Goal: Feedback & Contribution: Contribute content

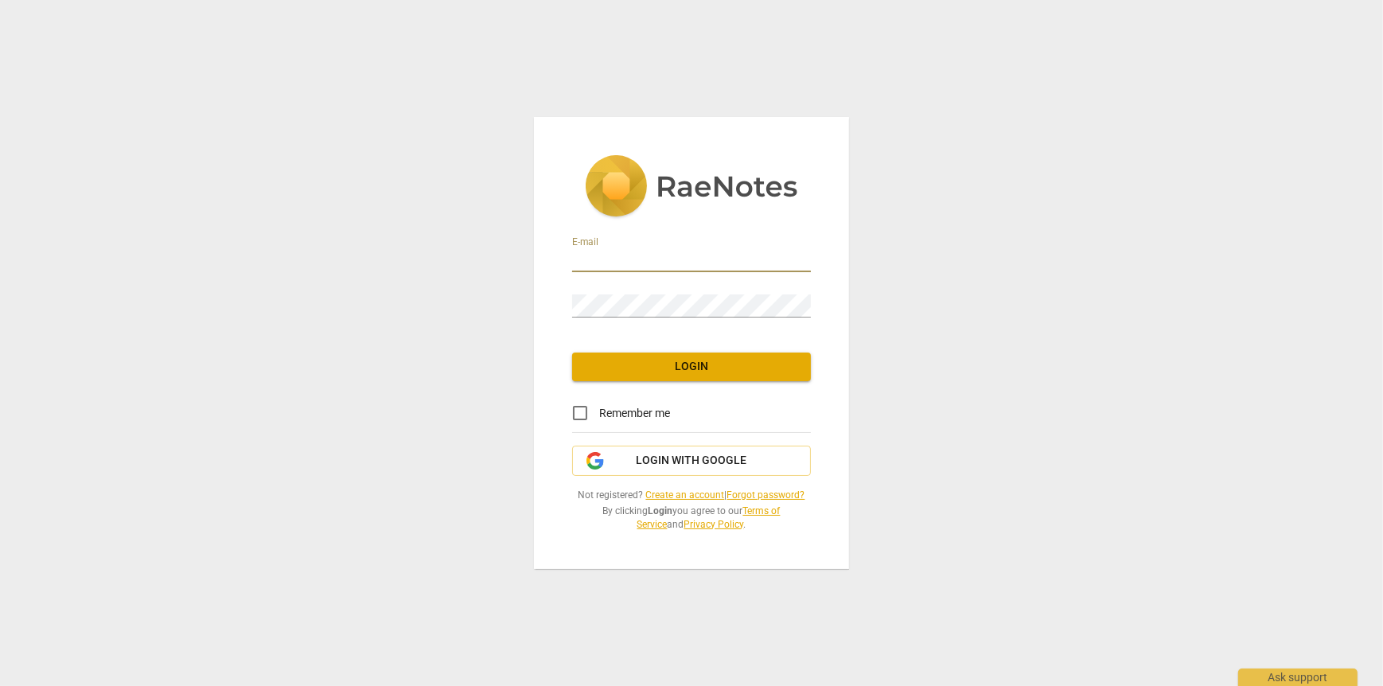
click at [589, 264] on input "email" at bounding box center [691, 260] width 239 height 23
type input "bahar.sayiner@yahoo.com"
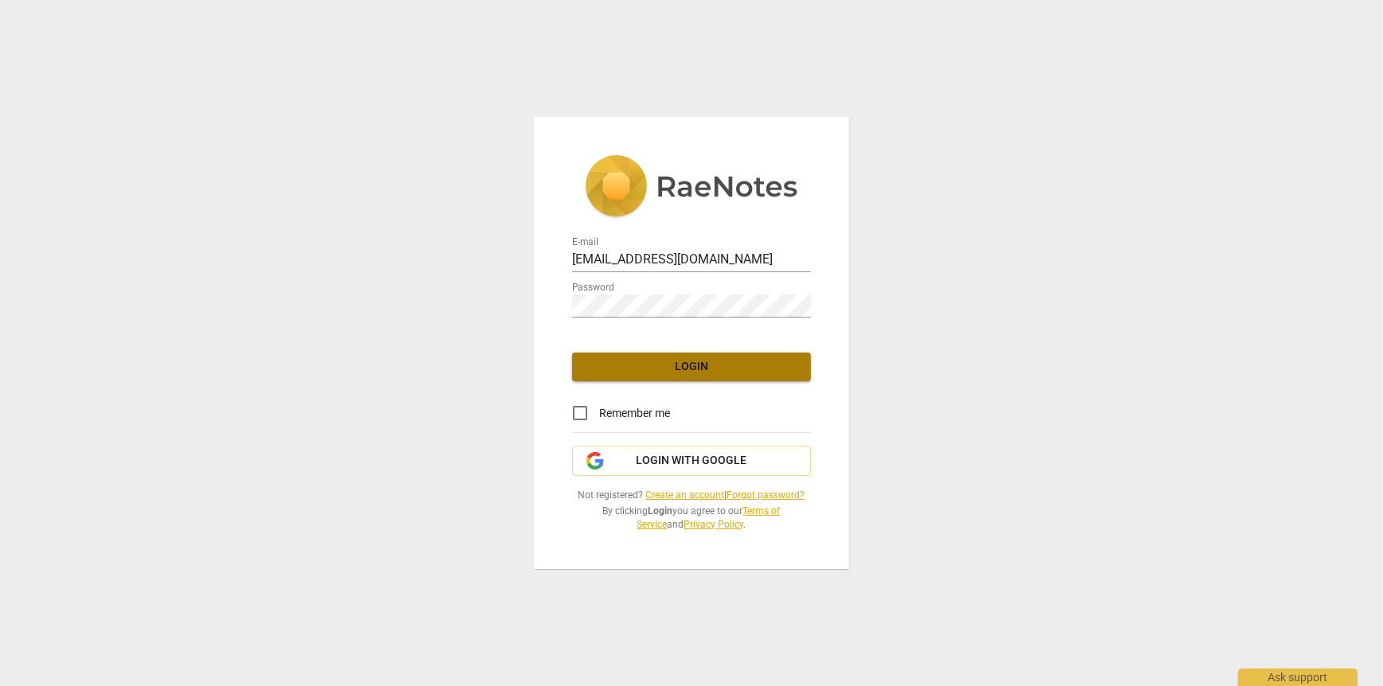
click at [711, 370] on span "Login" at bounding box center [691, 367] width 213 height 16
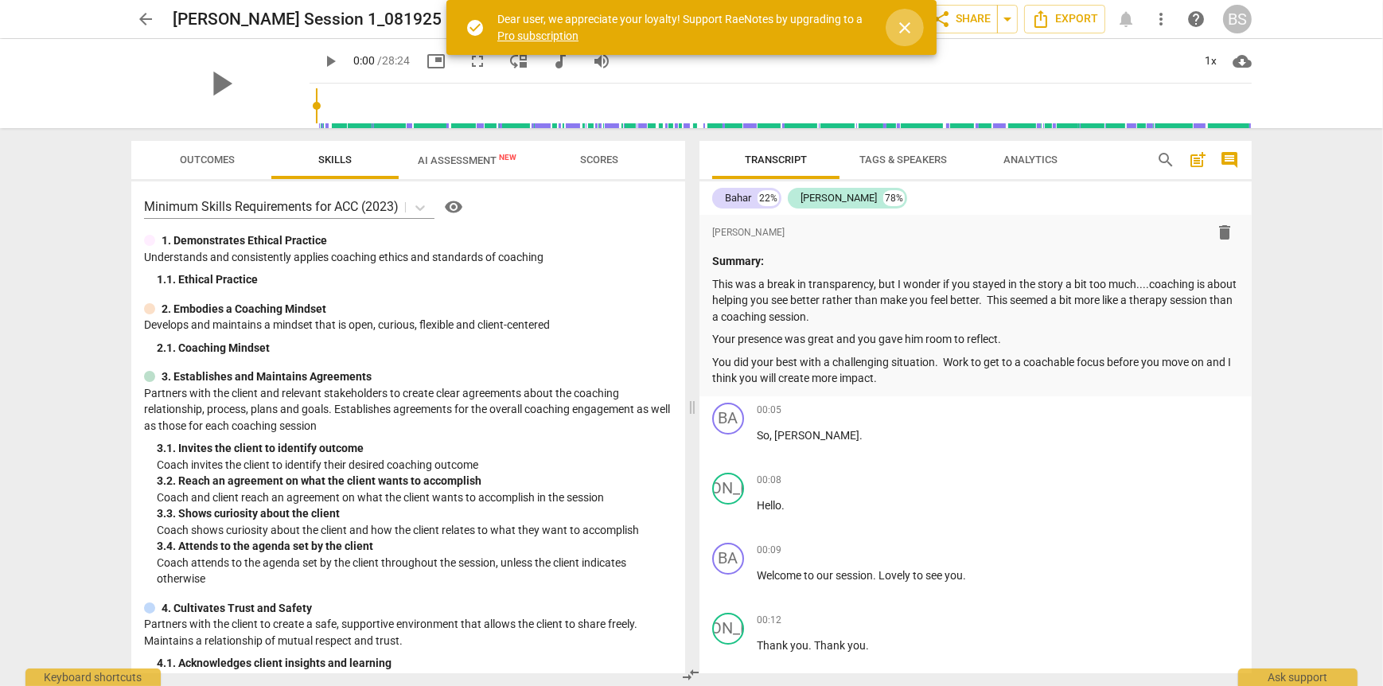
click at [906, 26] on span "close" at bounding box center [904, 27] width 19 height 19
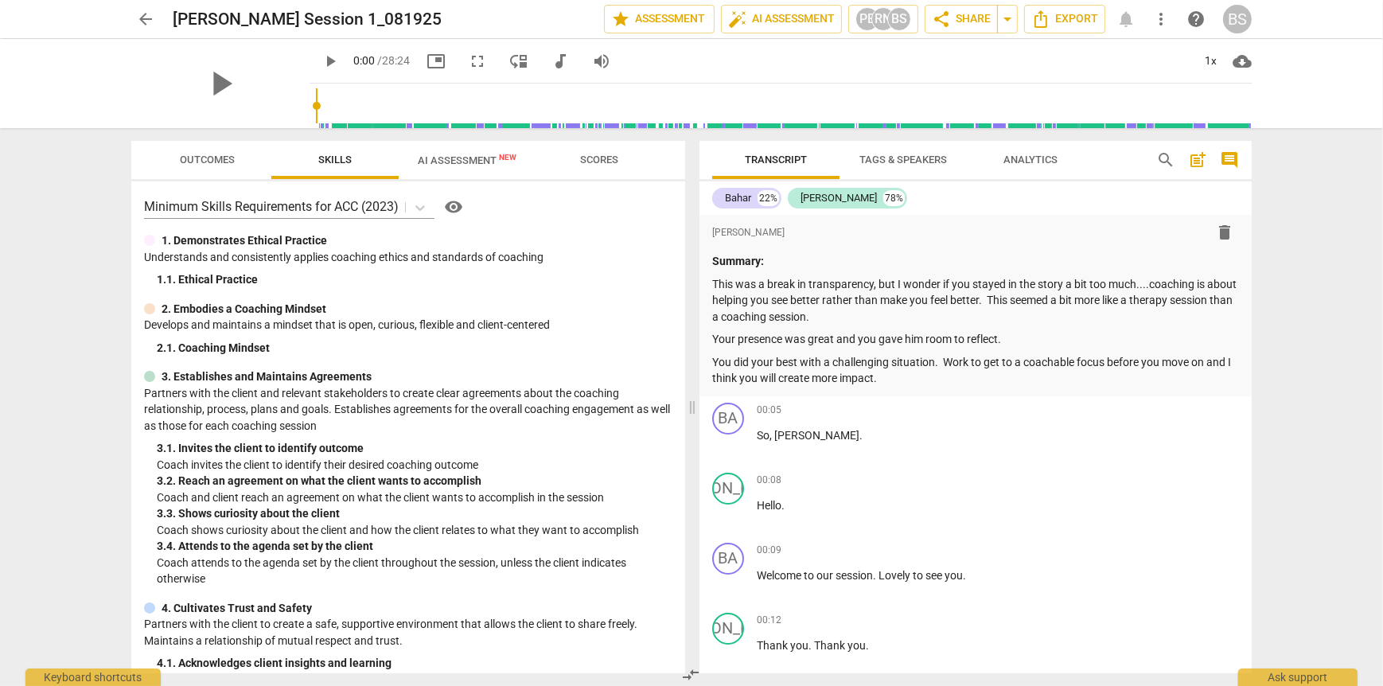
click at [143, 18] on span "arrow_back" at bounding box center [145, 19] width 19 height 19
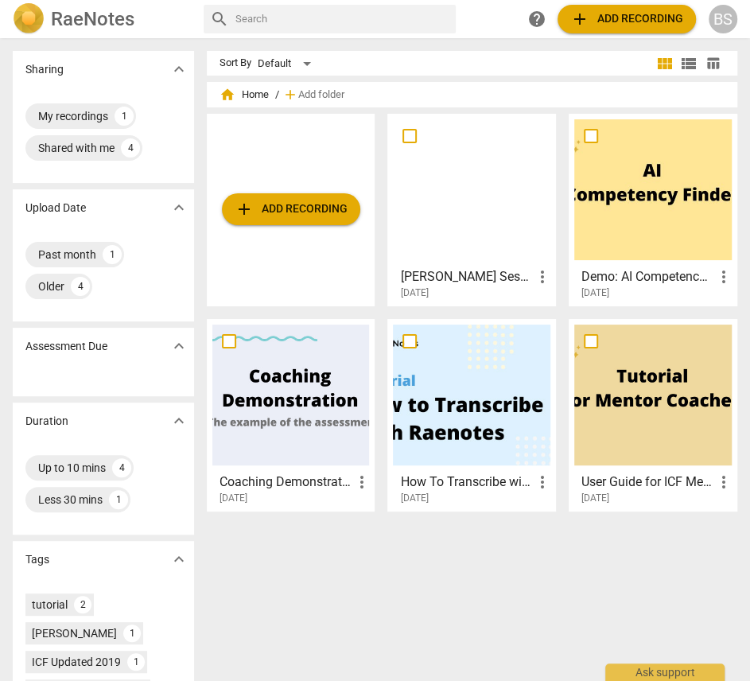
click at [260, 208] on span "add Add recording" at bounding box center [291, 209] width 113 height 19
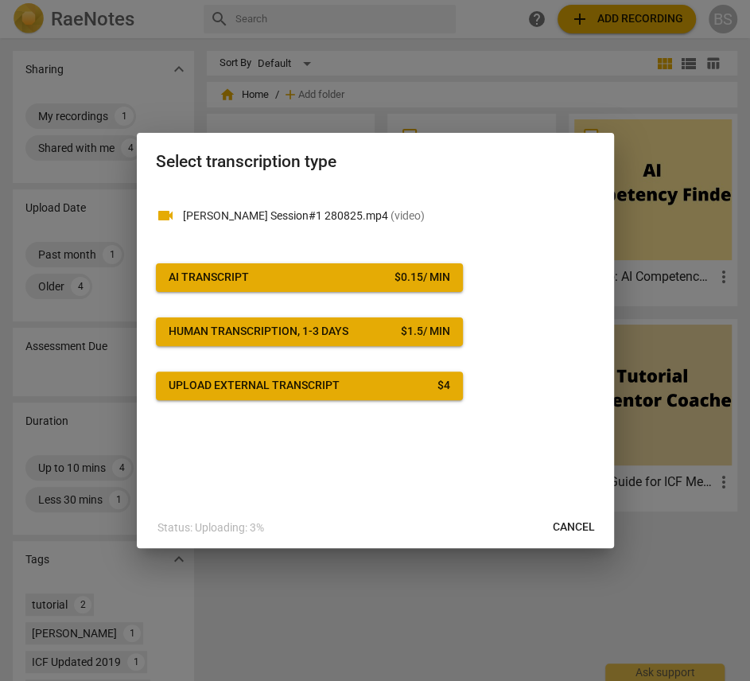
click at [315, 272] on span "AI Transcript $ 0.15 / min" at bounding box center [310, 278] width 282 height 16
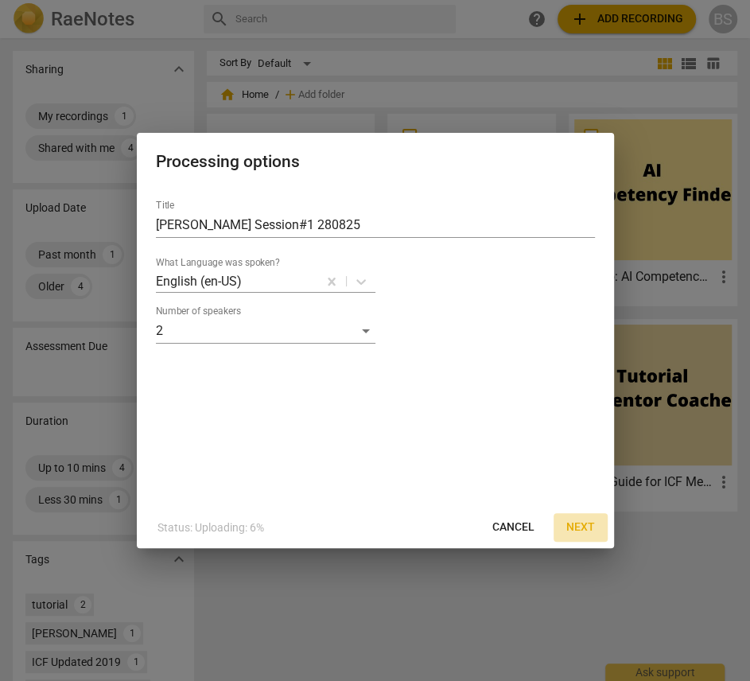
click at [575, 529] on span "Next" at bounding box center [581, 528] width 29 height 16
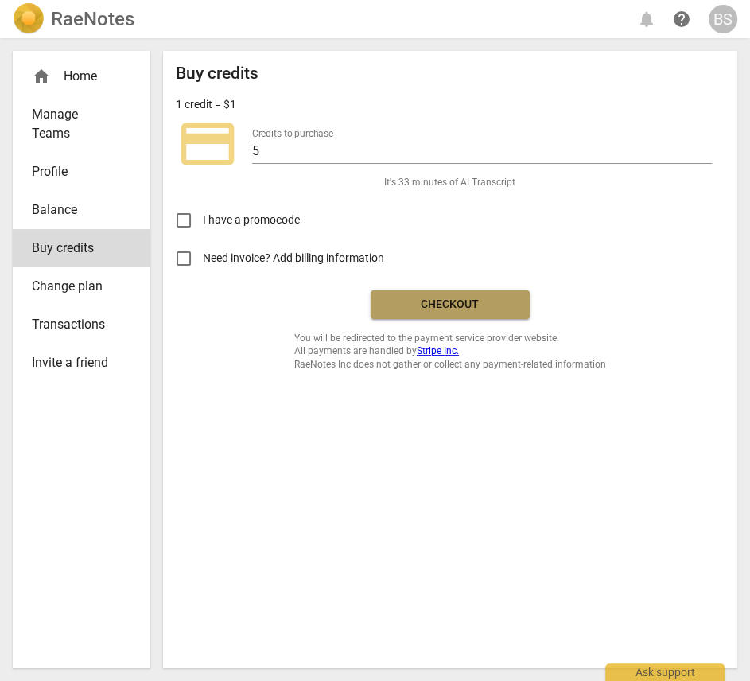
click at [482, 307] on span "Checkout" at bounding box center [451, 305] width 134 height 16
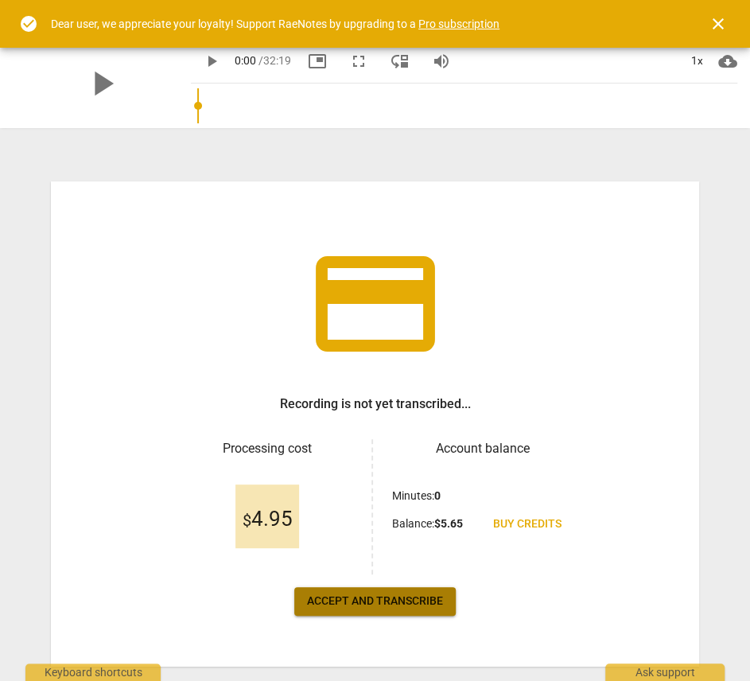
click at [390, 603] on span "Accept and transcribe" at bounding box center [375, 602] width 136 height 16
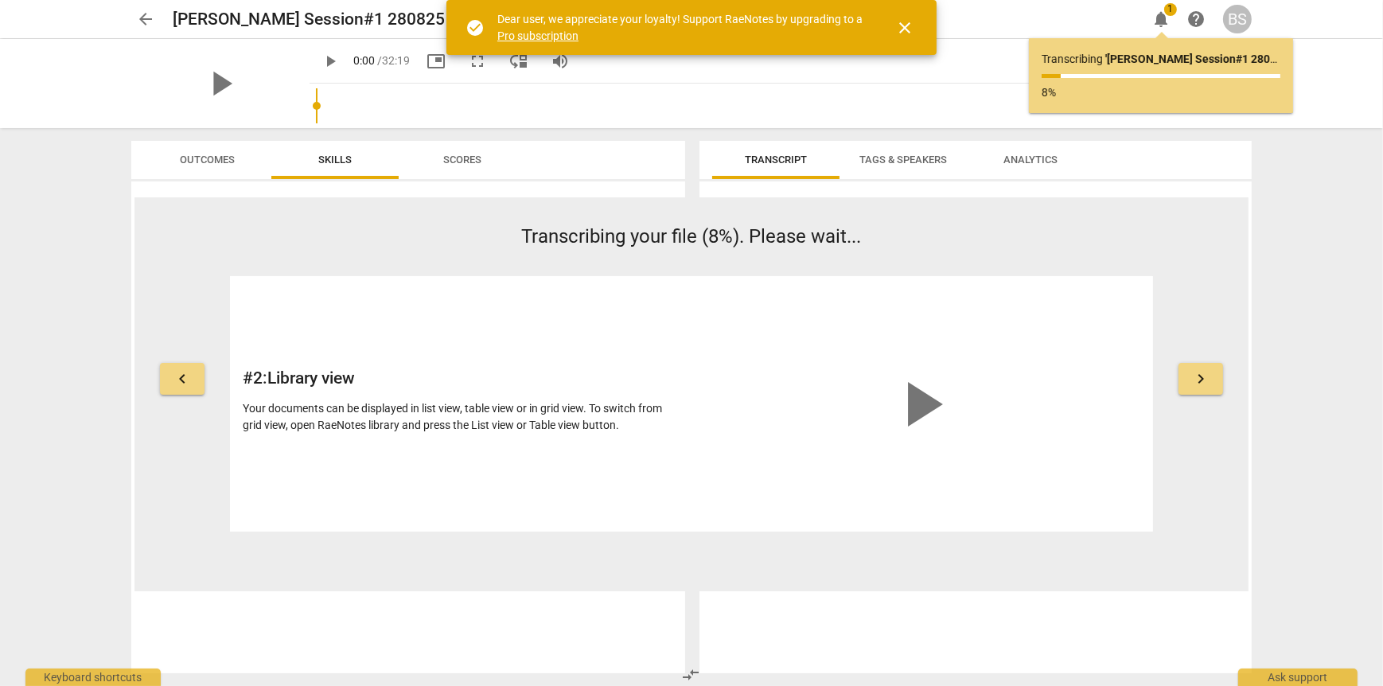
click at [177, 381] on span "keyboard_arrow_left" at bounding box center [182, 378] width 19 height 19
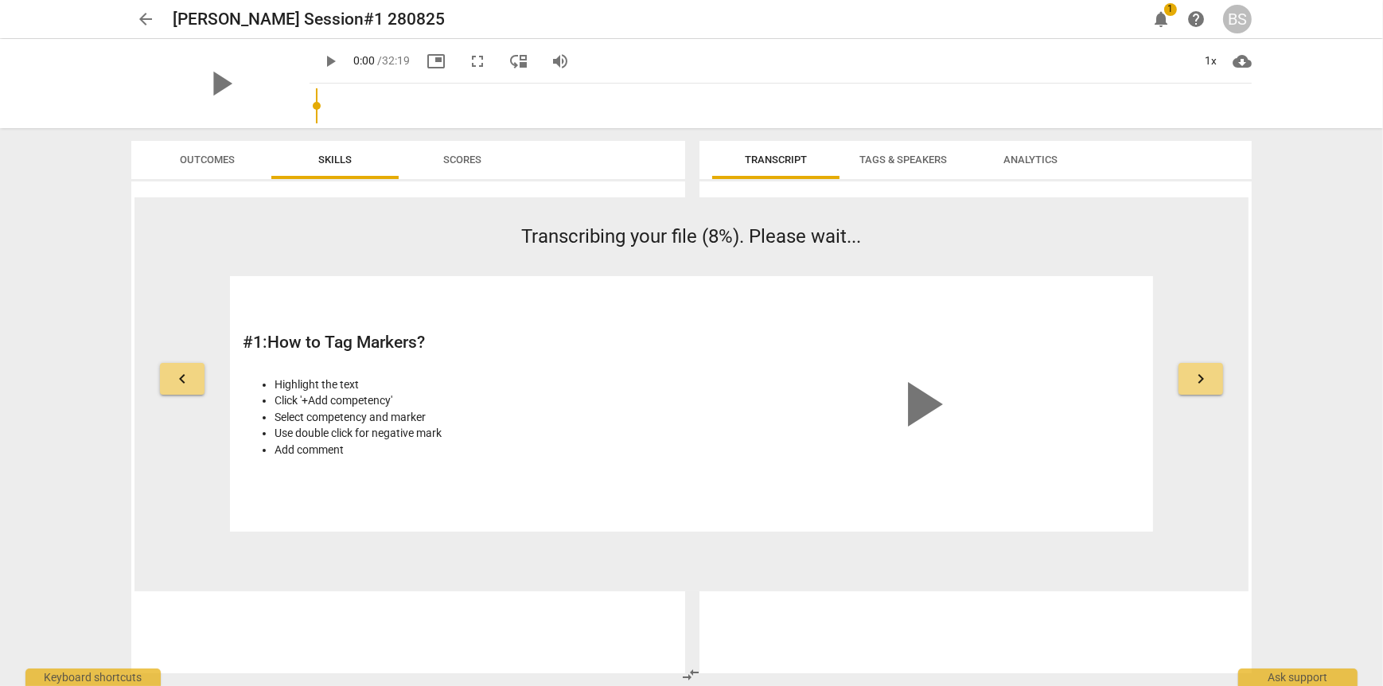
click at [177, 376] on span "keyboard_arrow_left" at bounding box center [182, 378] width 19 height 19
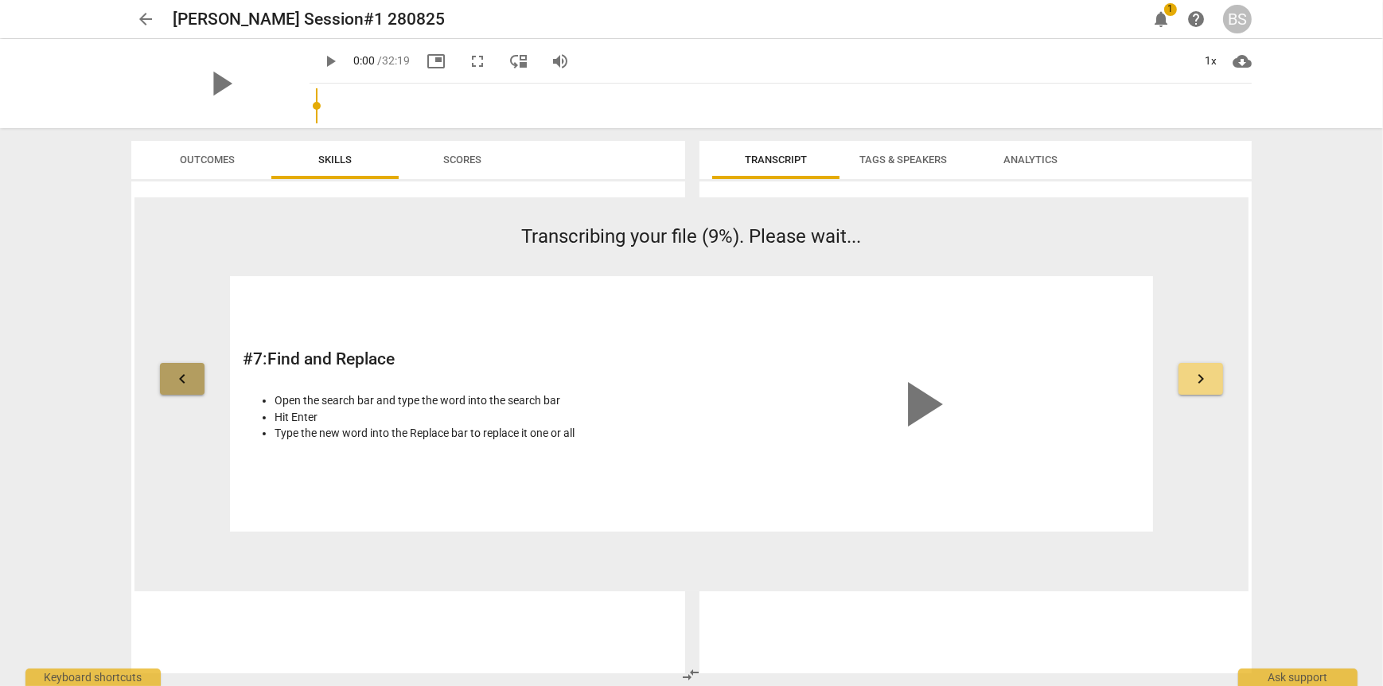
click at [177, 376] on span "keyboard_arrow_left" at bounding box center [182, 378] width 19 height 19
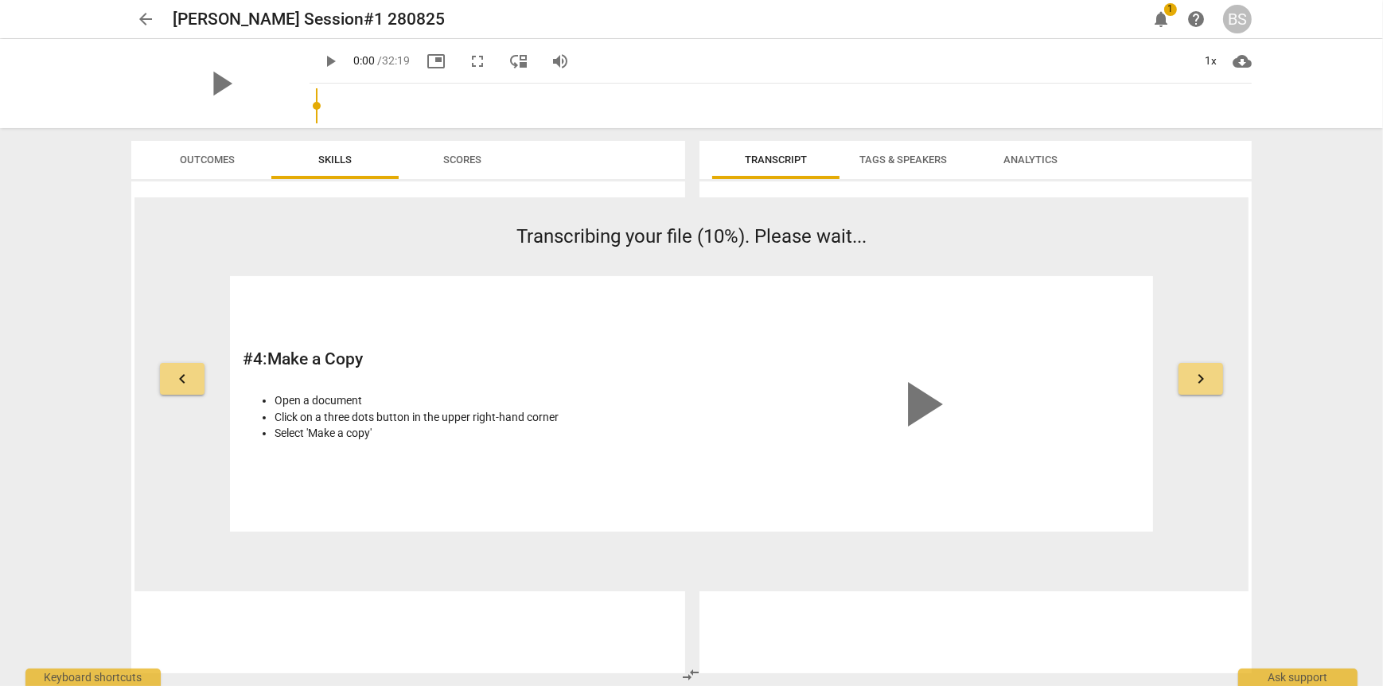
click at [177, 376] on span "keyboard_arrow_left" at bounding box center [182, 378] width 19 height 19
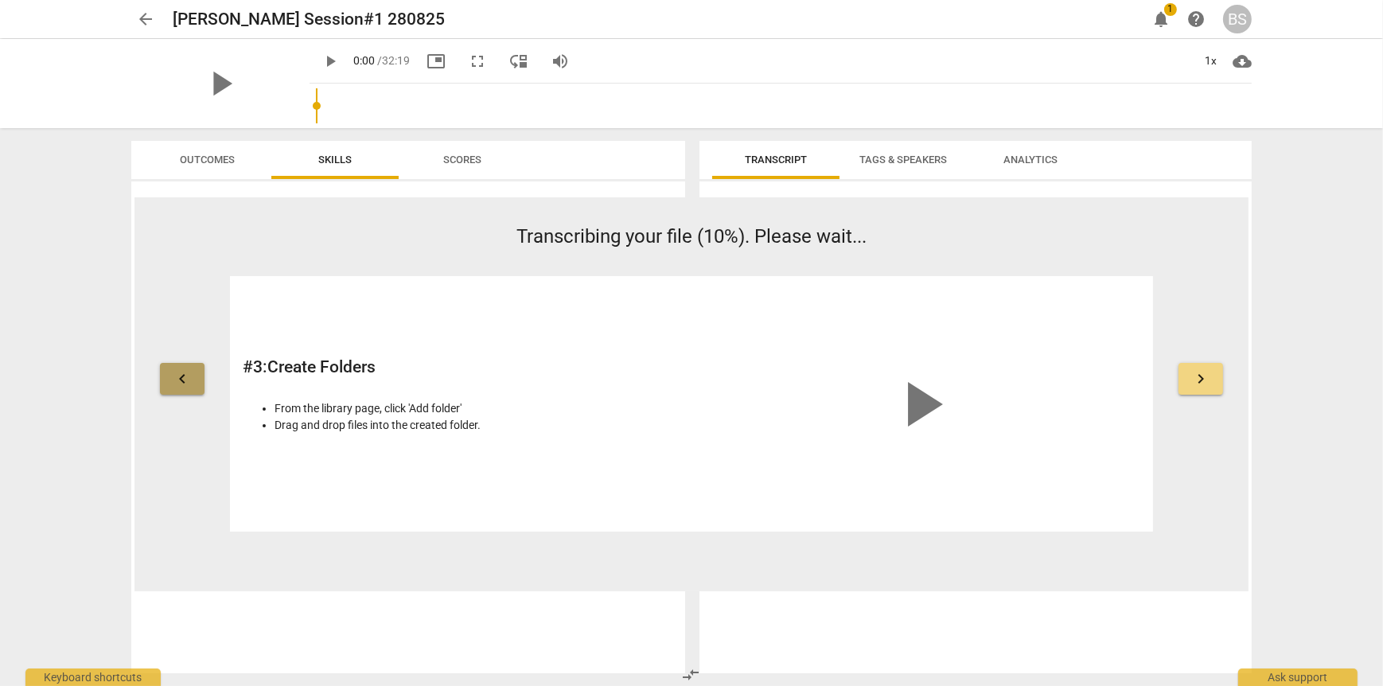
click at [177, 376] on span "keyboard_arrow_left" at bounding box center [182, 378] width 19 height 19
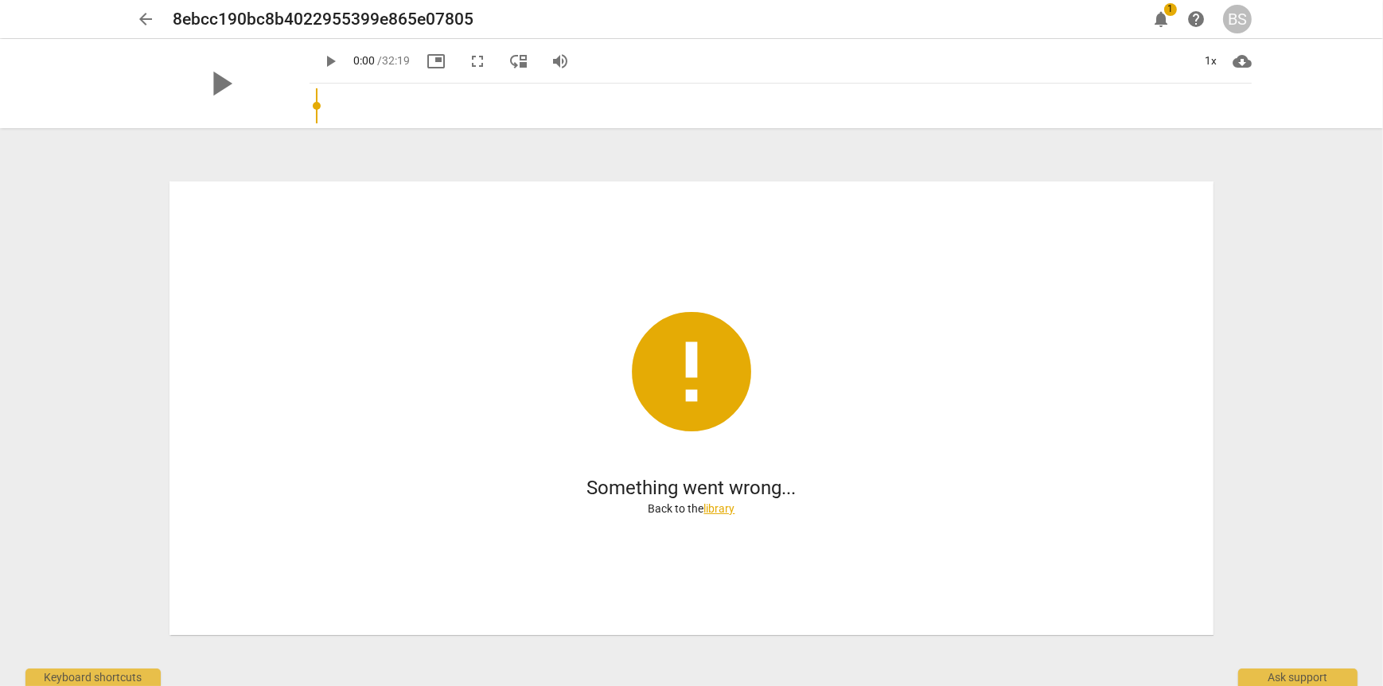
click at [721, 513] on link "library" at bounding box center [719, 508] width 31 height 13
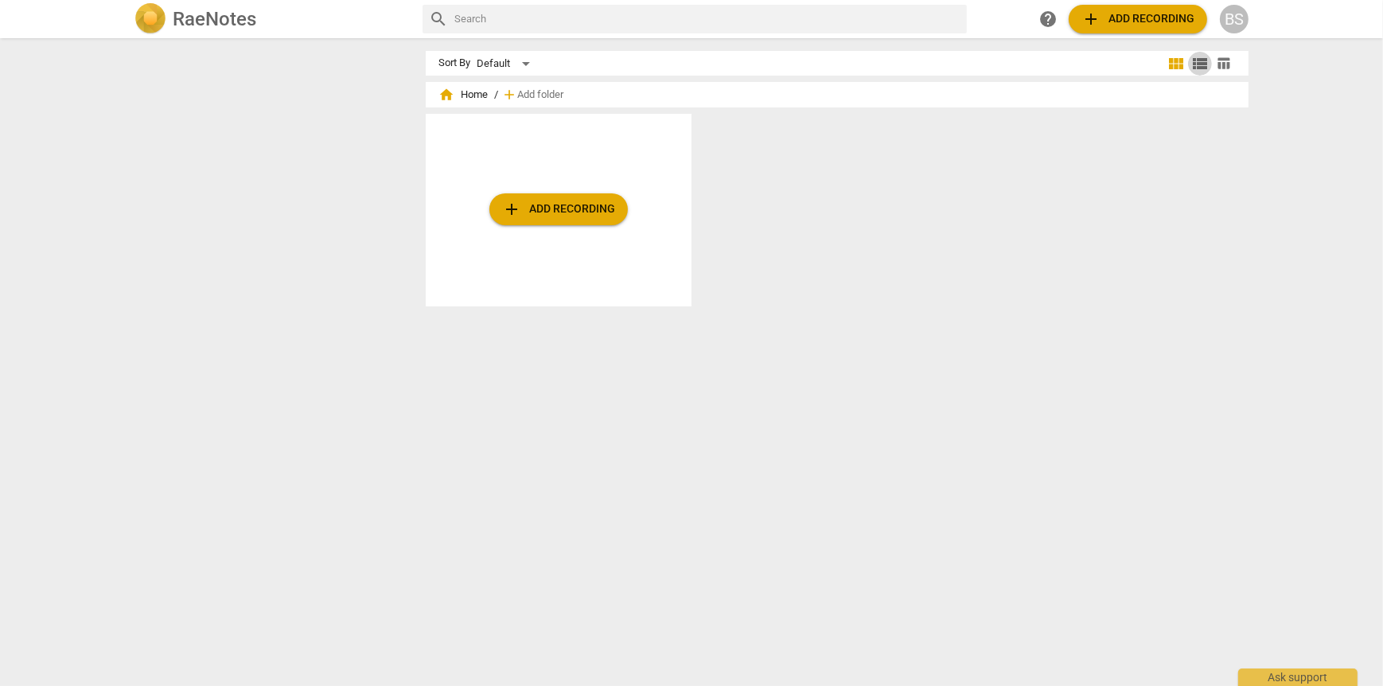
click at [750, 59] on span "view_list" at bounding box center [1200, 63] width 19 height 19
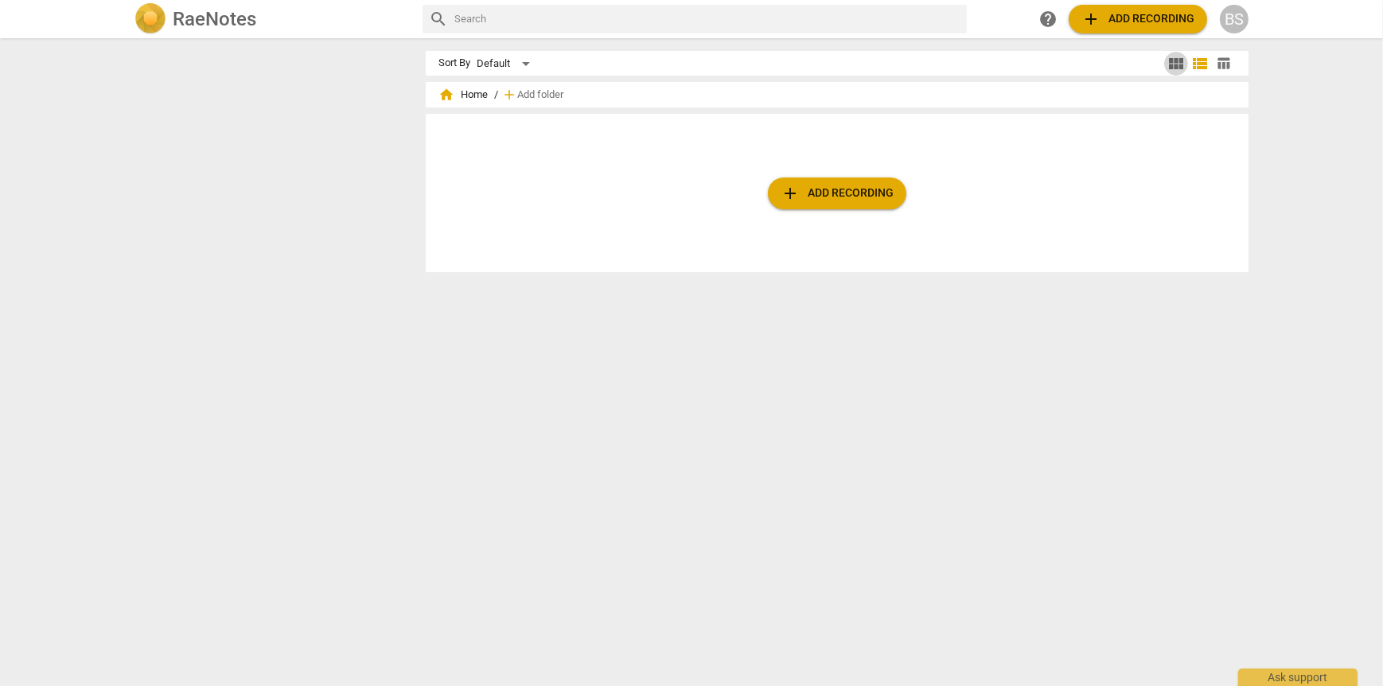
click at [750, 60] on span "view_module" at bounding box center [1176, 63] width 19 height 19
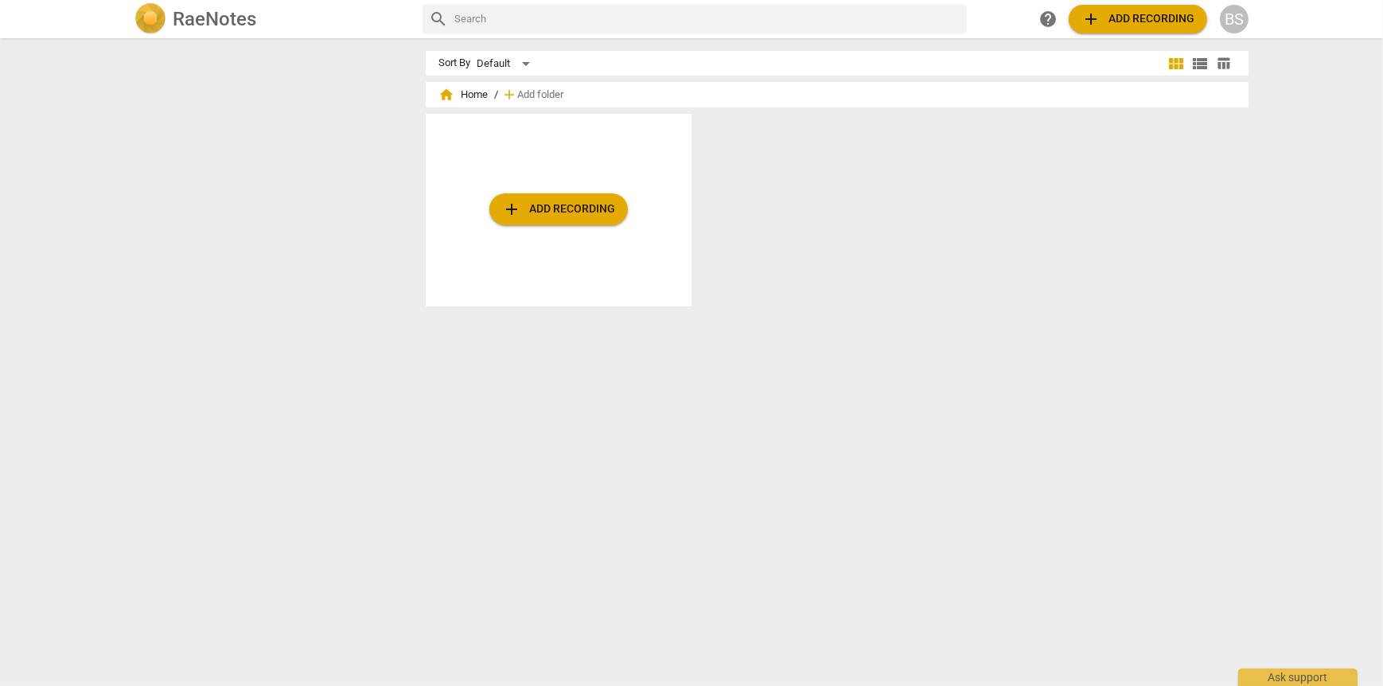
click at [750, 18] on div "BS" at bounding box center [1234, 19] width 29 height 29
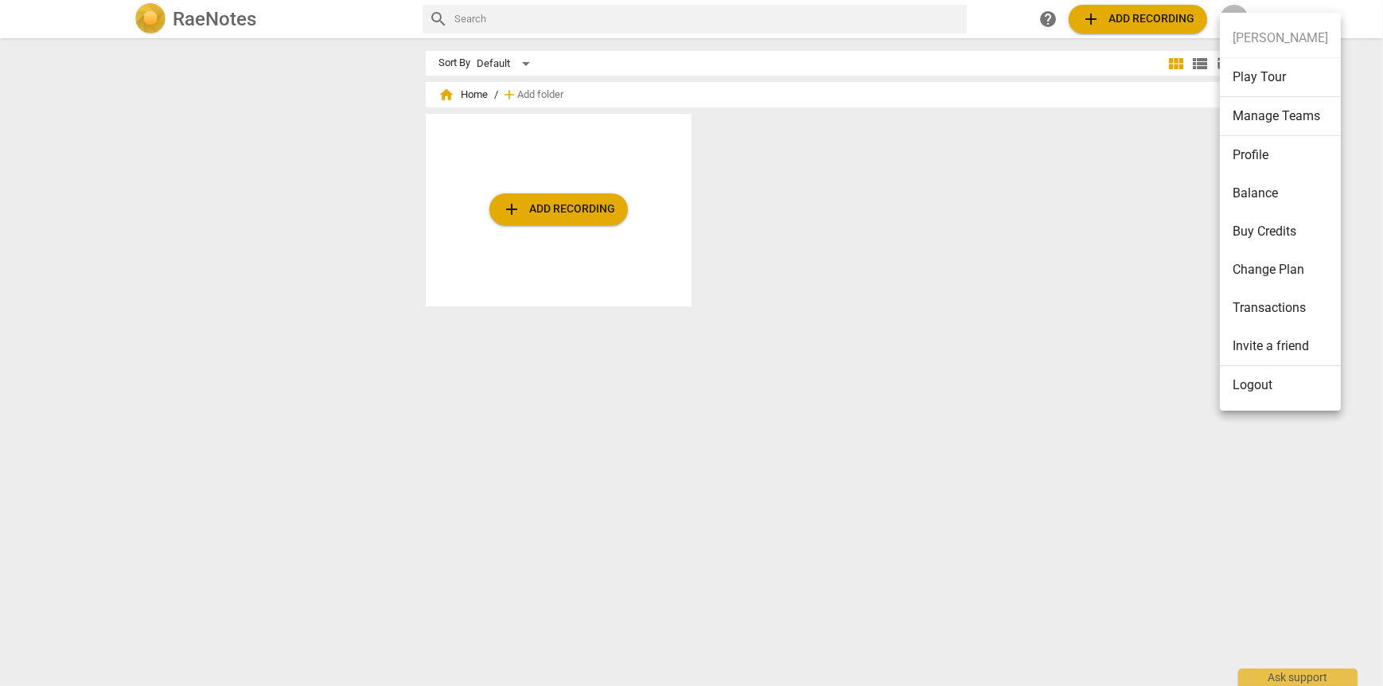
click at [750, 14] on div at bounding box center [691, 343] width 1383 height 686
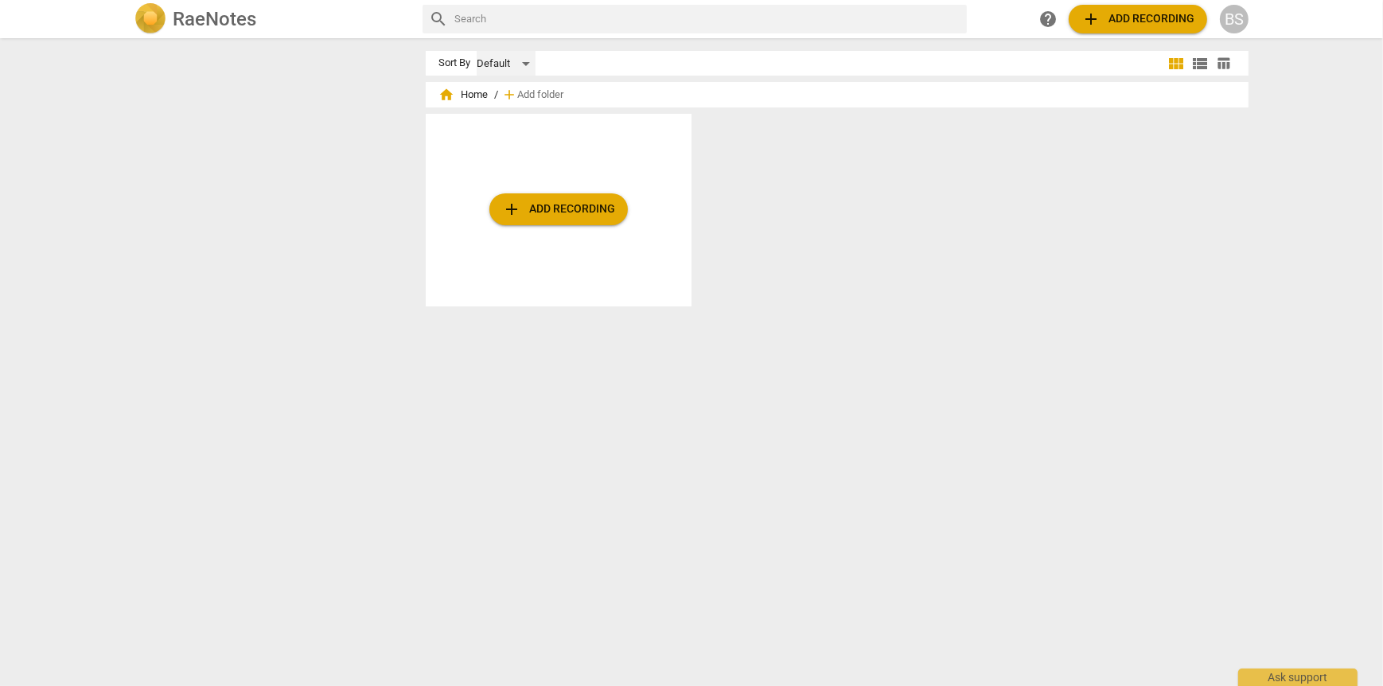
click at [520, 60] on div "Default" at bounding box center [506, 63] width 59 height 25
click at [520, 60] on li "Default" at bounding box center [513, 64] width 76 height 30
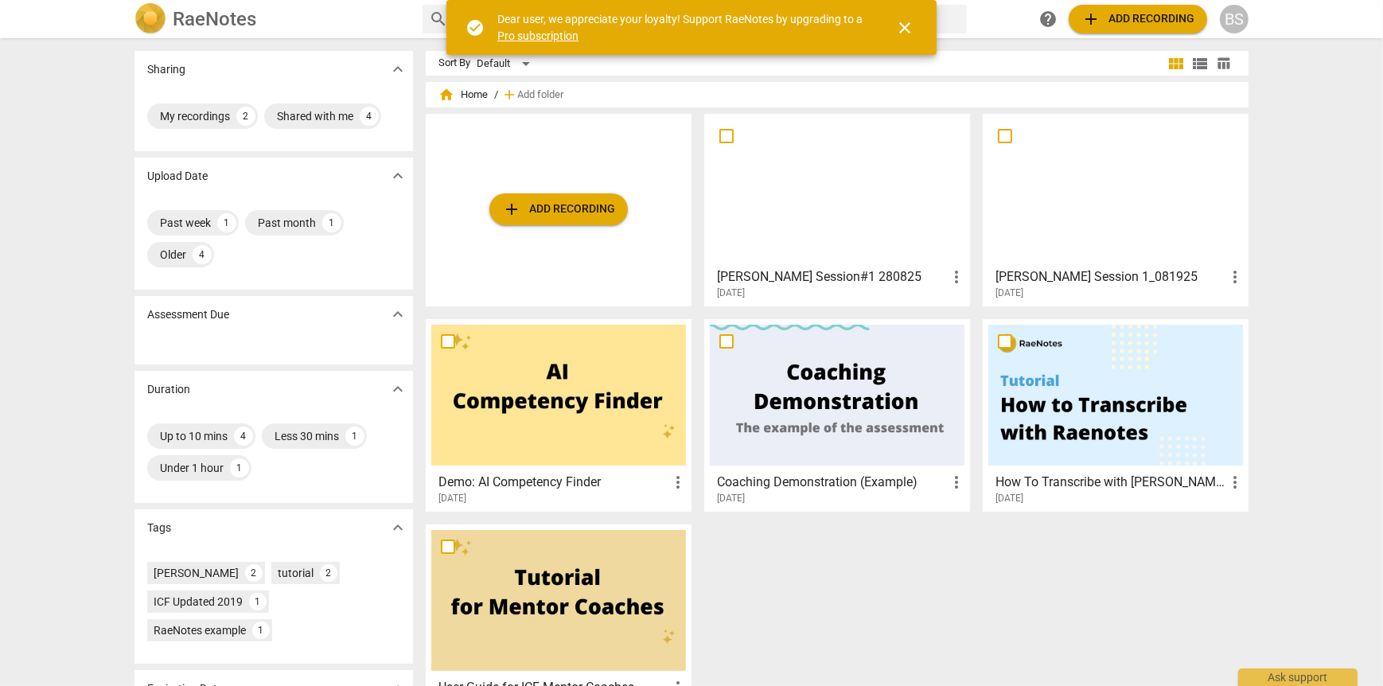
click at [867, 276] on h3 "[PERSON_NAME] Session#1 280825" at bounding box center [832, 276] width 230 height 19
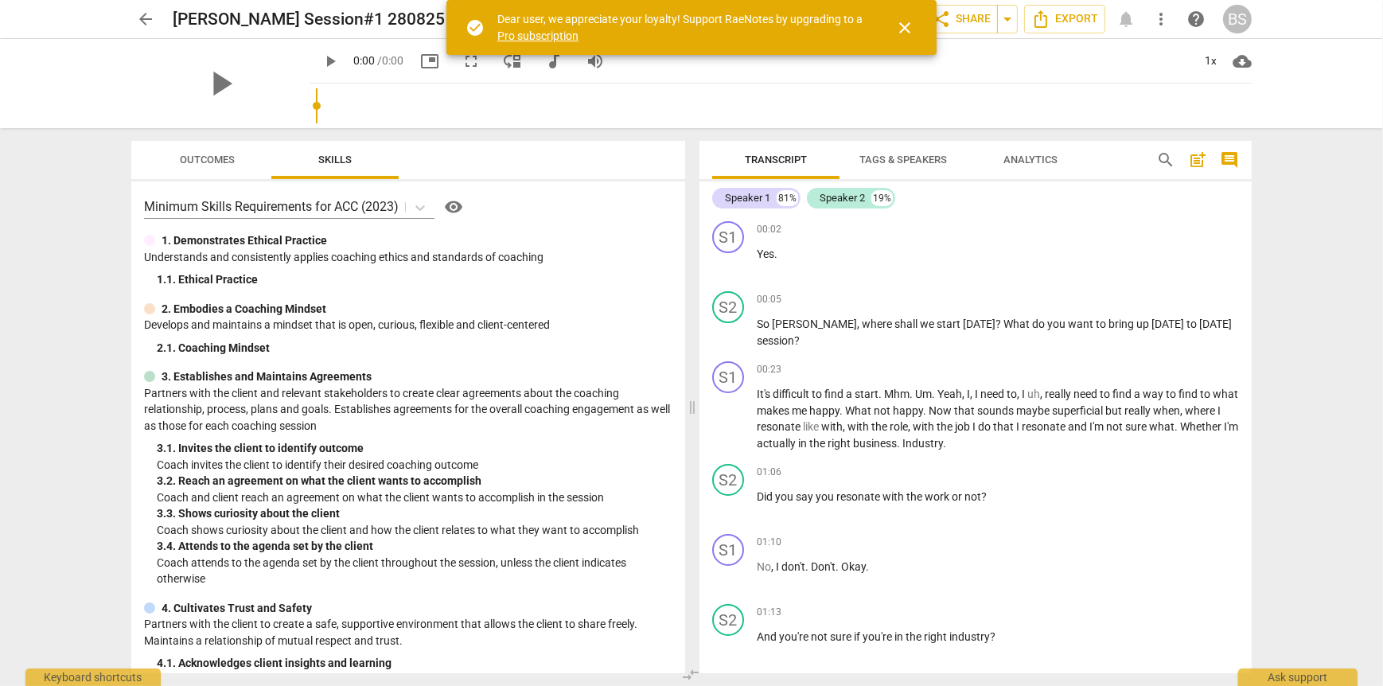
click at [906, 25] on span "close" at bounding box center [904, 27] width 19 height 19
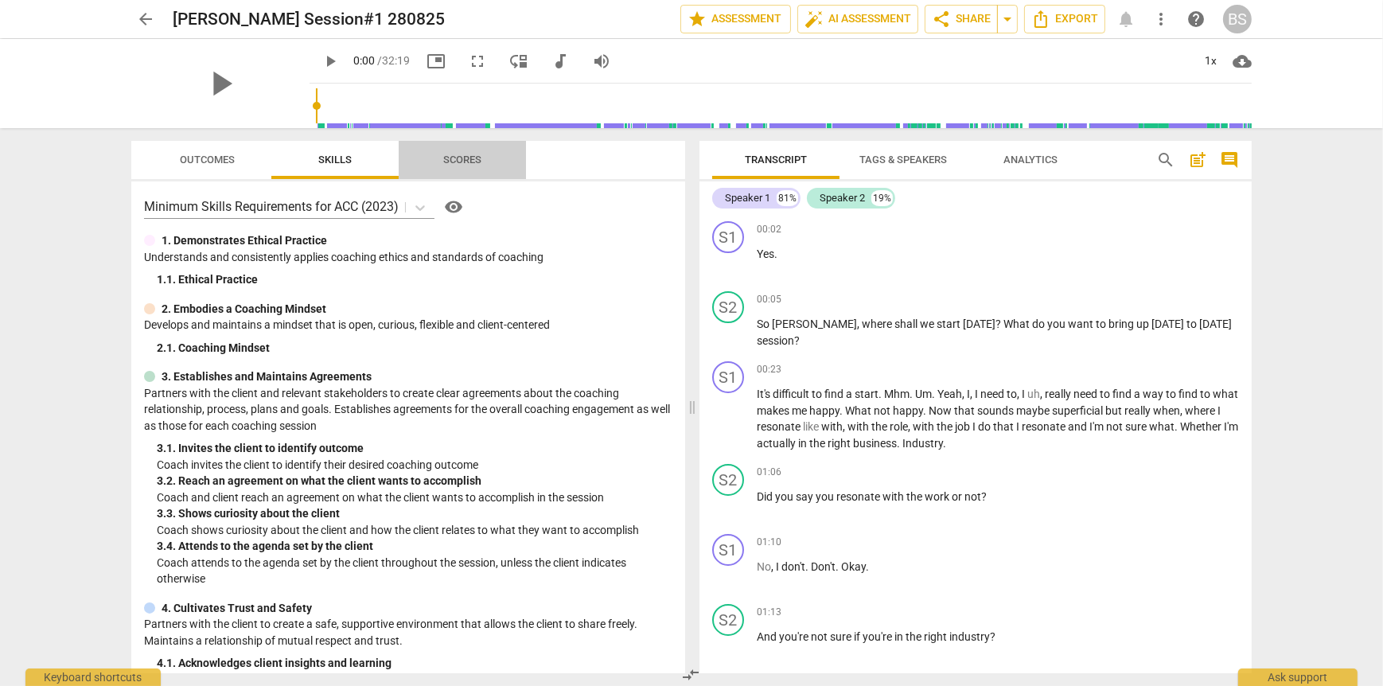
click at [464, 157] on span "Scores" at bounding box center [462, 160] width 38 height 12
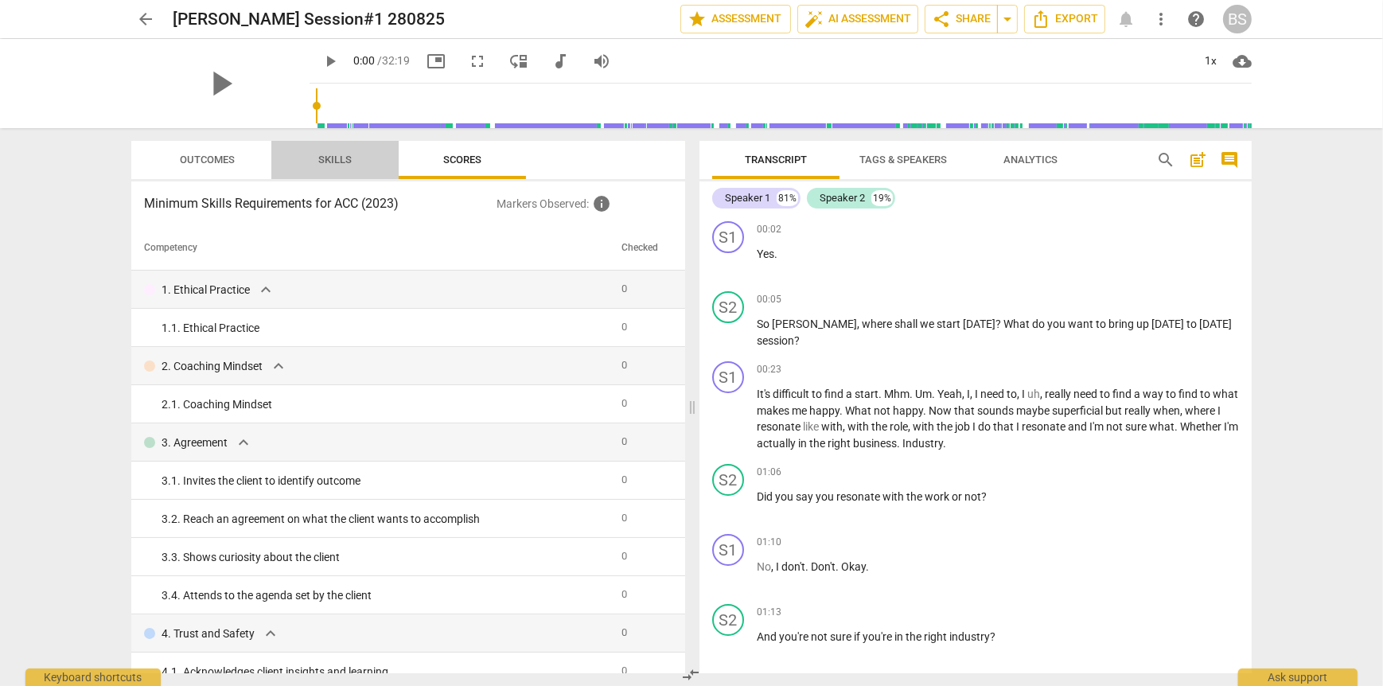
click at [344, 159] on span "Skills" at bounding box center [334, 160] width 33 height 12
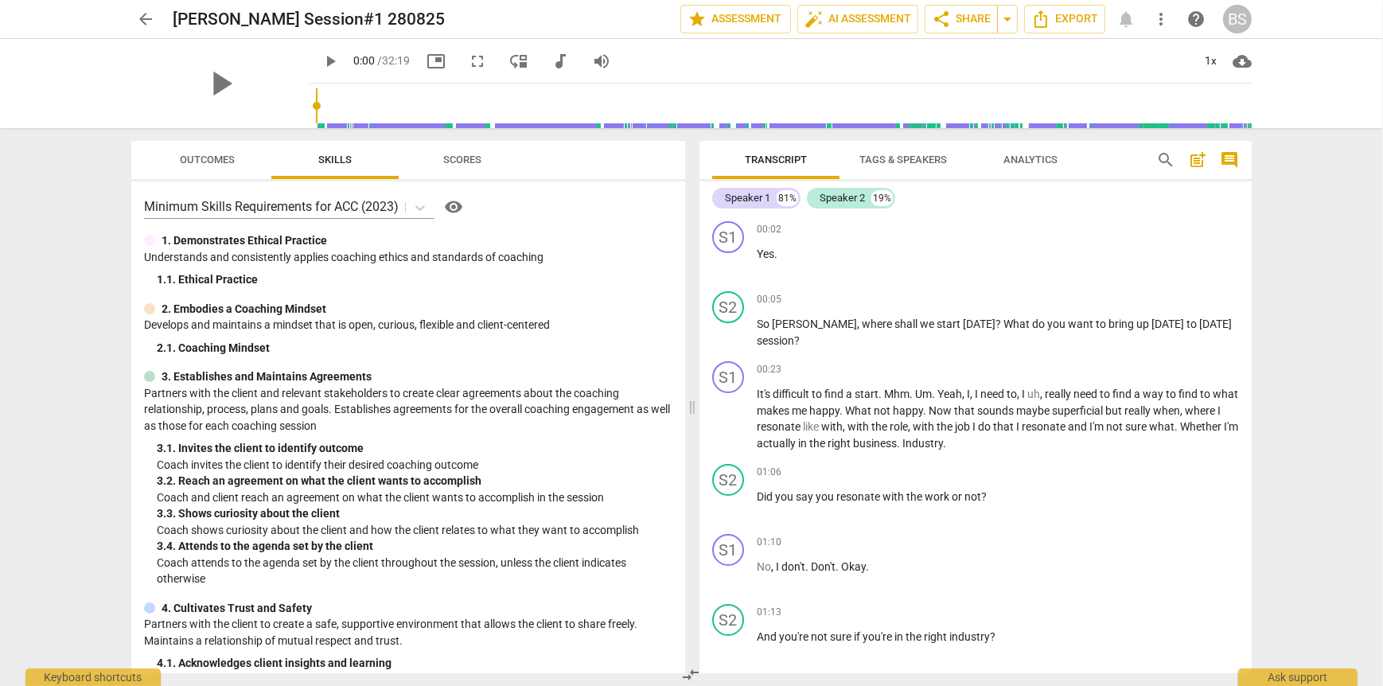
click at [193, 156] on span "Outcomes" at bounding box center [208, 160] width 55 height 12
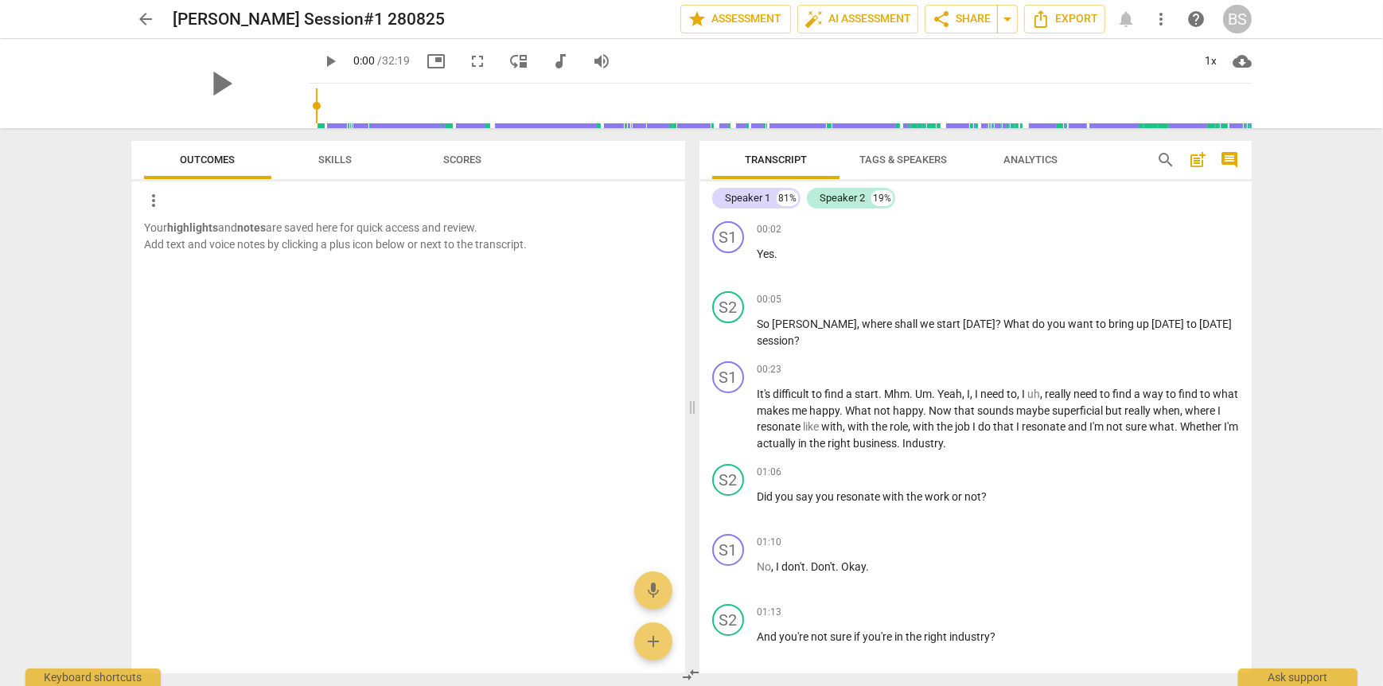
click at [323, 162] on span "Skills" at bounding box center [334, 160] width 33 height 12
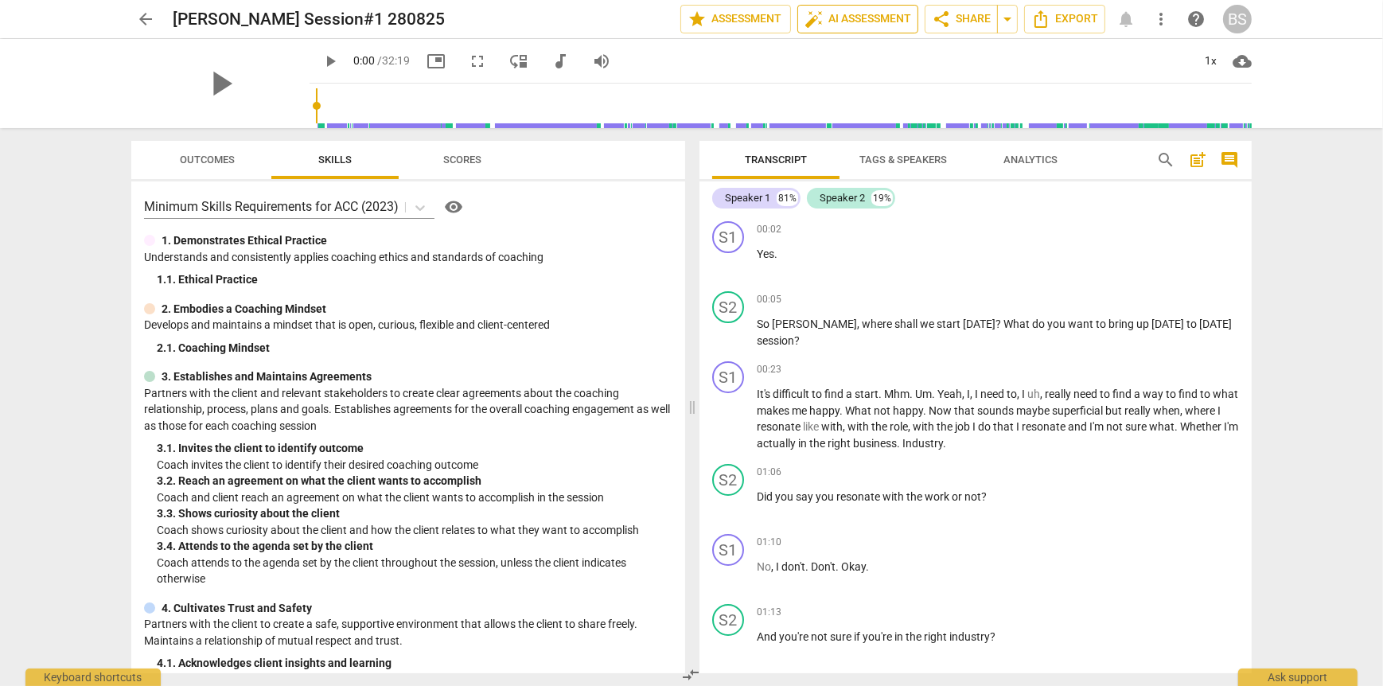
click at [868, 20] on span "auto_fix_high AI Assessment" at bounding box center [858, 19] width 107 height 19
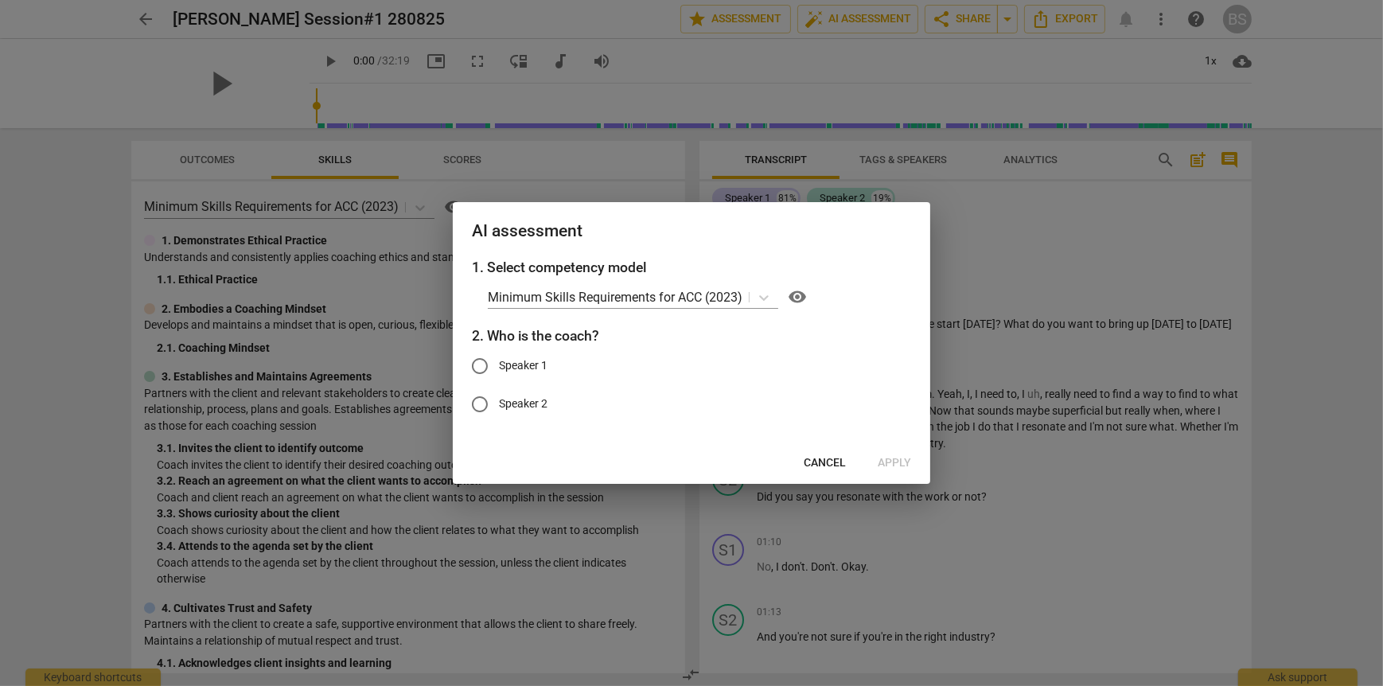
click at [478, 404] on input "Speaker 2" at bounding box center [480, 404] width 38 height 38
radio input "true"
click at [895, 463] on span "Apply" at bounding box center [894, 463] width 33 height 16
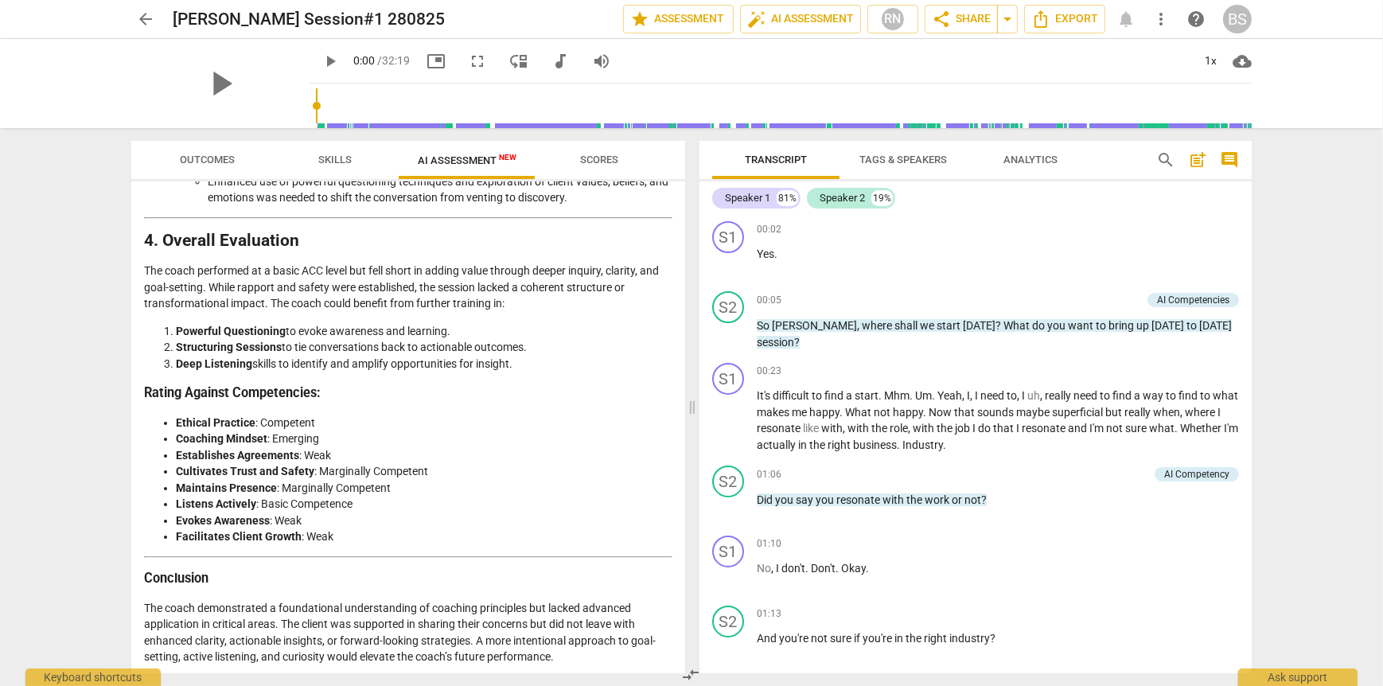
scroll to position [2421, 0]
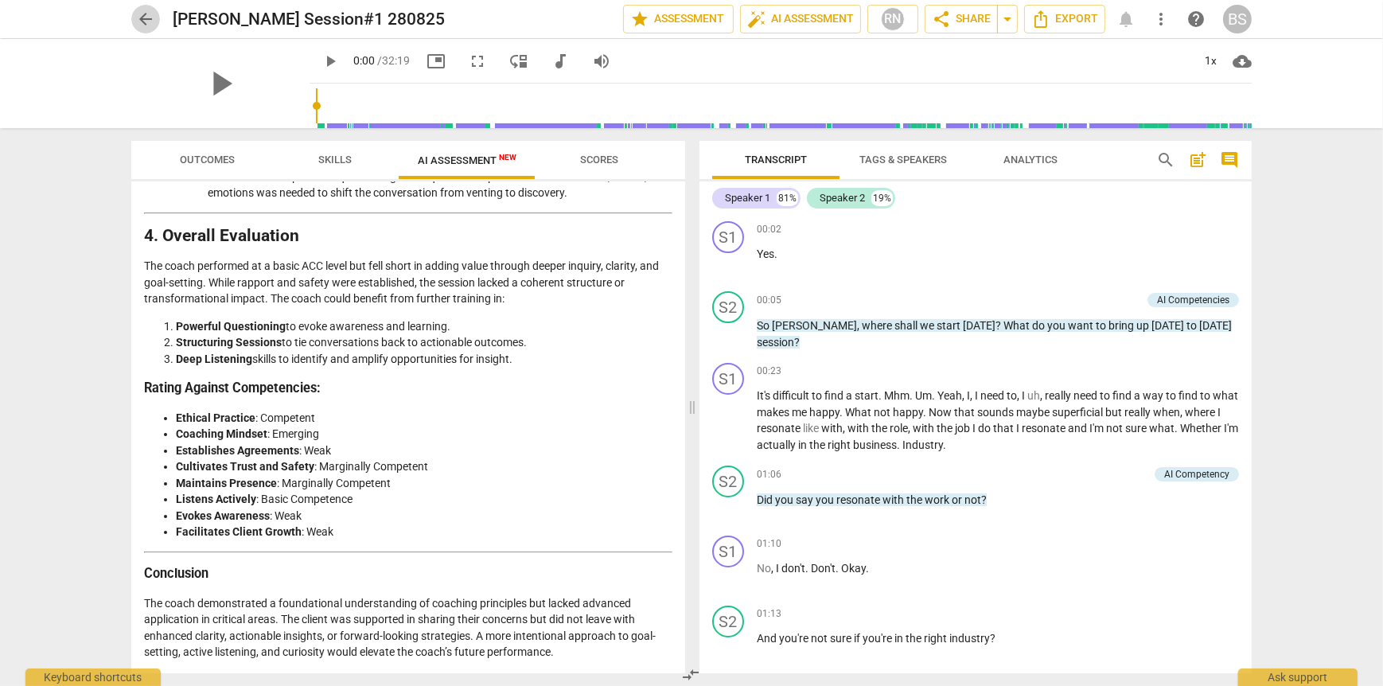
click at [147, 19] on span "arrow_back" at bounding box center [145, 19] width 19 height 19
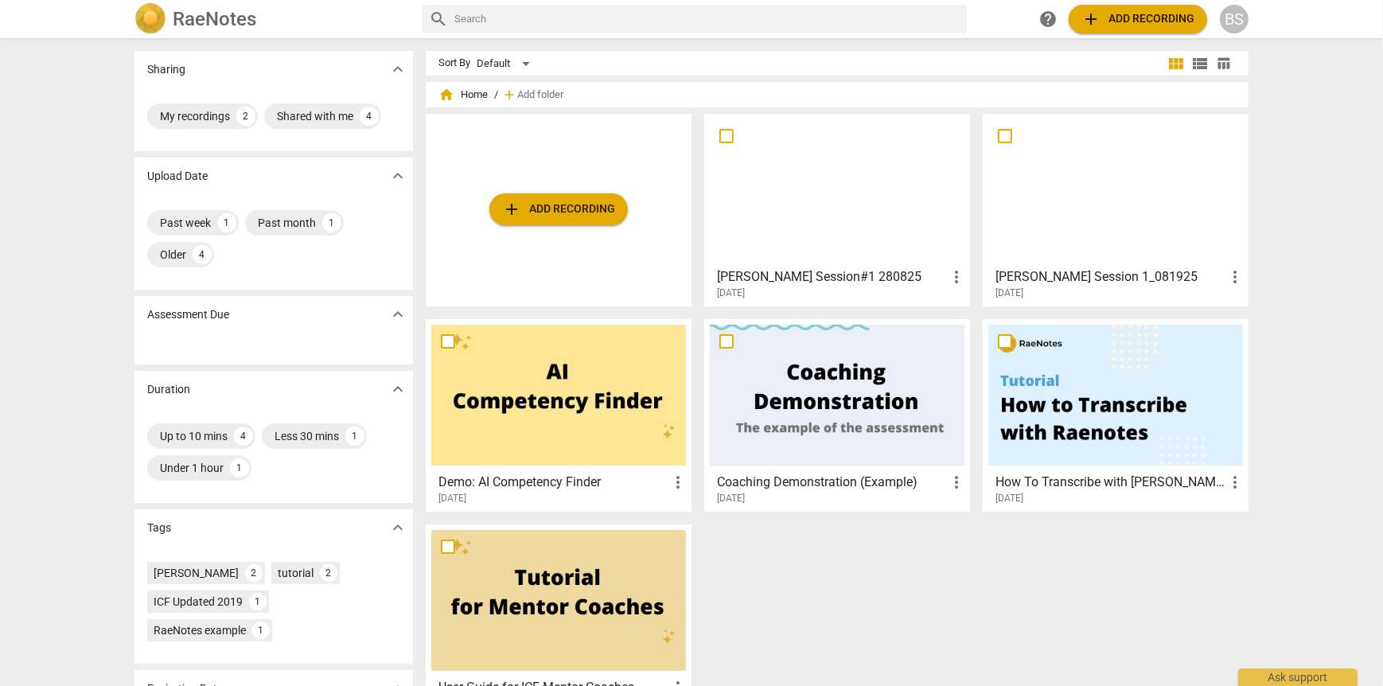
click at [1144, 288] on div "[DATE]" at bounding box center [1120, 293] width 249 height 14
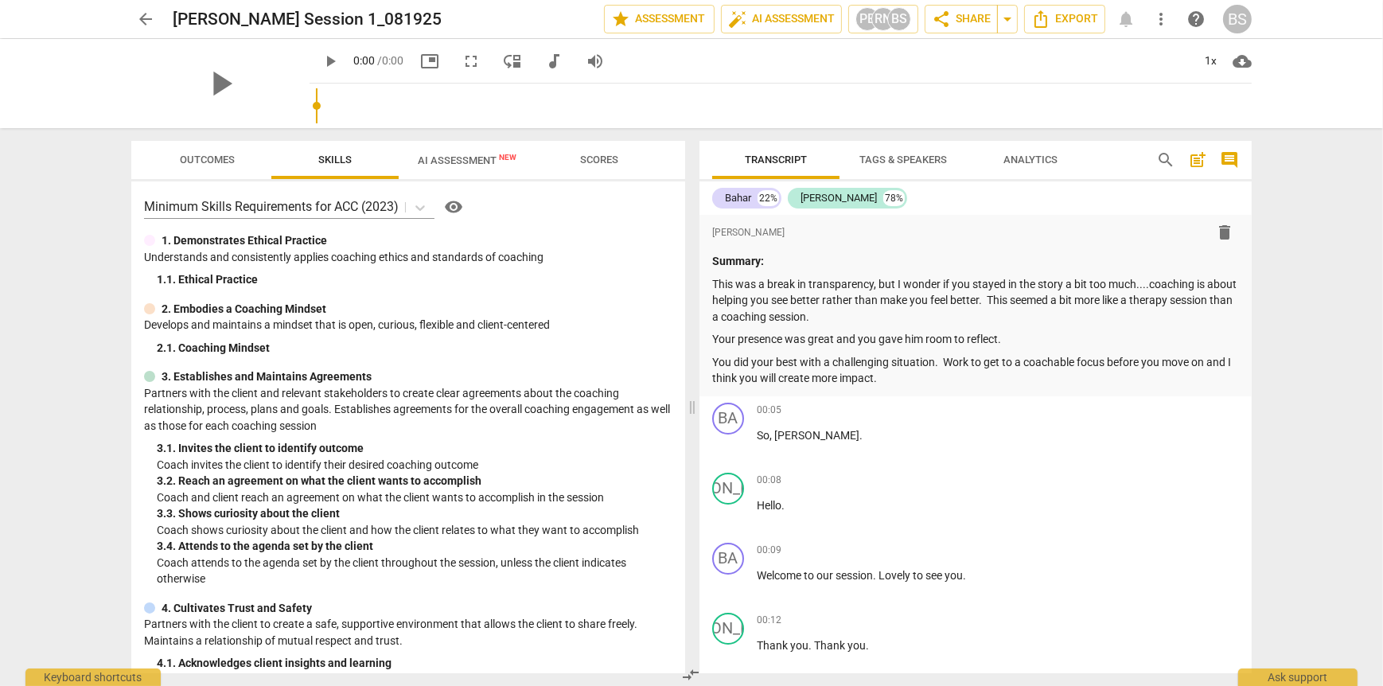
click at [472, 164] on span "AI Assessment New" at bounding box center [467, 160] width 99 height 12
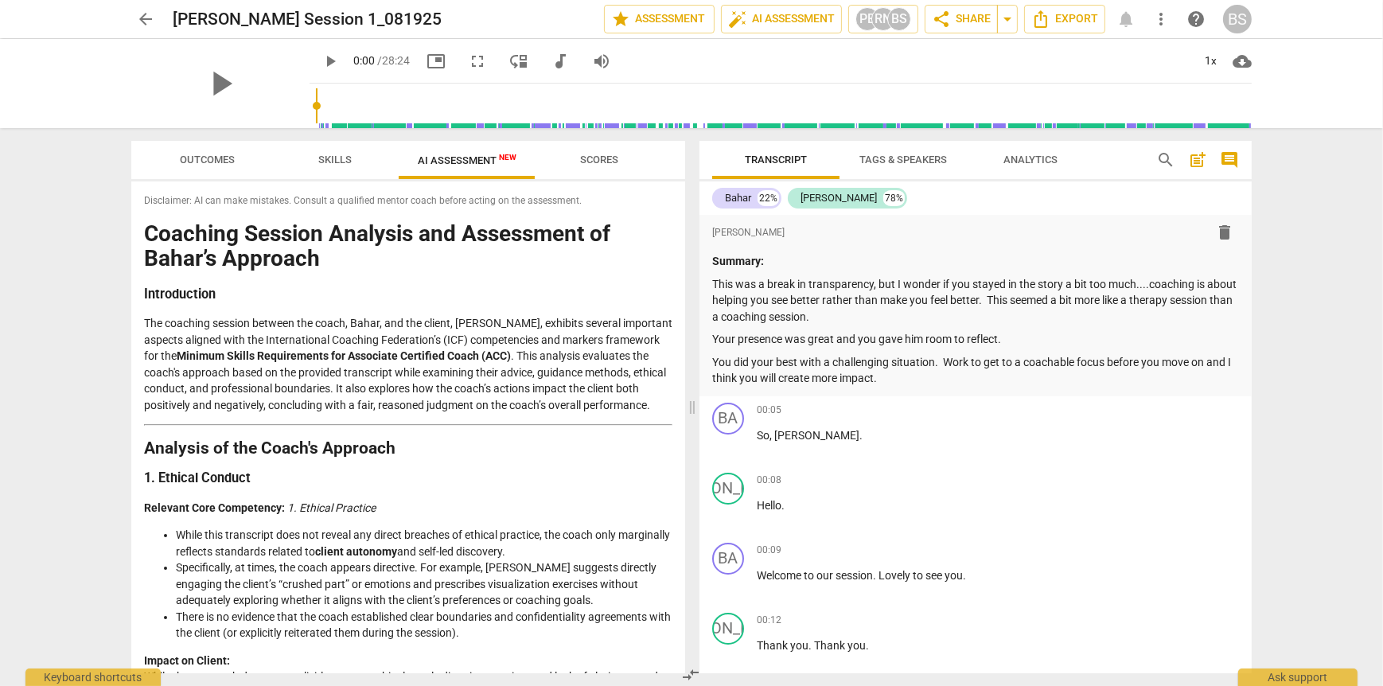
click at [145, 19] on span "arrow_back" at bounding box center [145, 19] width 19 height 19
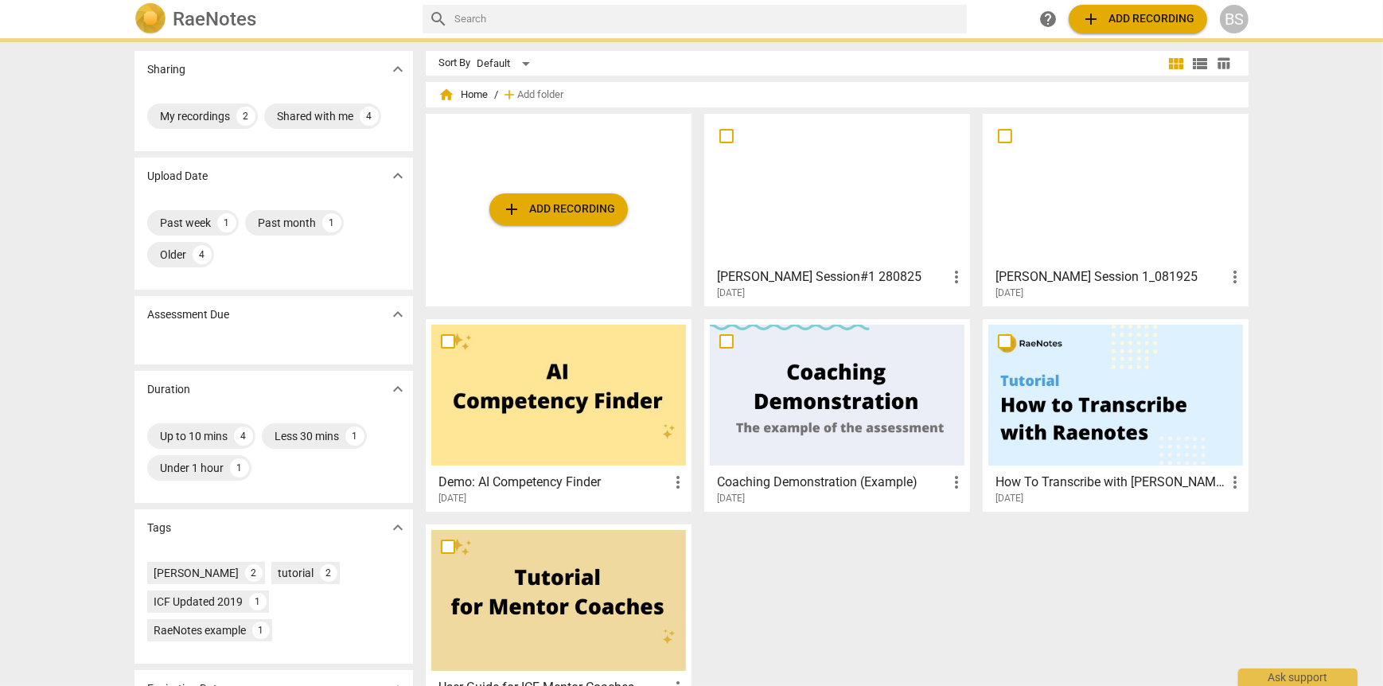
click at [902, 286] on div "[DATE]" at bounding box center [841, 293] width 249 height 14
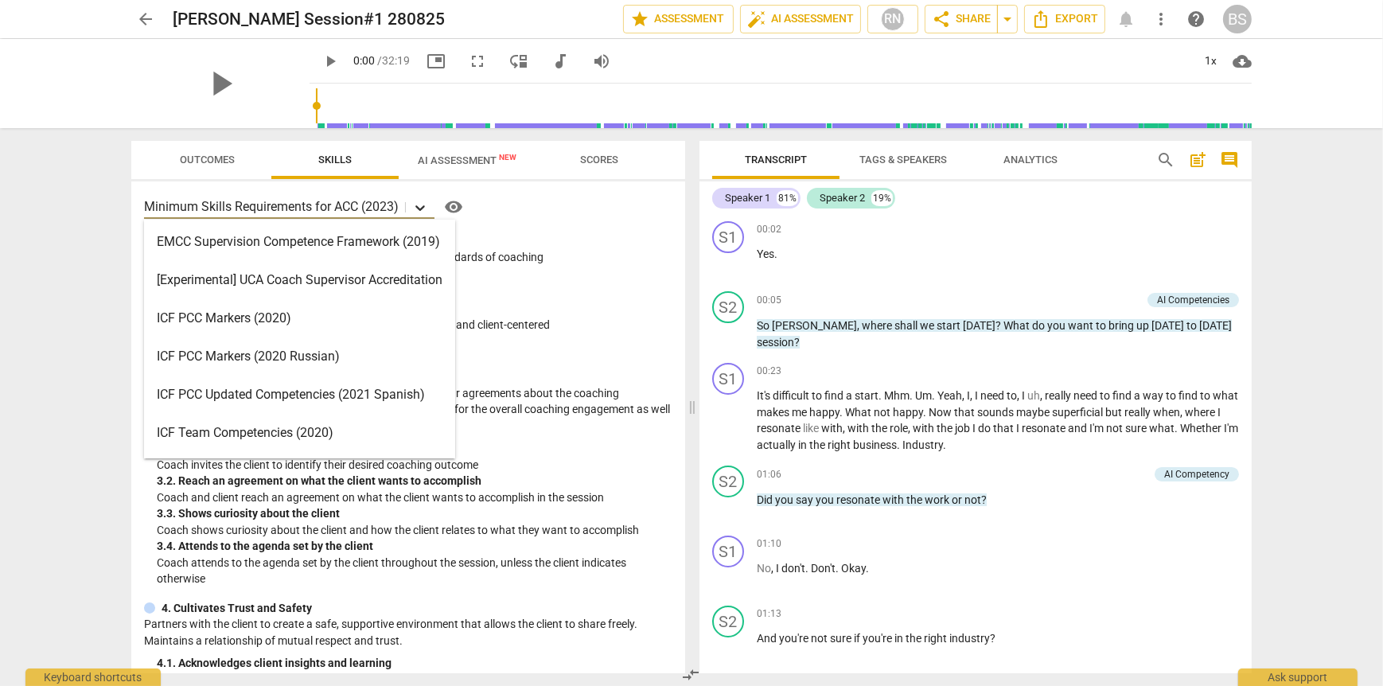
click at [423, 205] on icon at bounding box center [420, 208] width 16 height 16
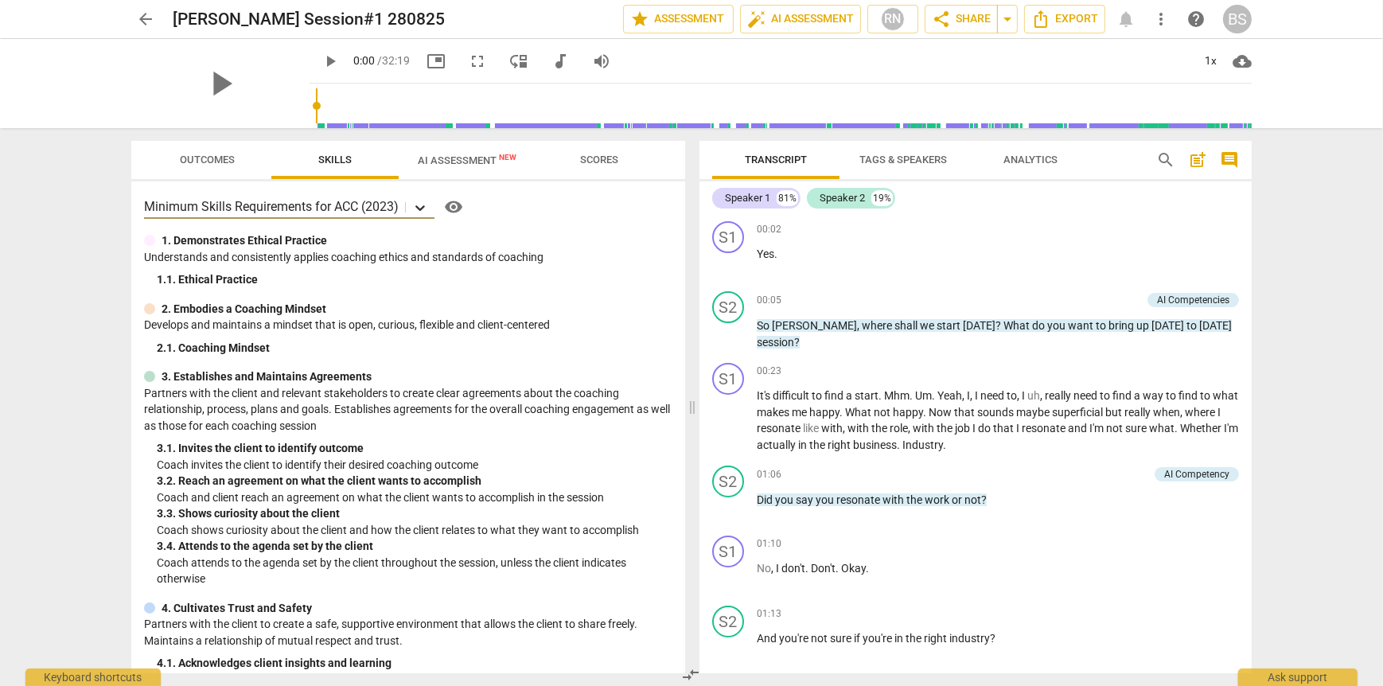
click at [423, 205] on icon at bounding box center [420, 208] width 16 height 16
click at [1054, 16] on span "Export" at bounding box center [1064, 19] width 67 height 19
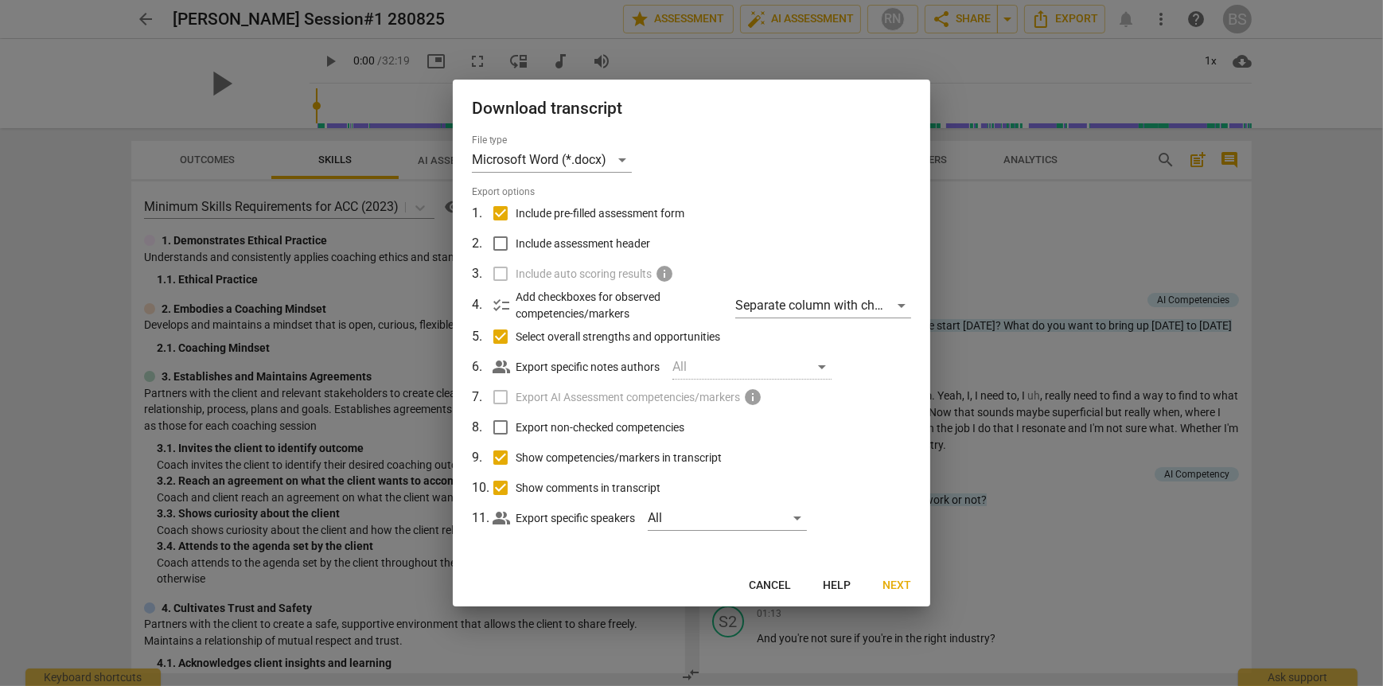
click at [779, 587] on span "Cancel" at bounding box center [770, 586] width 42 height 16
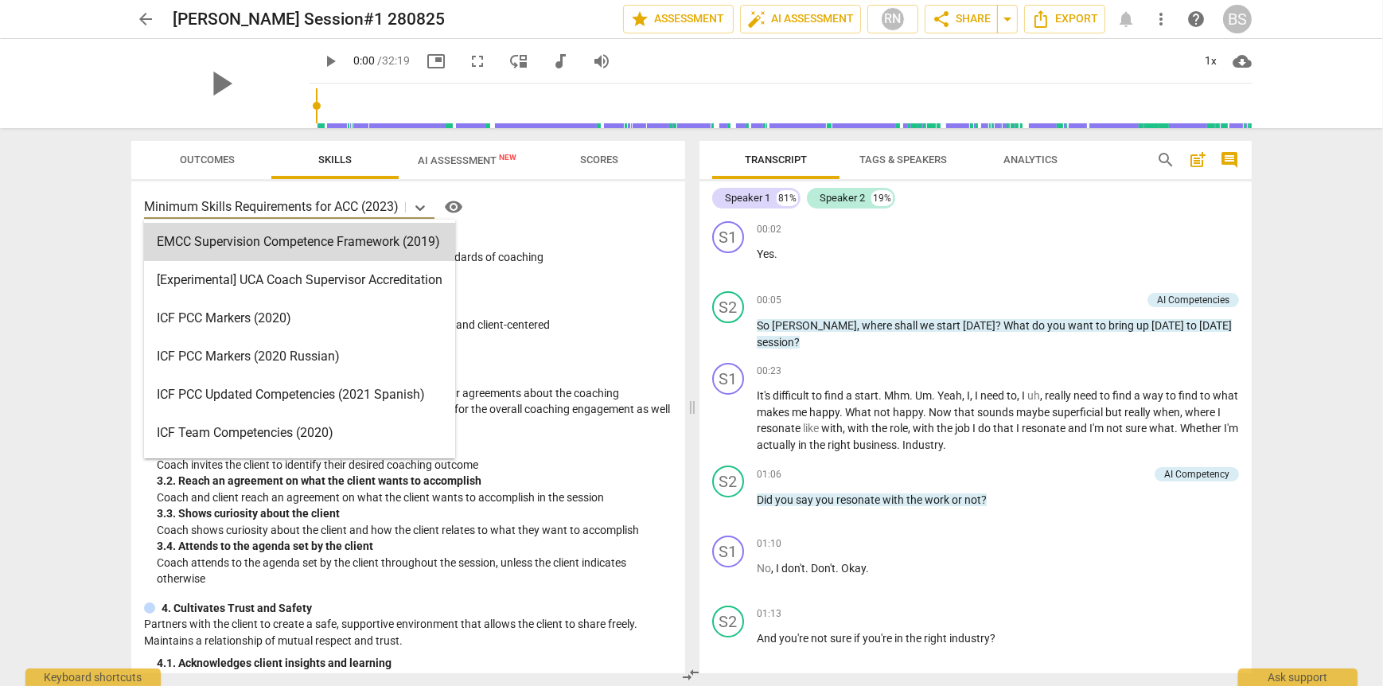
drag, startPoint x: 146, startPoint y: 204, endPoint x: 579, endPoint y: 233, distance: 433.9
click at [579, 233] on div "15 results available. Use Up and Down to choose options, press Enter to select …" at bounding box center [408, 427] width 554 height 492
click at [594, 249] on p "Understands and consistently applies coaching ethics and standards of coaching" at bounding box center [408, 257] width 528 height 17
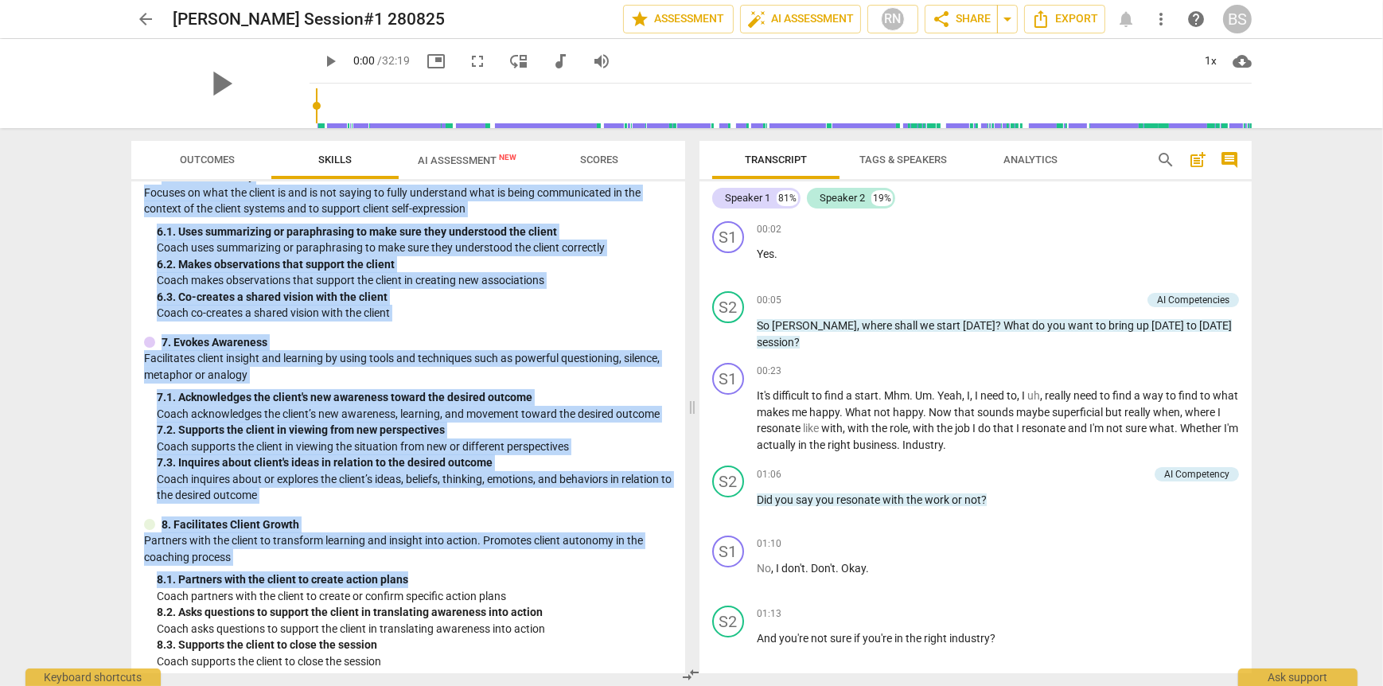
scroll to position [789, 0]
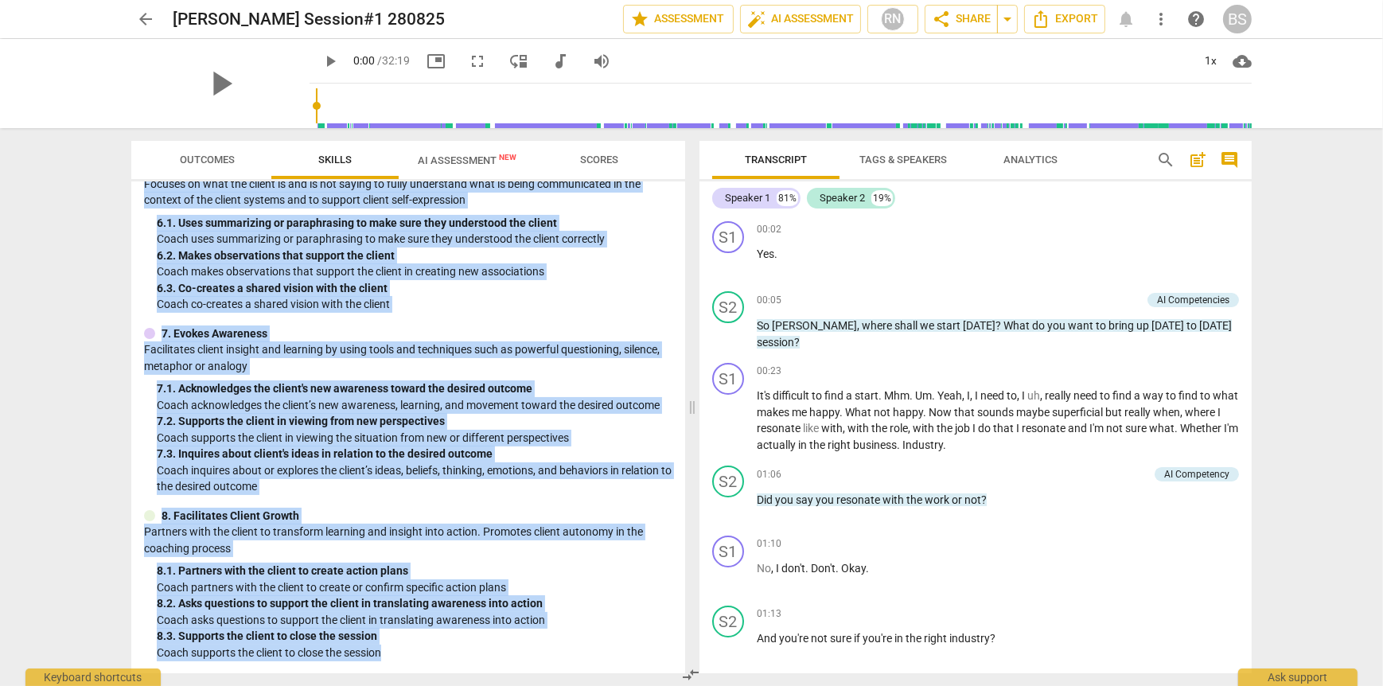
drag, startPoint x: 138, startPoint y: 226, endPoint x: 530, endPoint y: 657, distance: 582.5
click at [530, 657] on div "Minimum Skills Requirements for ACC (2023) visibility 1. Demonstrates Ethical P…" at bounding box center [408, 427] width 554 height 492
click at [528, 536] on p "Partners with the client to transform learning and insight into action. Promote…" at bounding box center [408, 540] width 528 height 33
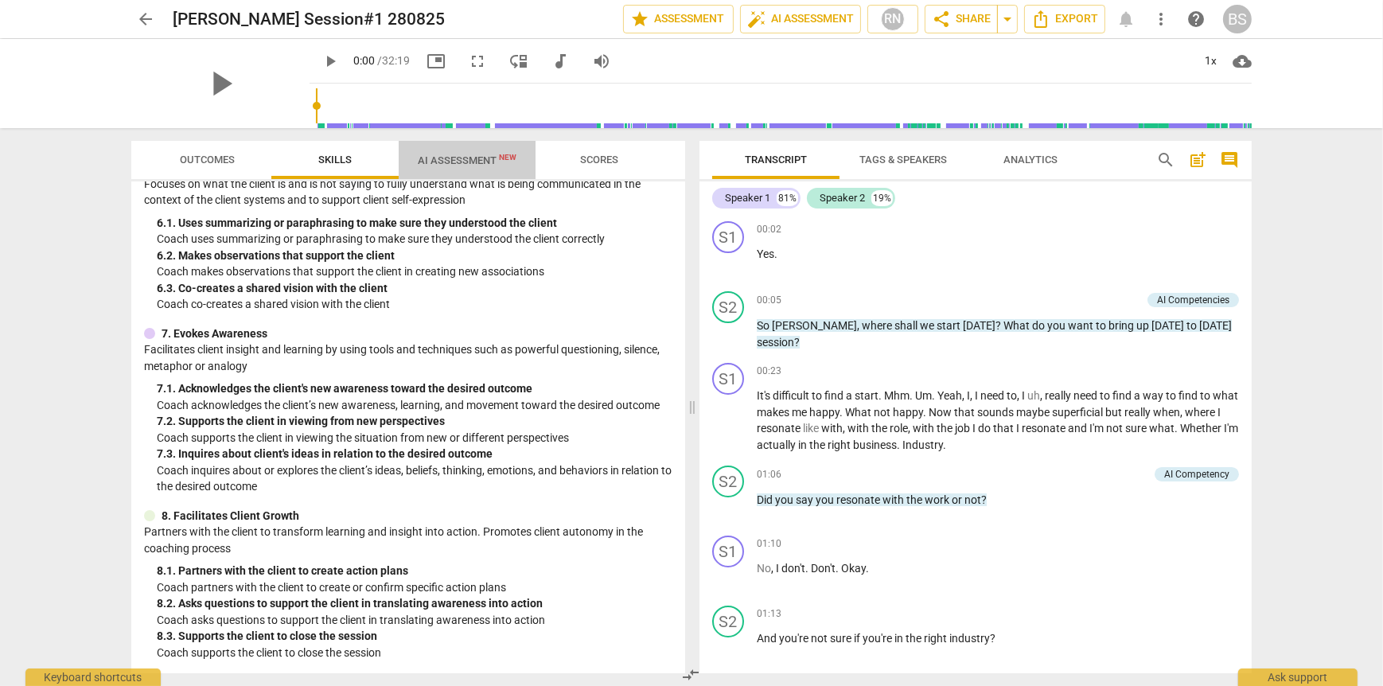
click at [458, 162] on span "AI Assessment New" at bounding box center [467, 160] width 99 height 12
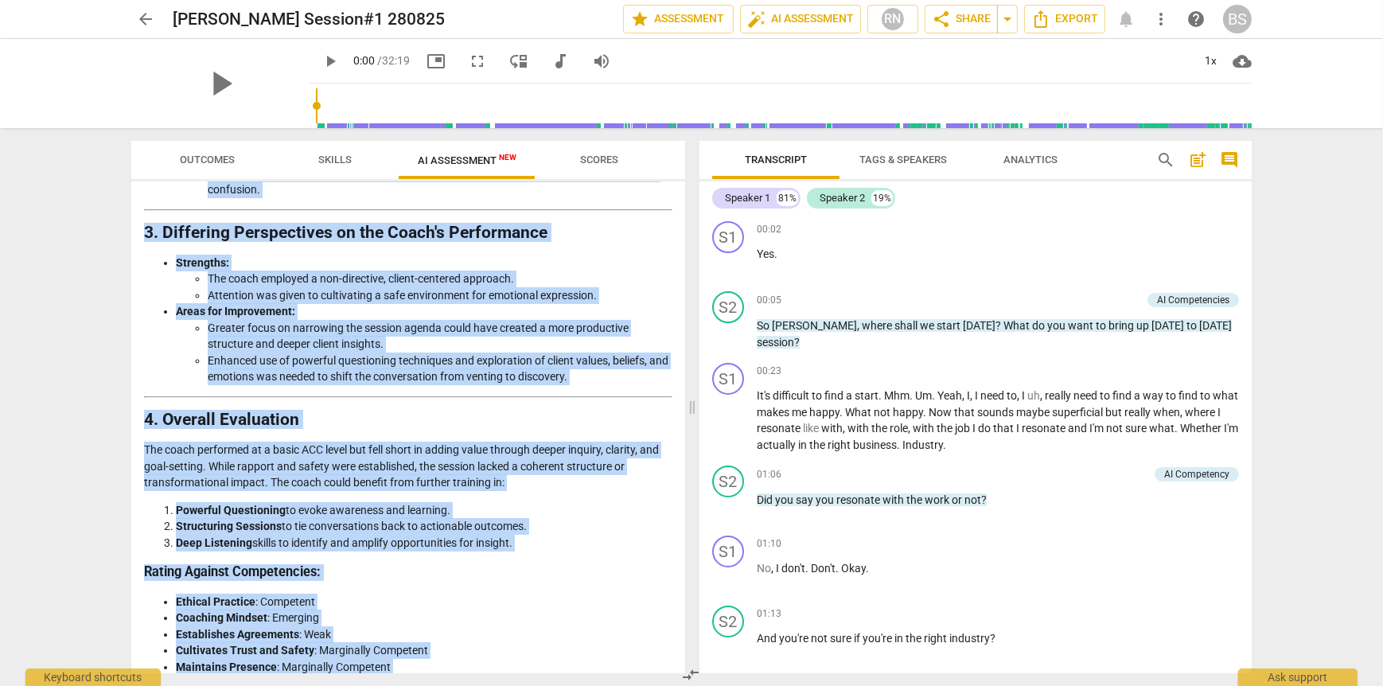
scroll to position [2421, 0]
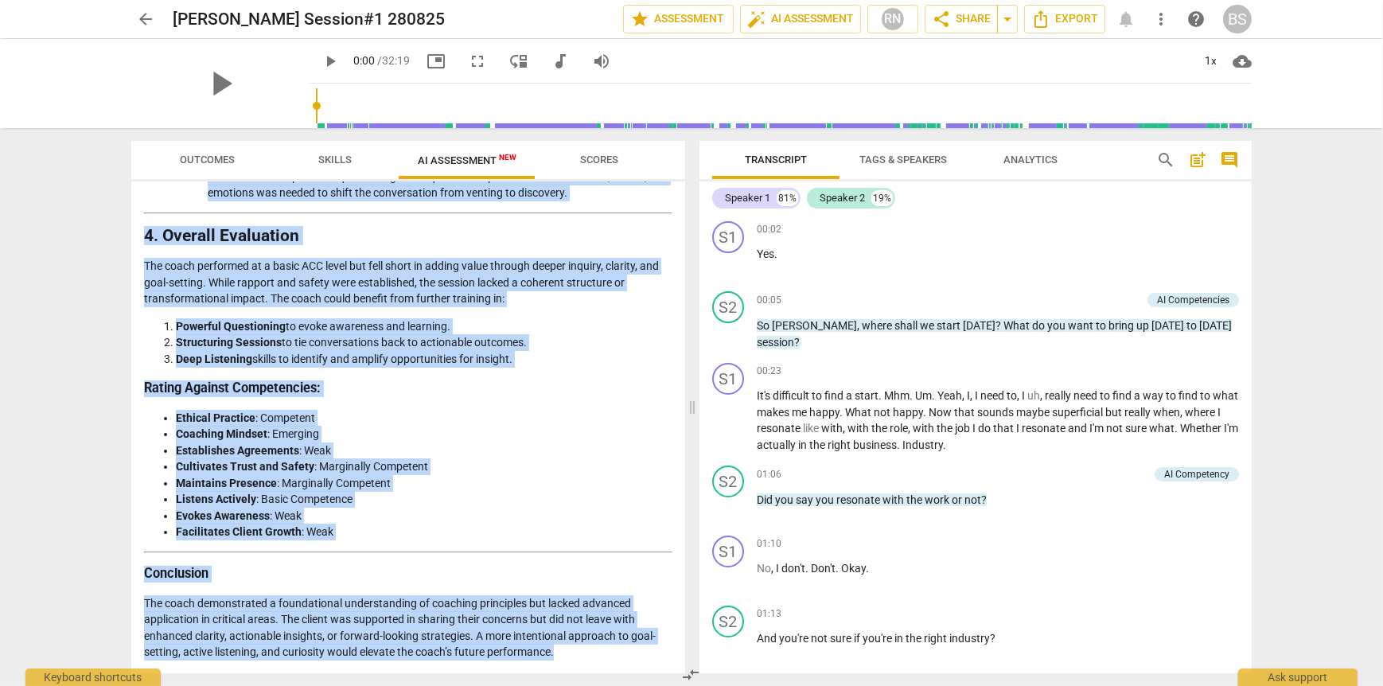
drag, startPoint x: 148, startPoint y: 234, endPoint x: 567, endPoint y: 657, distance: 595.4
copy div "Analysis of the Coaching Session Below is an assessment of the coaching session…"
click at [980, 236] on div "00:02 + Add competency keyboard_arrow_right" at bounding box center [998, 229] width 482 height 16
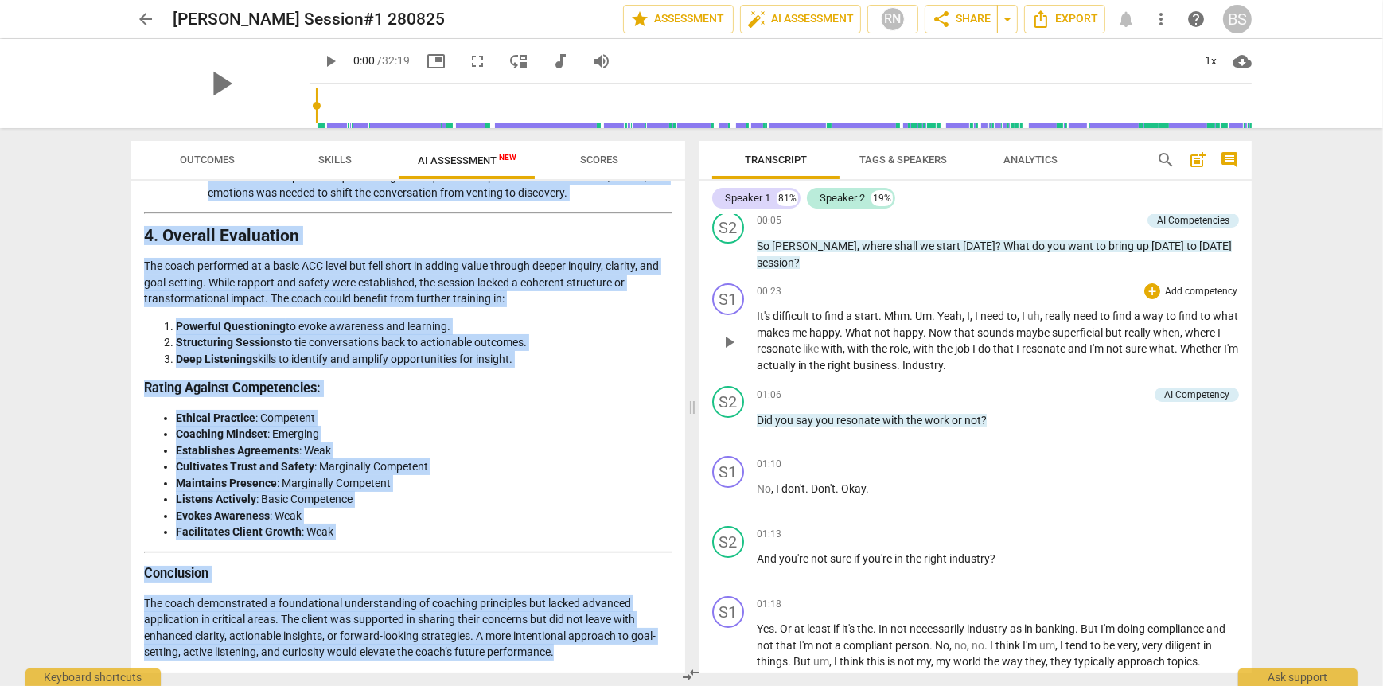
scroll to position [0, 0]
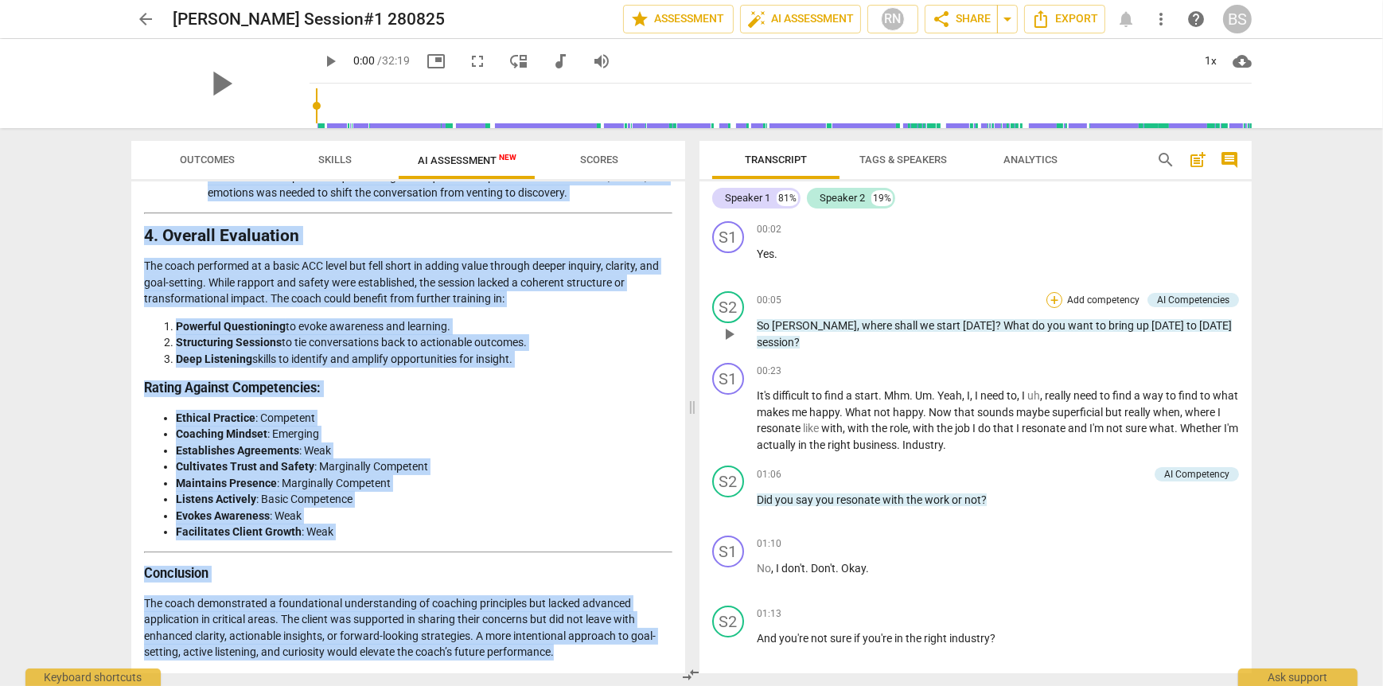
click at [1048, 299] on div "+" at bounding box center [1054, 300] width 16 height 16
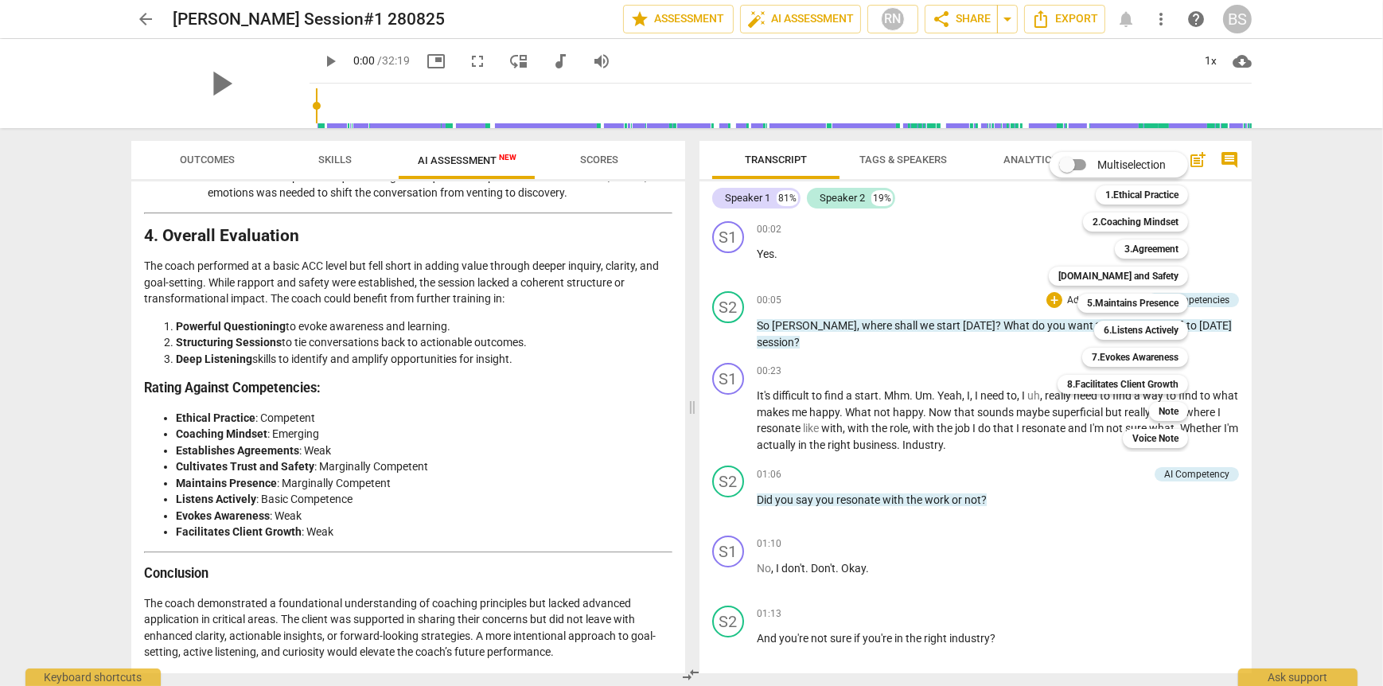
click at [541, 470] on div at bounding box center [691, 343] width 1383 height 686
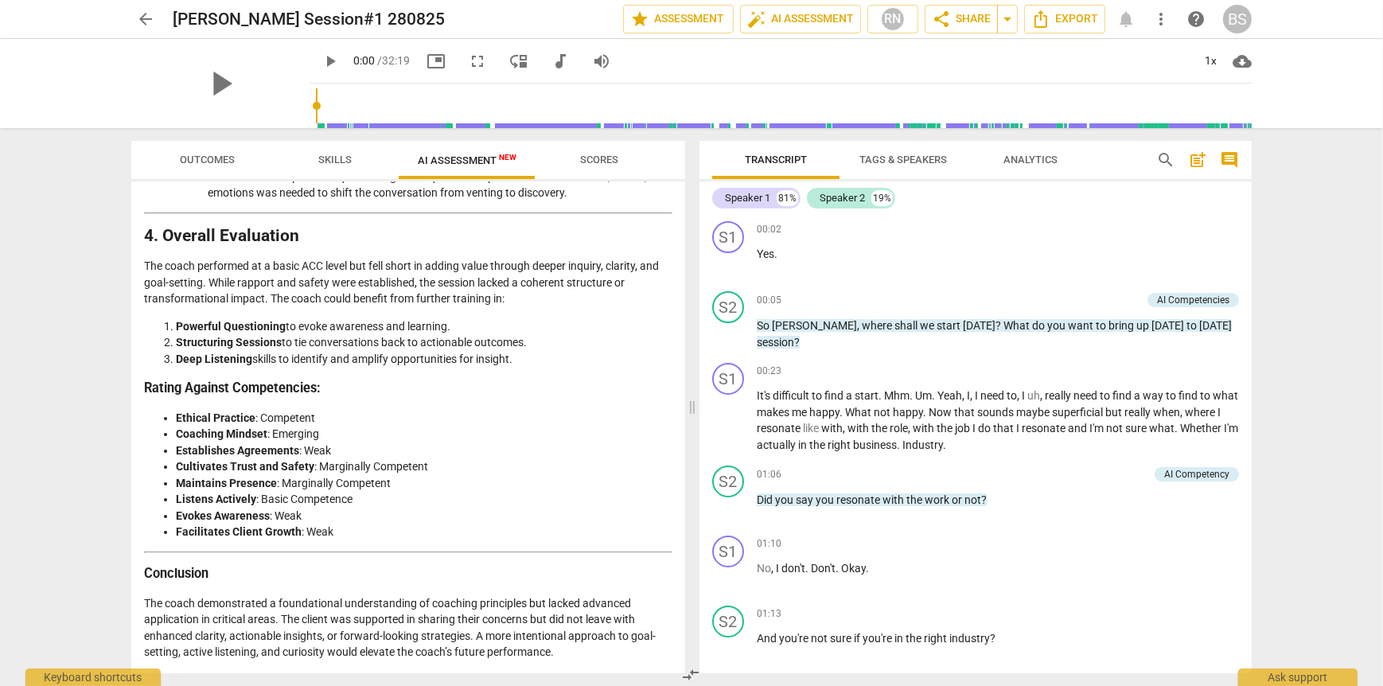
click at [541, 467] on li "Cultivates Trust and Safety : Marginally Competent" at bounding box center [424, 466] width 497 height 17
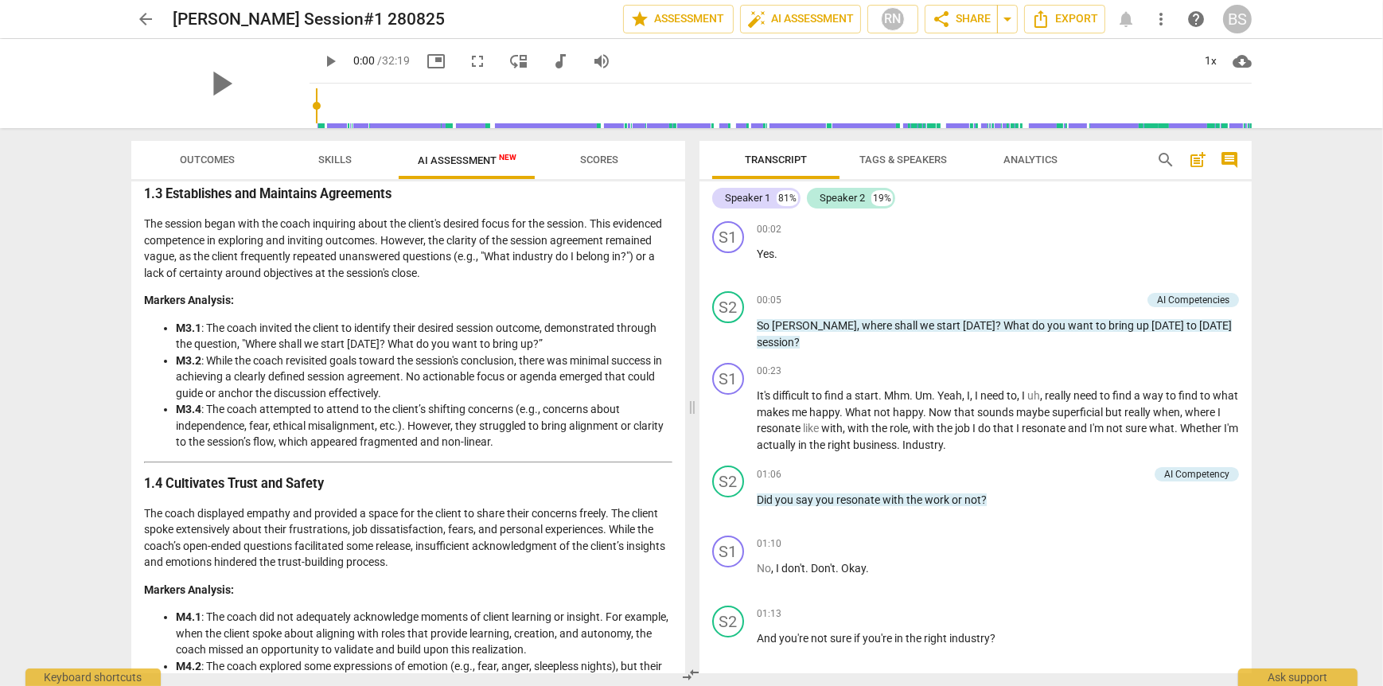
scroll to position [637, 0]
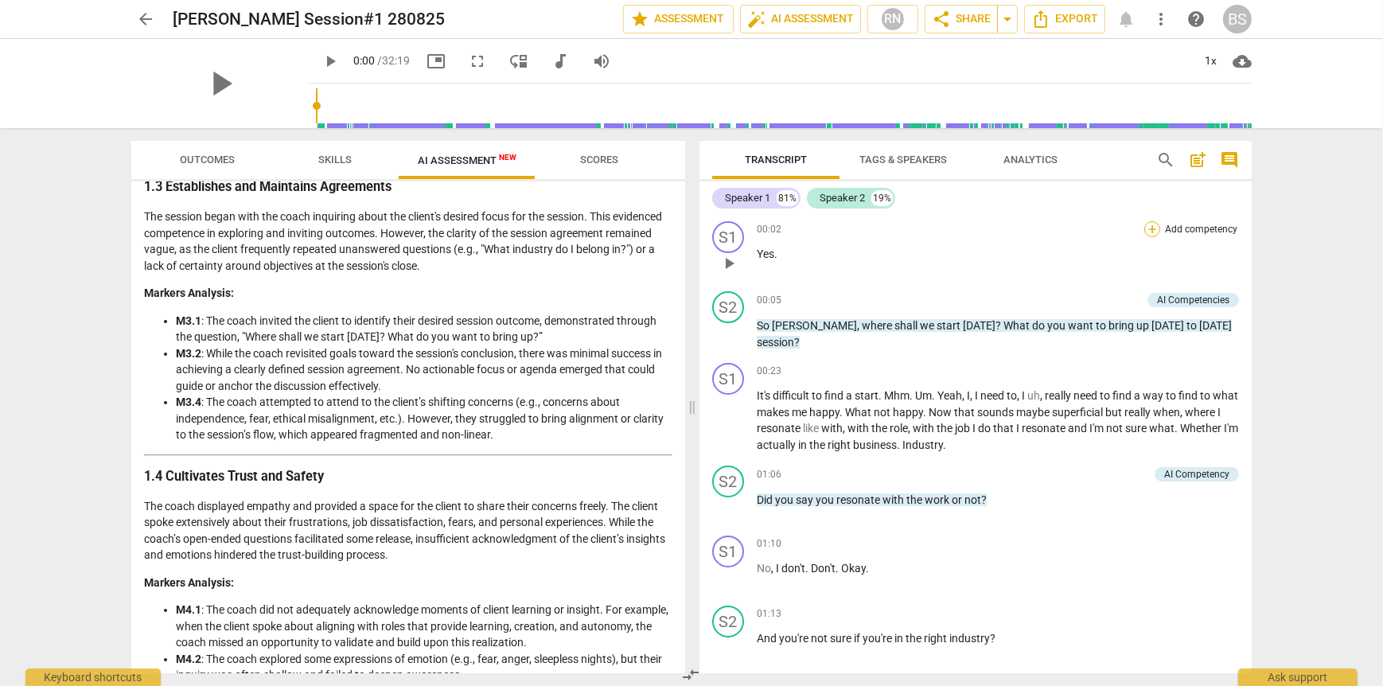
click at [1148, 227] on div "+" at bounding box center [1152, 229] width 16 height 16
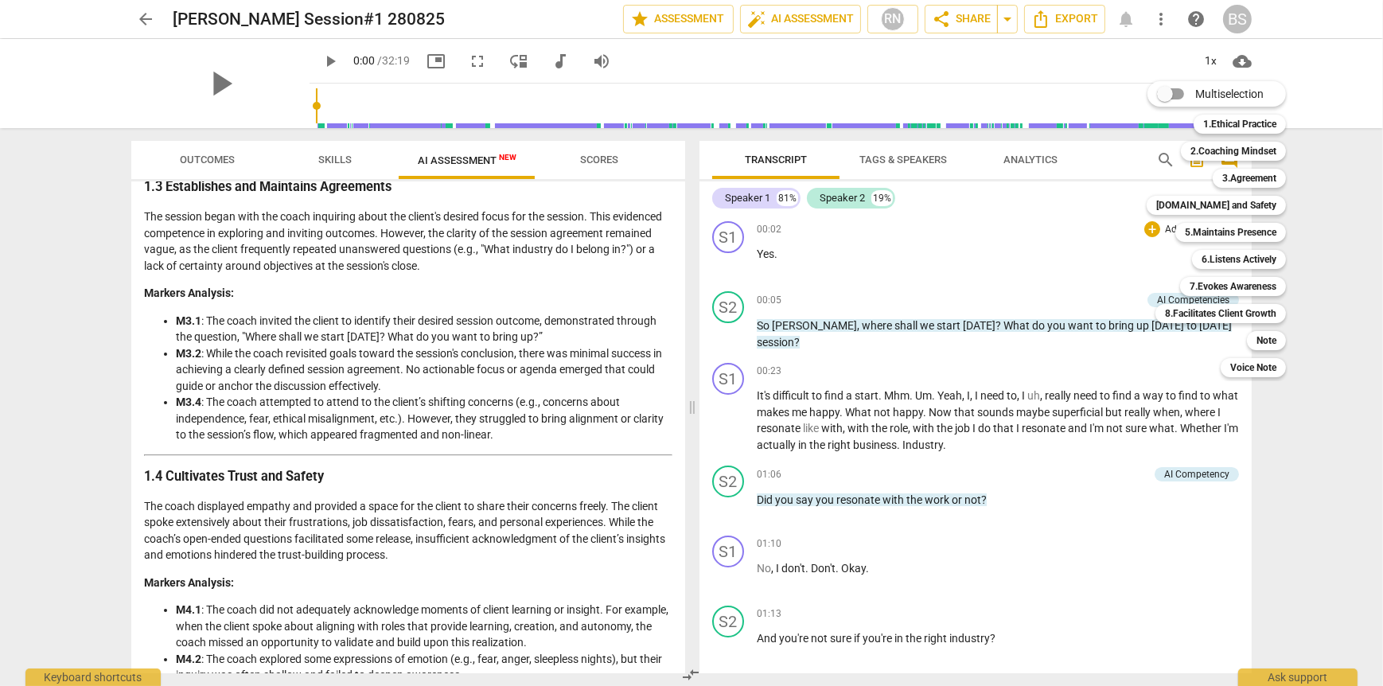
click at [1118, 298] on div at bounding box center [691, 343] width 1383 height 686
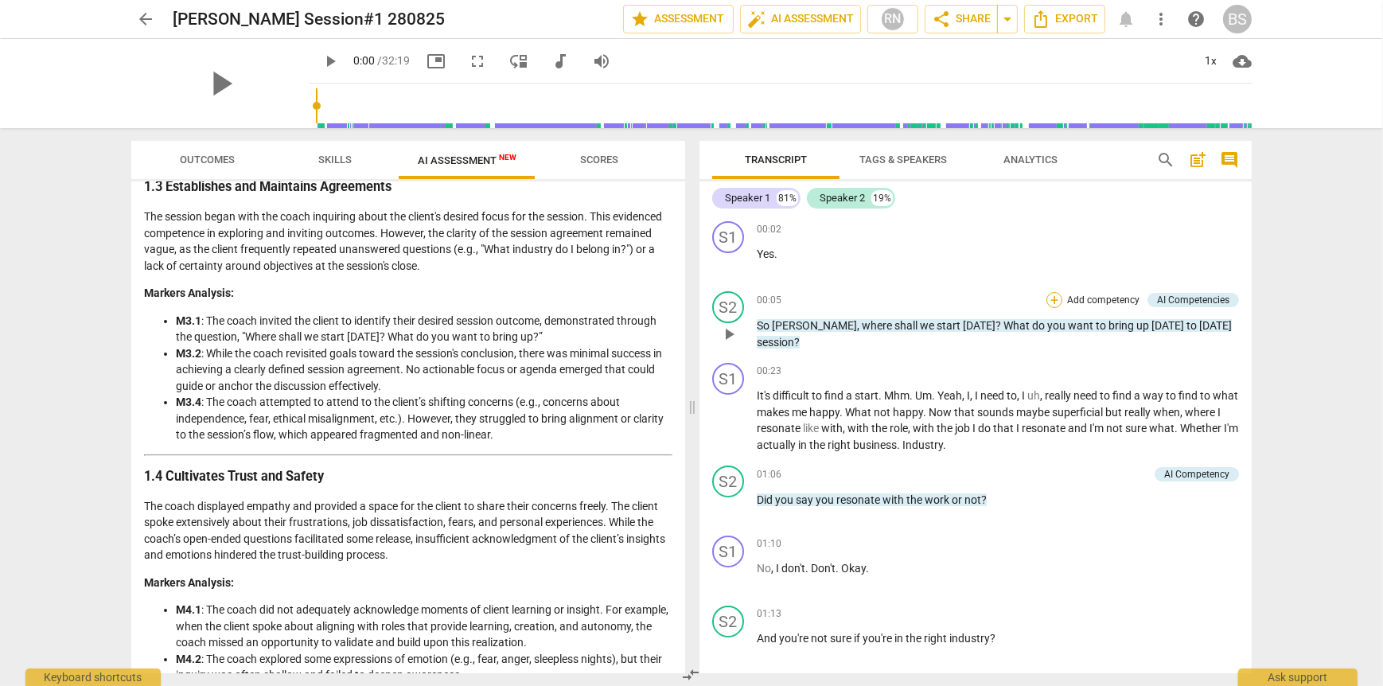
click at [1049, 298] on div "+" at bounding box center [1054, 300] width 16 height 16
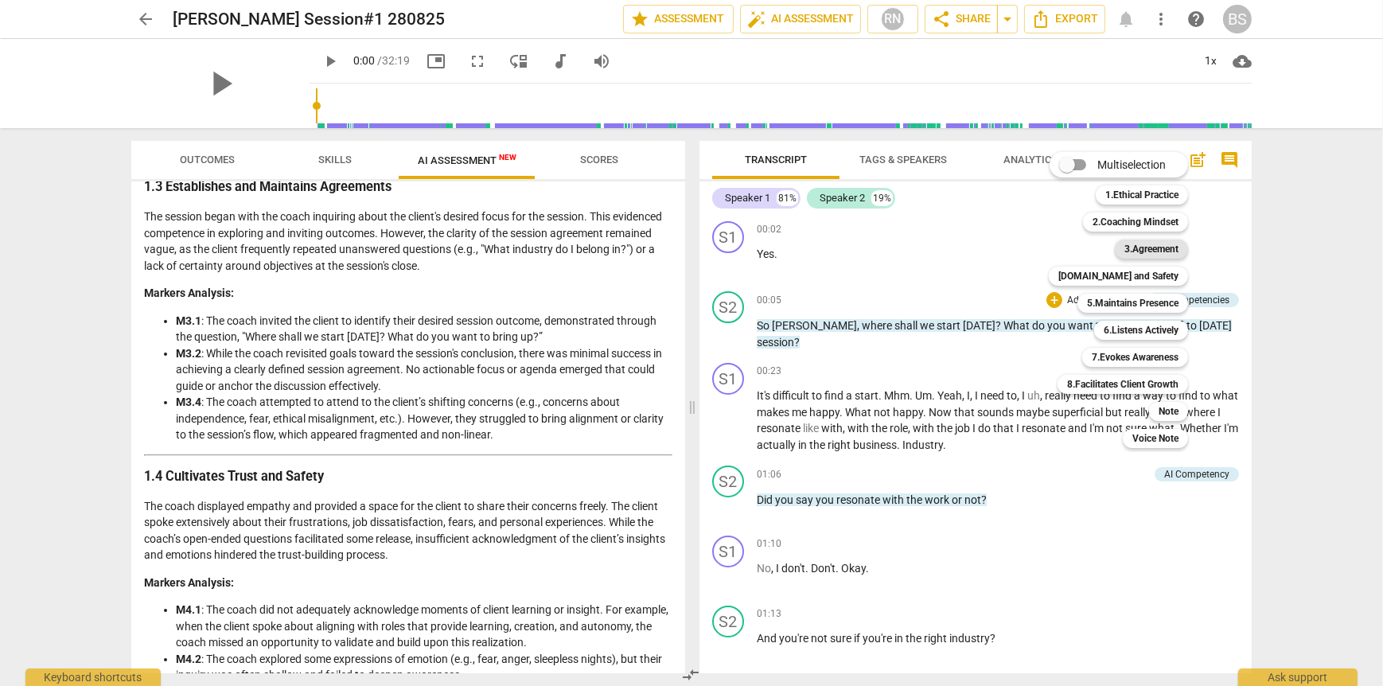
click at [1165, 246] on b "3.Agreement" at bounding box center [1151, 249] width 54 height 19
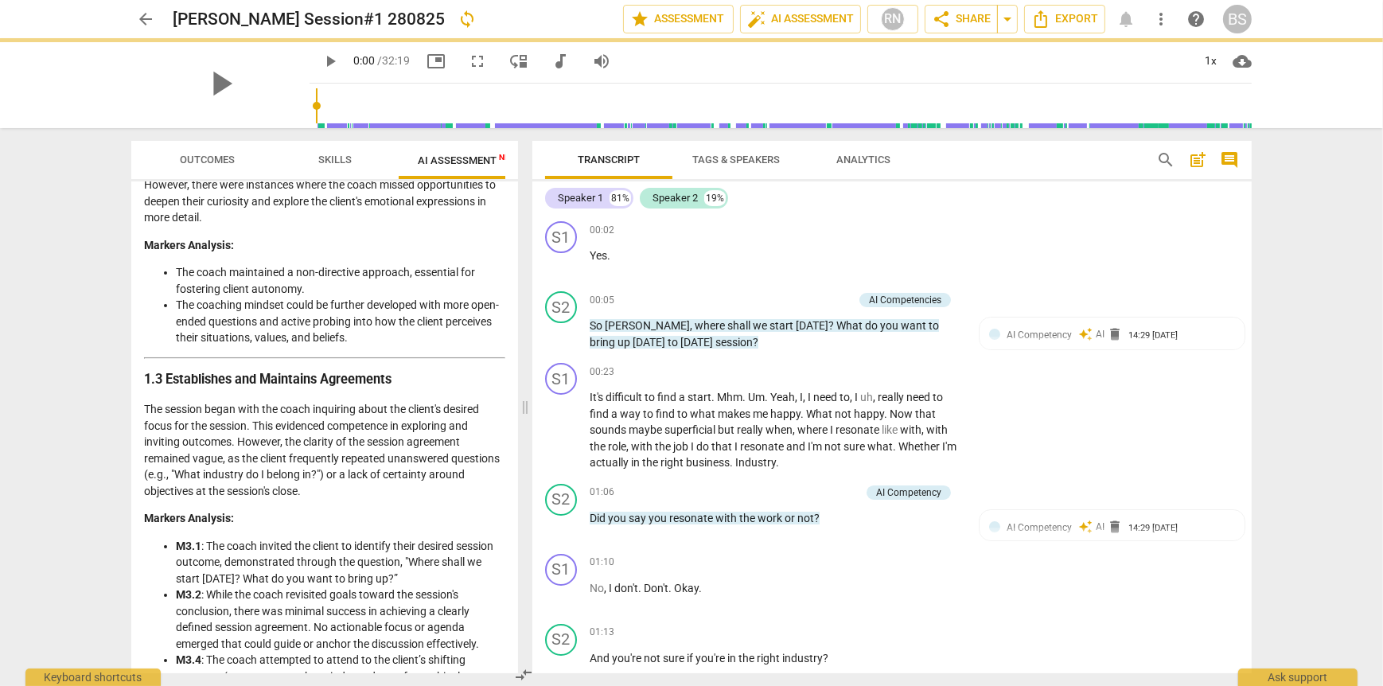
scroll to position [828, 0]
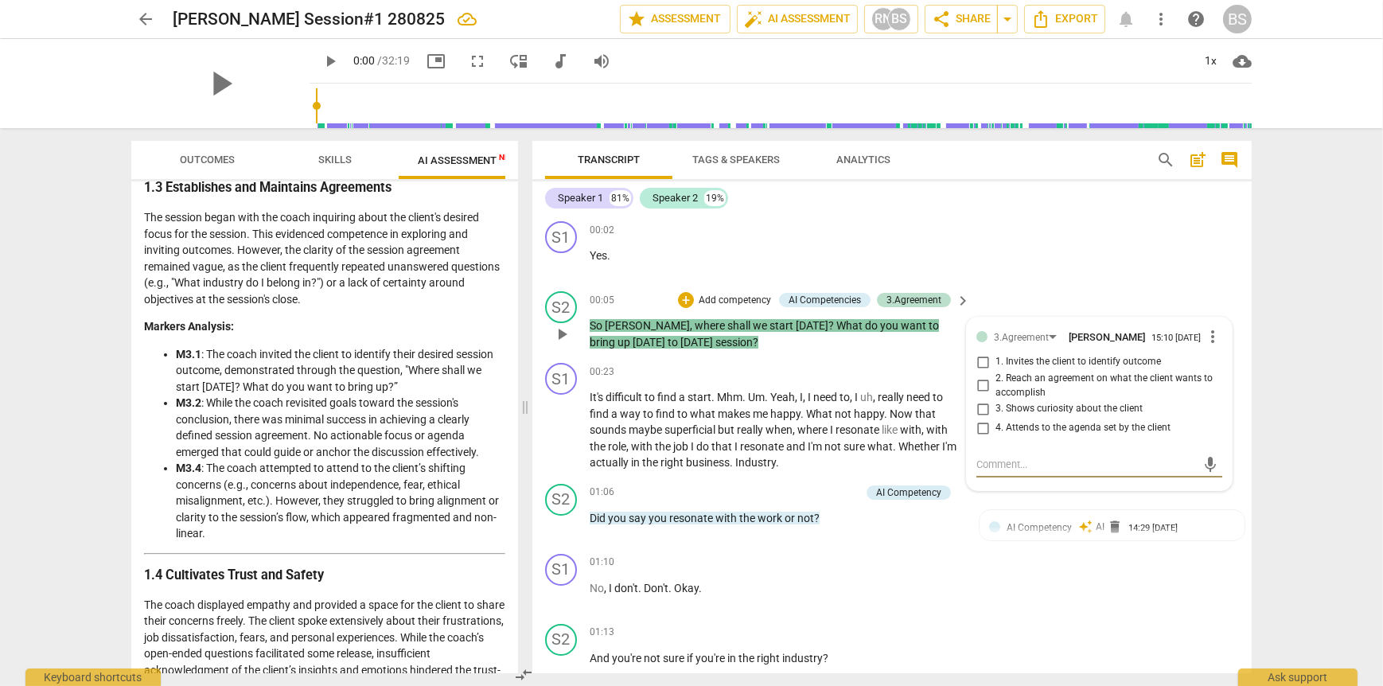
click at [978, 365] on input "1. Invites the client to identify outcome" at bounding box center [982, 362] width 25 height 19
checkbox input "true"
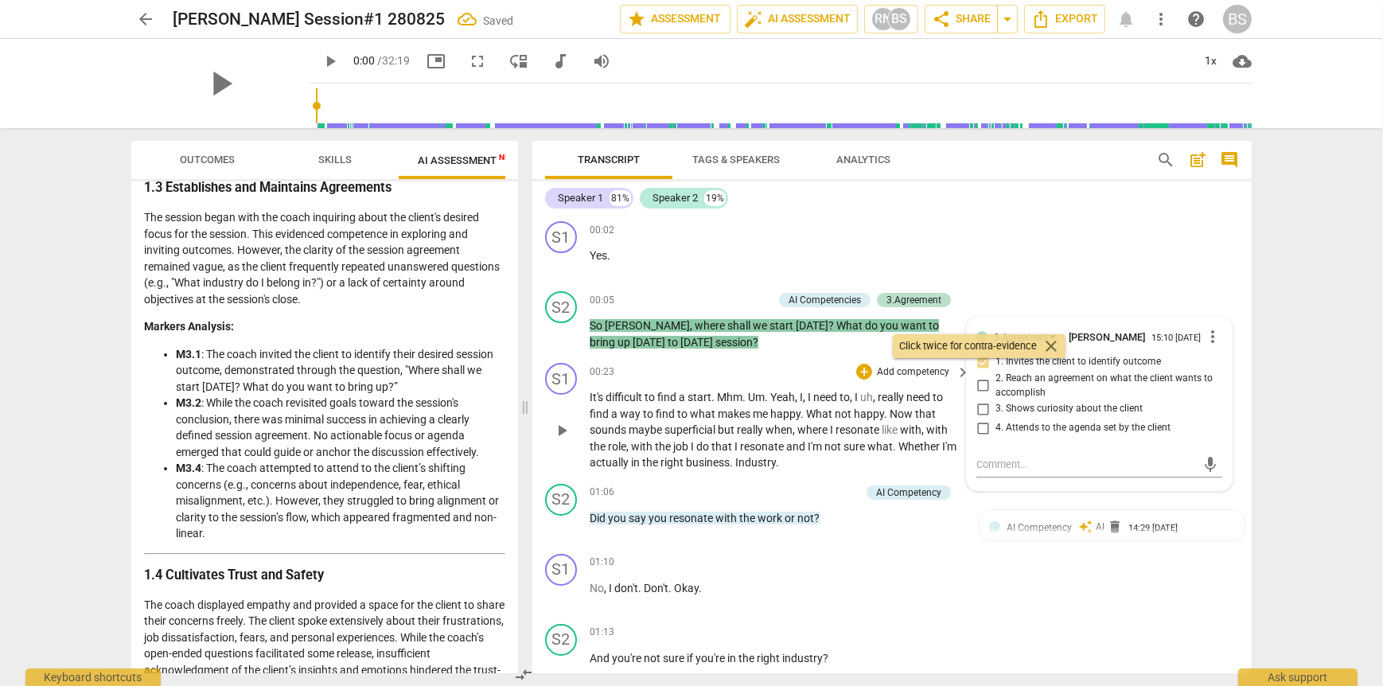
click at [781, 357] on div "S1 play_arrow pause 00:23 + Add competency keyboard_arrow_right It's difficult …" at bounding box center [891, 417] width 719 height 121
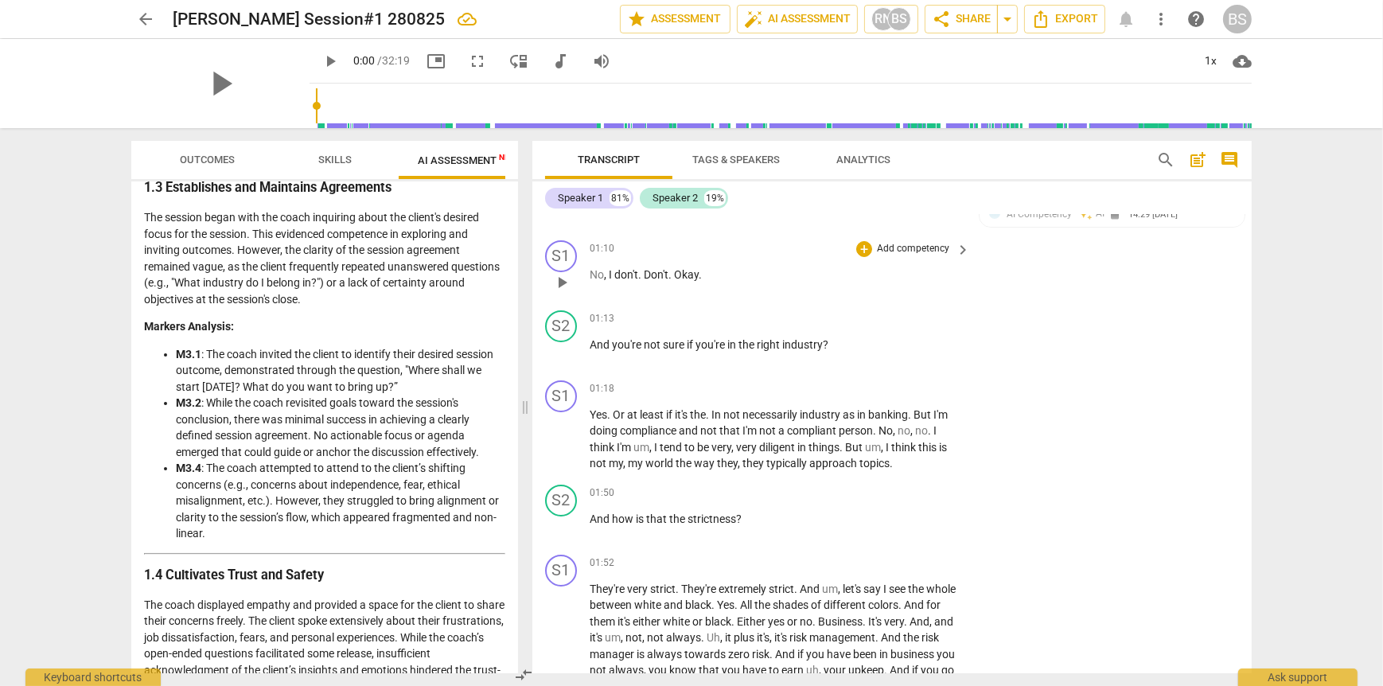
scroll to position [318, 0]
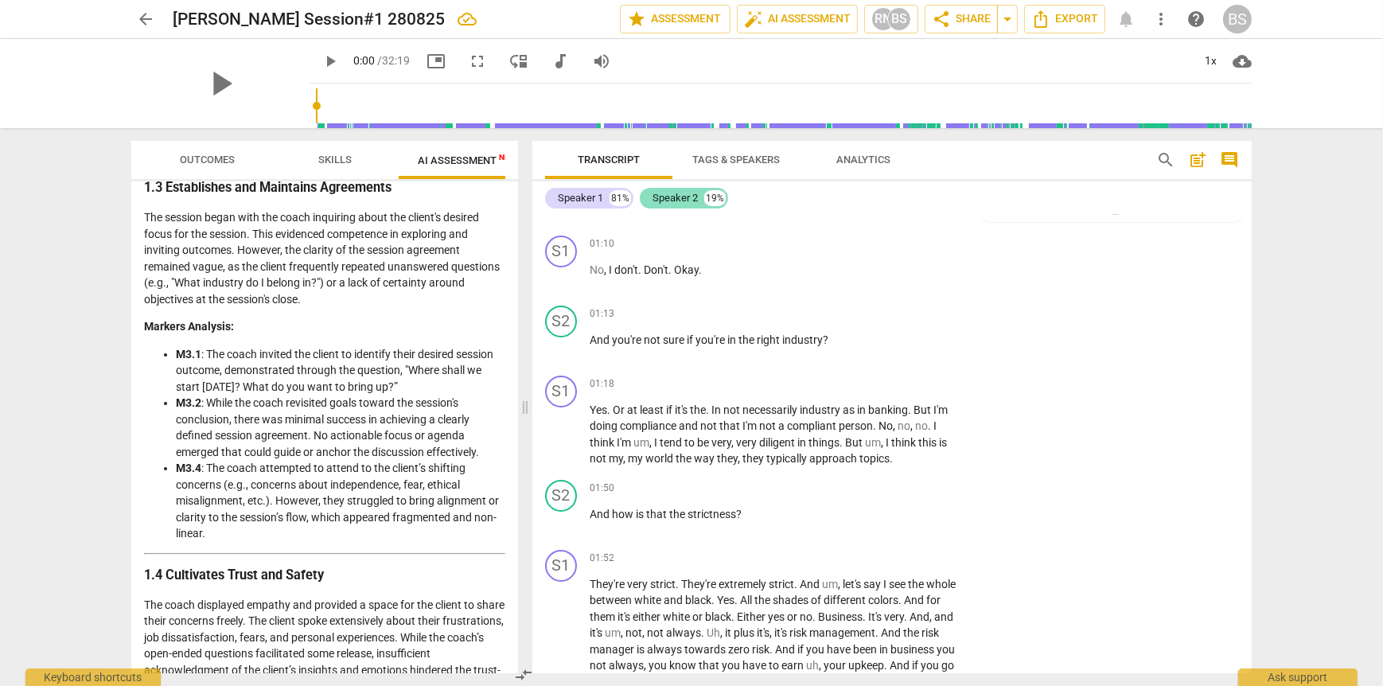
drag, startPoint x: 673, startPoint y: 196, endPoint x: 719, endPoint y: 154, distance: 62.0
click at [719, 154] on span "Tags & Speakers" at bounding box center [736, 160] width 88 height 12
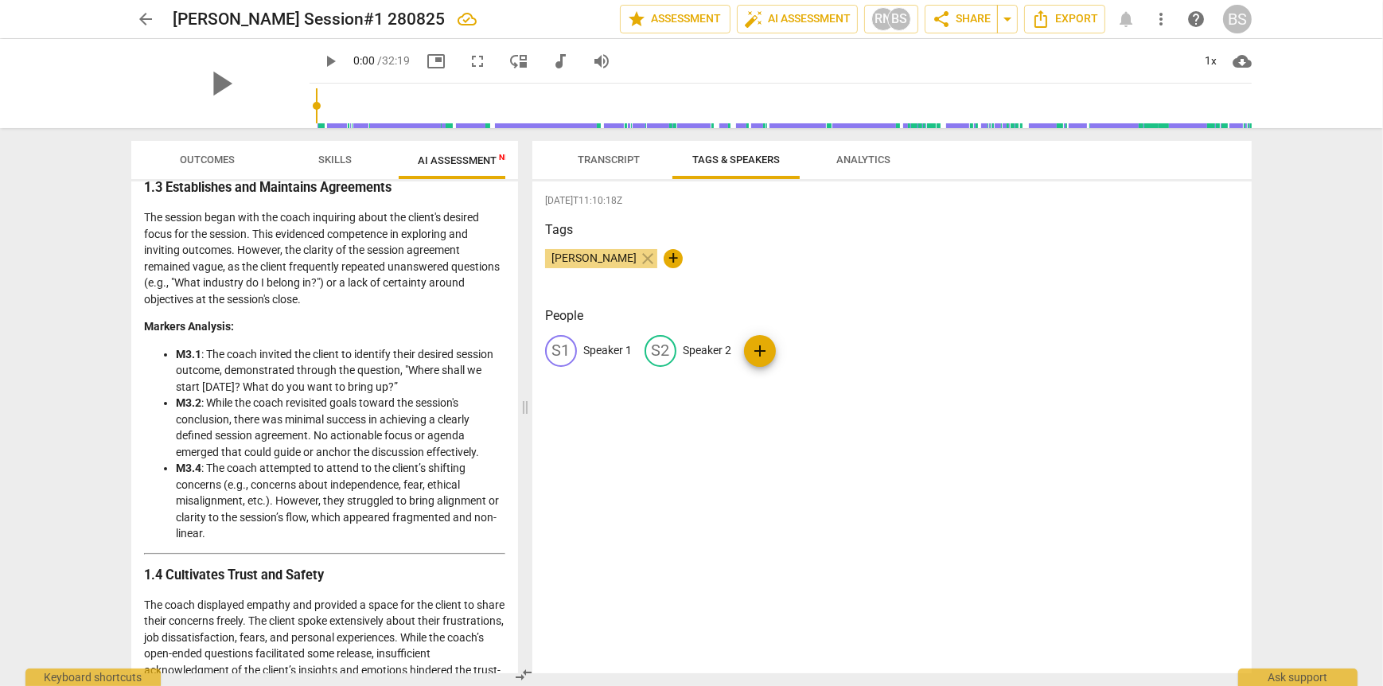
click at [758, 353] on span "add" at bounding box center [759, 350] width 19 height 19
type input "Bahar"
click at [610, 354] on p "Speaker 1" at bounding box center [607, 350] width 49 height 17
type input "[PERSON_NAME]"
click at [731, 467] on div "[DATE]T11:10:18Z Tags [PERSON_NAME] close + People edit [PERSON_NAME] delete S2…" at bounding box center [891, 427] width 719 height 492
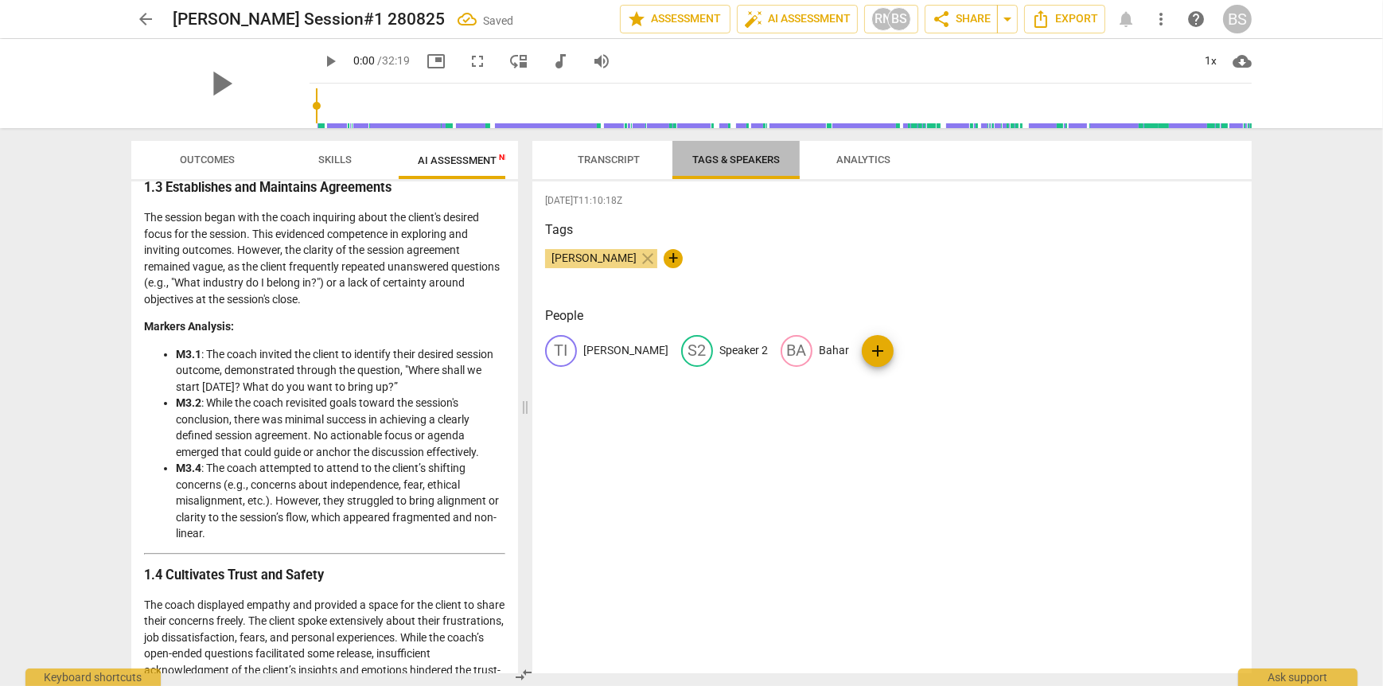
click at [750, 164] on span "Tags & Speakers" at bounding box center [736, 160] width 88 height 12
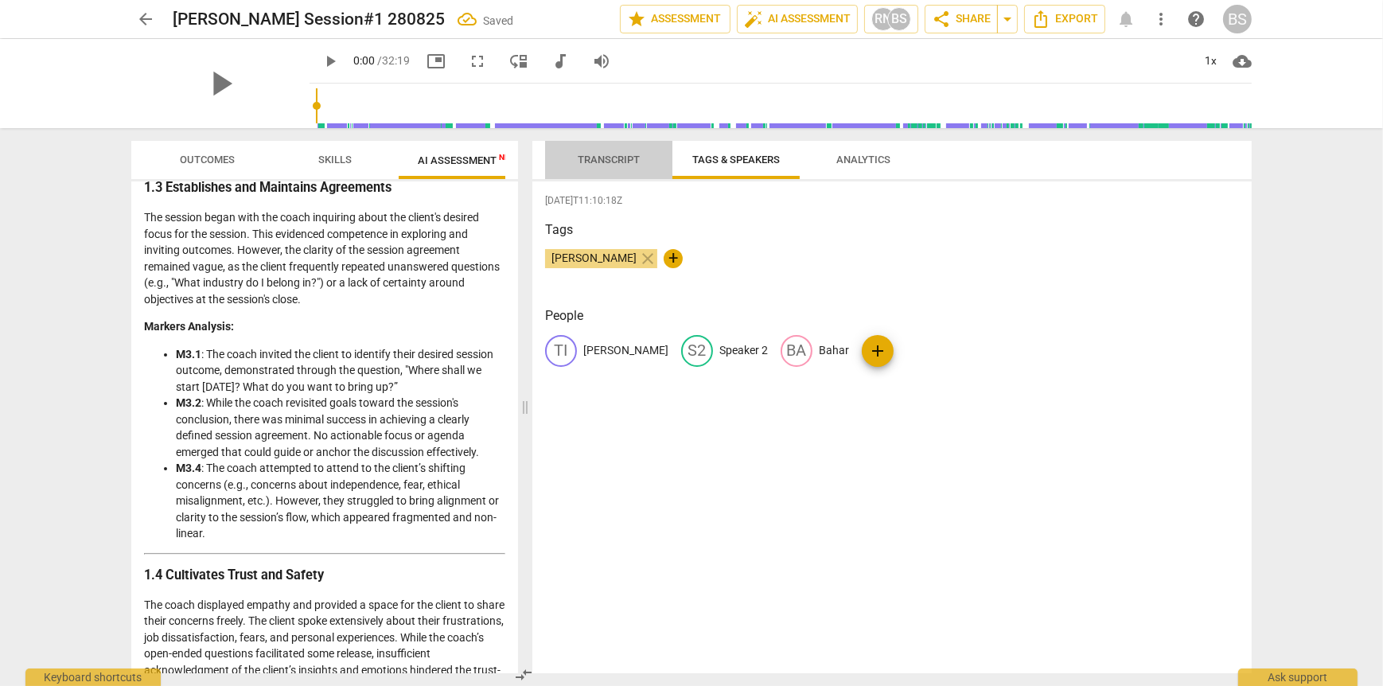
click at [601, 160] on span "Transcript" at bounding box center [609, 160] width 62 height 12
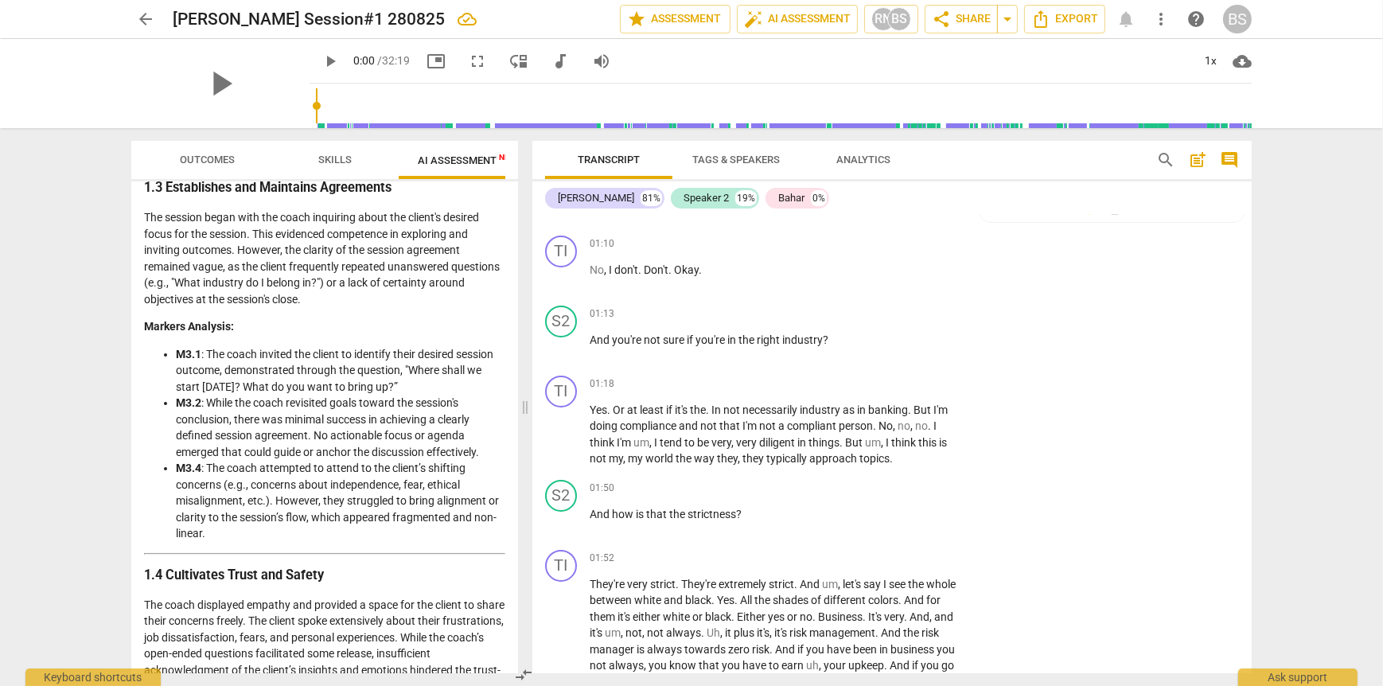
click at [717, 160] on span "Tags & Speakers" at bounding box center [736, 160] width 88 height 12
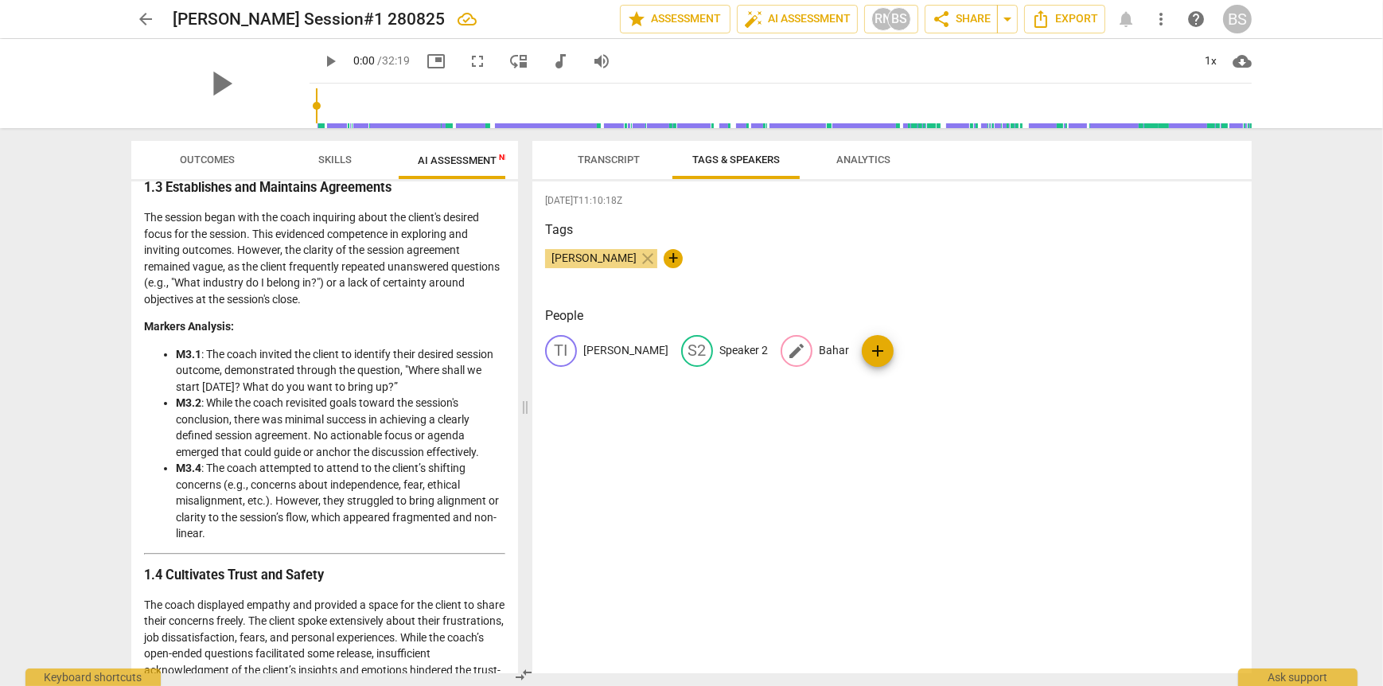
click at [787, 347] on span "edit" at bounding box center [796, 350] width 19 height 19
click at [946, 350] on span "delete" at bounding box center [954, 350] width 17 height 17
click at [719, 351] on p "Speaker 2" at bounding box center [743, 350] width 49 height 17
type input "Bahar"
click at [629, 427] on div "[DATE]T11:10:18Z Tags [PERSON_NAME] close + People TI [PERSON_NAME] edit Bahar …" at bounding box center [891, 427] width 719 height 492
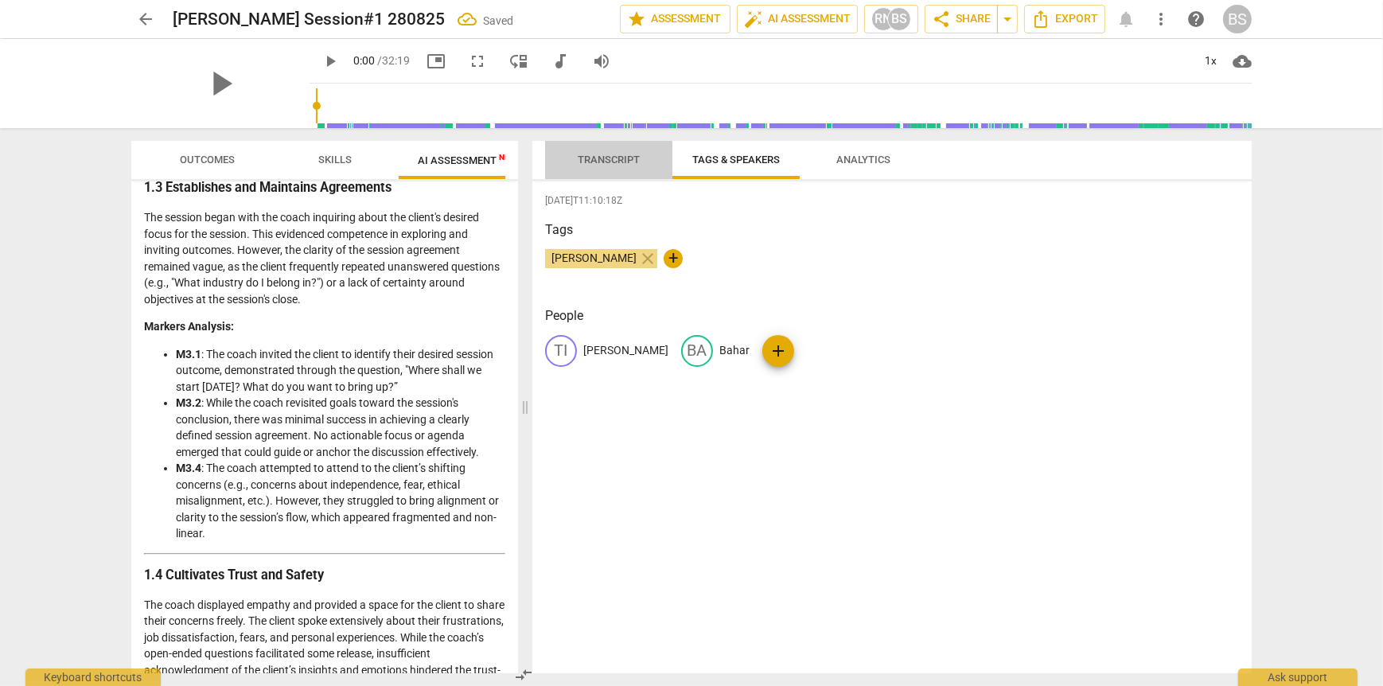
click at [599, 158] on span "Transcript" at bounding box center [609, 160] width 62 height 12
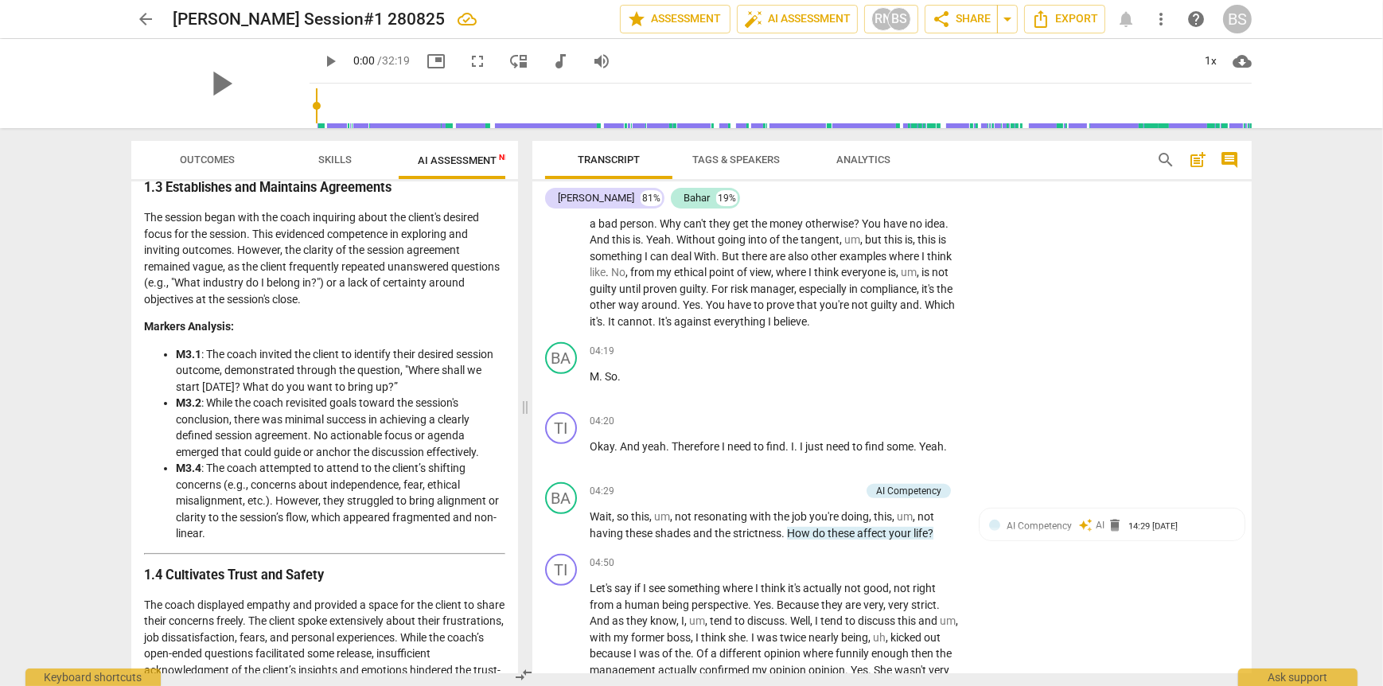
scroll to position [955, 0]
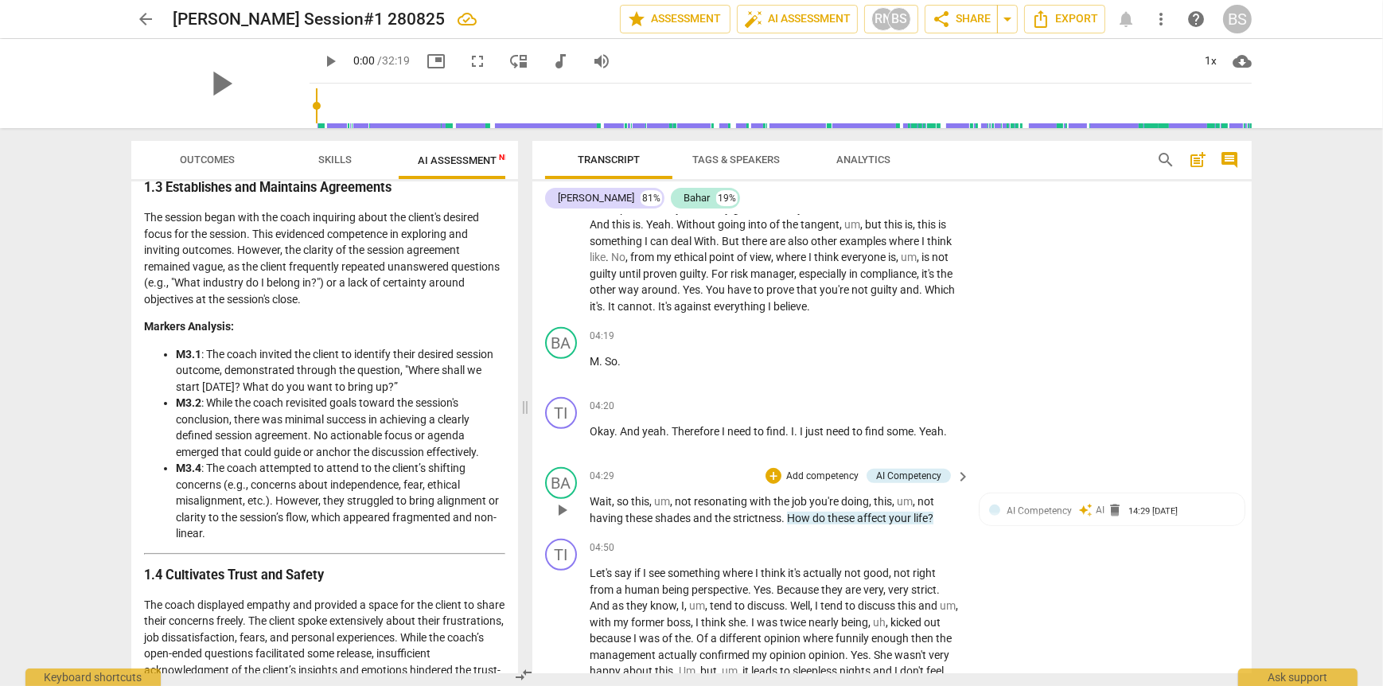
click at [809, 484] on p "Add competency" at bounding box center [823, 477] width 76 height 14
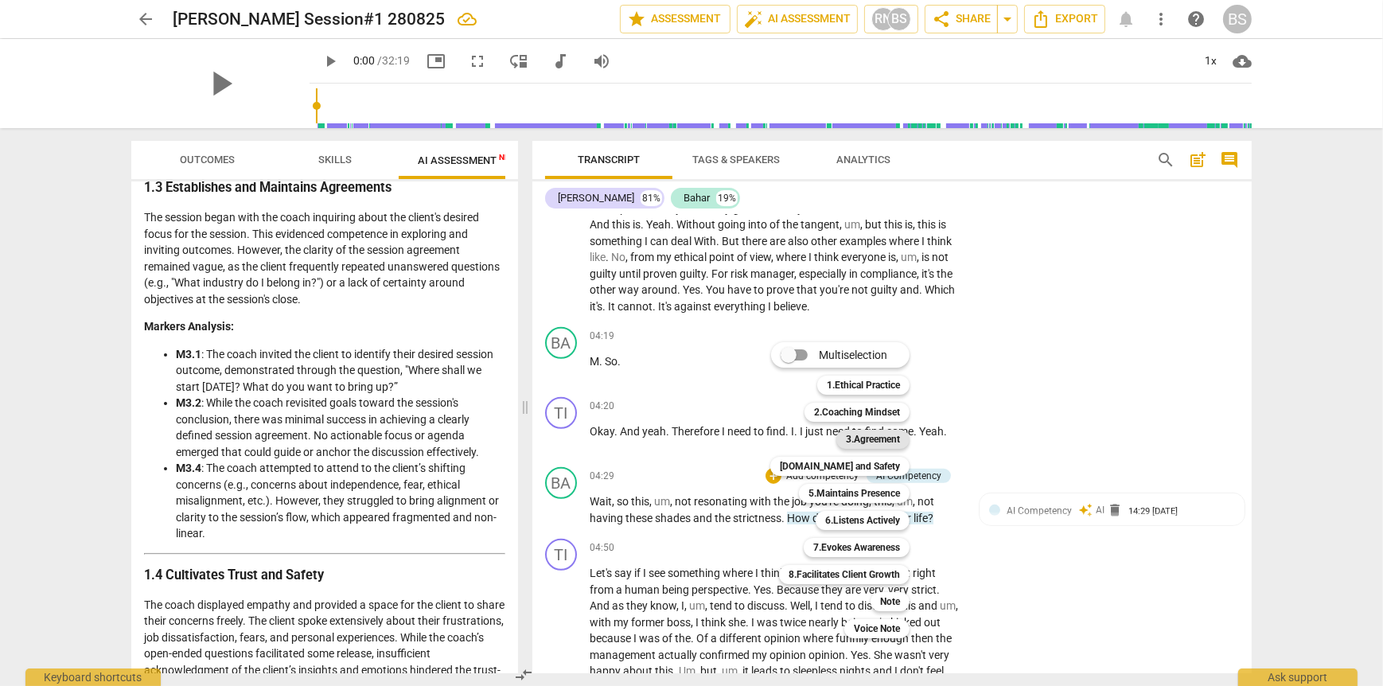
click at [874, 438] on b "3.Agreement" at bounding box center [873, 439] width 54 height 19
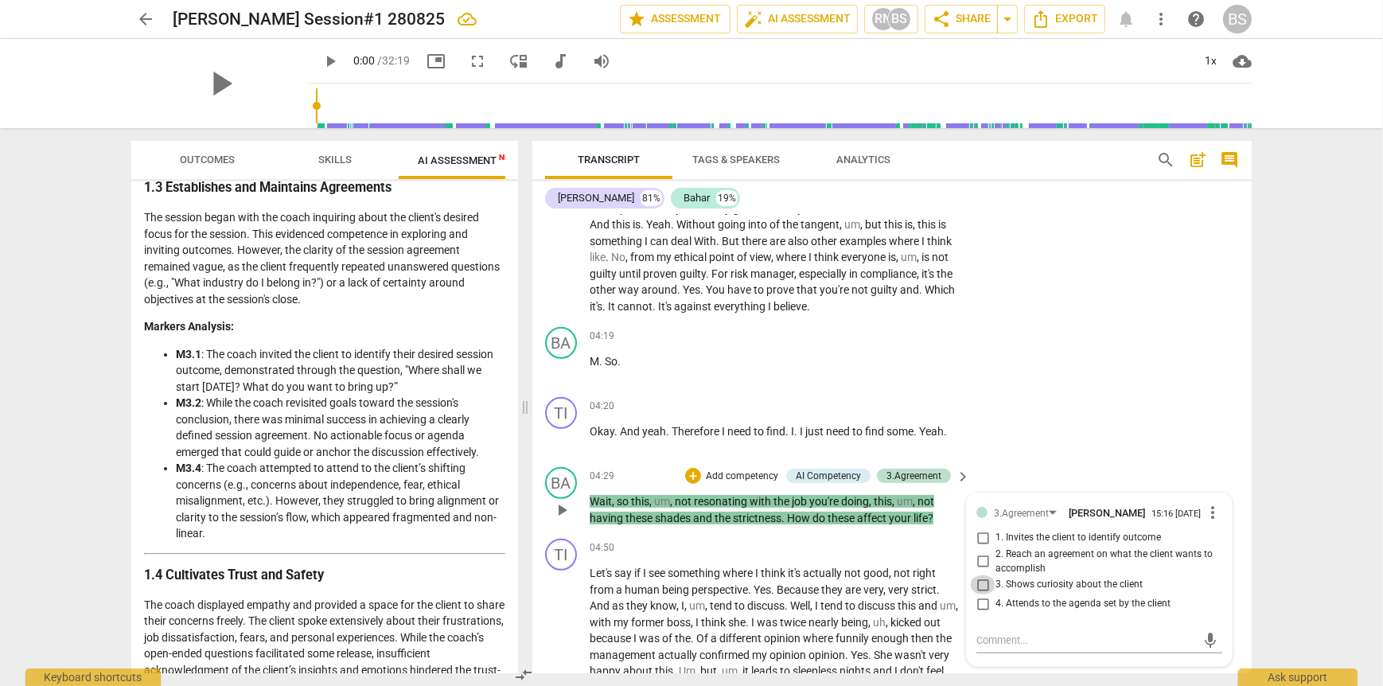
click at [982, 594] on input "3. Shows curiosity about the client" at bounding box center [982, 584] width 25 height 19
checkbox input "true"
click at [980, 548] on input "1. Invites the client to identify outcome" at bounding box center [982, 537] width 25 height 19
checkbox input "true"
click at [1226, 454] on div "TI play_arrow pause 04:20 + Add competency keyboard_arrow_right Okay . And yeah…" at bounding box center [891, 426] width 719 height 70
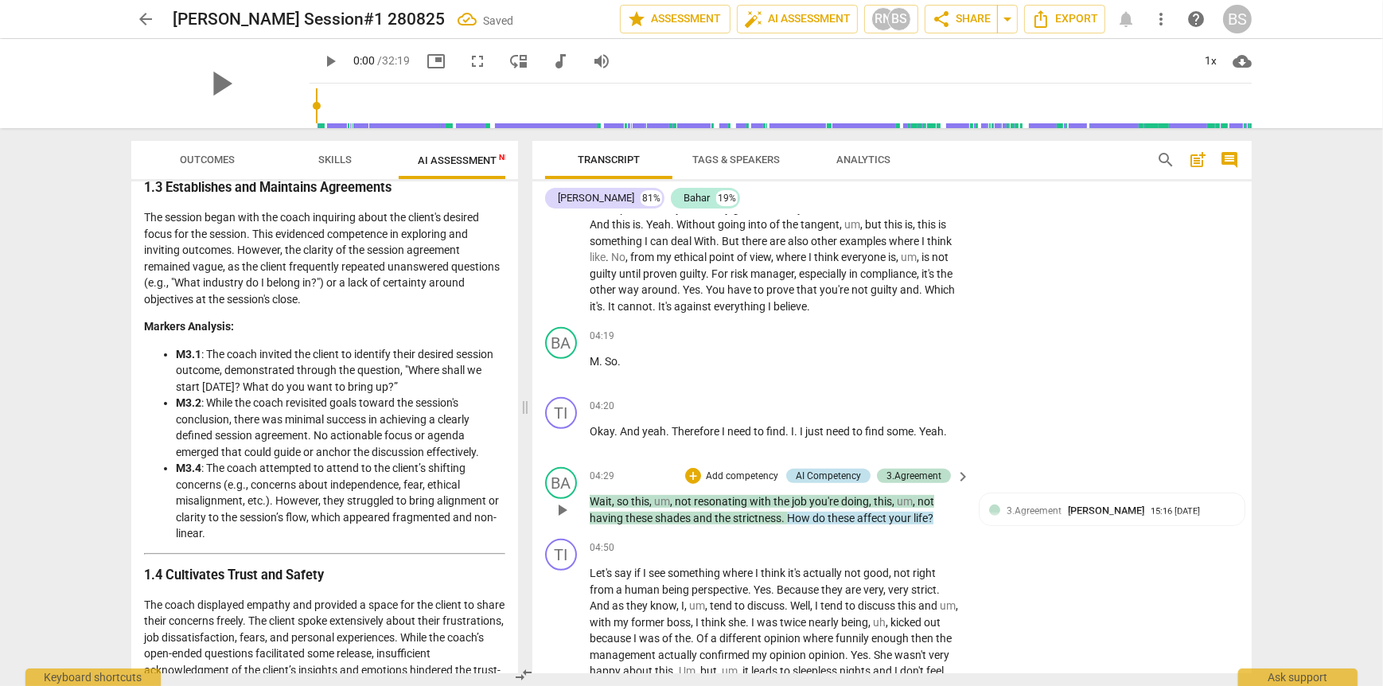
click at [823, 483] on div "AI Competency" at bounding box center [828, 476] width 65 height 14
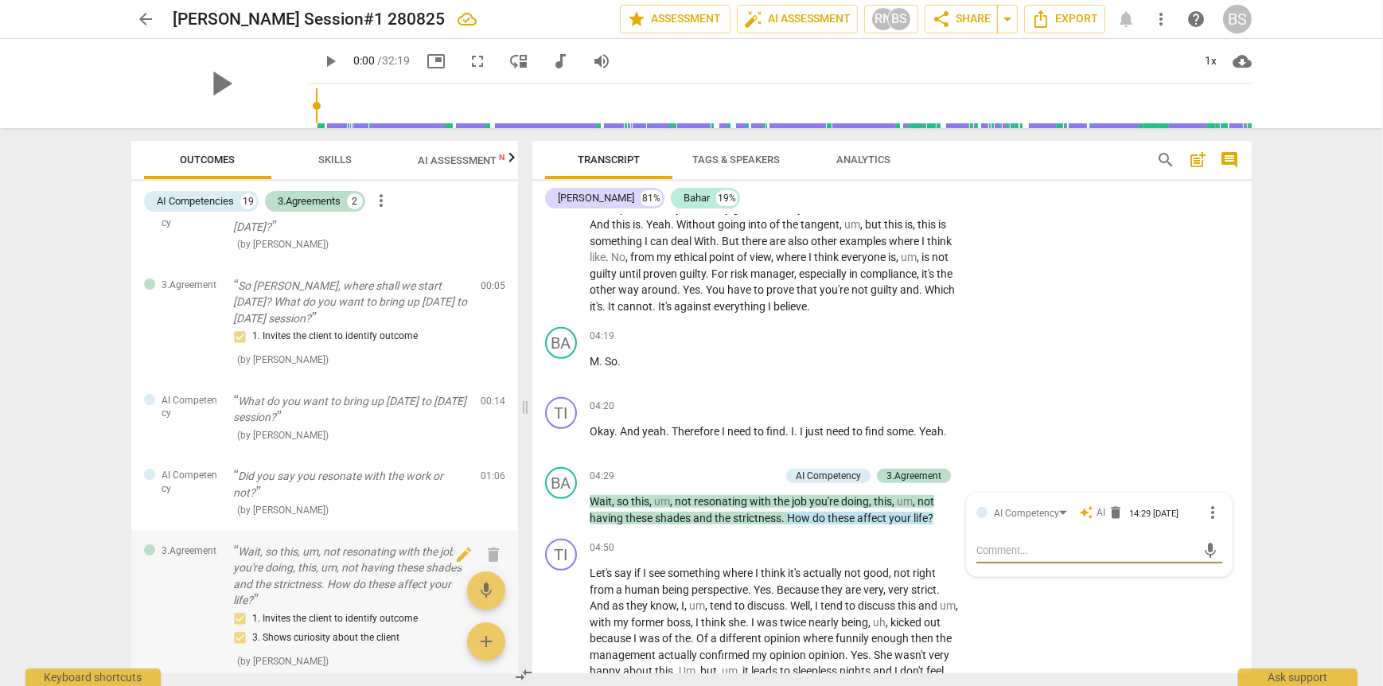
scroll to position [0, 0]
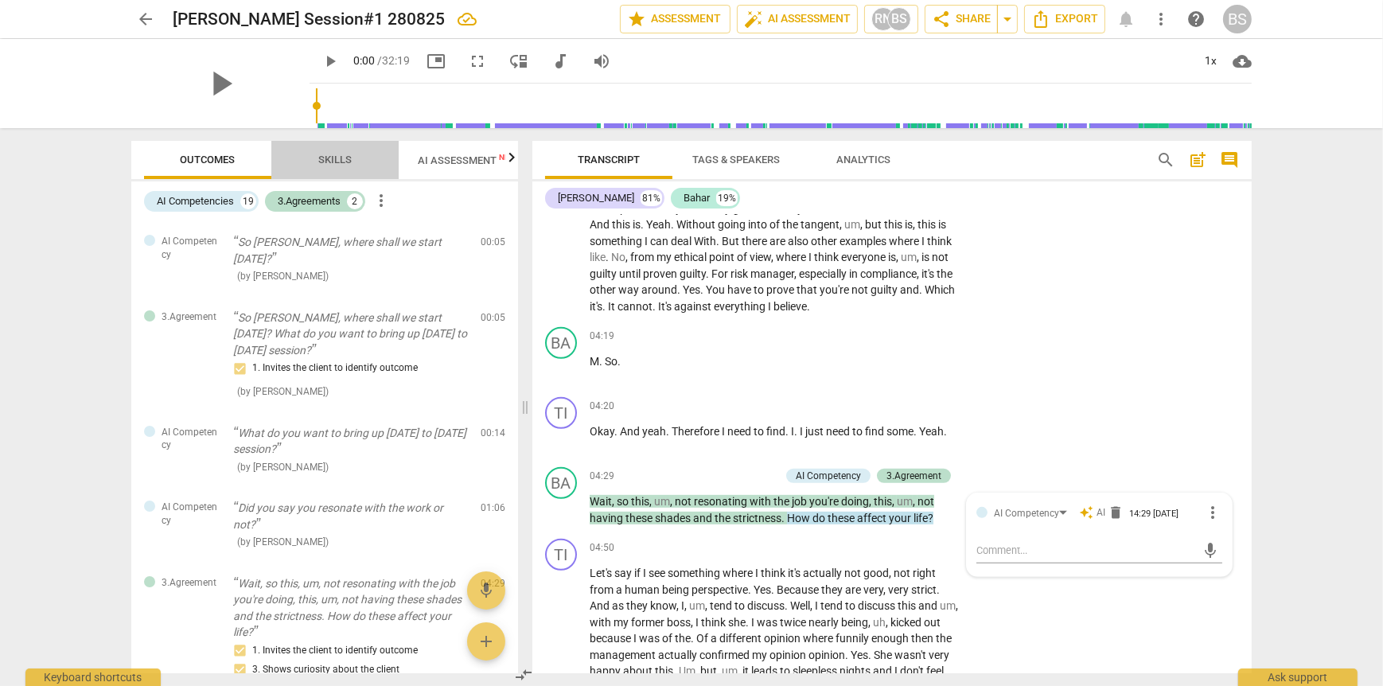
click at [333, 159] on span "Skills" at bounding box center [334, 160] width 33 height 12
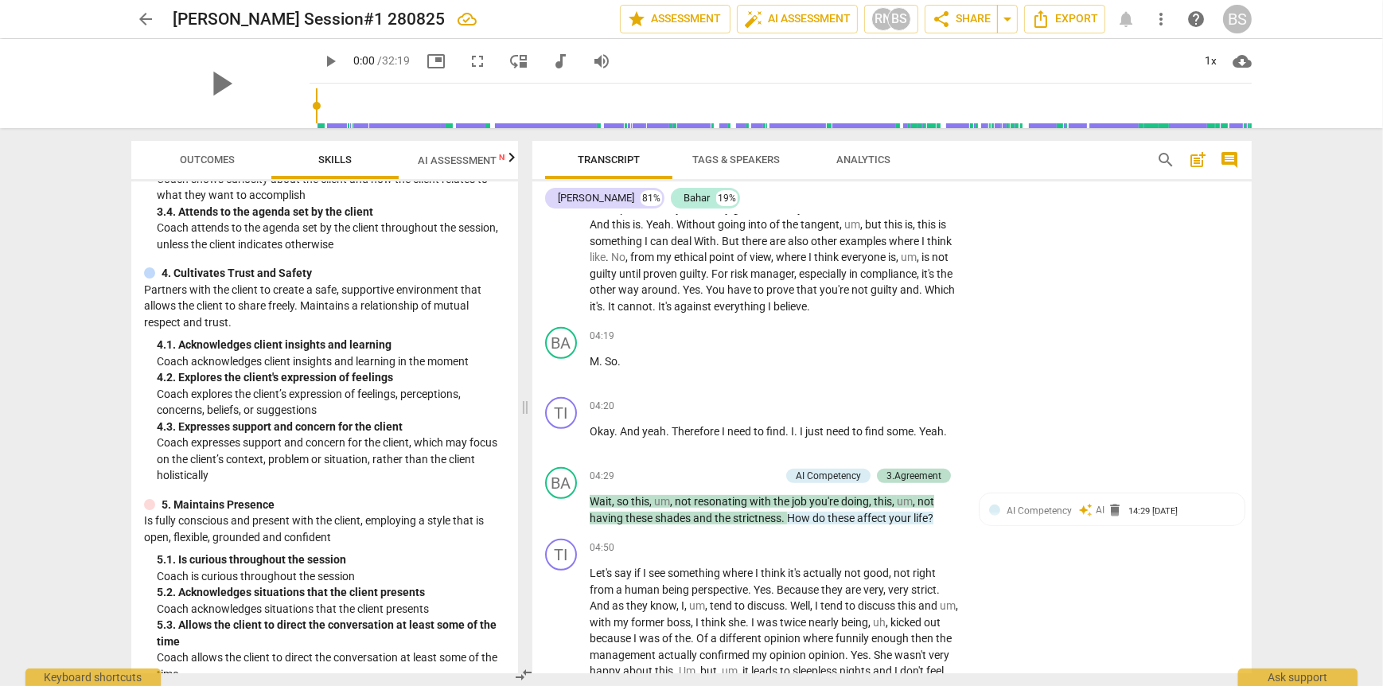
scroll to position [398, 0]
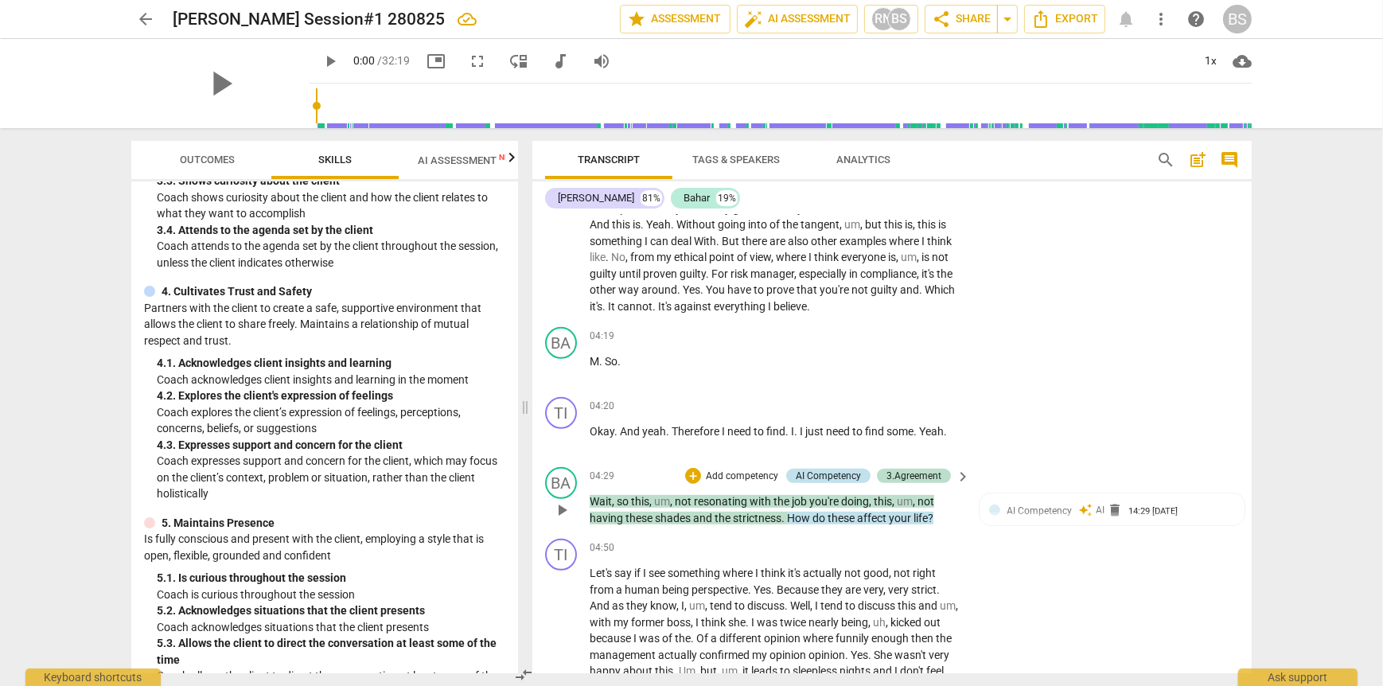
click at [834, 483] on div "AI Competency" at bounding box center [828, 476] width 65 height 14
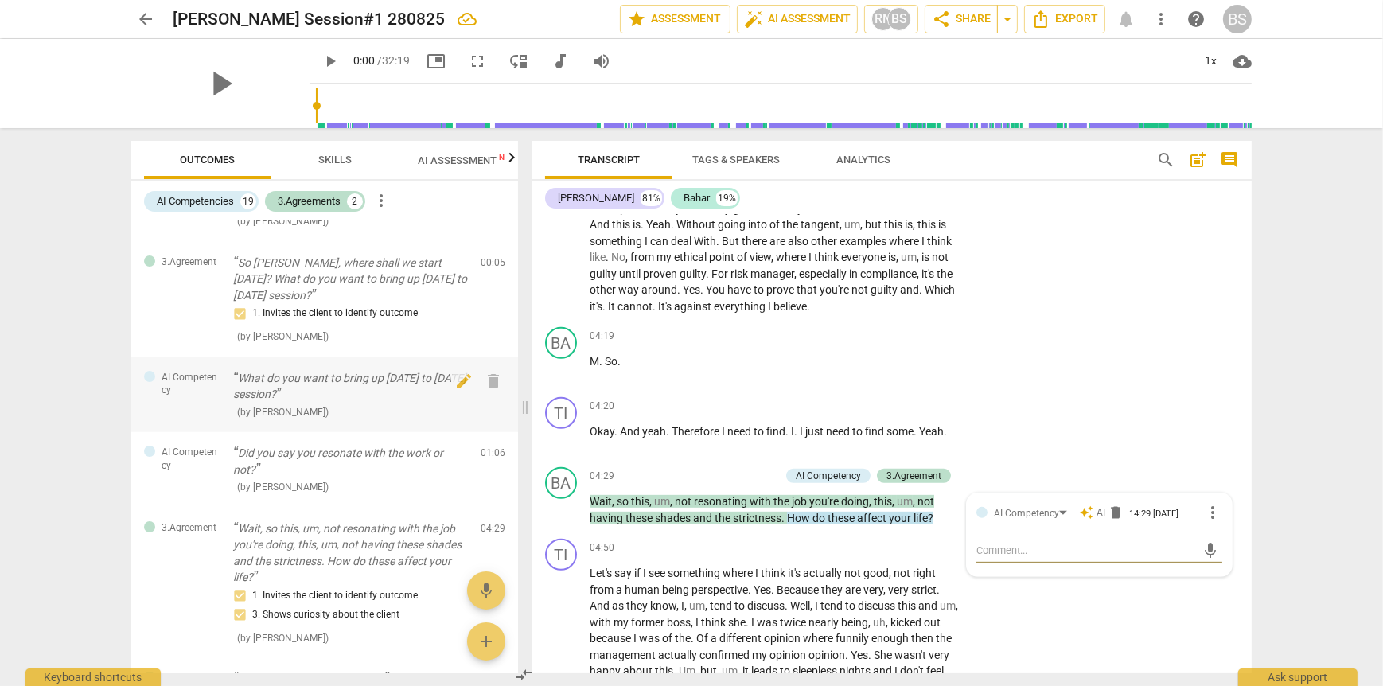
scroll to position [80, 0]
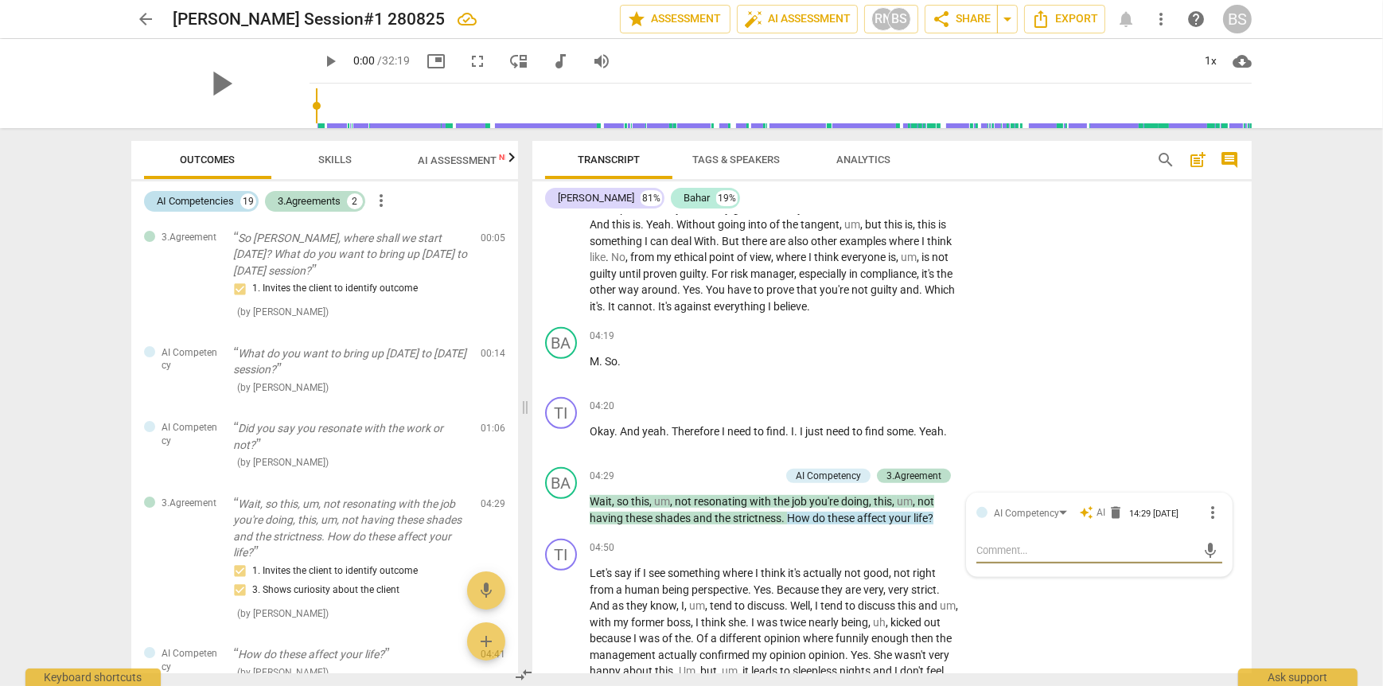
click at [186, 200] on div "AI Competencies" at bounding box center [195, 201] width 77 height 16
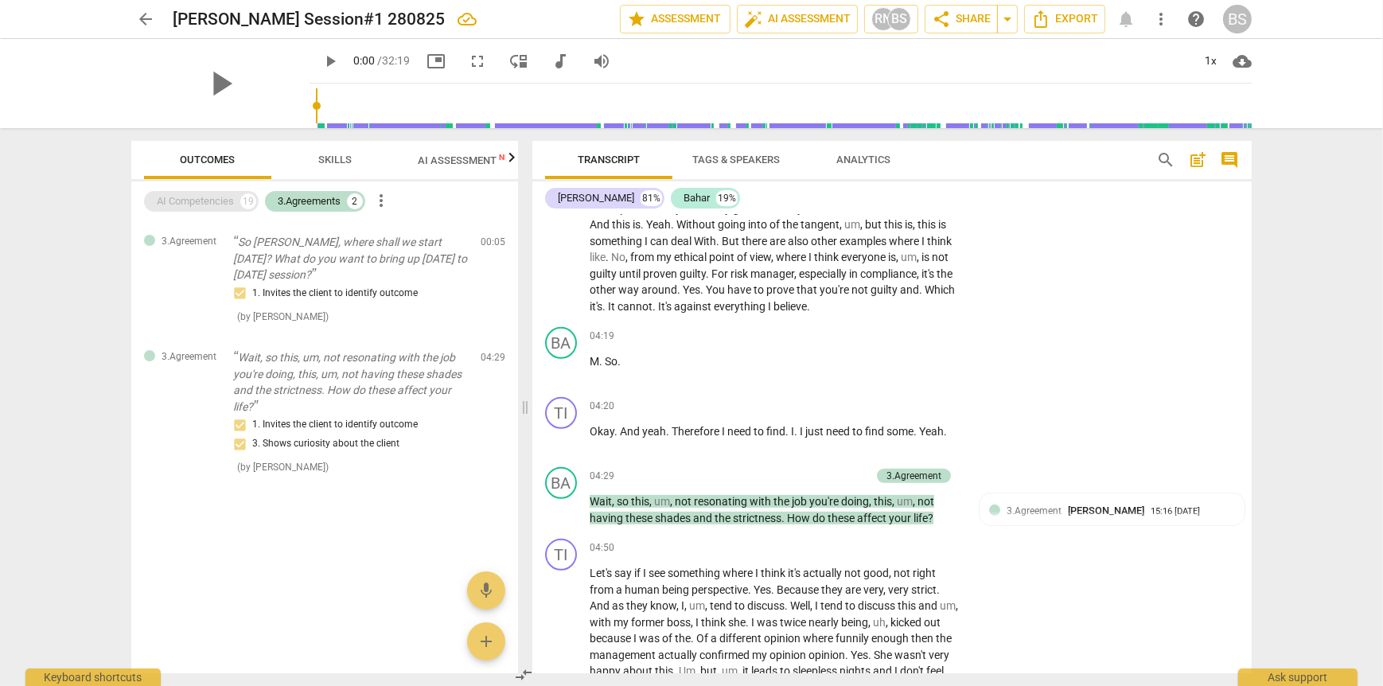
scroll to position [0, 0]
click at [299, 204] on div "3.Agreements" at bounding box center [309, 201] width 63 height 16
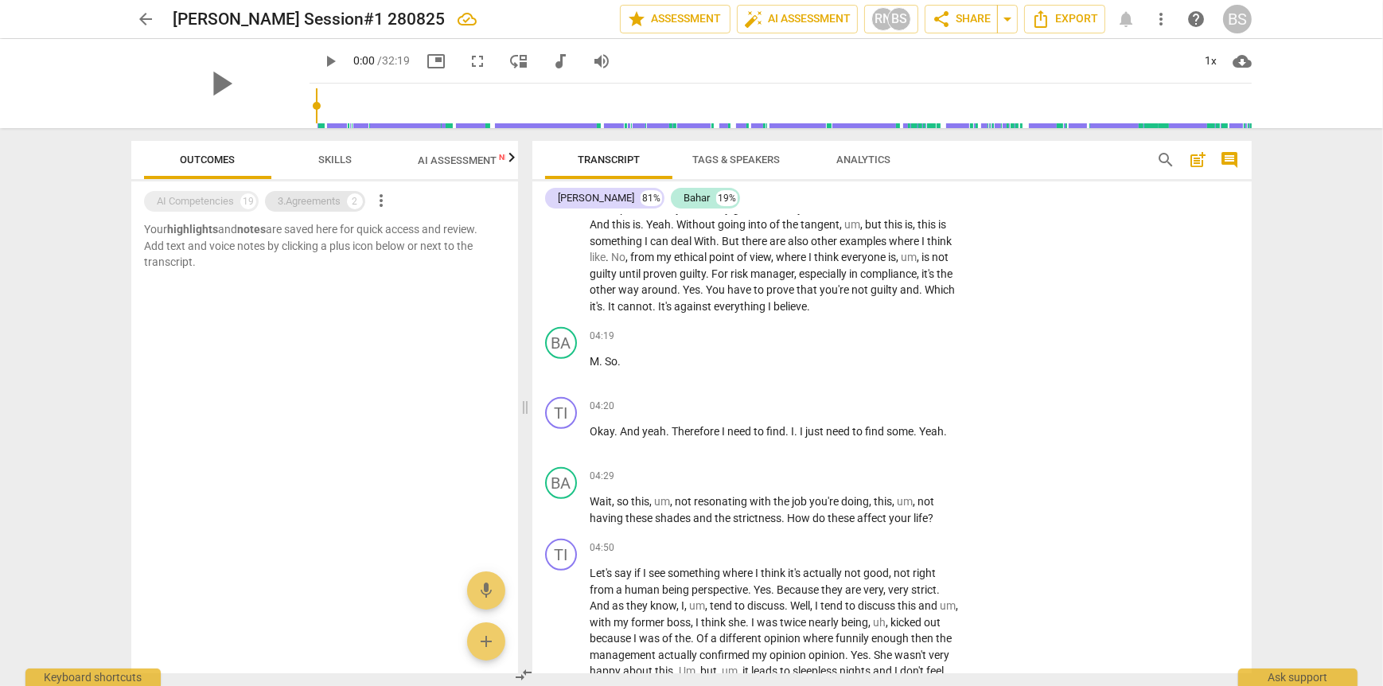
click at [299, 204] on div "3.Agreements" at bounding box center [309, 201] width 63 height 16
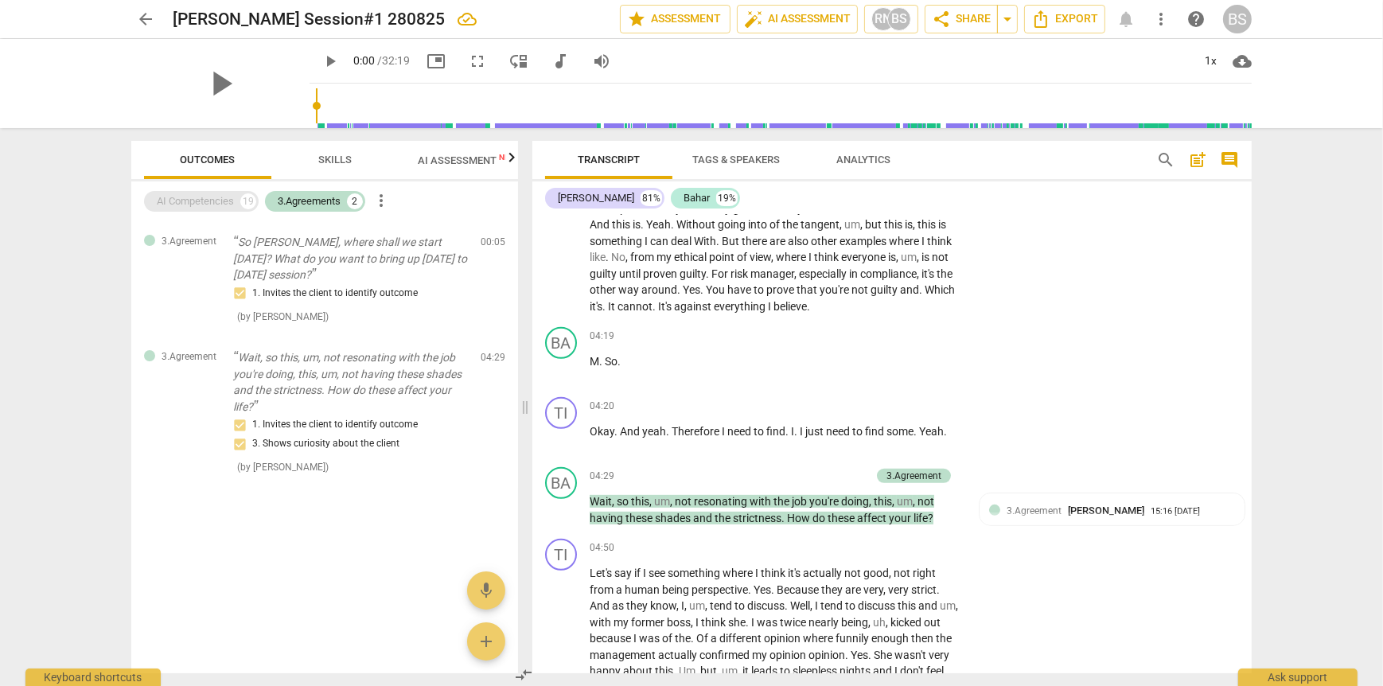
click at [213, 200] on div "AI Competencies" at bounding box center [195, 201] width 77 height 16
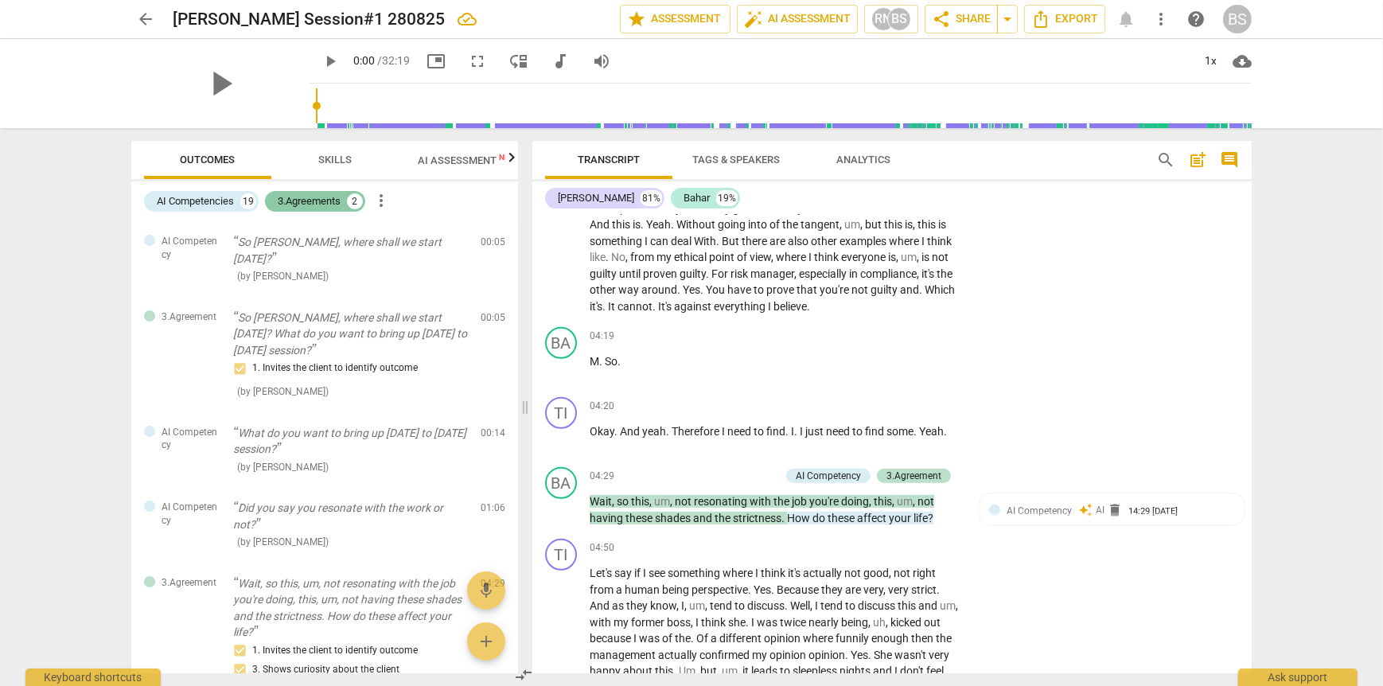
click at [307, 202] on div "3.Agreements" at bounding box center [309, 201] width 63 height 16
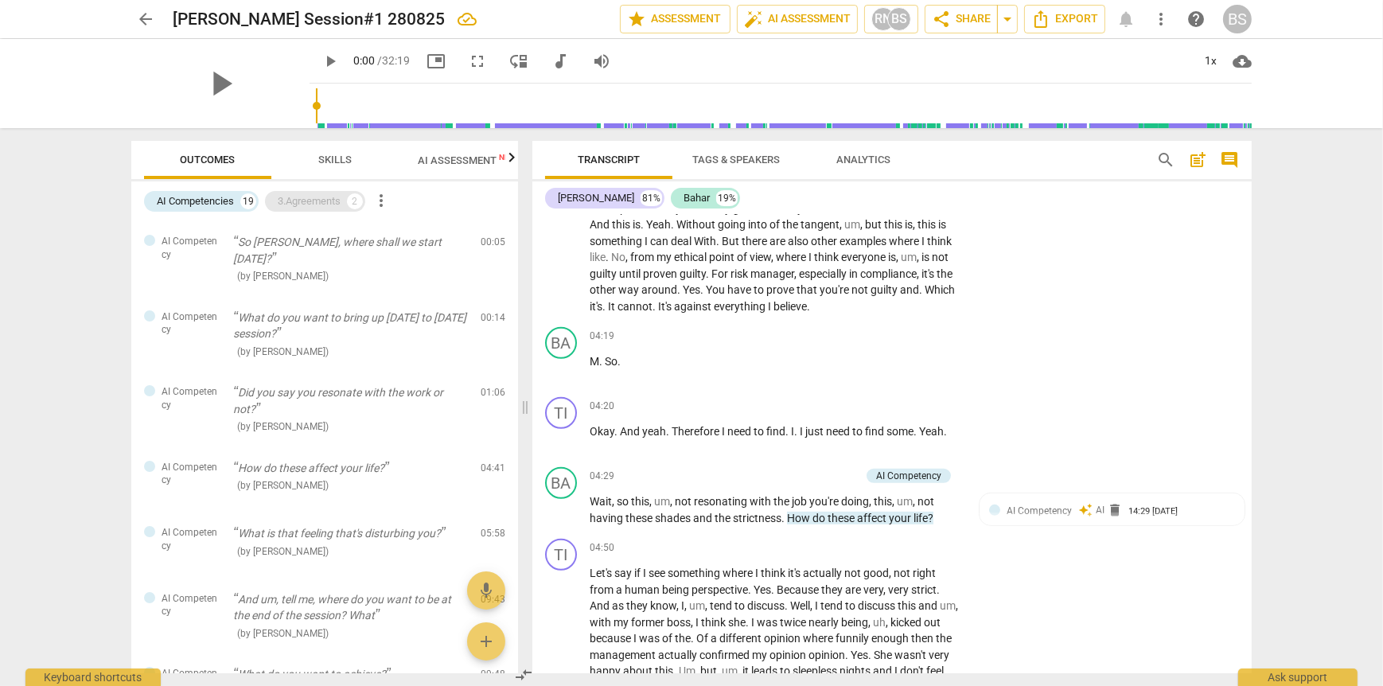
click at [307, 202] on div "3.Agreements" at bounding box center [309, 201] width 63 height 16
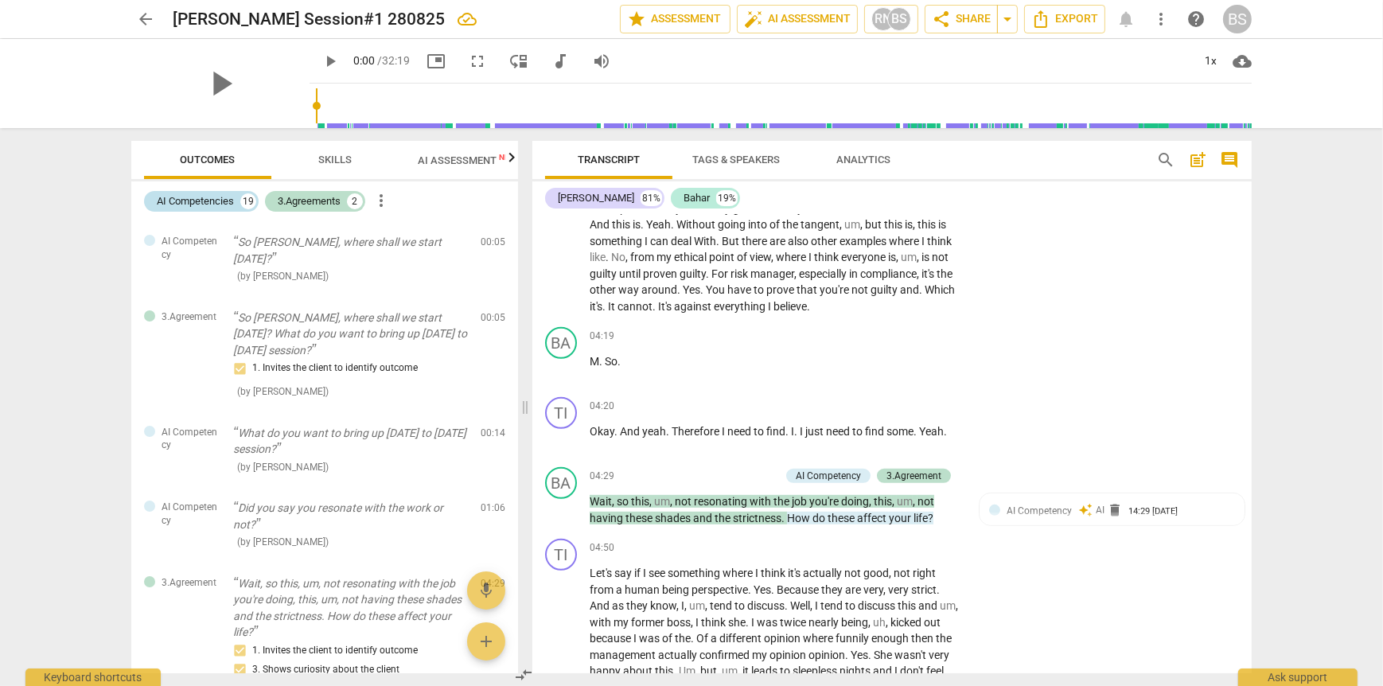
click at [195, 200] on div "AI Competencies" at bounding box center [195, 201] width 77 height 16
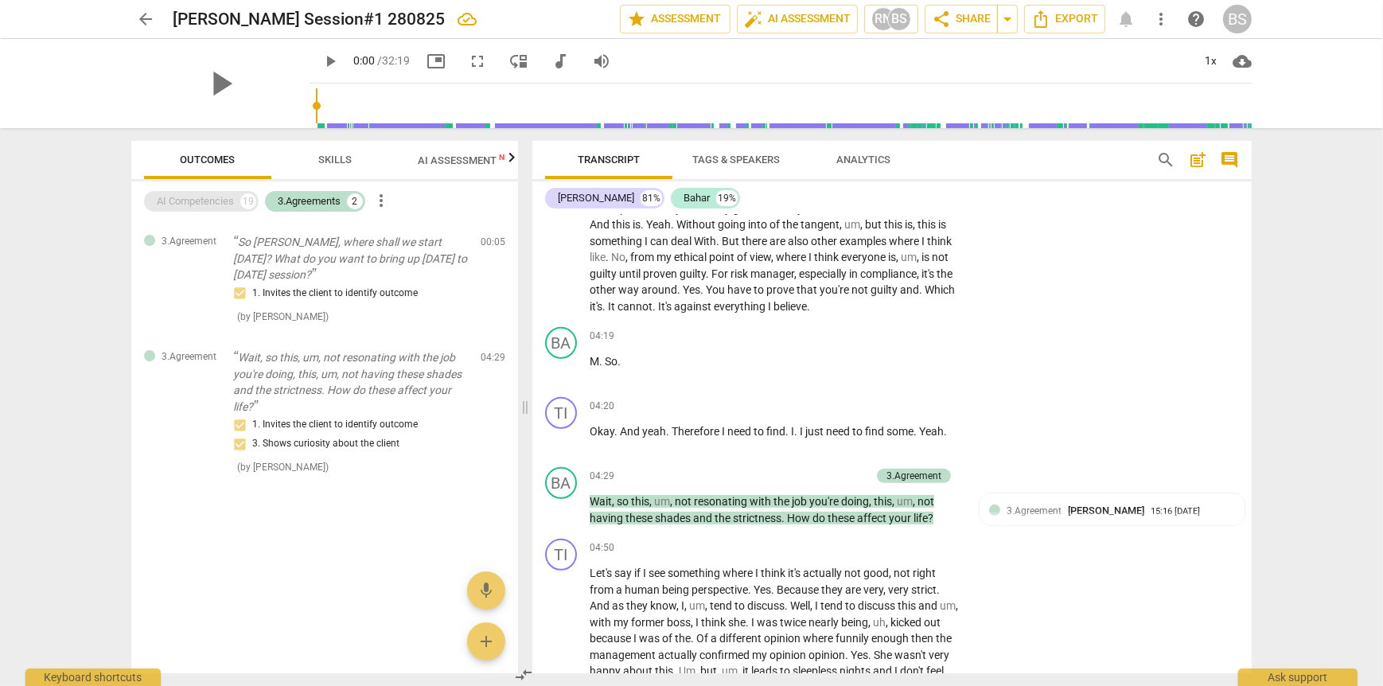
click at [195, 200] on div "AI Competencies" at bounding box center [195, 201] width 77 height 16
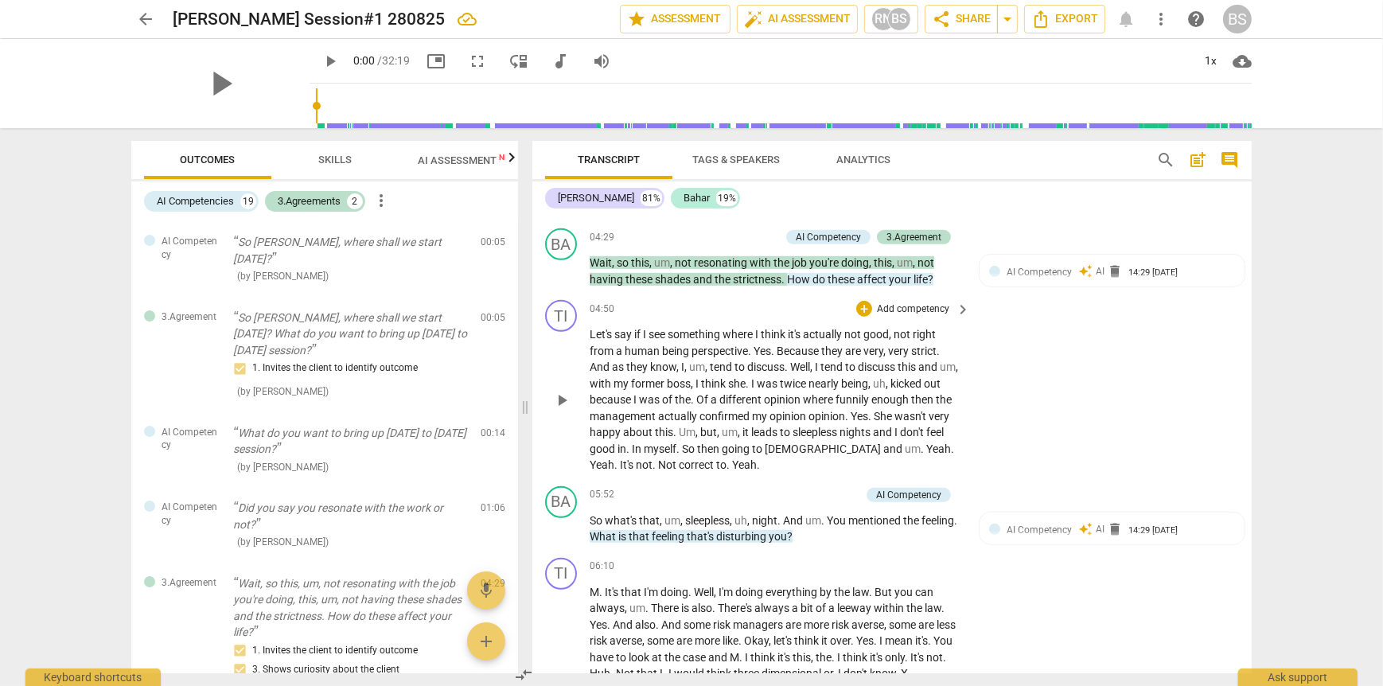
scroll to position [1273, 0]
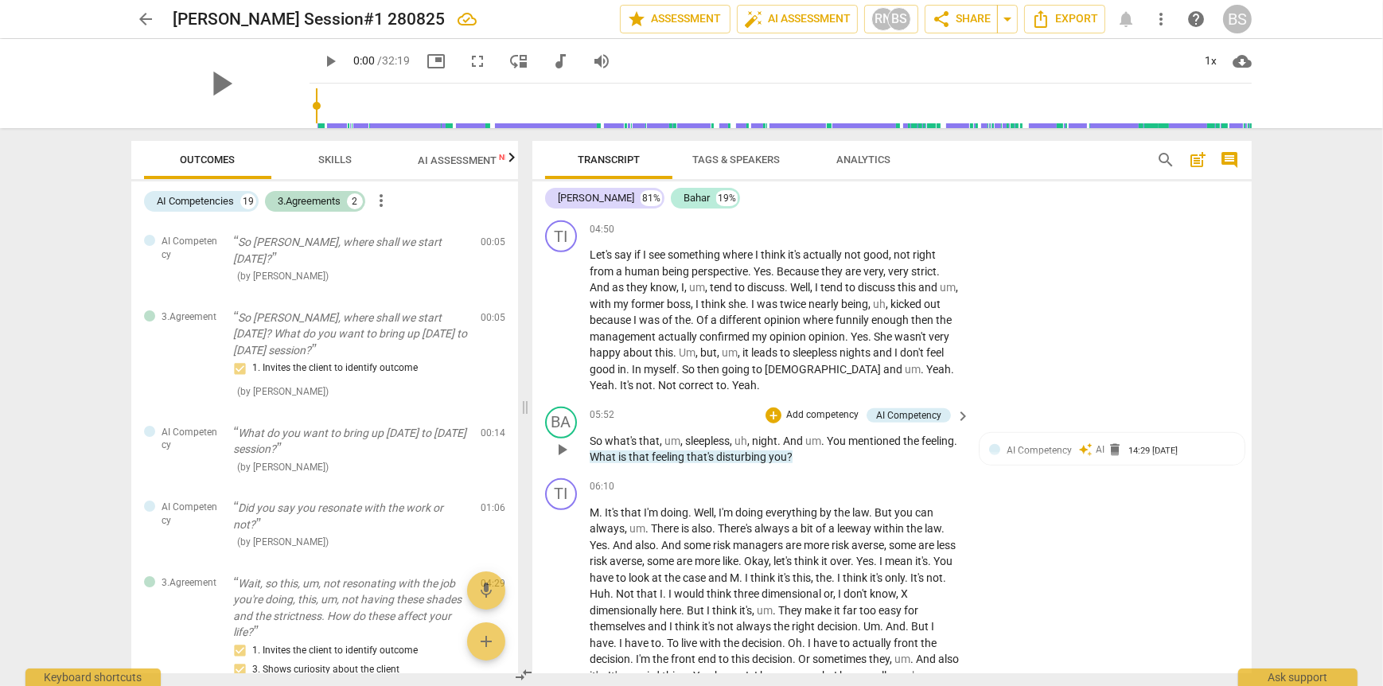
drag, startPoint x: 798, startPoint y: 468, endPoint x: 820, endPoint y: 493, distance: 32.7
click at [821, 423] on p "Add competency" at bounding box center [823, 415] width 76 height 14
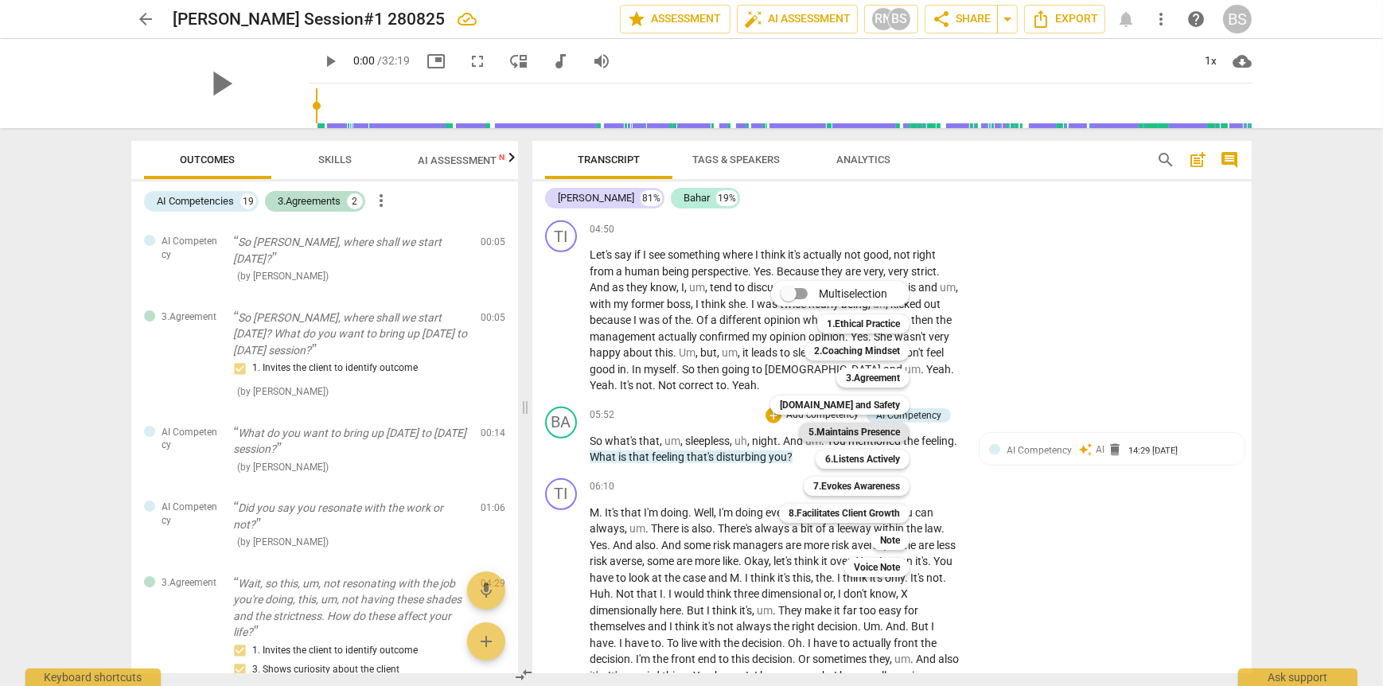
click at [813, 431] on b "5.Maintains Presence" at bounding box center [855, 432] width 92 height 19
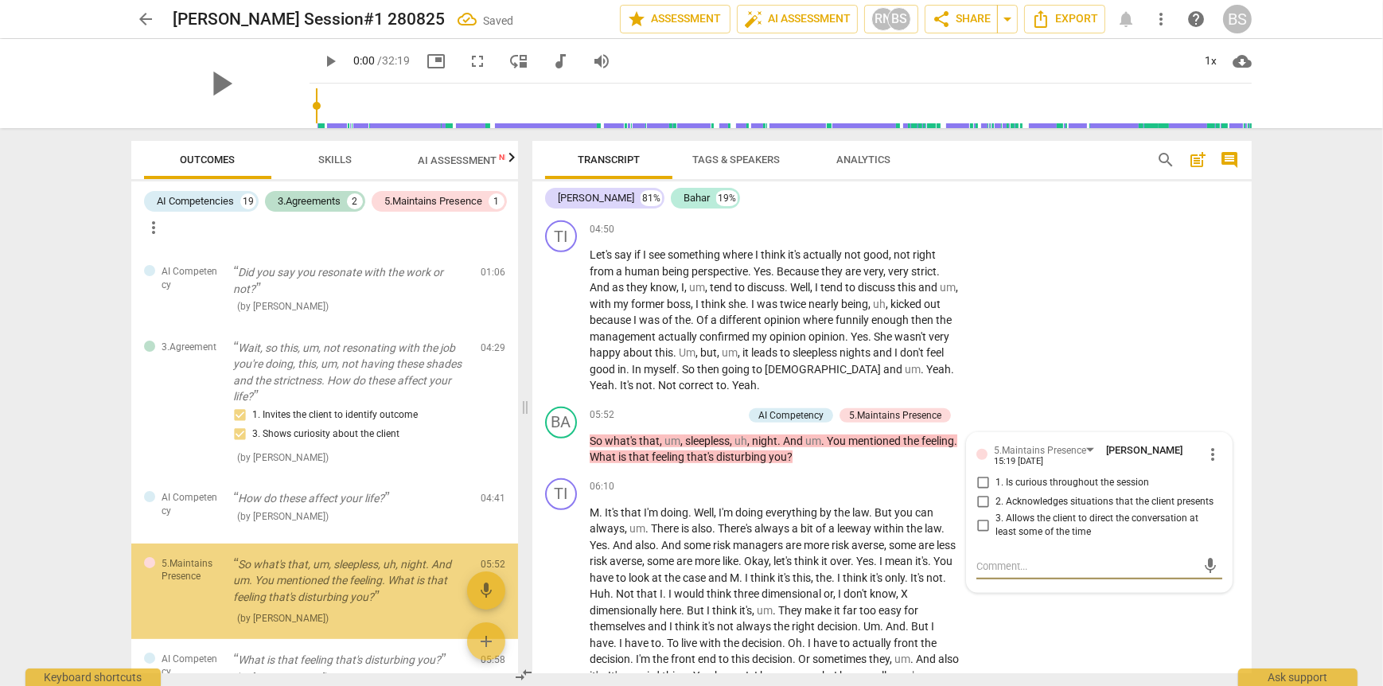
scroll to position [382, 0]
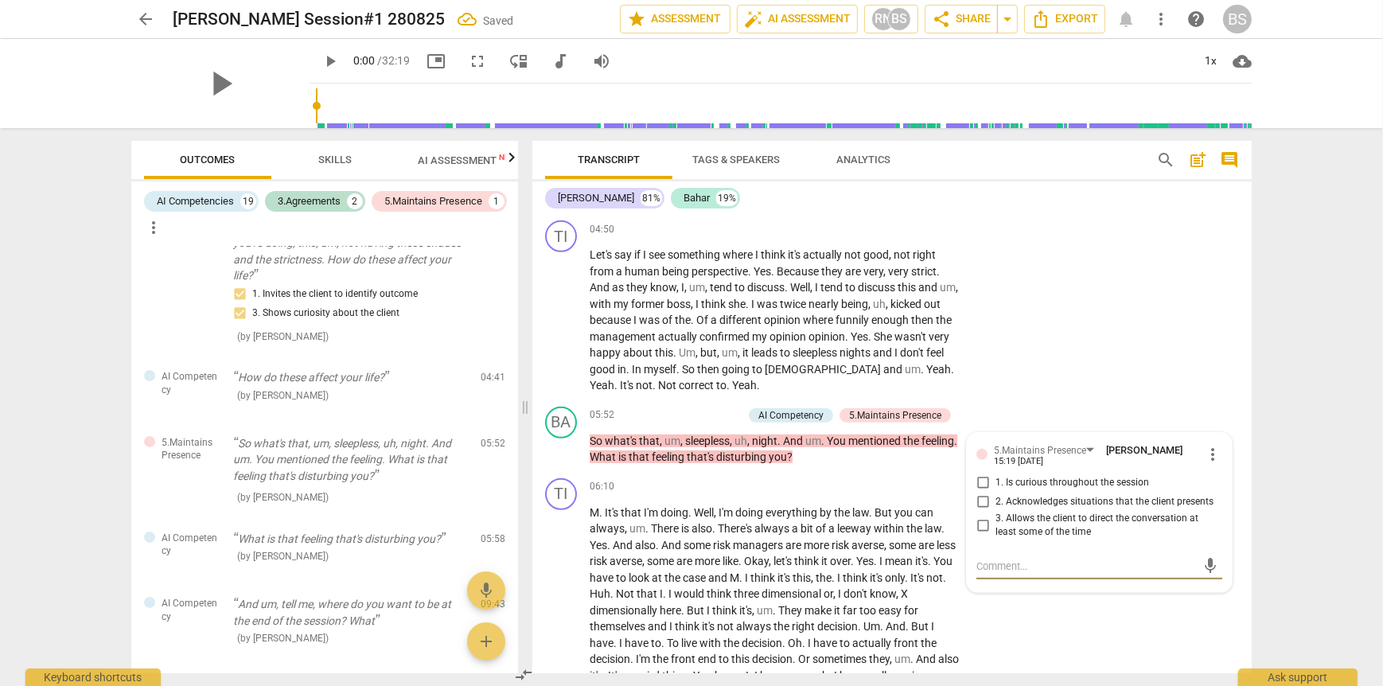
click at [980, 493] on input "1. Is curious throughout the session" at bounding box center [982, 483] width 25 height 19
checkbox input "true"
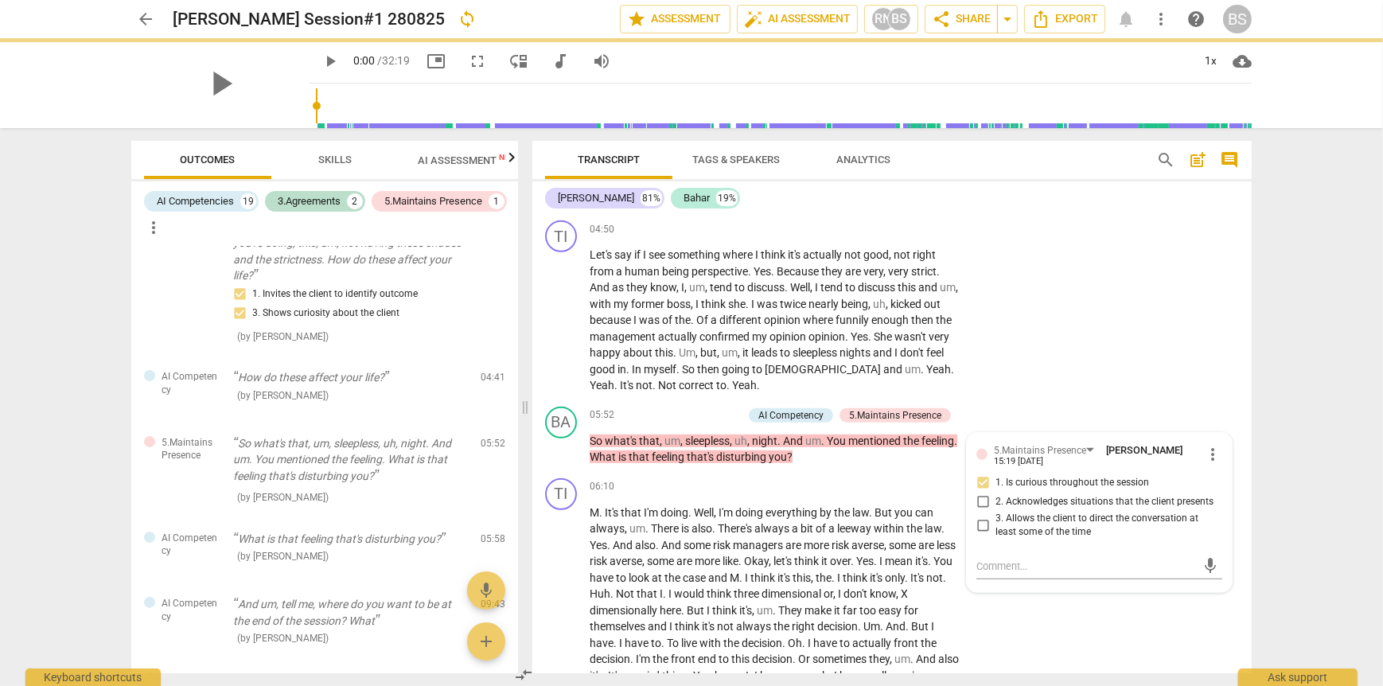
click at [979, 512] on input "2. Acknowledges situations that the client presents" at bounding box center [982, 502] width 25 height 19
checkbox input "true"
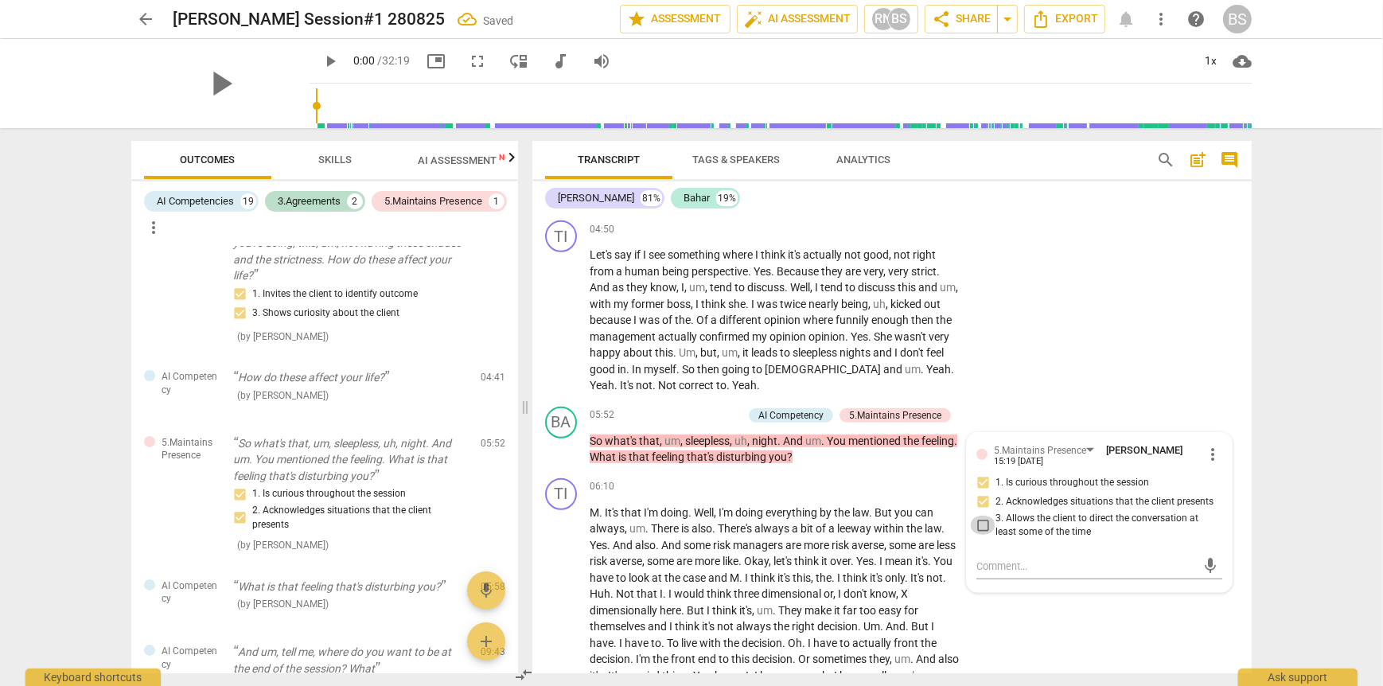
click at [975, 535] on input "3. Allows the client to direct the conversation at least some of the time" at bounding box center [982, 525] width 25 height 19
checkbox input "true"
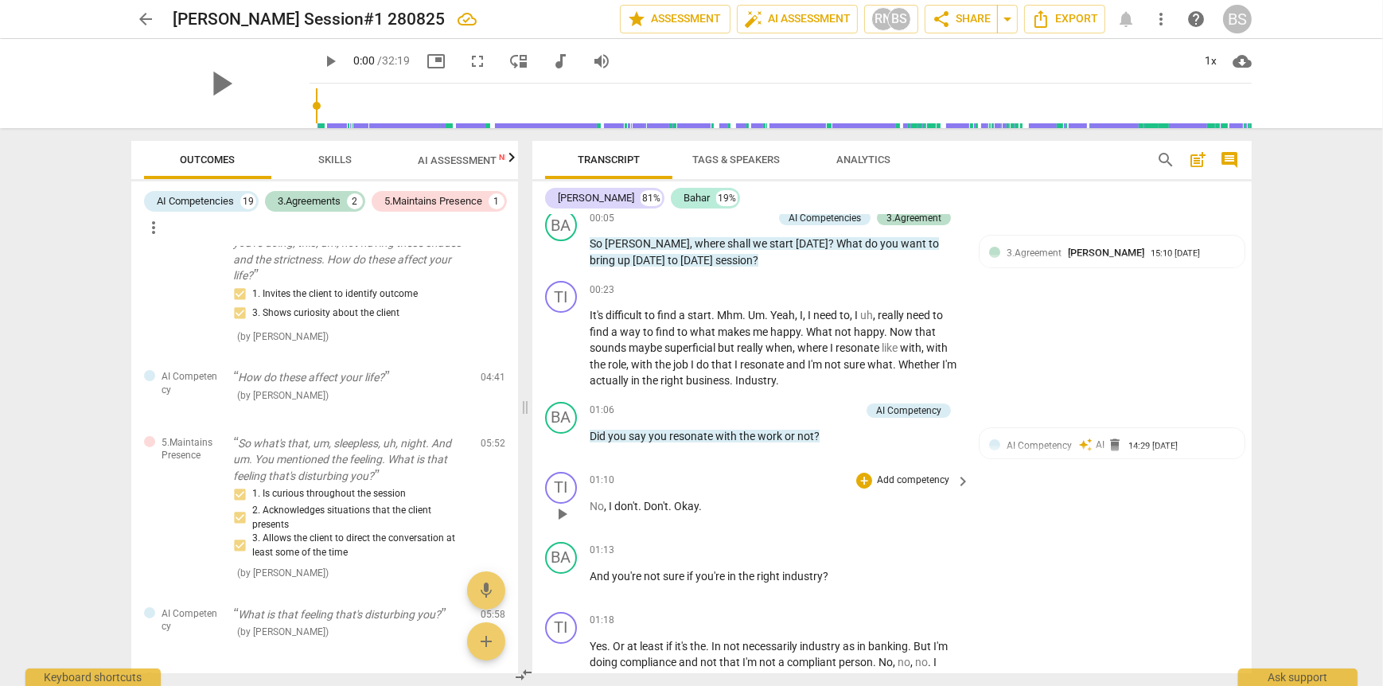
scroll to position [80, 0]
click at [817, 411] on p "Add competency" at bounding box center [823, 413] width 76 height 14
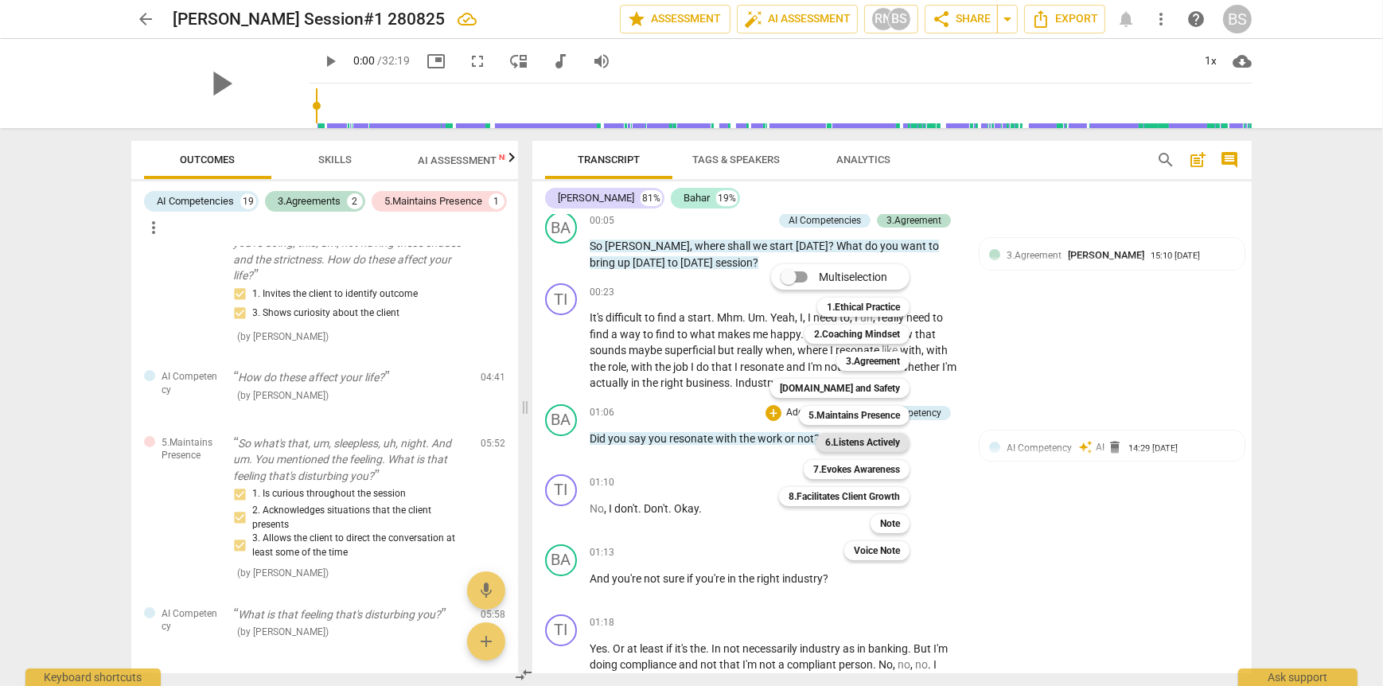
click at [870, 442] on b "6.Listens Actively" at bounding box center [862, 442] width 75 height 19
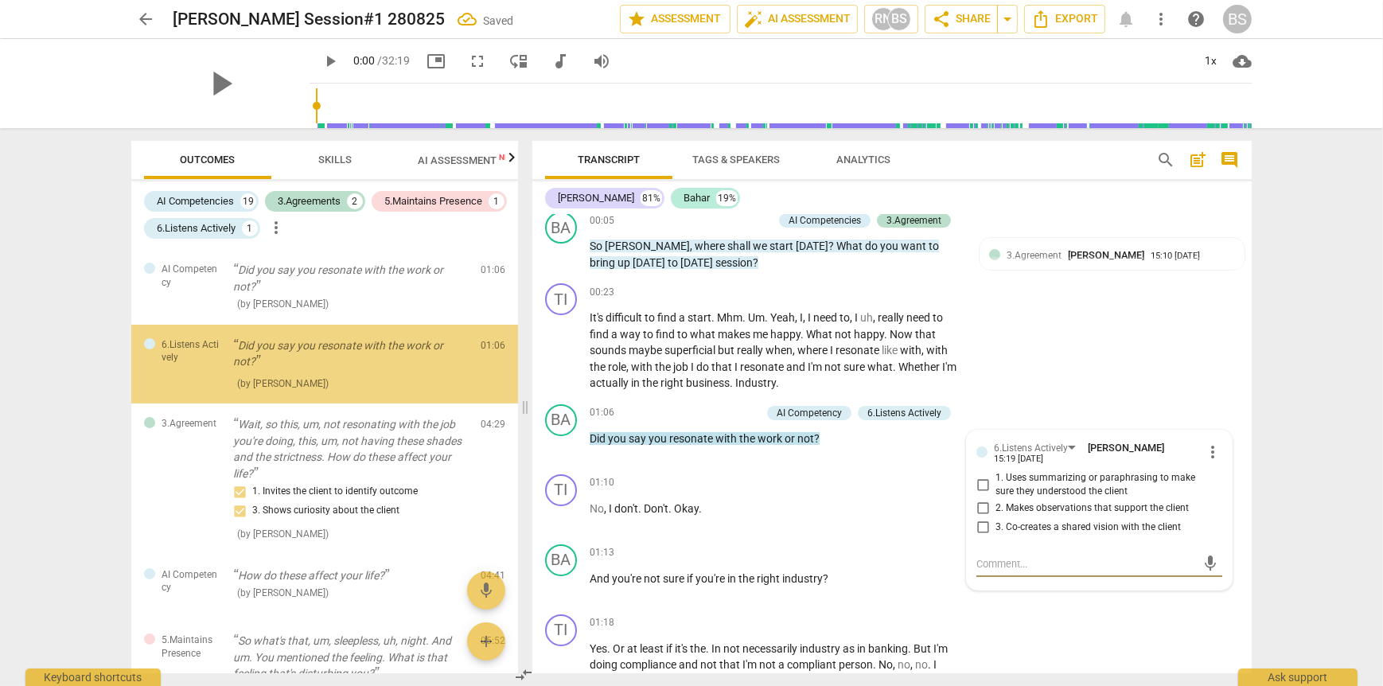
scroll to position [158, 0]
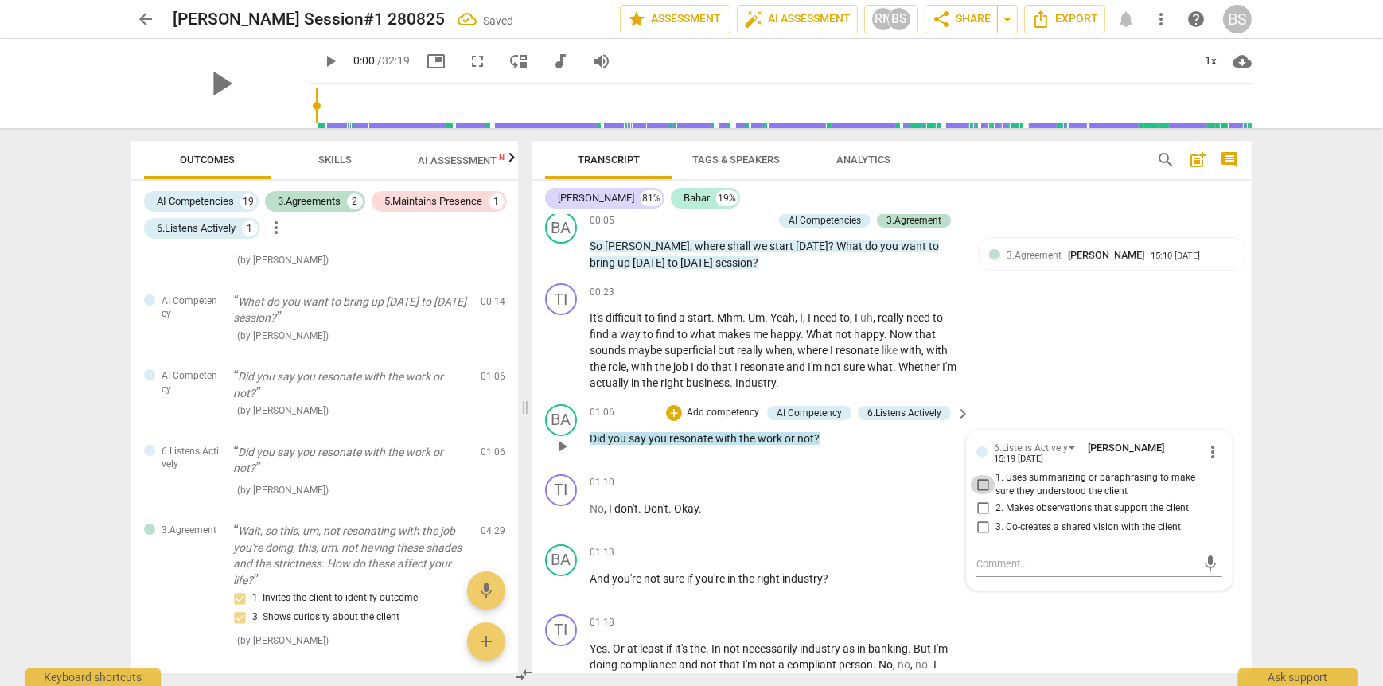
click at [979, 488] on input "1. Uses summarizing or paraphrasing to make sure they understood the client" at bounding box center [982, 484] width 25 height 19
checkbox input "true"
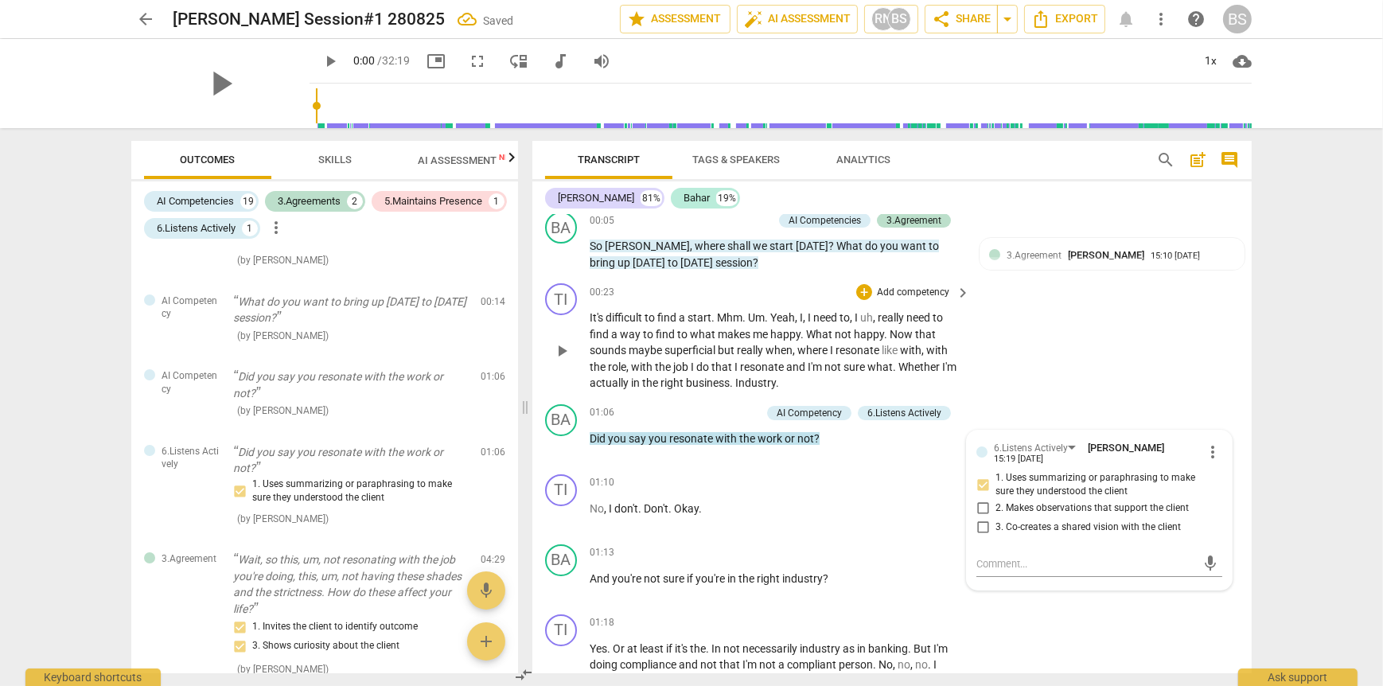
click at [1105, 378] on div "TI play_arrow pause 00:23 + Add competency keyboard_arrow_right It's difficult …" at bounding box center [891, 337] width 719 height 121
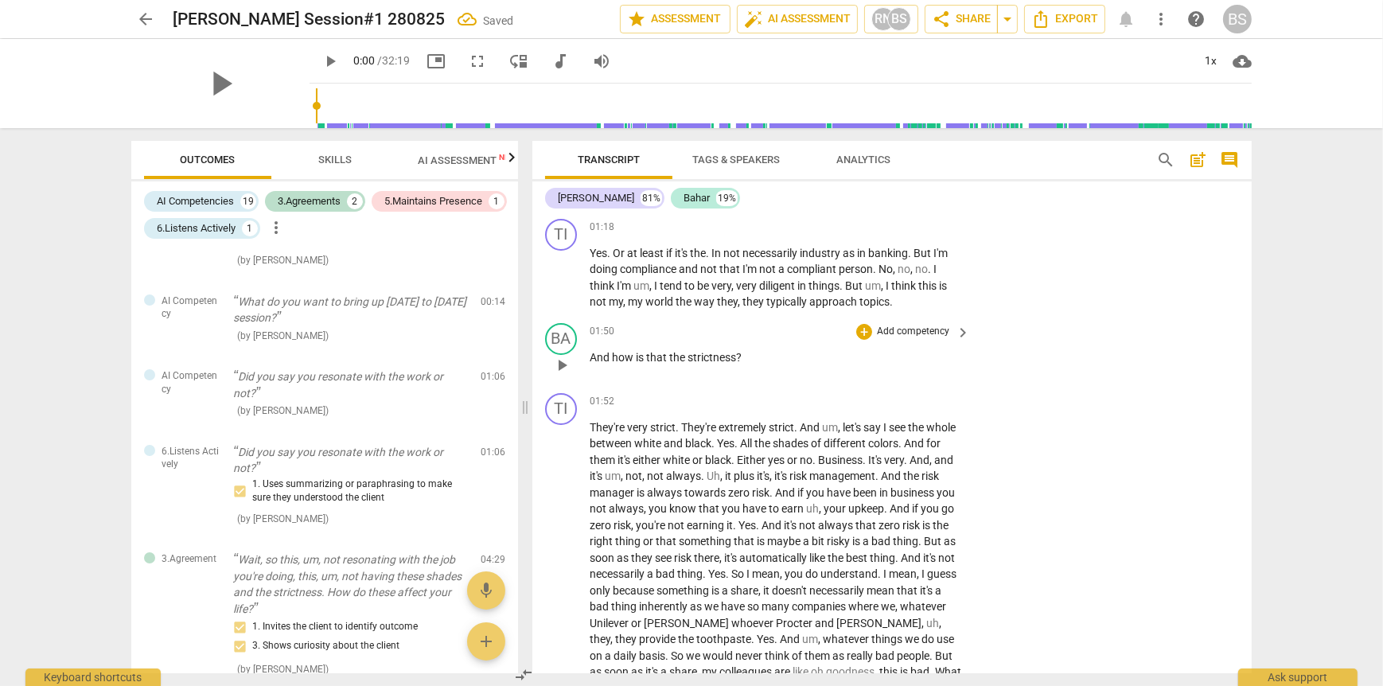
scroll to position [477, 0]
click at [913, 325] on p "Add competency" at bounding box center [913, 329] width 76 height 14
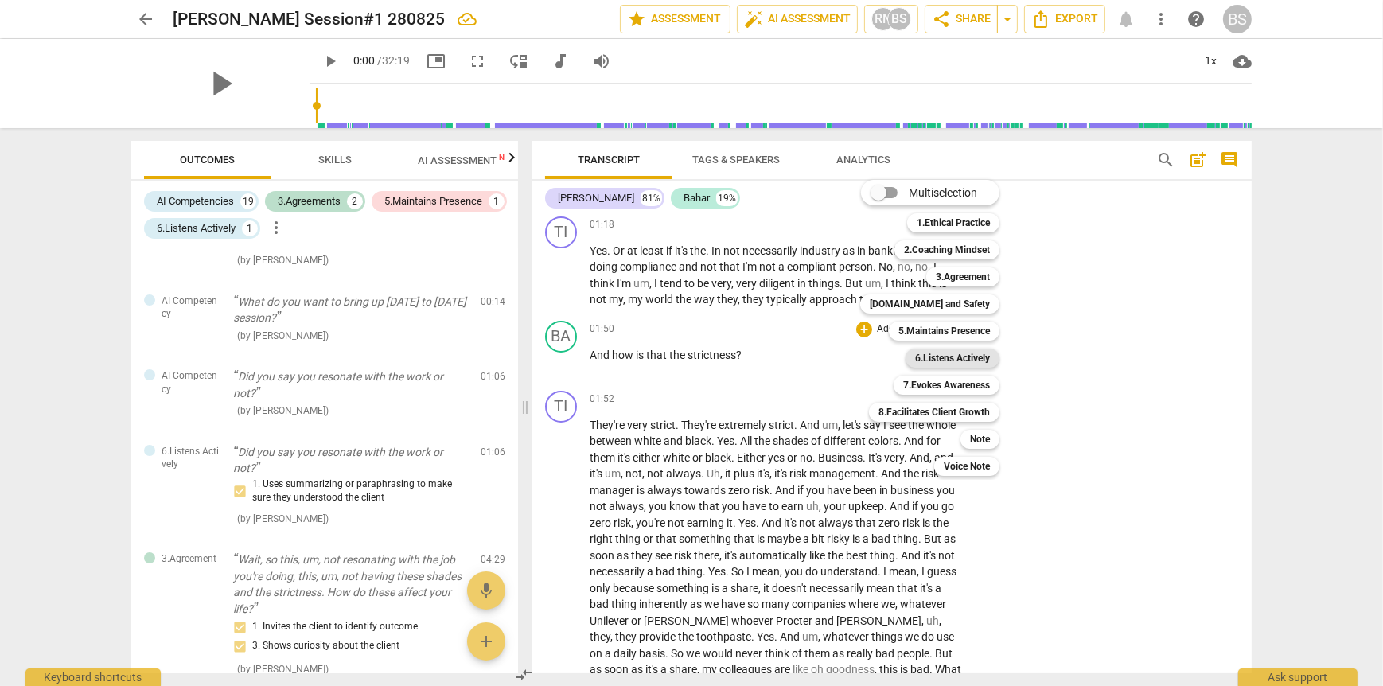
click at [975, 357] on b "6.Listens Actively" at bounding box center [952, 358] width 75 height 19
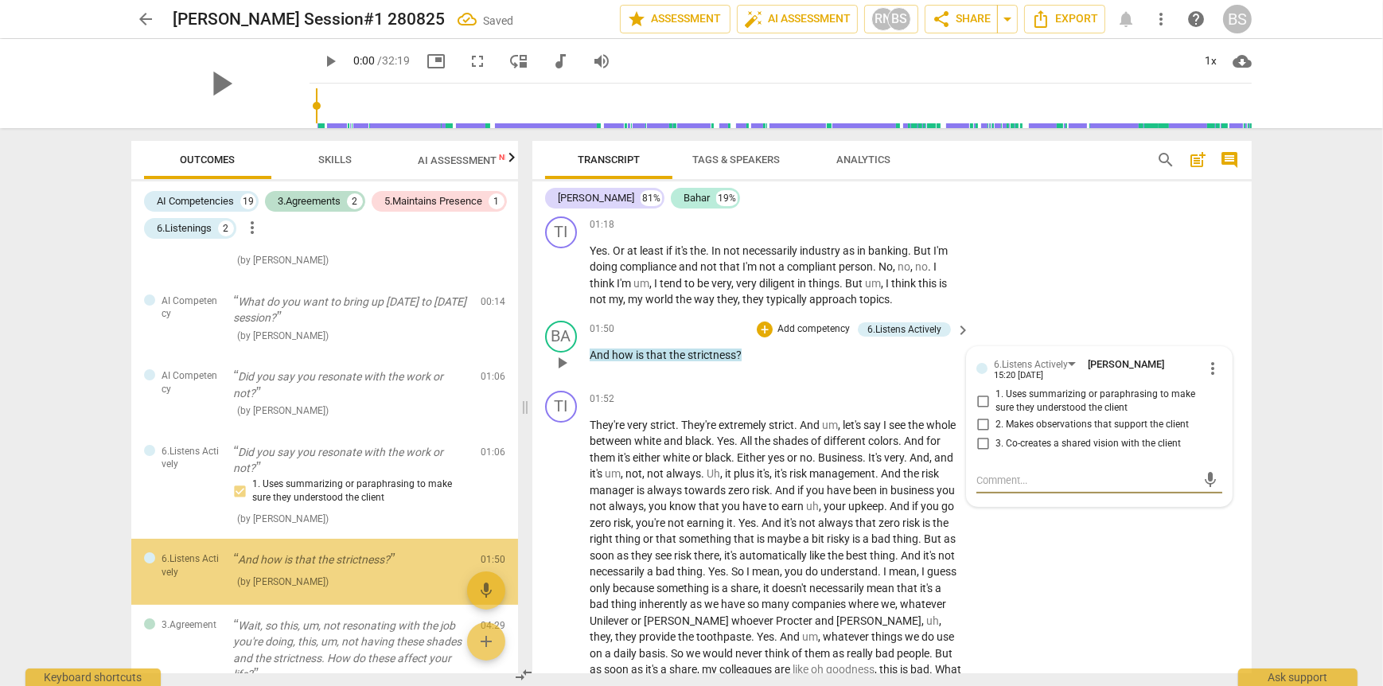
scroll to position [259, 0]
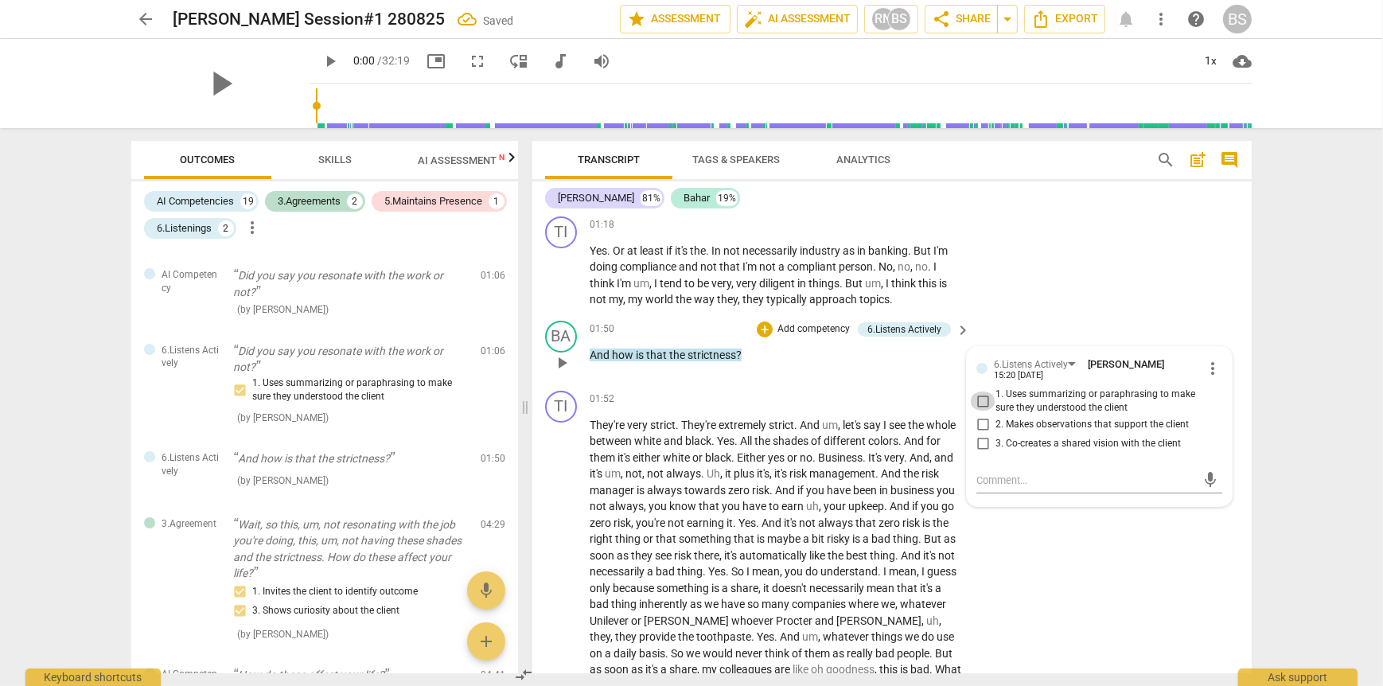
click at [975, 399] on input "1. Uses summarizing or paraphrasing to make sure they understood the client" at bounding box center [982, 401] width 25 height 19
checkbox input "true"
click at [806, 325] on p "Add competency" at bounding box center [814, 329] width 76 height 14
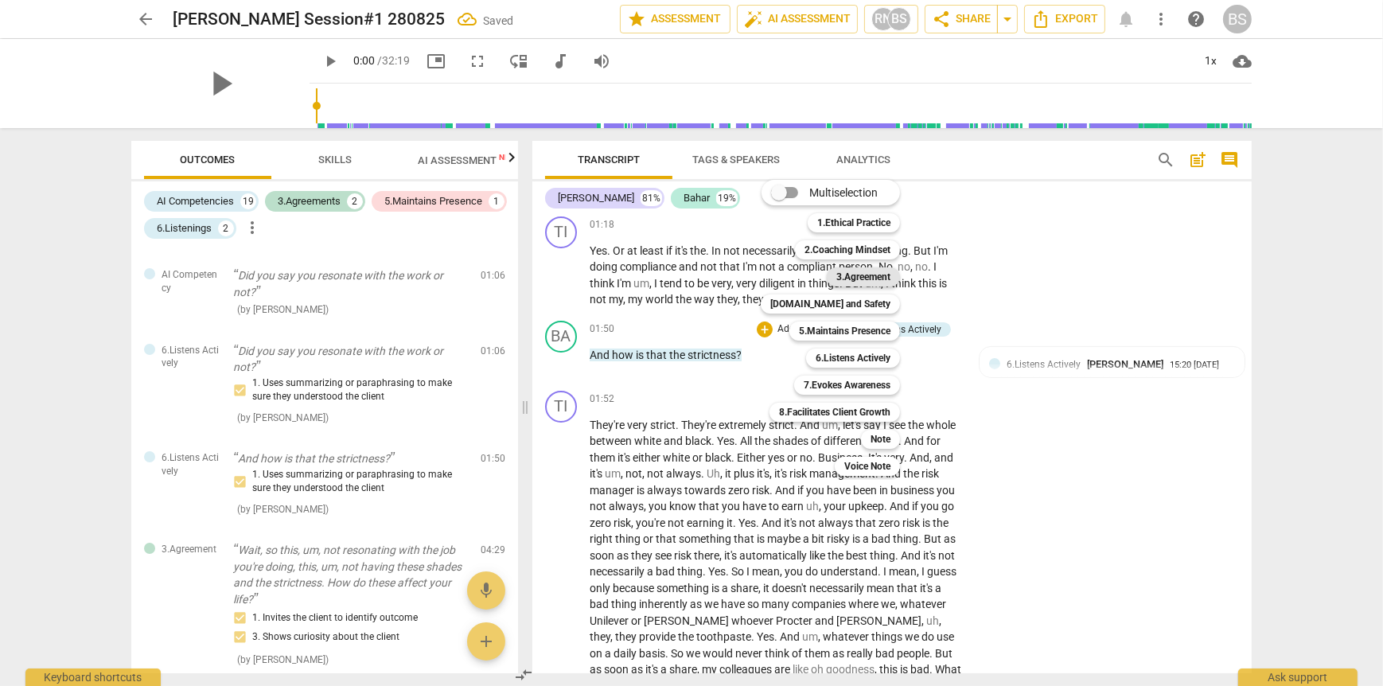
click at [864, 278] on b "3.Agreement" at bounding box center [863, 276] width 54 height 19
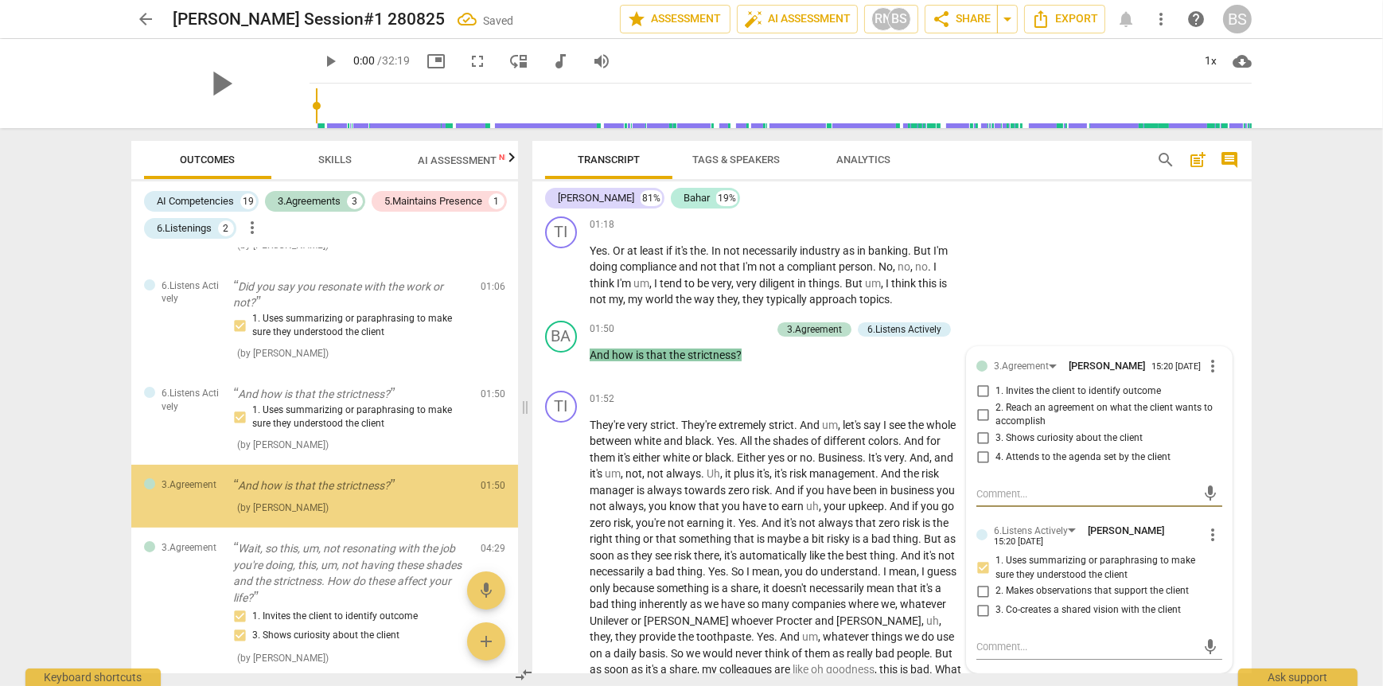
scroll to position [350, 0]
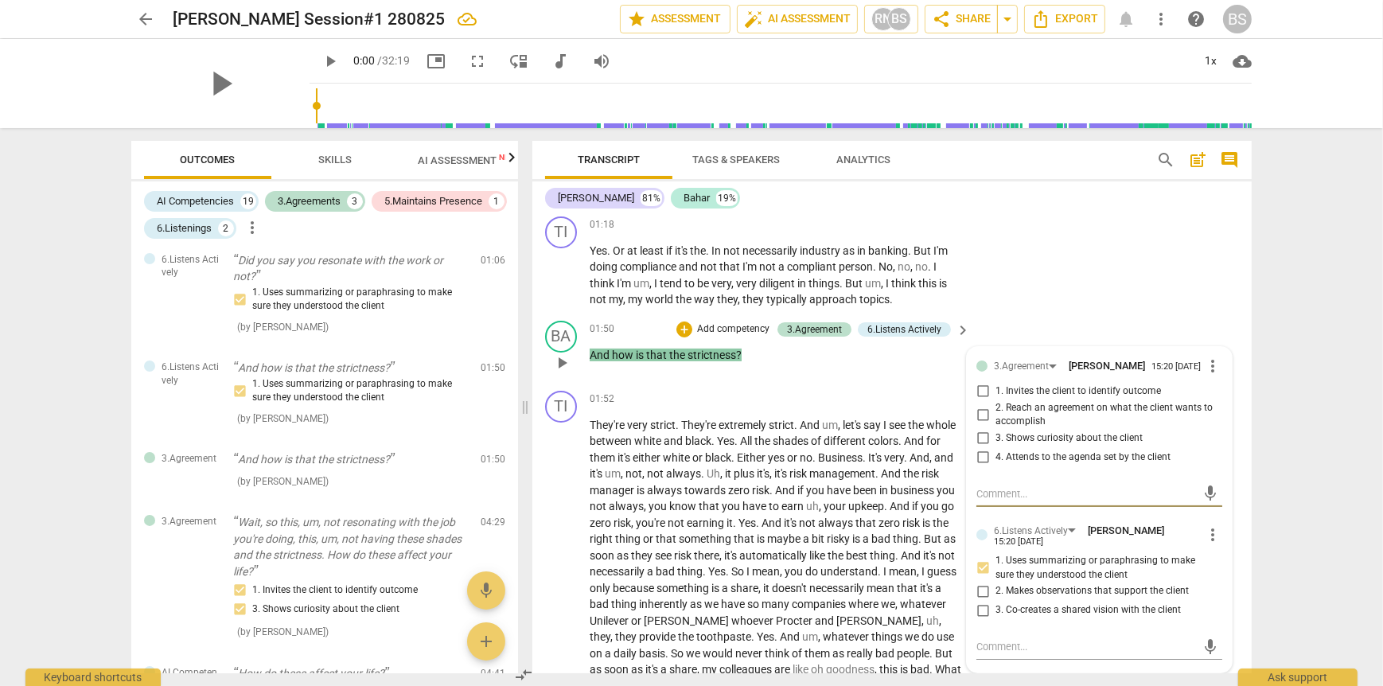
click at [980, 442] on input "3. Shows curiosity about the client" at bounding box center [982, 438] width 25 height 19
checkbox input "true"
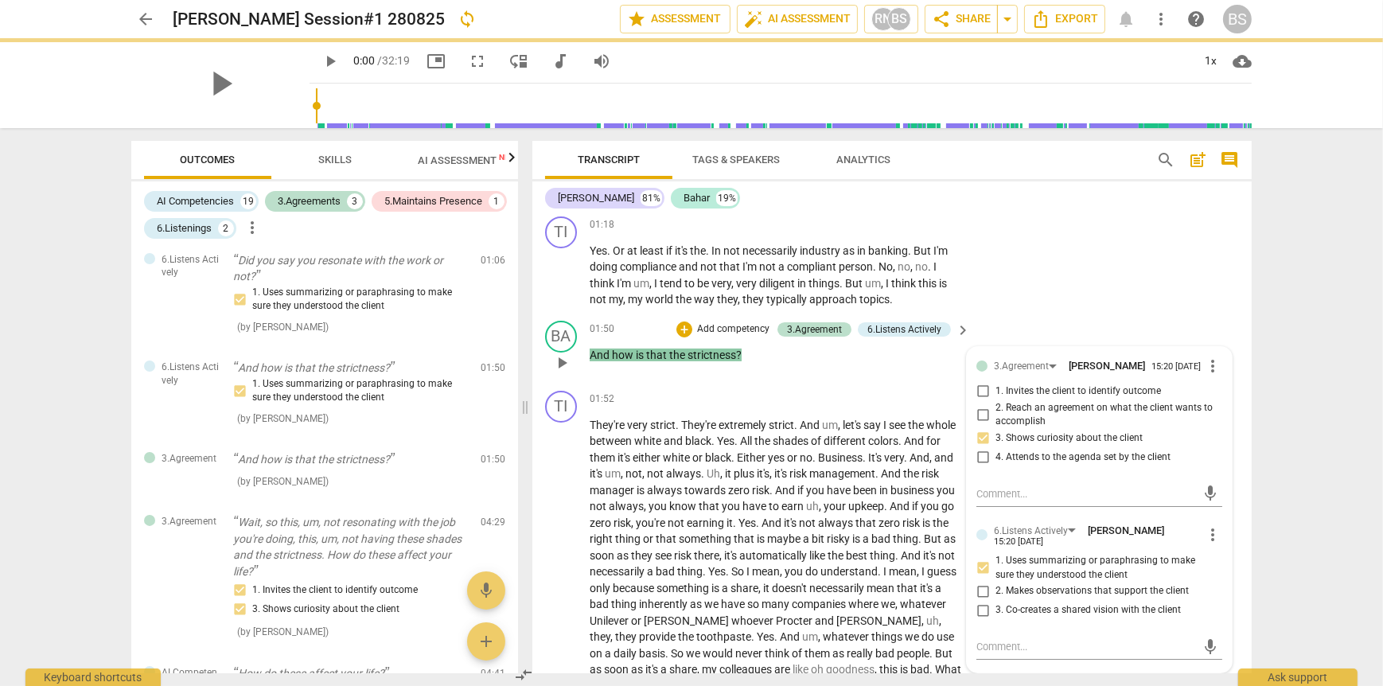
click at [715, 326] on p "Add competency" at bounding box center [734, 329] width 76 height 14
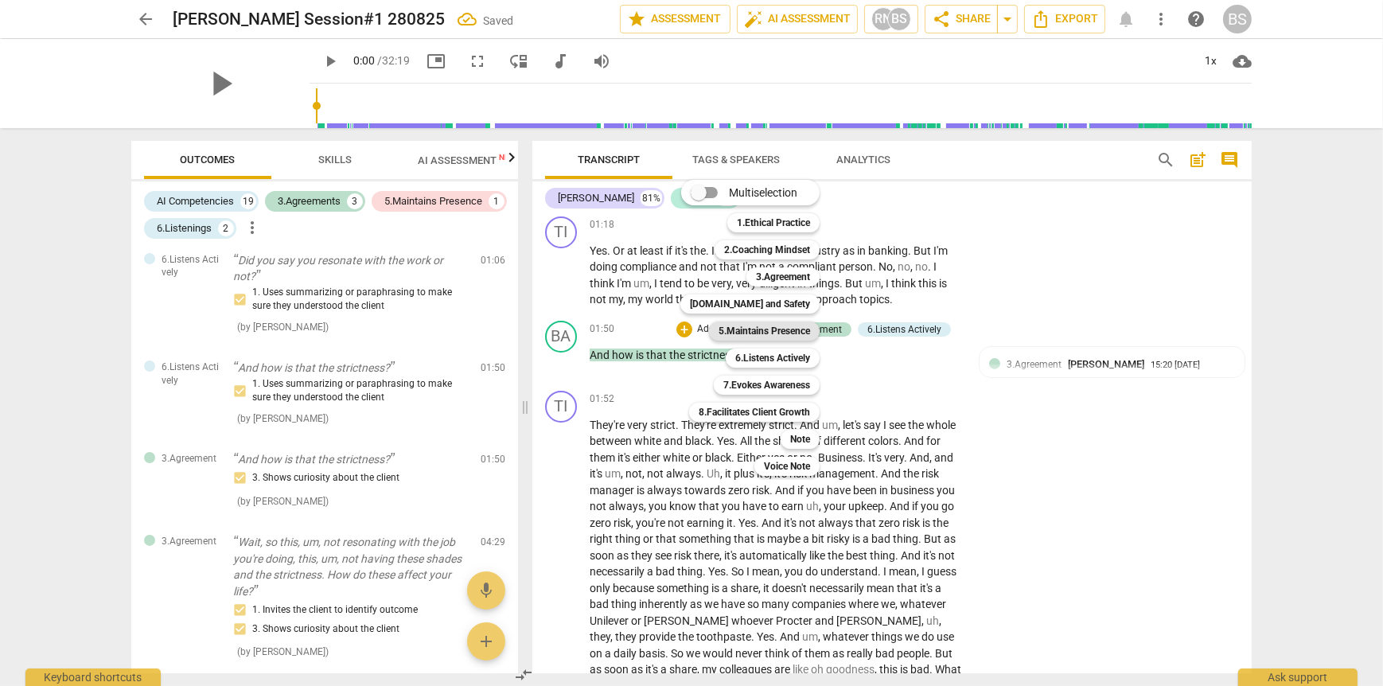
click at [780, 328] on b "5.Maintains Presence" at bounding box center [765, 331] width 92 height 19
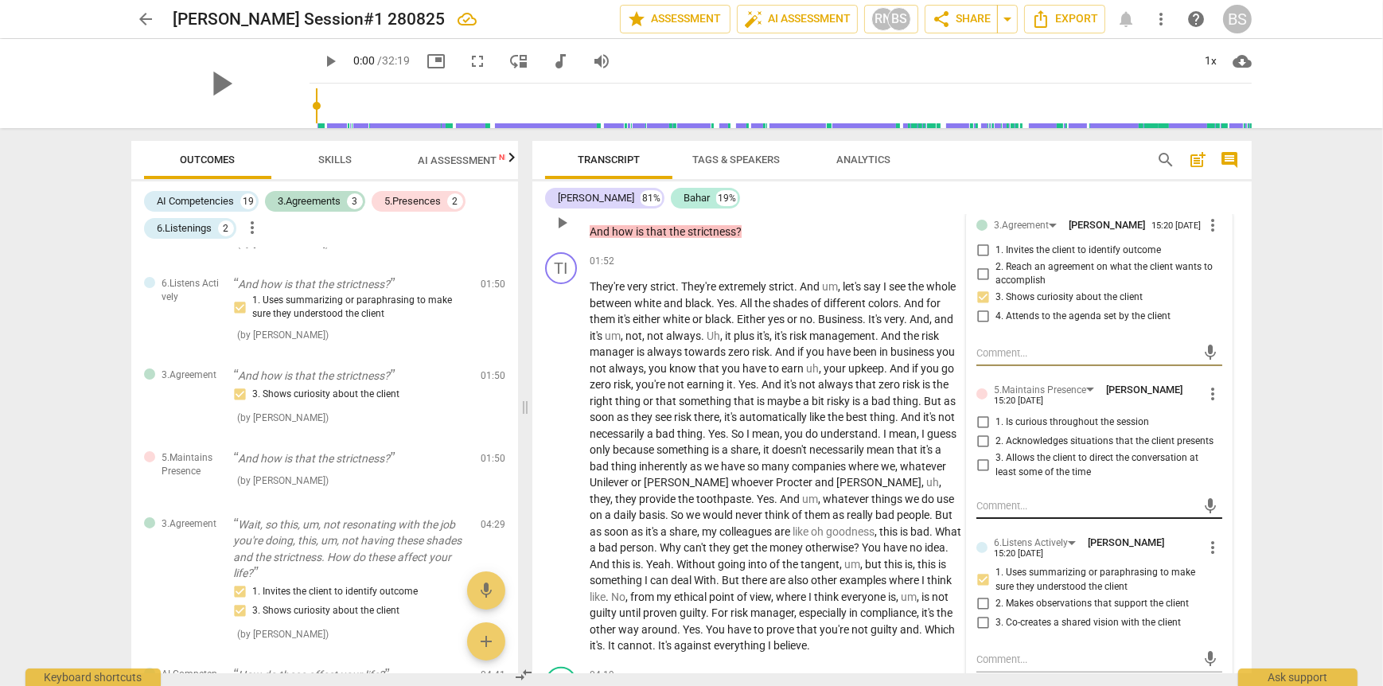
scroll to position [637, 0]
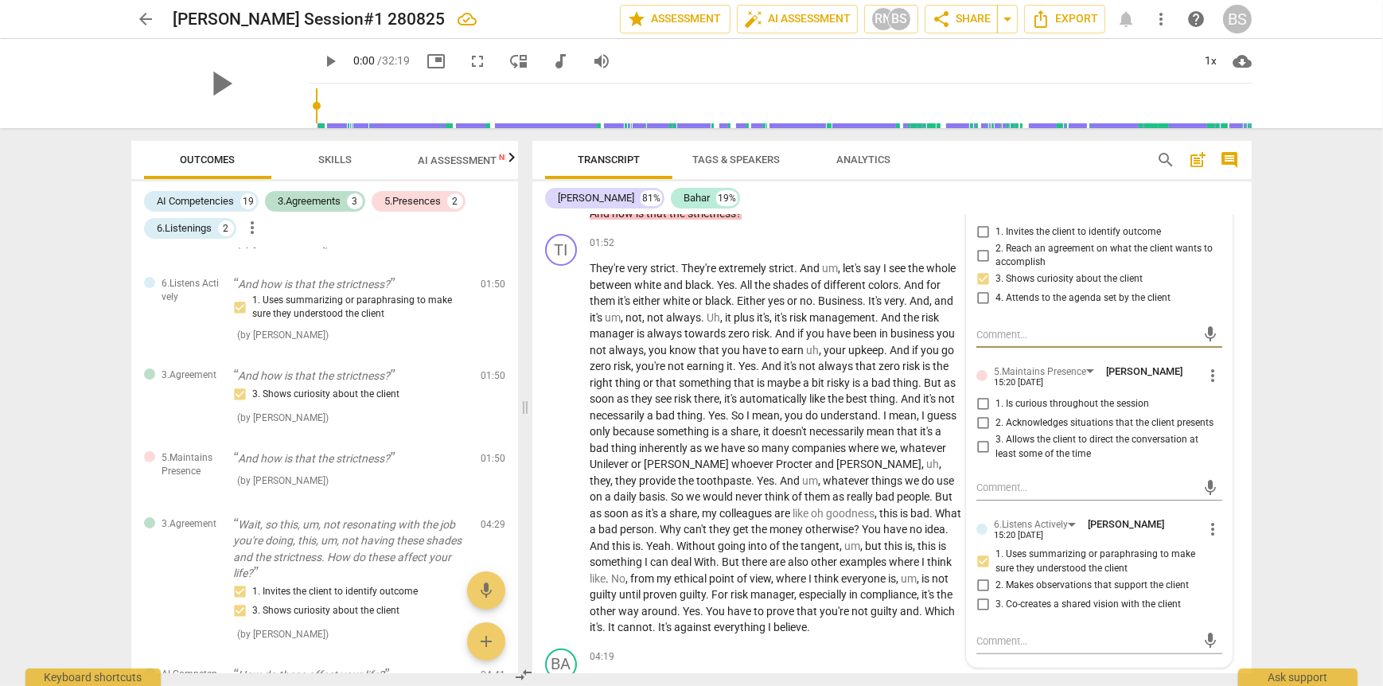
click at [980, 405] on input "1. Is curious throughout the session" at bounding box center [982, 404] width 25 height 19
checkbox input "true"
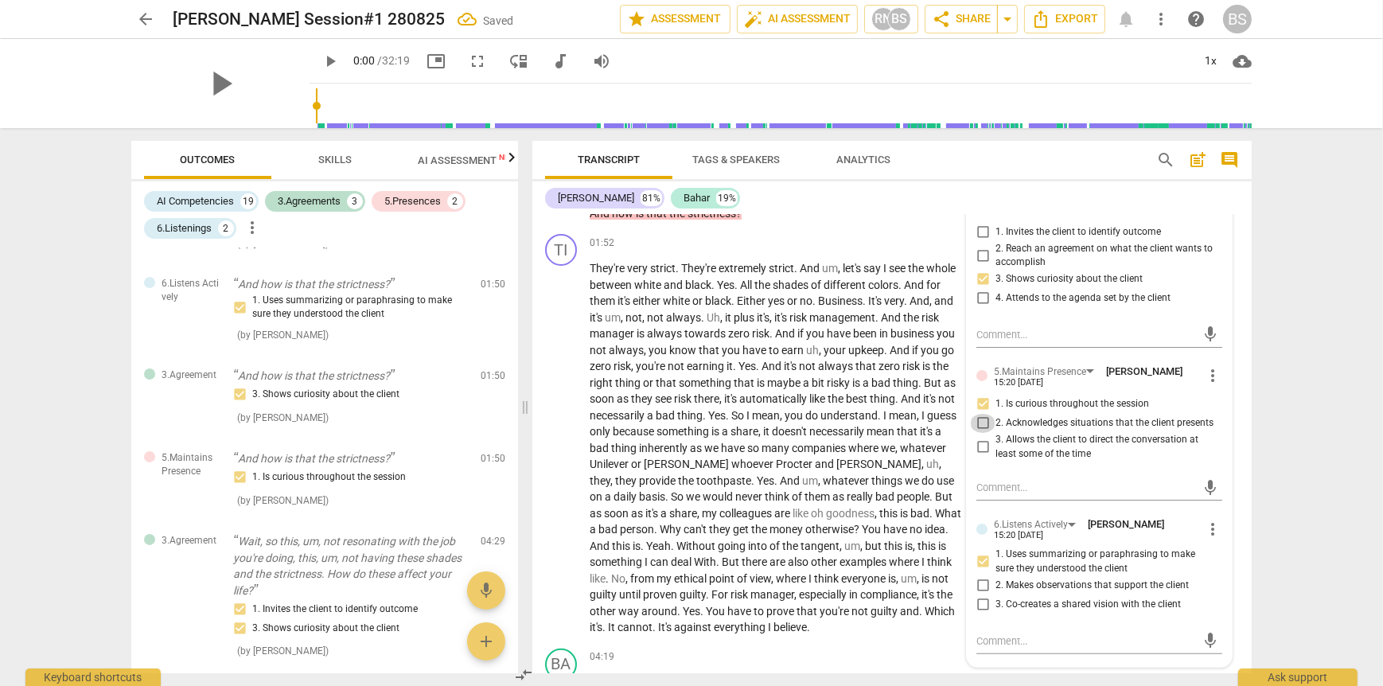
click at [980, 427] on input "2. Acknowledges situations that the client presents" at bounding box center [982, 423] width 25 height 19
checkbox input "true"
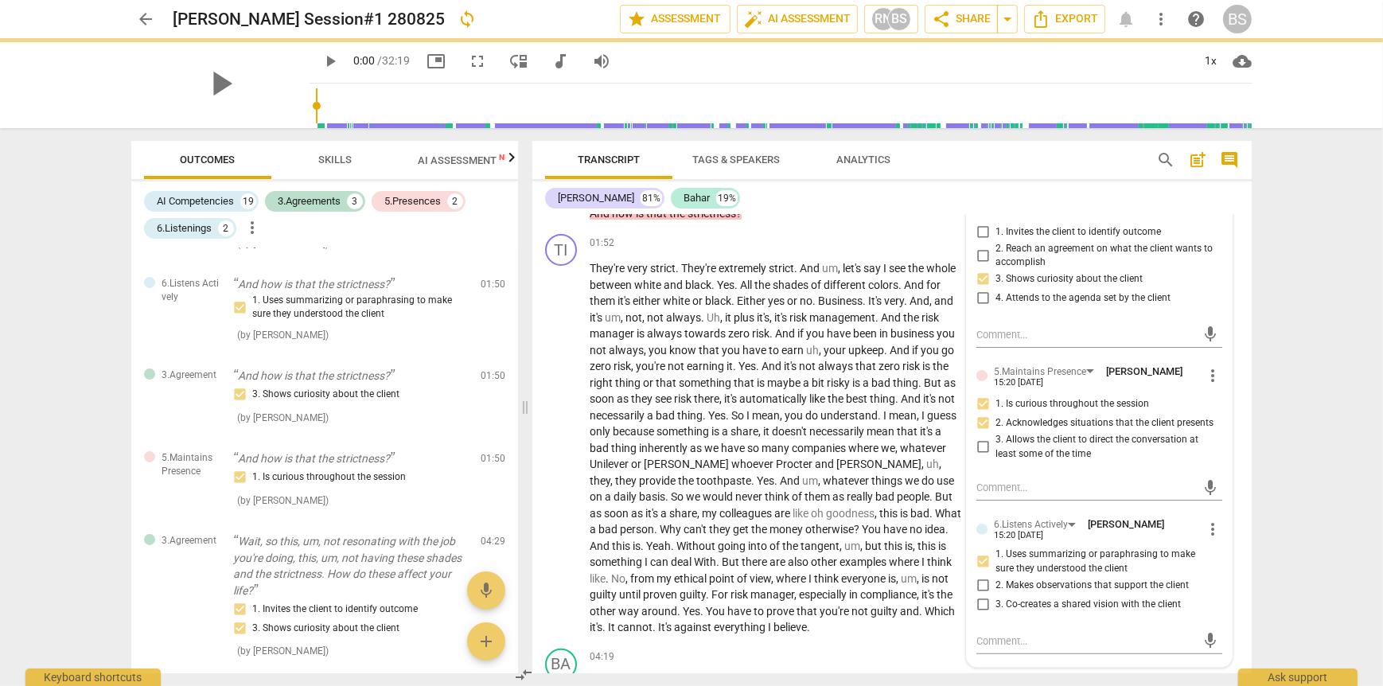
click at [976, 450] on input "3. Allows the client to direct the conversation at least some of the time" at bounding box center [982, 447] width 25 height 19
checkbox input "true"
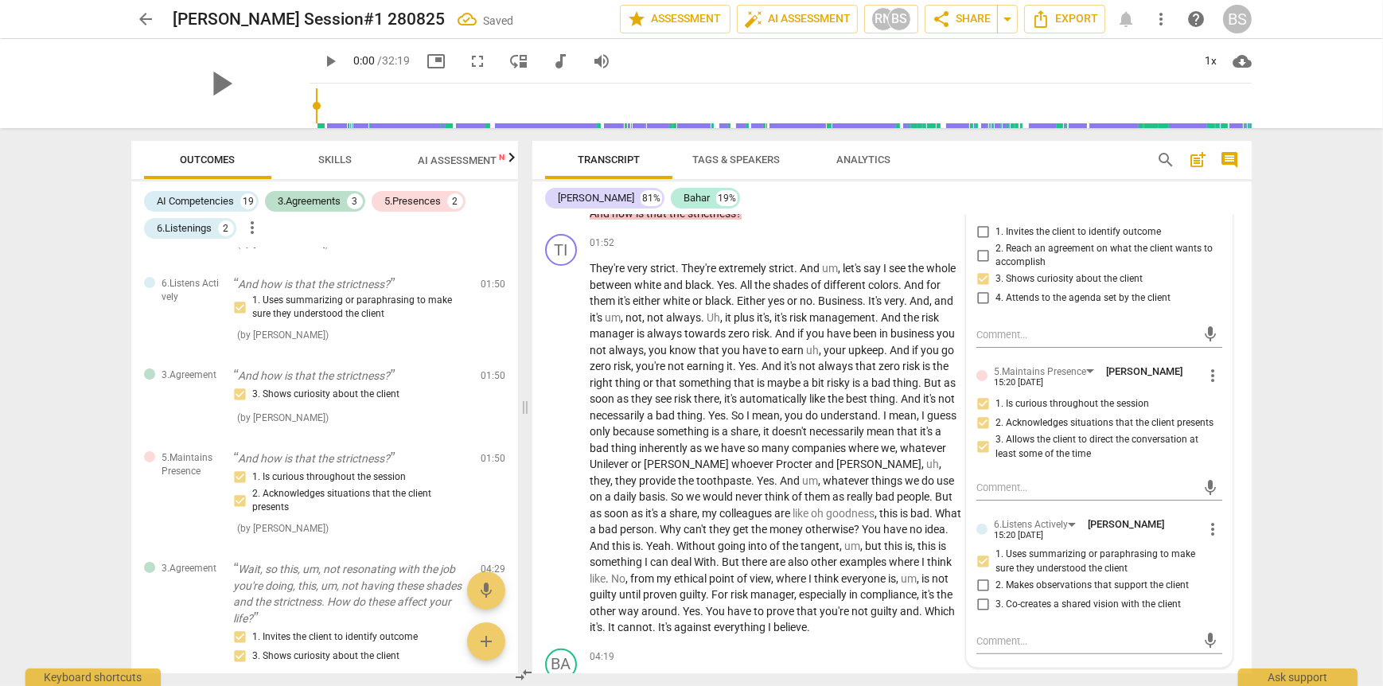
click at [846, 196] on div "[PERSON_NAME] 81% Bahar 19%" at bounding box center [892, 198] width 694 height 27
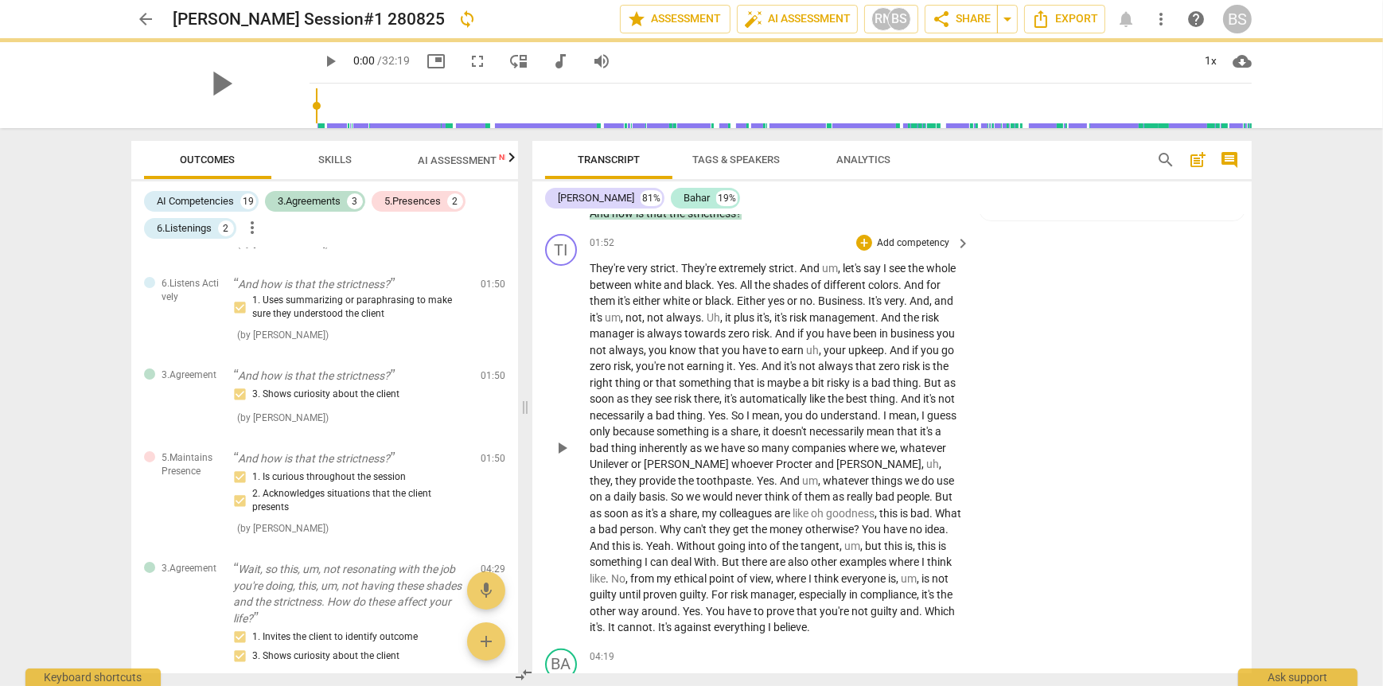
click at [708, 415] on span "." at bounding box center [706, 415] width 6 height 13
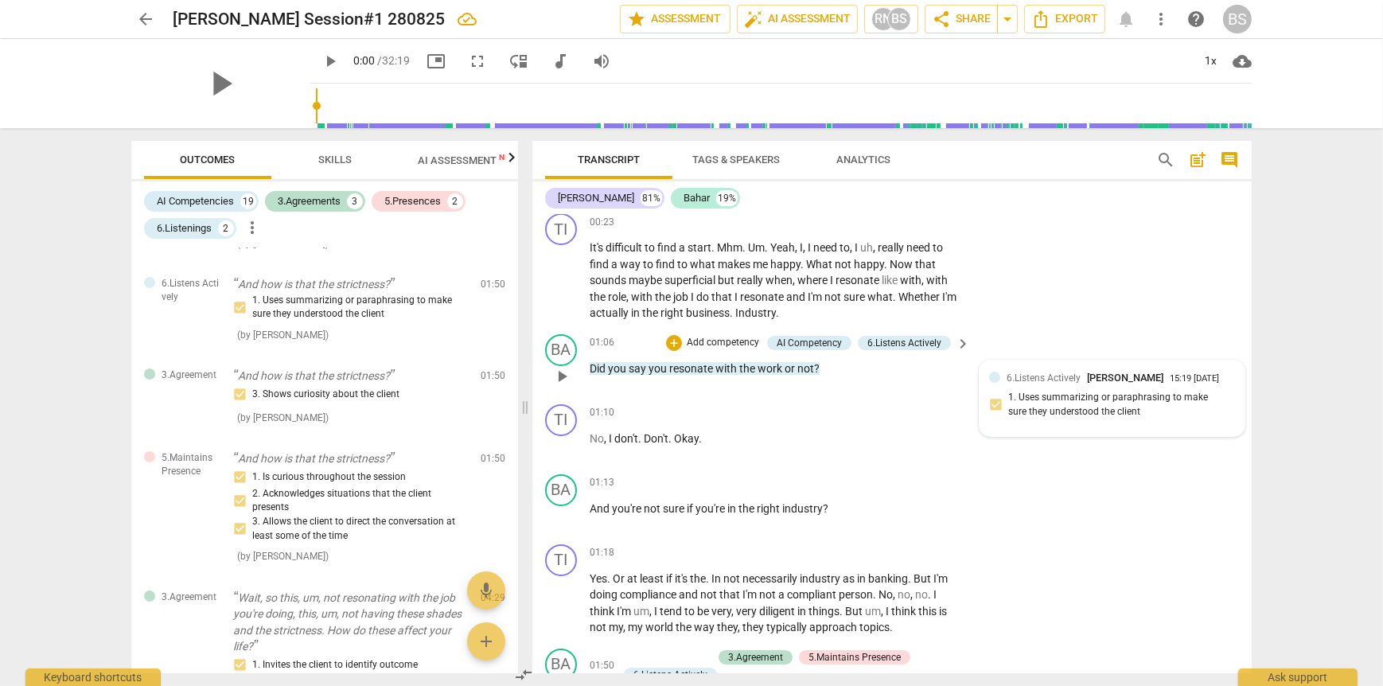
scroll to position [159, 0]
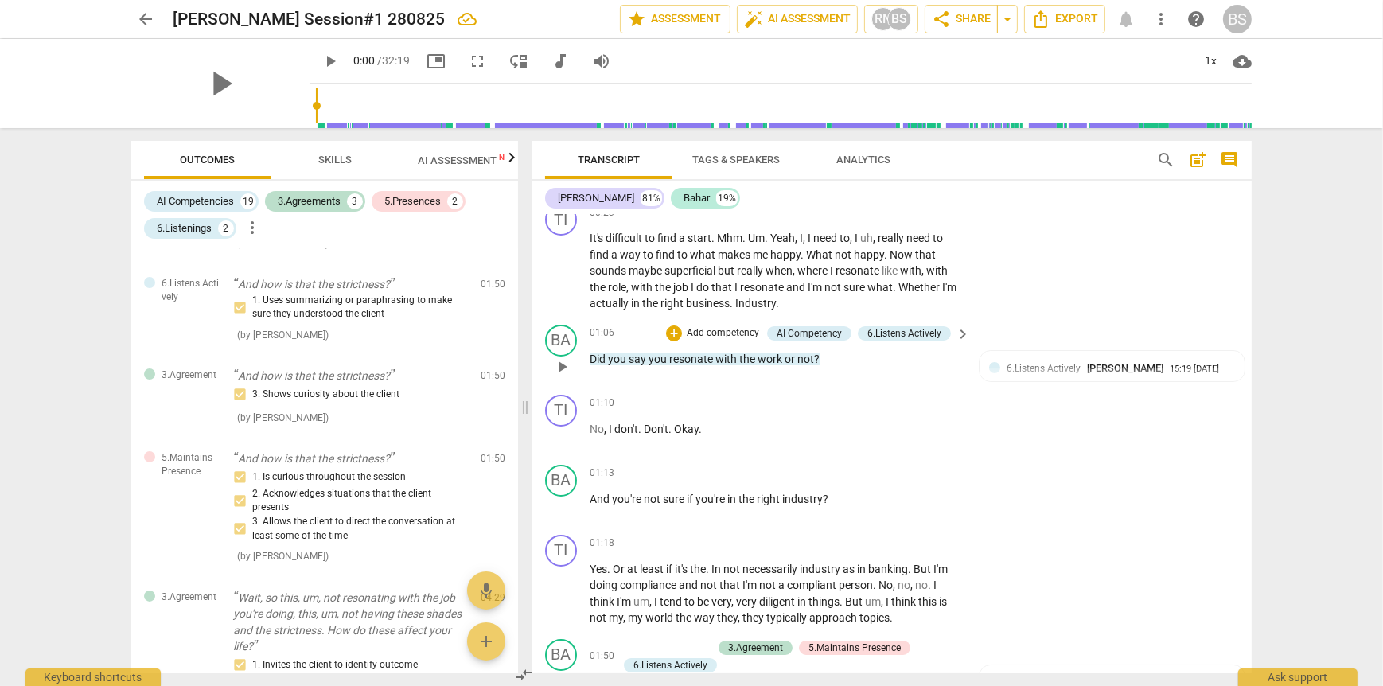
click at [713, 331] on p "Add competency" at bounding box center [723, 333] width 76 height 14
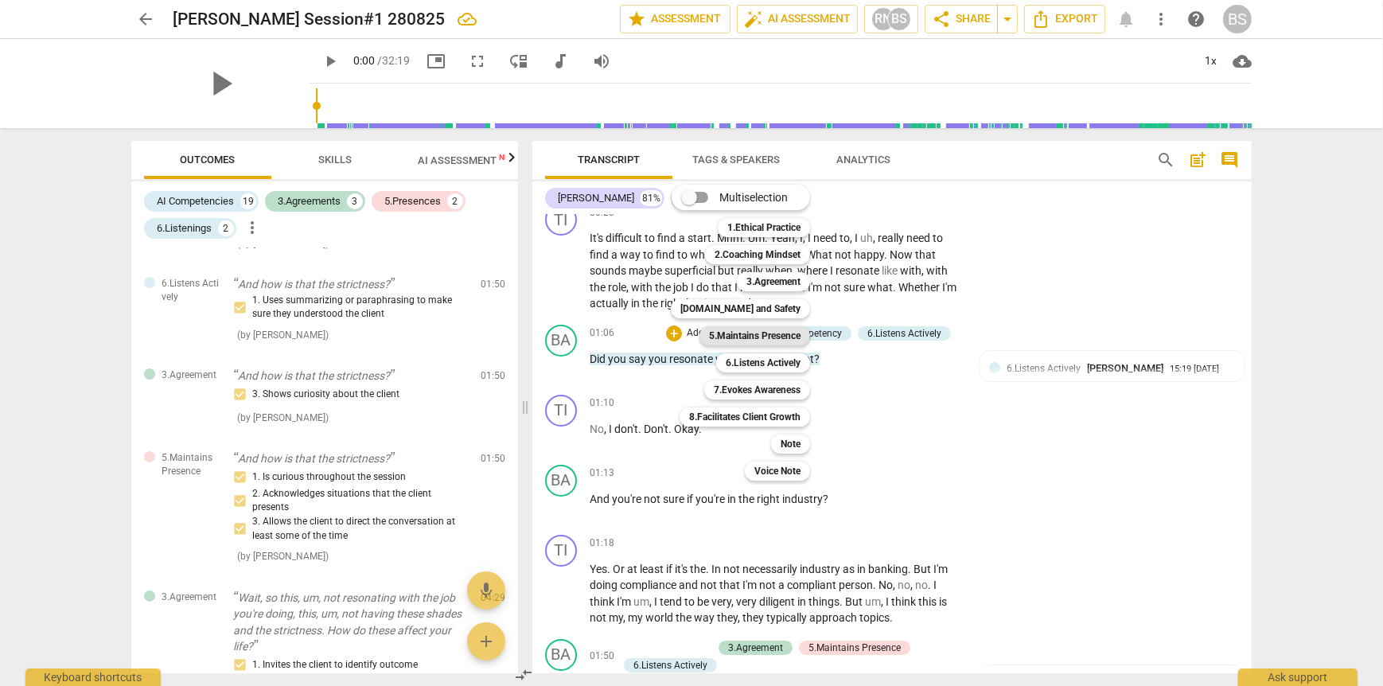
click at [782, 339] on b "5.Maintains Presence" at bounding box center [755, 335] width 92 height 19
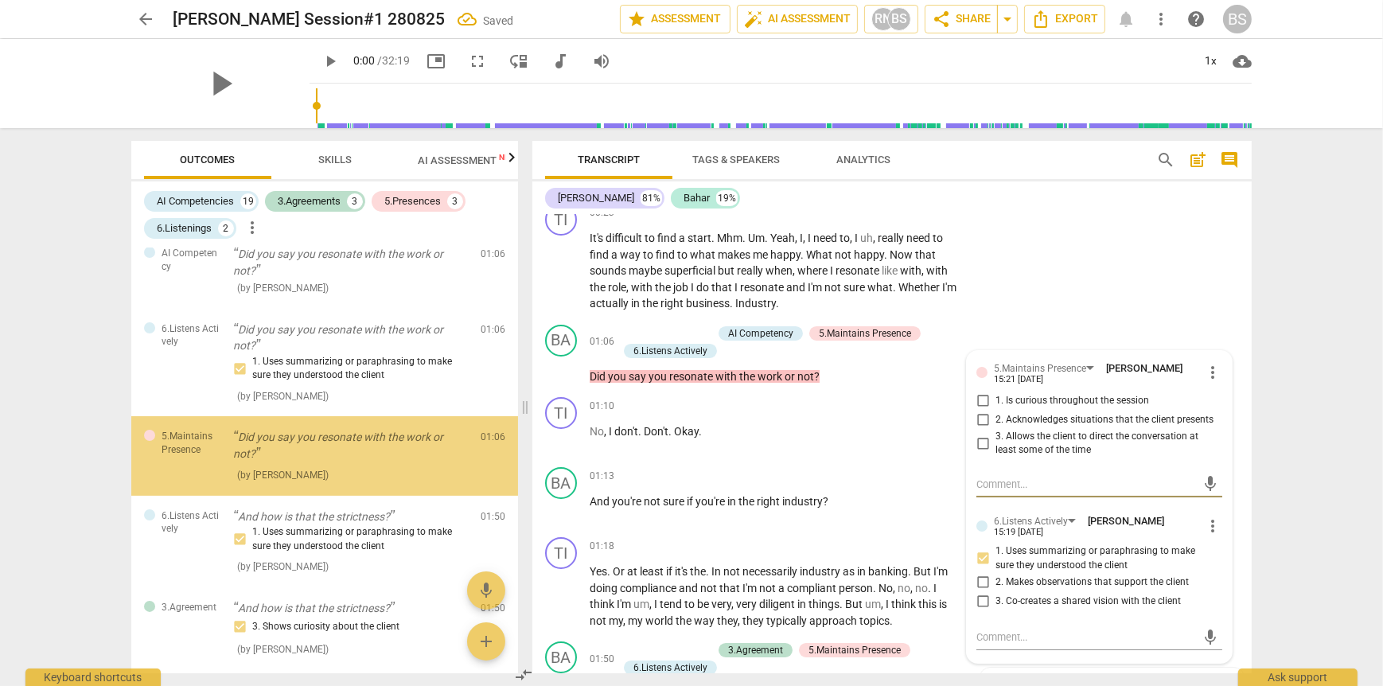
scroll to position [266, 0]
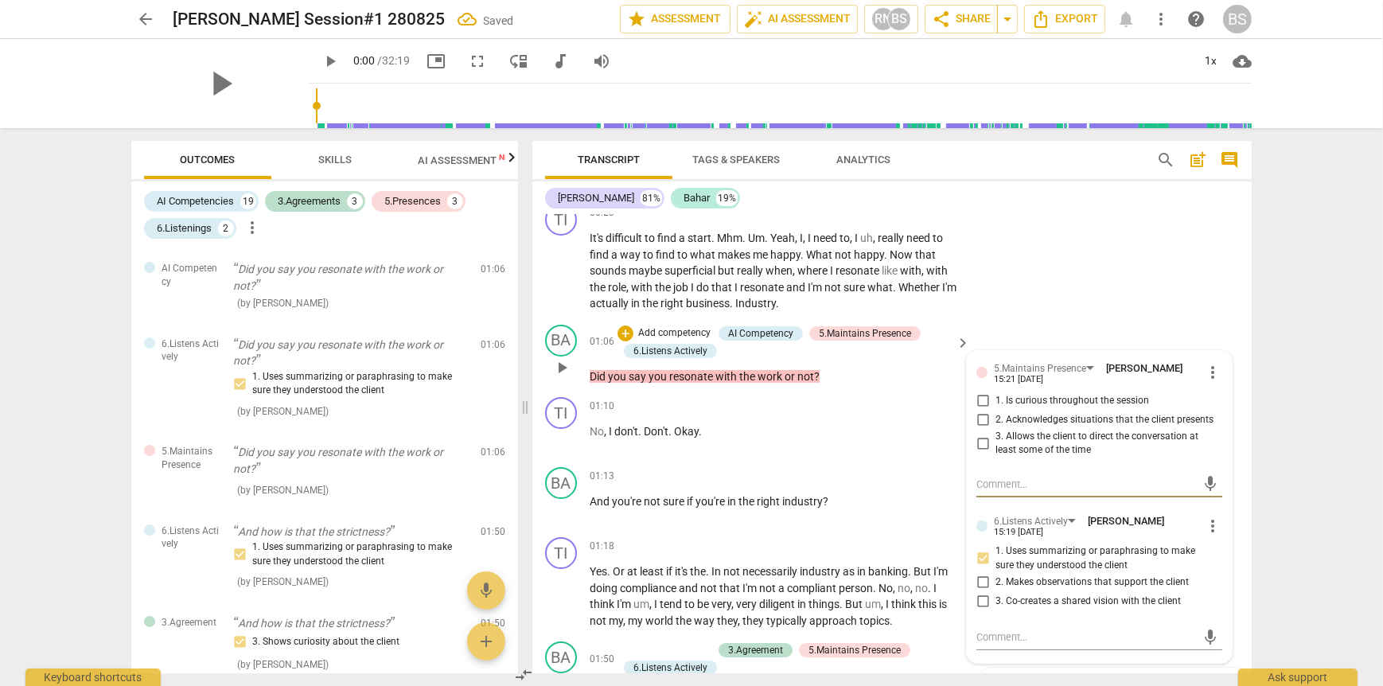
click at [980, 402] on input "1. Is curious throughout the session" at bounding box center [982, 401] width 25 height 19
checkbox input "true"
click at [977, 418] on input "2. Acknowledges situations that the client presents" at bounding box center [982, 420] width 25 height 19
checkbox input "true"
click at [1052, 318] on div "BA play_arrow pause 01:06 + Add competency AI Competency 5.Maintains Presence 6…" at bounding box center [891, 354] width 719 height 73
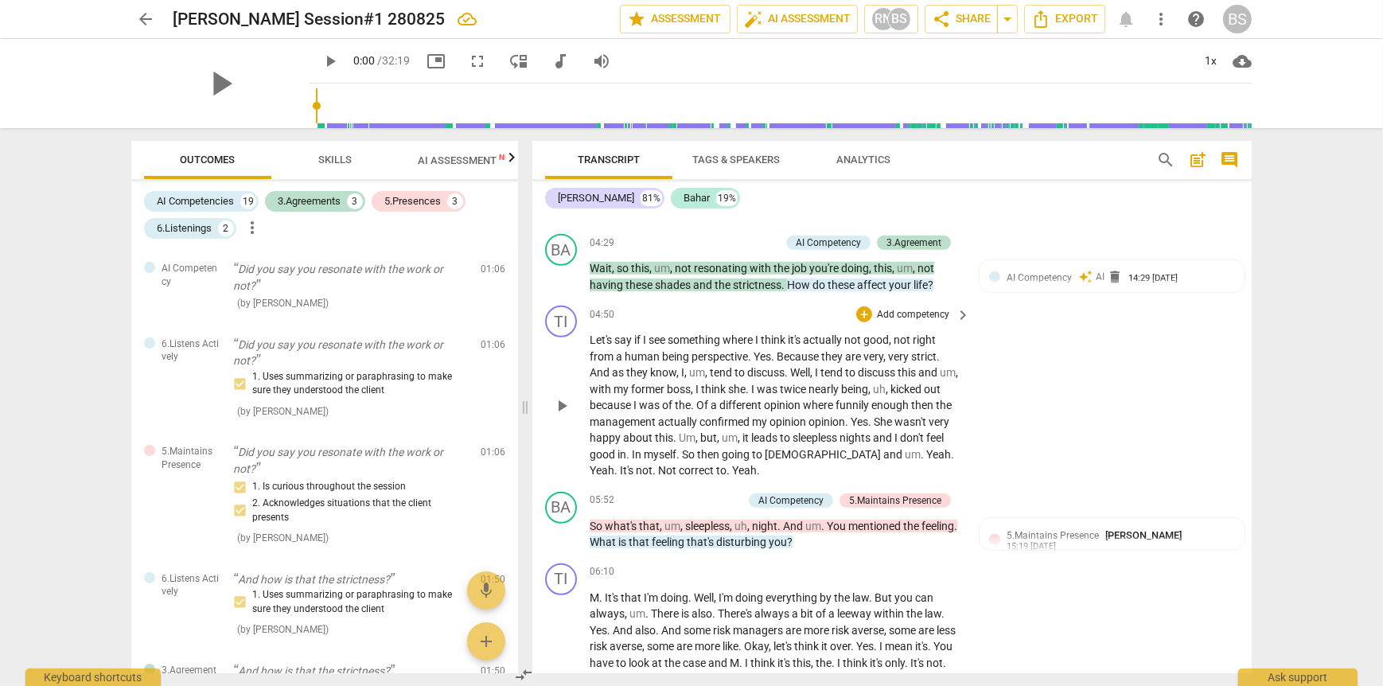
scroll to position [1273, 0]
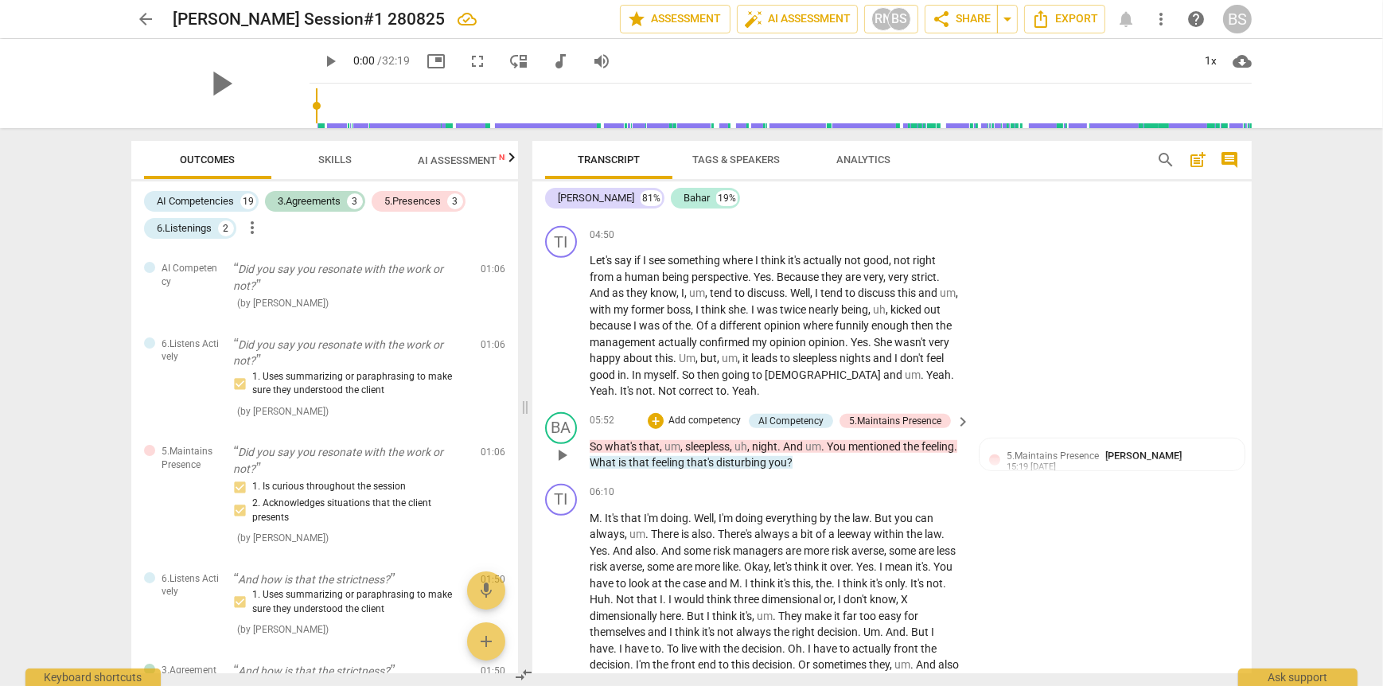
click at [697, 428] on p "Add competency" at bounding box center [705, 421] width 76 height 14
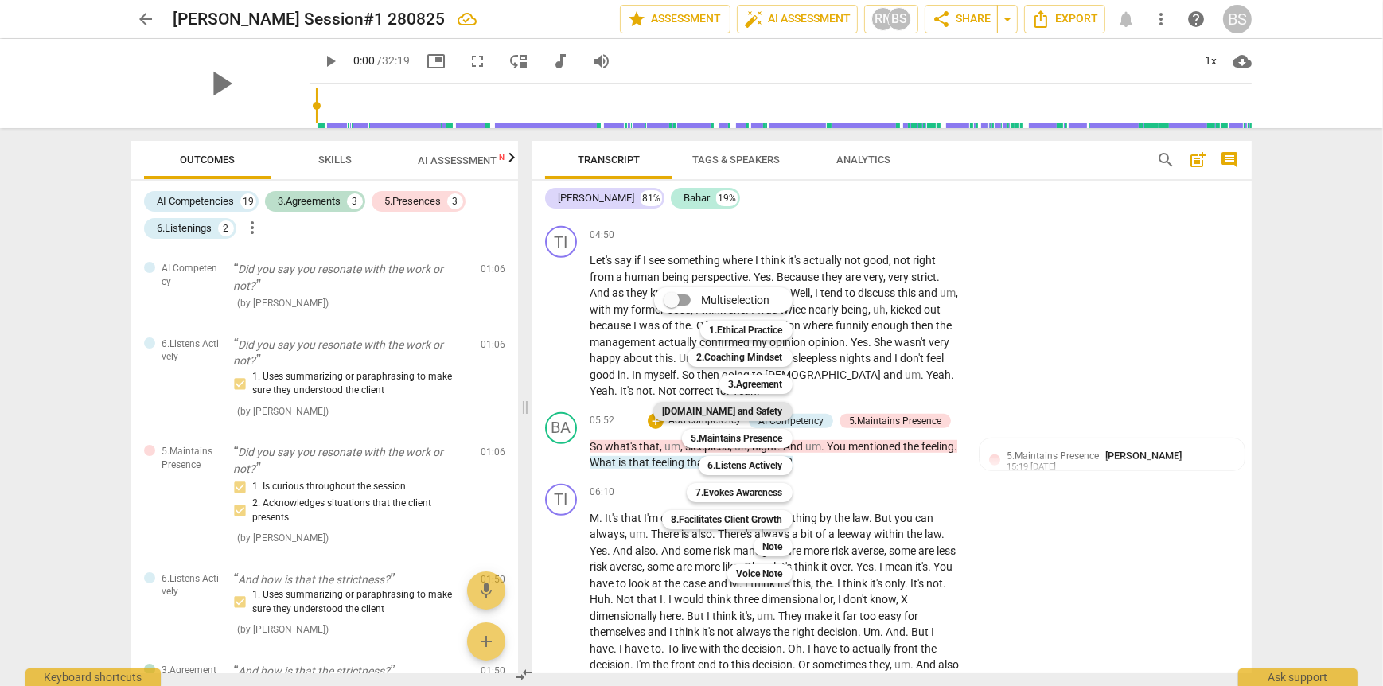
click at [765, 415] on b "[DOMAIN_NAME] and Safety" at bounding box center [723, 411] width 120 height 19
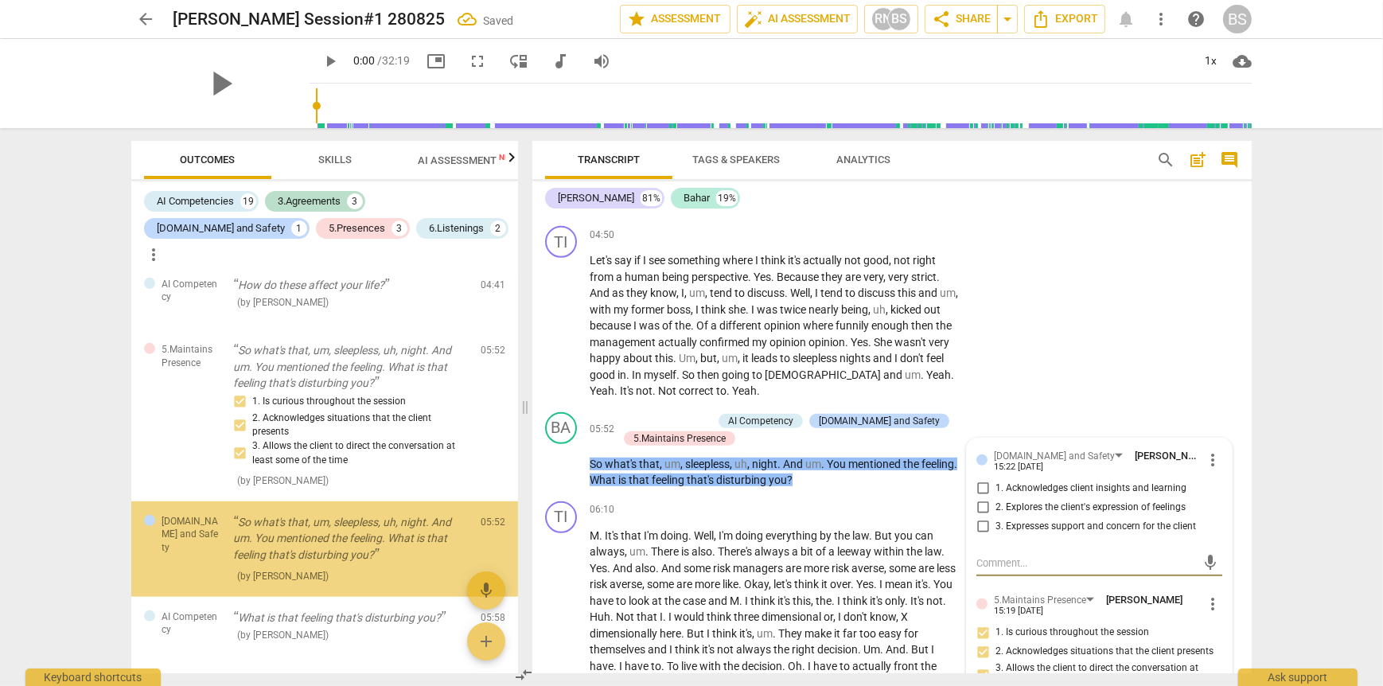
scroll to position [1102, 0]
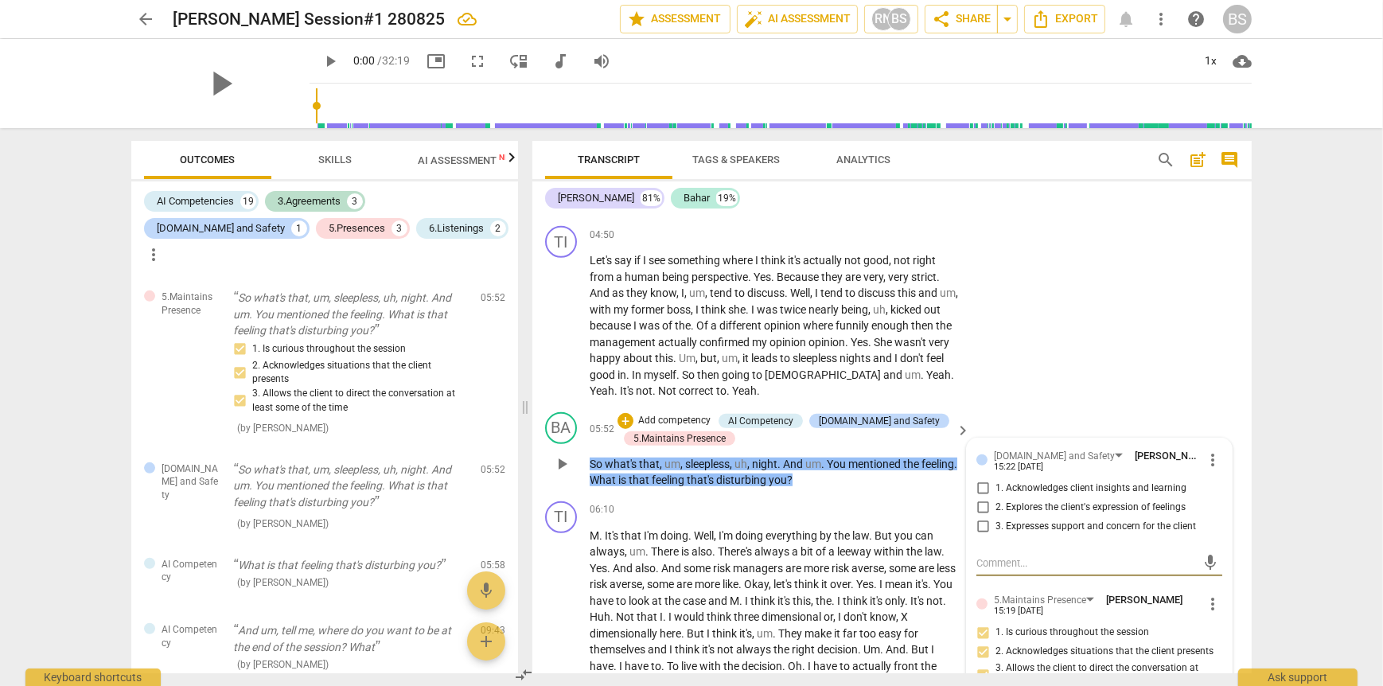
click at [976, 517] on input "2. Explores the client's expression of feelings" at bounding box center [982, 507] width 25 height 19
checkbox input "true"
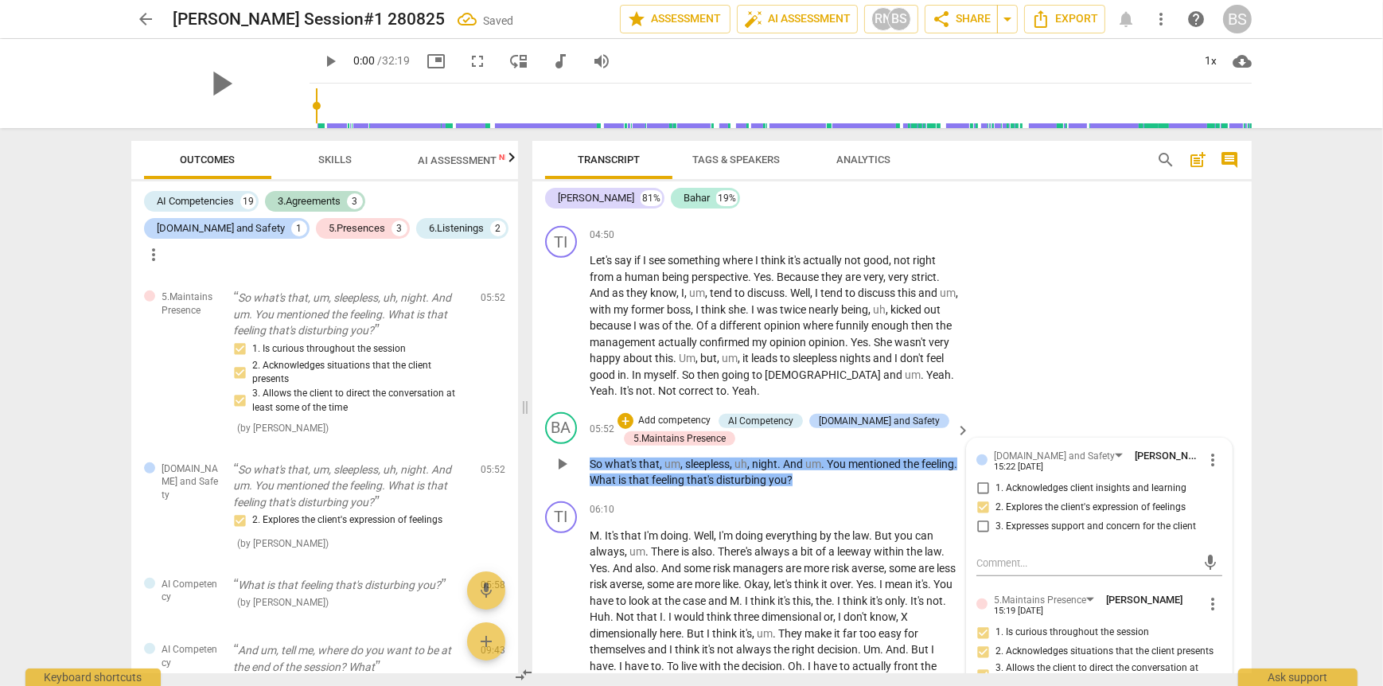
click at [649, 428] on p "Add competency" at bounding box center [675, 421] width 76 height 14
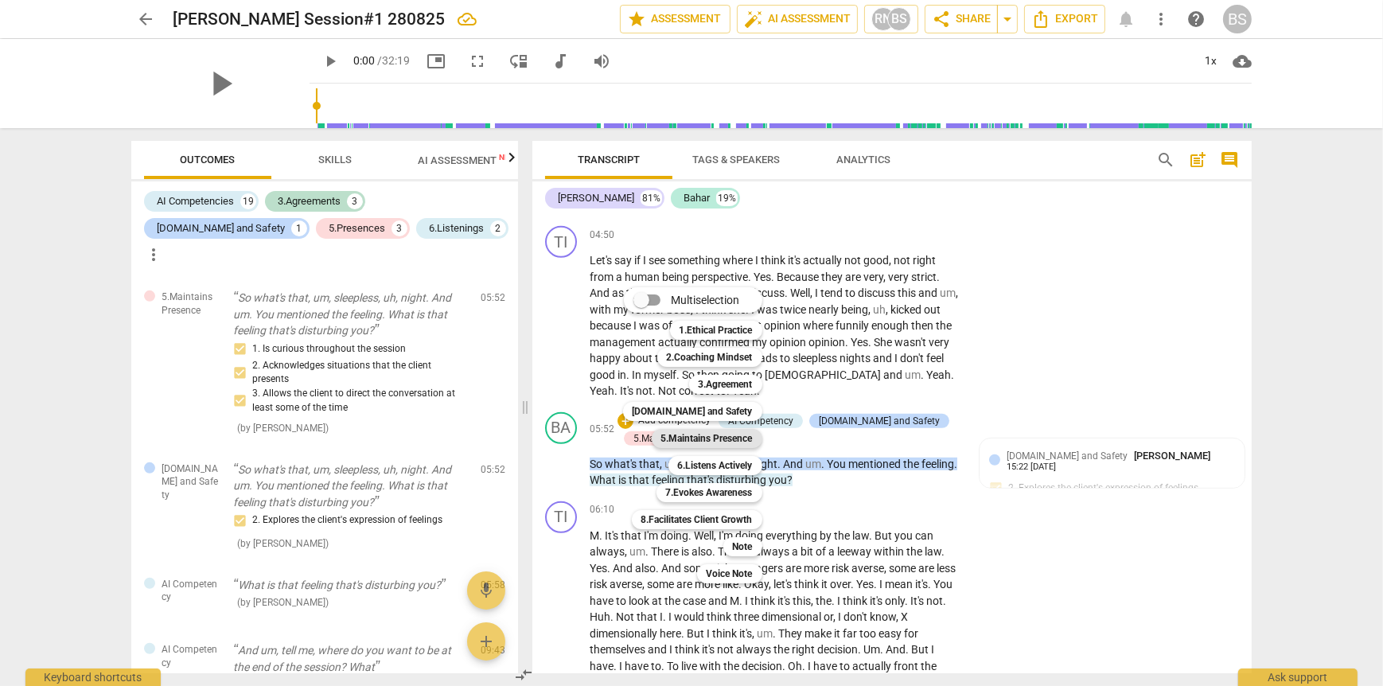
click at [723, 436] on b "5.Maintains Presence" at bounding box center [707, 438] width 92 height 19
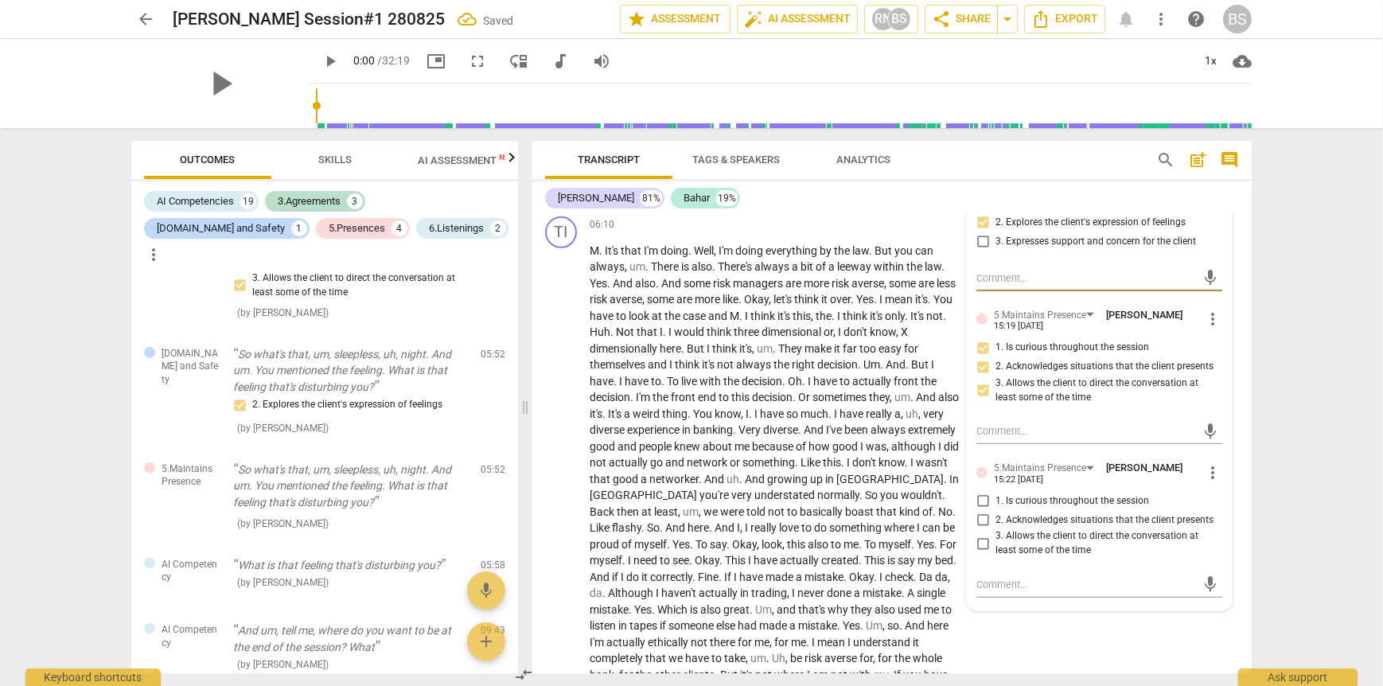
scroll to position [1592, 0]
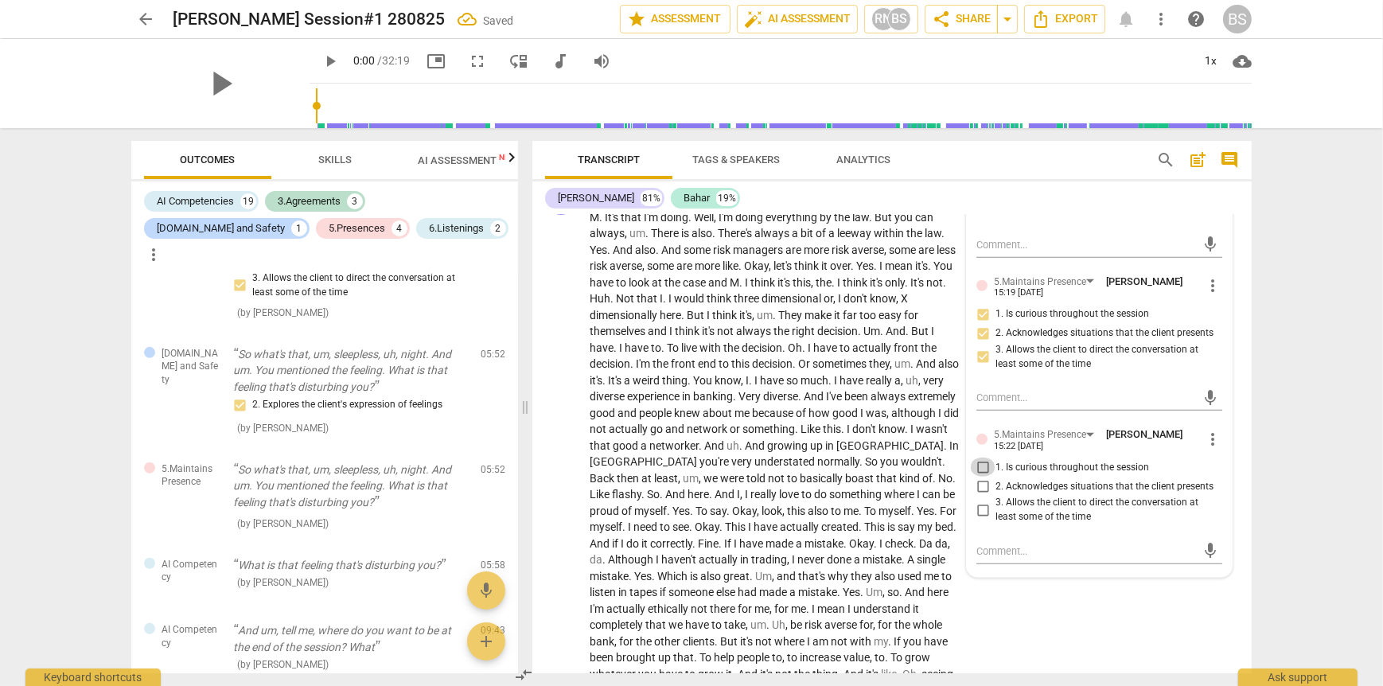
click at [980, 477] on input "1. Is curious throughout the session" at bounding box center [982, 467] width 25 height 19
checkbox input "true"
click at [980, 496] on input "2. Acknowledges situations that the client presents" at bounding box center [982, 486] width 25 height 19
checkbox input "true"
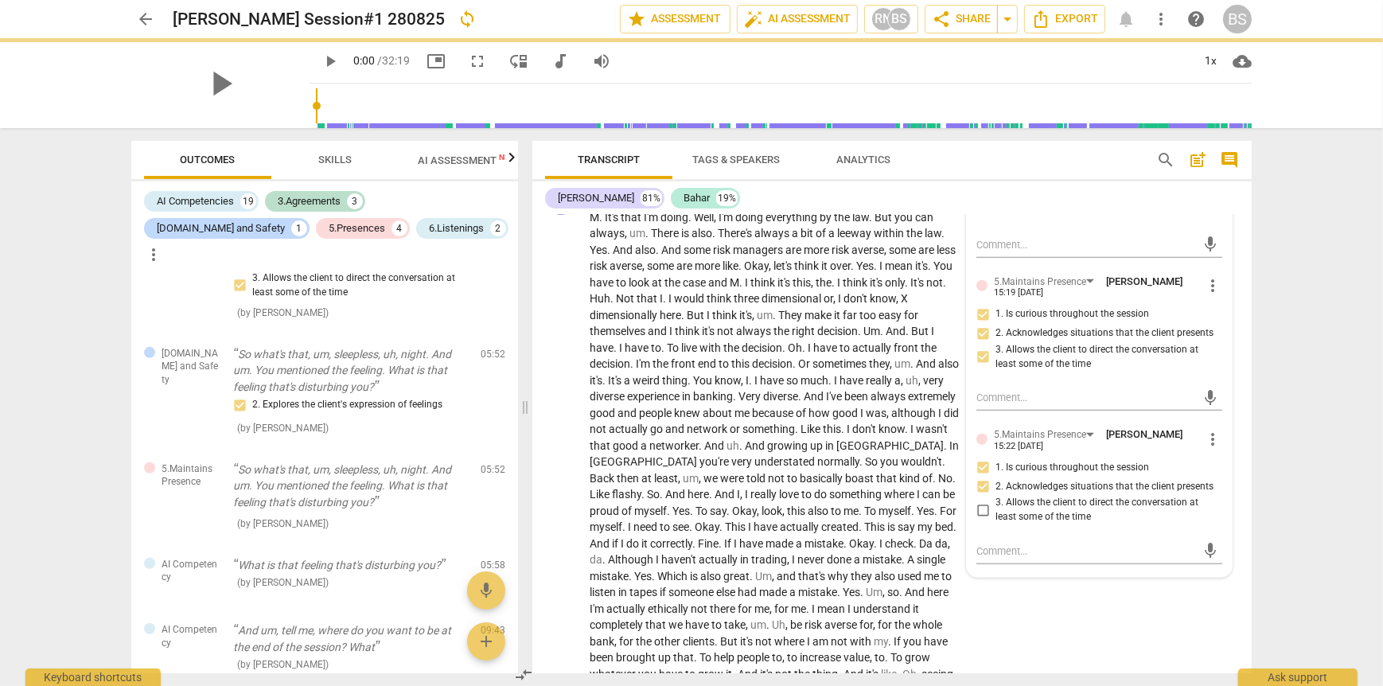
click at [983, 520] on input "3. Allows the client to direct the conversation at least some of the time" at bounding box center [982, 510] width 25 height 19
checkbox input "true"
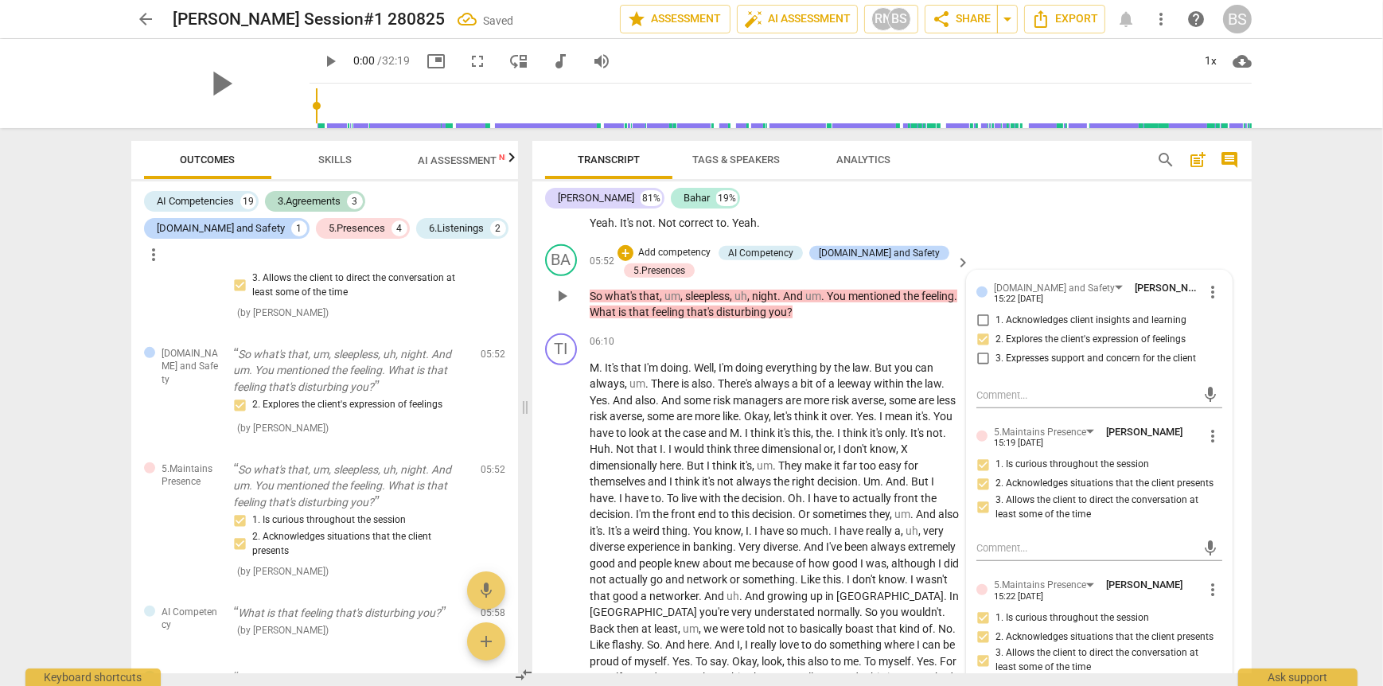
scroll to position [1353, 0]
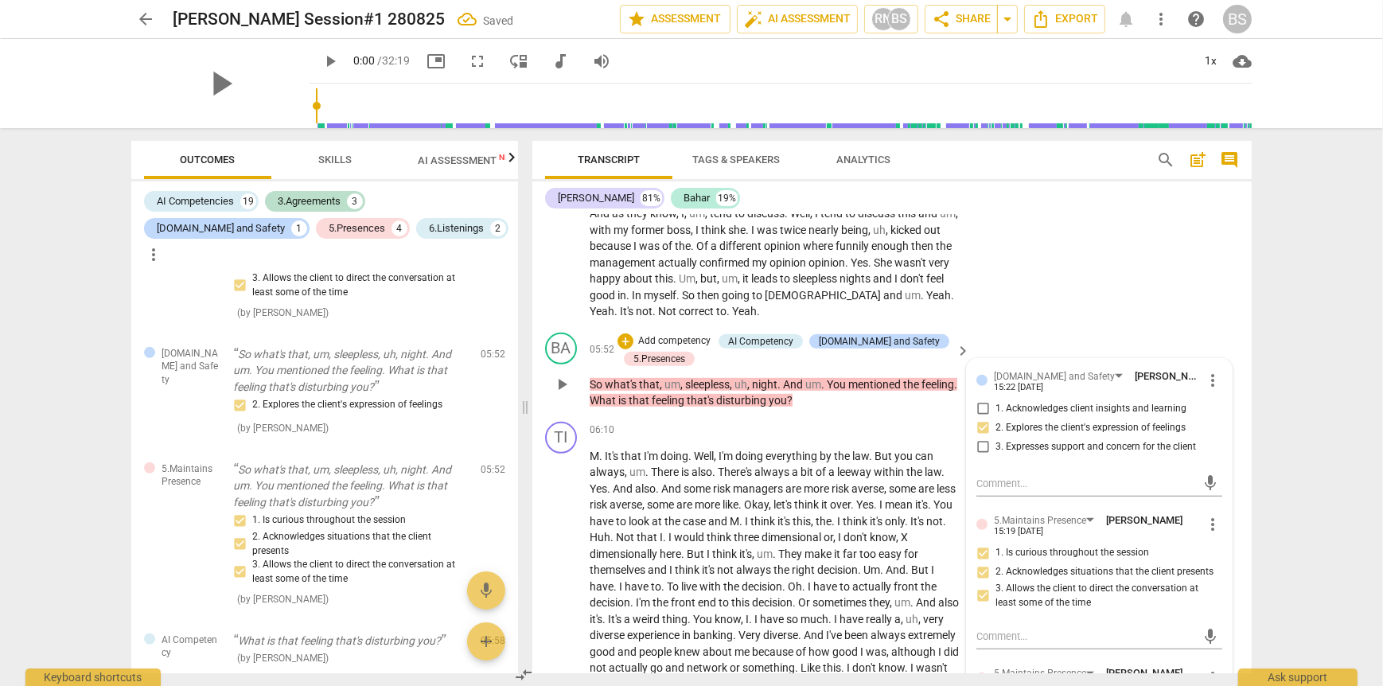
click at [678, 349] on p "Add competency" at bounding box center [675, 341] width 76 height 14
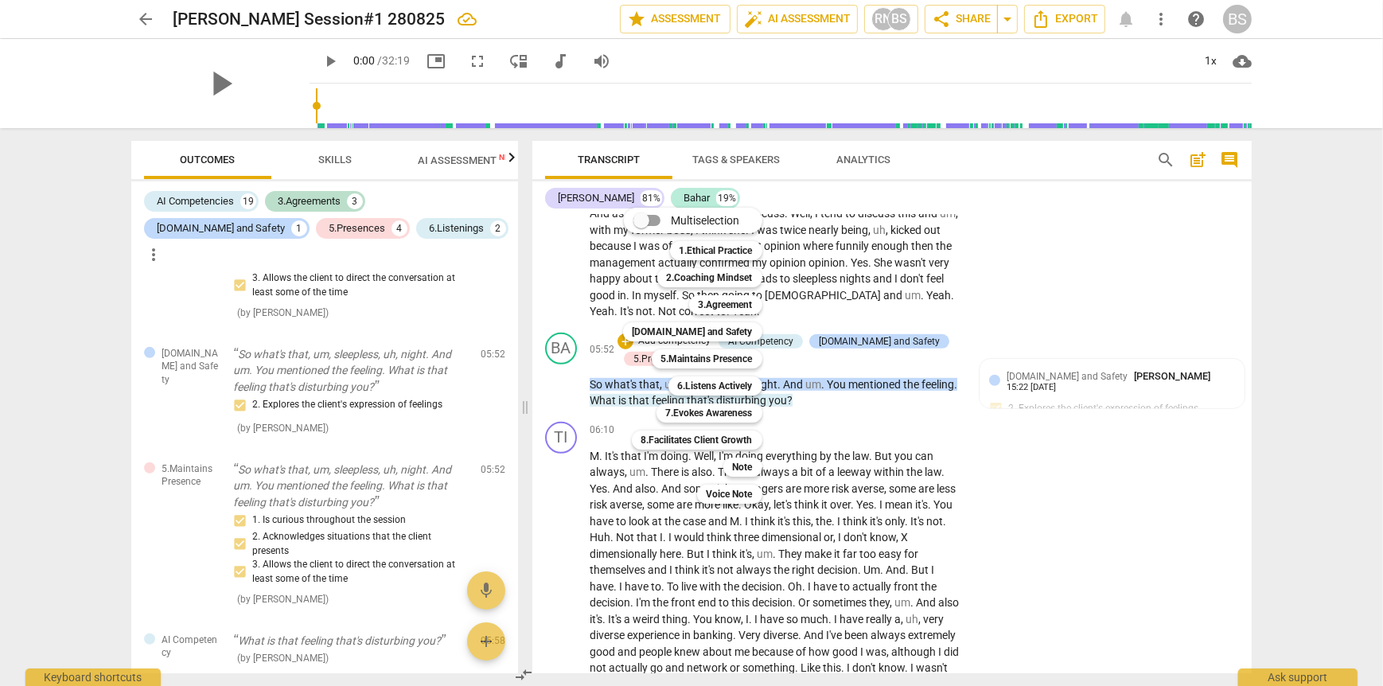
click at [590, 343] on div at bounding box center [691, 343] width 1383 height 686
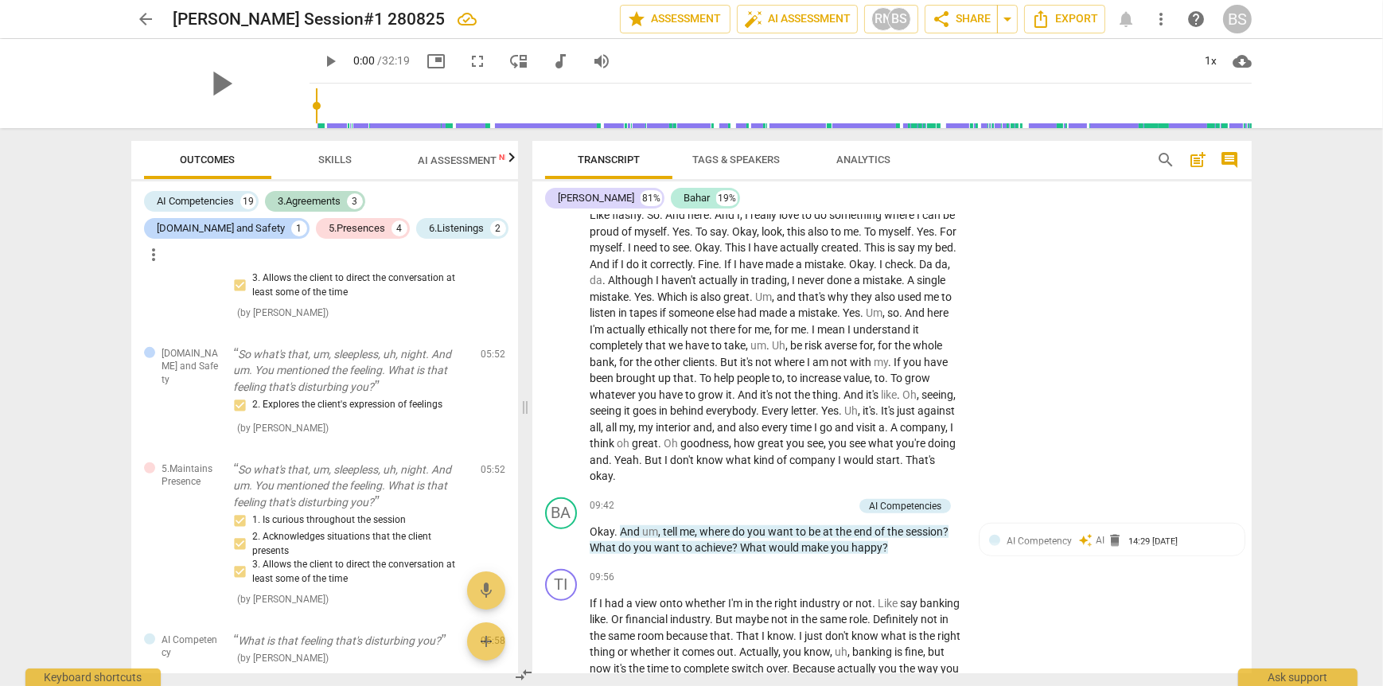
scroll to position [1910, 0]
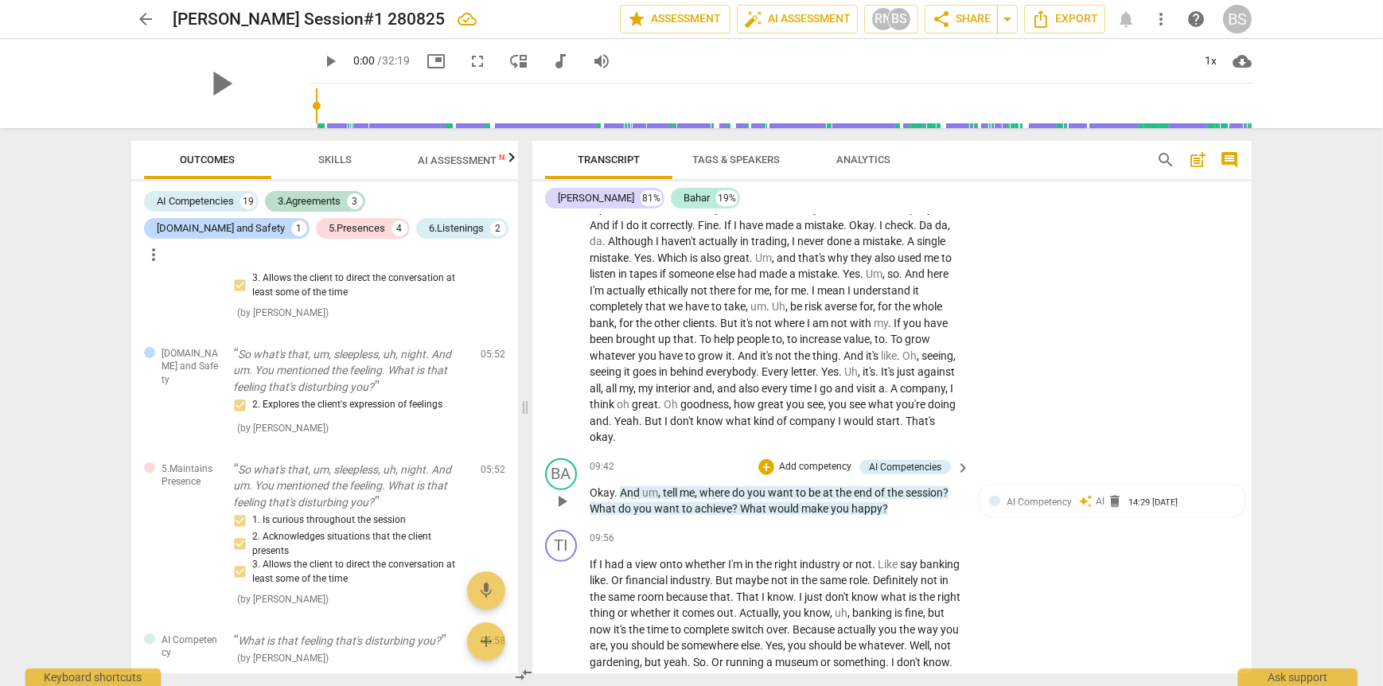
click at [800, 474] on p "Add competency" at bounding box center [816, 467] width 76 height 14
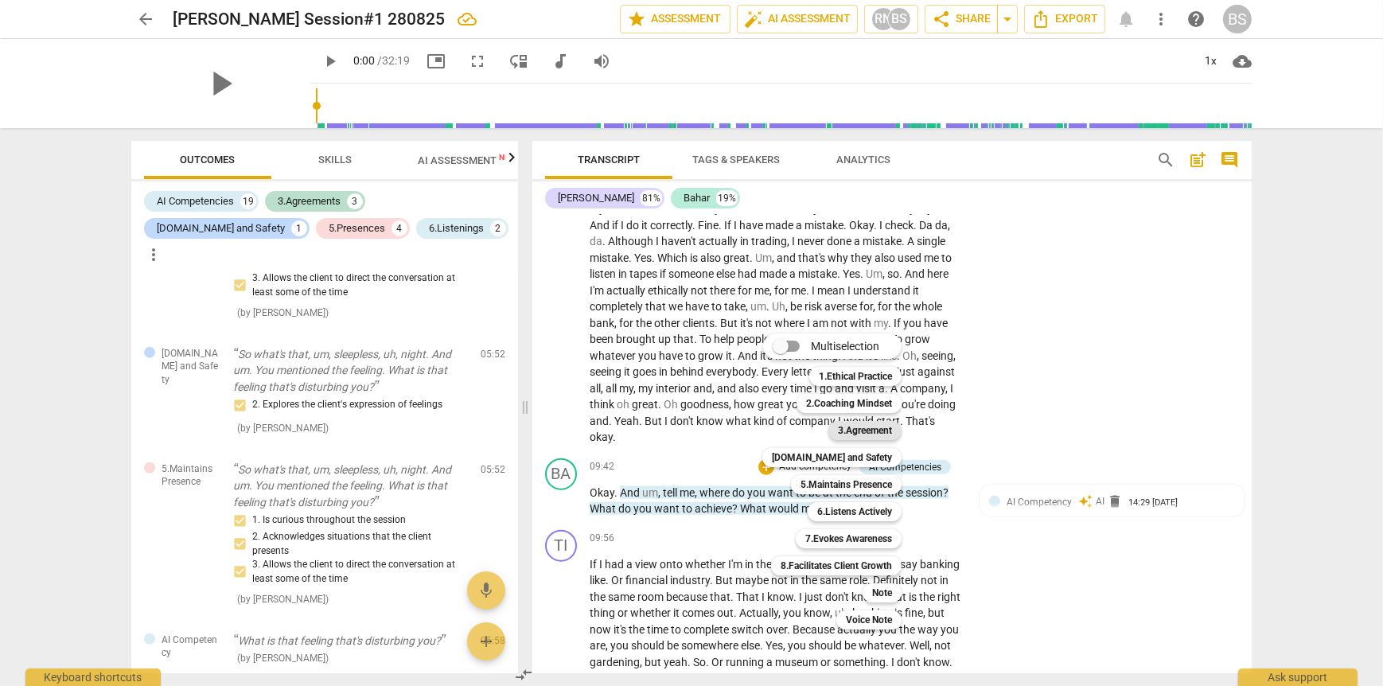
click at [879, 427] on b "3.Agreement" at bounding box center [865, 430] width 54 height 19
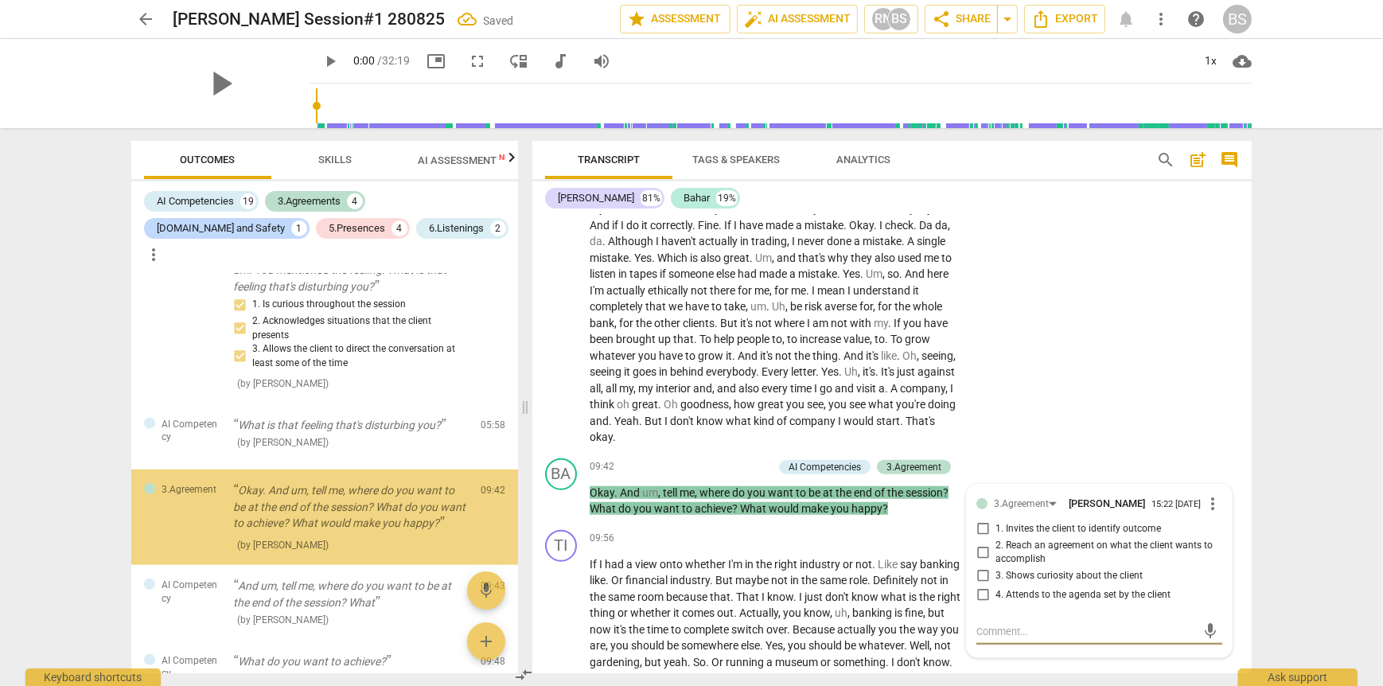
scroll to position [1463, 0]
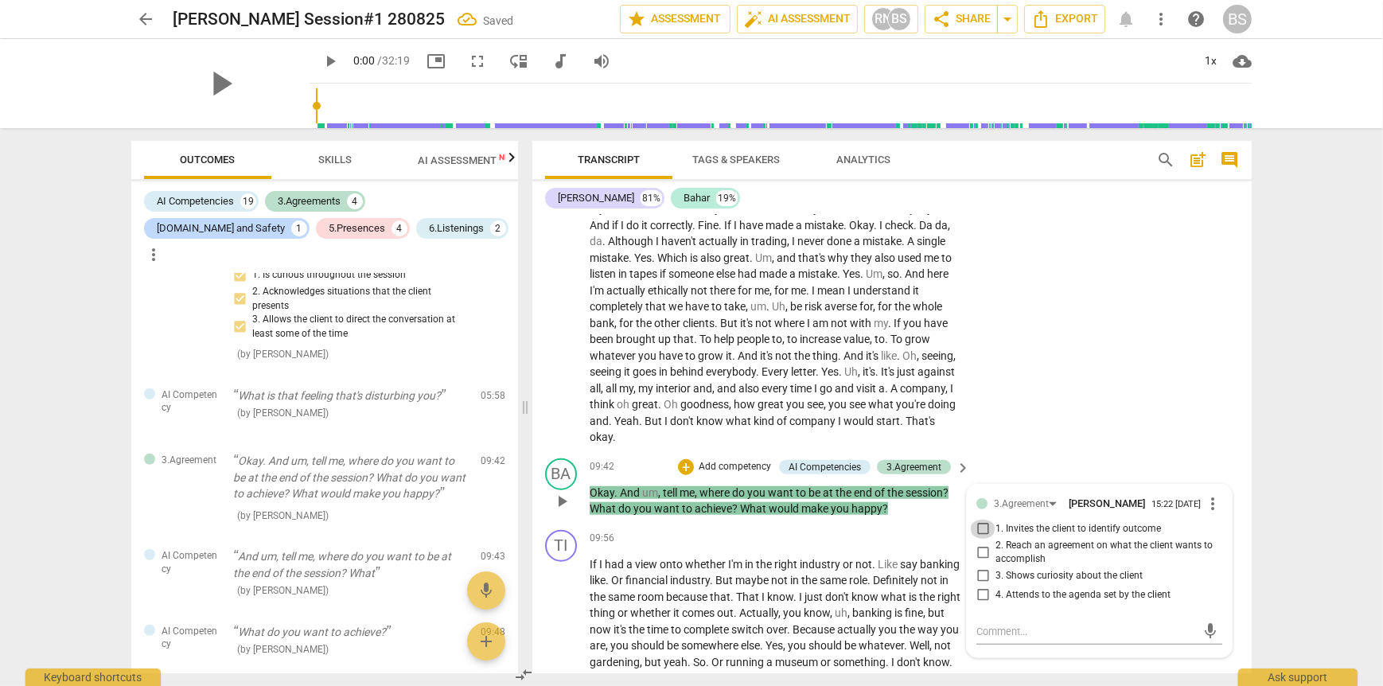
click at [977, 539] on input "1. Invites the client to identify outcome" at bounding box center [982, 529] width 25 height 19
checkbox input "true"
click at [979, 562] on input "2. Reach an agreement on what the client wants to accomplish" at bounding box center [982, 552] width 25 height 19
checkbox input "true"
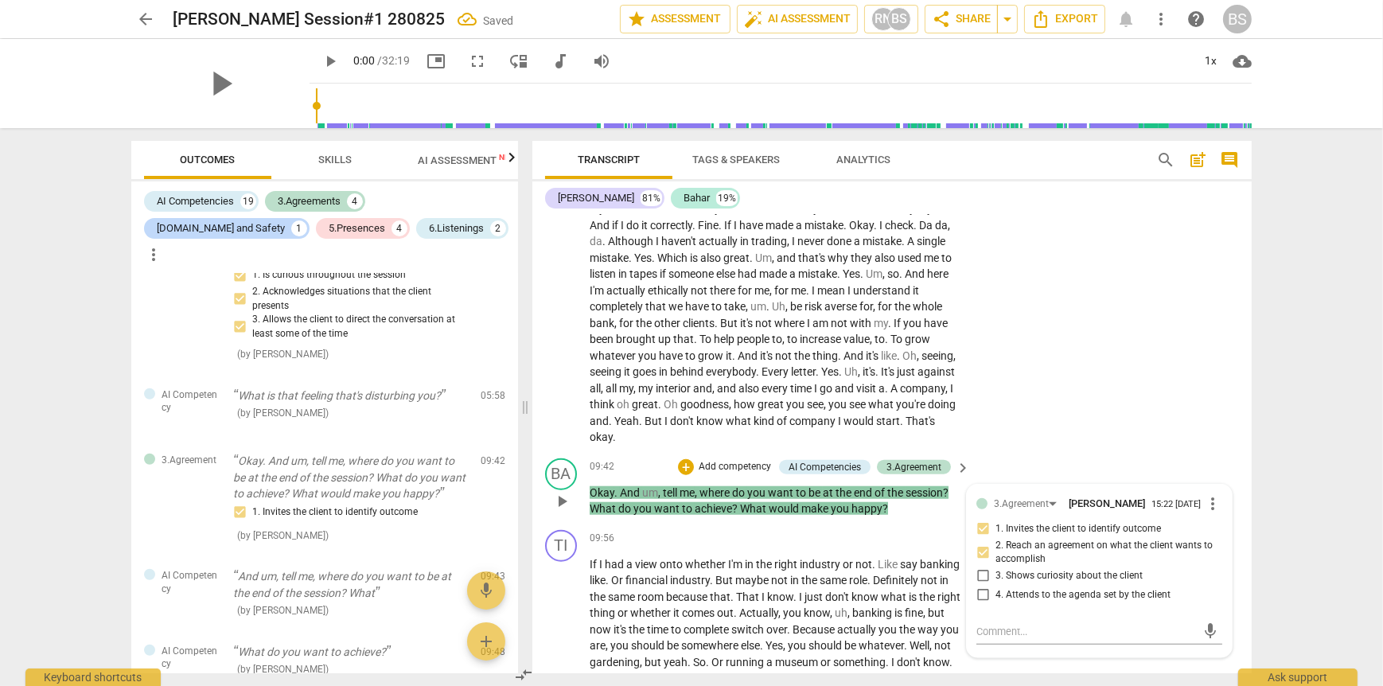
click at [984, 586] on input "3. Shows curiosity about the client" at bounding box center [982, 576] width 25 height 19
checkbox input "true"
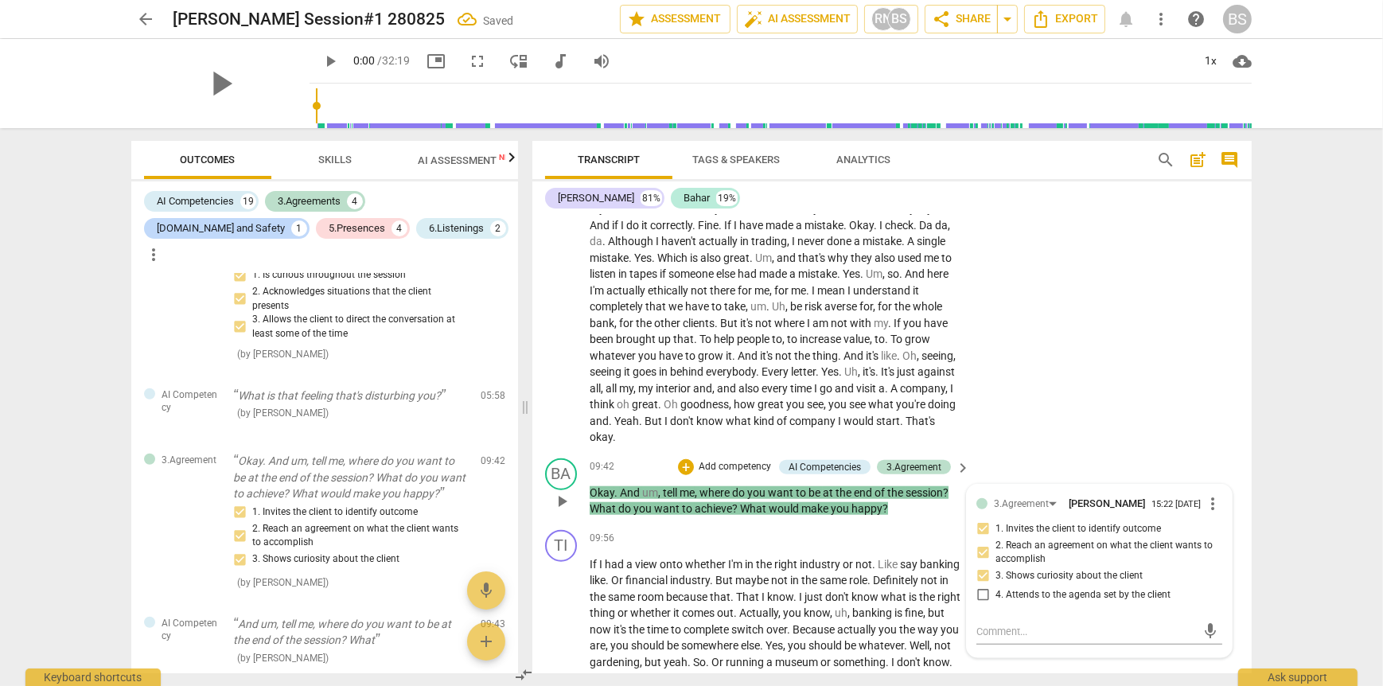
click at [724, 474] on p "Add competency" at bounding box center [735, 467] width 76 height 14
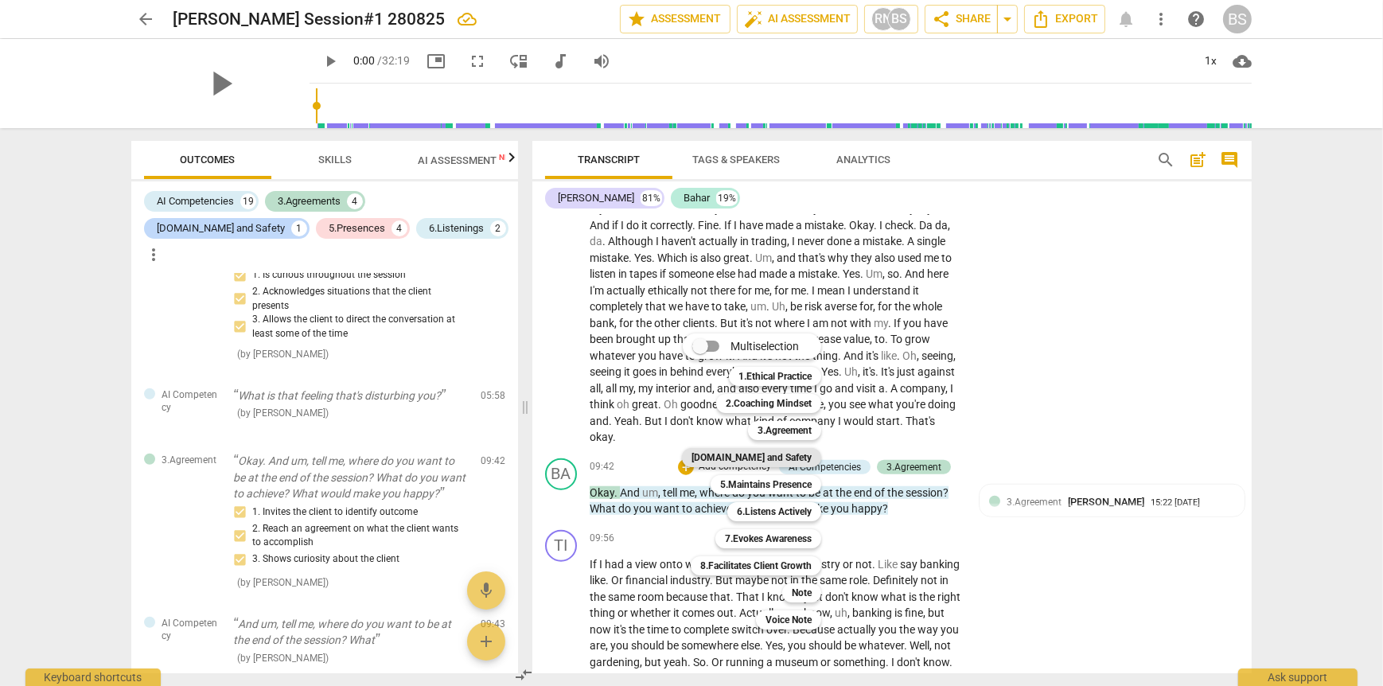
click at [774, 457] on b "[DOMAIN_NAME] and Safety" at bounding box center [752, 457] width 120 height 19
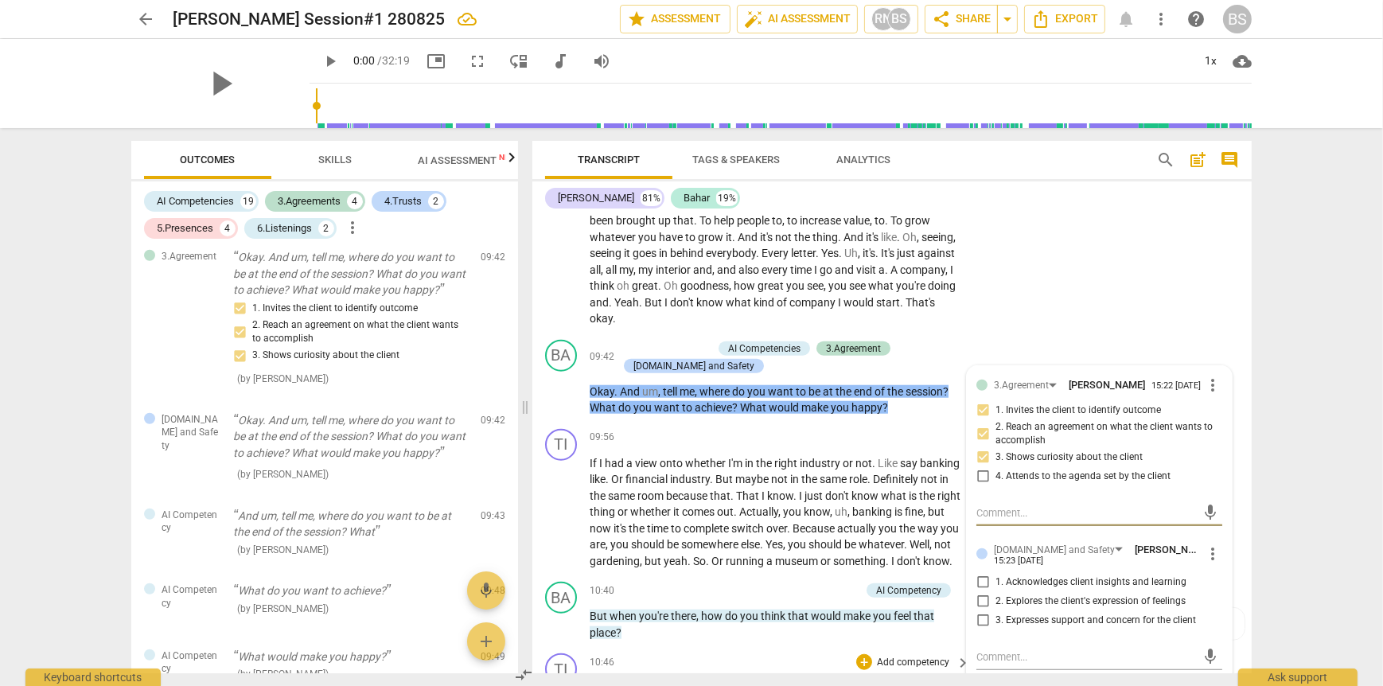
scroll to position [1990, 0]
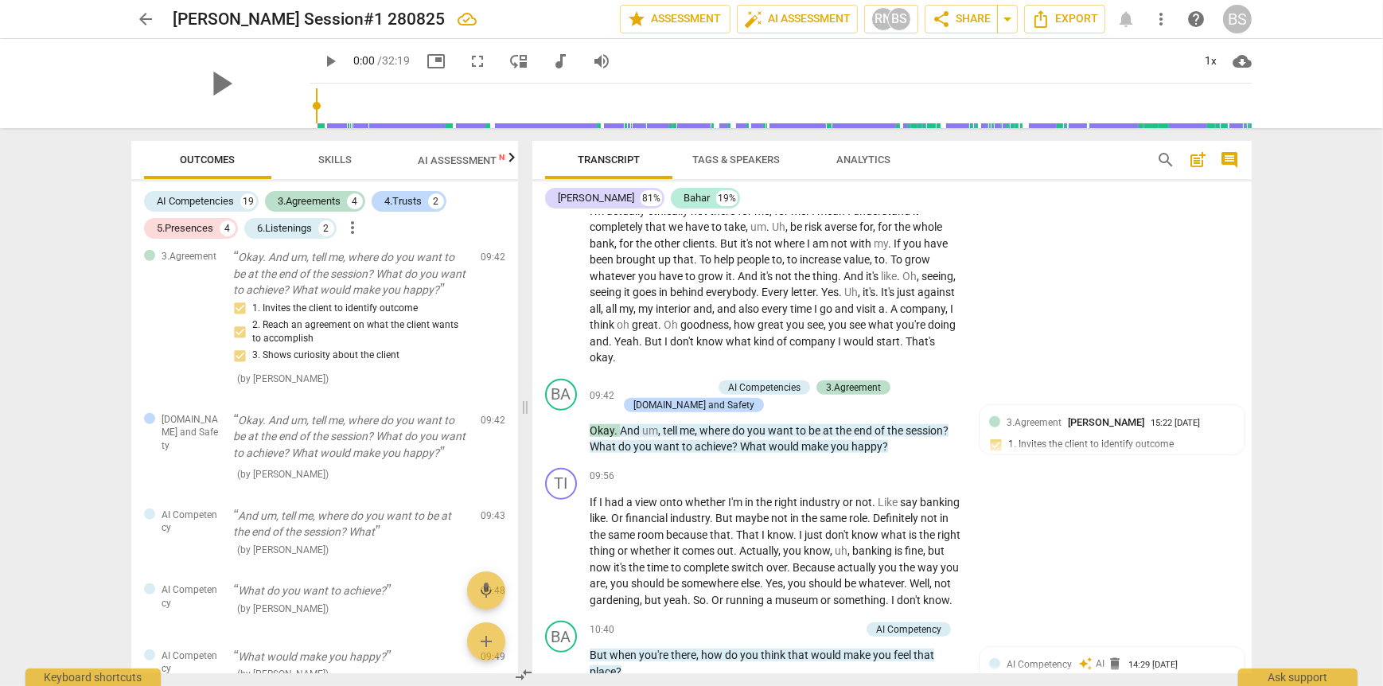
drag, startPoint x: 688, startPoint y: 419, endPoint x: 1062, endPoint y: 385, distance: 374.7
click at [1062, 372] on div "TI play_arrow pause 06:10 + Add competency keyboard_arrow_right M . It's that I…" at bounding box center [891, 76] width 719 height 594
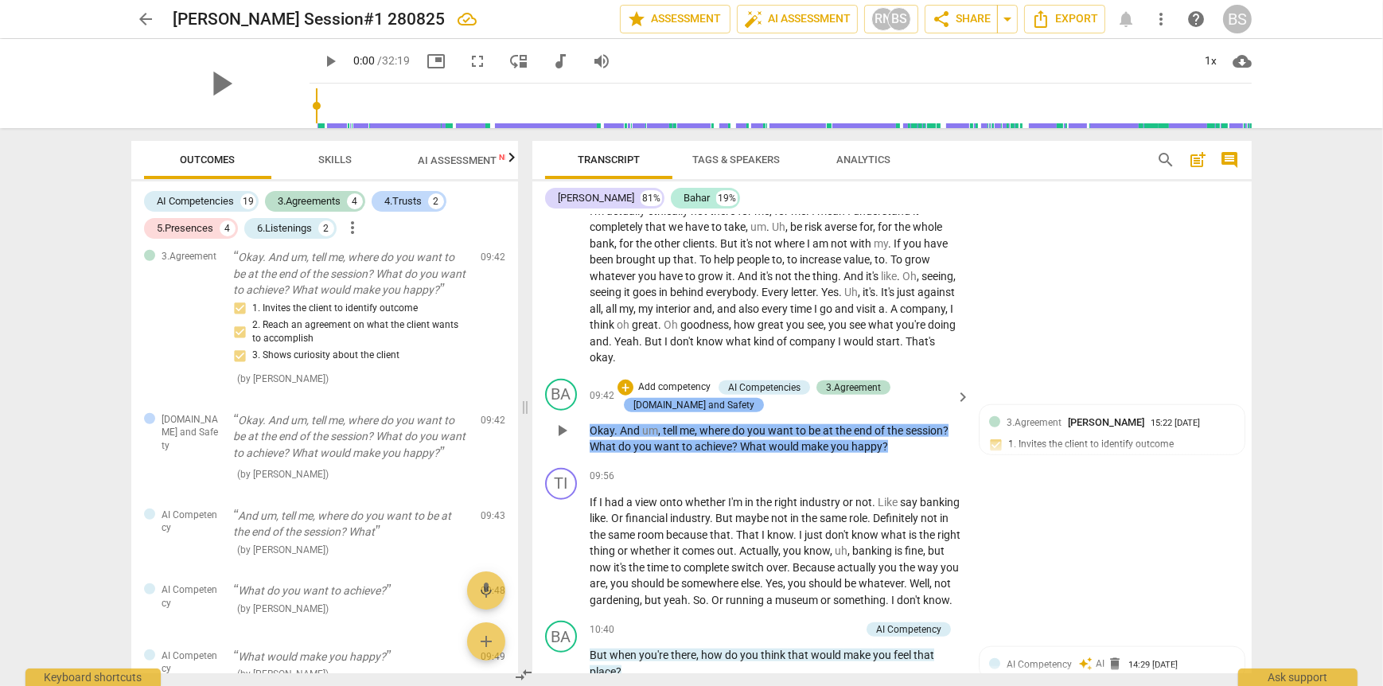
drag, startPoint x: 694, startPoint y: 421, endPoint x: 674, endPoint y: 420, distance: 19.9
click at [674, 412] on div "[DOMAIN_NAME] and Safety" at bounding box center [693, 405] width 121 height 14
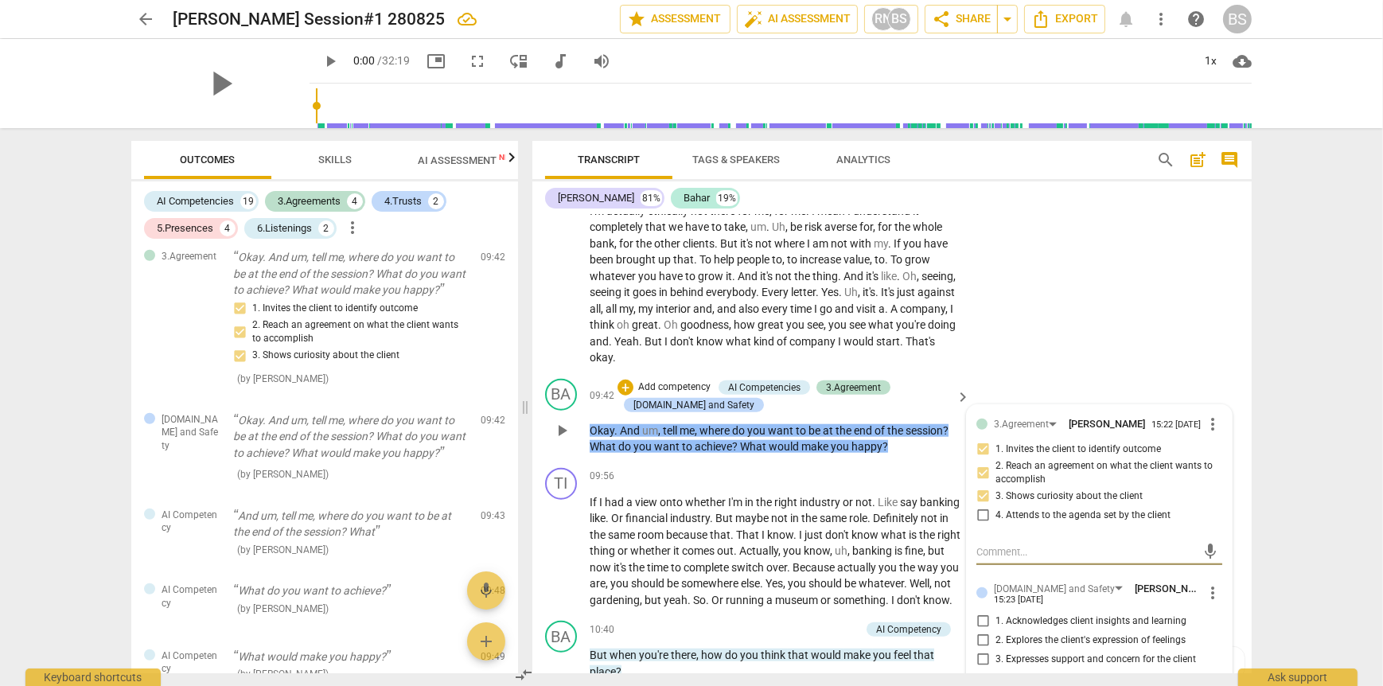
click at [1208, 602] on span "more_vert" at bounding box center [1212, 592] width 19 height 19
click at [1222, 638] on li "Delete" at bounding box center [1225, 643] width 55 height 30
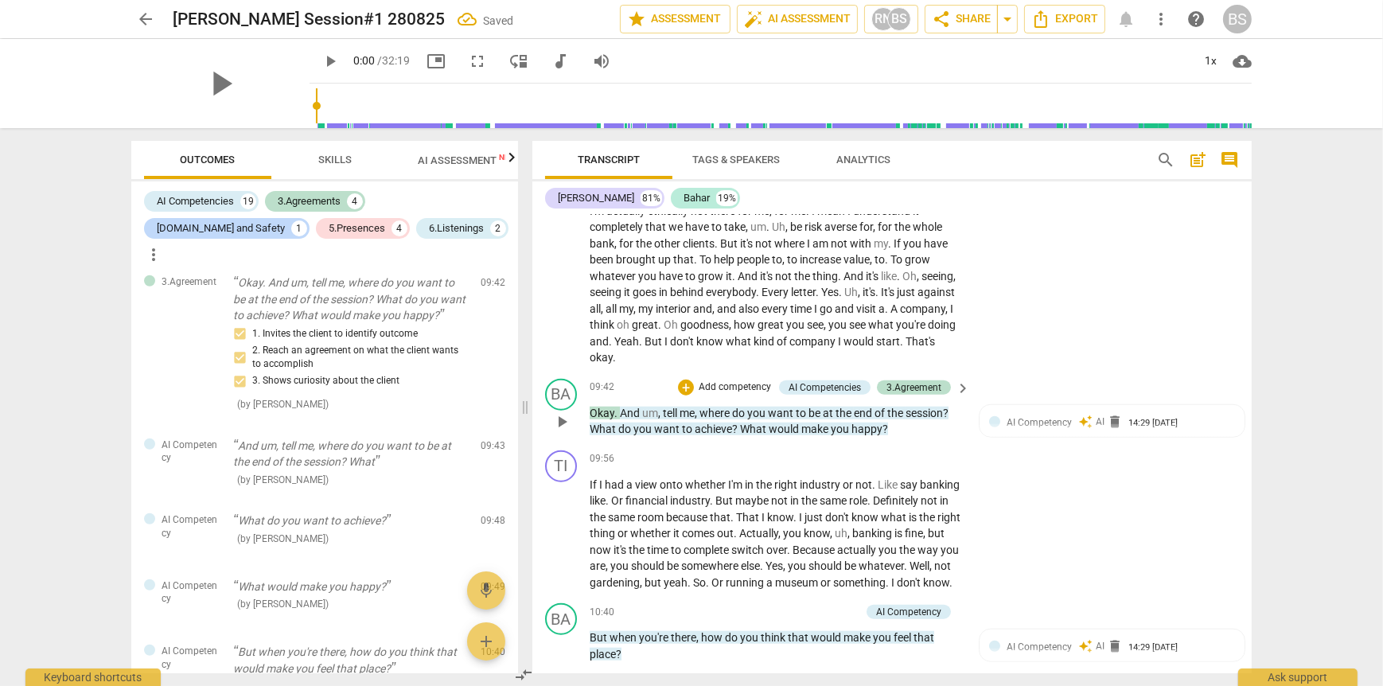
click at [723, 395] on p "Add competency" at bounding box center [735, 387] width 76 height 14
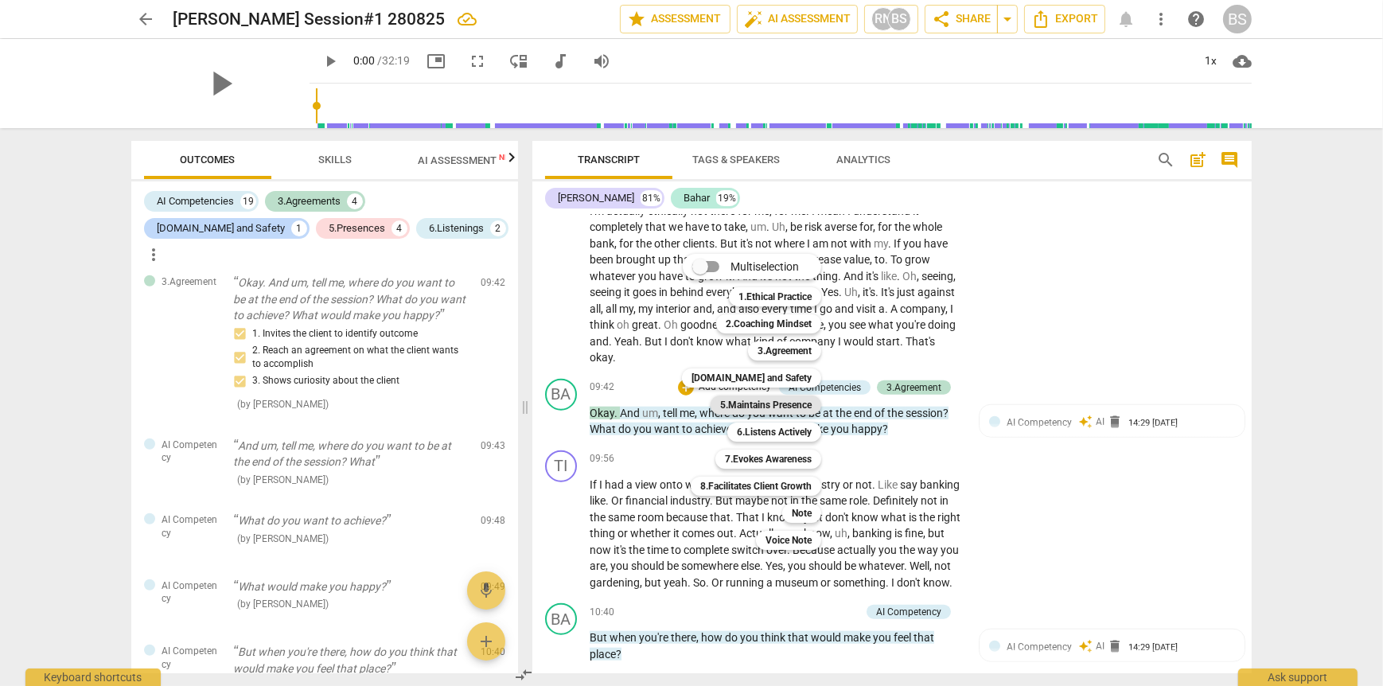
click at [780, 407] on b "5.Maintains Presence" at bounding box center [766, 405] width 92 height 19
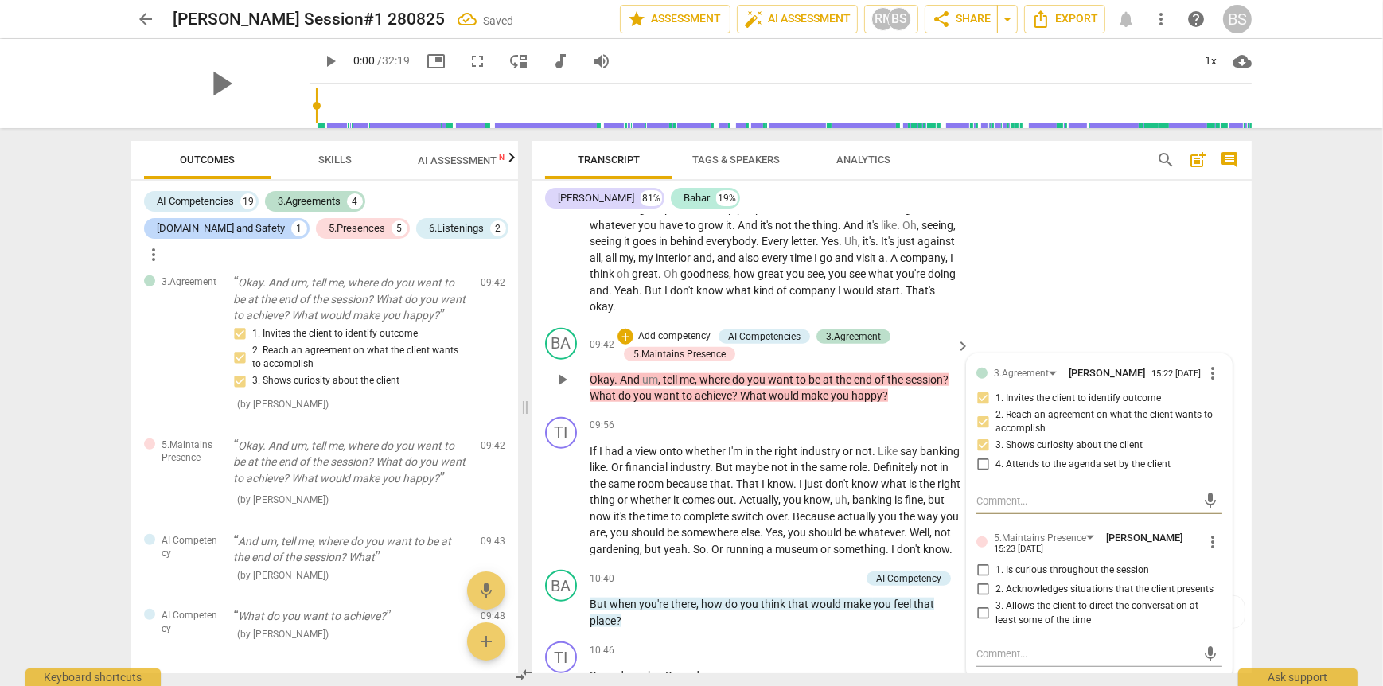
scroll to position [2149, 0]
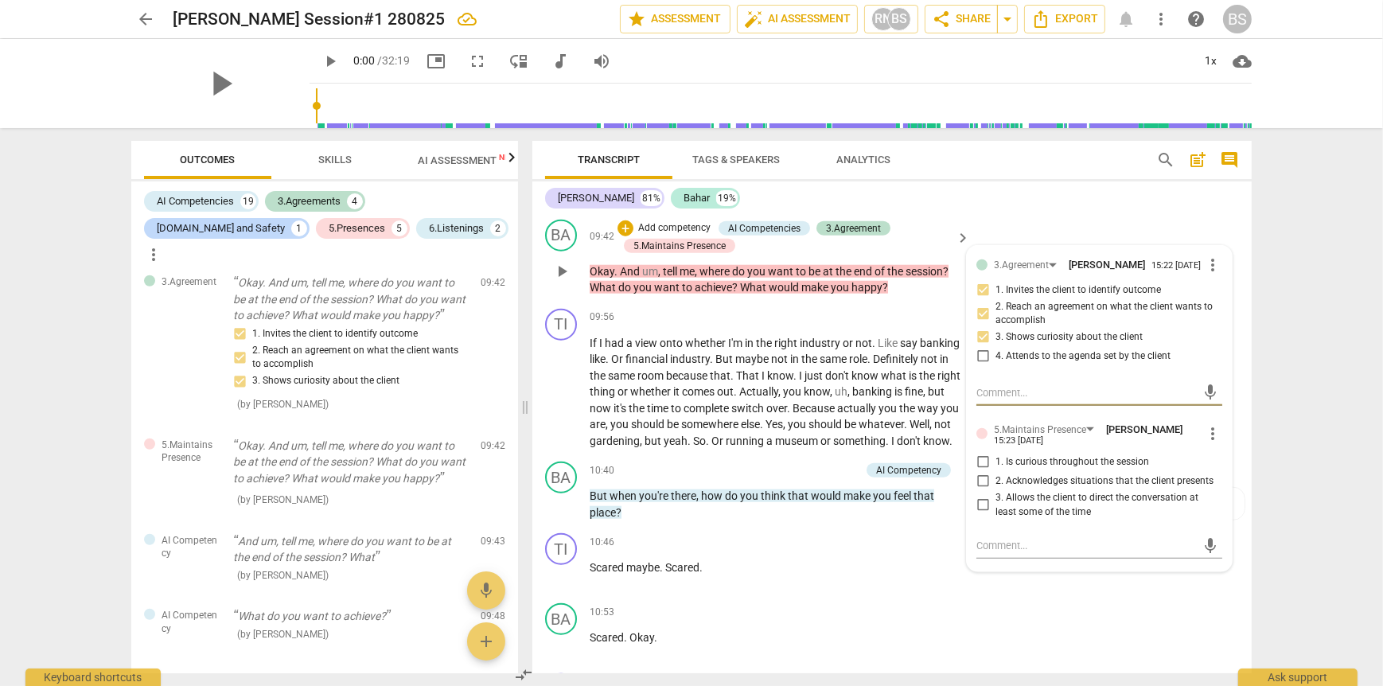
click at [979, 472] on input "1. Is curious throughout the session" at bounding box center [982, 462] width 25 height 19
checkbox input "true"
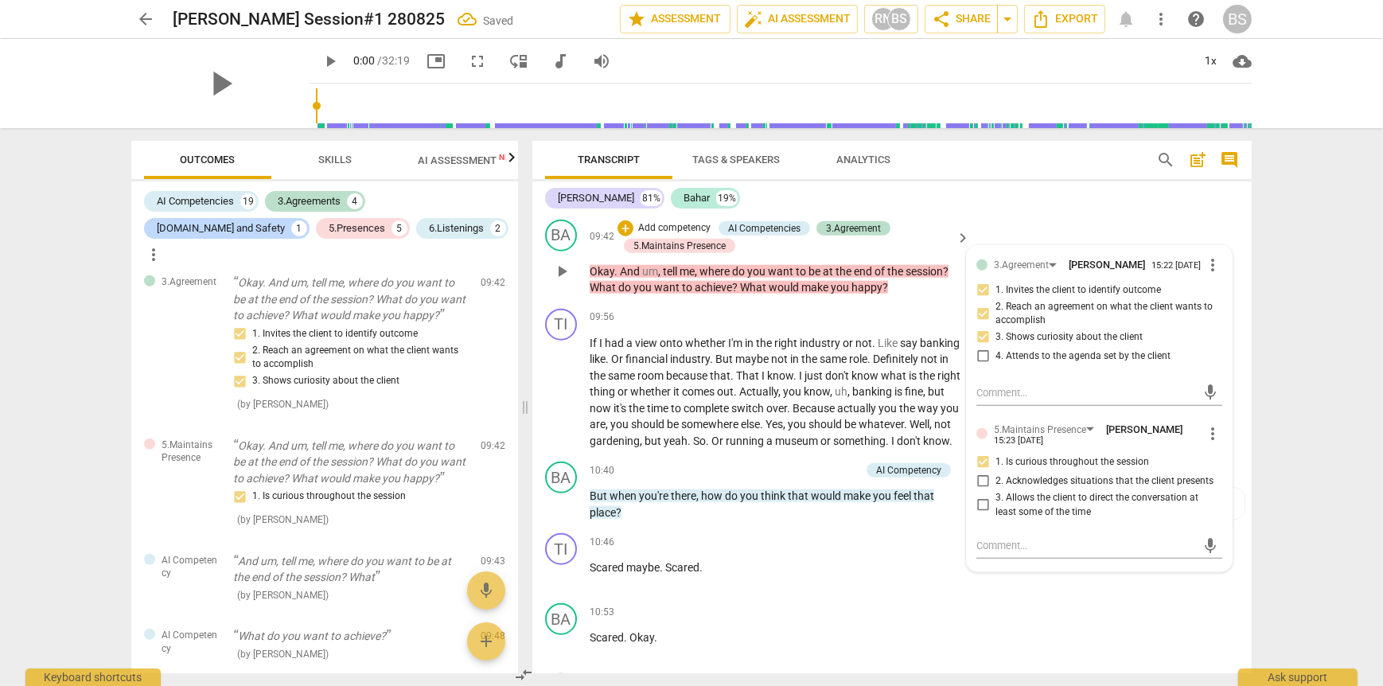
click at [980, 515] on input "3. Allows the client to direct the conversation at least some of the time" at bounding box center [982, 505] width 25 height 19
checkbox input "true"
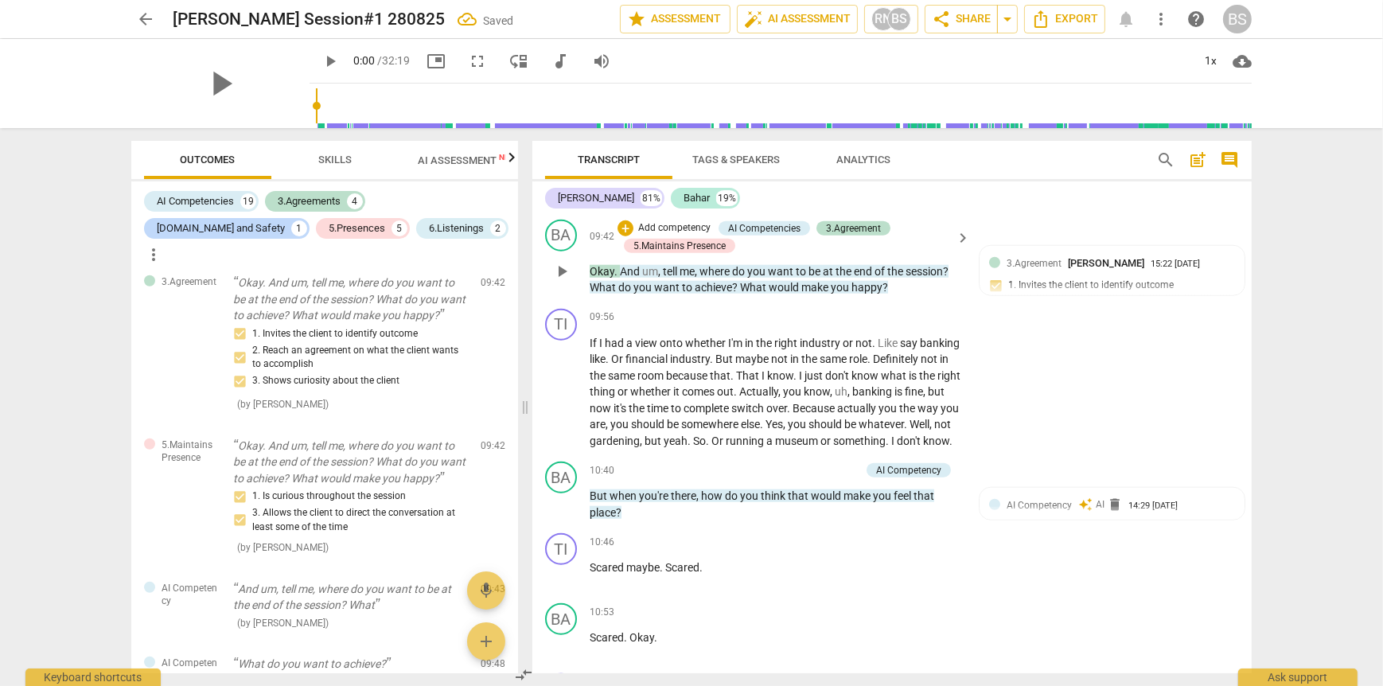
click at [658, 236] on p "Add competency" at bounding box center [675, 228] width 76 height 14
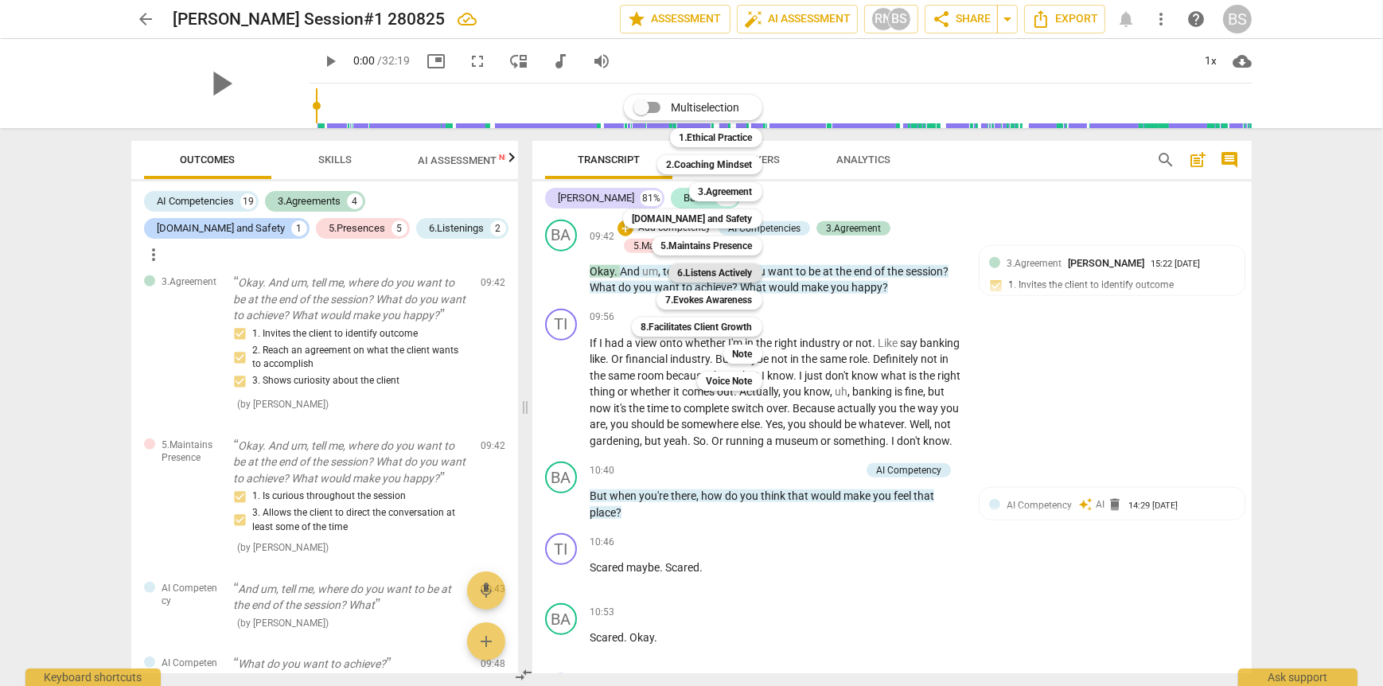
click at [744, 273] on b "6.Listens Actively" at bounding box center [715, 272] width 75 height 19
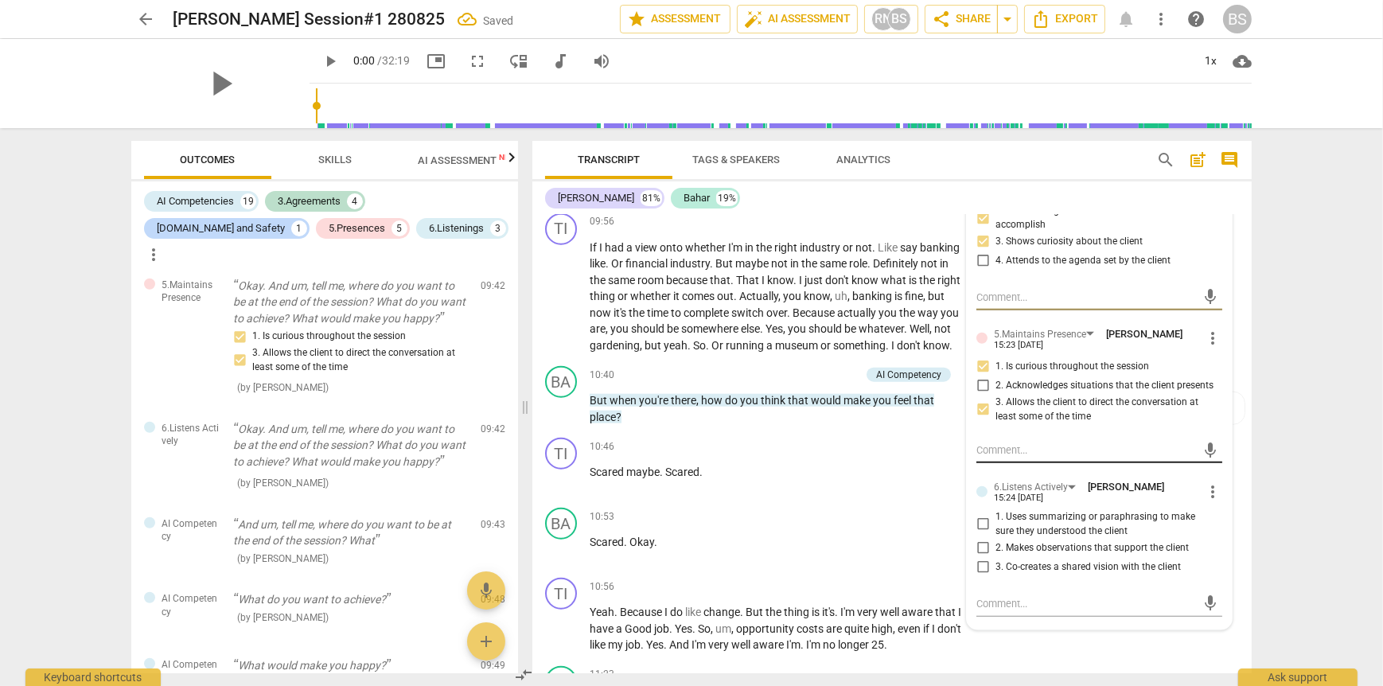
scroll to position [2308, 0]
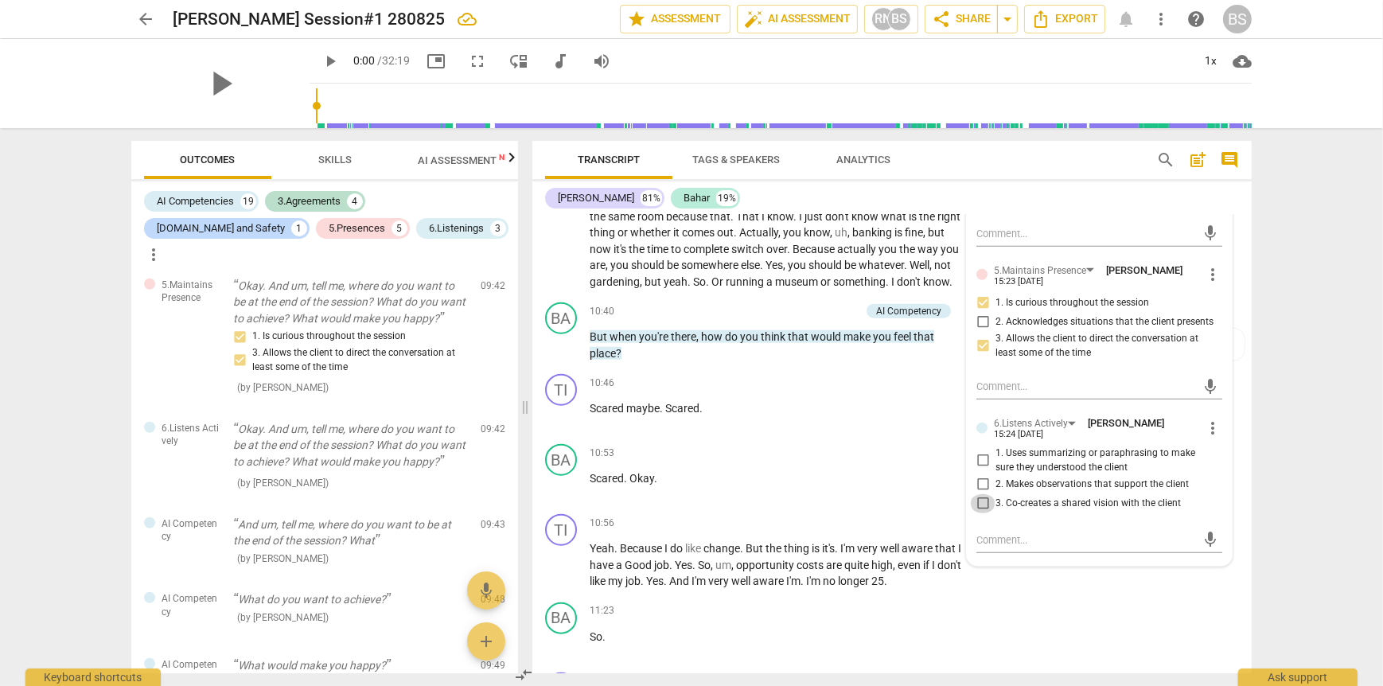
click at [980, 513] on input "3. Co-creates a shared vision with the client" at bounding box center [982, 503] width 25 height 19
checkbox input "true"
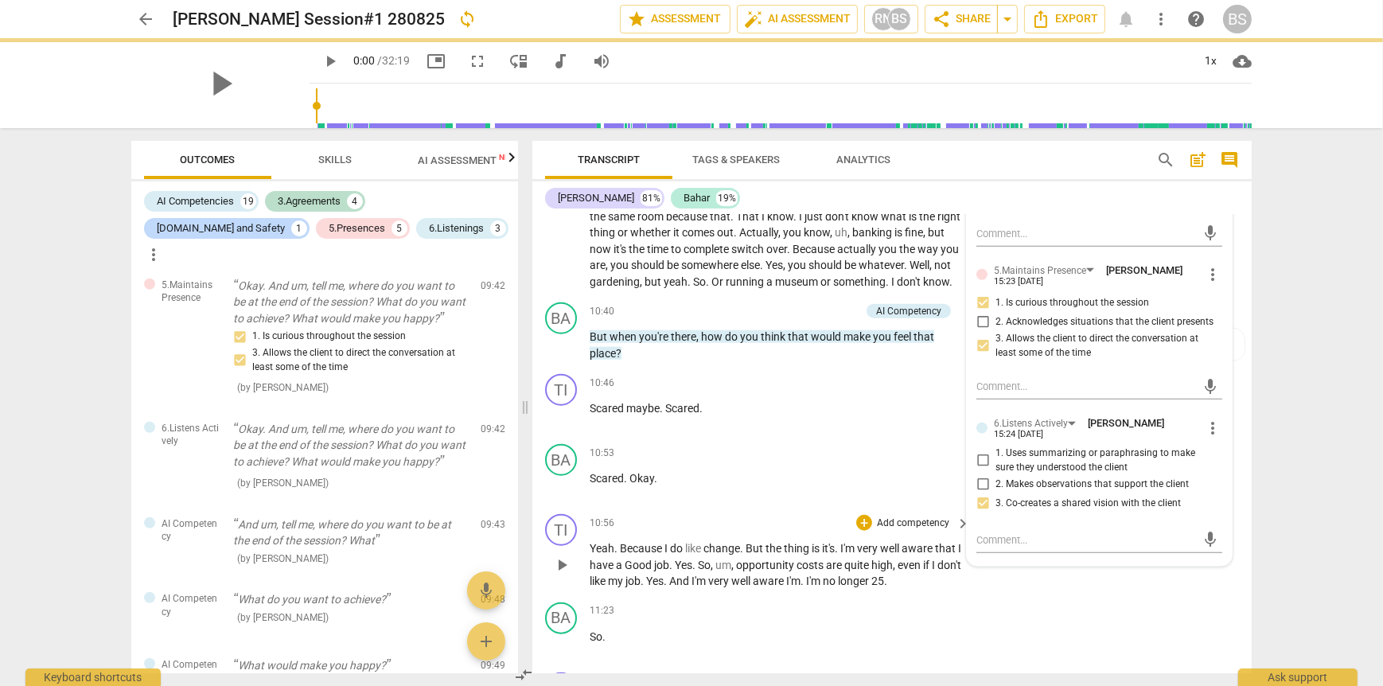
click at [1188, 596] on div "TI play_arrow pause 10:56 + Add competency keyboard_arrow_right Yeah . Because …" at bounding box center [891, 552] width 719 height 88
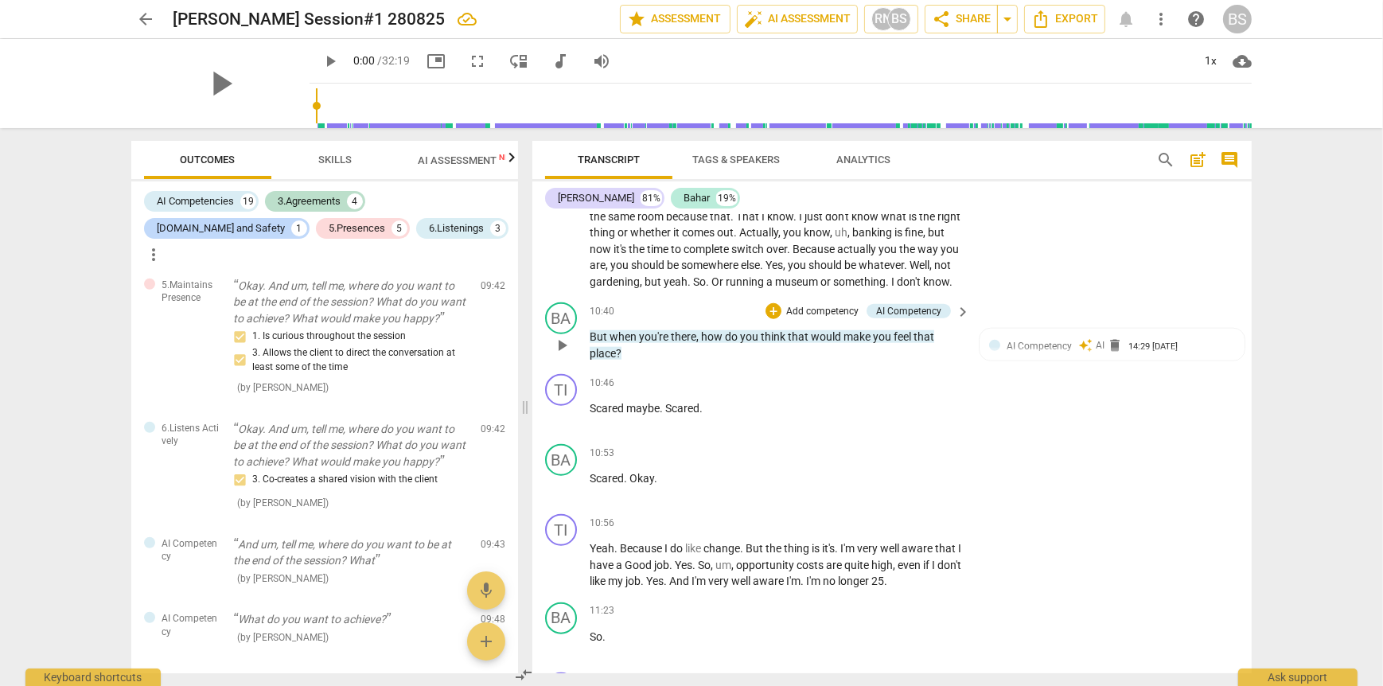
click at [803, 319] on p "Add competency" at bounding box center [823, 312] width 76 height 14
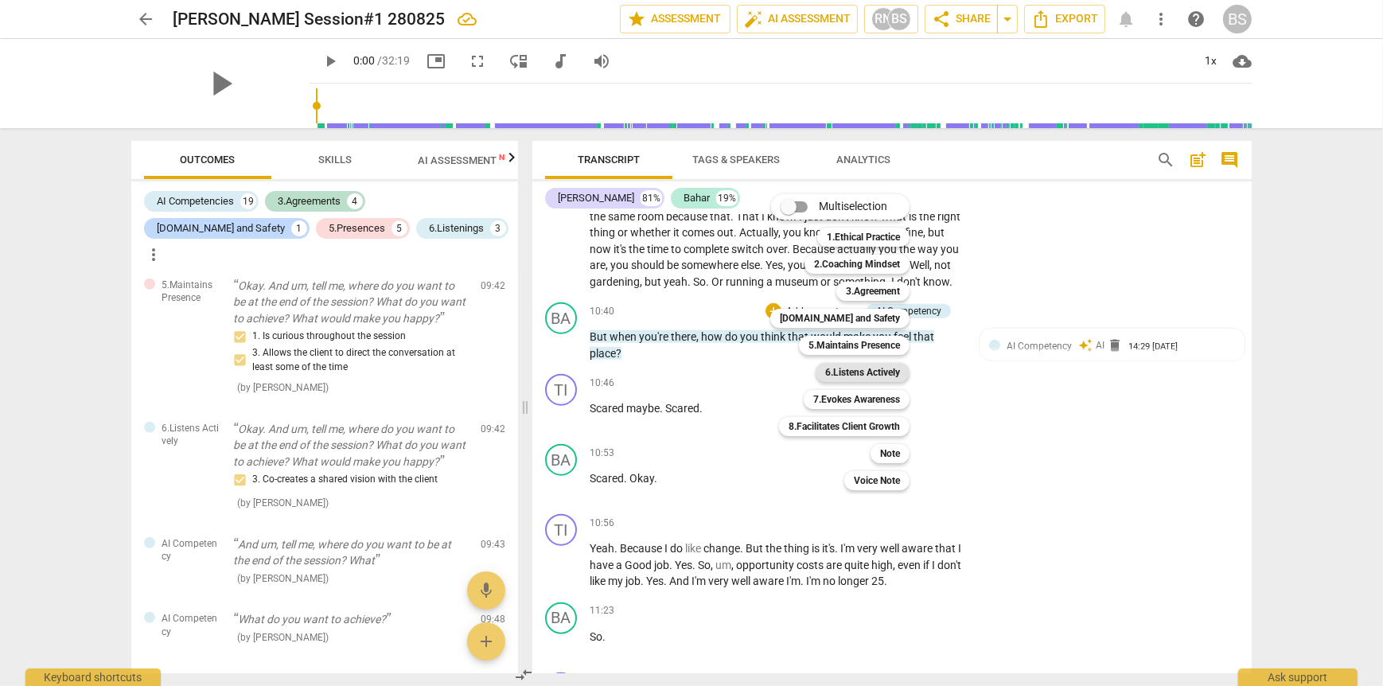
click at [876, 374] on b "6.Listens Actively" at bounding box center [862, 372] width 75 height 19
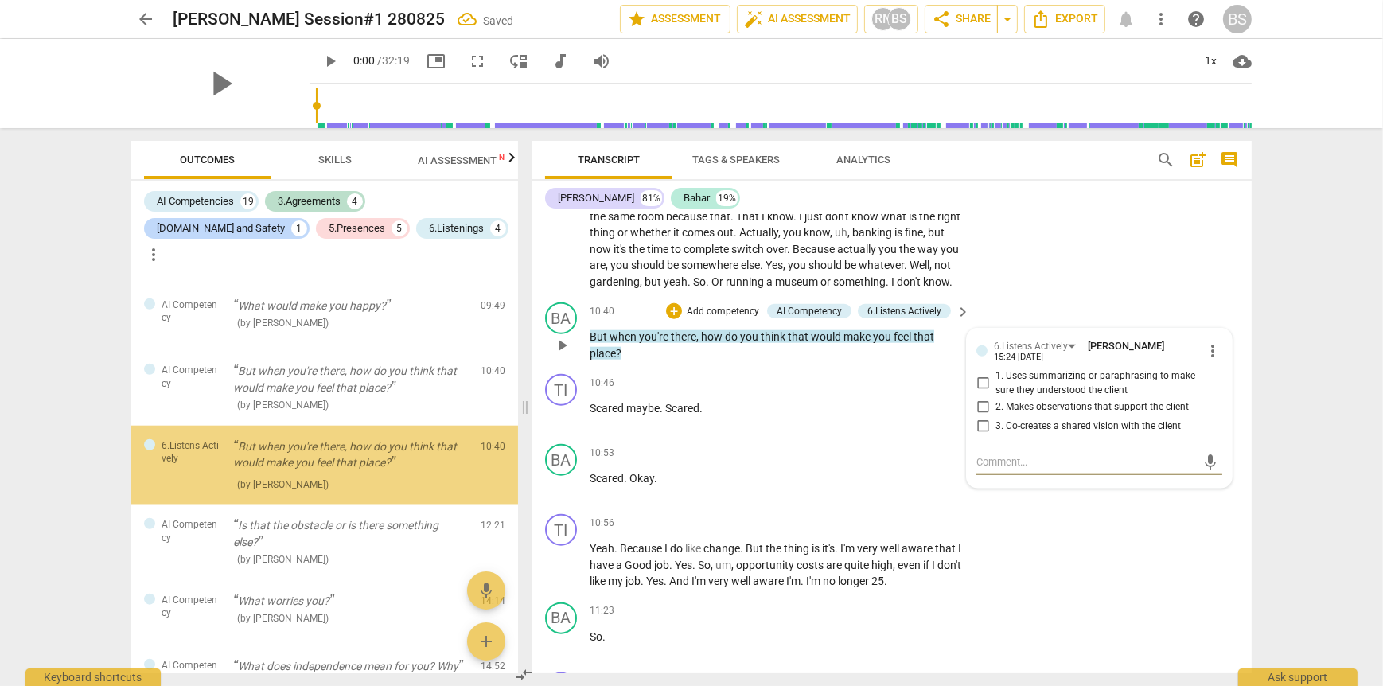
scroll to position [2198, 0]
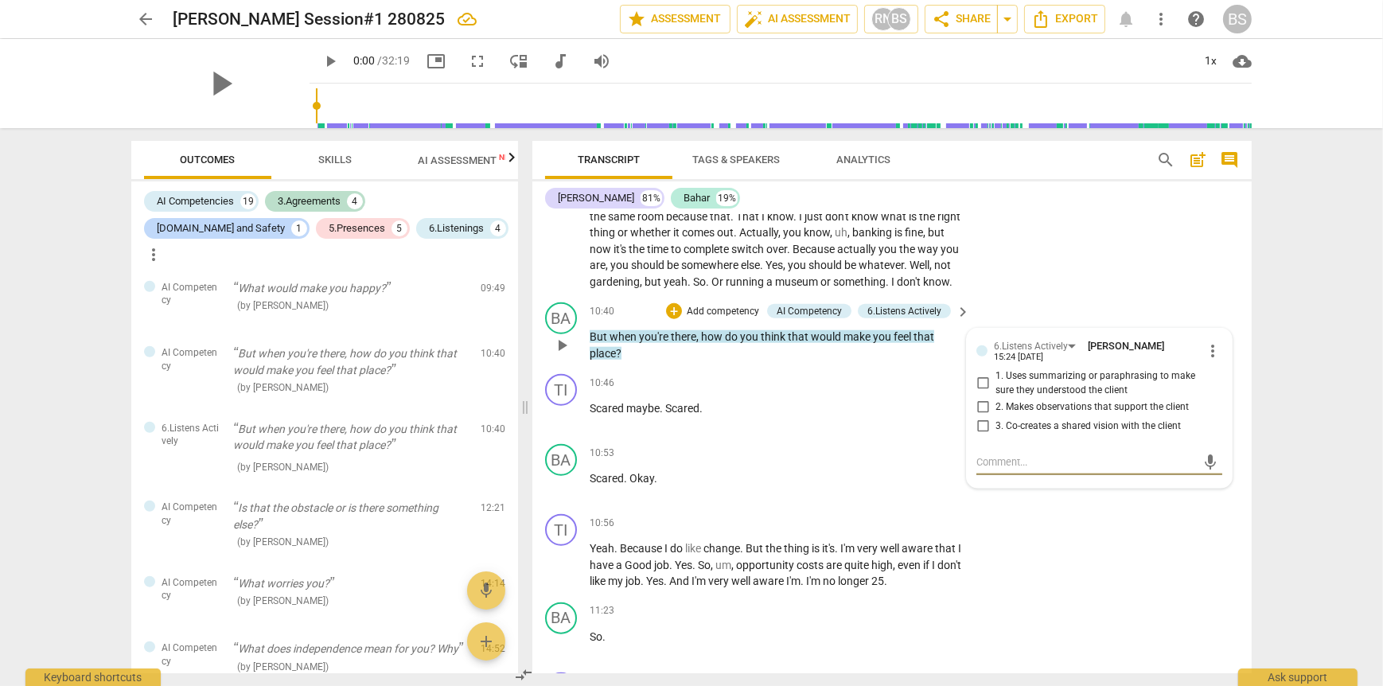
click at [711, 319] on div "+ Add competency" at bounding box center [713, 311] width 95 height 16
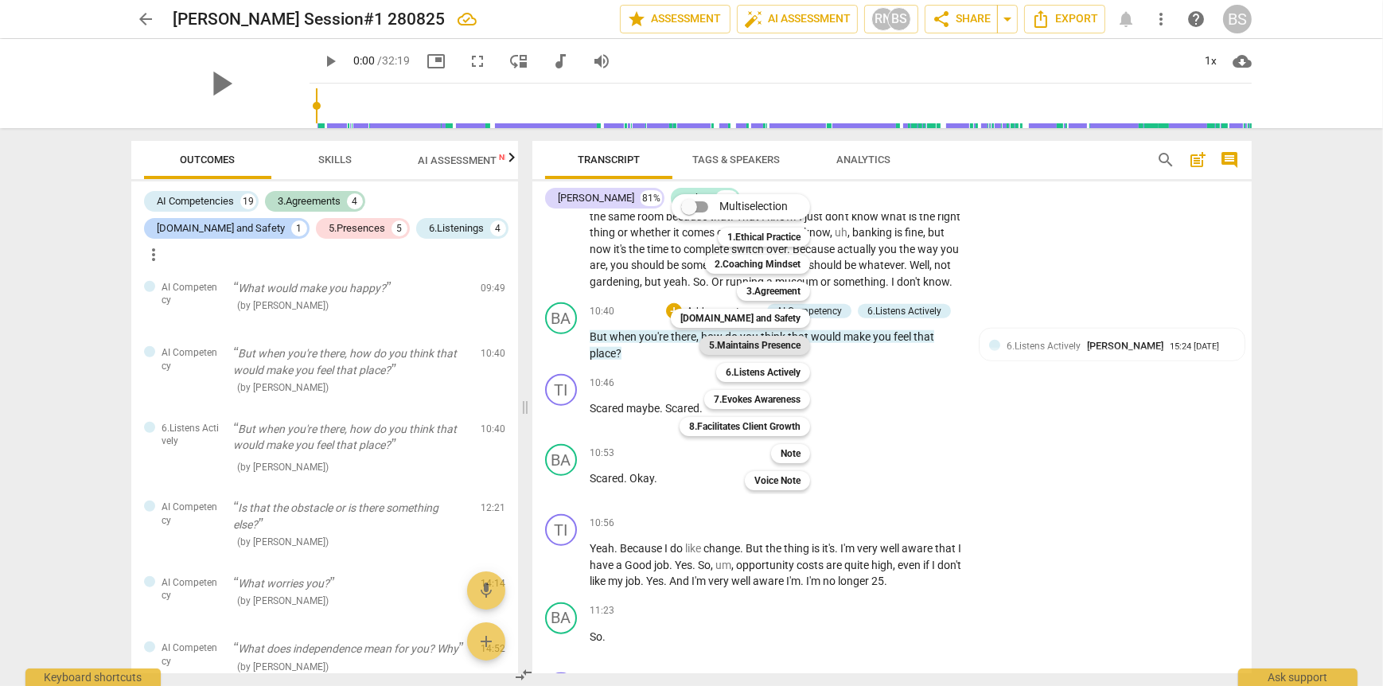
click at [778, 347] on b "5.Maintains Presence" at bounding box center [755, 345] width 92 height 19
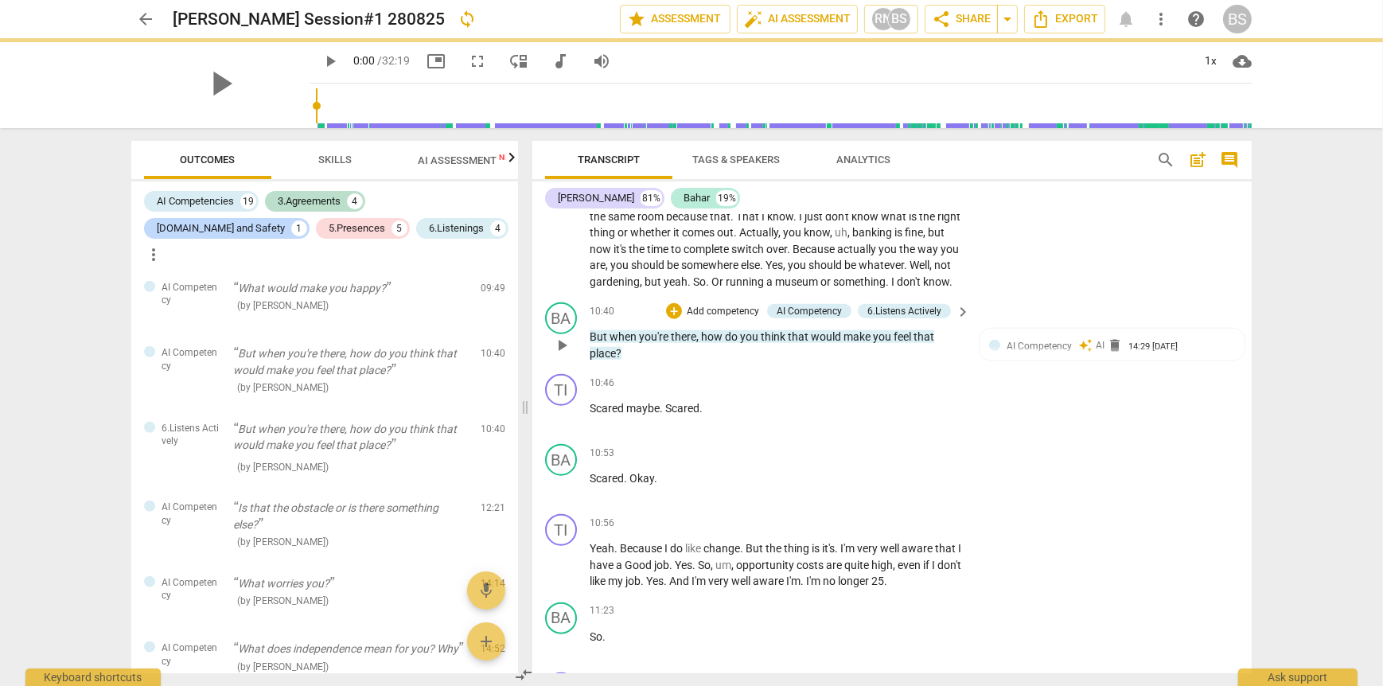
click at [708, 319] on p "Add competency" at bounding box center [723, 312] width 76 height 14
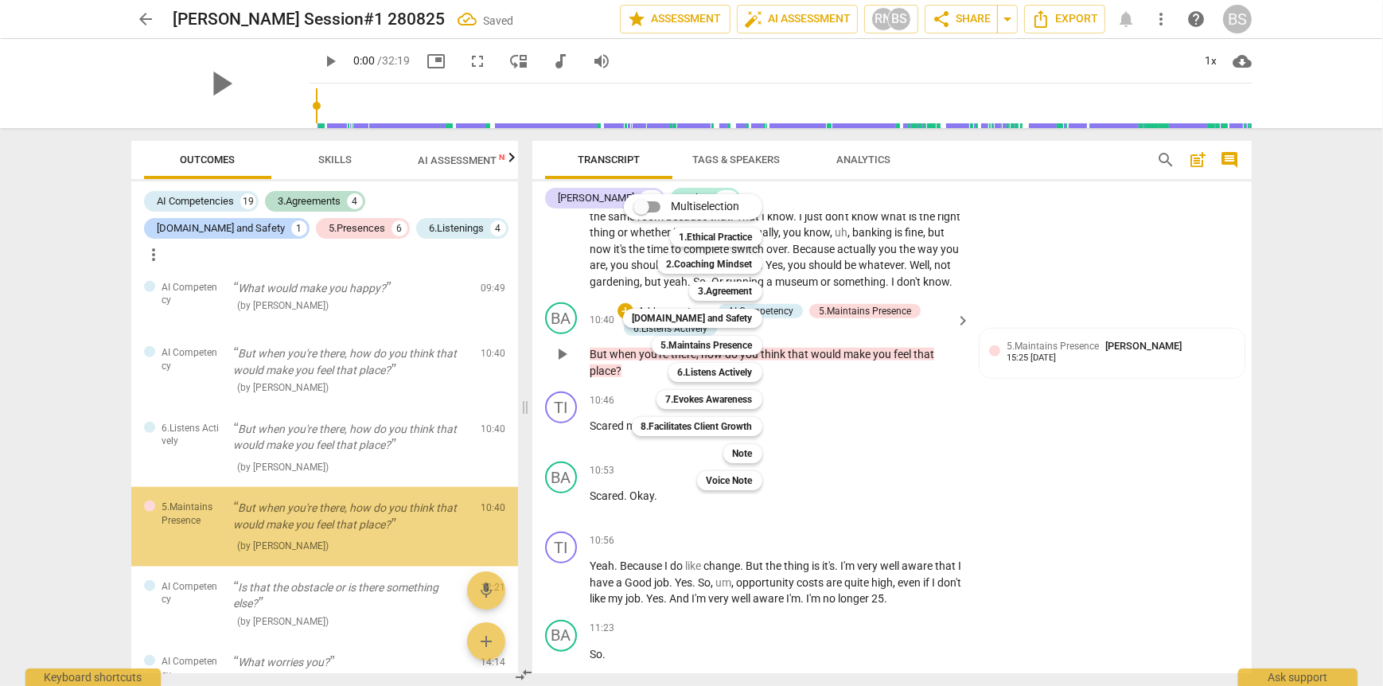
scroll to position [2277, 0]
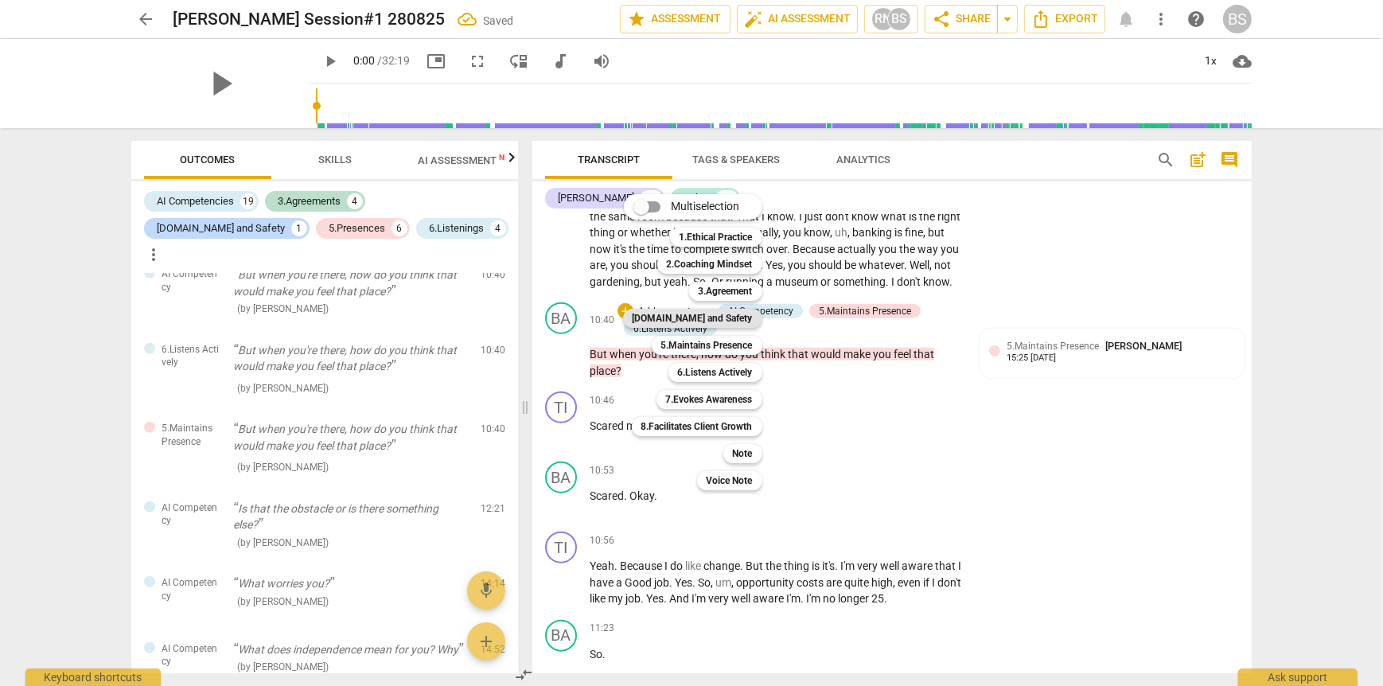
click at [729, 322] on b "[DOMAIN_NAME] and Safety" at bounding box center [693, 318] width 120 height 19
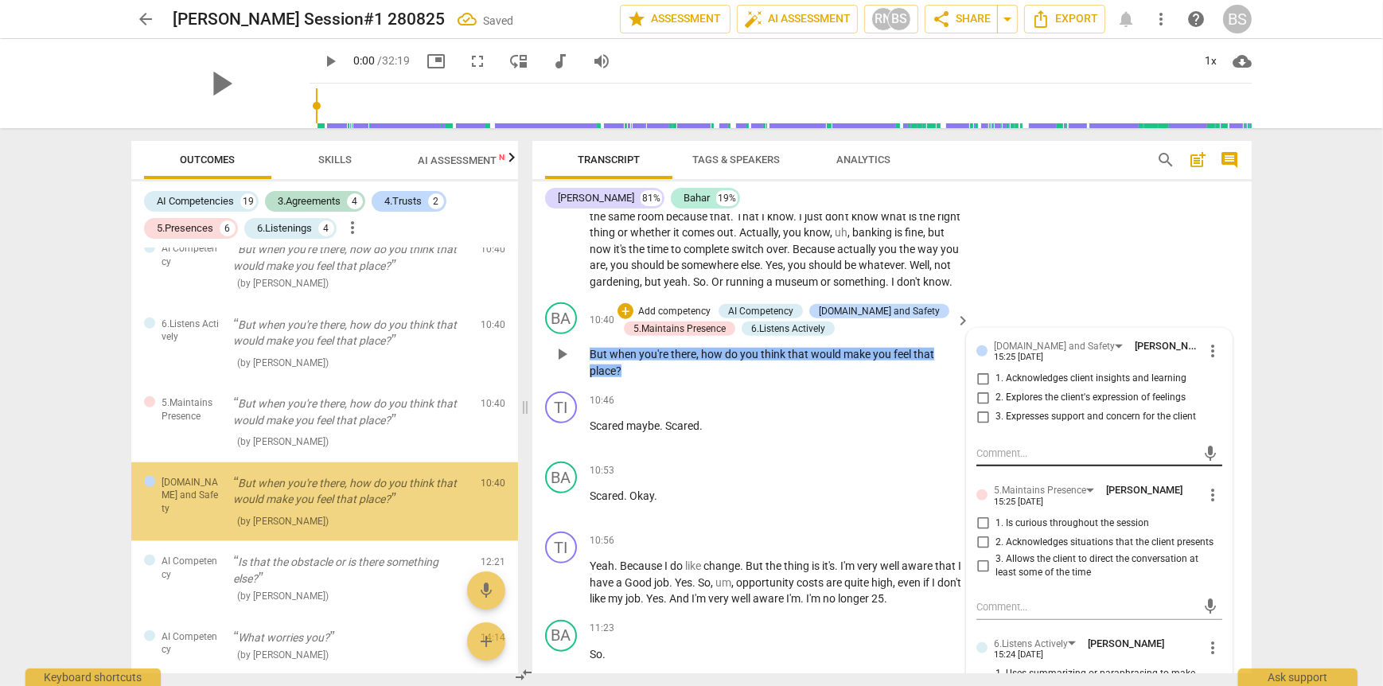
scroll to position [2356, 0]
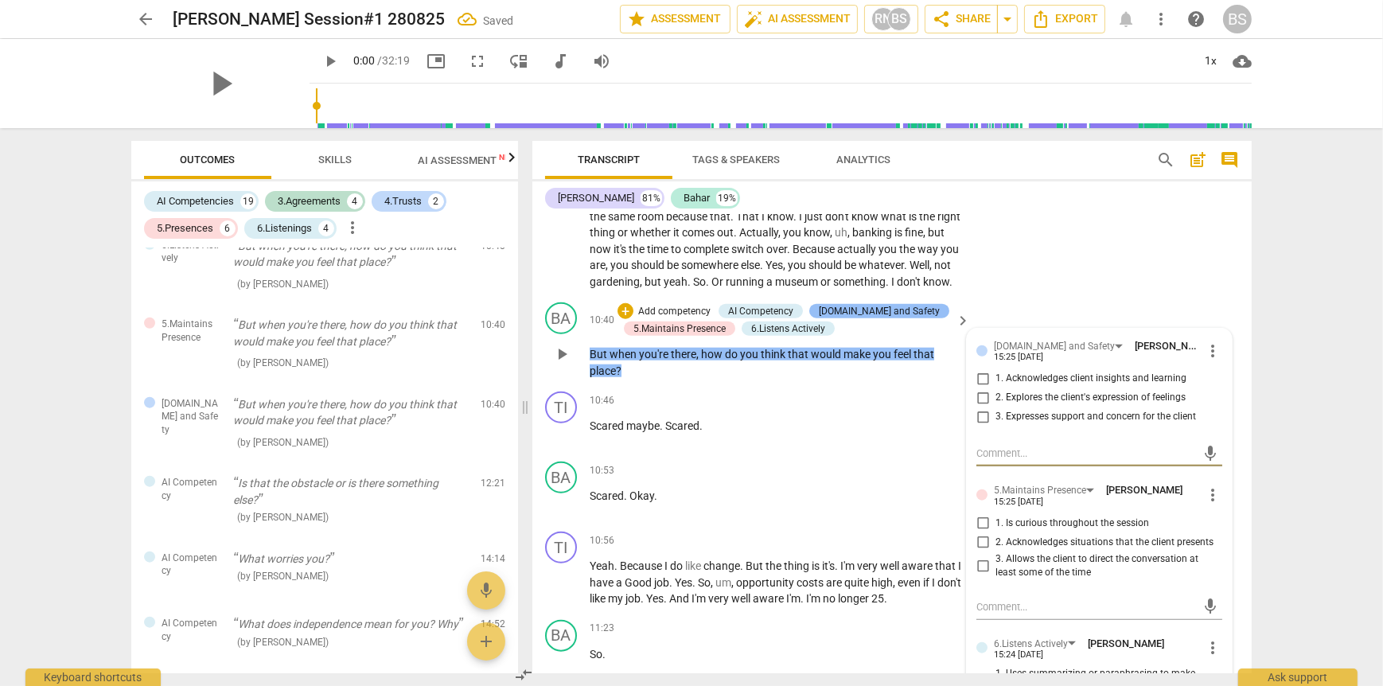
click at [838, 318] on div "[DOMAIN_NAME] and Safety" at bounding box center [879, 311] width 121 height 14
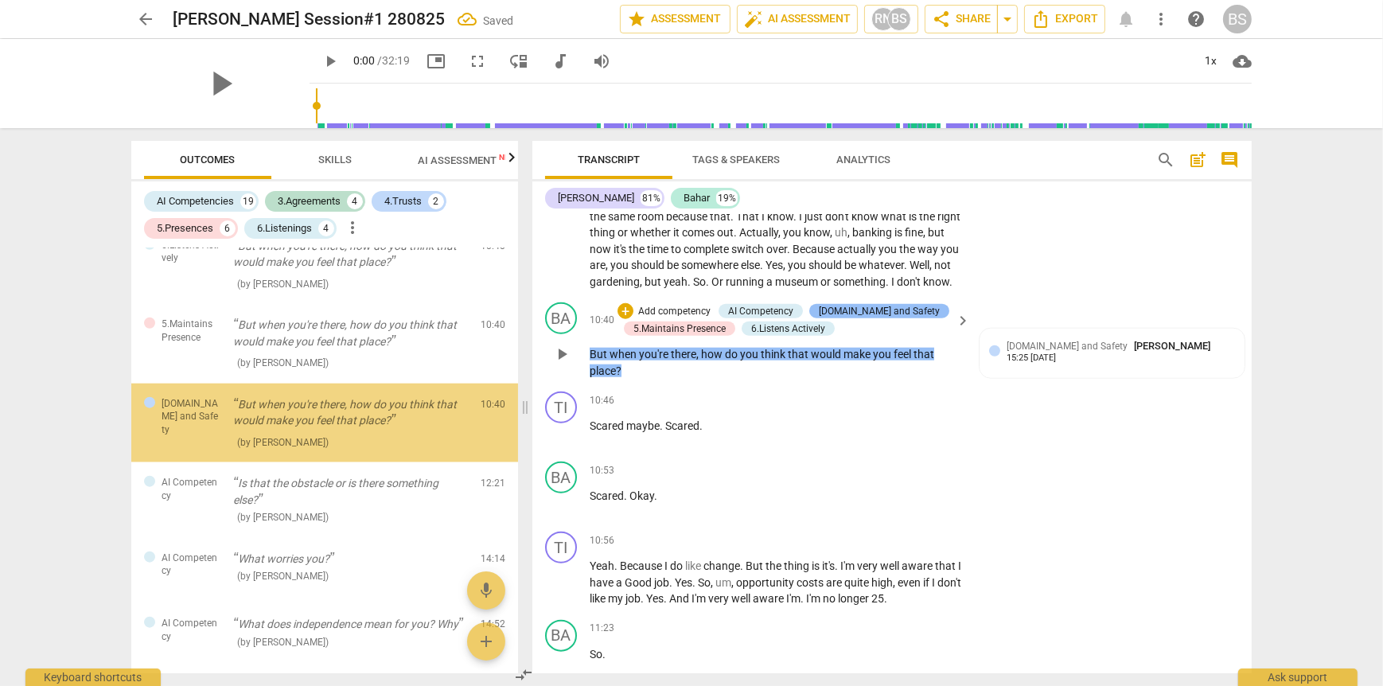
click at [838, 318] on div "[DOMAIN_NAME] and Safety" at bounding box center [879, 311] width 121 height 14
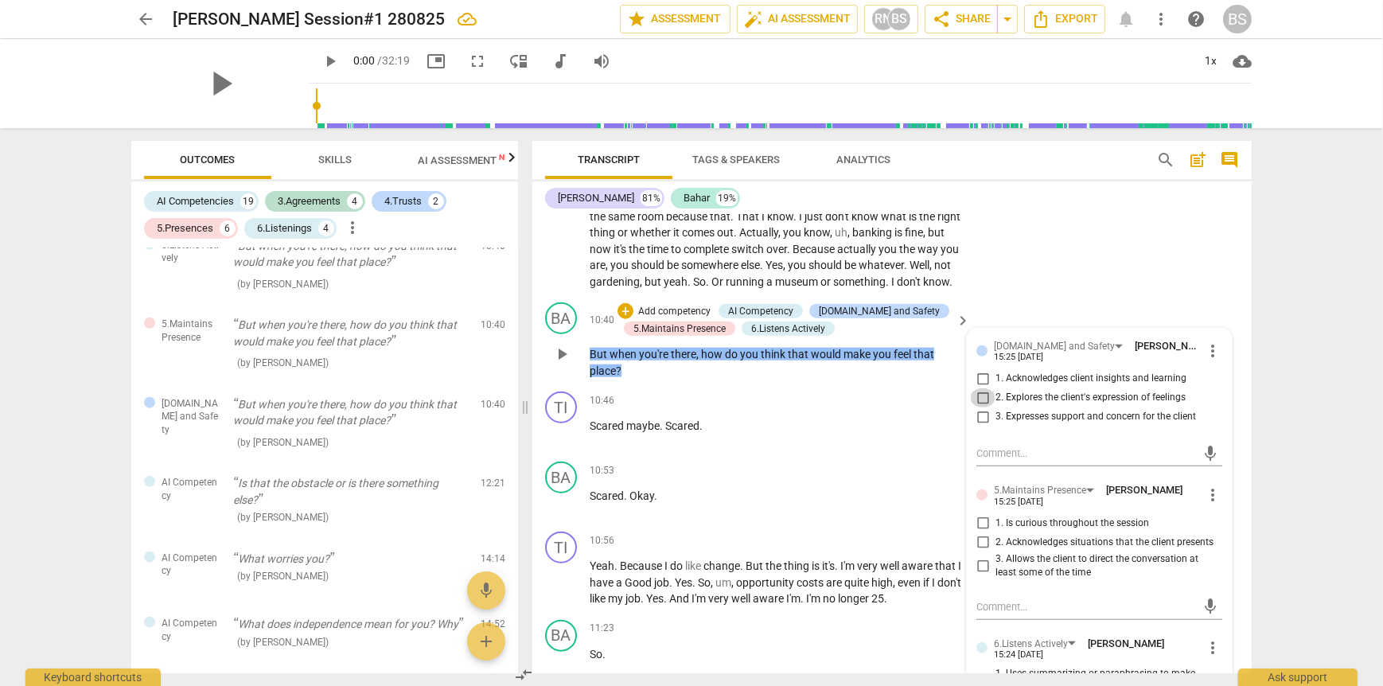
click at [978, 407] on input "2. Explores the client's expression of feelings" at bounding box center [982, 397] width 25 height 19
checkbox input "true"
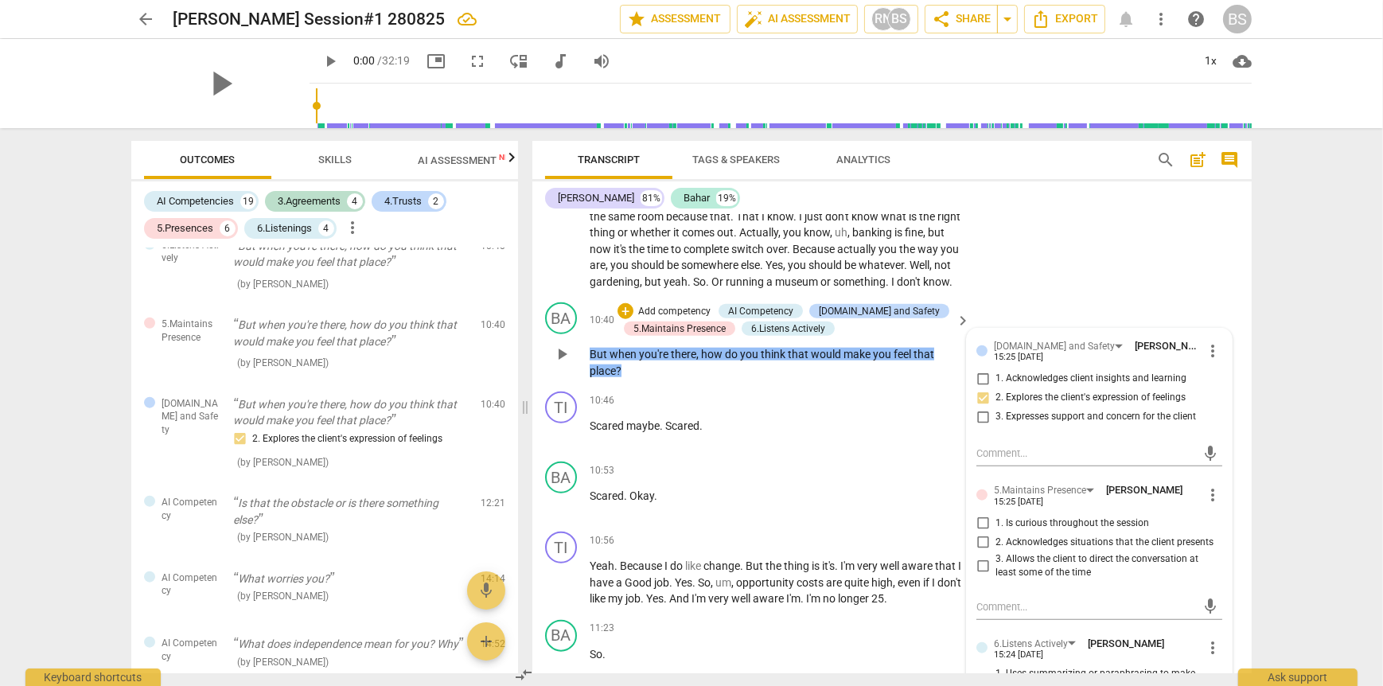
click at [978, 533] on input "1. Is curious throughout the session" at bounding box center [982, 523] width 25 height 19
checkbox input "true"
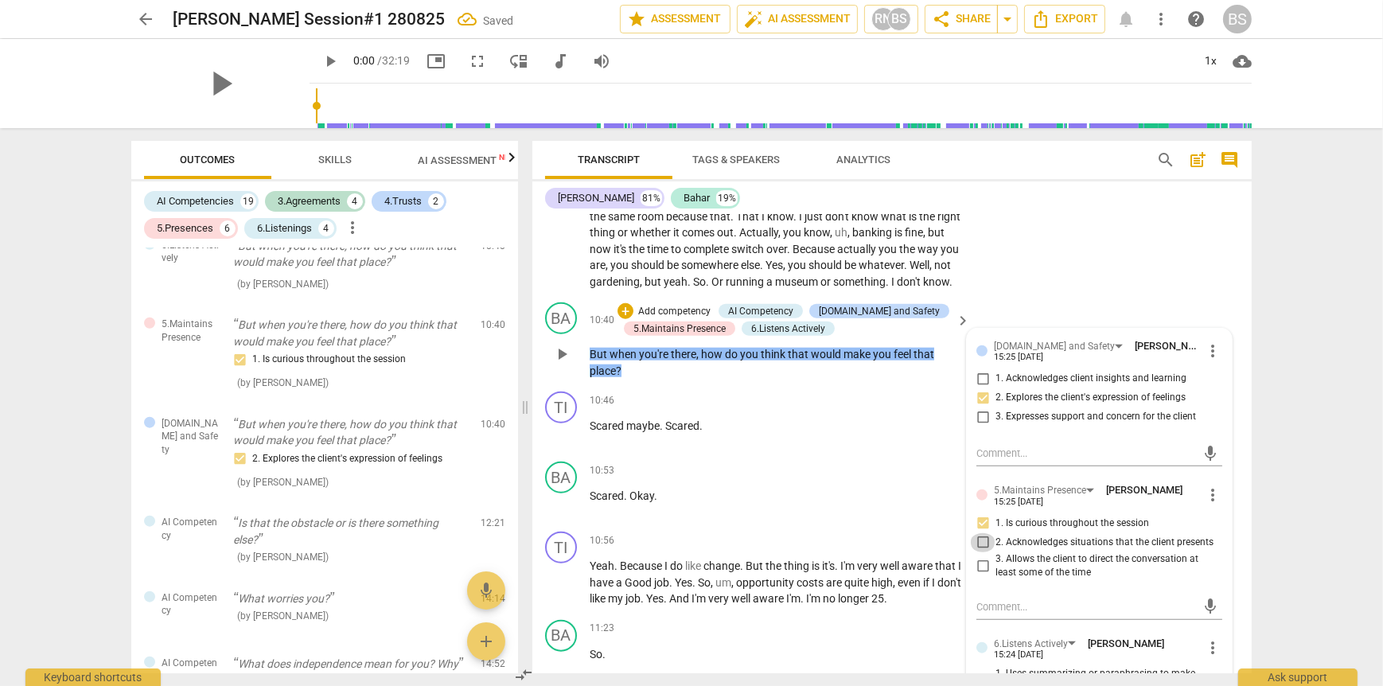
click at [975, 552] on input "2. Acknowledges situations that the client presents" at bounding box center [982, 542] width 25 height 19
checkbox input "true"
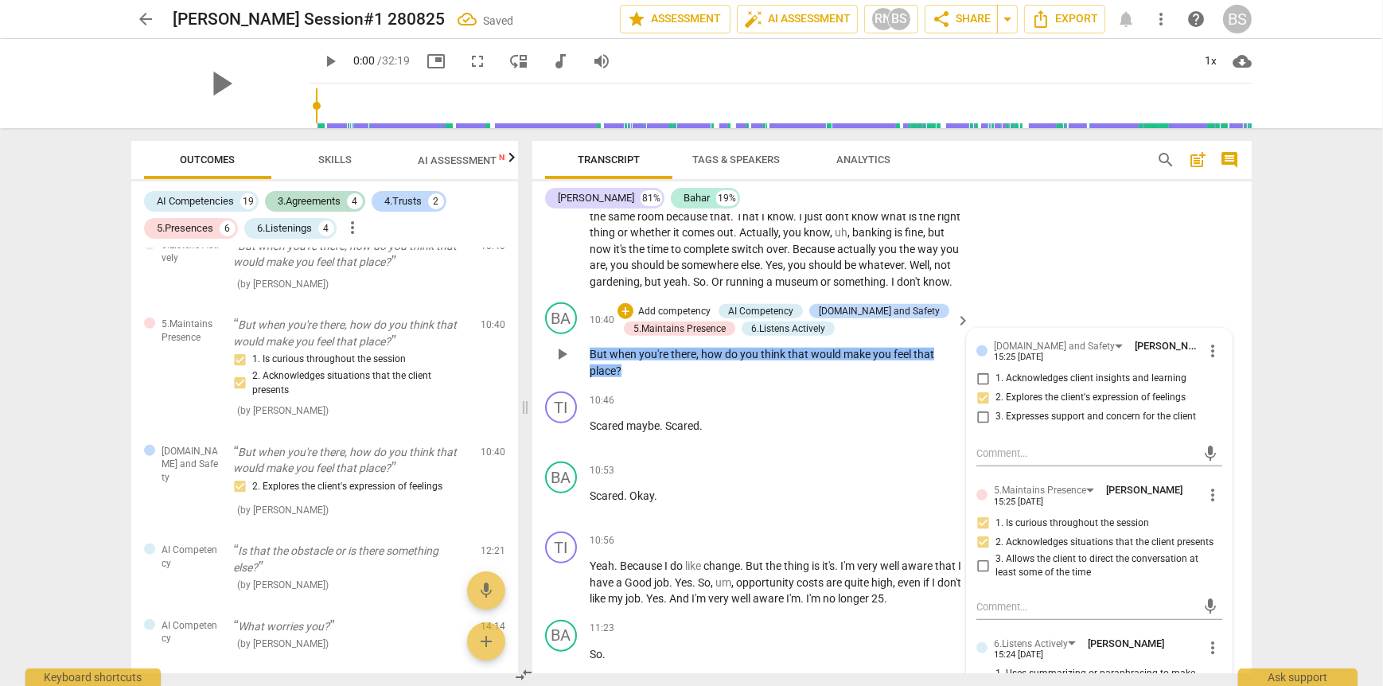
click at [979, 575] on input "3. Allows the client to direct the conversation at least some of the time" at bounding box center [982, 565] width 25 height 19
checkbox input "true"
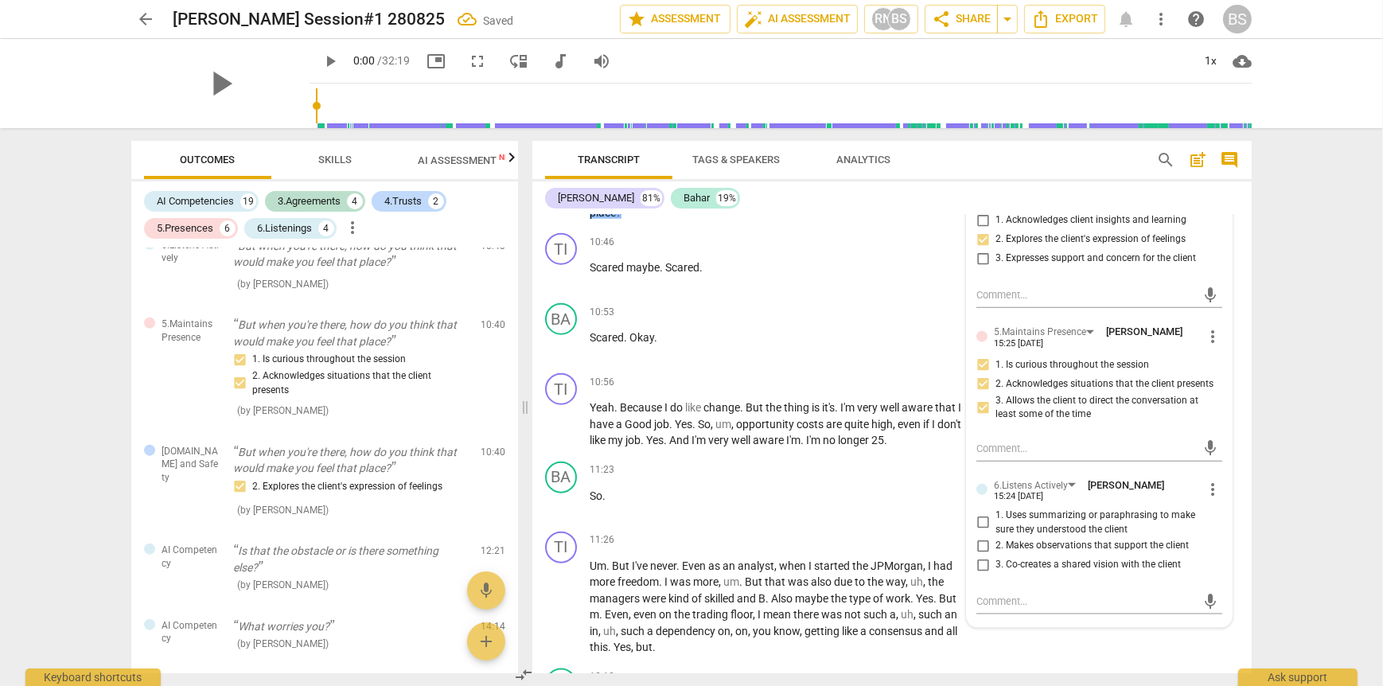
scroll to position [2467, 0]
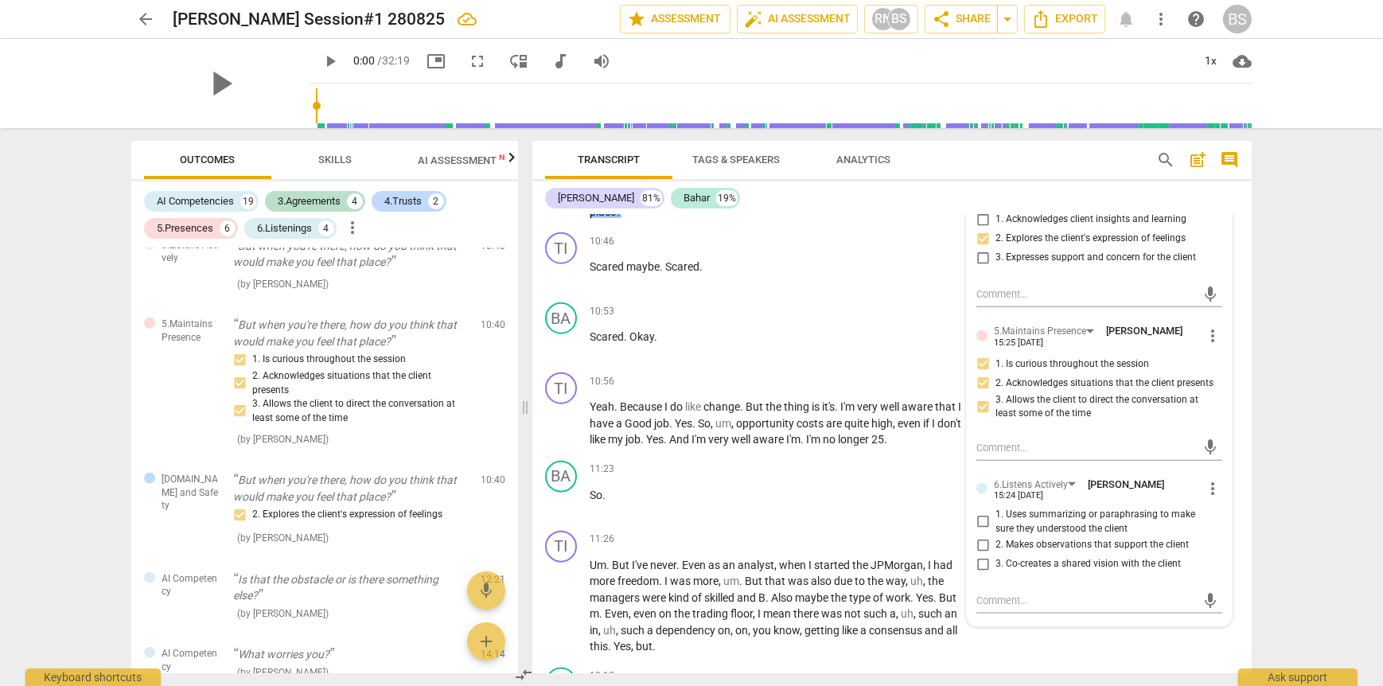
click at [1207, 498] on span "more_vert" at bounding box center [1212, 488] width 19 height 19
click at [1039, 580] on div at bounding box center [691, 343] width 1383 height 686
click at [983, 555] on input "2. Makes observations that support the client" at bounding box center [982, 545] width 25 height 19
checkbox input "true"
click at [975, 574] on input "3. Co-creates a shared vision with the client" at bounding box center [982, 564] width 25 height 19
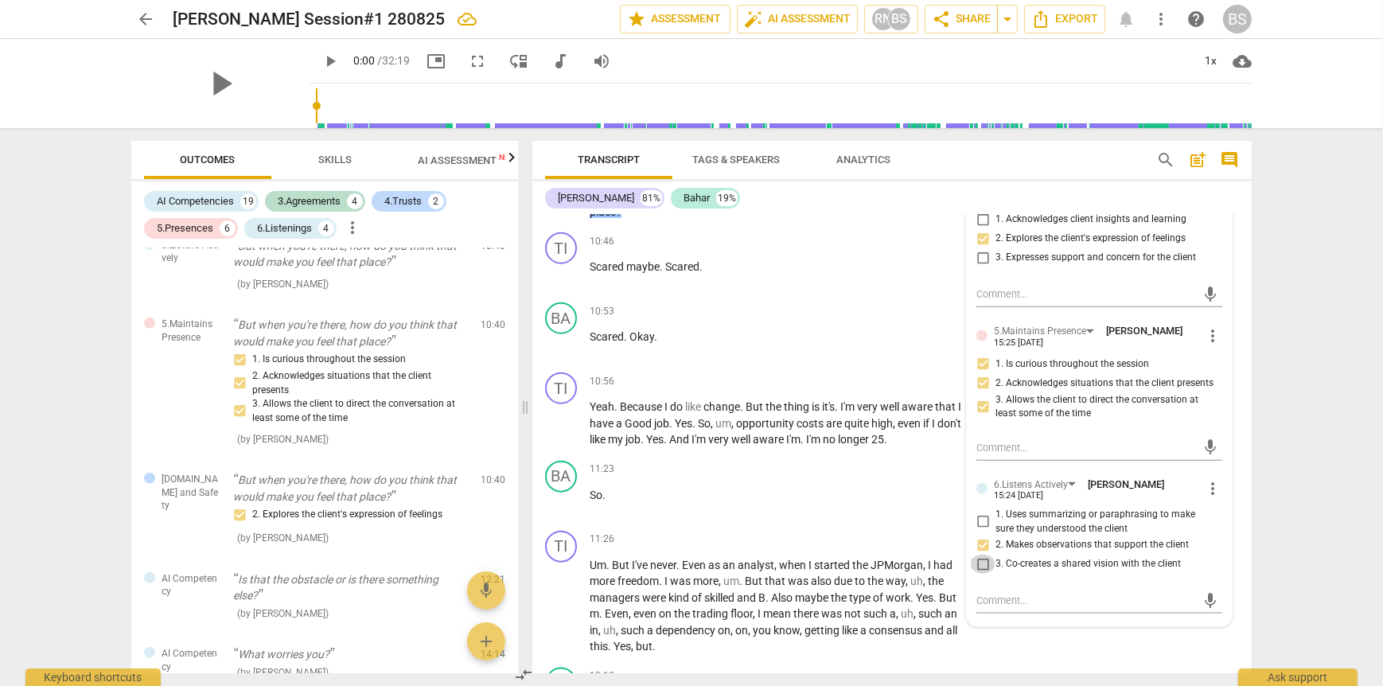
checkbox input "true"
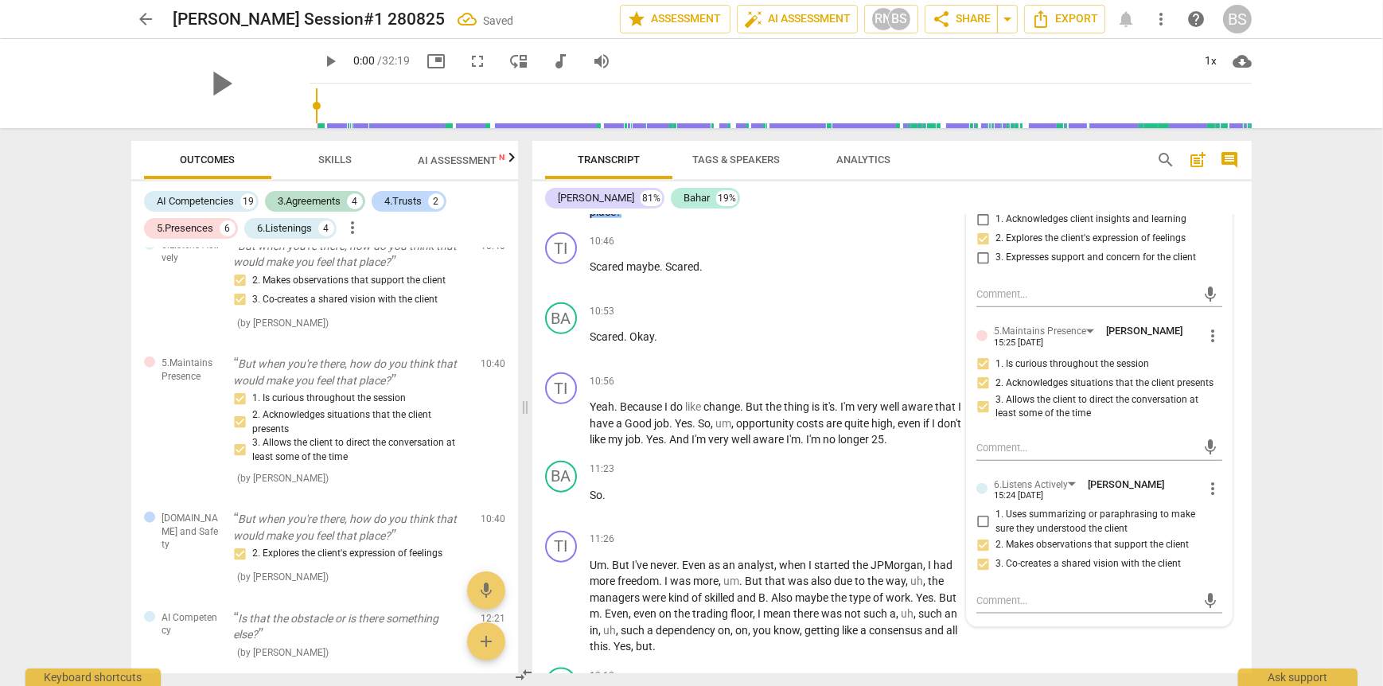
click at [1300, 395] on div "arrow_back [PERSON_NAME] Session#1 280825 Saved edit star Assessment auto_fix_h…" at bounding box center [691, 343] width 1383 height 686
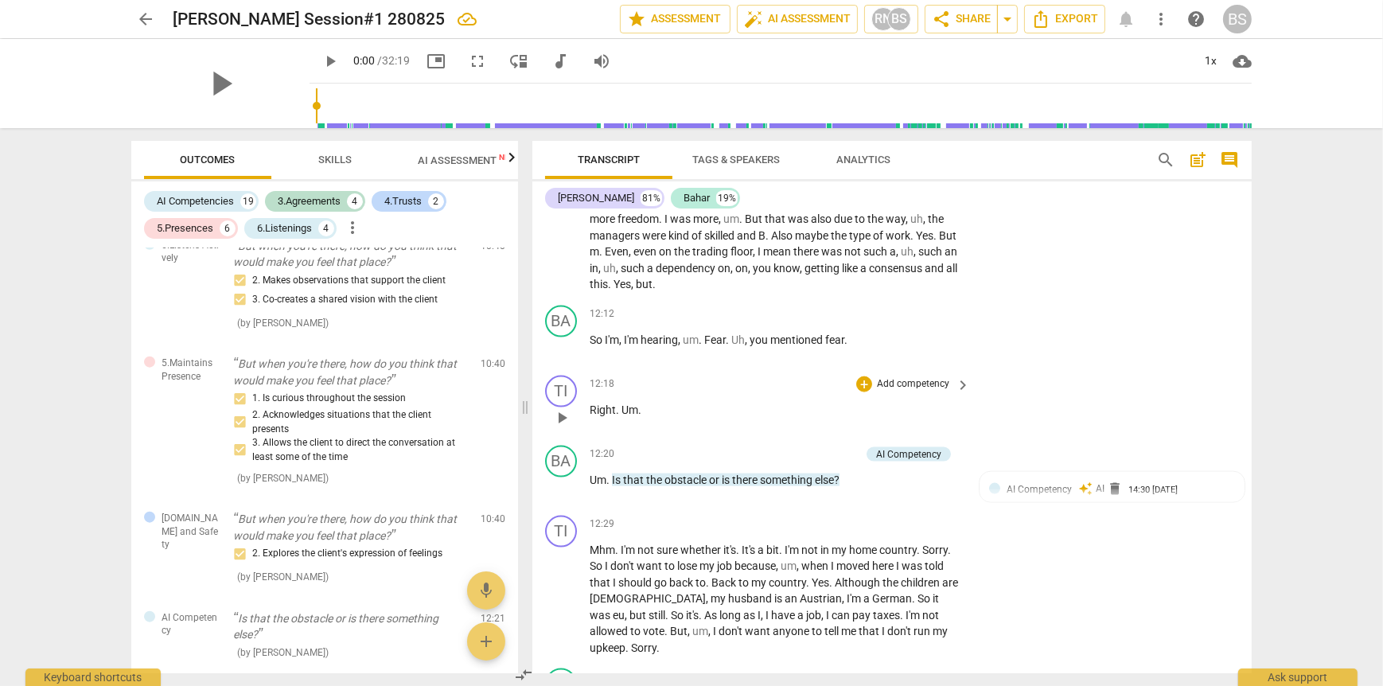
scroll to position [2865, 0]
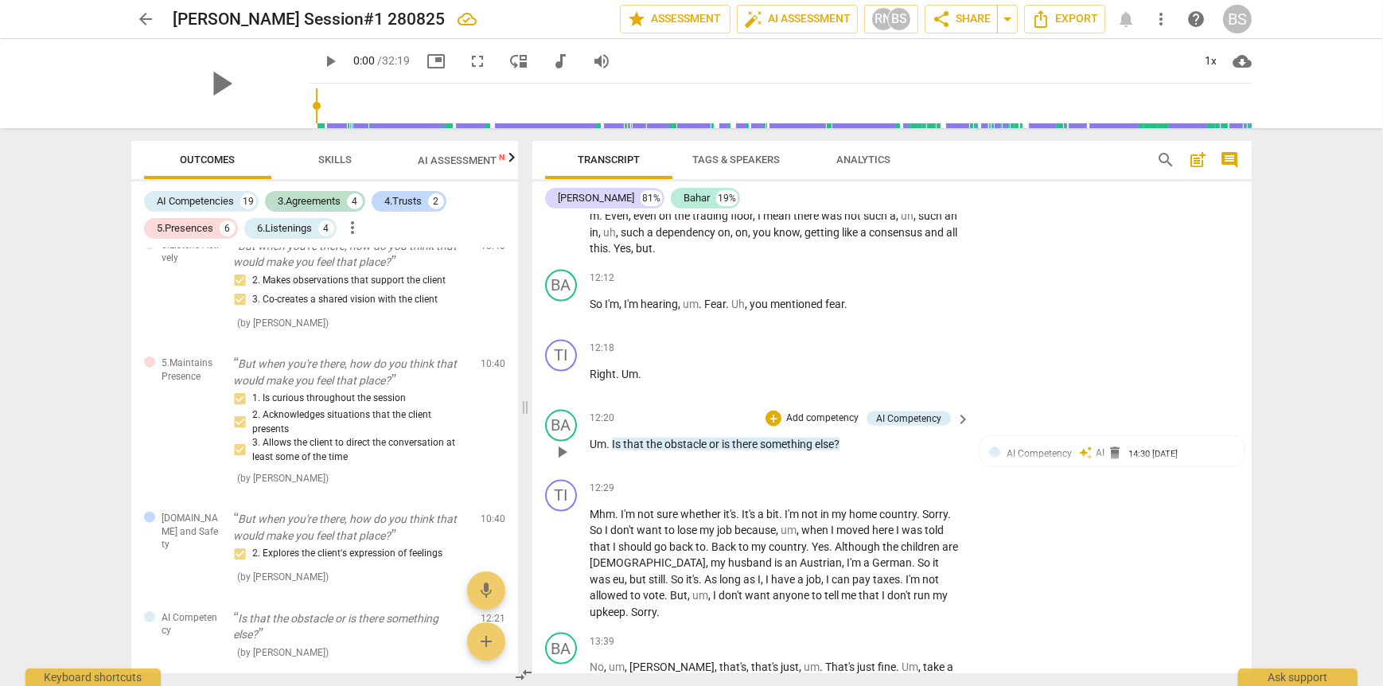
click at [832, 426] on p "Add competency" at bounding box center [823, 418] width 76 height 14
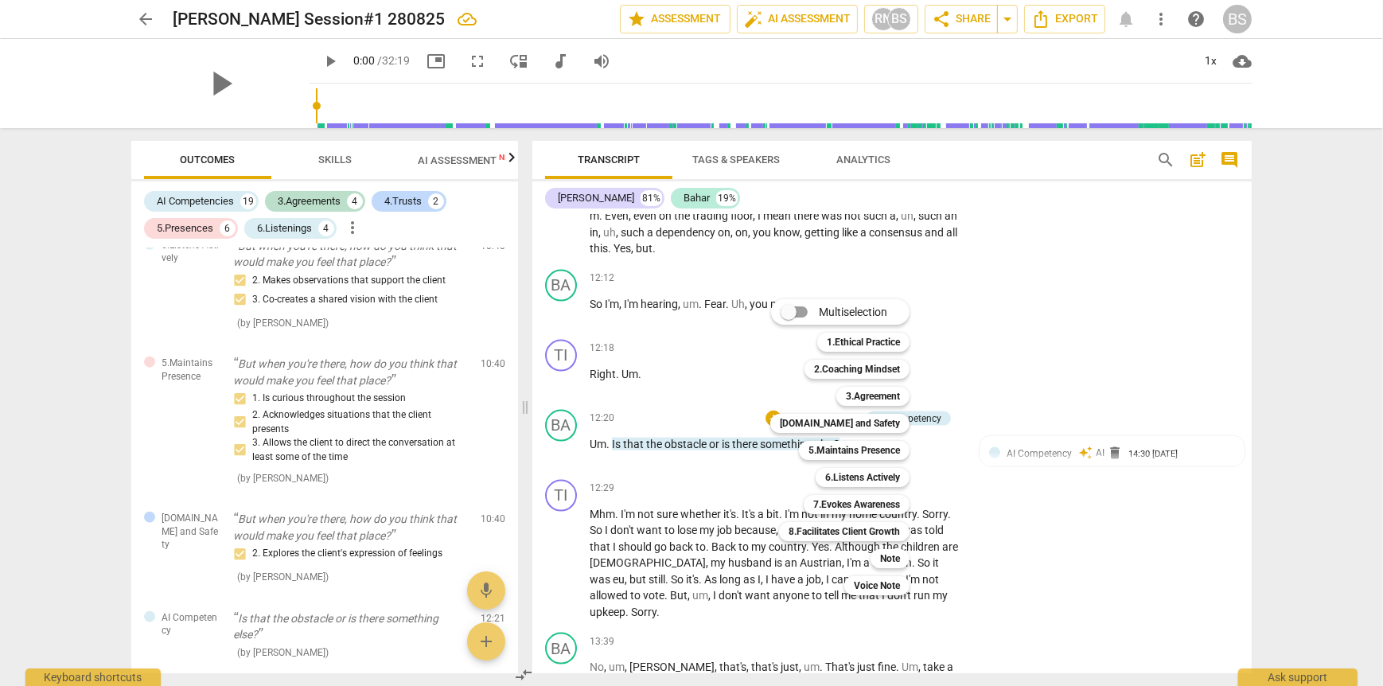
click at [1186, 315] on div at bounding box center [691, 343] width 1383 height 686
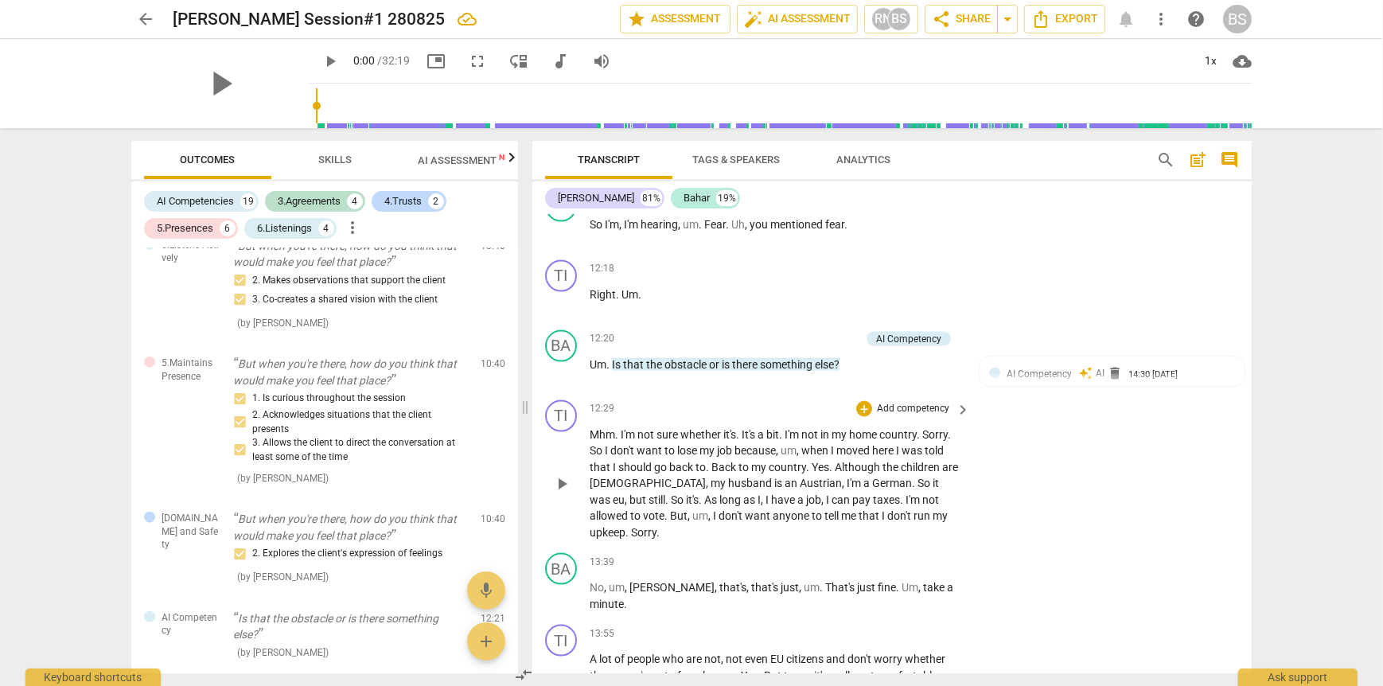
scroll to position [2945, 0]
click at [832, 346] on p "Add competency" at bounding box center [823, 339] width 76 height 14
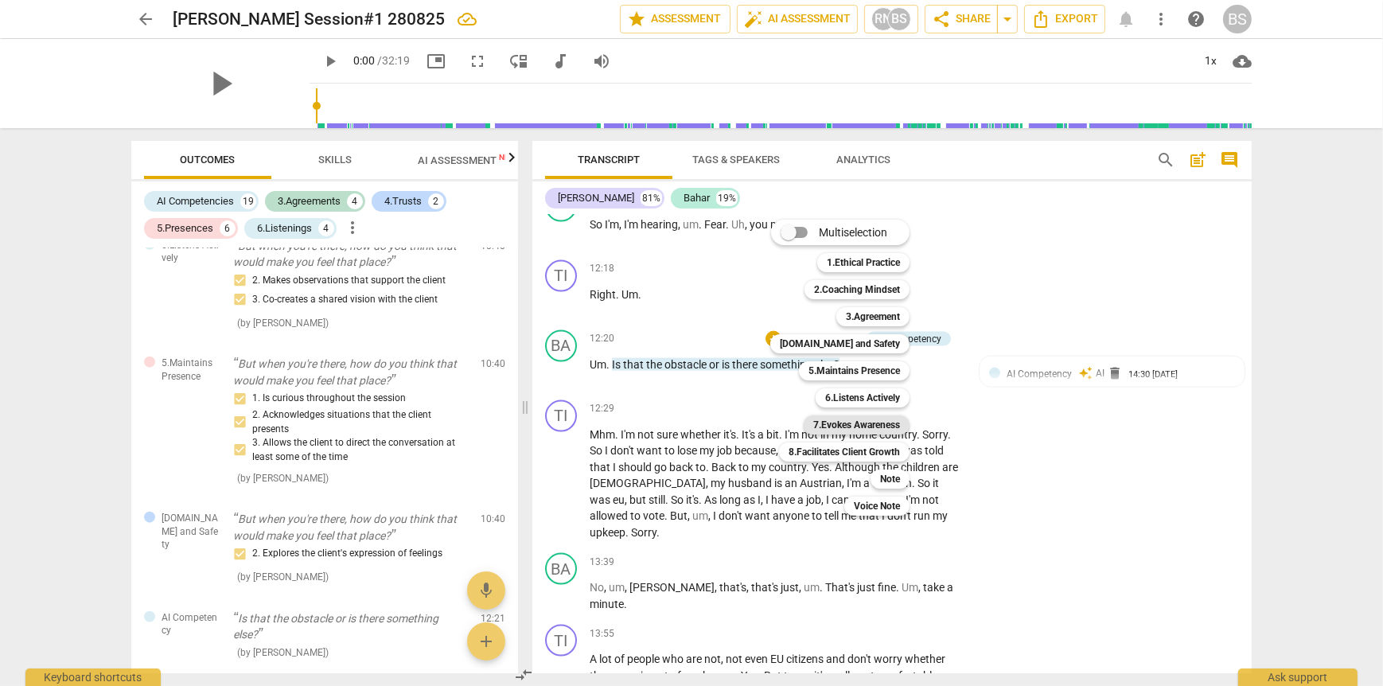
click at [852, 420] on b "7.Evokes Awareness" at bounding box center [856, 424] width 87 height 19
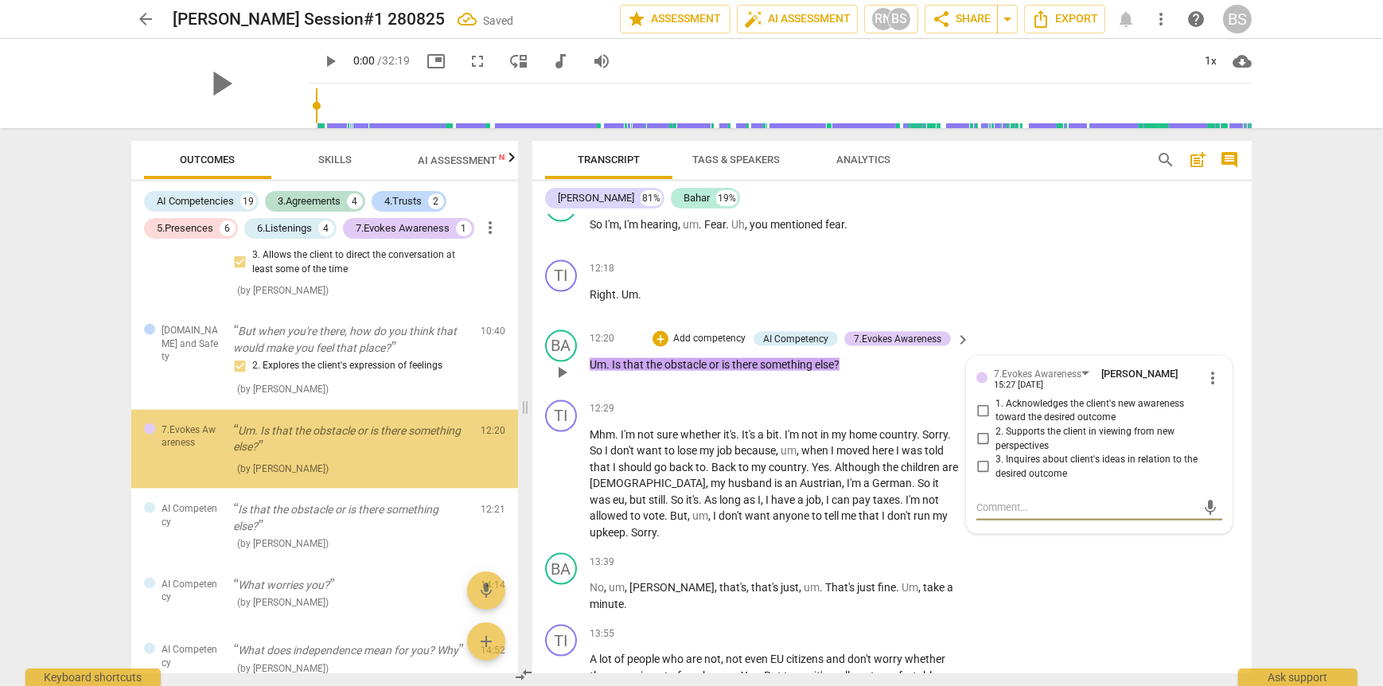
scroll to position [2570, 0]
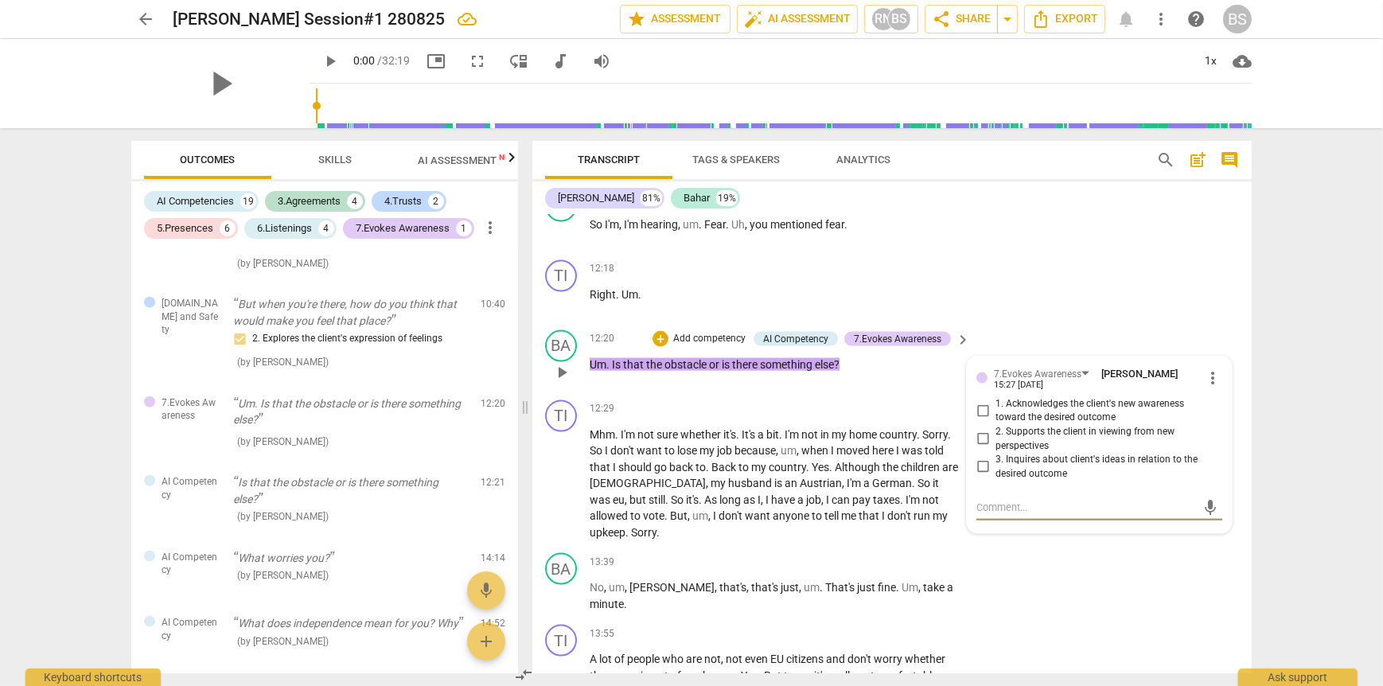
click at [980, 477] on input "3. Inquires about client's ideas in relation to the desired outcome" at bounding box center [982, 467] width 25 height 19
checkbox input "true"
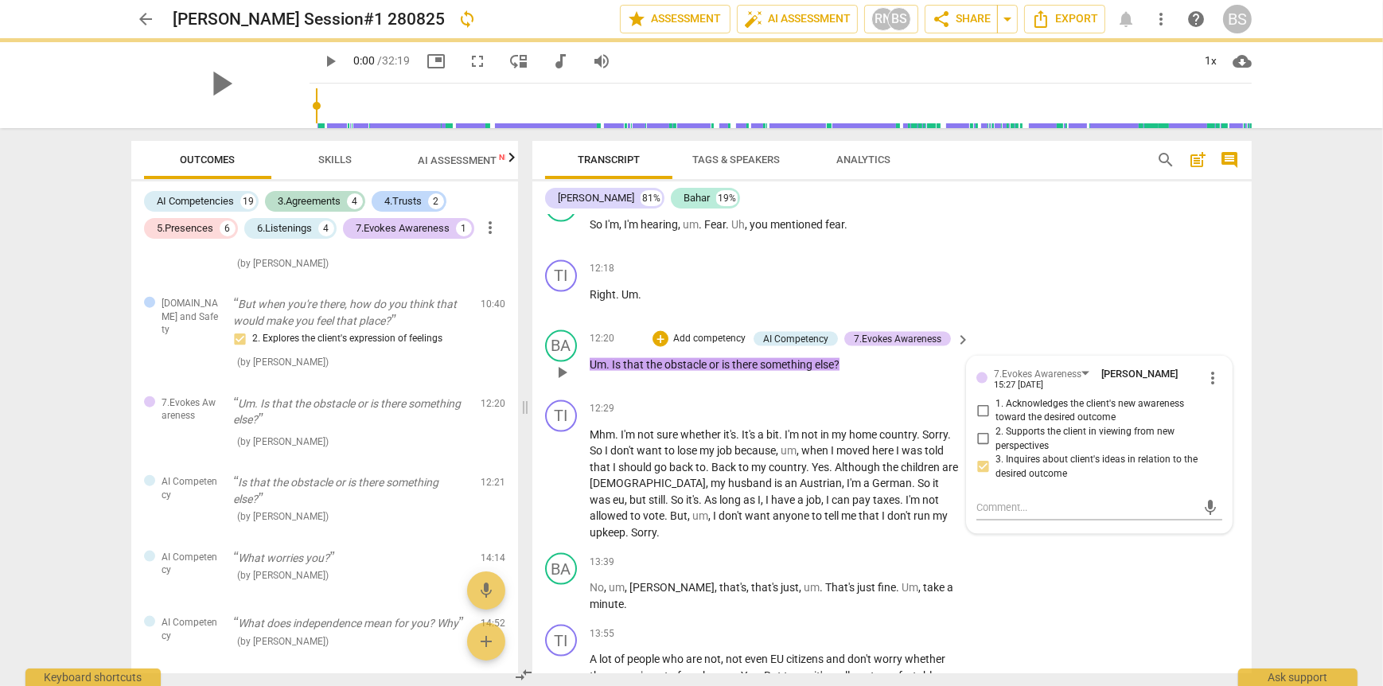
click at [707, 346] on p "Add competency" at bounding box center [710, 339] width 76 height 14
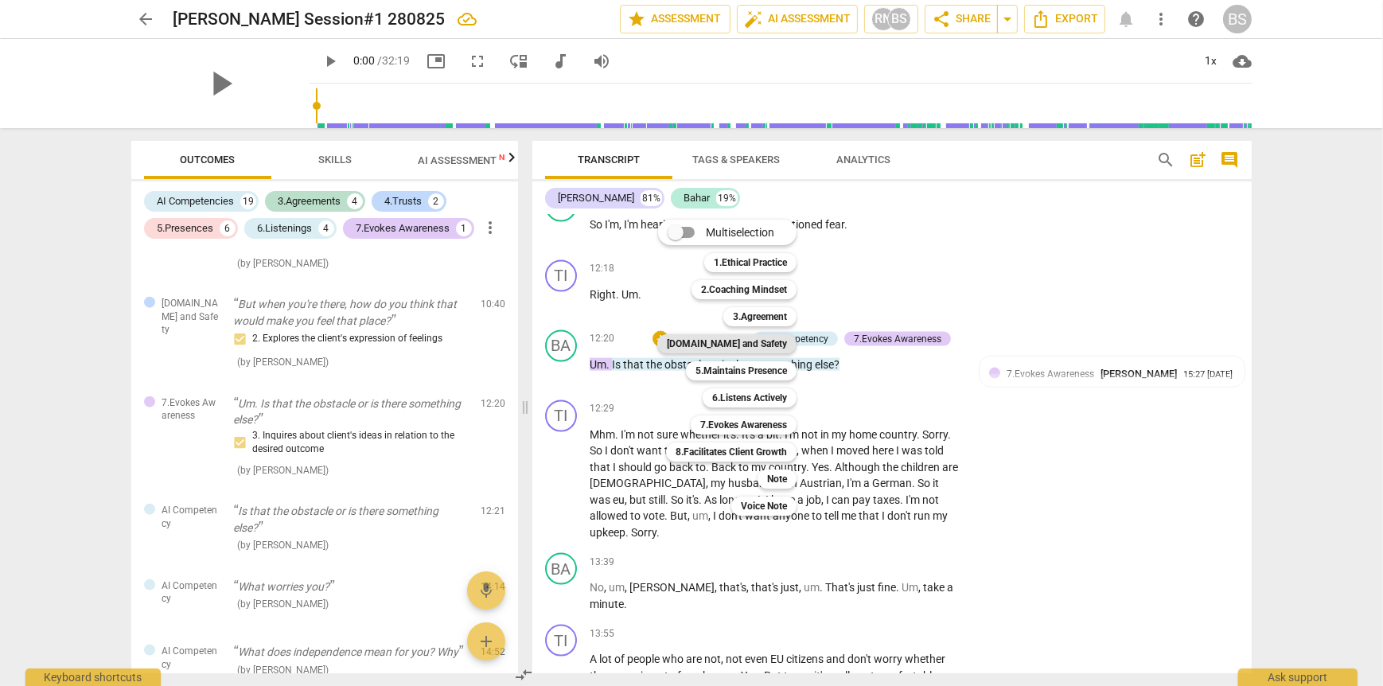
click at [772, 345] on b "[DOMAIN_NAME] and Safety" at bounding box center [727, 343] width 120 height 19
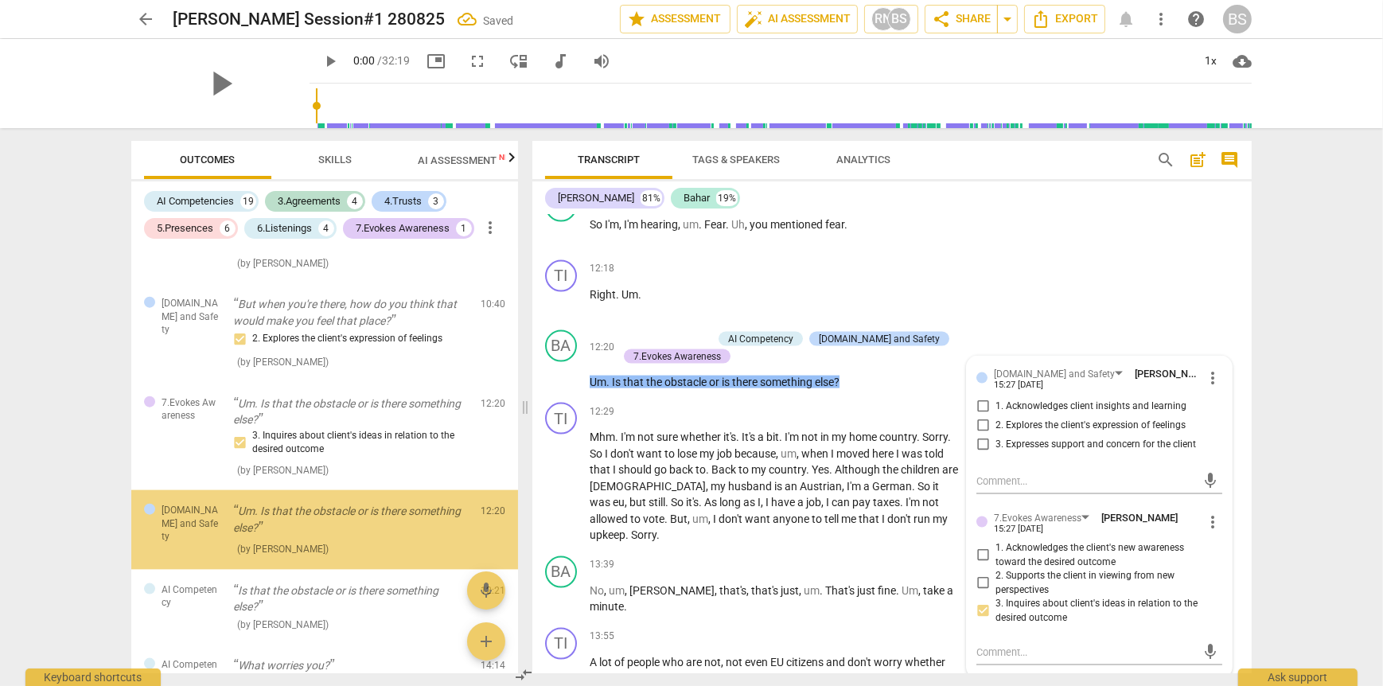
scroll to position [2678, 0]
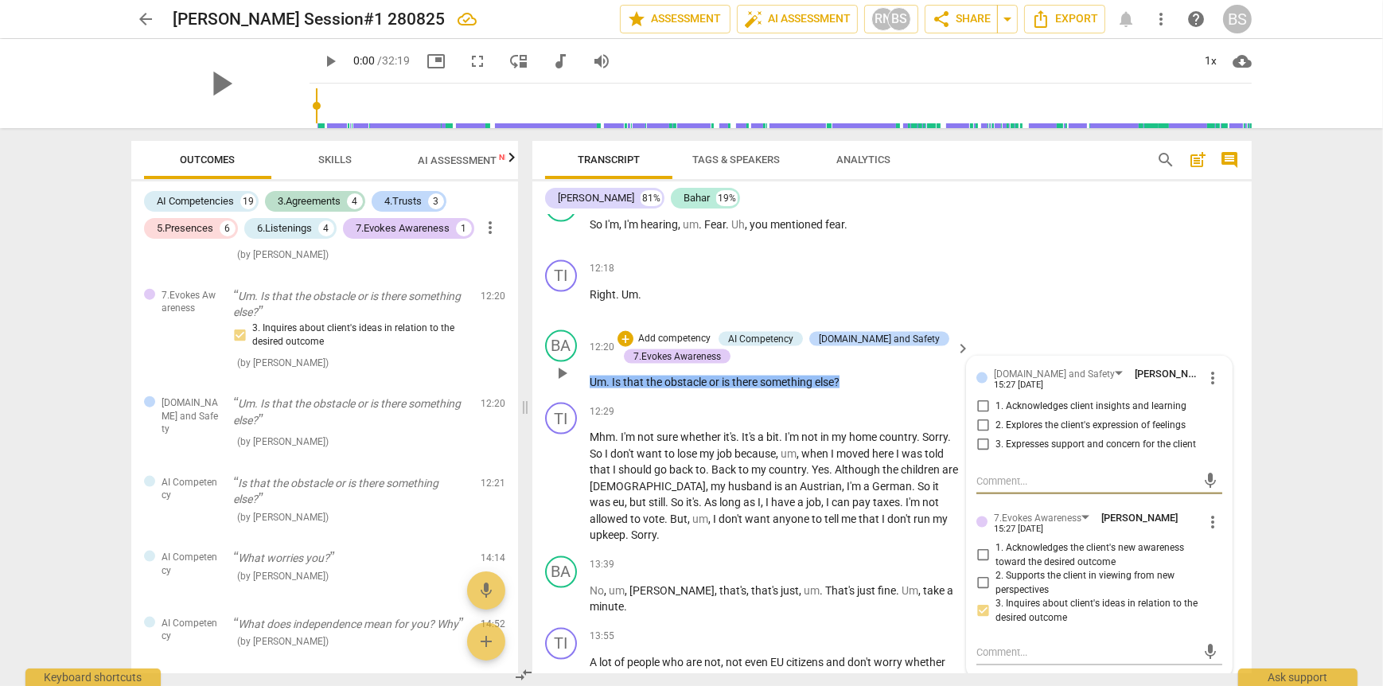
click at [981, 435] on input "2. Explores the client's expression of feelings" at bounding box center [982, 425] width 25 height 19
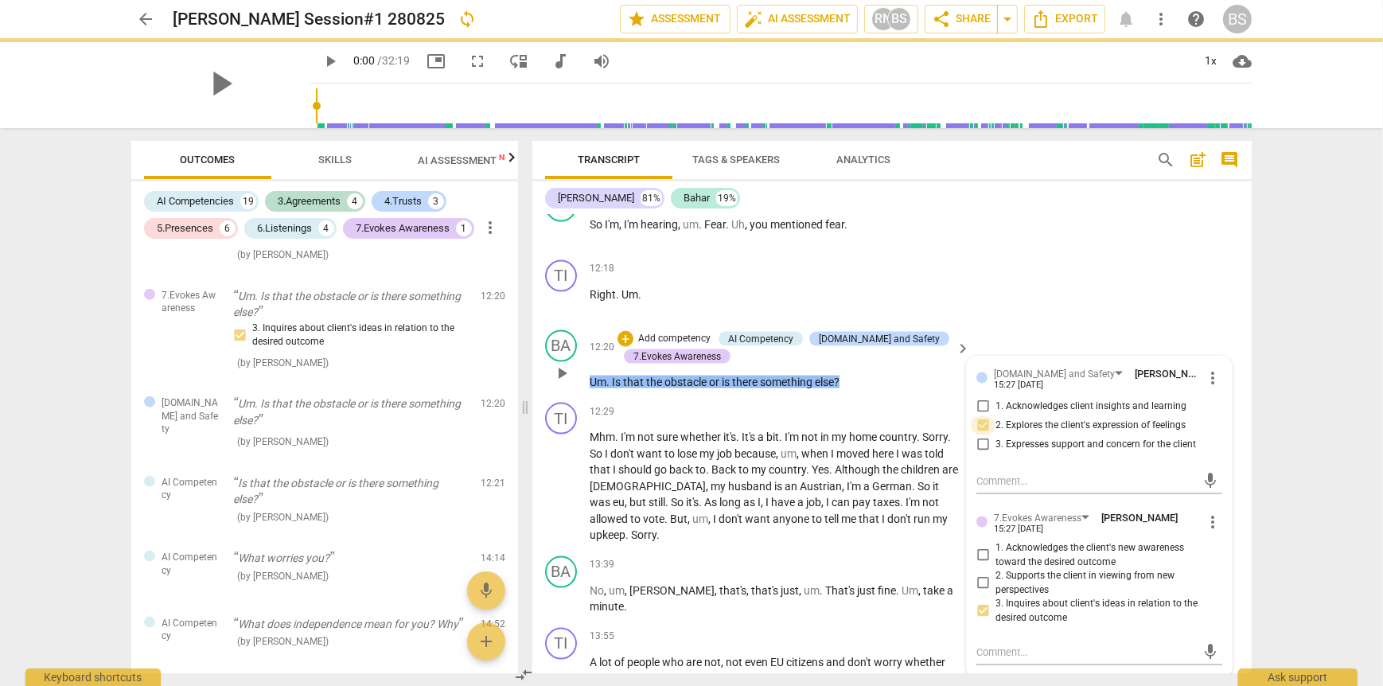
click at [981, 435] on input "2. Explores the client's expression of feelings" at bounding box center [982, 425] width 25 height 19
checkbox input "true"
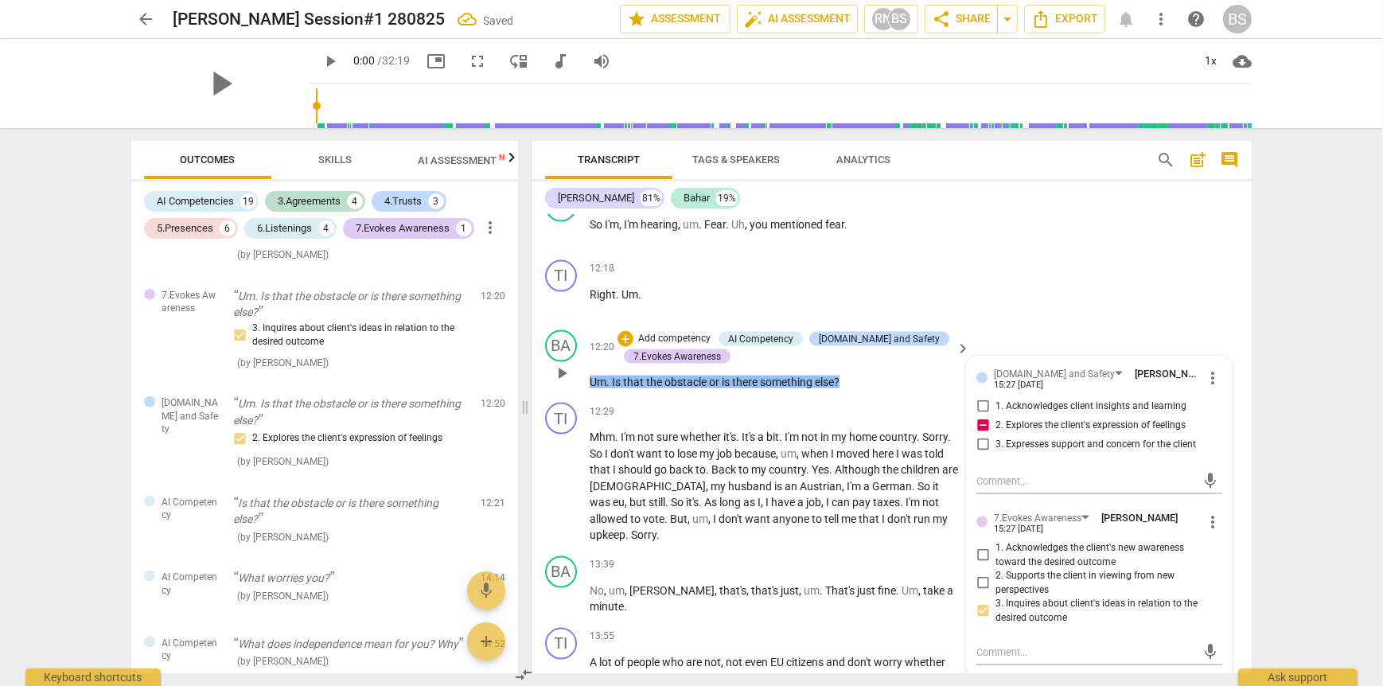
click at [1209, 388] on span "more_vert" at bounding box center [1212, 377] width 19 height 19
click at [1218, 441] on li "Delete" at bounding box center [1225, 437] width 55 height 30
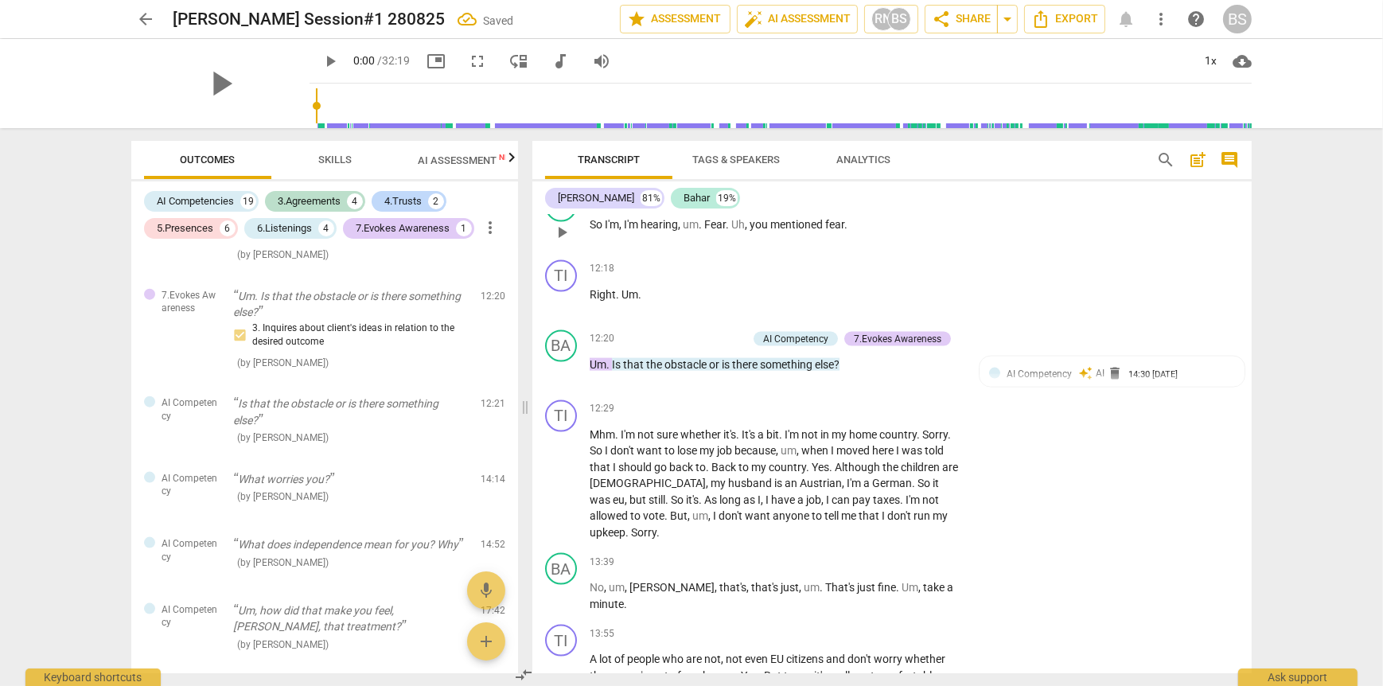
click at [892, 206] on p "Add competency" at bounding box center [913, 199] width 76 height 14
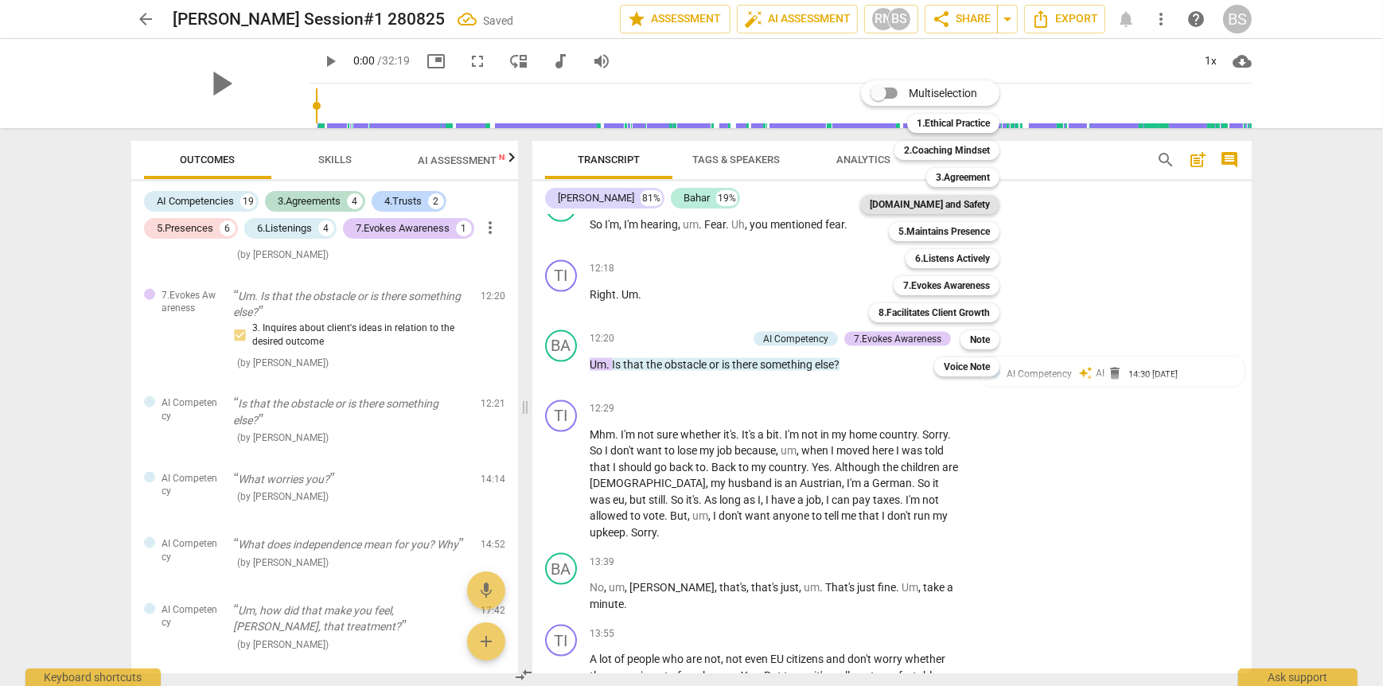
click at [966, 205] on b "[DOMAIN_NAME] and Safety" at bounding box center [930, 204] width 120 height 19
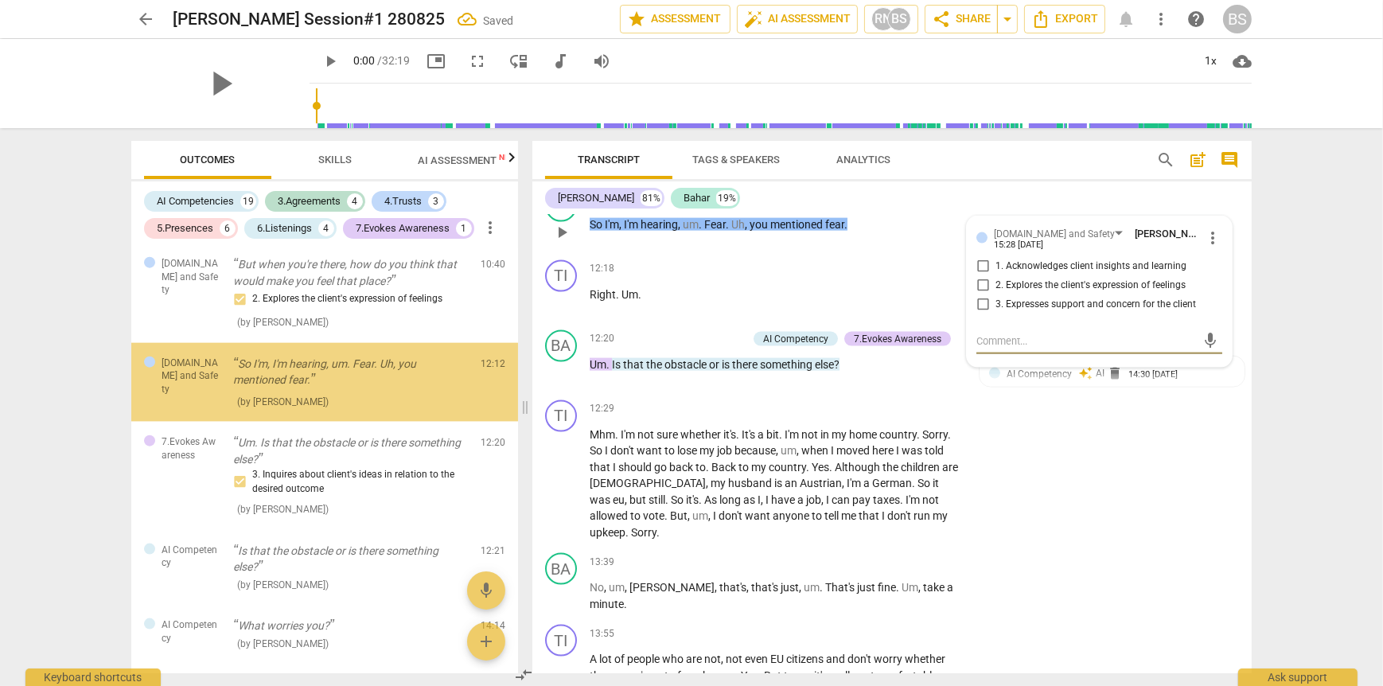
scroll to position [2570, 0]
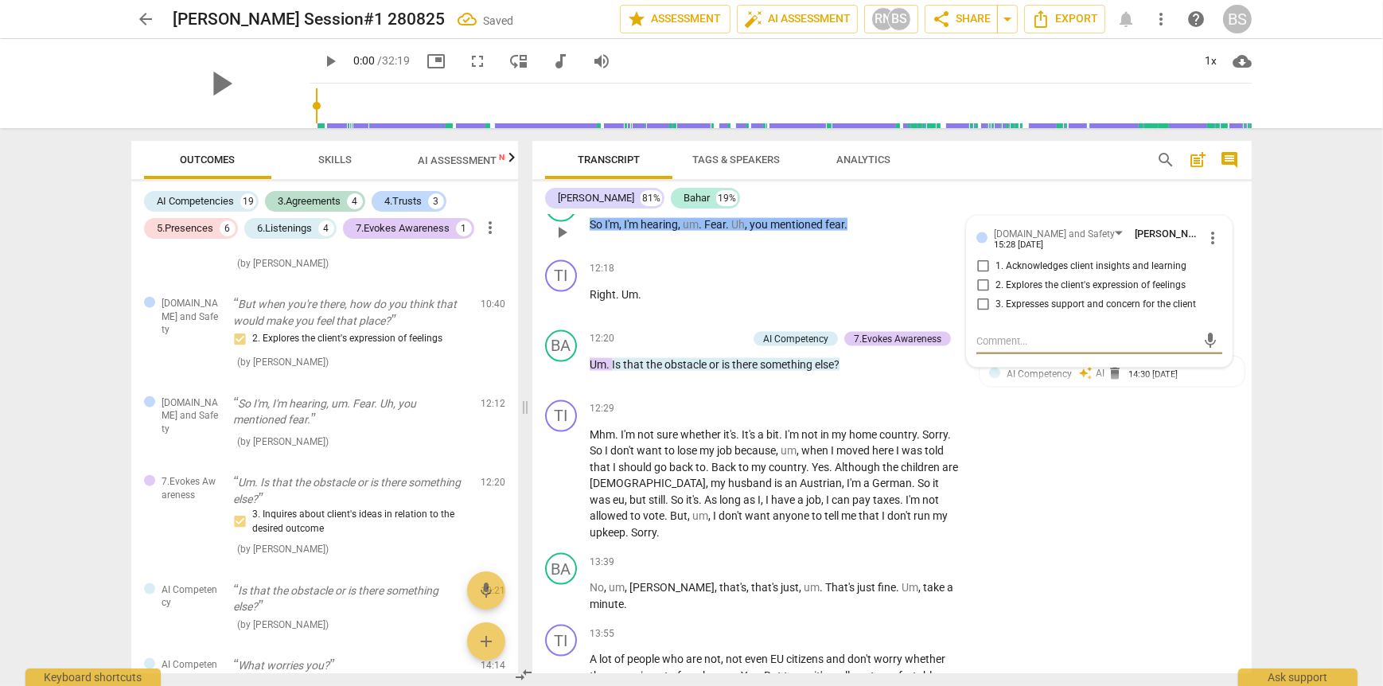
click at [978, 295] on input "2. Explores the client's expression of feelings" at bounding box center [982, 285] width 25 height 19
checkbox input "true"
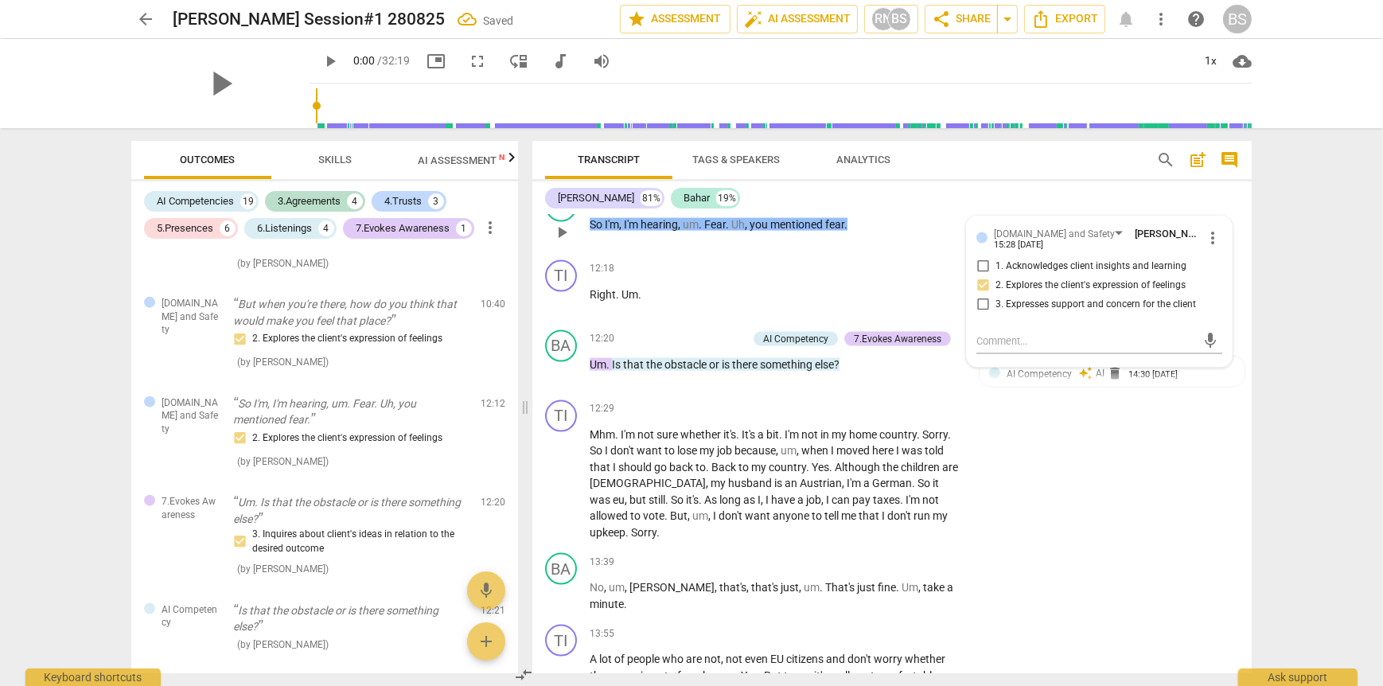
click at [919, 247] on div "12:12 + Add competency [DOMAIN_NAME] and Safety keyboard_arrow_right So I'm , I…" at bounding box center [781, 218] width 382 height 57
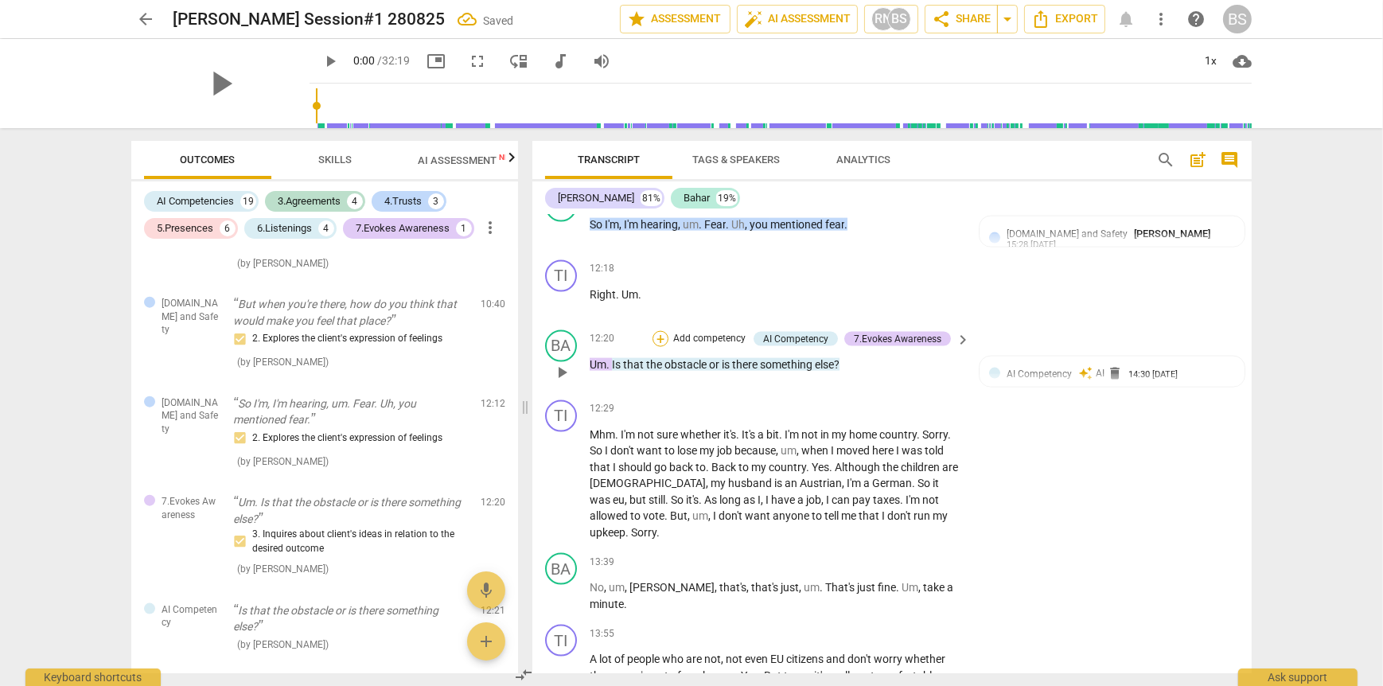
click at [665, 347] on div "+" at bounding box center [661, 339] width 16 height 16
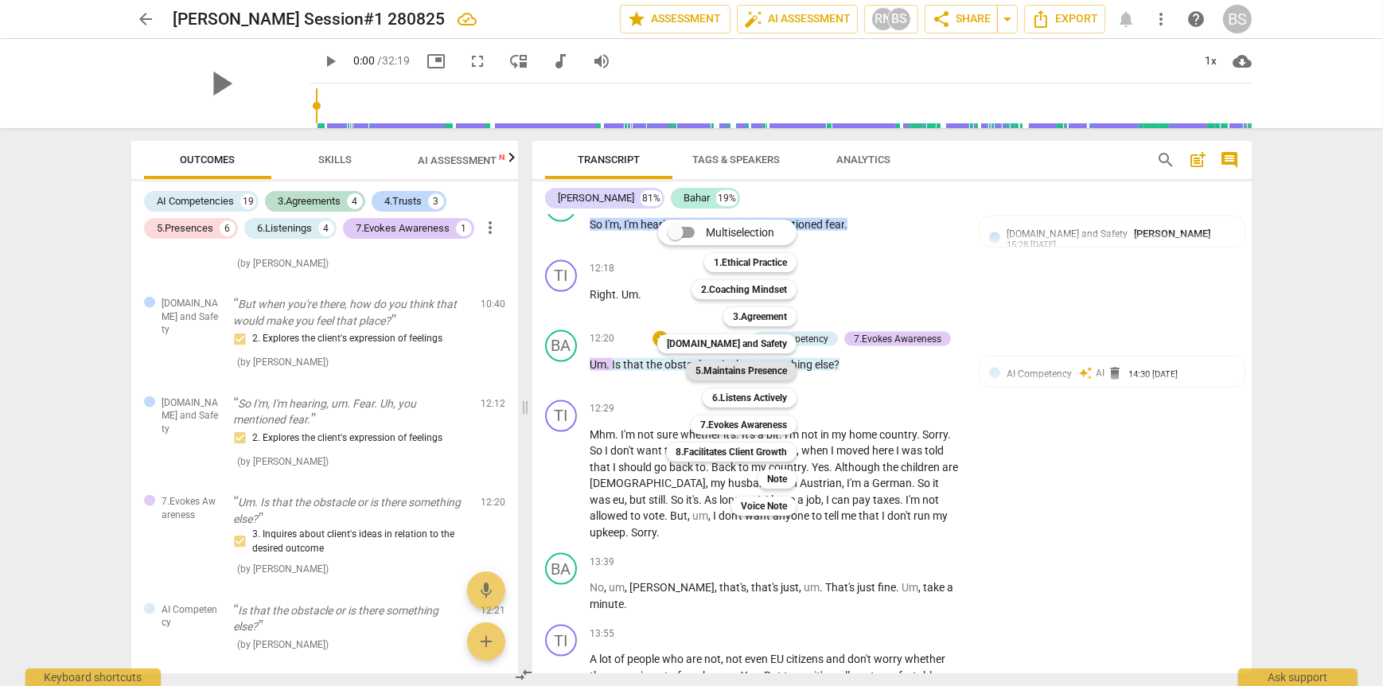
click at [774, 372] on b "5.Maintains Presence" at bounding box center [742, 370] width 92 height 19
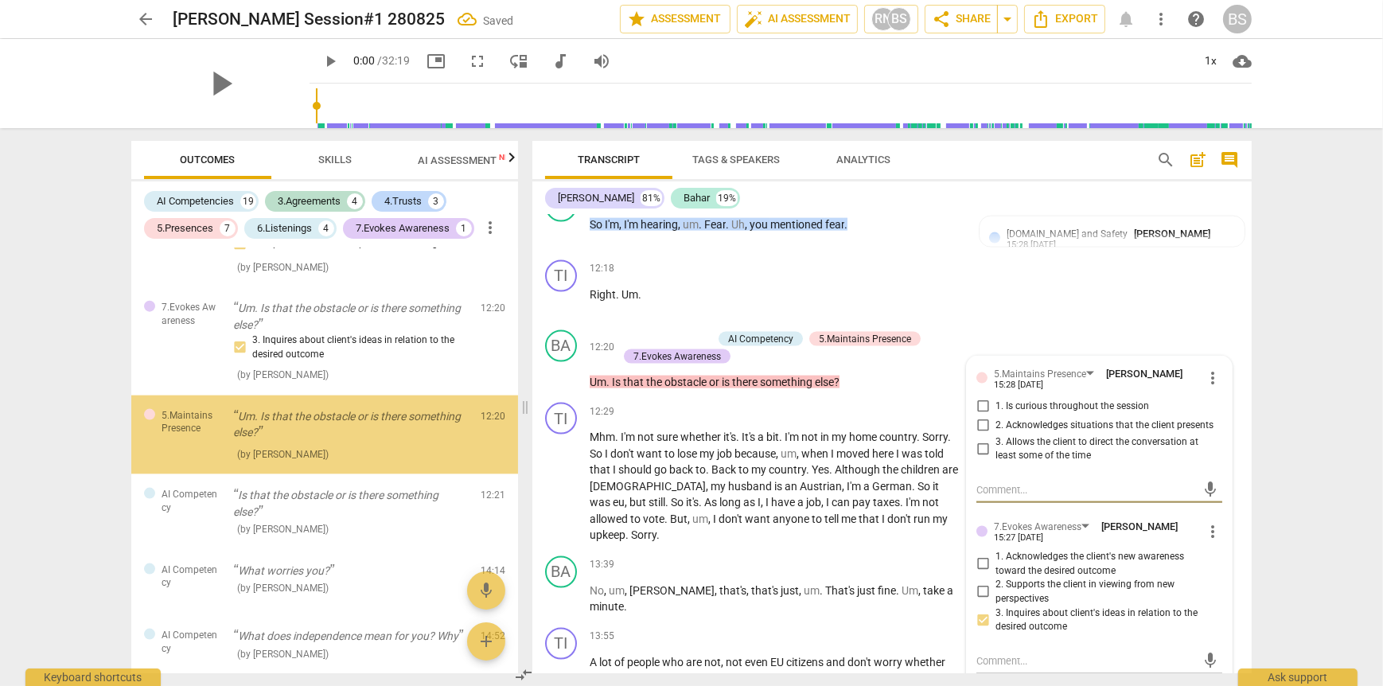
scroll to position [2777, 0]
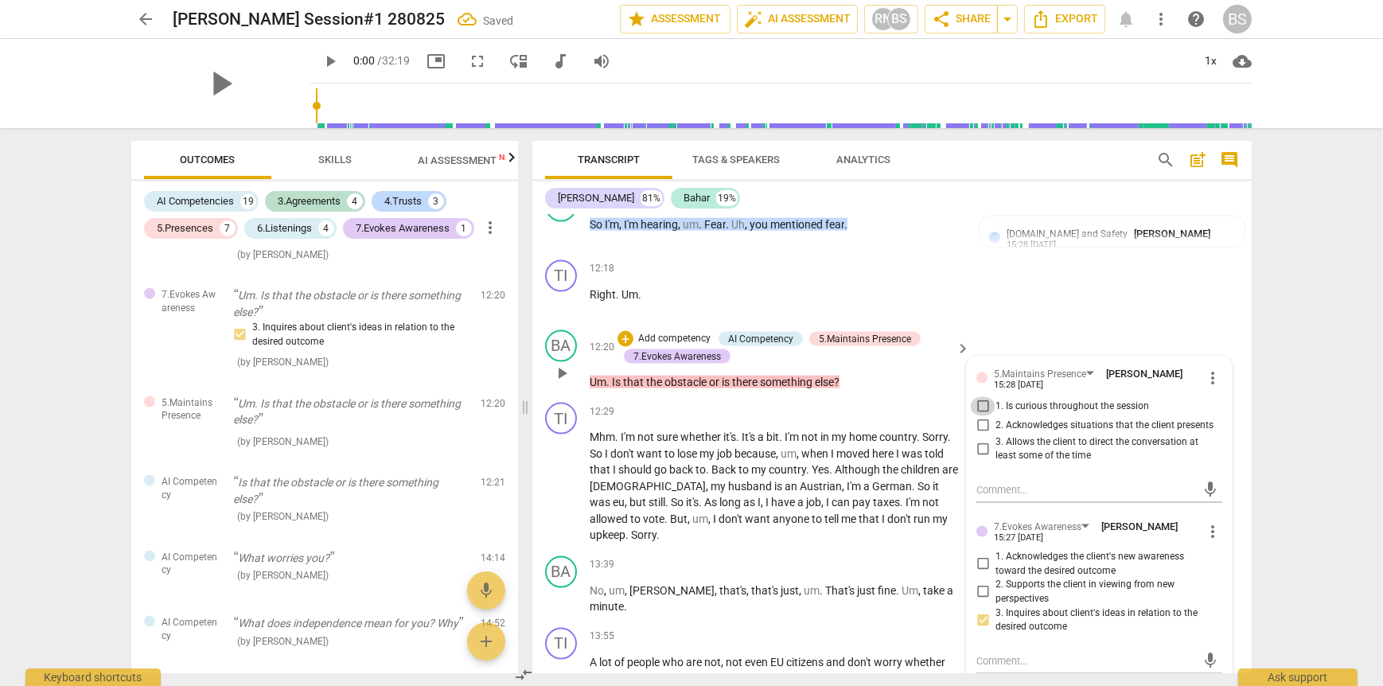
click at [980, 416] on input "1. Is curious throughout the session" at bounding box center [982, 406] width 25 height 19
checkbox input "true"
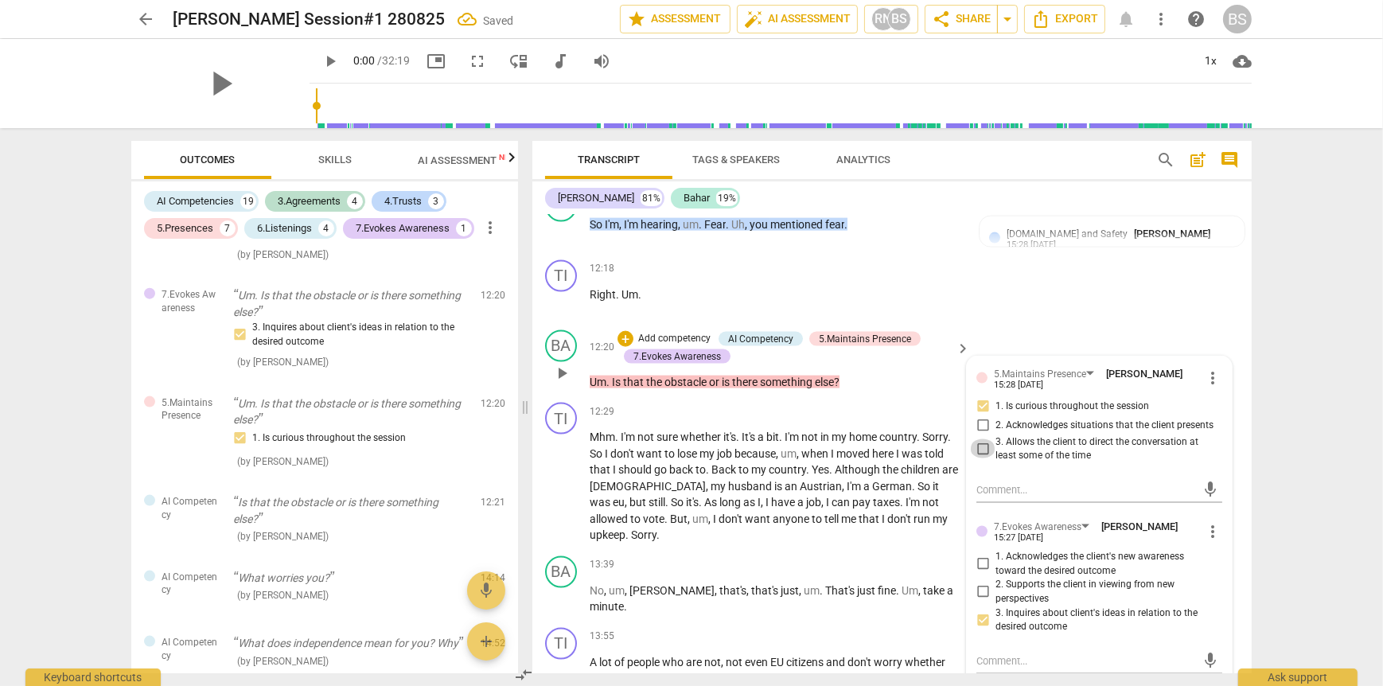
click at [982, 458] on input "3. Allows the client to direct the conversation at least some of the time" at bounding box center [982, 448] width 25 height 19
checkbox input "true"
click at [980, 435] on input "2. Acknowledges situations that the client presents" at bounding box center [982, 425] width 25 height 19
checkbox input "true"
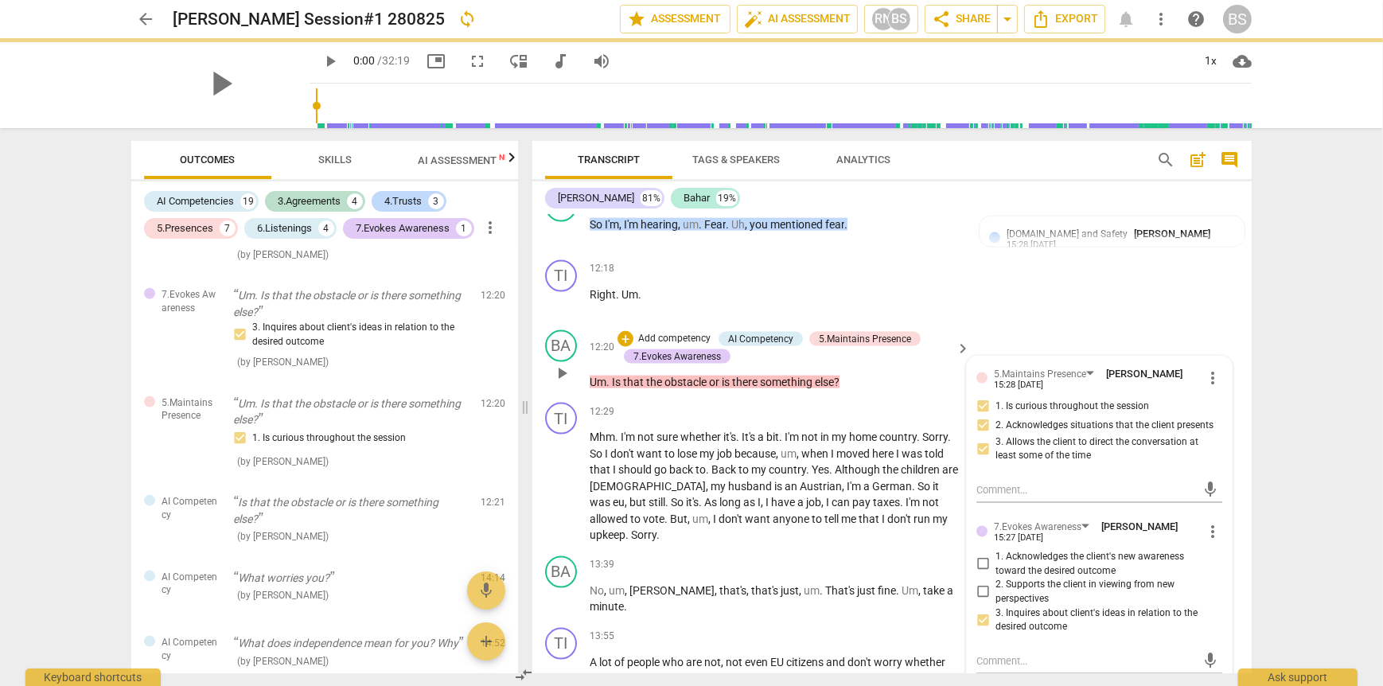
click at [679, 346] on p "Add competency" at bounding box center [675, 339] width 76 height 14
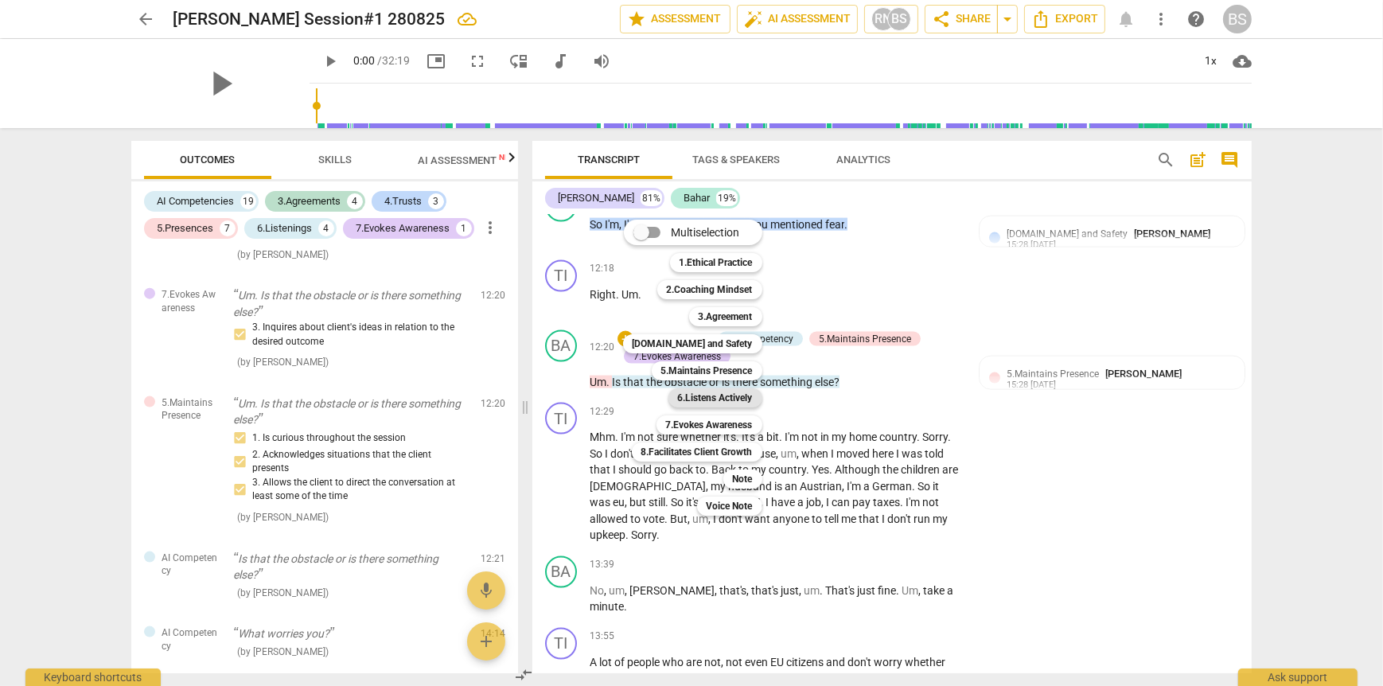
click at [736, 400] on b "6.Listens Actively" at bounding box center [715, 397] width 75 height 19
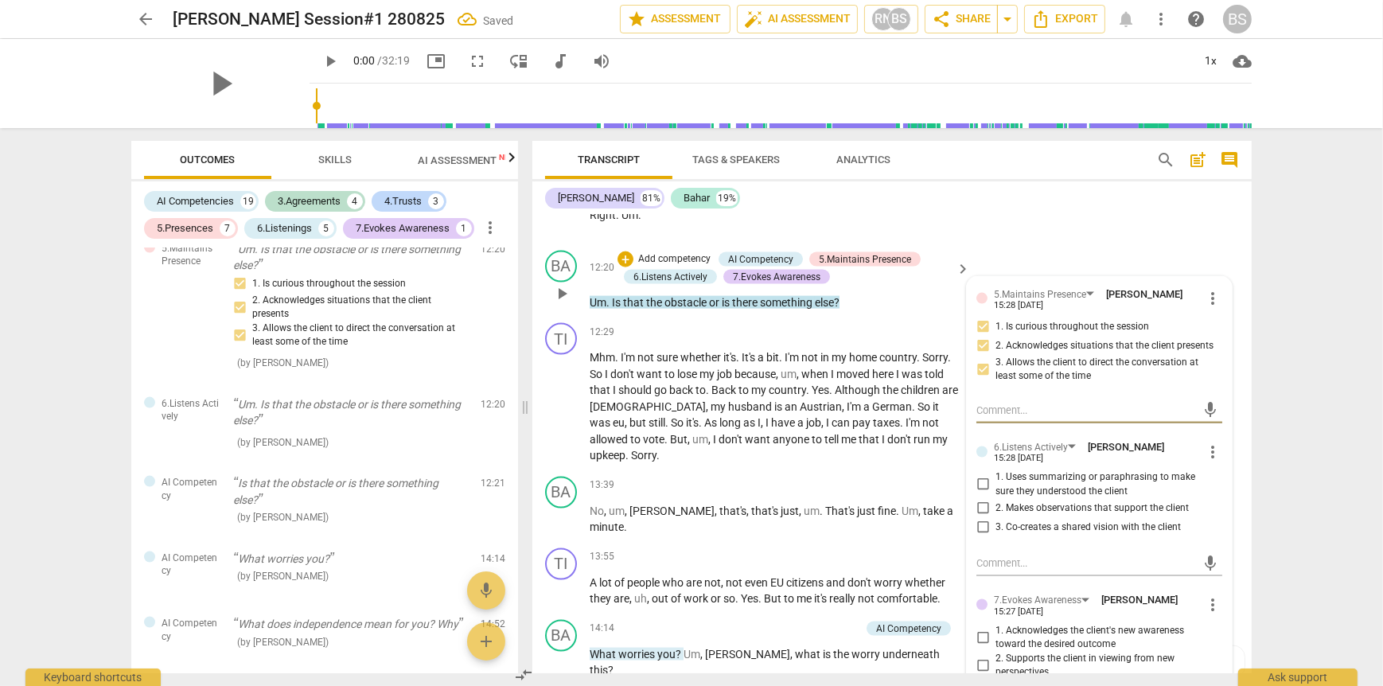
scroll to position [3104, 0]
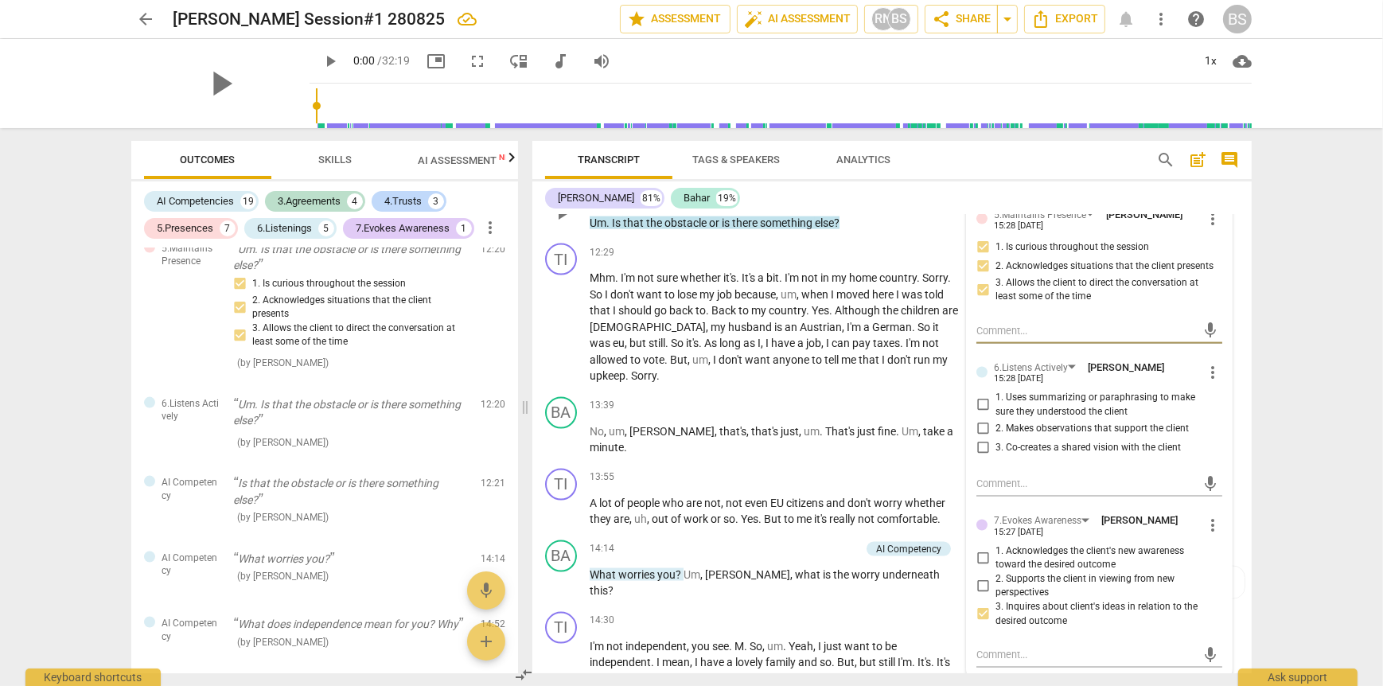
click at [1206, 382] on span "more_vert" at bounding box center [1212, 372] width 19 height 19
click at [1222, 434] on li "Delete" at bounding box center [1225, 431] width 55 height 30
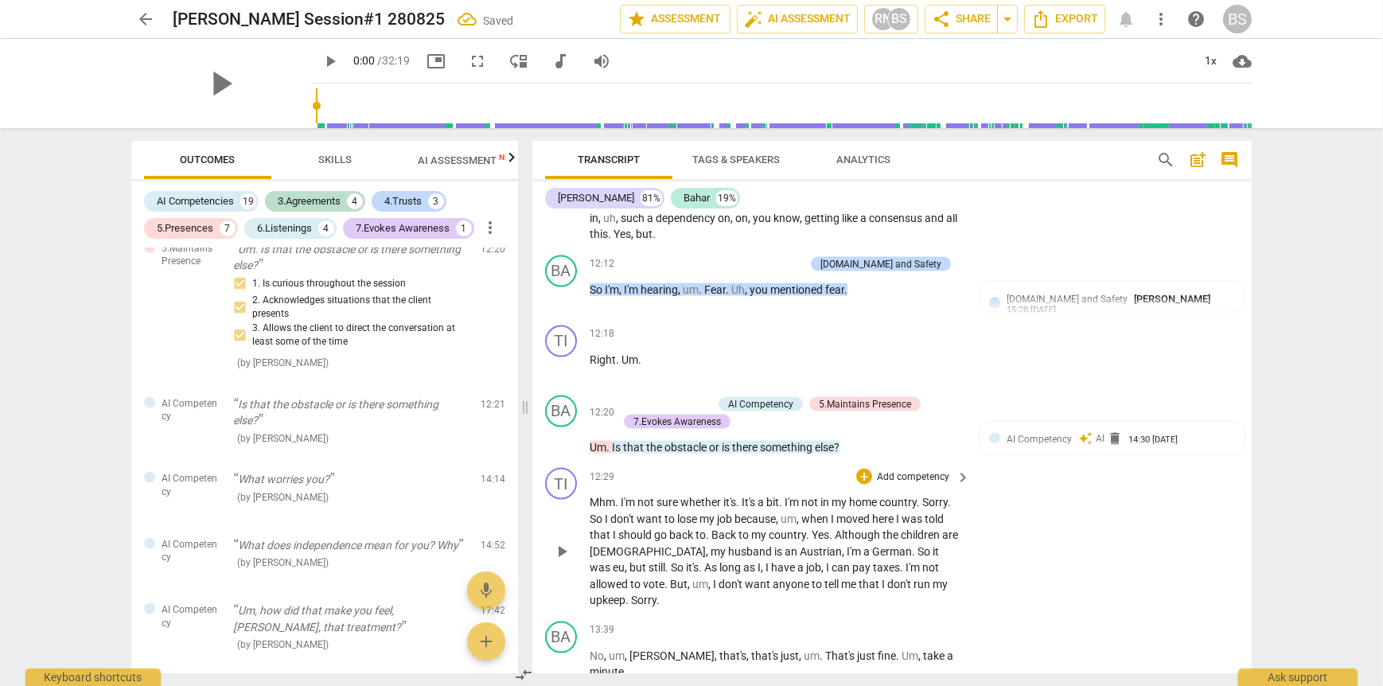
scroll to position [2865, 0]
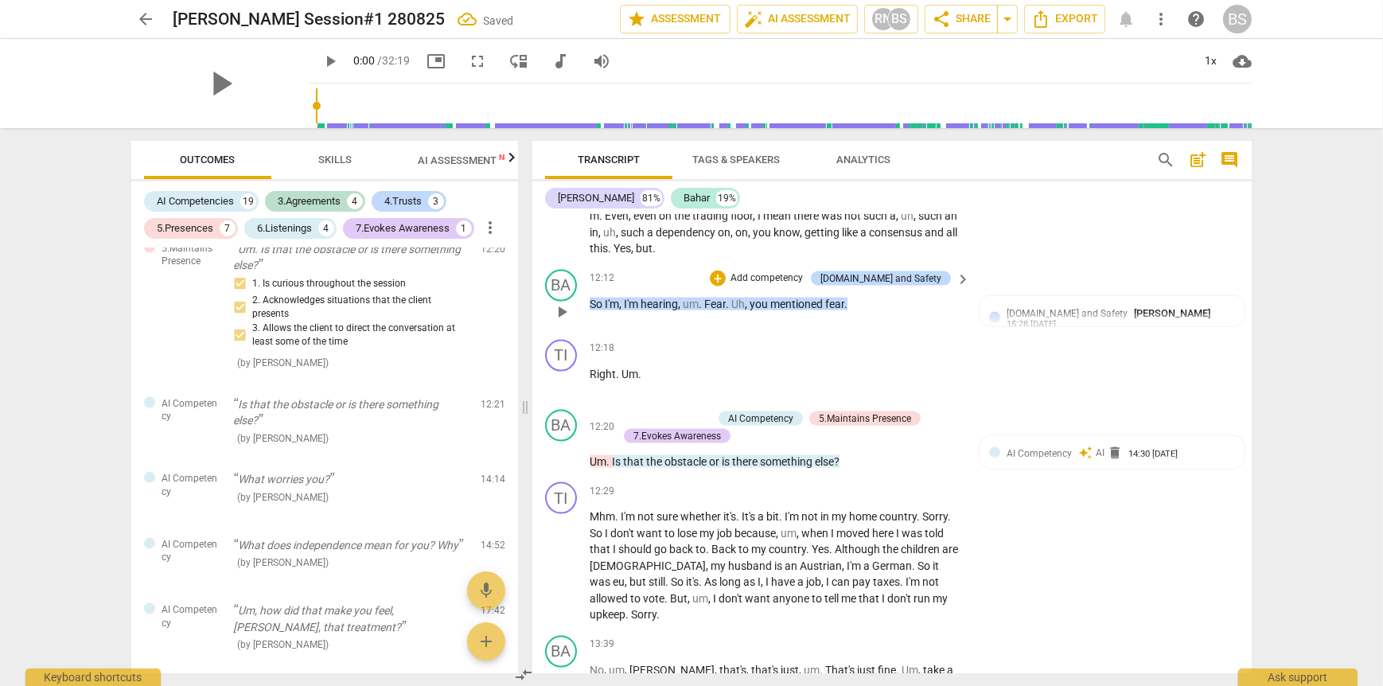
click at [785, 286] on p "Add competency" at bounding box center [767, 278] width 76 height 14
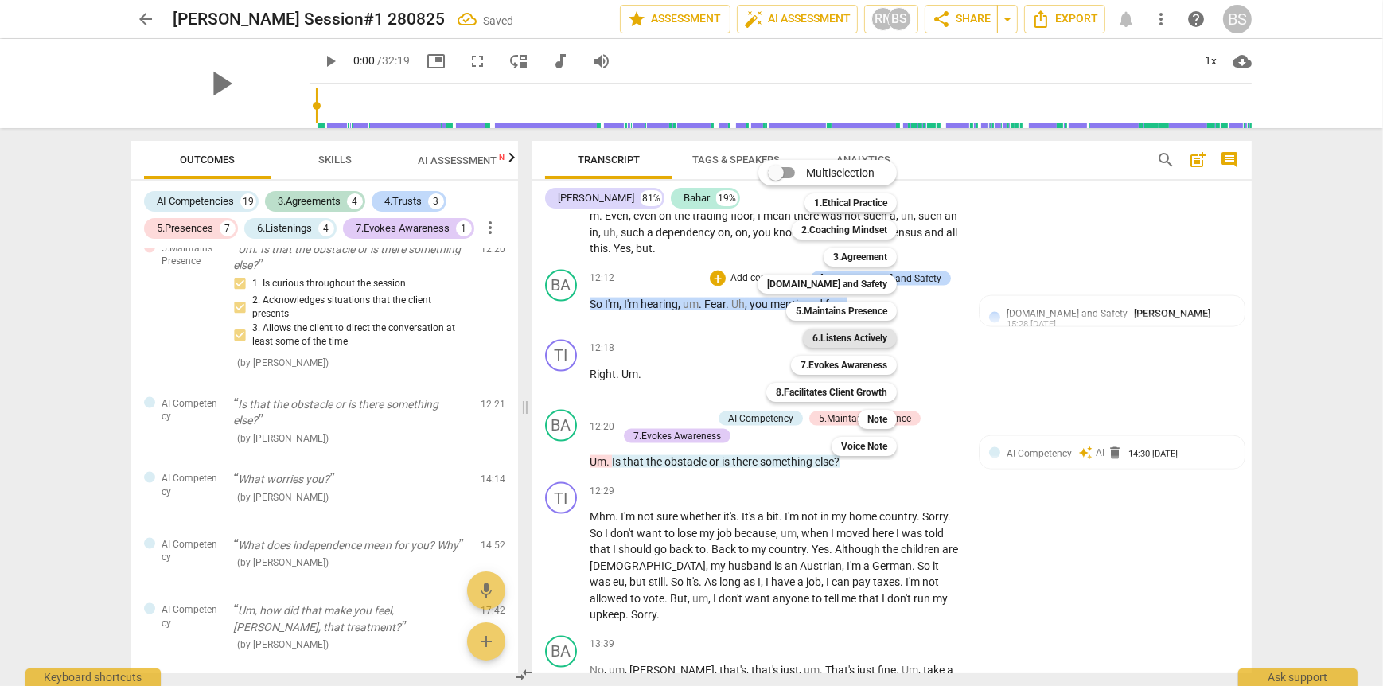
click at [872, 342] on b "6.Listens Actively" at bounding box center [850, 338] width 75 height 19
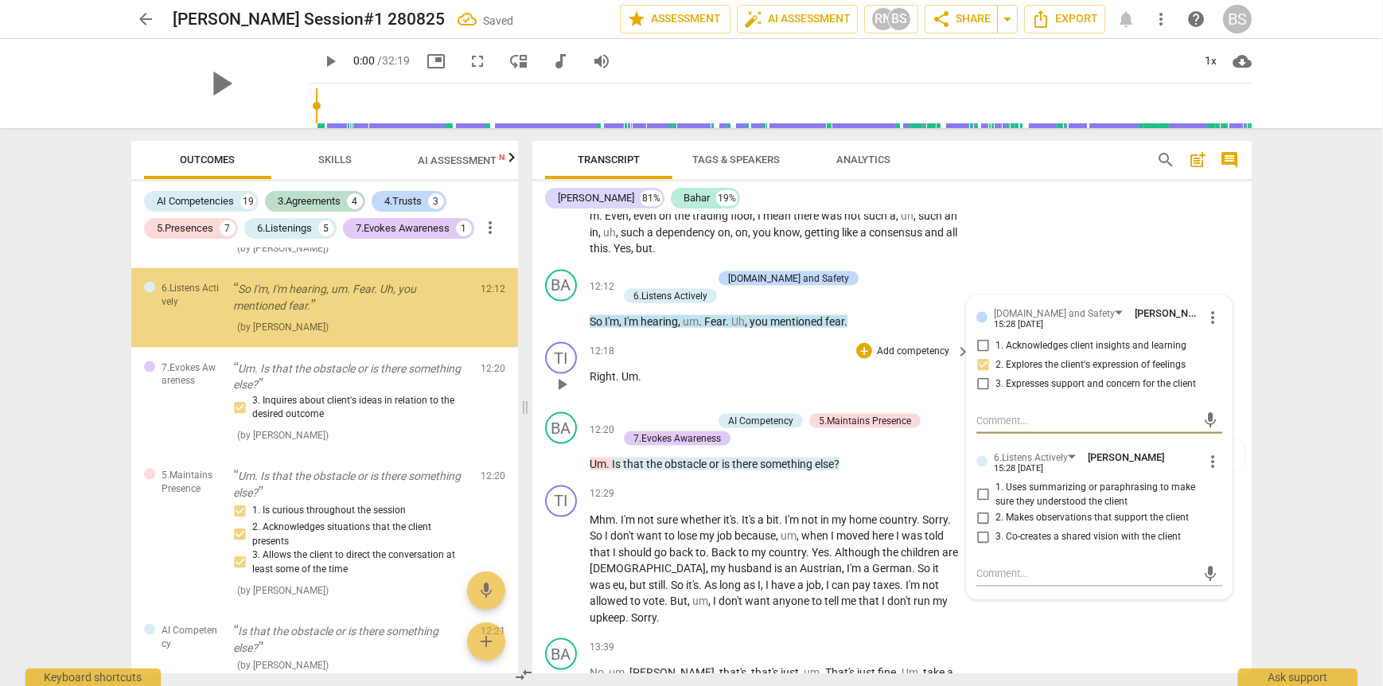
scroll to position [2669, 0]
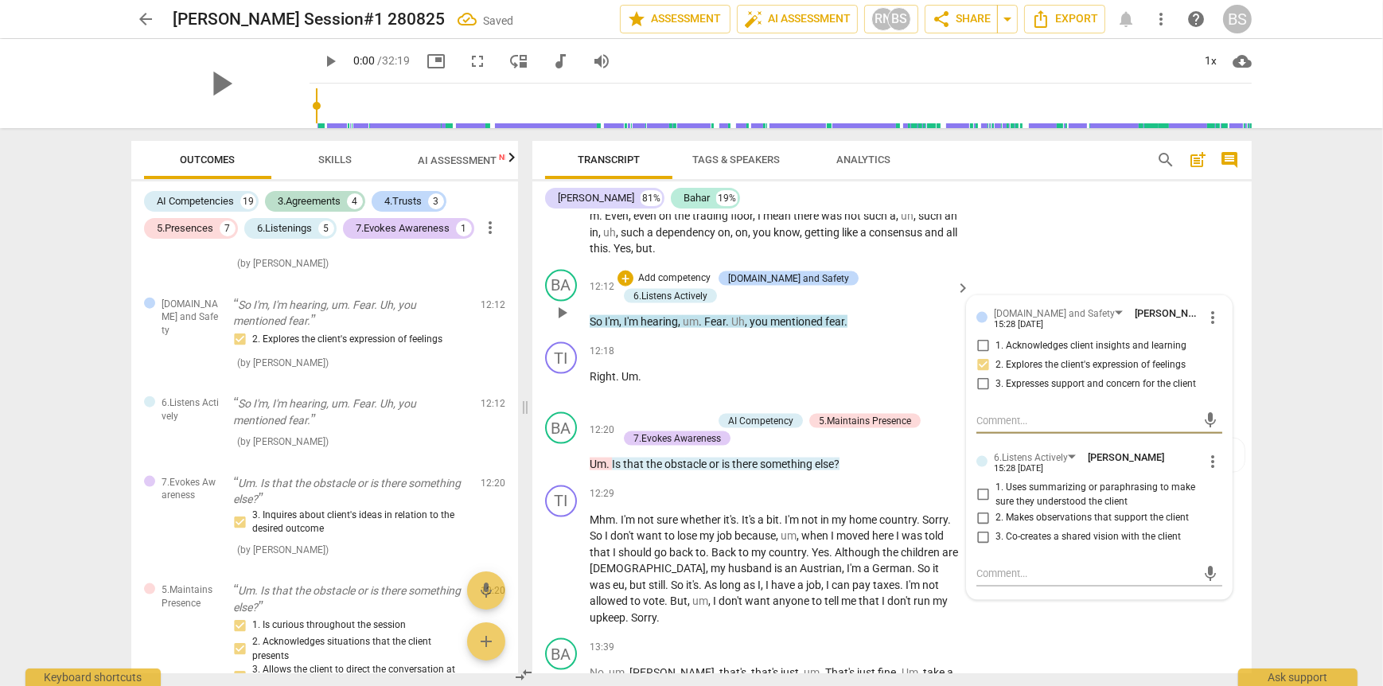
click at [977, 505] on input "1. Uses summarizing or paraphrasing to make sure they understood the client" at bounding box center [982, 494] width 25 height 19
checkbox input "true"
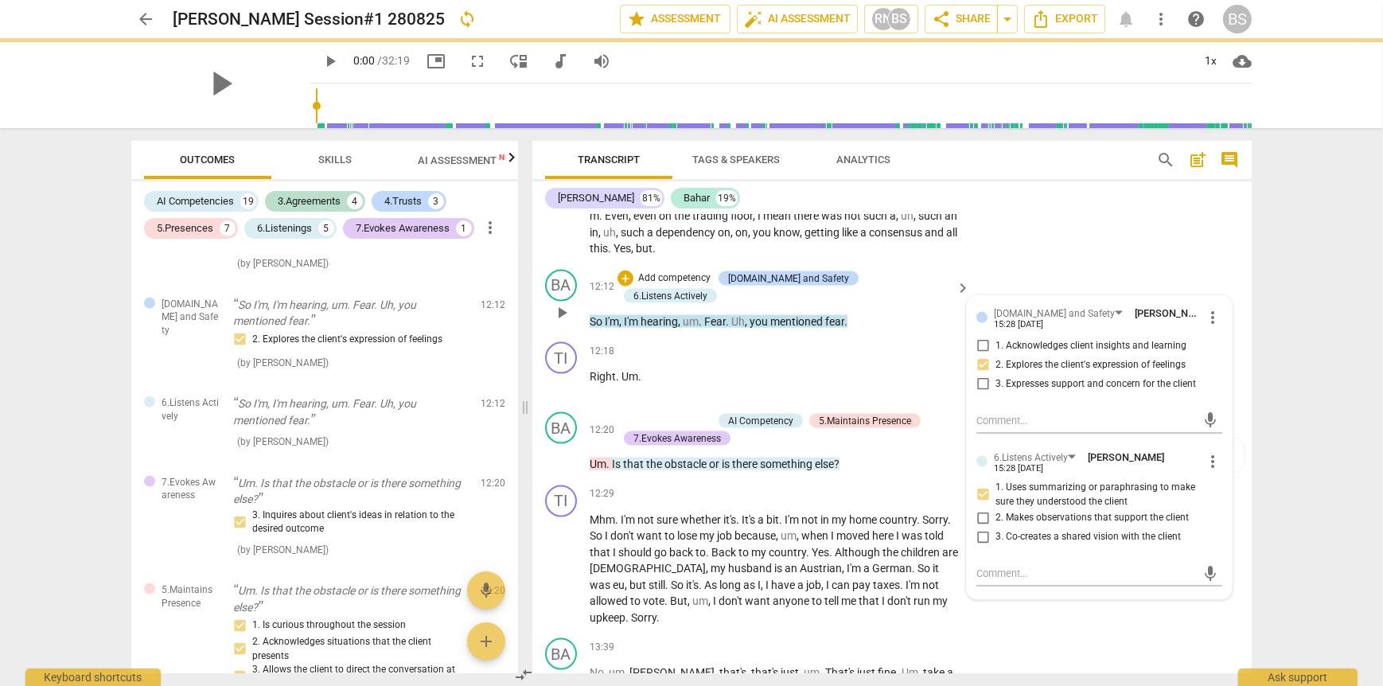
click at [899, 330] on div "12:12 + Add competency [DOMAIN_NAME] and Safety 6.Listens Actively keyboard_arr…" at bounding box center [781, 300] width 382 height 60
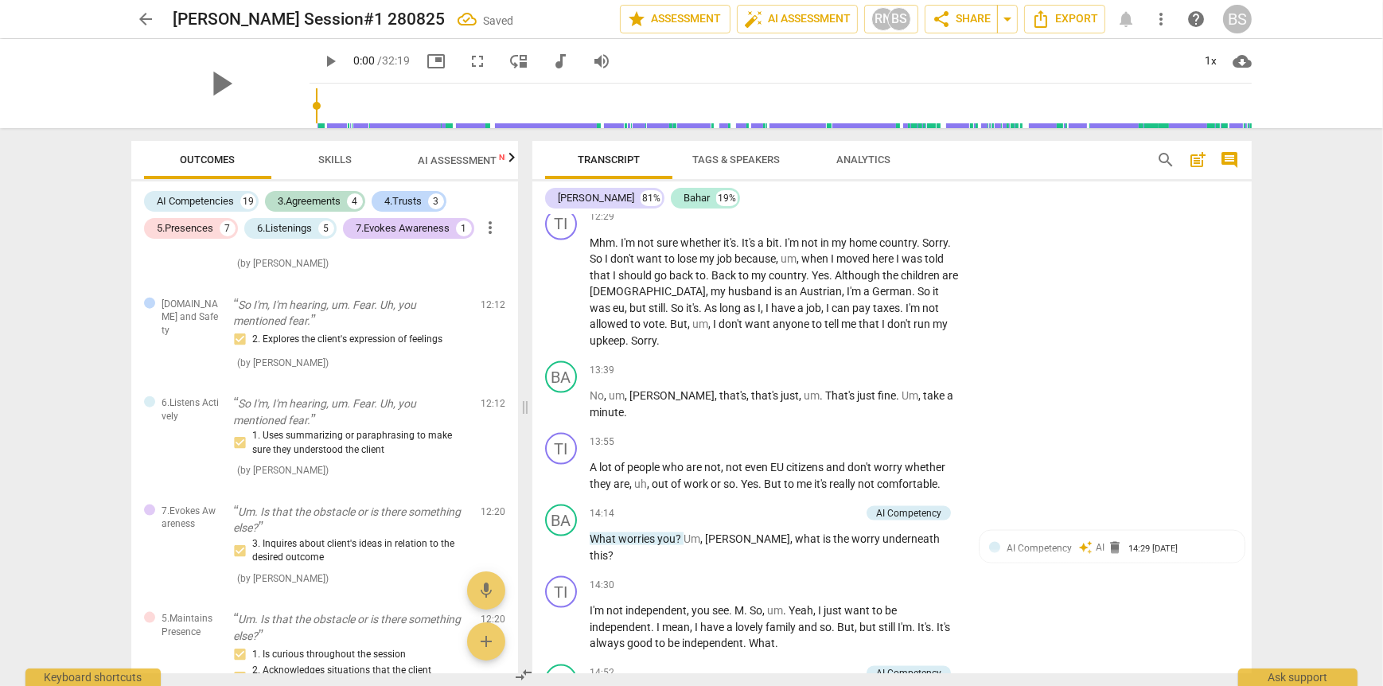
scroll to position [3183, 0]
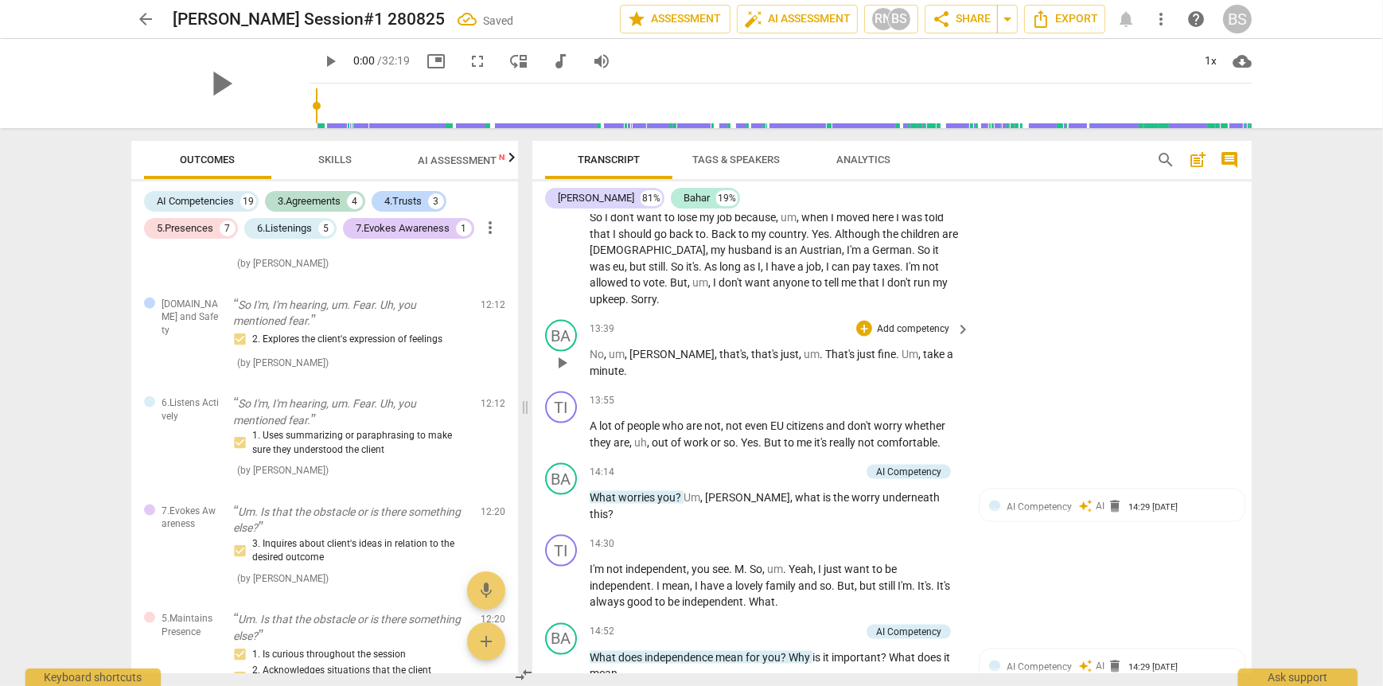
click at [891, 336] on p "Add competency" at bounding box center [913, 329] width 76 height 14
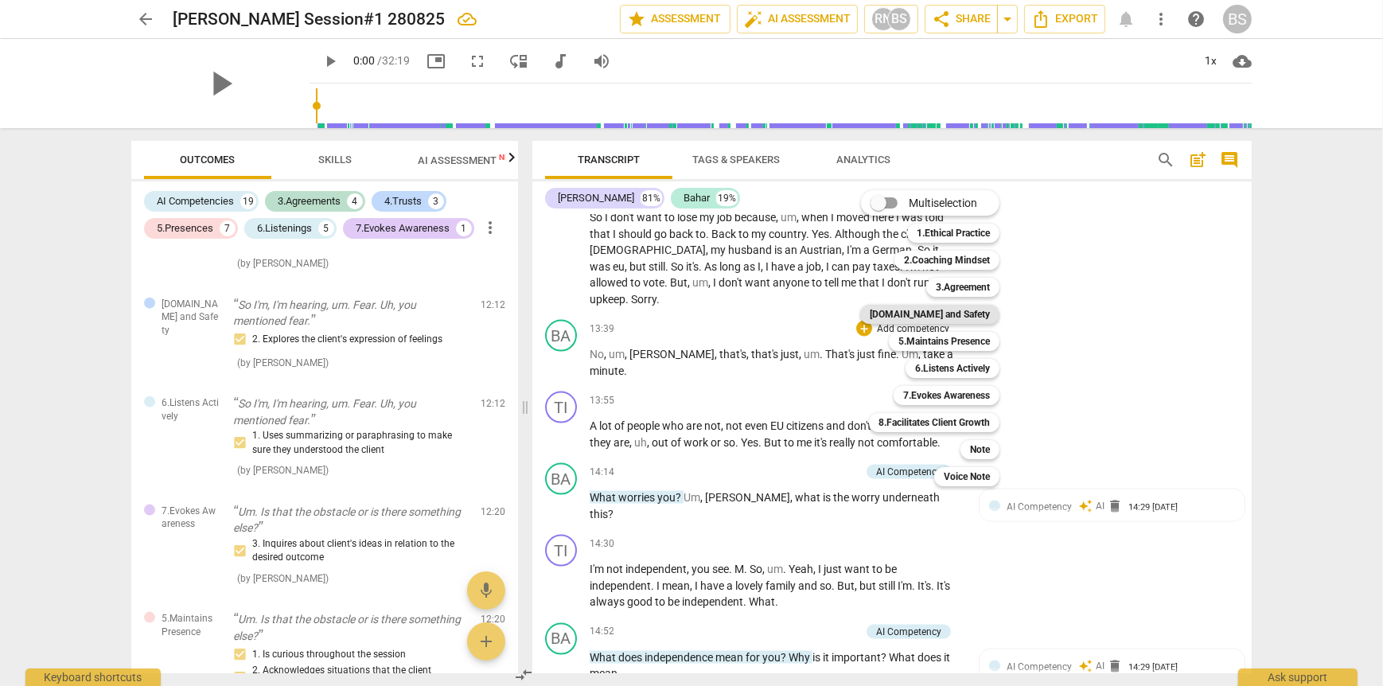
click at [961, 311] on b "[DOMAIN_NAME] and Safety" at bounding box center [930, 314] width 120 height 19
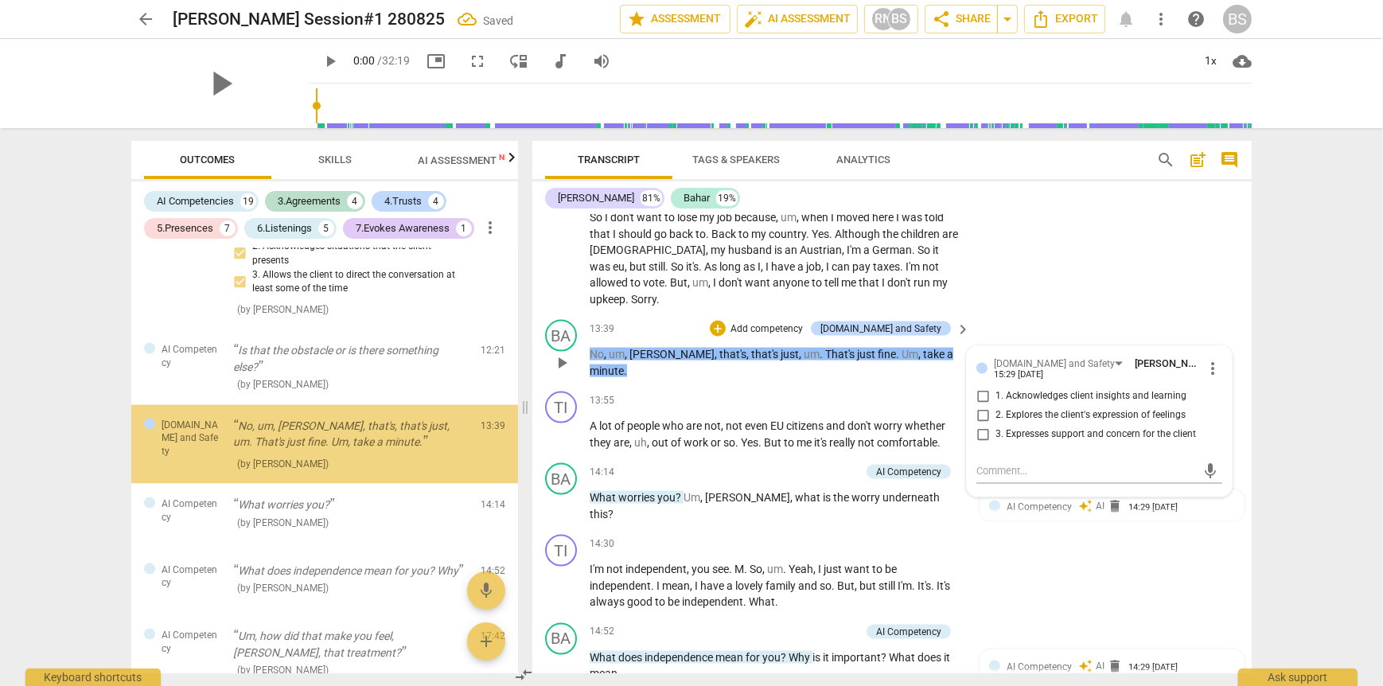
scroll to position [3115, 0]
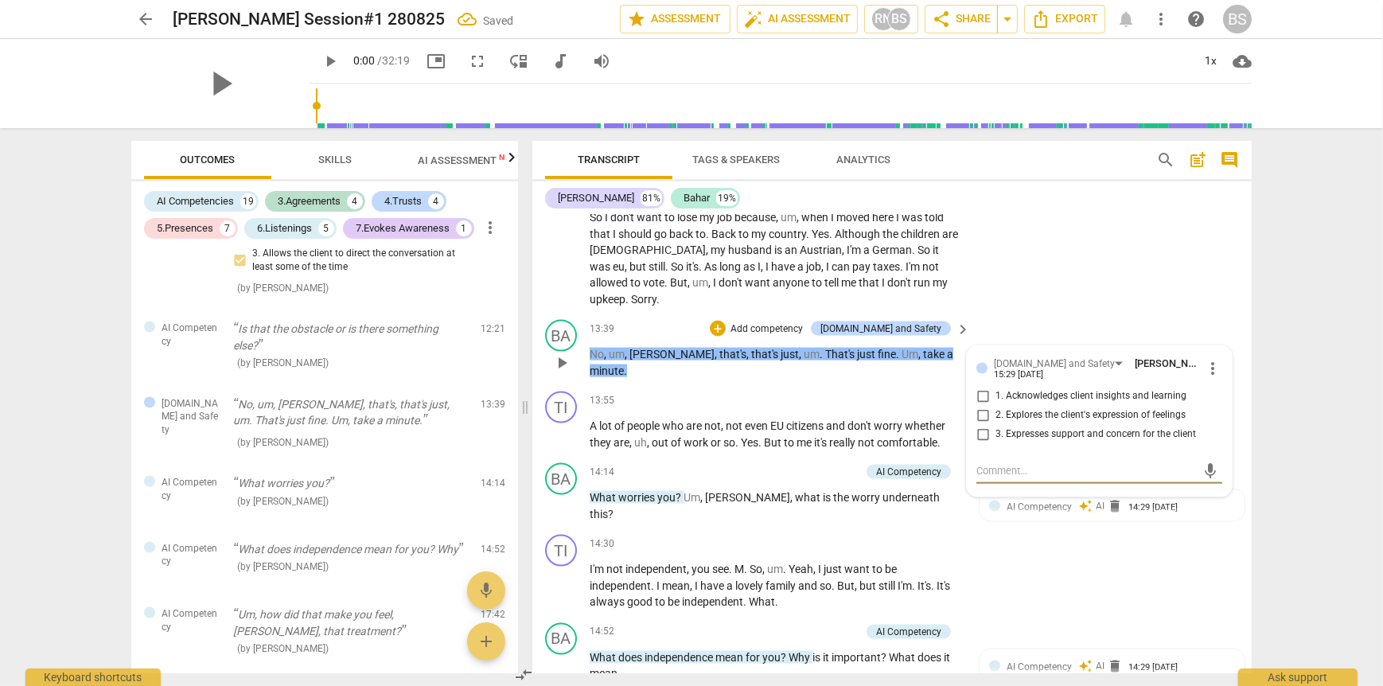
click at [977, 443] on input "3. Expresses support and concern for the client" at bounding box center [982, 434] width 25 height 19
checkbox input "true"
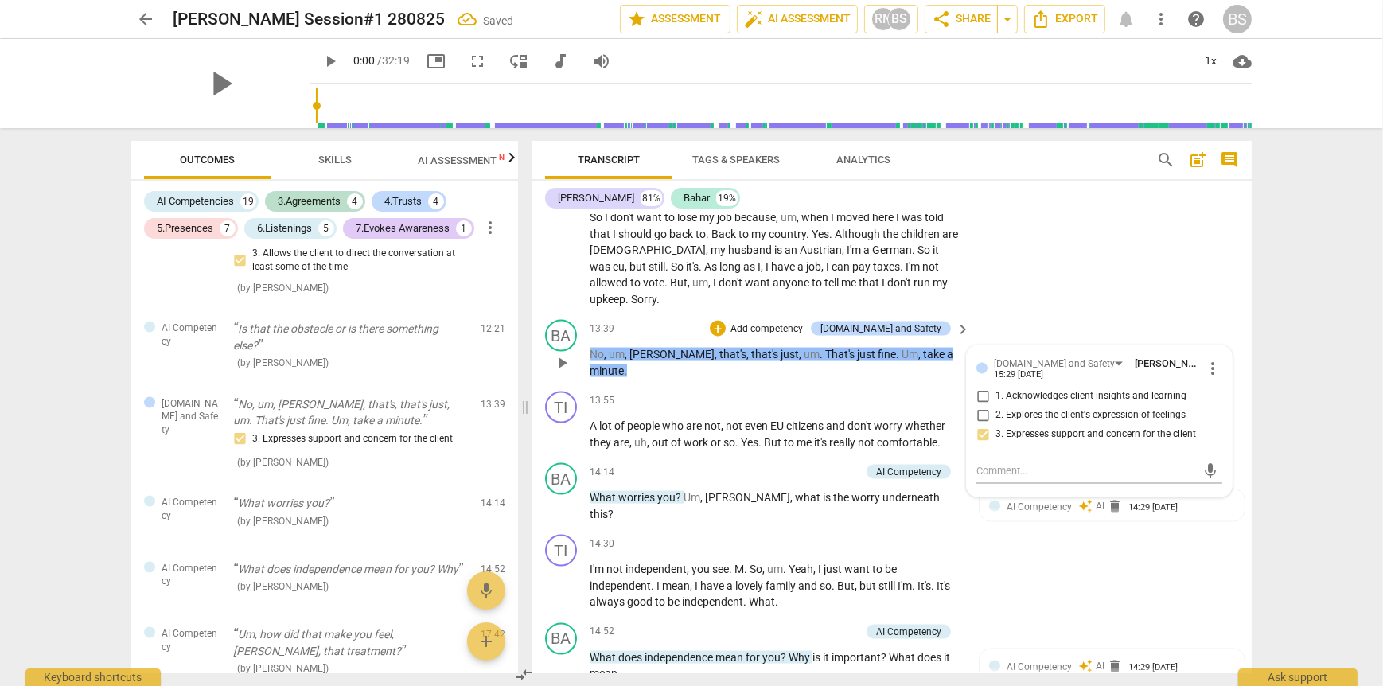
click at [865, 385] on div "BA play_arrow pause 13:39 + Add competency [DOMAIN_NAME] and Safety keyboard_ar…" at bounding box center [891, 350] width 719 height 72
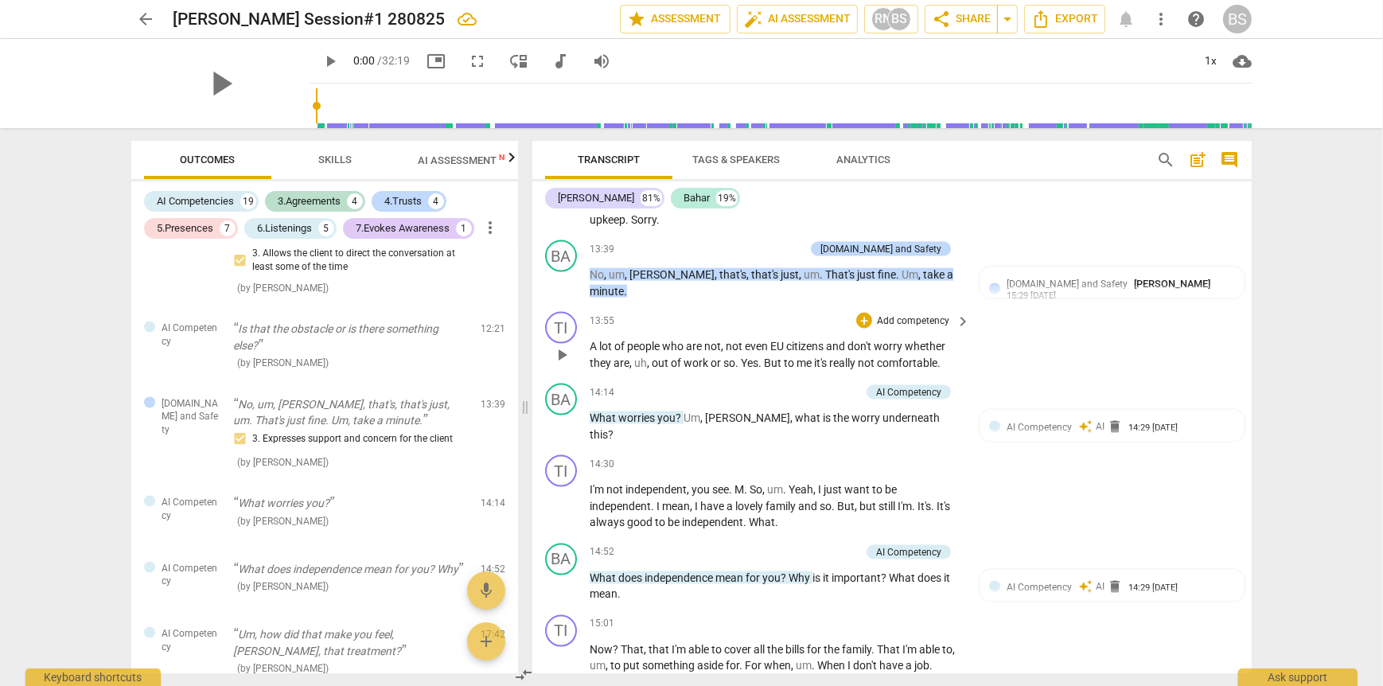
scroll to position [3342, 0]
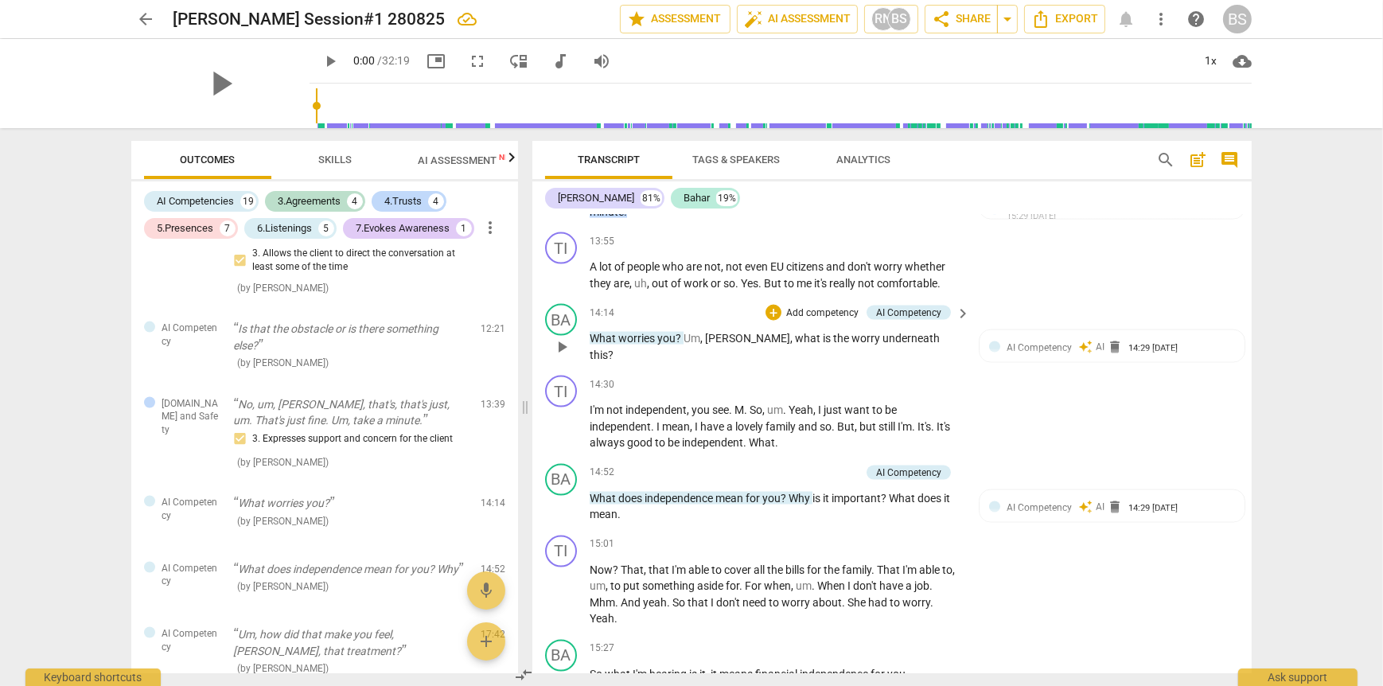
click at [817, 318] on p "Add competency" at bounding box center [823, 313] width 76 height 14
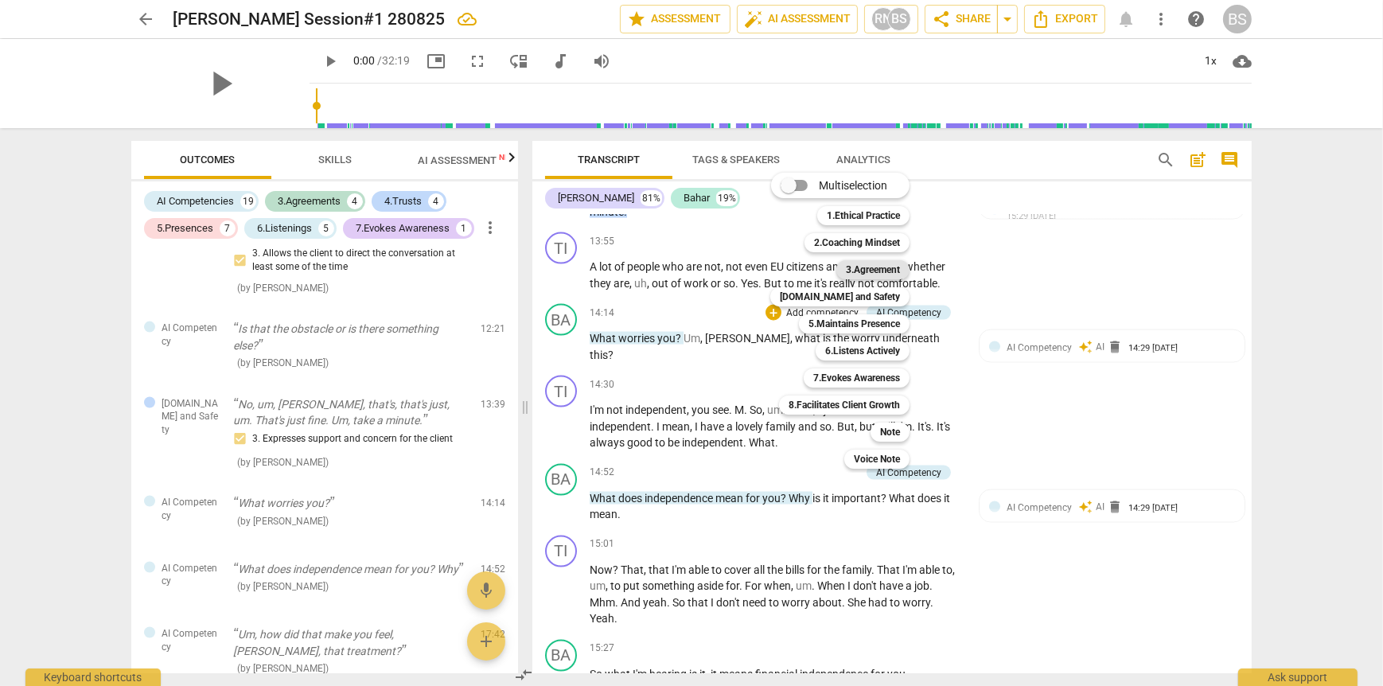
click at [875, 273] on b "3.Agreement" at bounding box center [873, 269] width 54 height 19
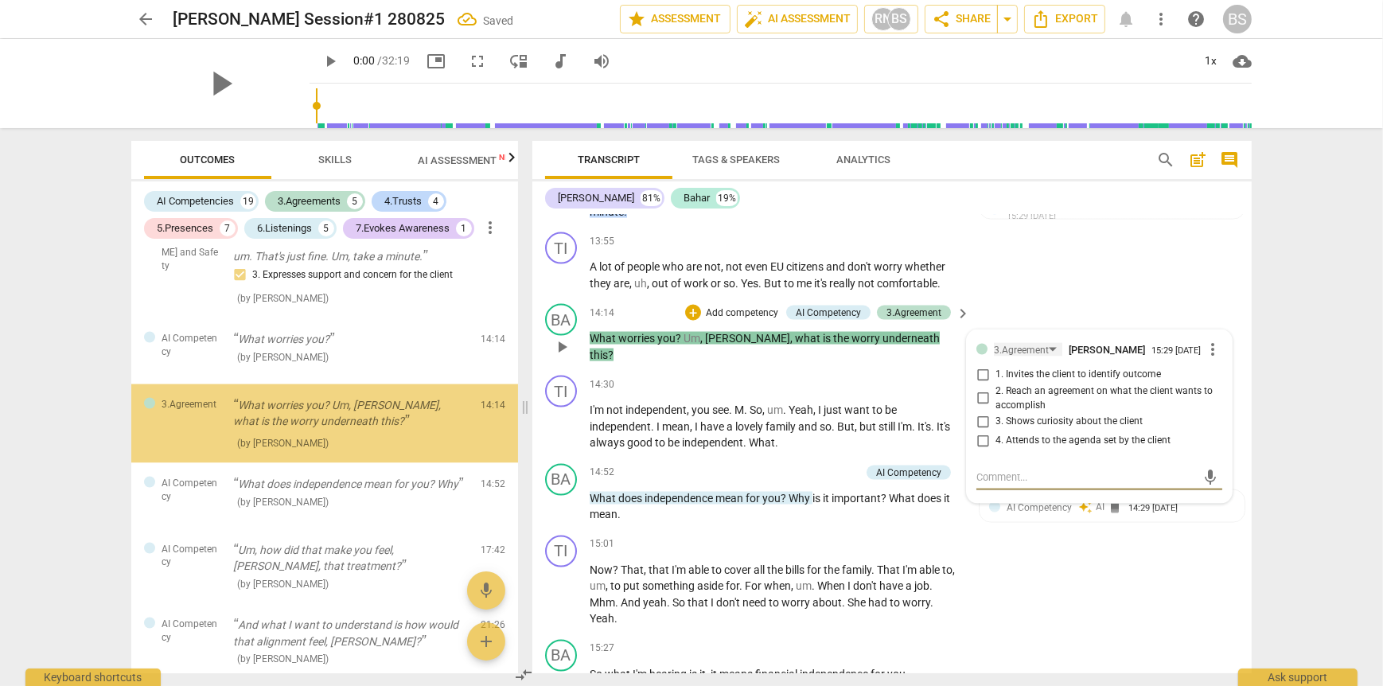
scroll to position [3280, 0]
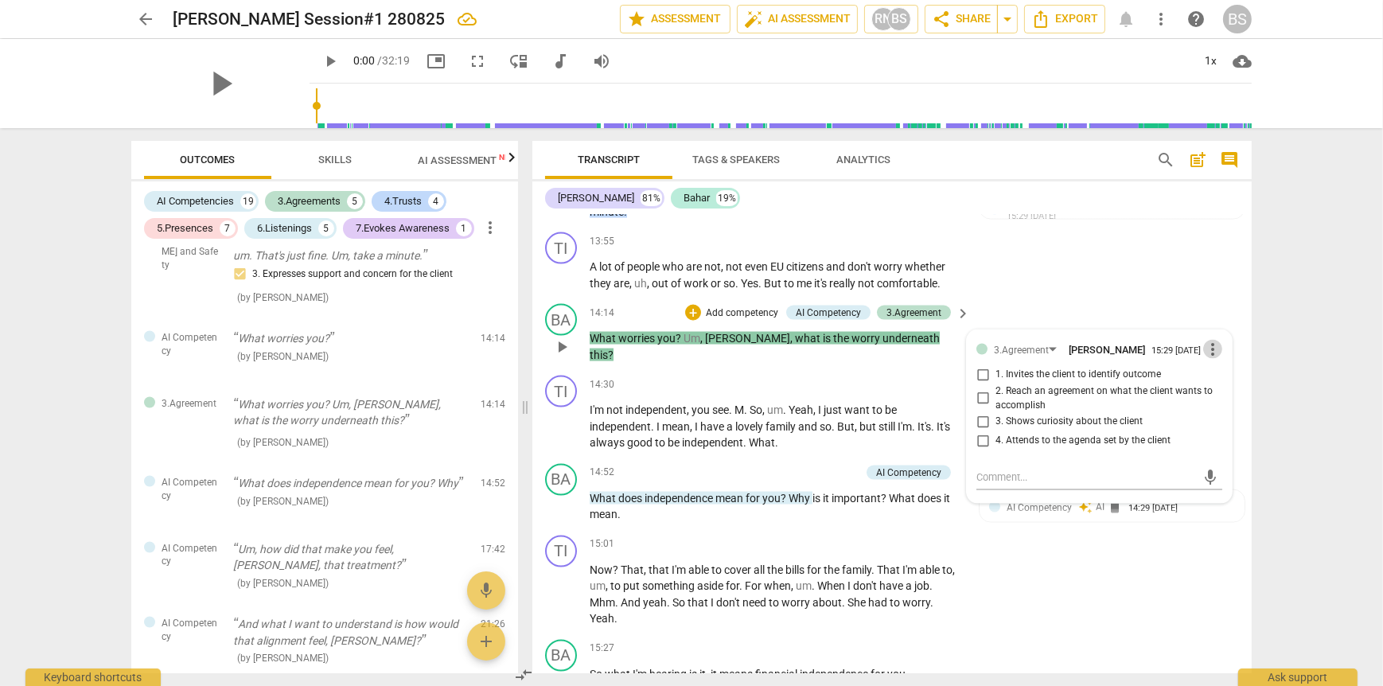
click at [1206, 359] on span "more_vert" at bounding box center [1212, 349] width 19 height 19
click at [1229, 387] on li "Delete" at bounding box center [1225, 390] width 55 height 30
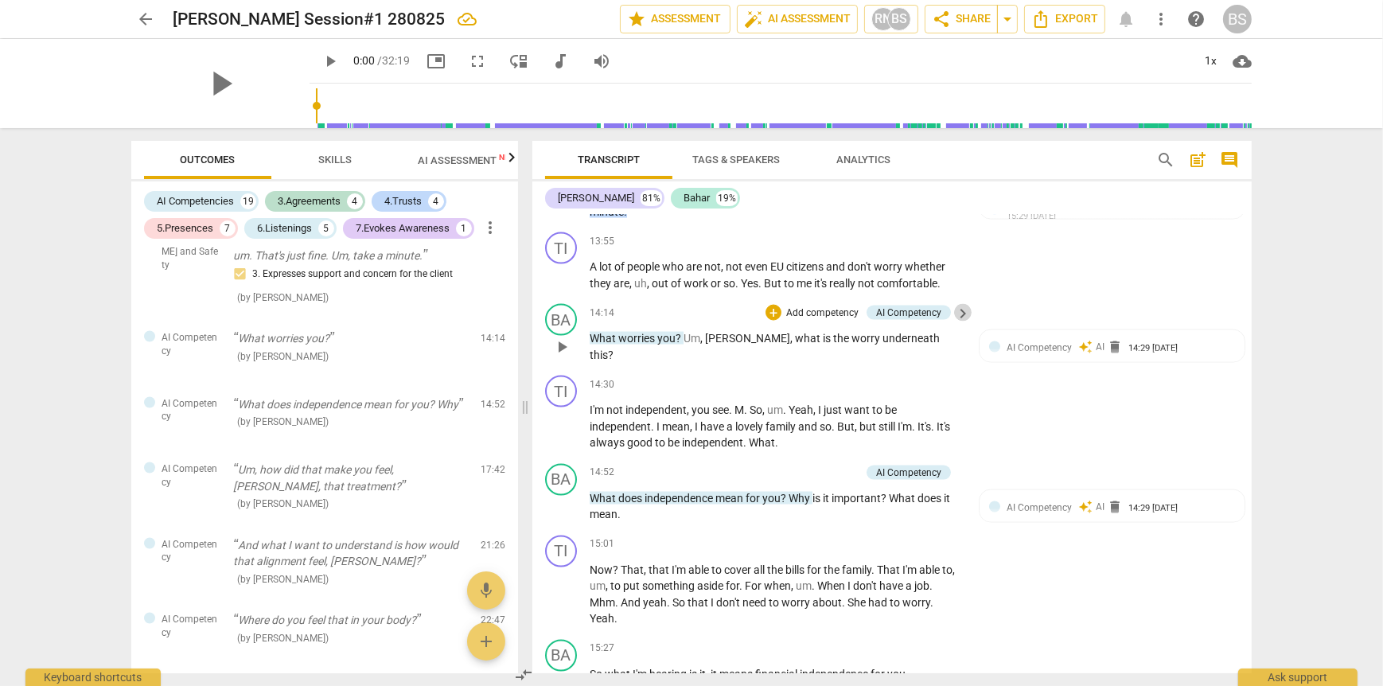
click at [961, 320] on span "keyboard_arrow_right" at bounding box center [962, 313] width 19 height 19
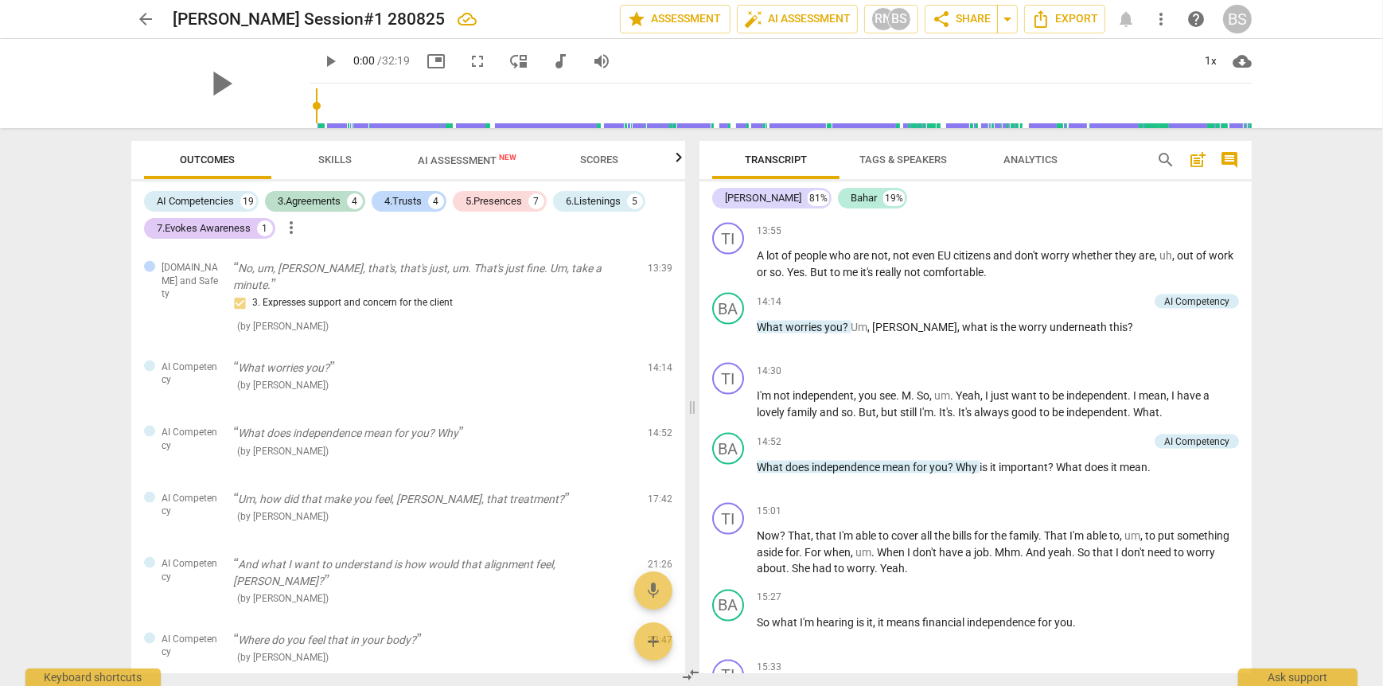
scroll to position [3003, 0]
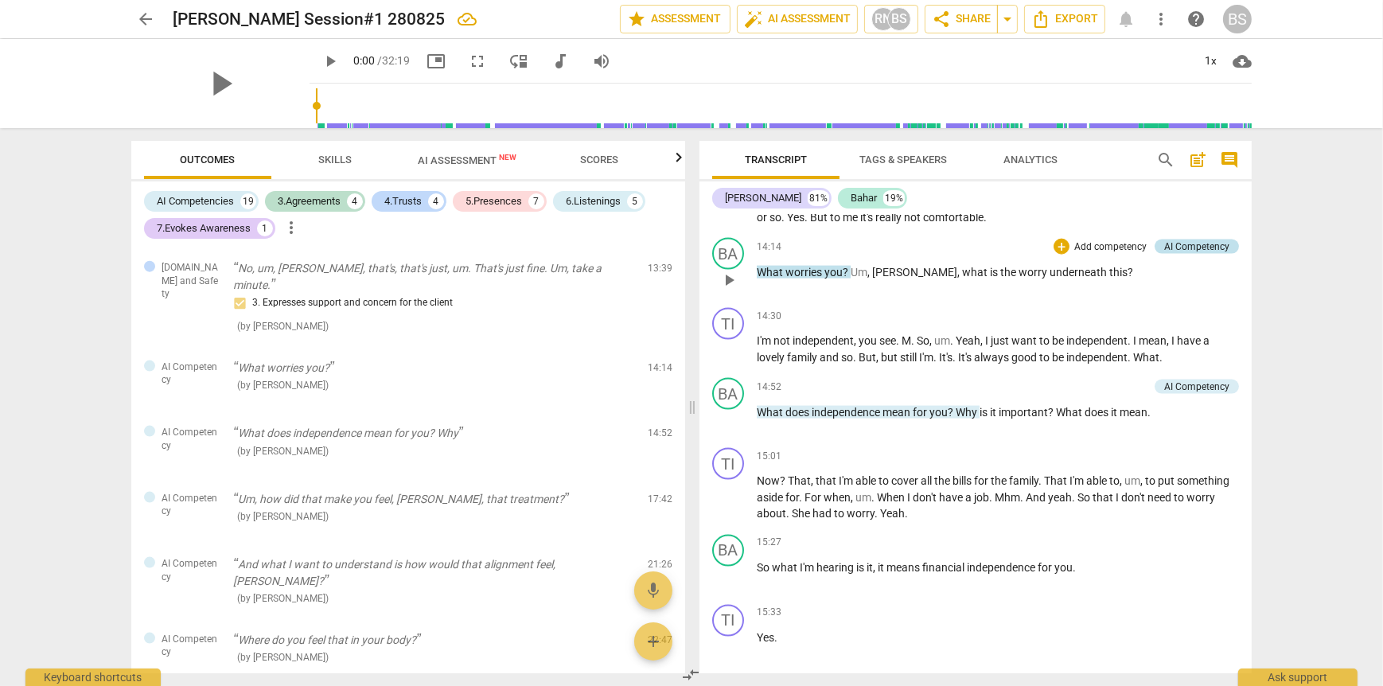
click at [1193, 240] on div "AI Competency" at bounding box center [1196, 247] width 65 height 14
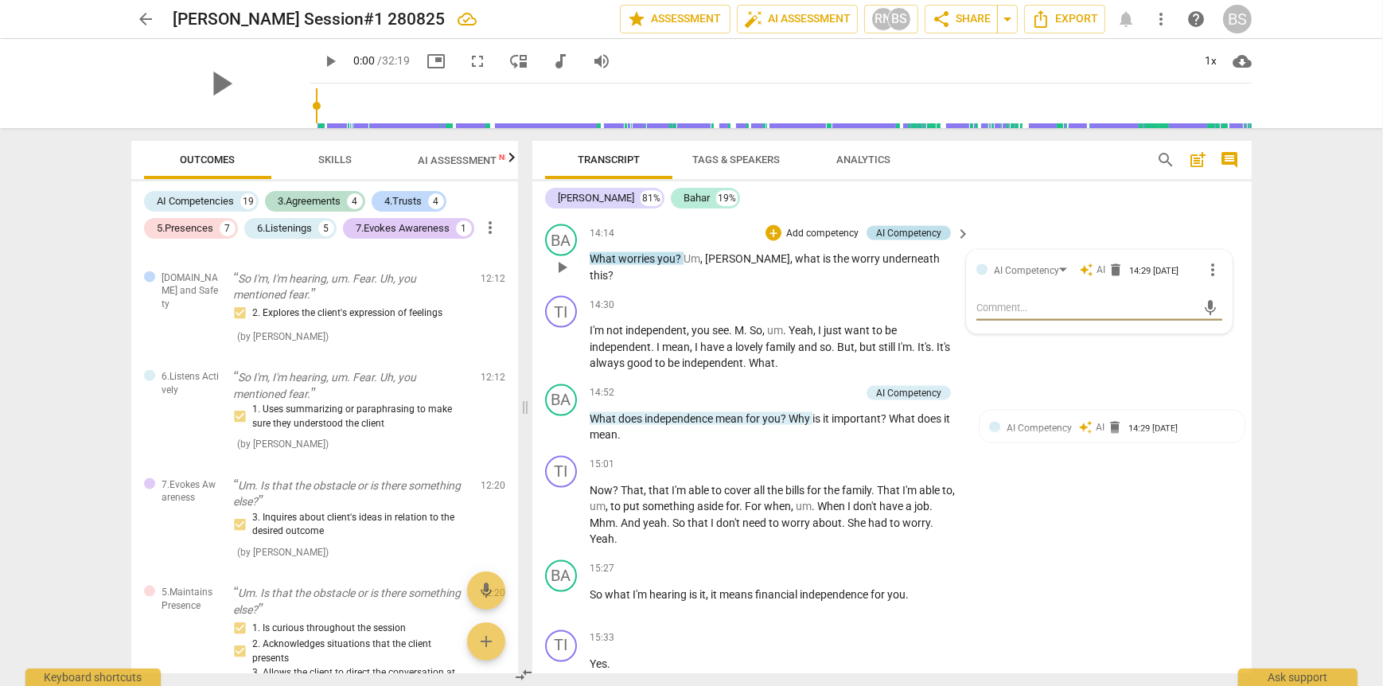
scroll to position [2650, 0]
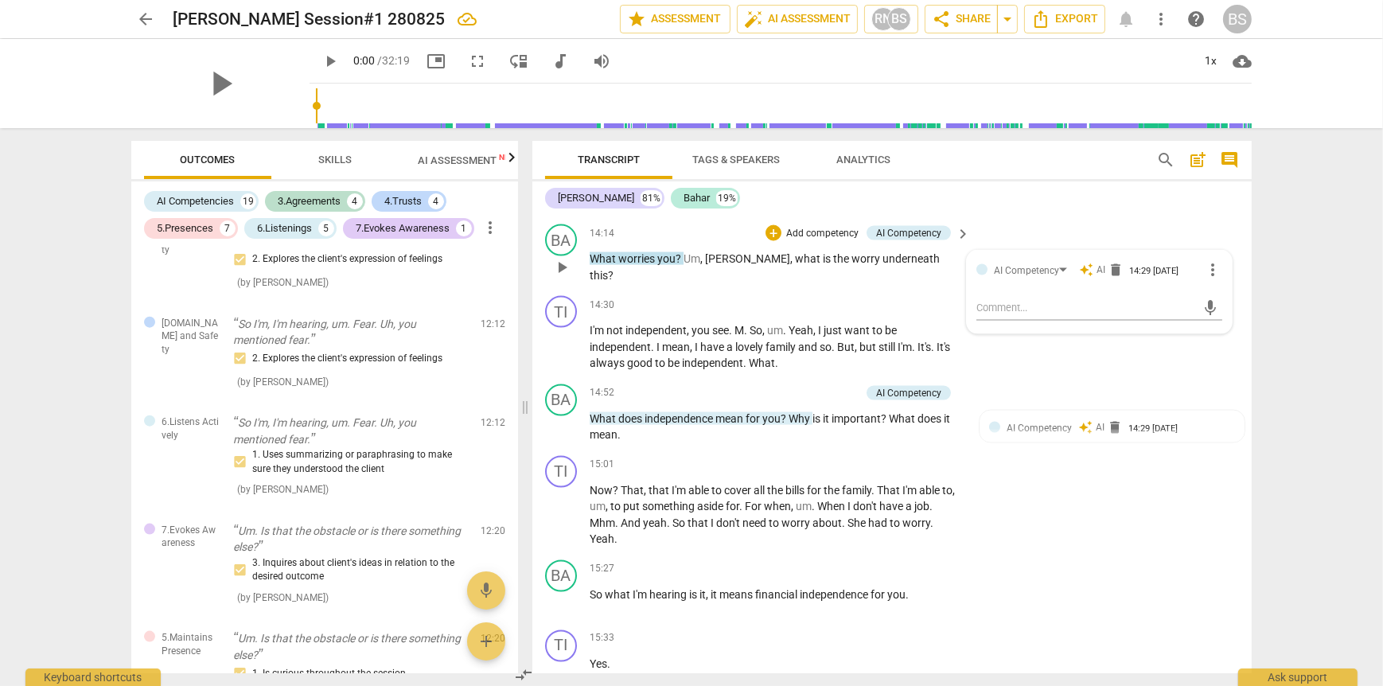
click at [1085, 277] on span "auto_awesome" at bounding box center [1086, 270] width 14 height 14
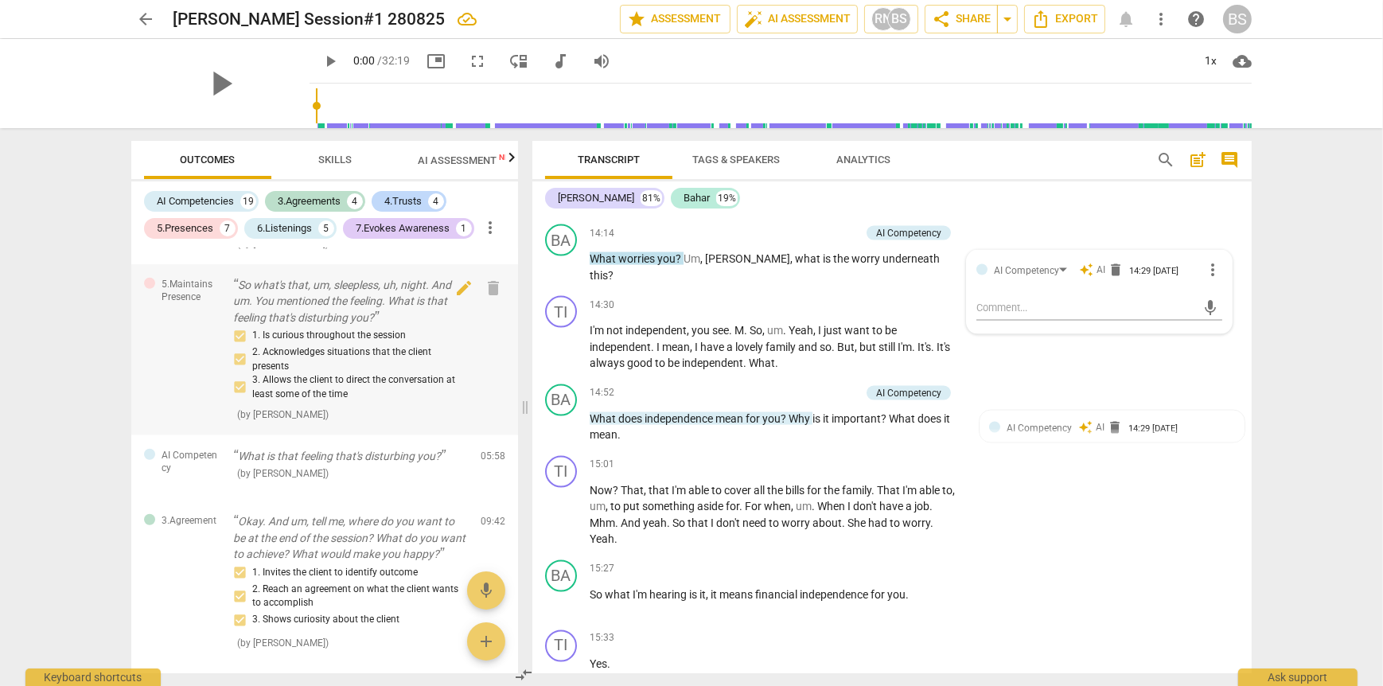
scroll to position [1297, 0]
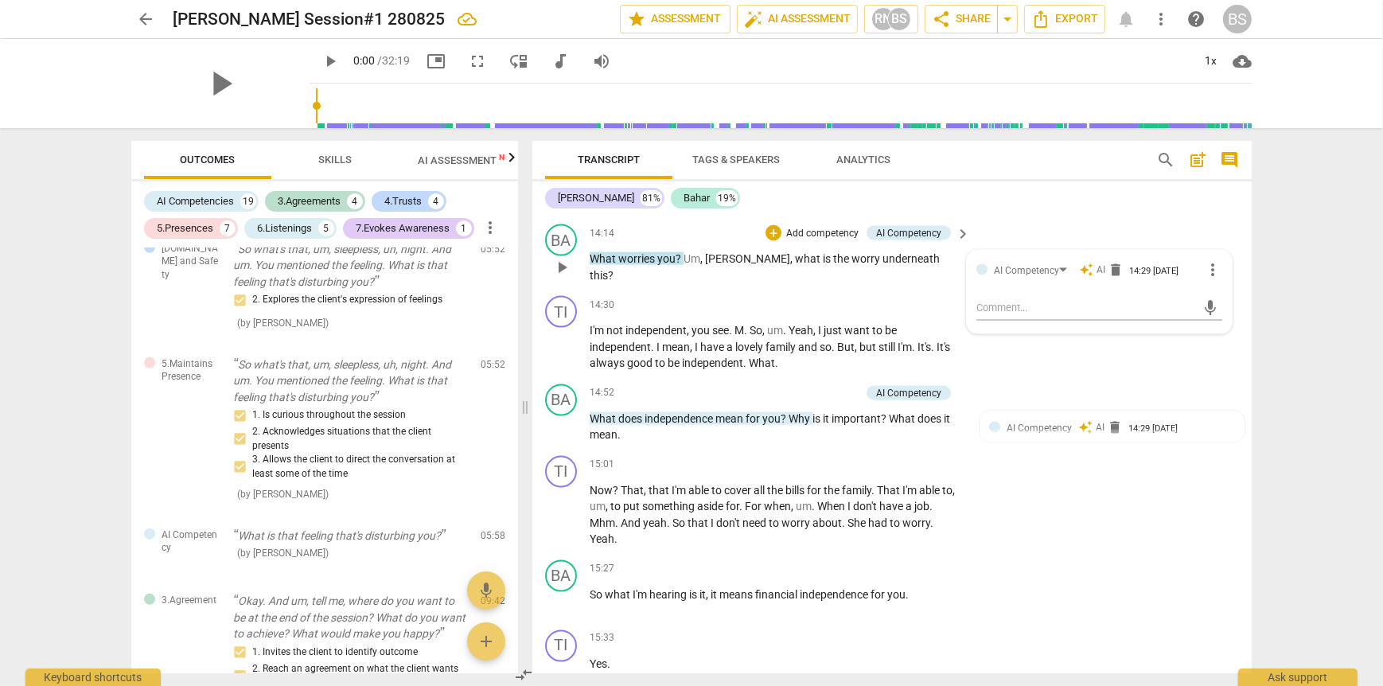
click at [758, 283] on div "14:14 + Add competency AI Competency keyboard_arrow_right What worries you ? Um…" at bounding box center [781, 253] width 382 height 59
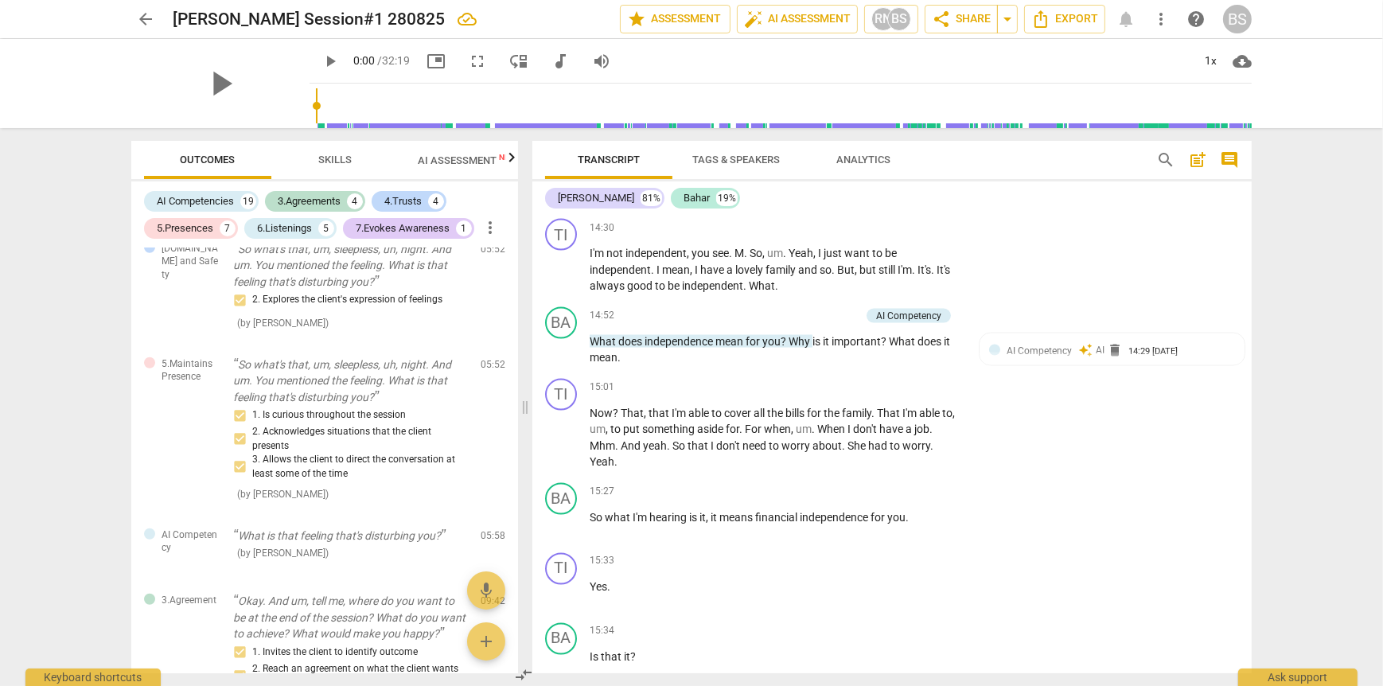
scroll to position [3502, 0]
click at [832, 318] on p "Add competency" at bounding box center [823, 313] width 76 height 14
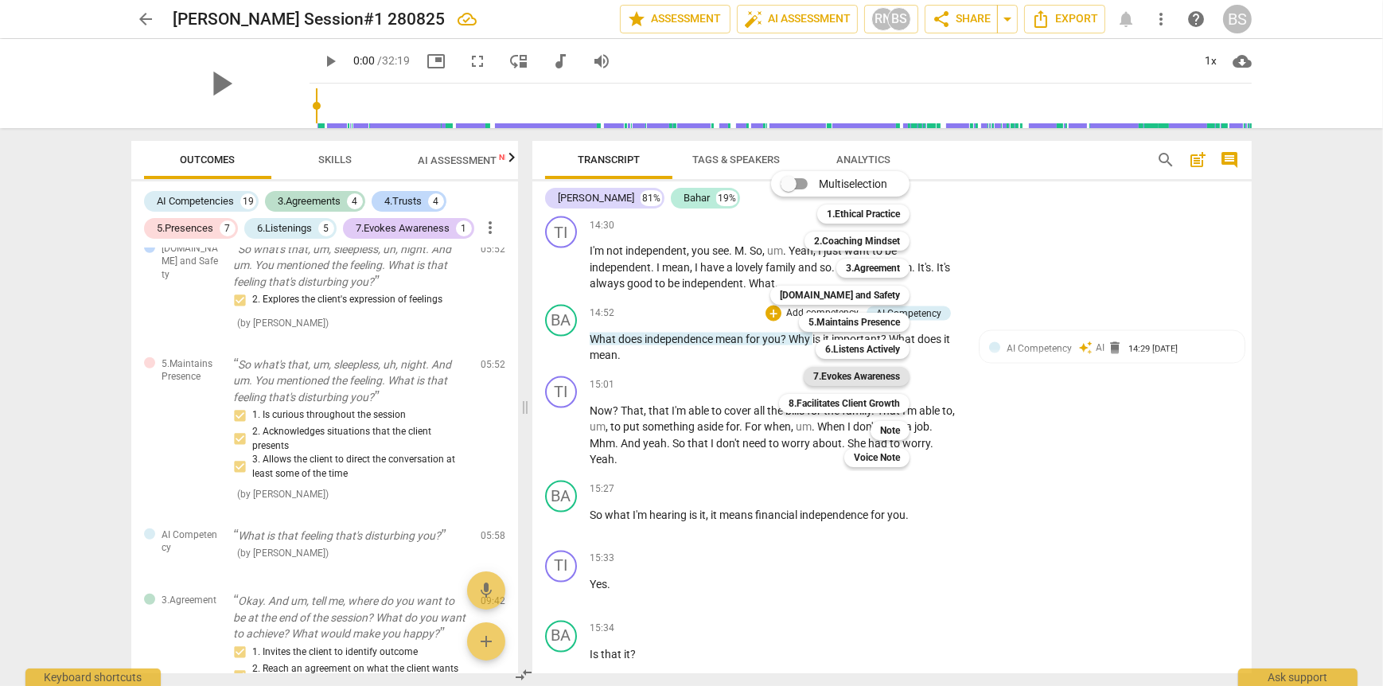
click at [865, 376] on b "7.Evokes Awareness" at bounding box center [856, 376] width 87 height 19
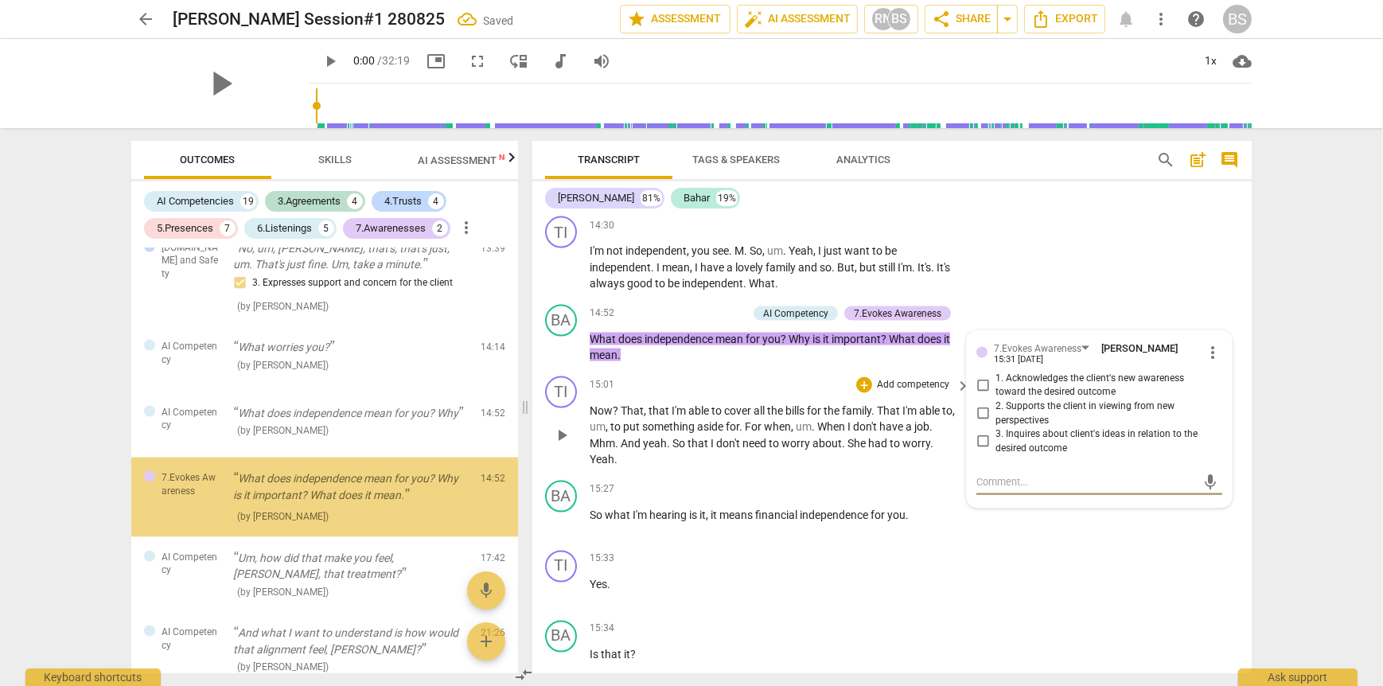
scroll to position [3355, 0]
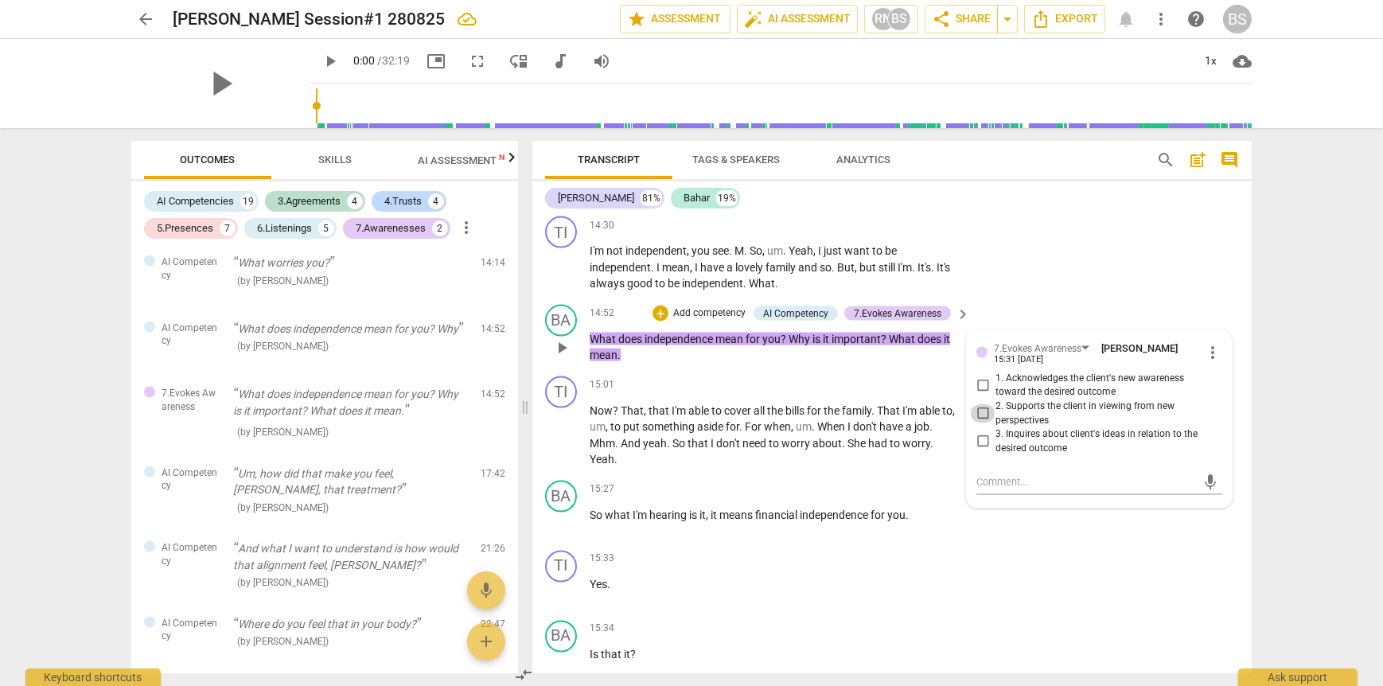
click at [980, 419] on input "2. Supports the client in viewing from new perspectives" at bounding box center [982, 413] width 25 height 19
checkbox input "true"
click at [822, 364] on p "What does independence mean for you ? Why is it important ? What does it mean ." at bounding box center [776, 347] width 372 height 33
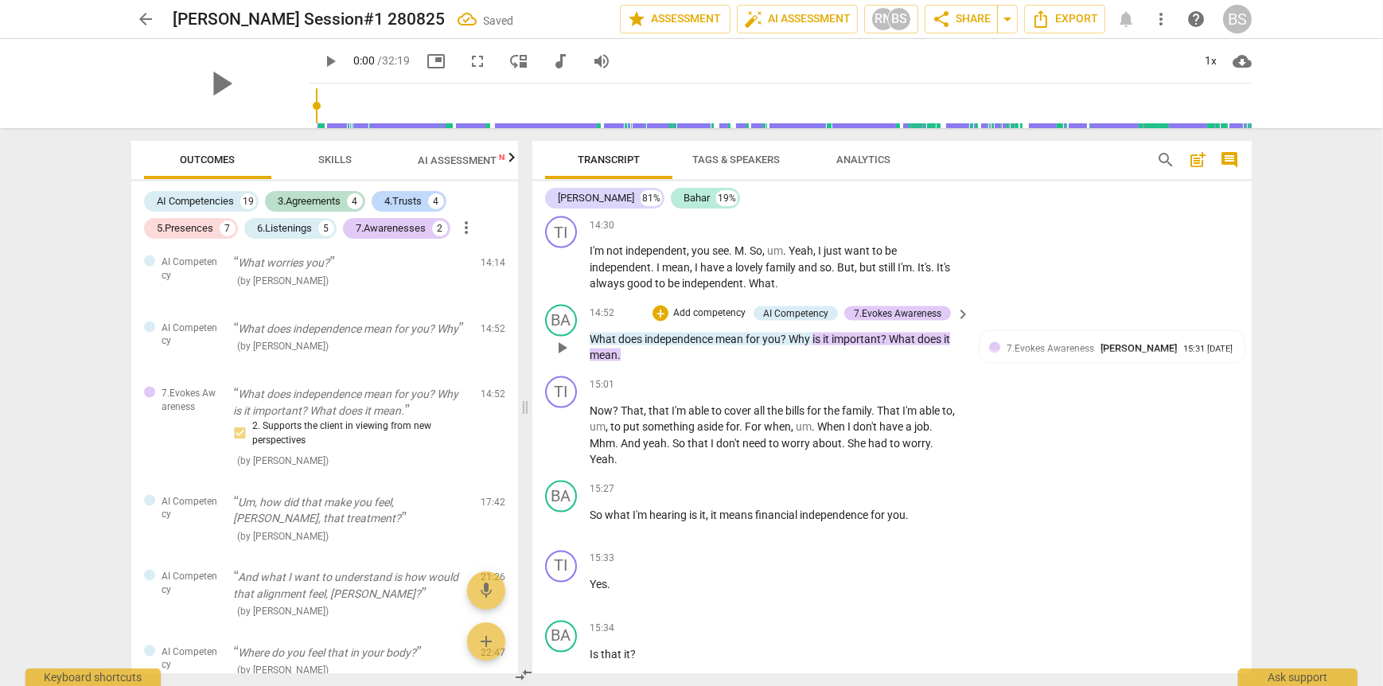
scroll to position [3342, 0]
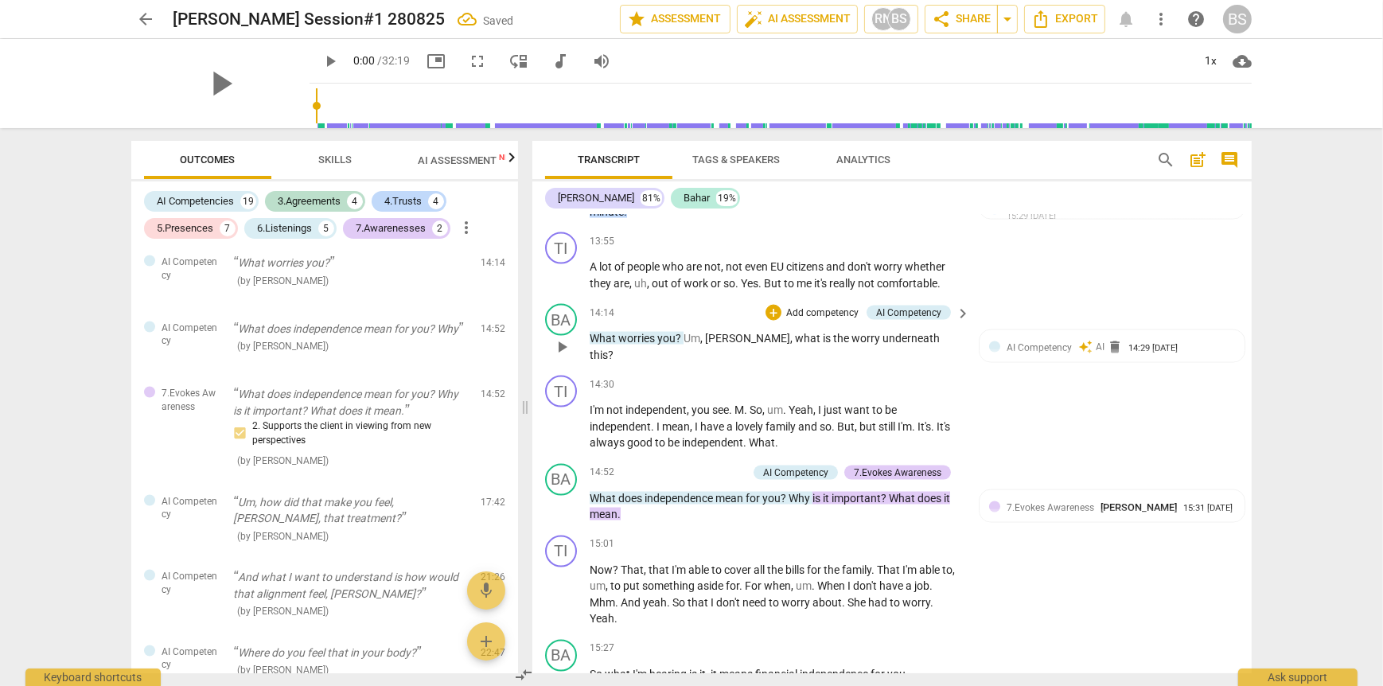
click at [824, 315] on p "Add competency" at bounding box center [823, 313] width 76 height 14
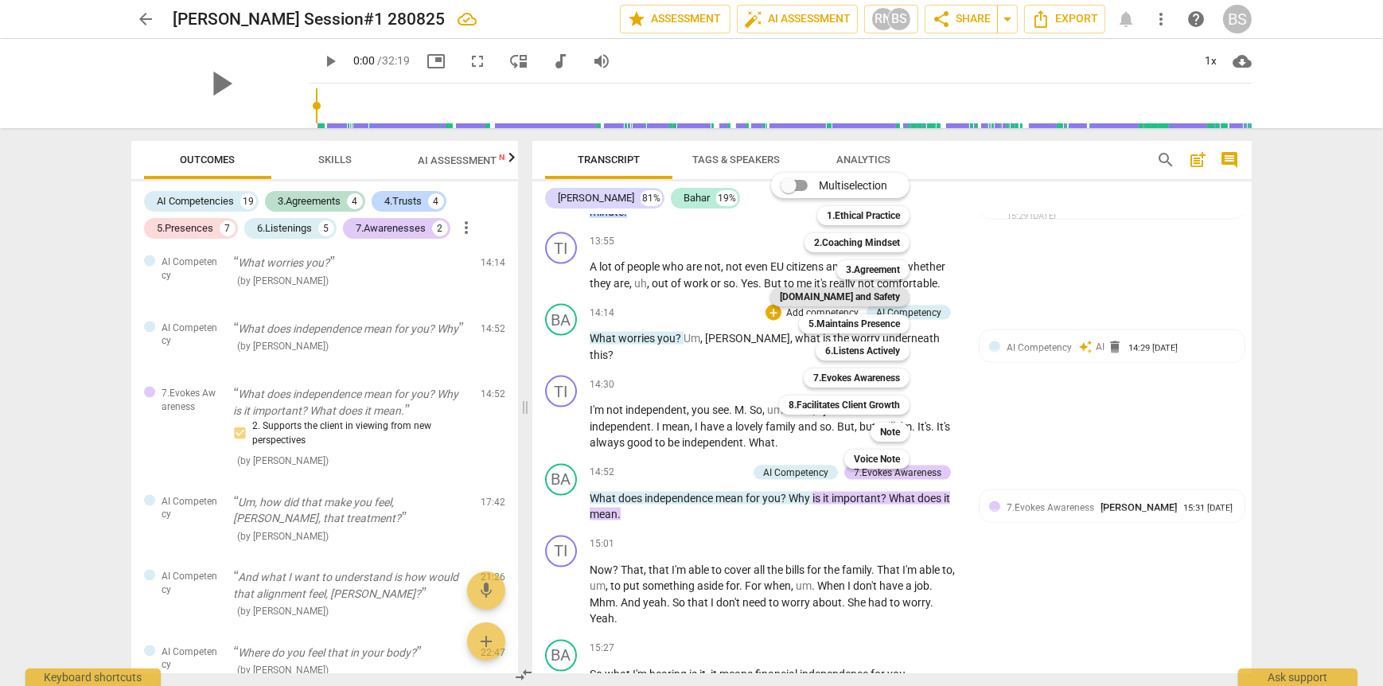
click at [859, 291] on b "[DOMAIN_NAME] and Safety" at bounding box center [840, 296] width 120 height 19
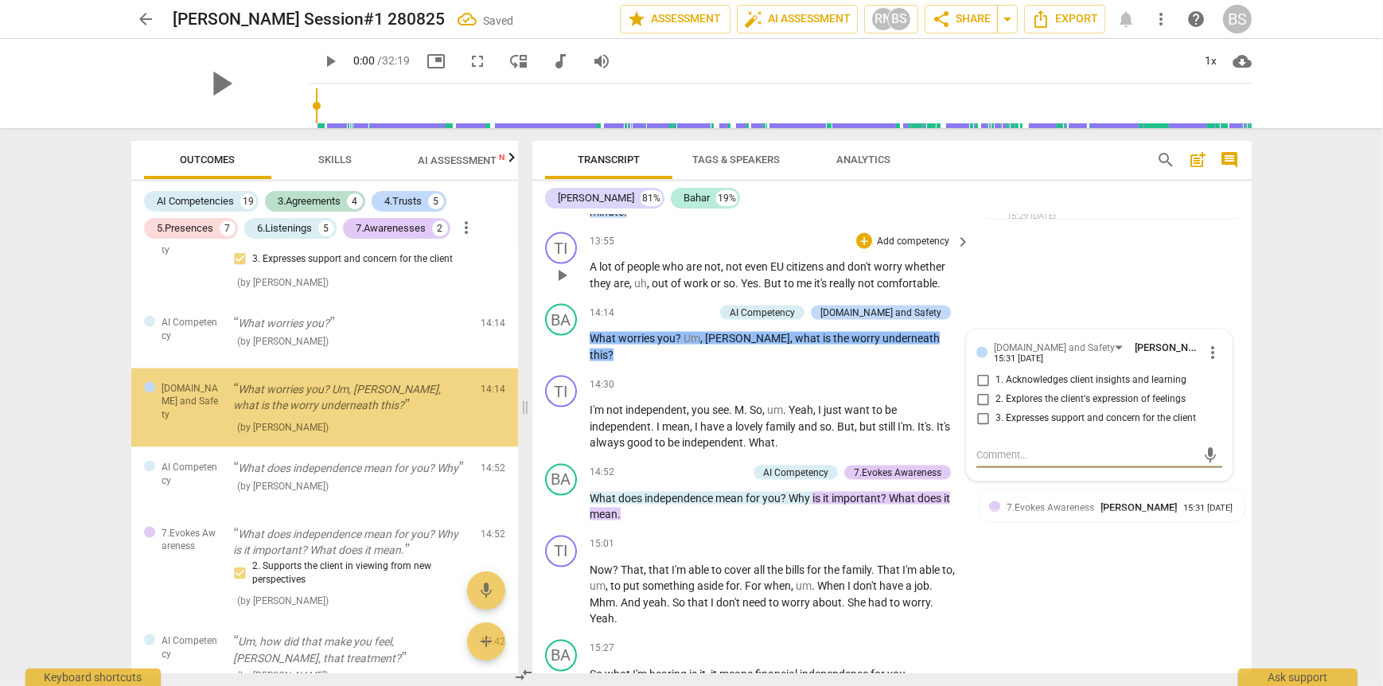
scroll to position [3280, 0]
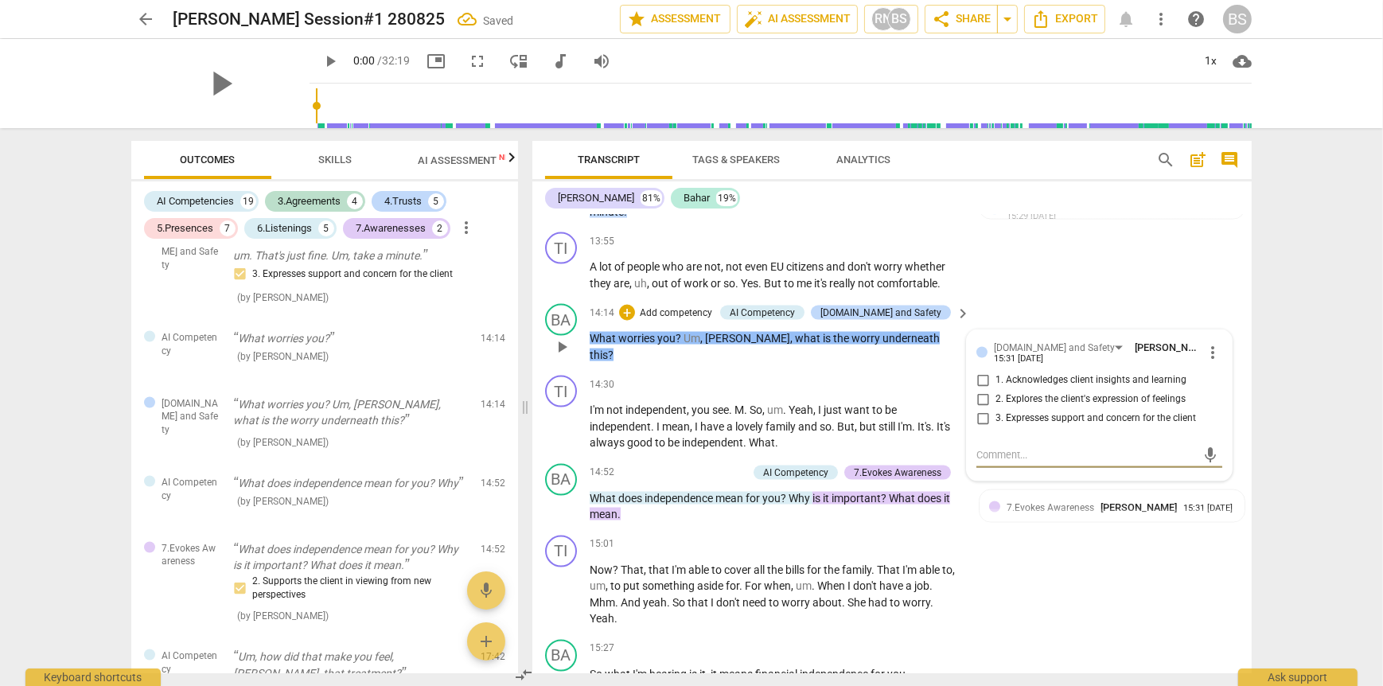
click at [972, 404] on input "2. Explores the client's expression of feelings" at bounding box center [982, 399] width 25 height 19
checkbox input "true"
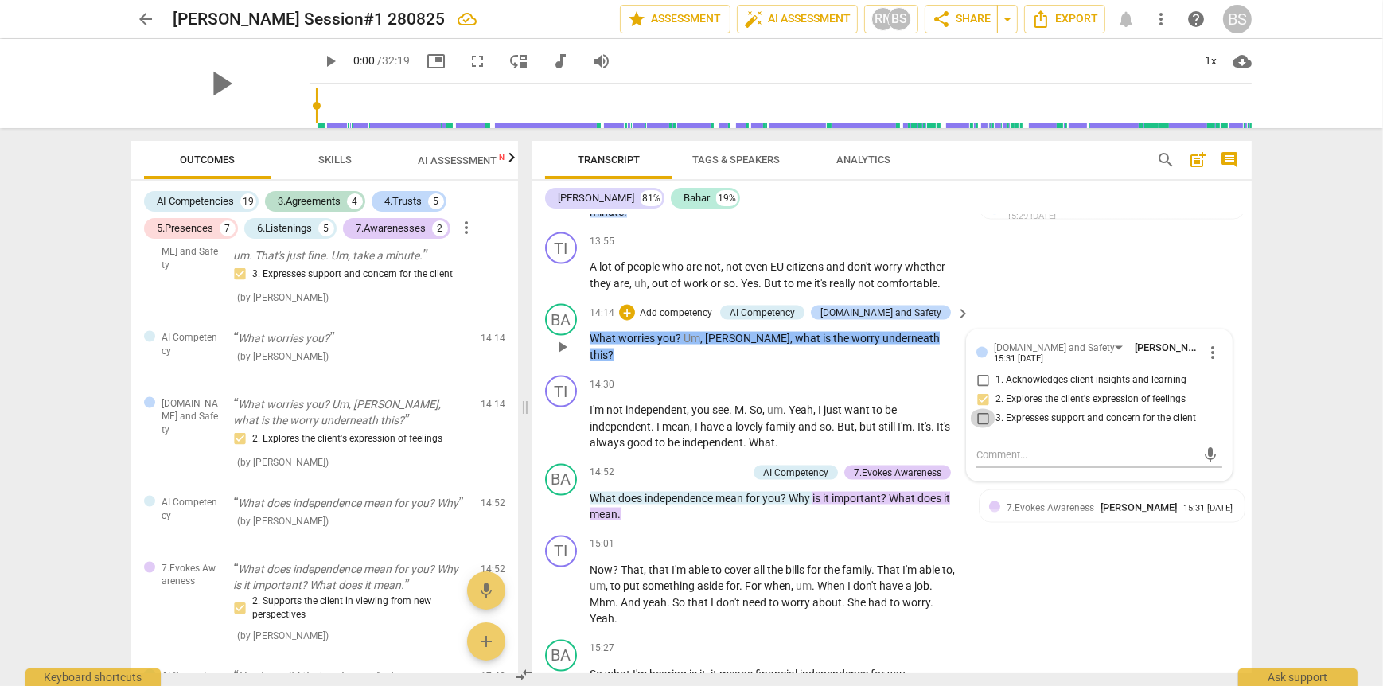
click at [978, 424] on input "3. Expresses support and concern for the client" at bounding box center [982, 418] width 25 height 19
checkbox input "true"
click at [692, 314] on p "Add competency" at bounding box center [676, 313] width 76 height 14
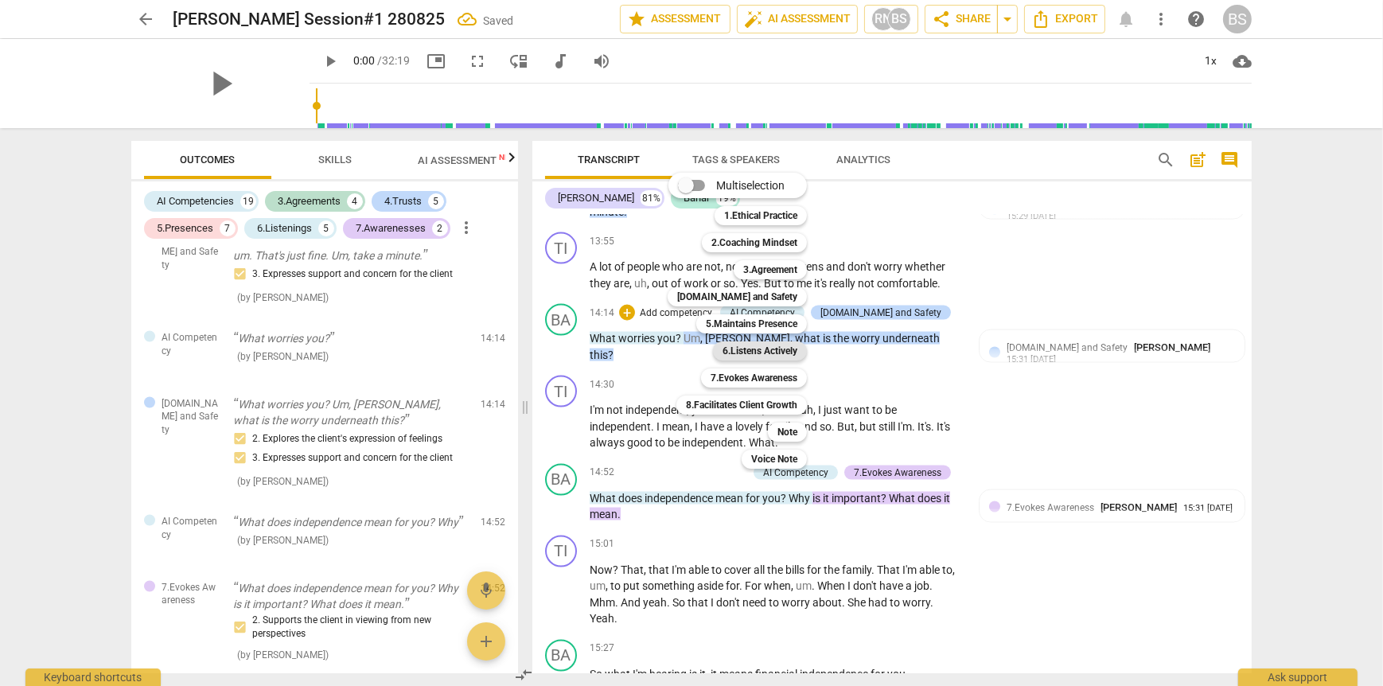
click at [768, 350] on b "6.Listens Actively" at bounding box center [760, 350] width 75 height 19
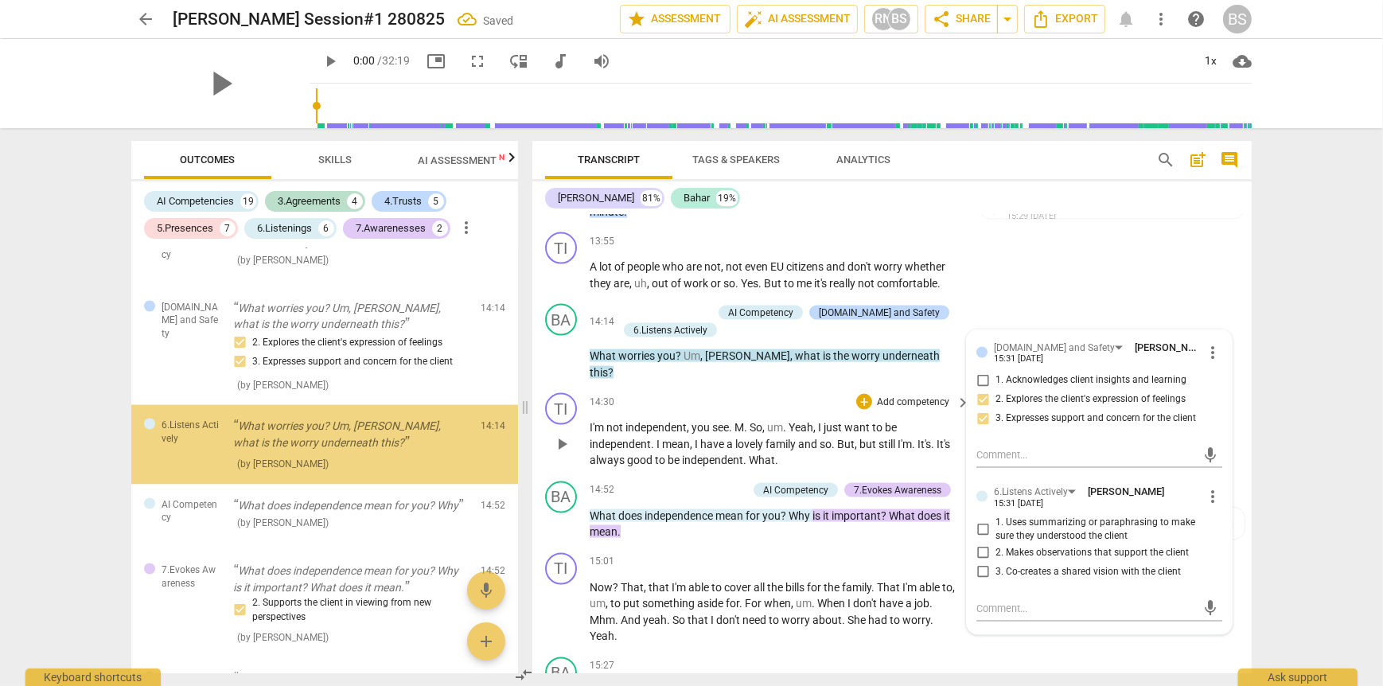
scroll to position [3398, 0]
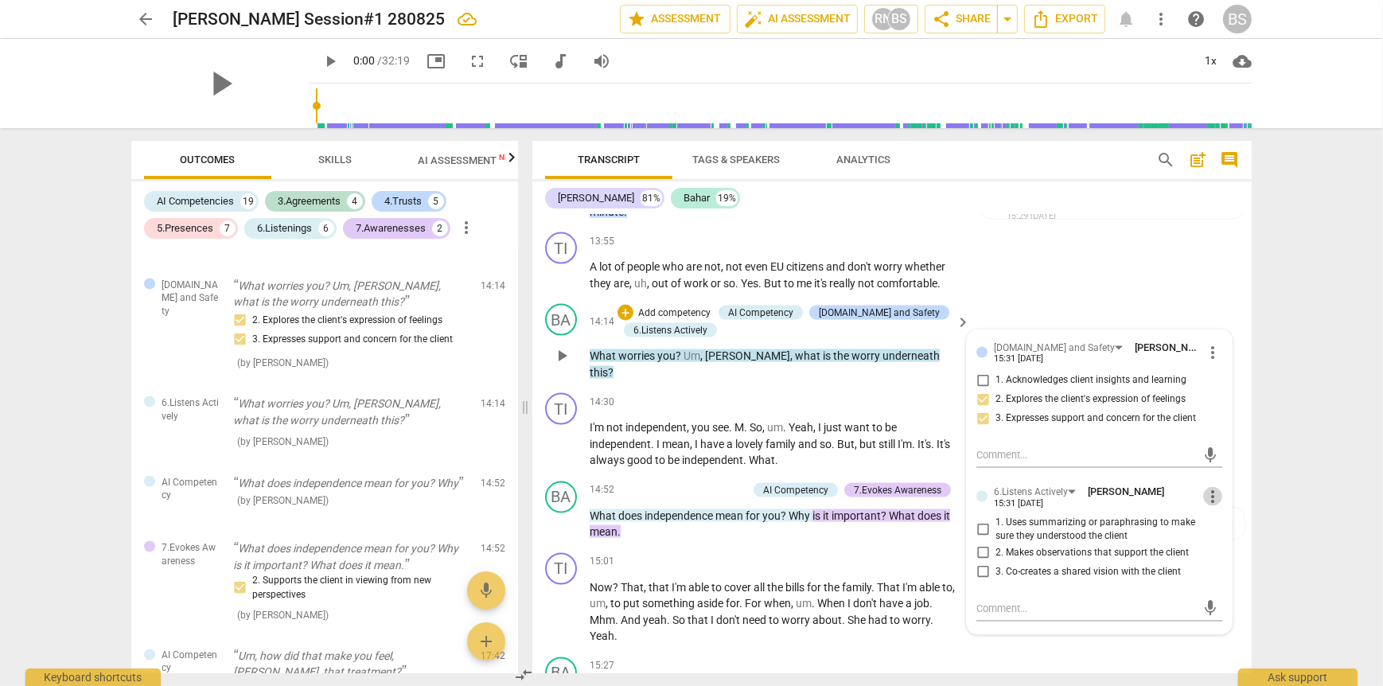
click at [1206, 501] on span "more_vert" at bounding box center [1212, 496] width 19 height 19
click at [1215, 537] on li "Delete" at bounding box center [1225, 534] width 55 height 30
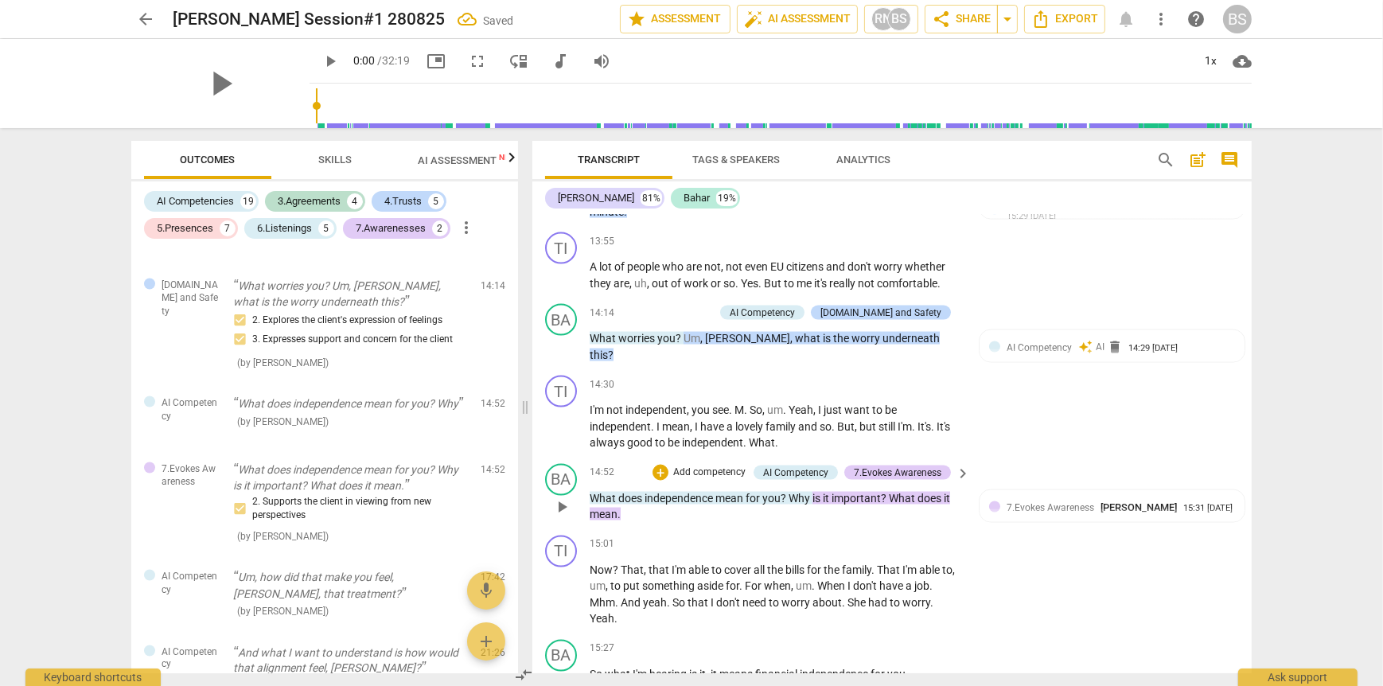
click at [710, 477] on p "Add competency" at bounding box center [710, 473] width 76 height 14
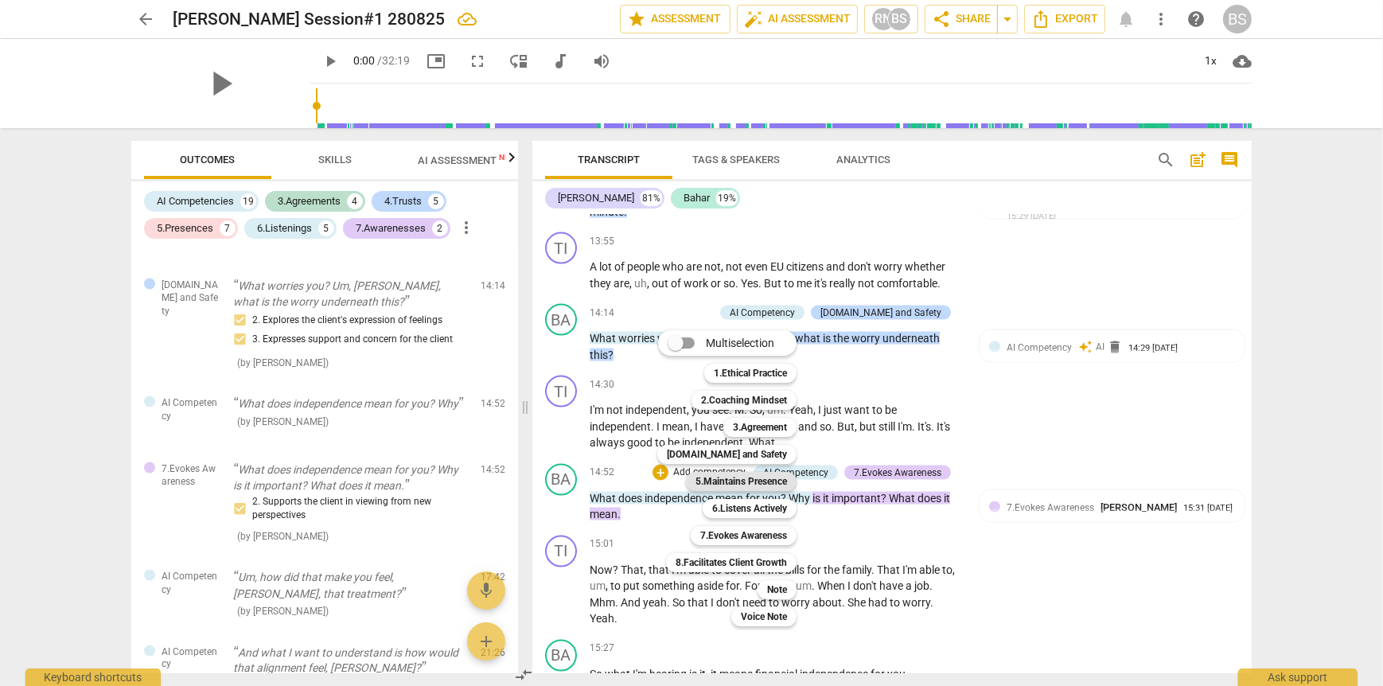
click at [764, 478] on b "5.Maintains Presence" at bounding box center [742, 481] width 92 height 19
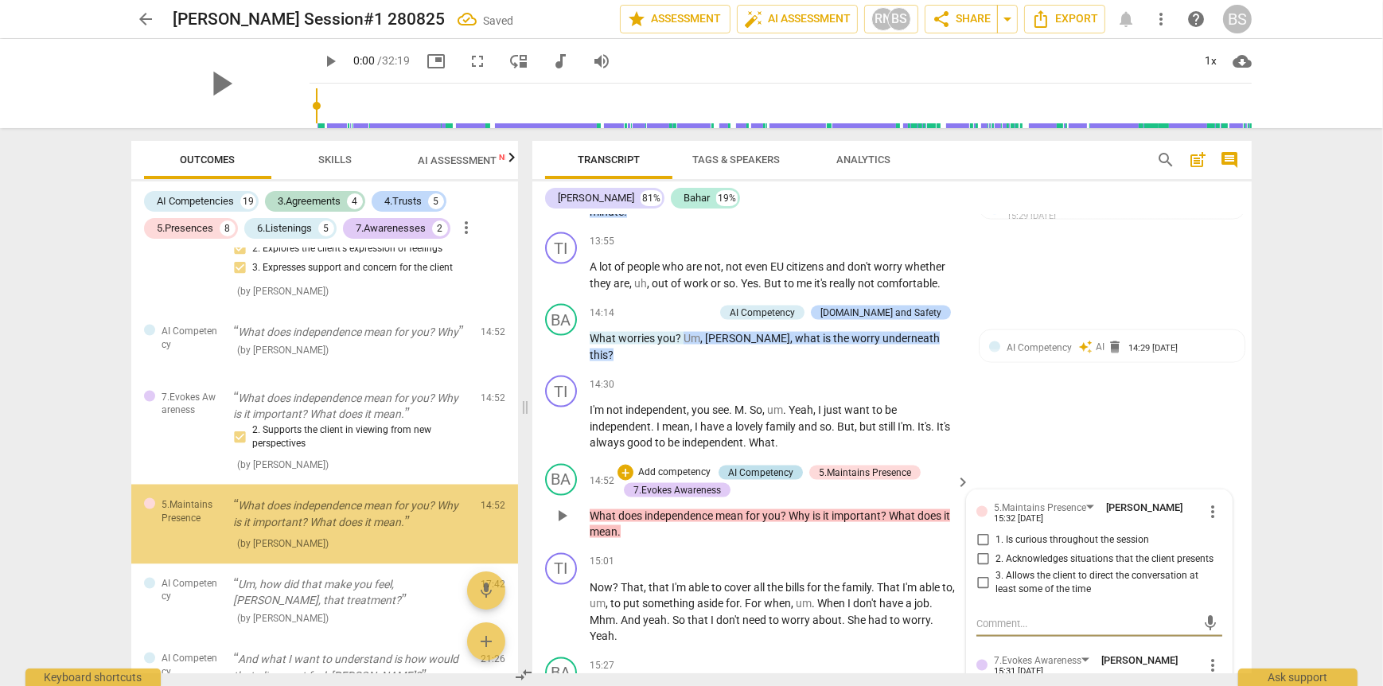
scroll to position [3581, 0]
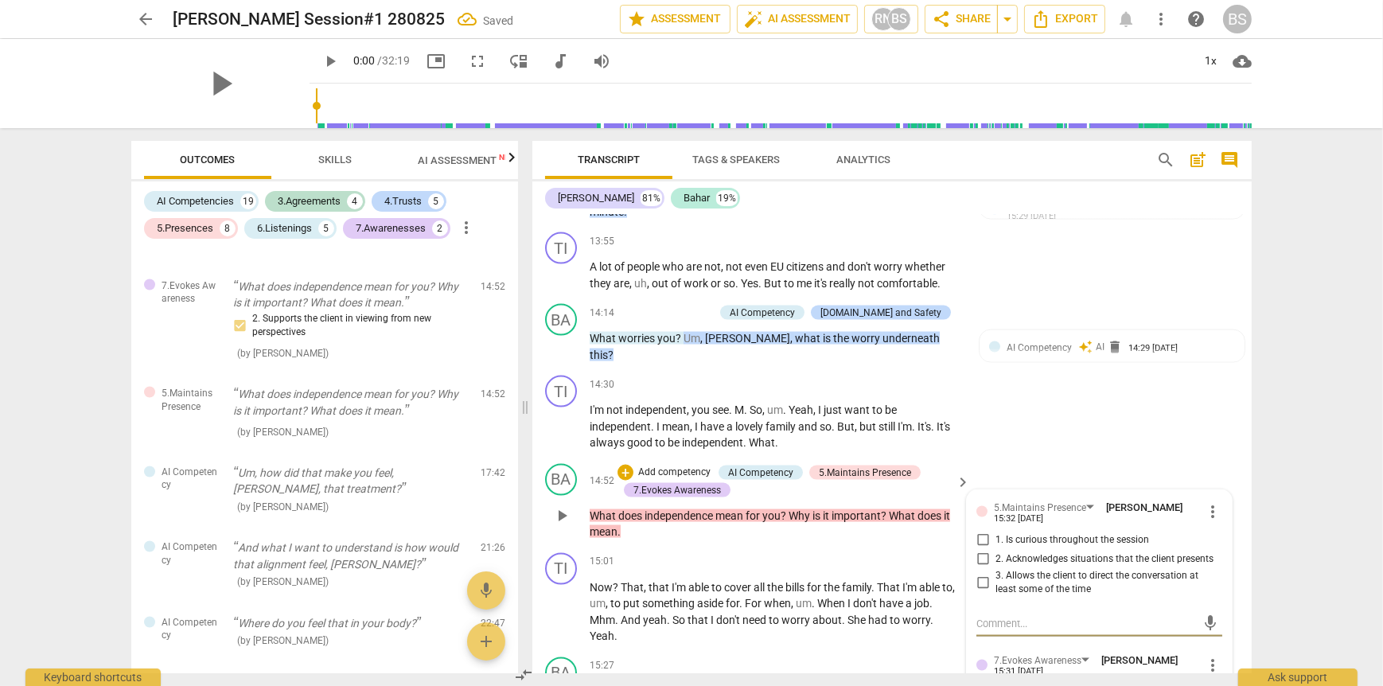
click at [980, 542] on input "1. Is curious throughout the session" at bounding box center [982, 540] width 25 height 19
checkbox input "true"
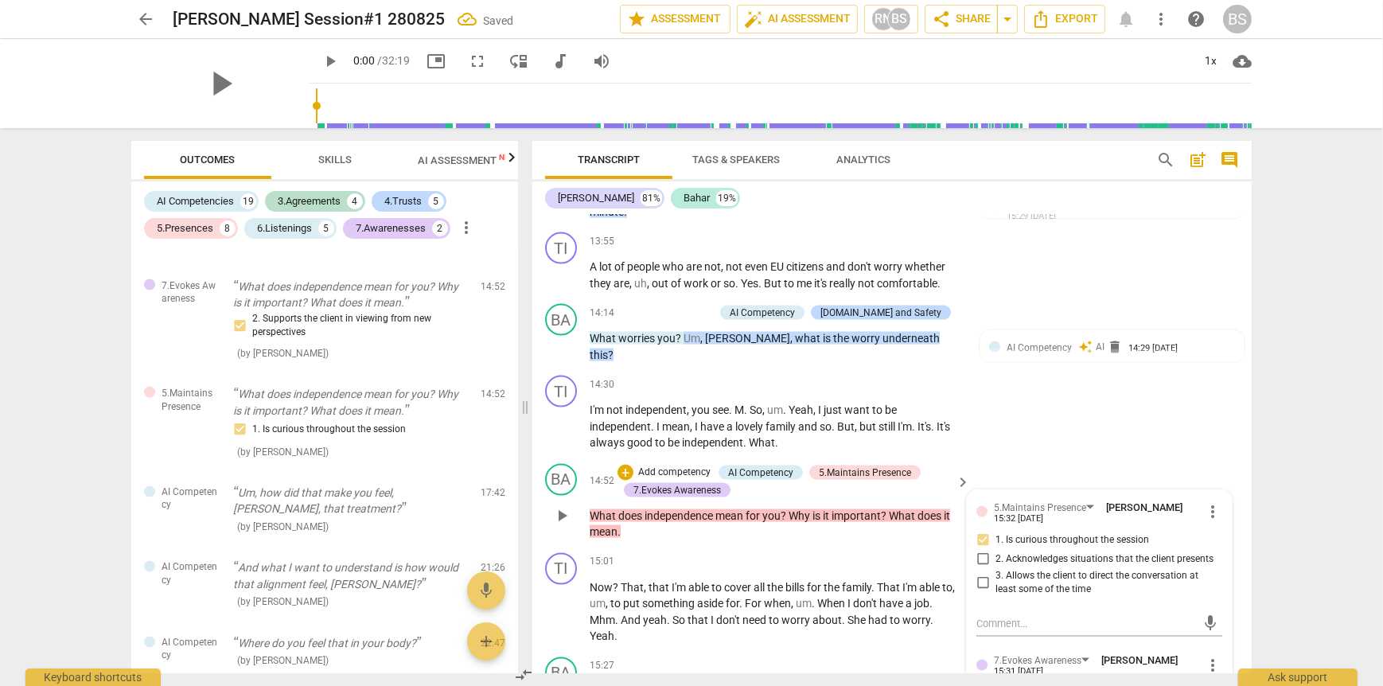
click at [1089, 465] on div "BA play_arrow pause 14:52 + Add competency AI Competency 5.Maintains Presence 7…" at bounding box center [891, 502] width 719 height 89
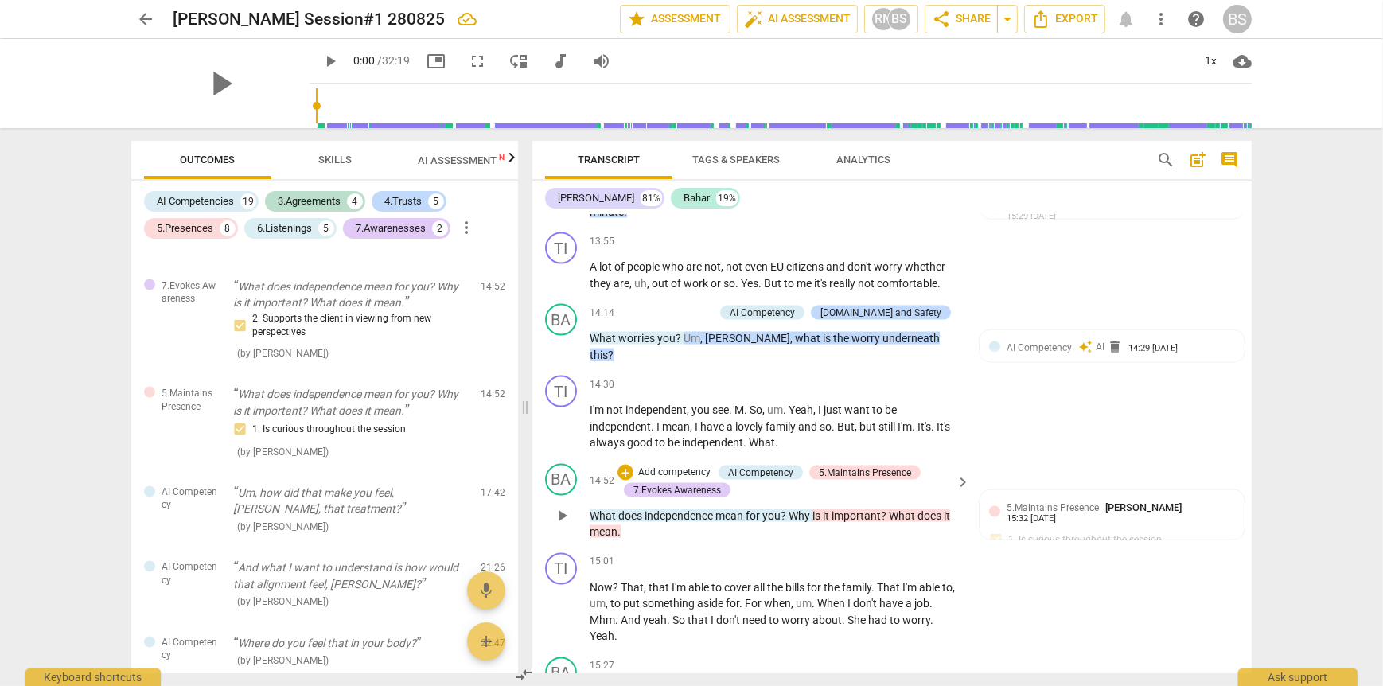
click at [662, 479] on p "Add competency" at bounding box center [675, 473] width 76 height 14
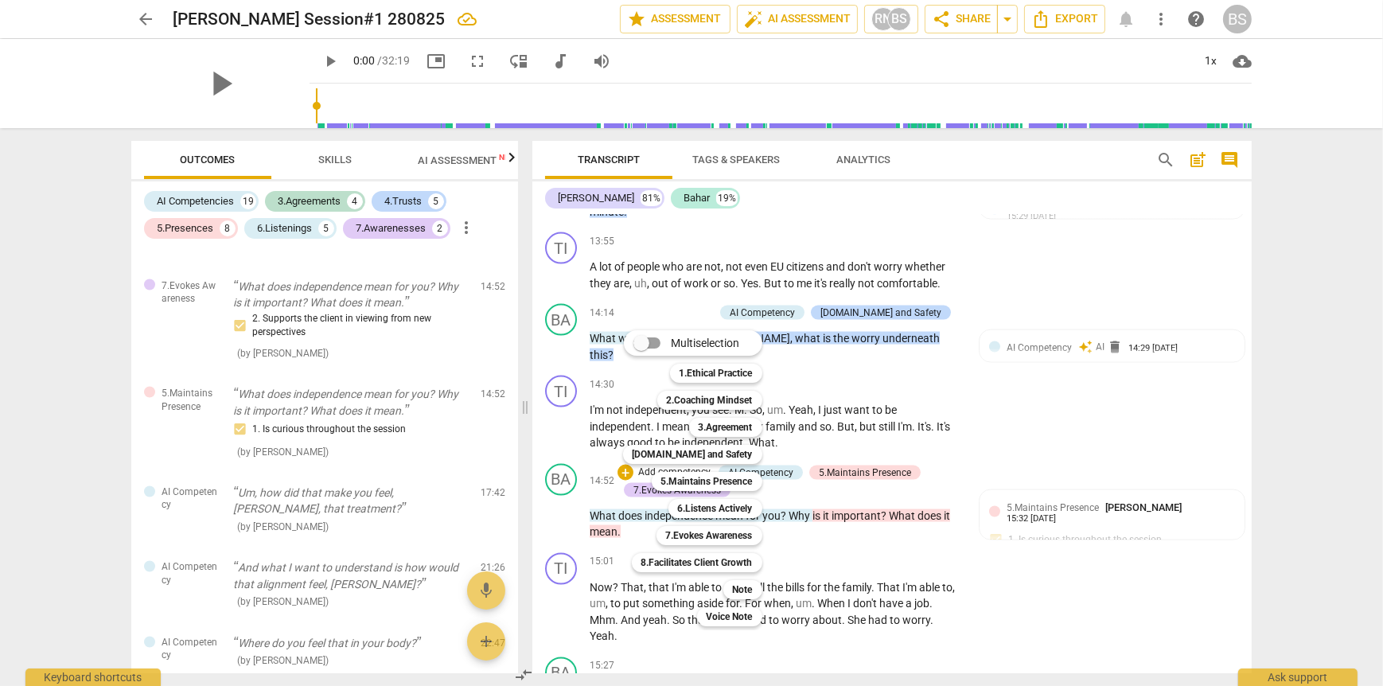
click at [953, 480] on div at bounding box center [691, 343] width 1383 height 686
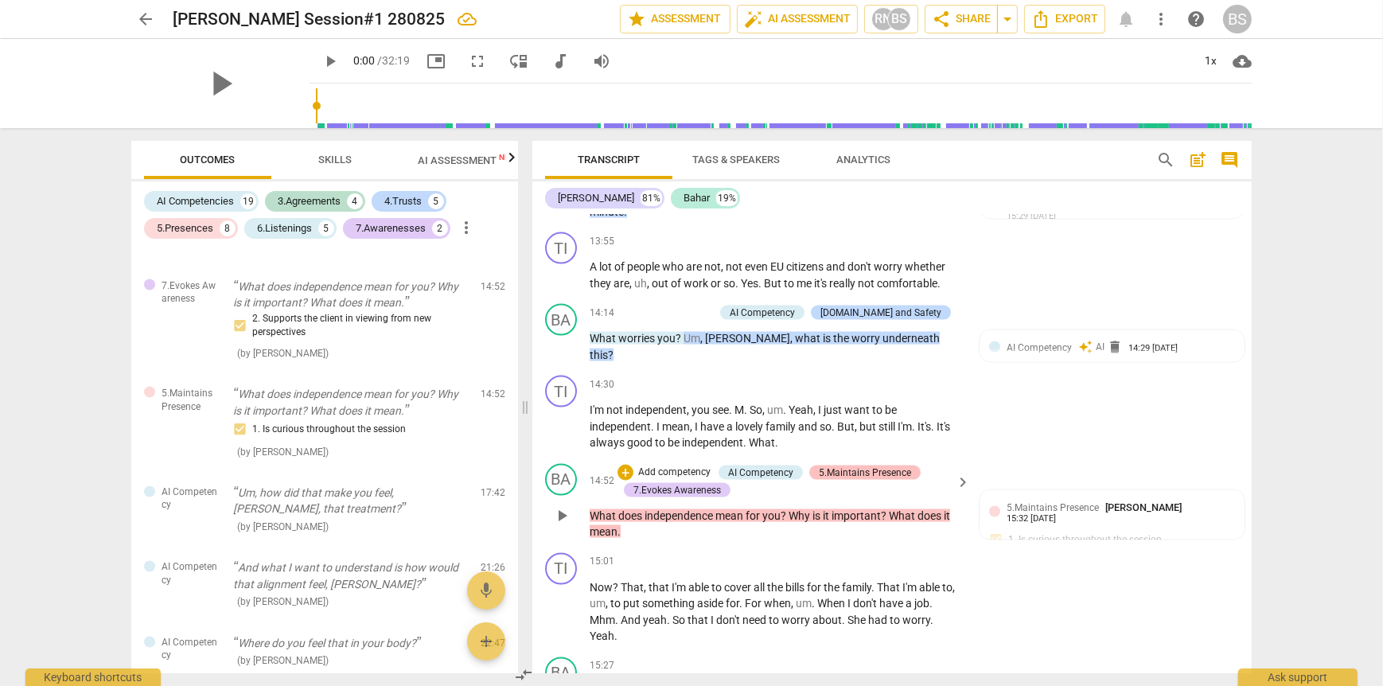
click at [883, 480] on div "5.Maintains Presence" at bounding box center [865, 473] width 92 height 14
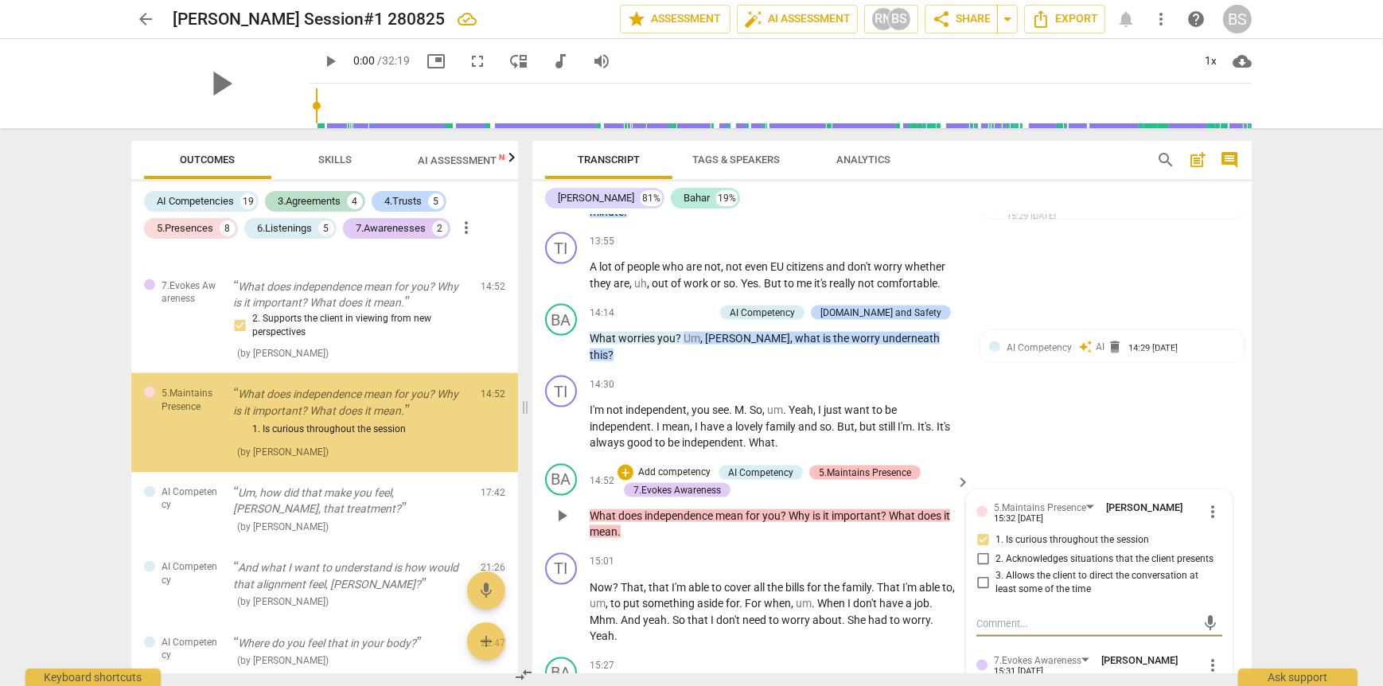
scroll to position [3591, 0]
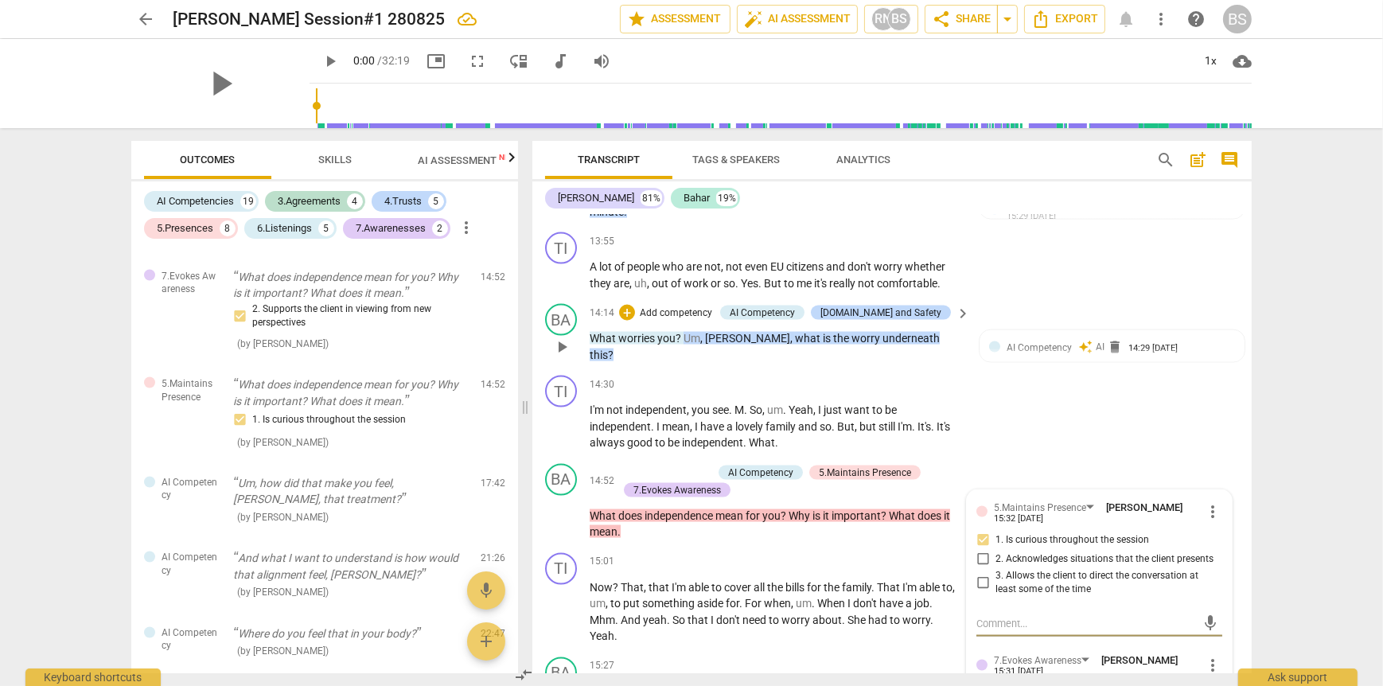
click at [707, 314] on p "Add competency" at bounding box center [676, 313] width 76 height 14
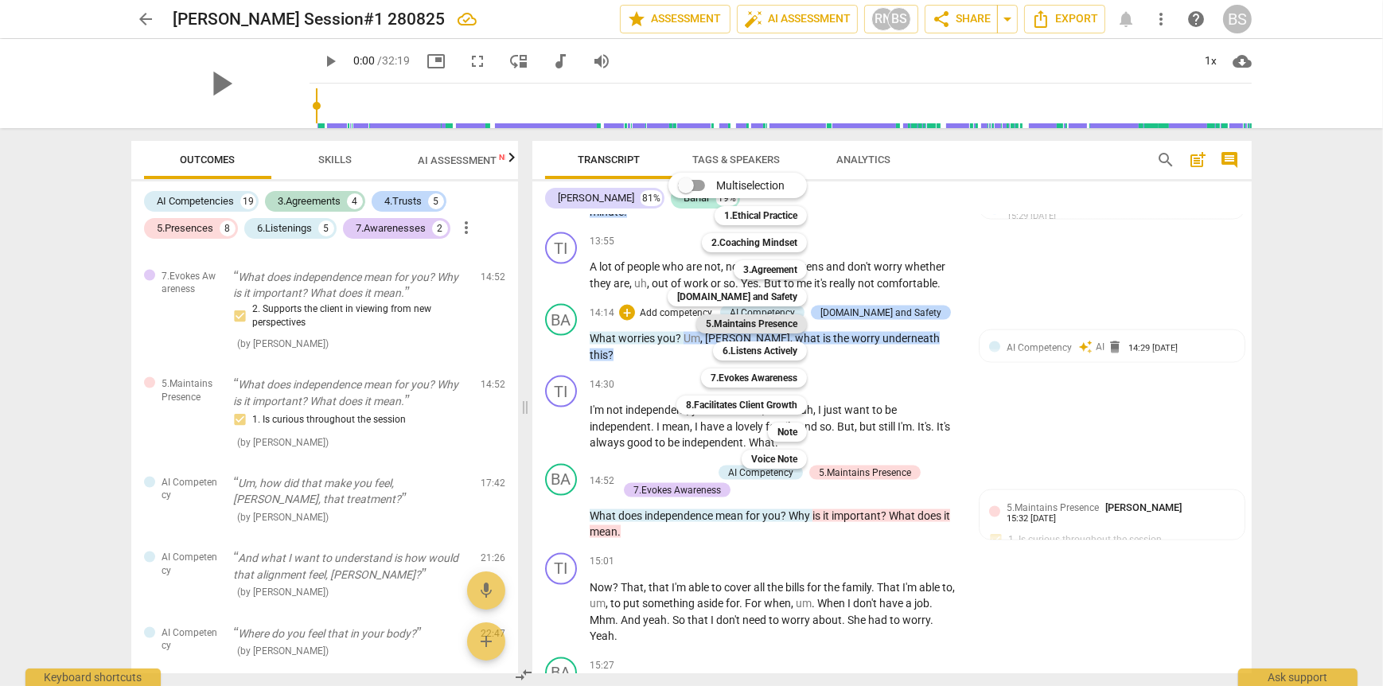
click at [750, 323] on b "5.Maintains Presence" at bounding box center [752, 323] width 92 height 19
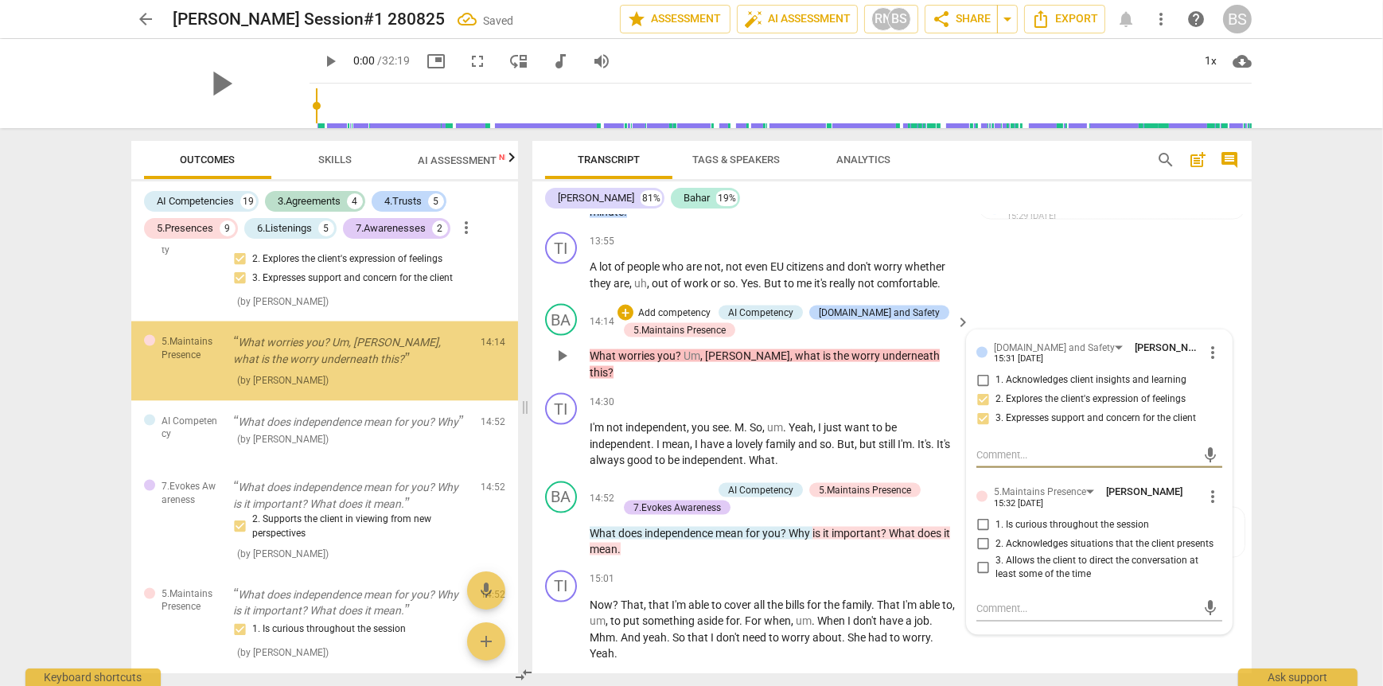
scroll to position [3398, 0]
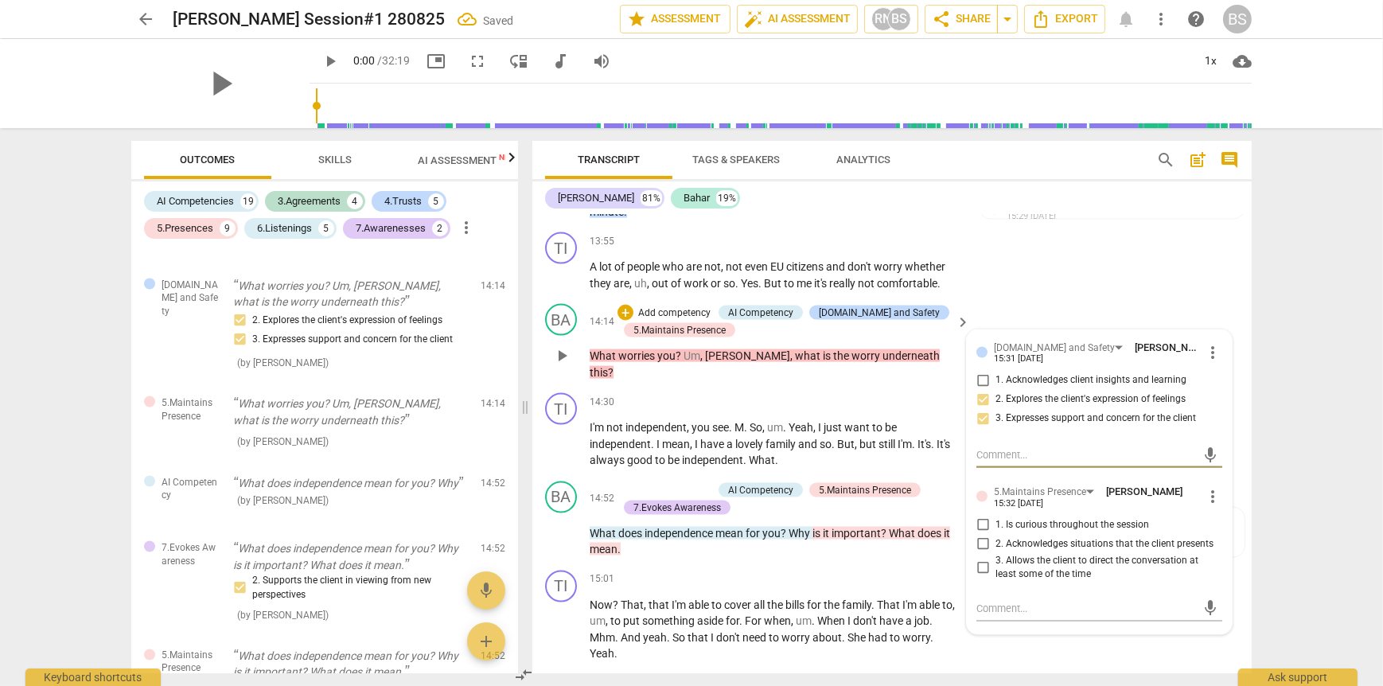
click at [980, 534] on input "1. Is curious throughout the session" at bounding box center [982, 525] width 25 height 19
click at [975, 526] on input "1. Is curious throughout the session" at bounding box center [982, 525] width 25 height 19
click at [980, 533] on input "1. Is curious throughout the session" at bounding box center [982, 525] width 25 height 19
checkbox input "true"
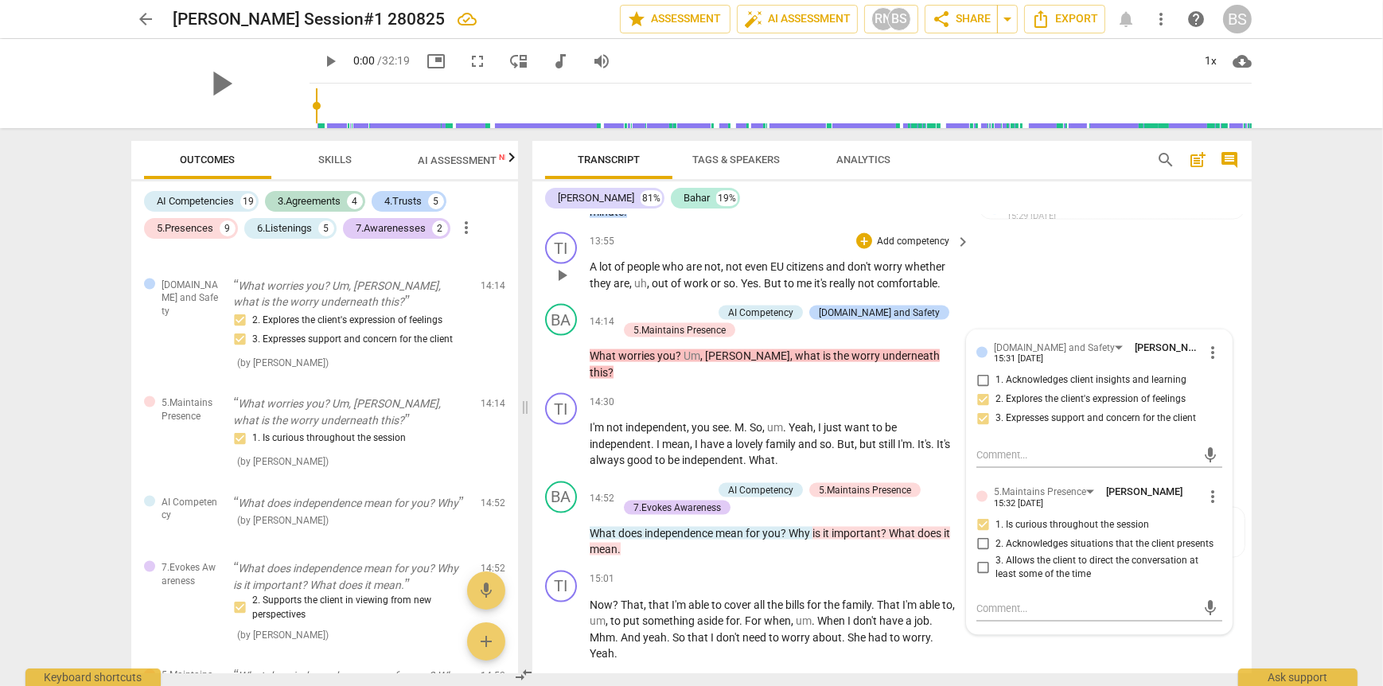
click at [1212, 290] on div "TI play_arrow pause 13:55 + Add competency keyboard_arrow_right A lot of people…" at bounding box center [891, 262] width 719 height 72
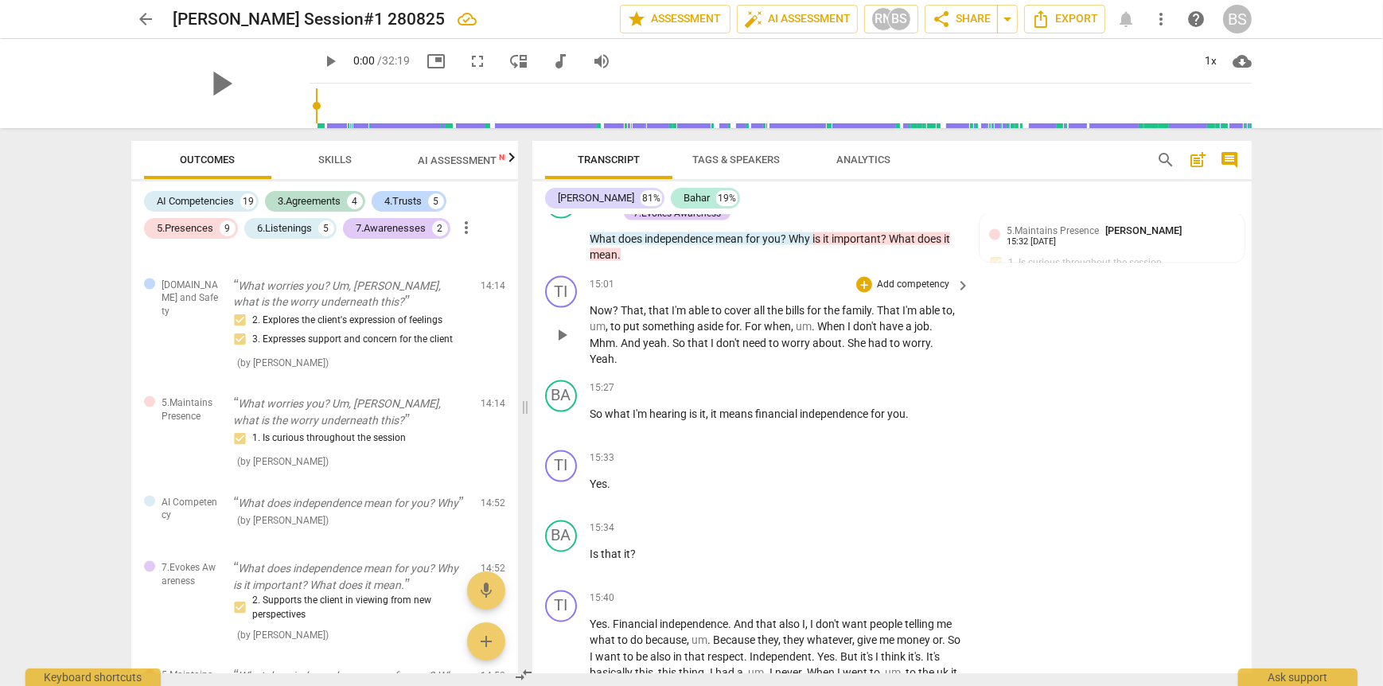
scroll to position [3661, 0]
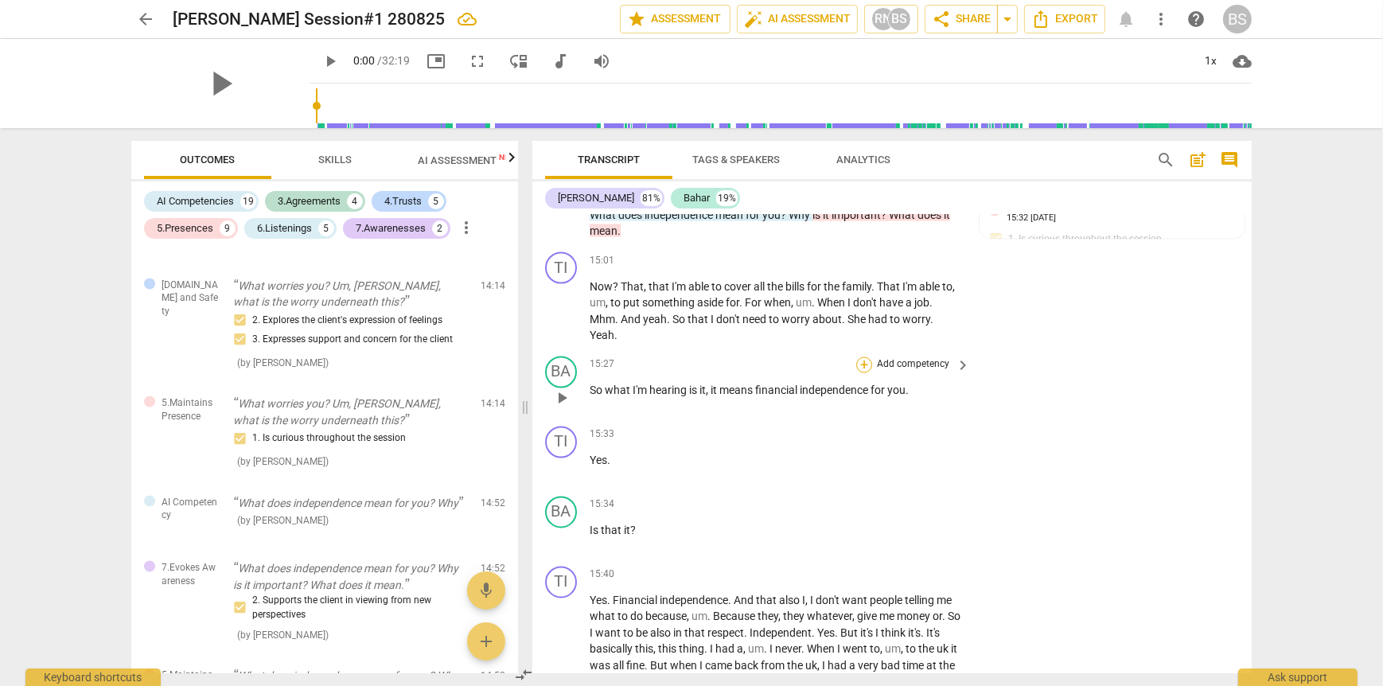
click at [857, 357] on div "+" at bounding box center [864, 365] width 16 height 16
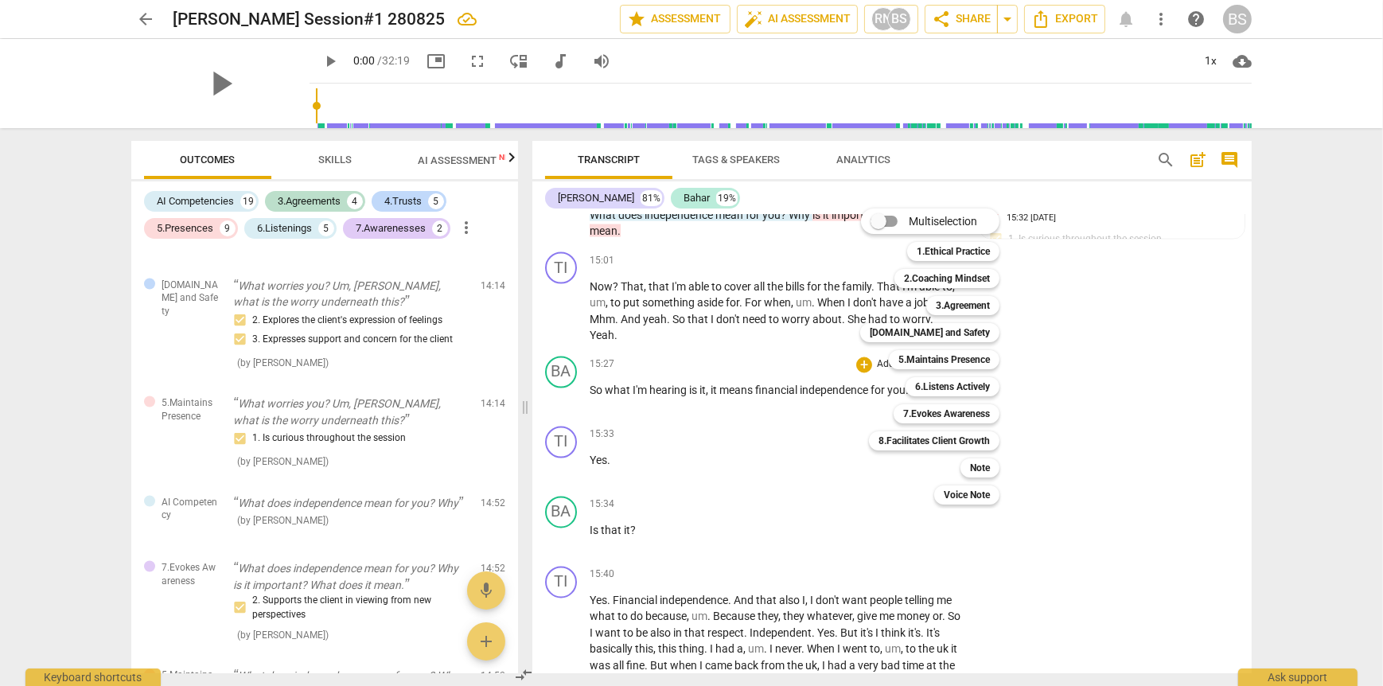
click at [735, 415] on div at bounding box center [691, 343] width 1383 height 686
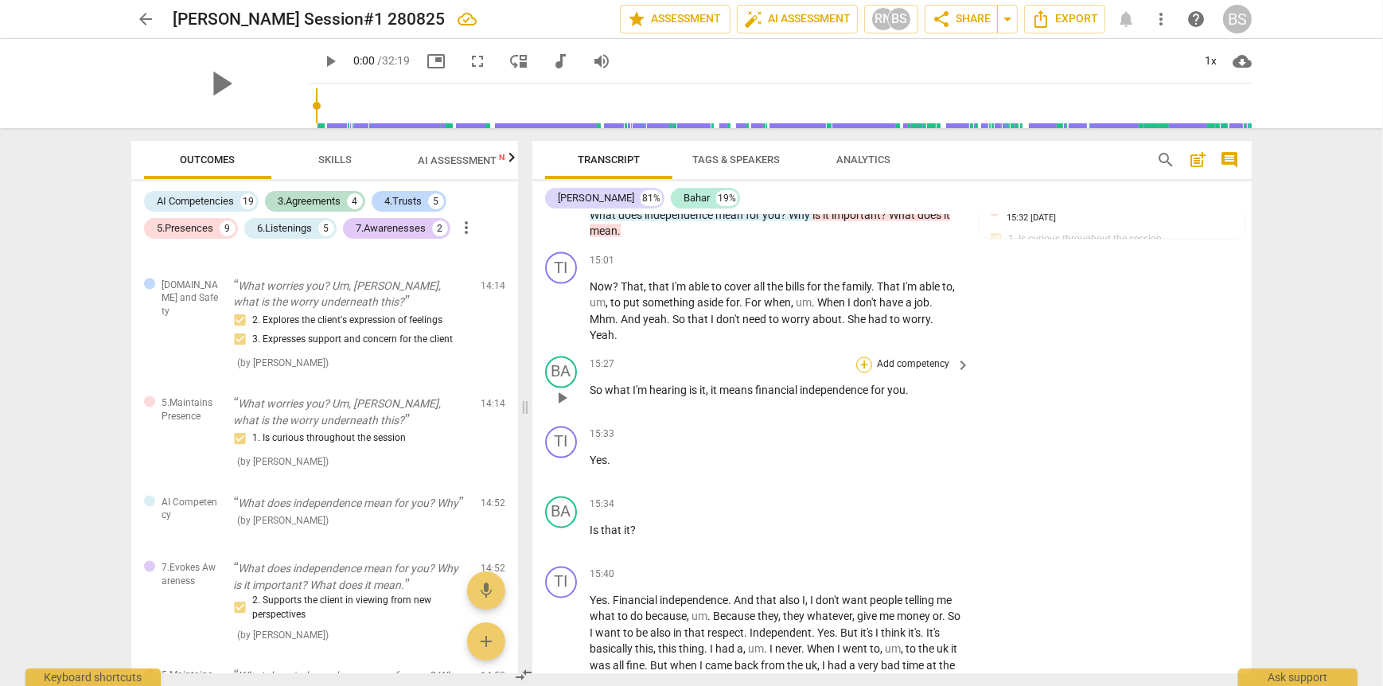
click at [856, 357] on div "+" at bounding box center [864, 365] width 16 height 16
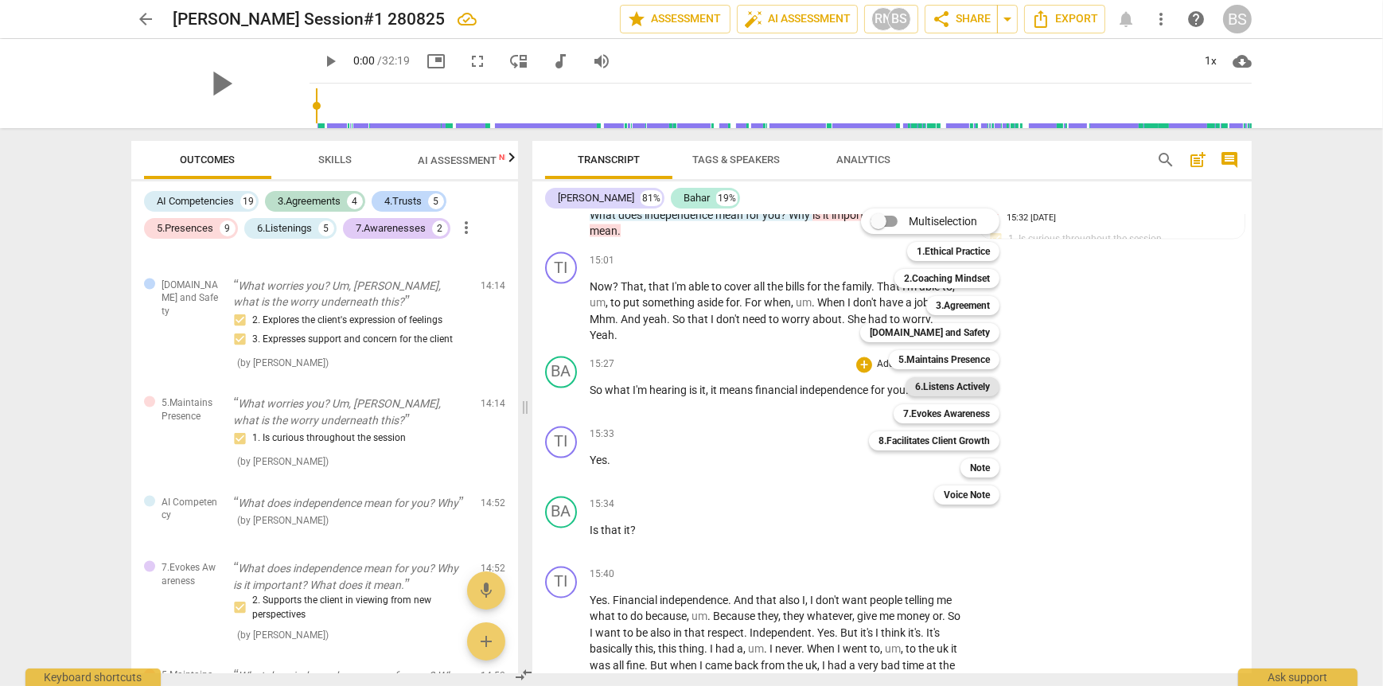
click at [944, 394] on b "6.Listens Actively" at bounding box center [952, 386] width 75 height 19
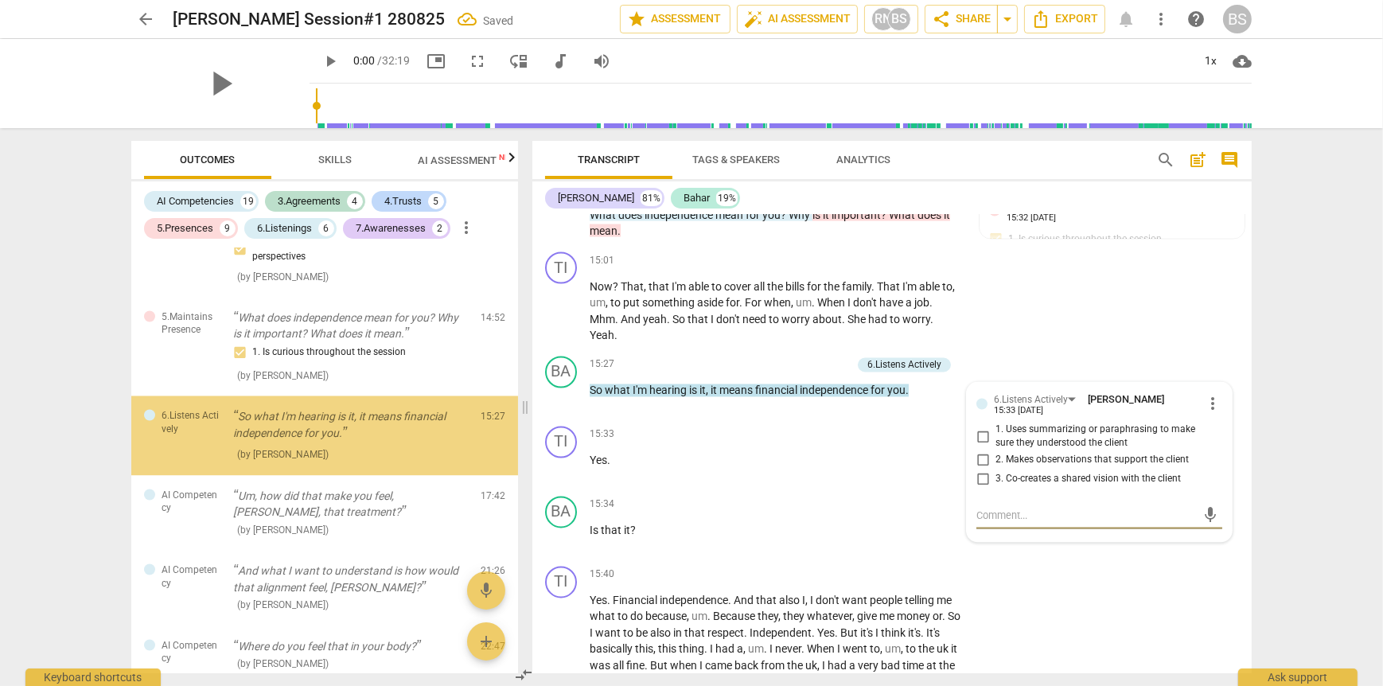
scroll to position [3779, 0]
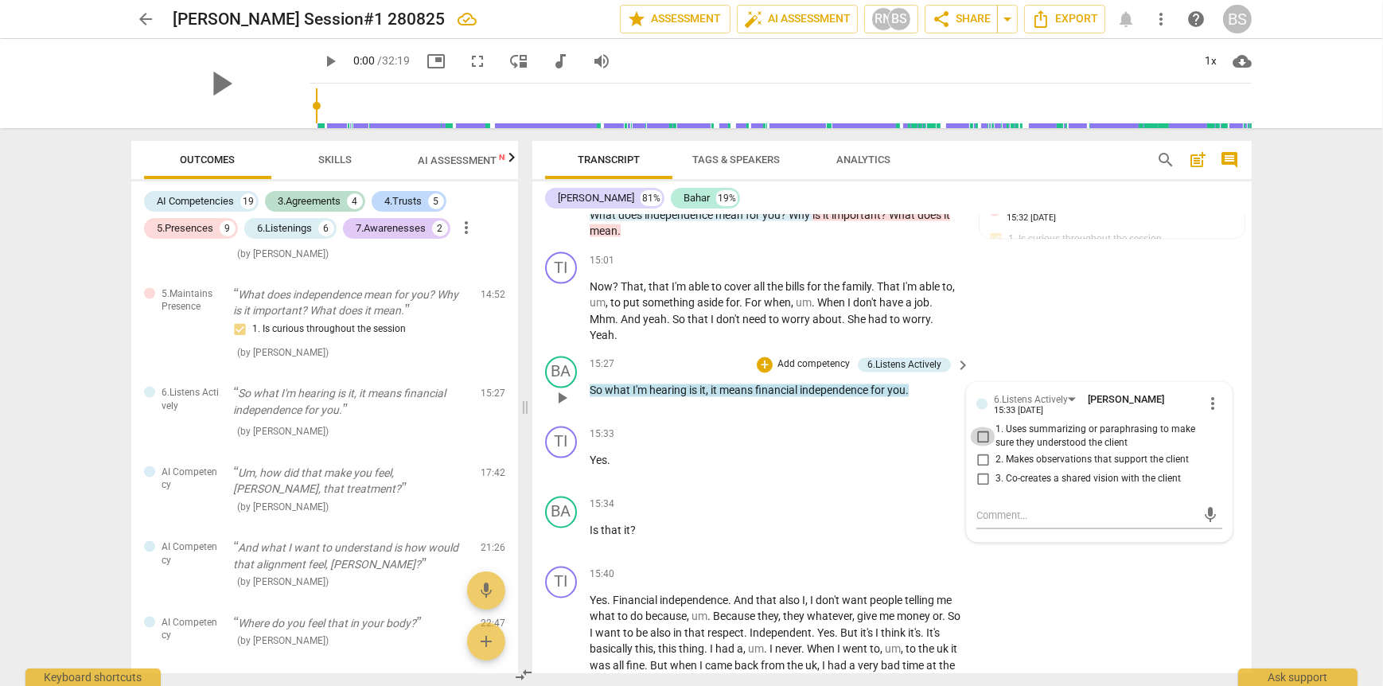
click at [977, 431] on input "1. Uses summarizing or paraphrasing to make sure they understood the client" at bounding box center [982, 436] width 25 height 19
checkbox input "true"
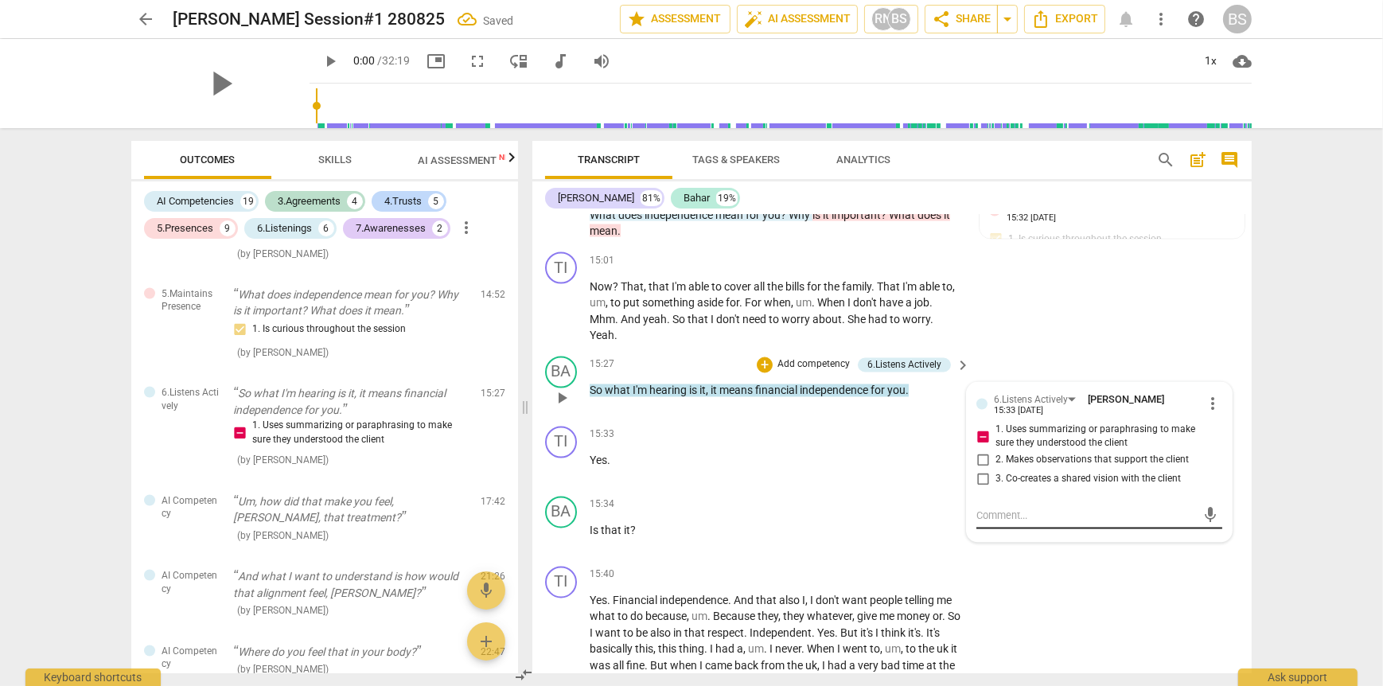
click at [1005, 509] on textarea at bounding box center [1086, 516] width 220 height 15
type textarea "U"
type textarea "Us"
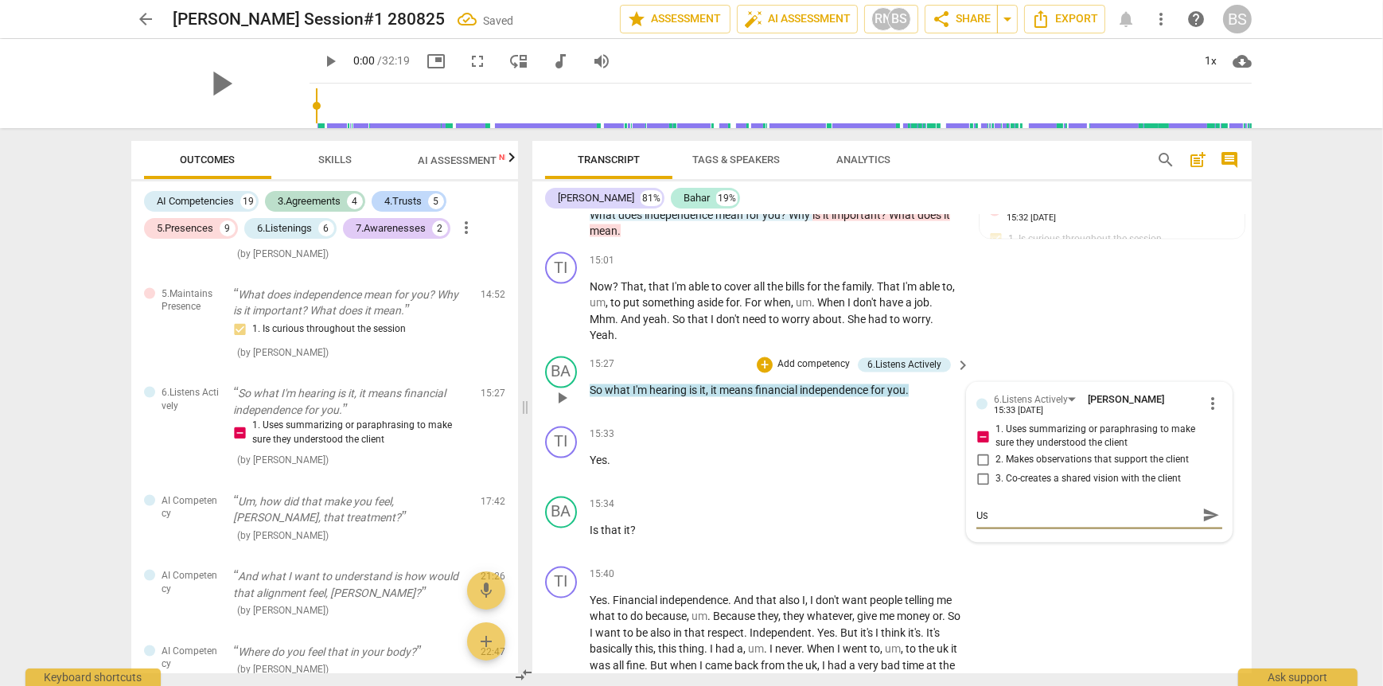
type textarea "Use"
type textarea "Used"
type textarea "Use"
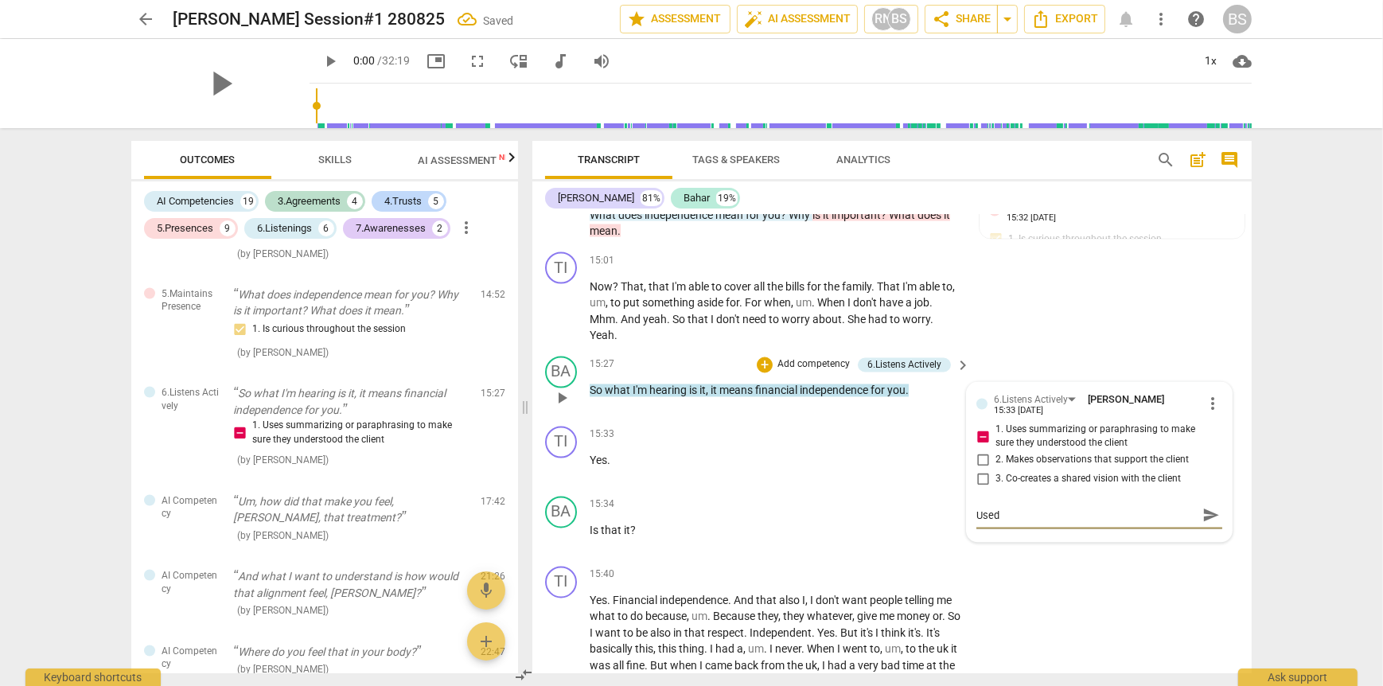
type textarea "Use"
type textarea "Us"
type textarea "U"
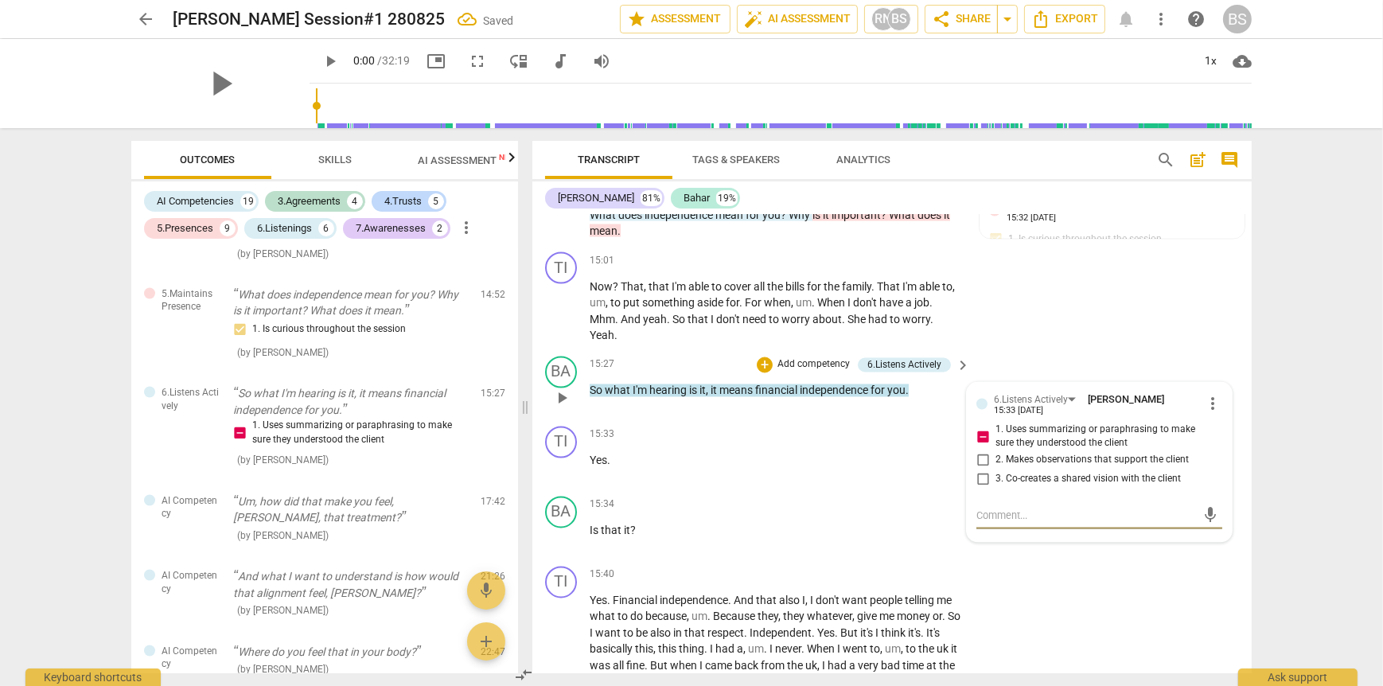
type textarea "D"
type textarea "Di"
type textarea "Did"
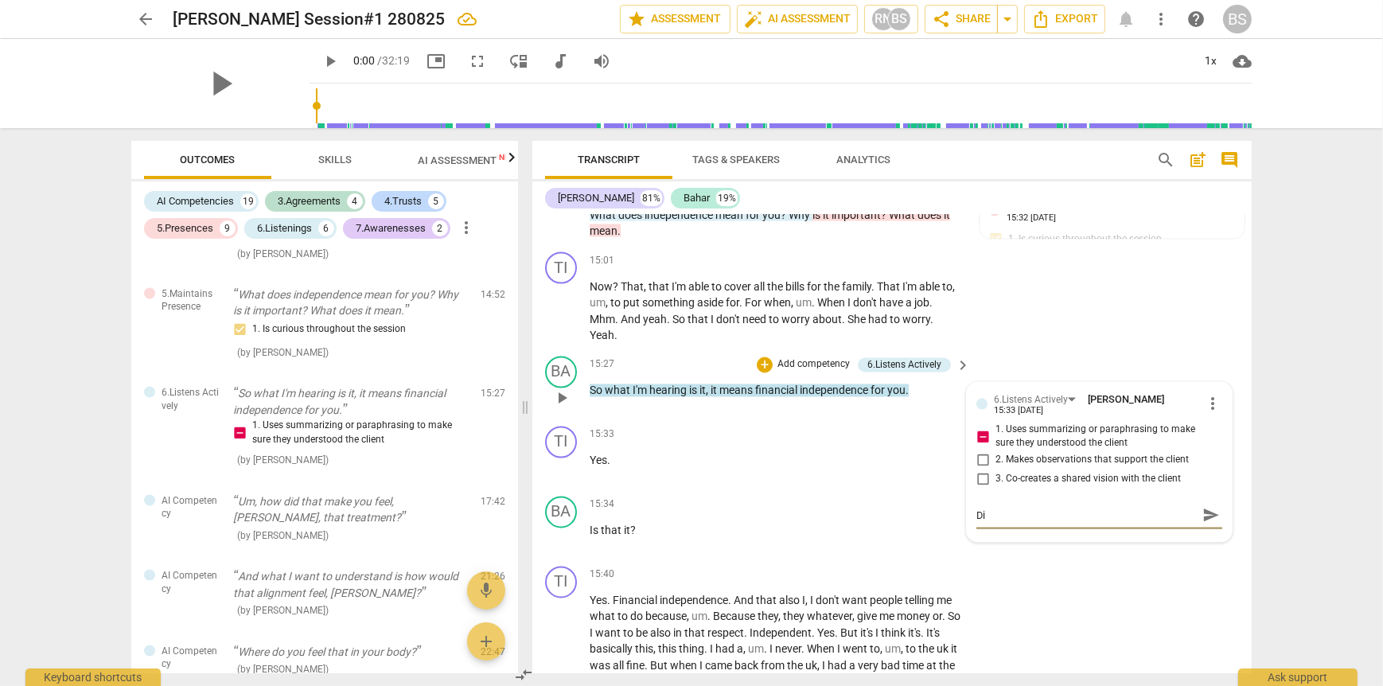
type textarea "Did"
type textarea "Did n"
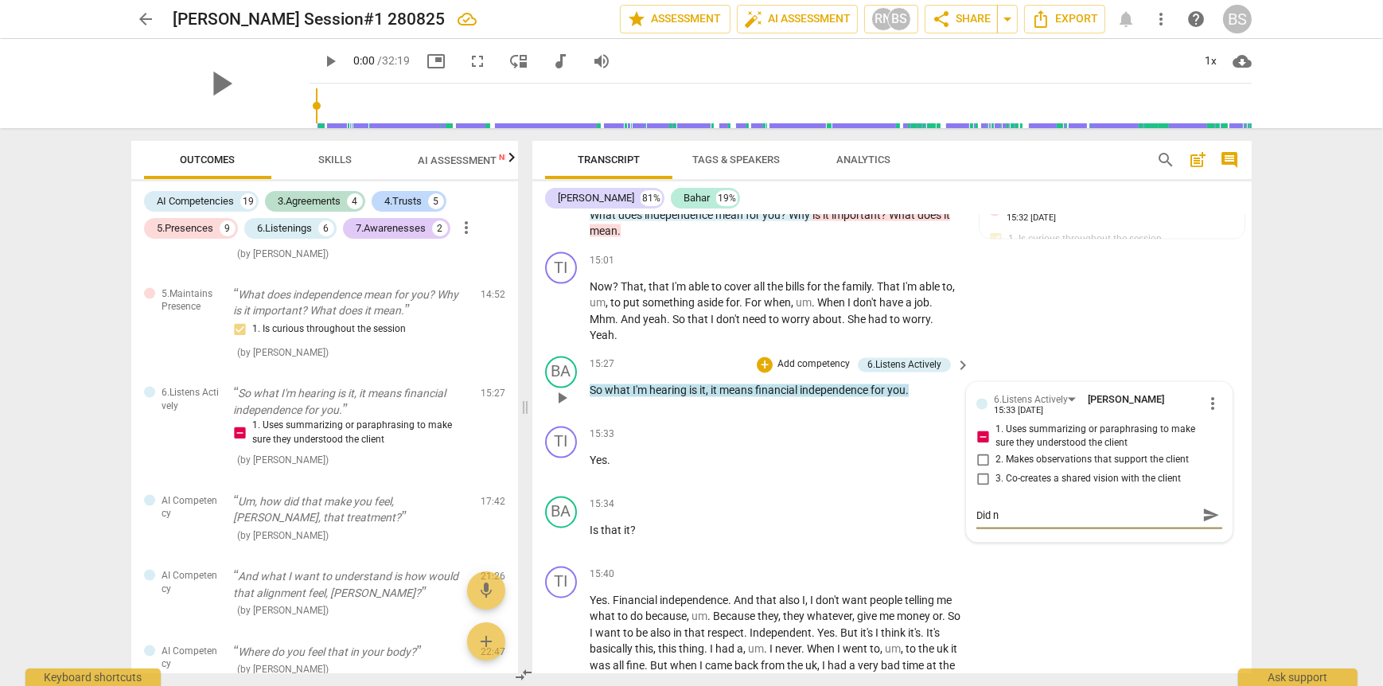
type textarea "Did no"
type textarea "Did not"
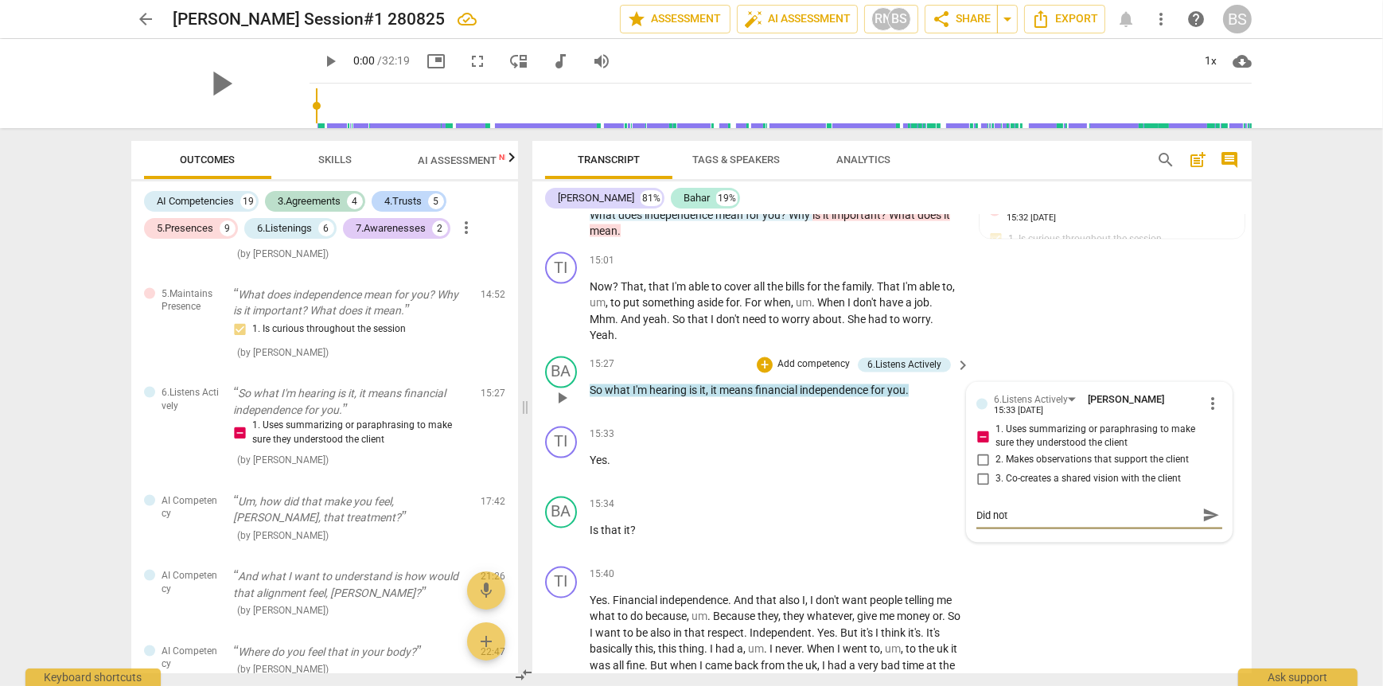
type textarea "Did not"
type textarea "Did not u"
type textarea "Did not us"
type textarea "Did not use"
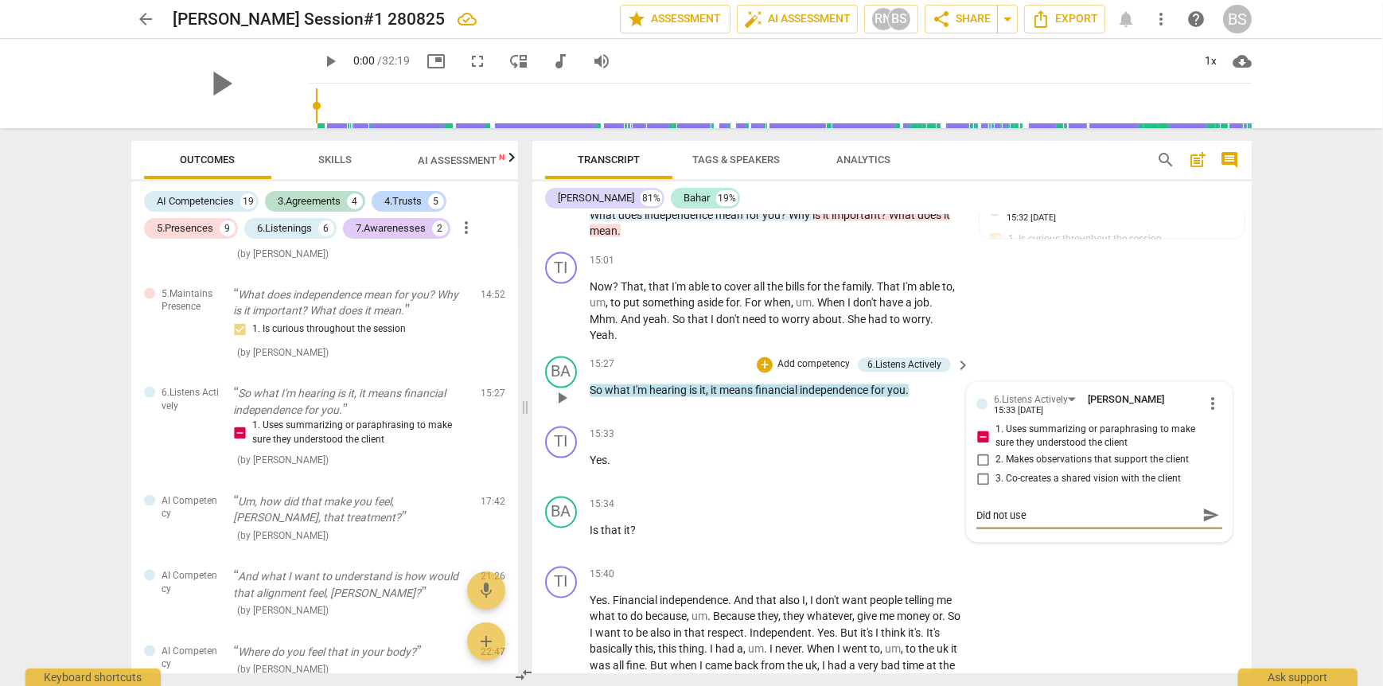
type textarea "Did not use"
type textarea "Did not use c"
type textarea "Did not use cl"
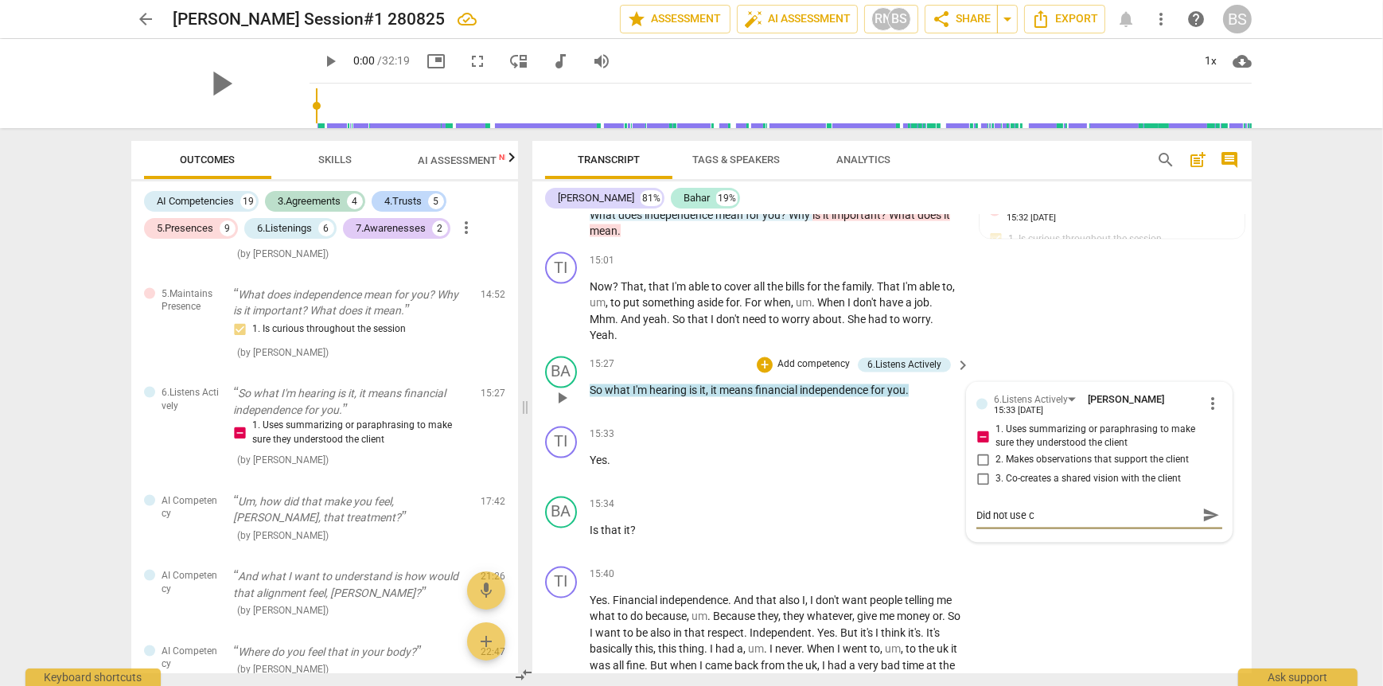
type textarea "Did not use cl"
type textarea "Did not use cli"
type textarea "Did not use clie"
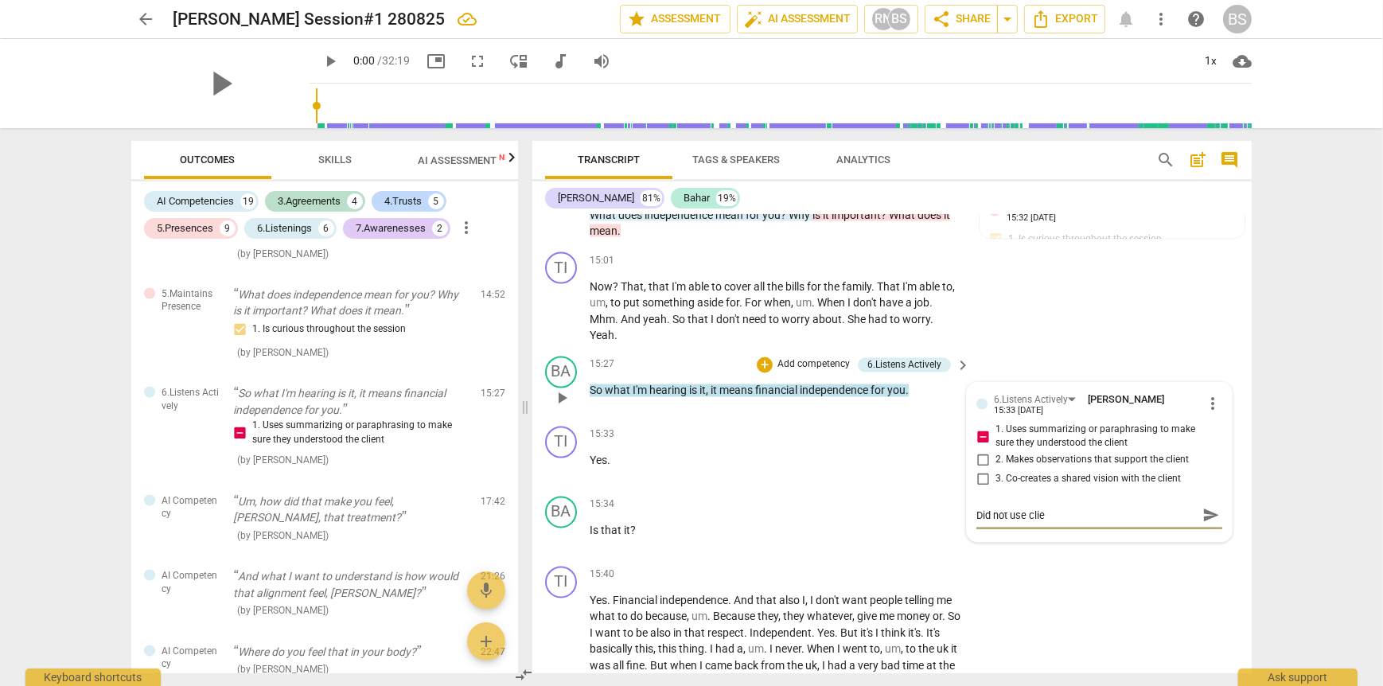
type textarea "Did not use clien"
type textarea "Did not use client"
type textarea "Did not use client'"
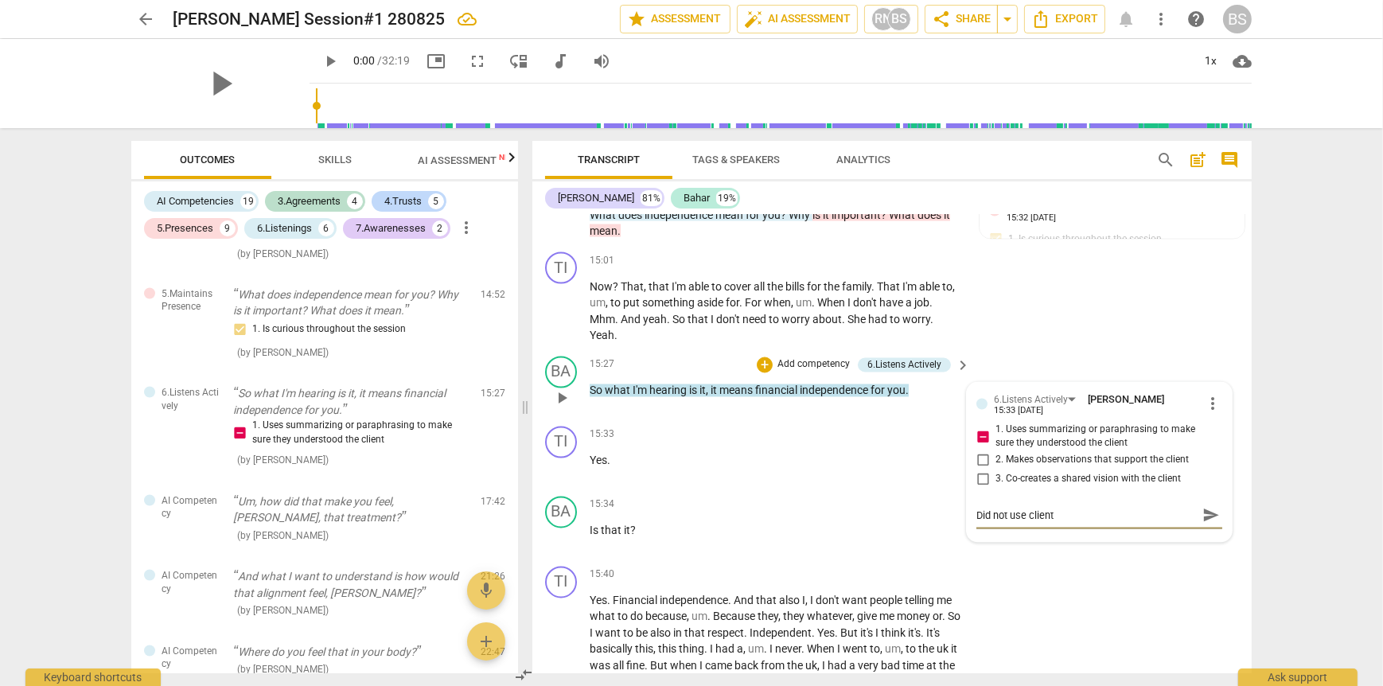
type textarea "Did not use client'"
type textarea "Did not use client's"
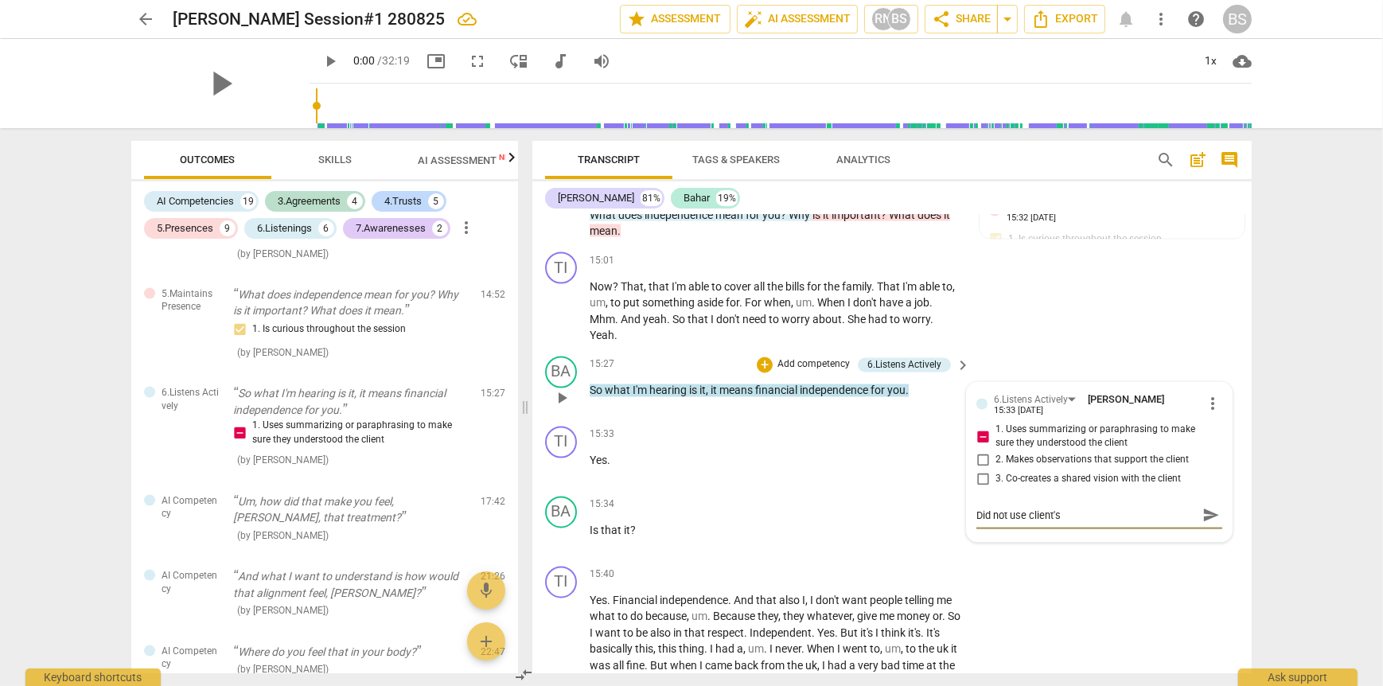
type textarea "Did not use client's w"
type textarea "Did not use client's wo"
type textarea "Did not use client's wor"
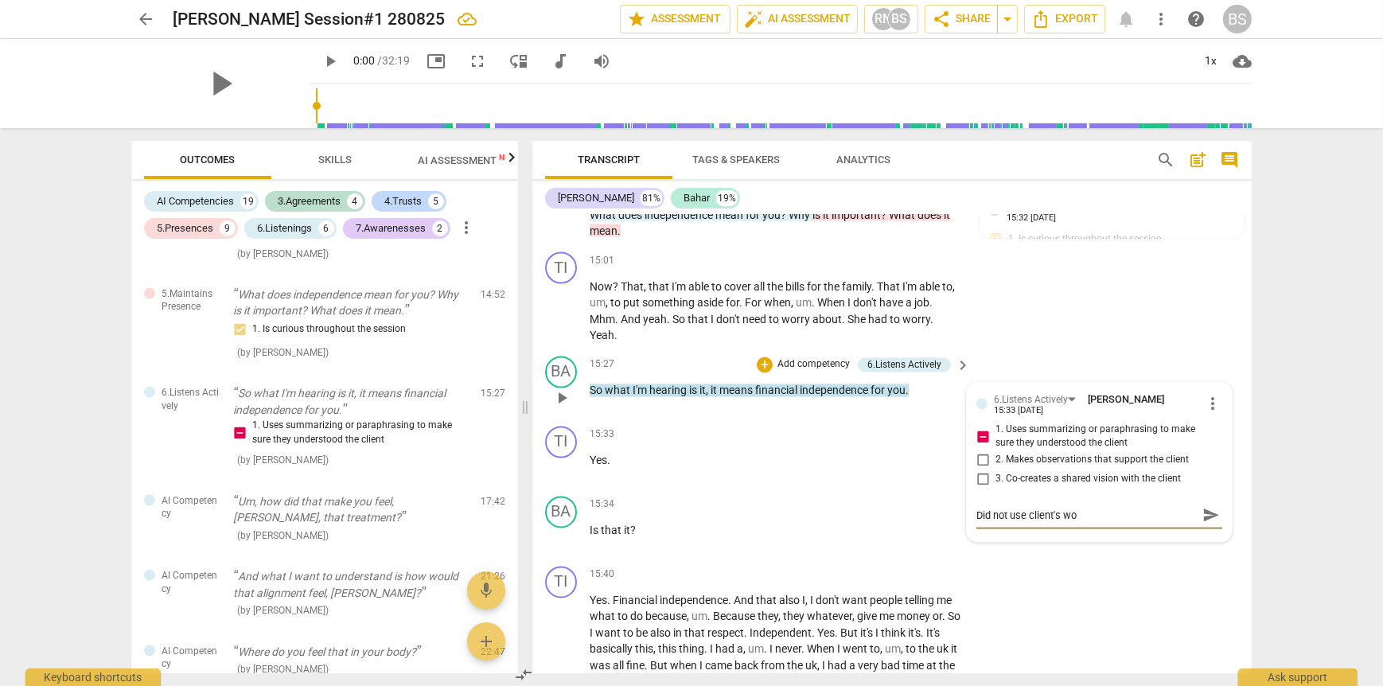
type textarea "Did not use client's wor"
type textarea "Did not use client's word"
type textarea "Did not use client's words"
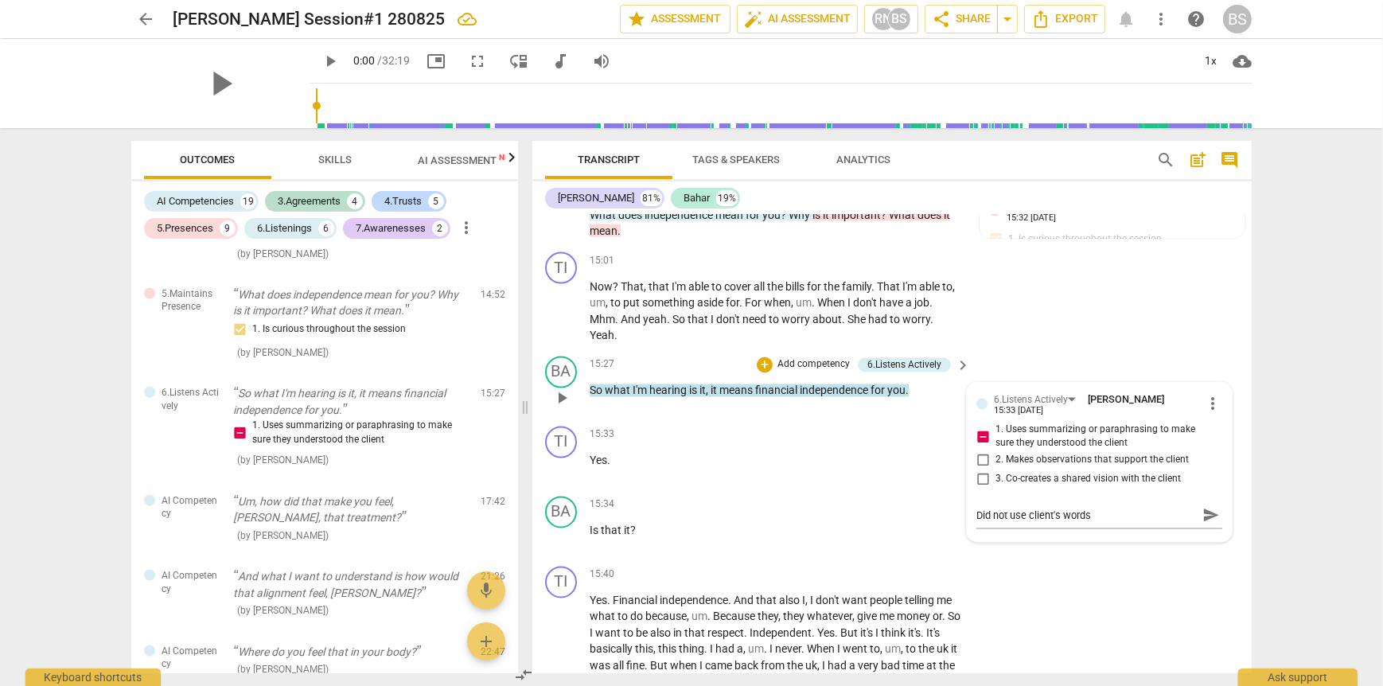
click at [774, 398] on div "15:27 + Add competency 6.Listens Actively keyboard_arrow_right So what I'm hear…" at bounding box center [781, 385] width 382 height 57
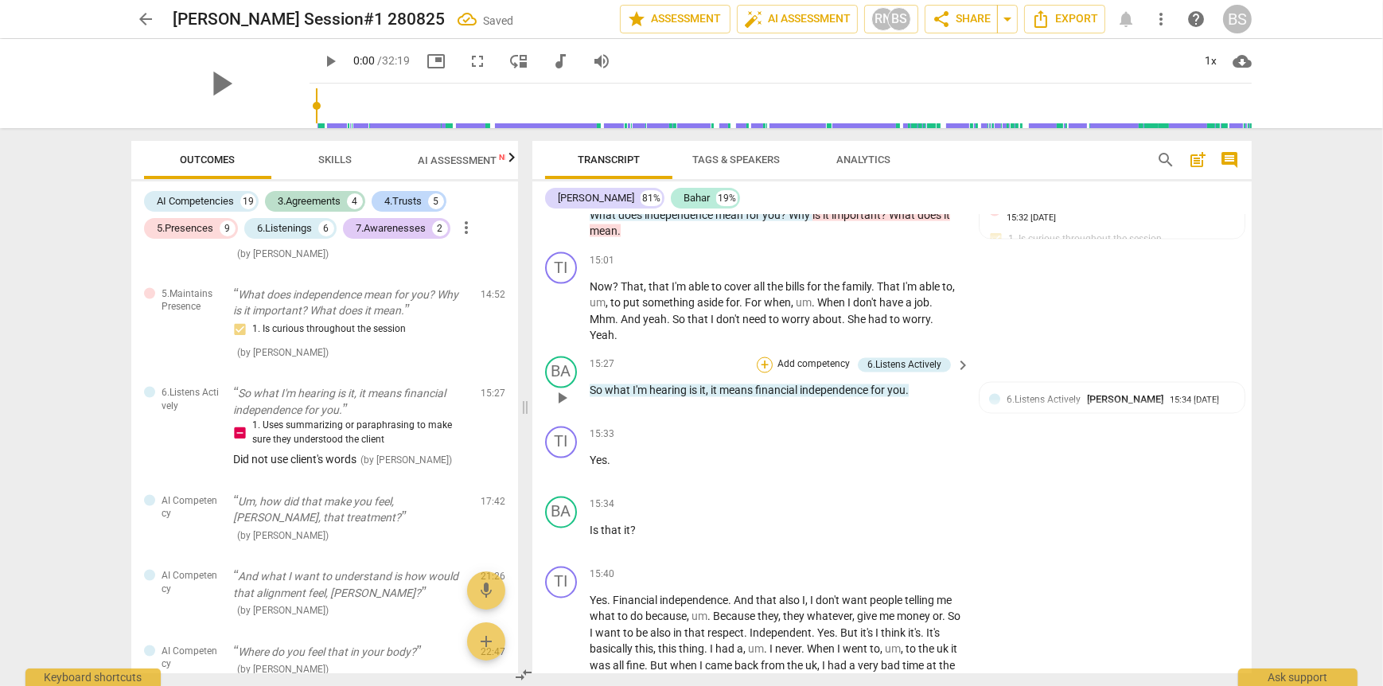
click at [762, 357] on div "+" at bounding box center [765, 365] width 16 height 16
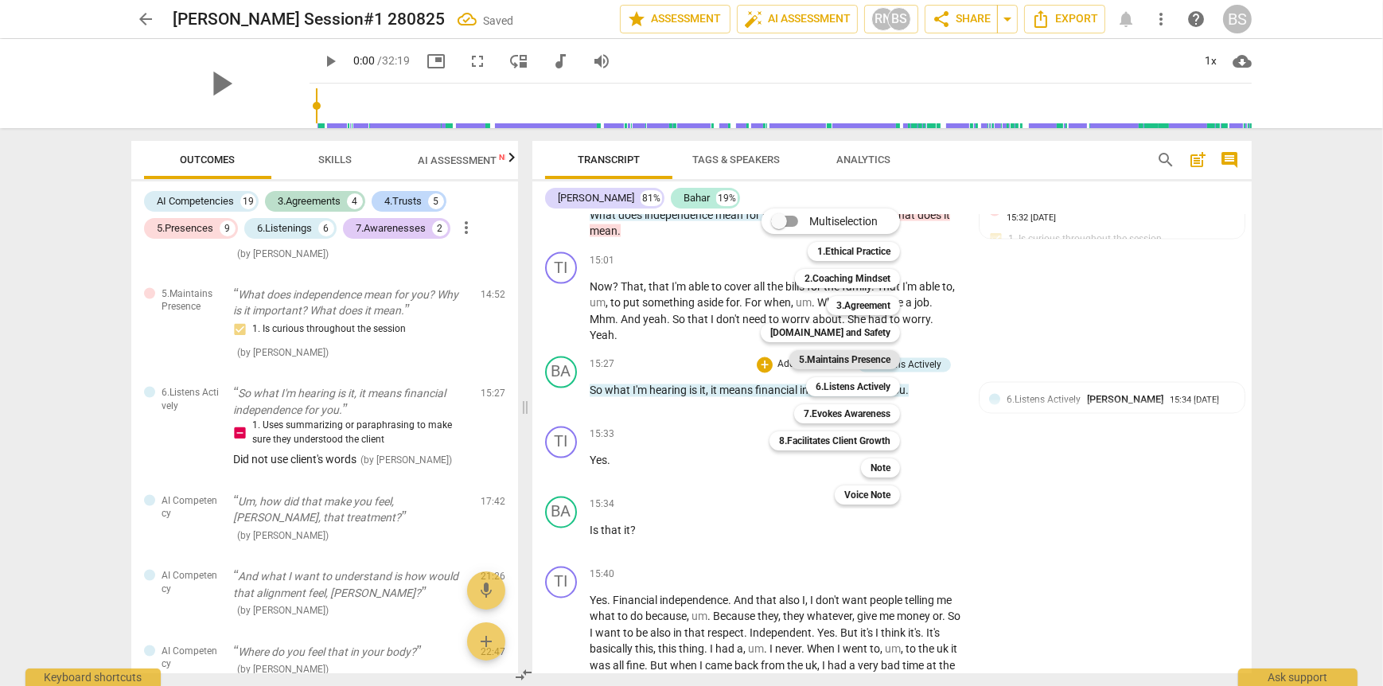
click at [868, 364] on b "5.Maintains Presence" at bounding box center [845, 359] width 92 height 19
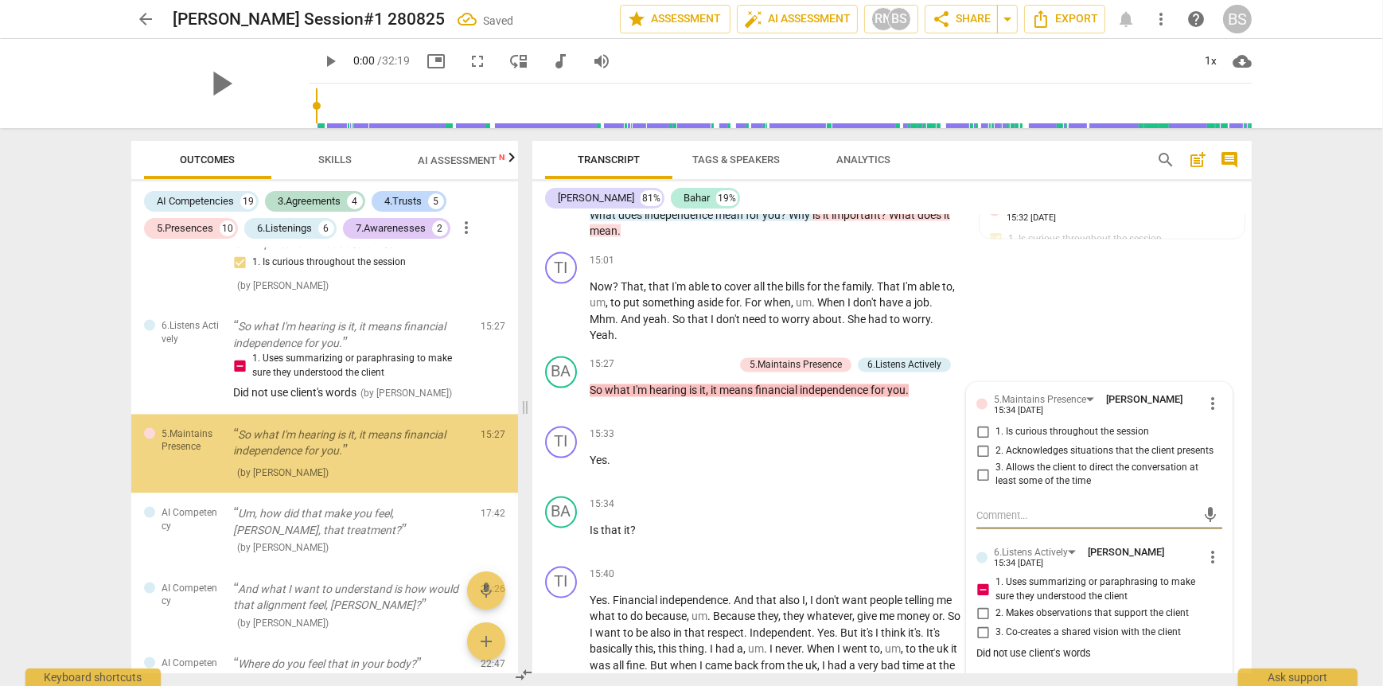
scroll to position [3887, 0]
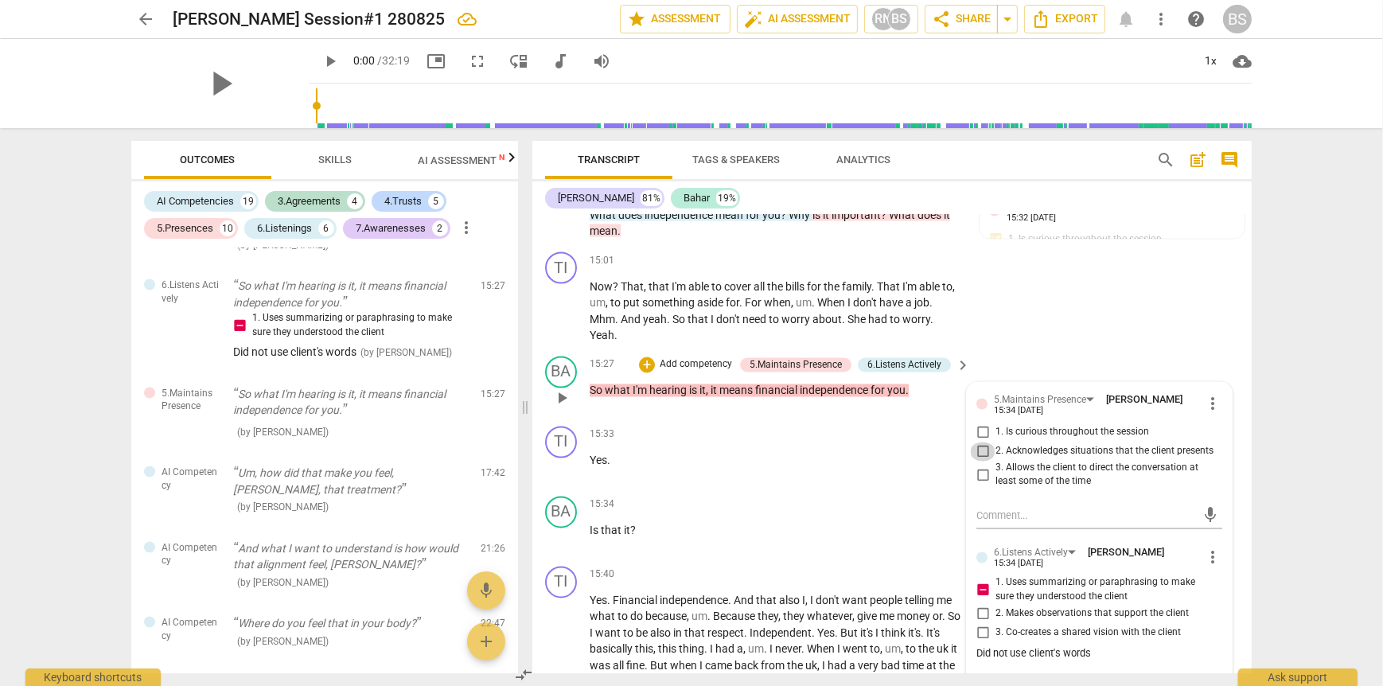
click at [976, 442] on input "2. Acknowledges situations that the client presents" at bounding box center [982, 451] width 25 height 19
checkbox input "true"
click at [999, 340] on div "TI play_arrow pause 15:01 + Add competency keyboard_arrow_right Now ? That , th…" at bounding box center [891, 298] width 719 height 104
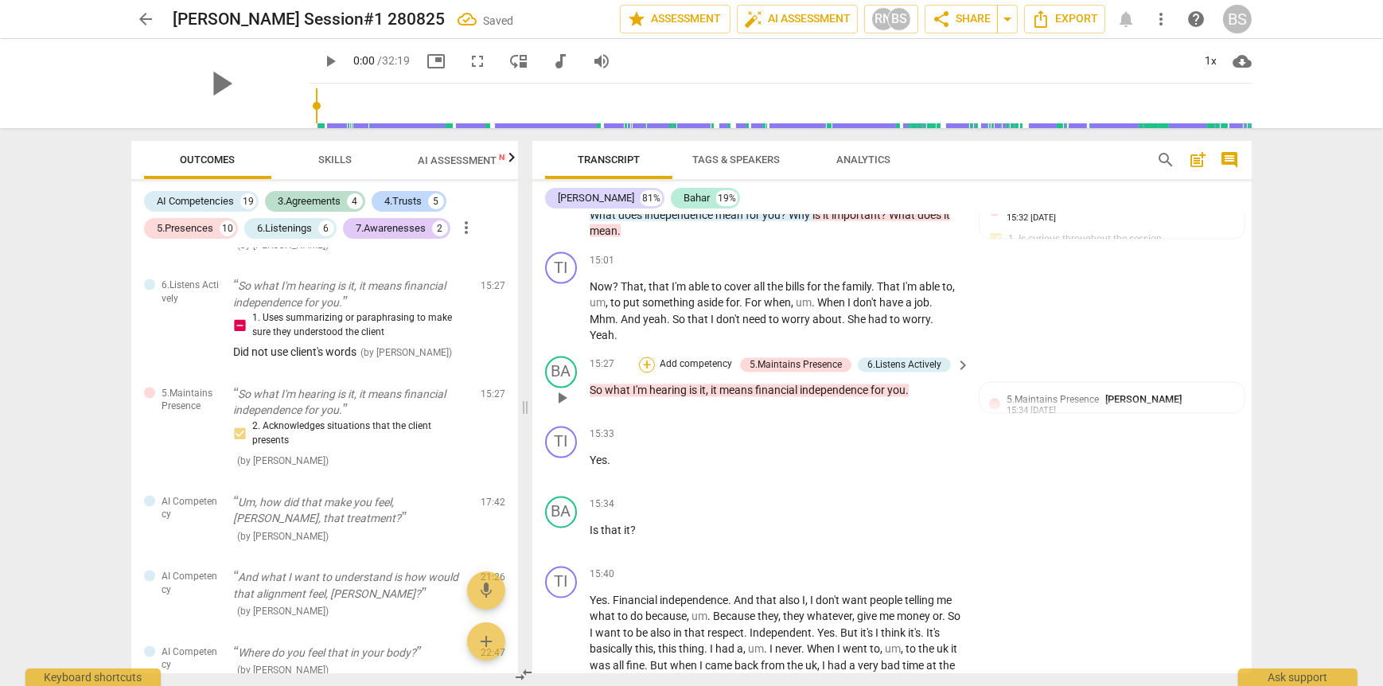
click at [641, 357] on div "+" at bounding box center [647, 365] width 16 height 16
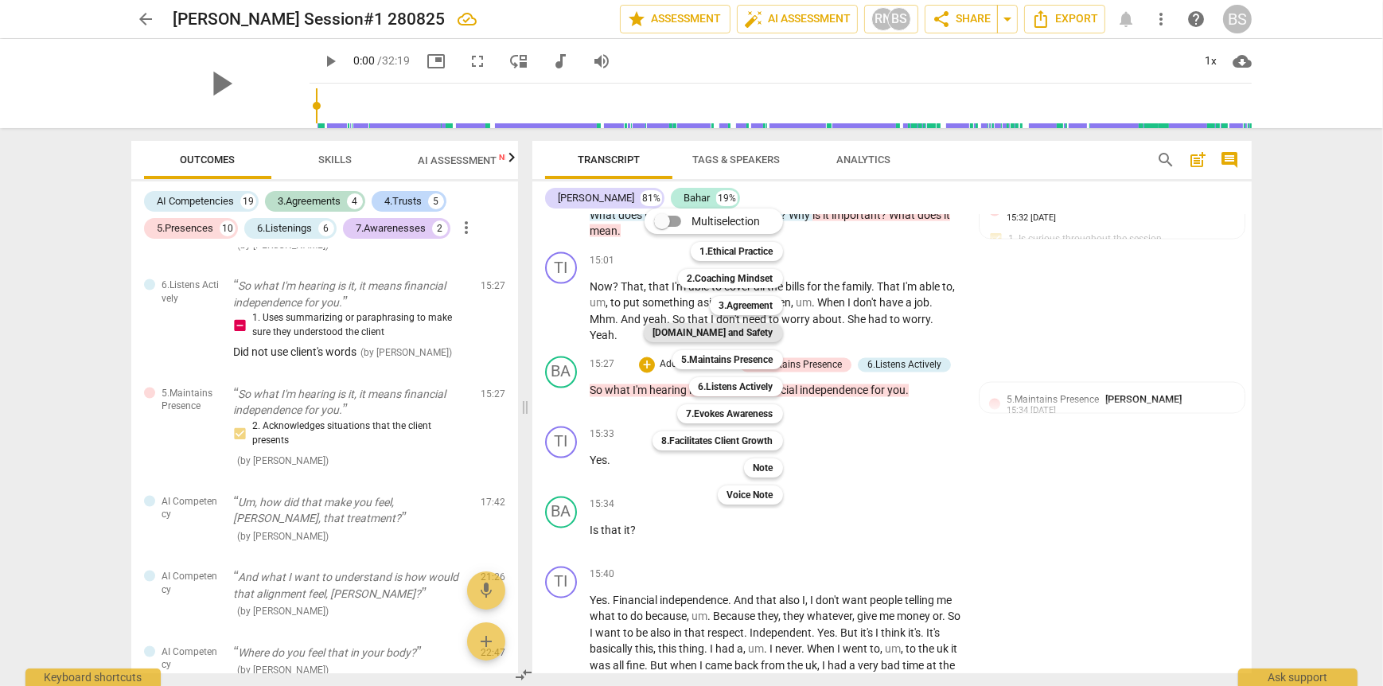
click at [750, 333] on b "[DOMAIN_NAME] and Safety" at bounding box center [713, 332] width 120 height 19
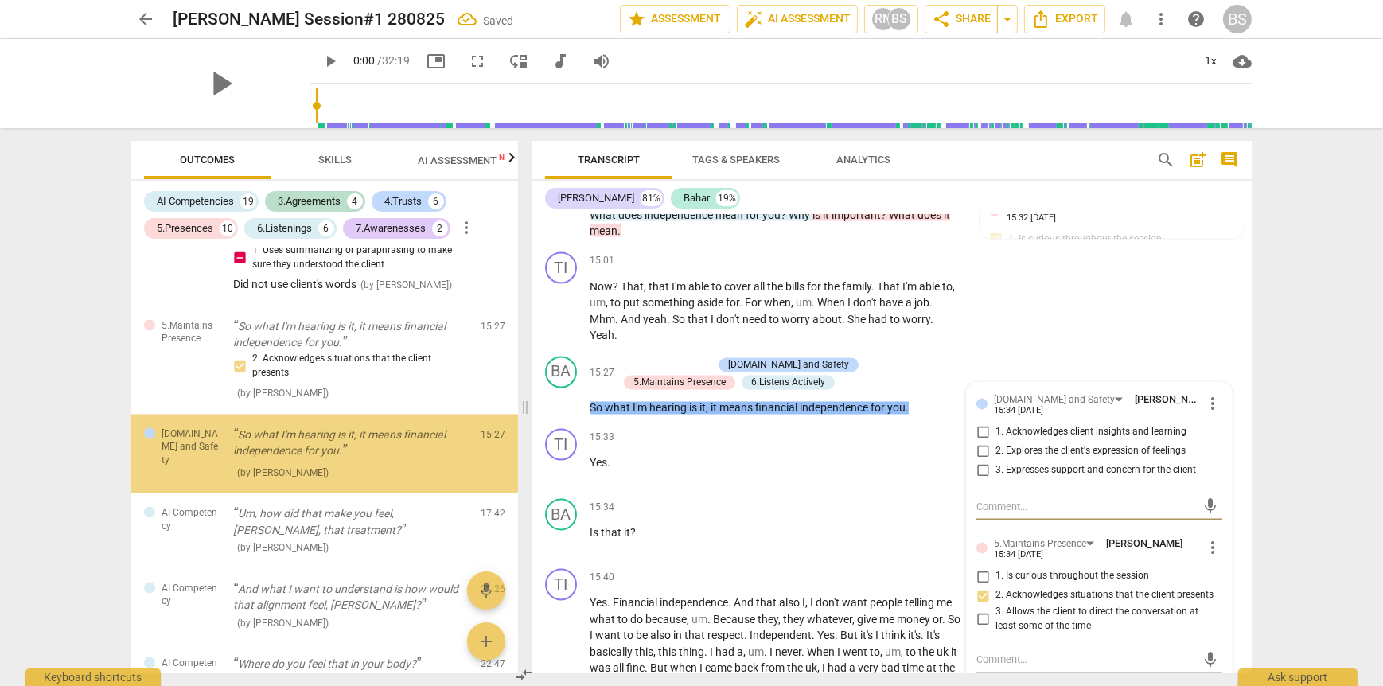
scroll to position [3995, 0]
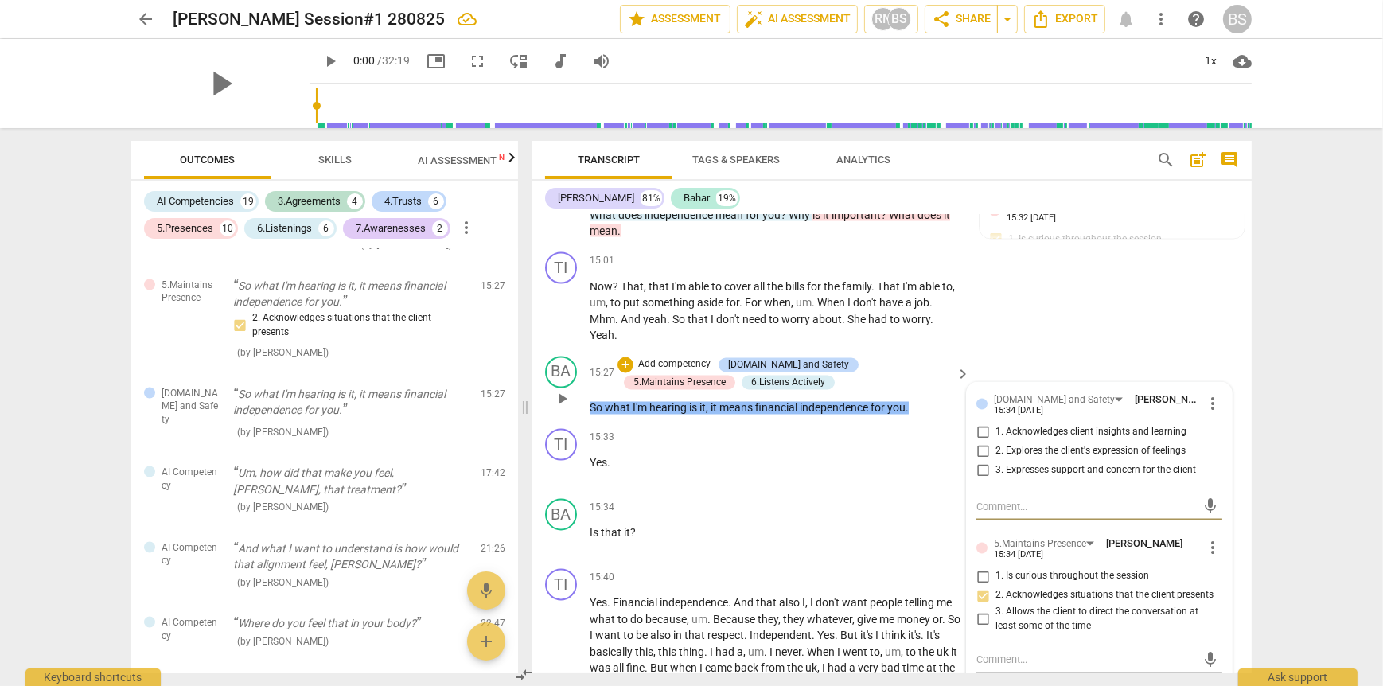
click at [1206, 395] on span "more_vert" at bounding box center [1212, 404] width 19 height 19
click at [1226, 430] on li "Delete" at bounding box center [1225, 426] width 55 height 30
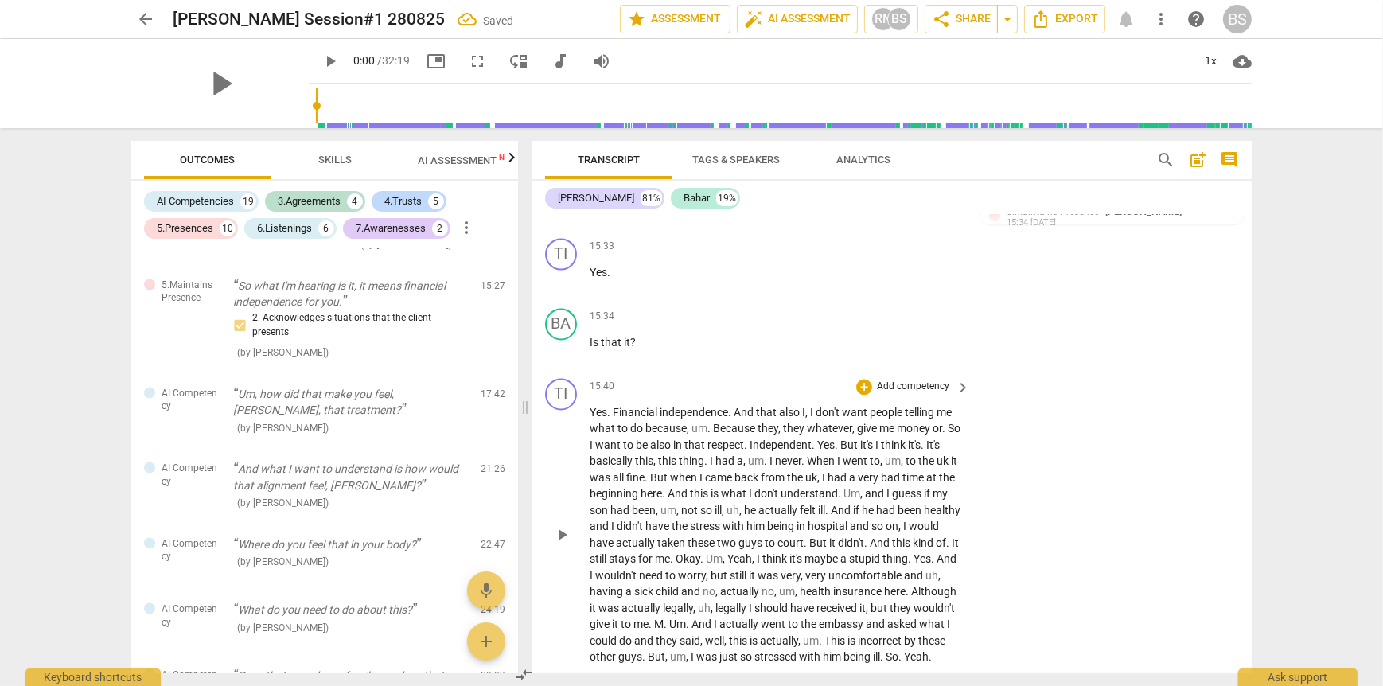
scroll to position [3899, 0]
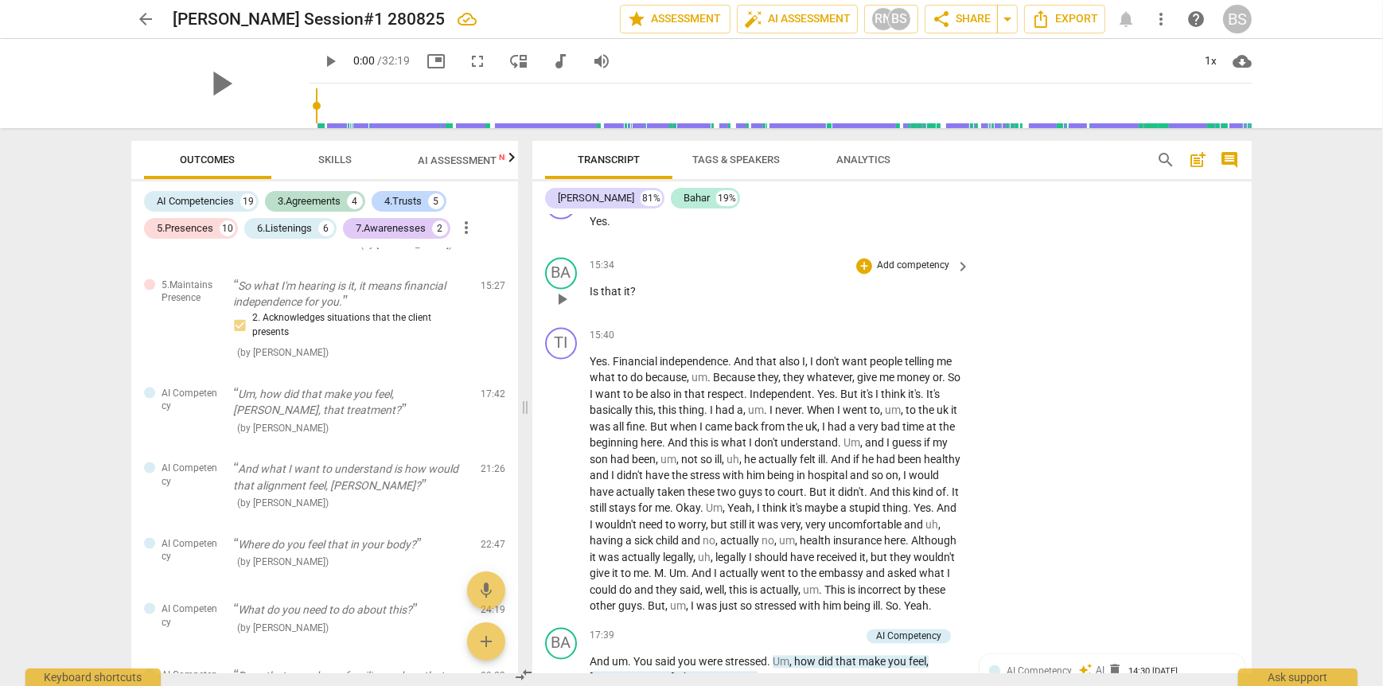
click at [898, 259] on p "Add competency" at bounding box center [913, 266] width 76 height 14
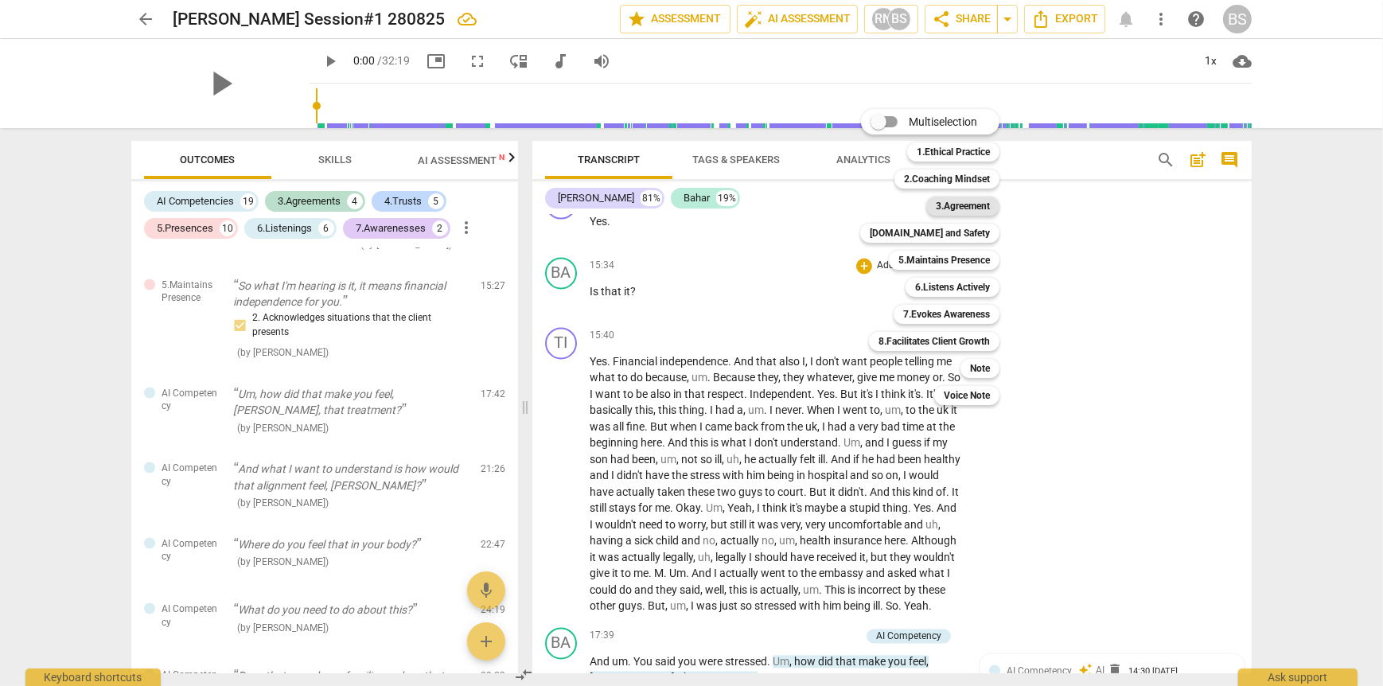
click at [965, 201] on b "3.Agreement" at bounding box center [963, 206] width 54 height 19
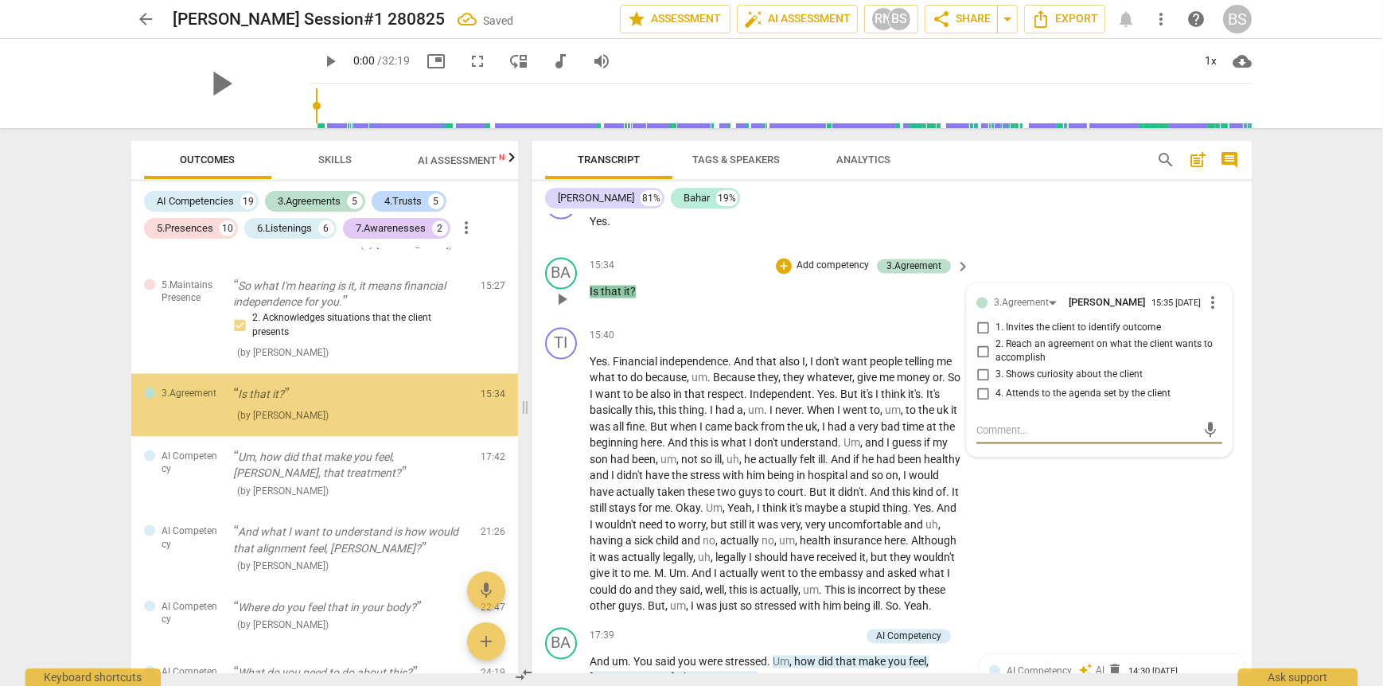
scroll to position [3987, 0]
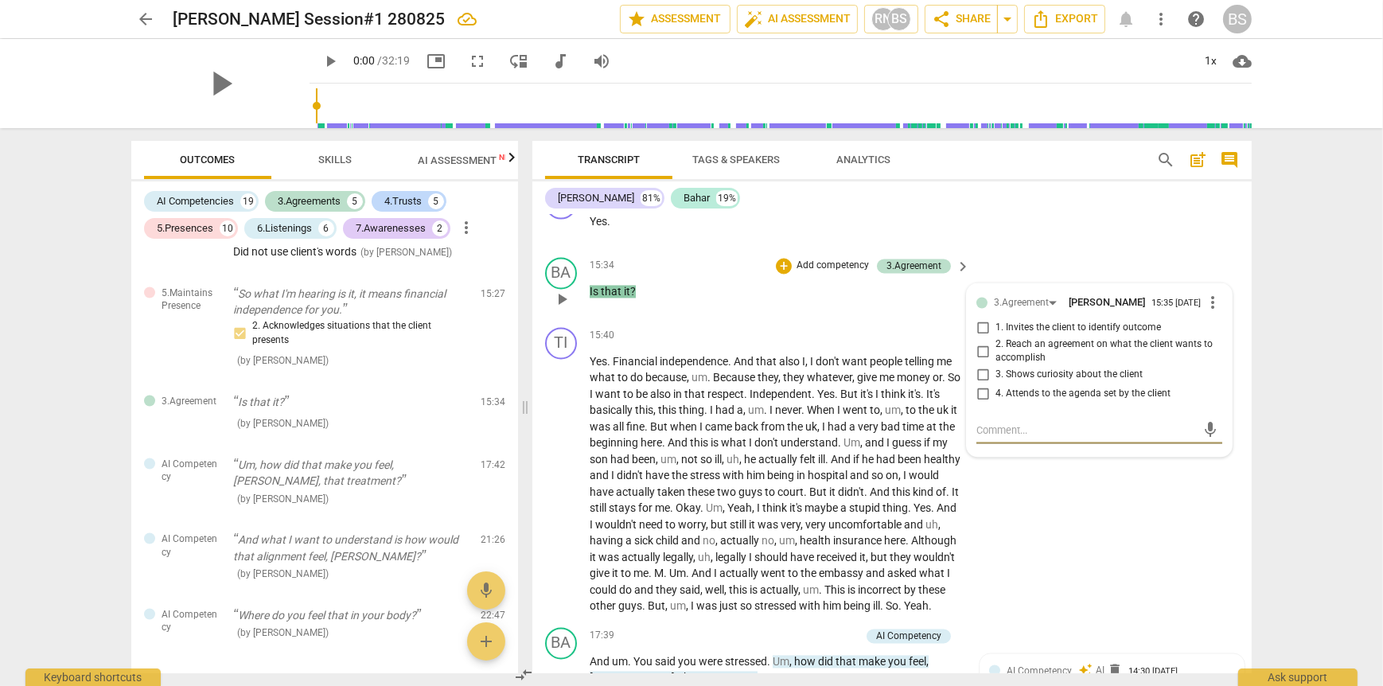
click at [982, 372] on input "3. Shows curiosity about the client" at bounding box center [982, 375] width 25 height 19
checkbox input "true"
click at [978, 325] on input "1. Invites the client to identify outcome" at bounding box center [982, 328] width 25 height 19
checkbox input "true"
click at [869, 298] on div "15:34 + Add competency 3.Agreement keyboard_arrow_right Is that it ?" at bounding box center [781, 286] width 382 height 57
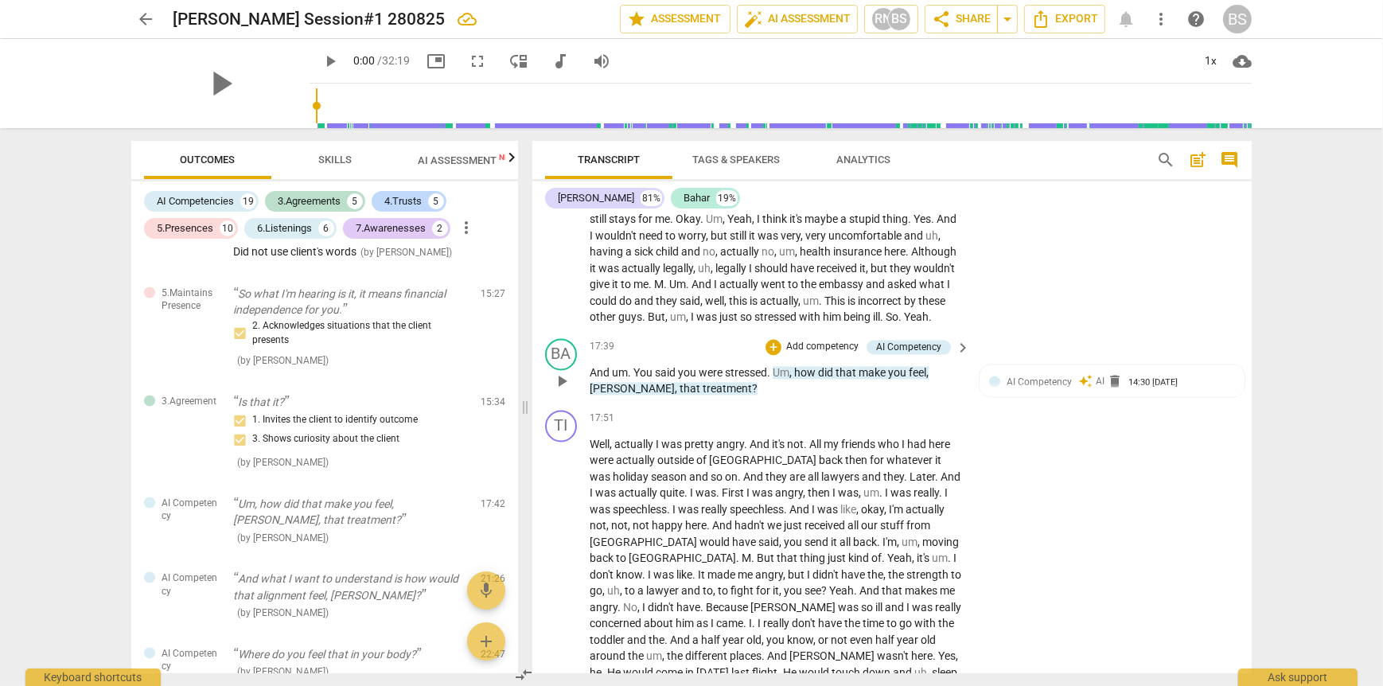
scroll to position [4218, 0]
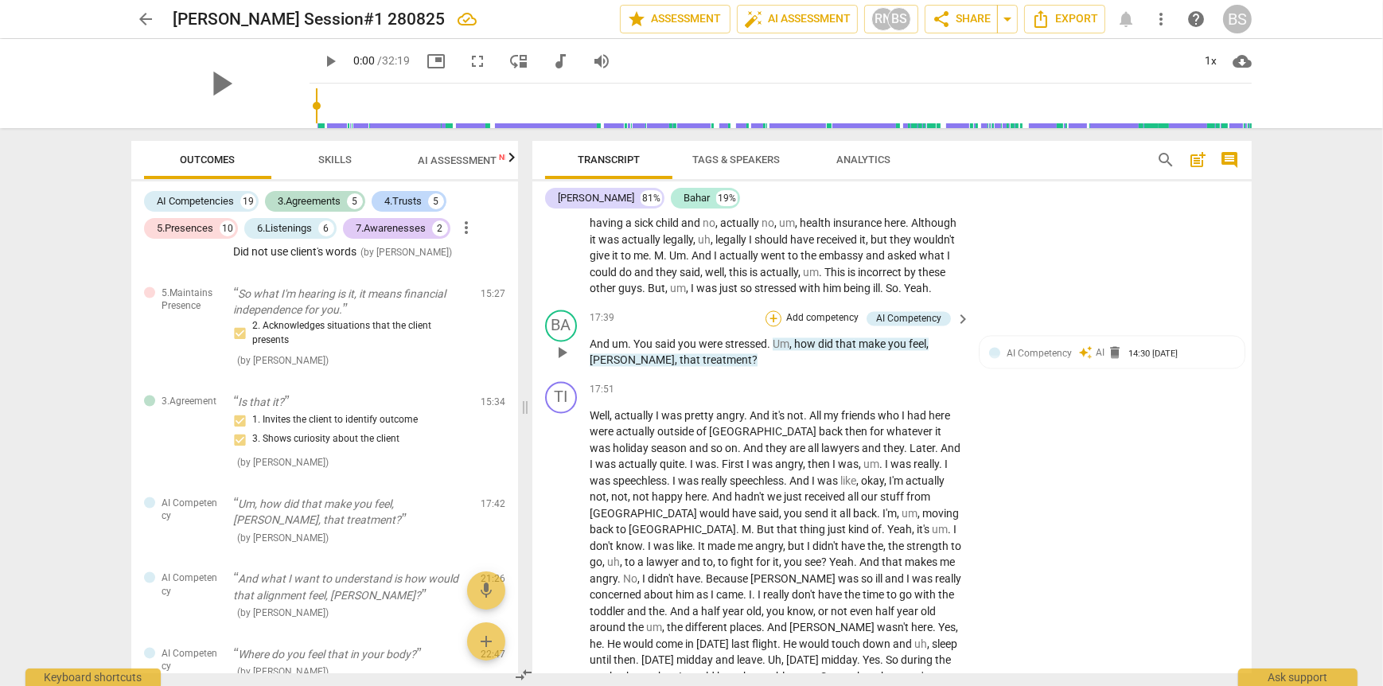
click at [769, 322] on div "+" at bounding box center [774, 318] width 16 height 16
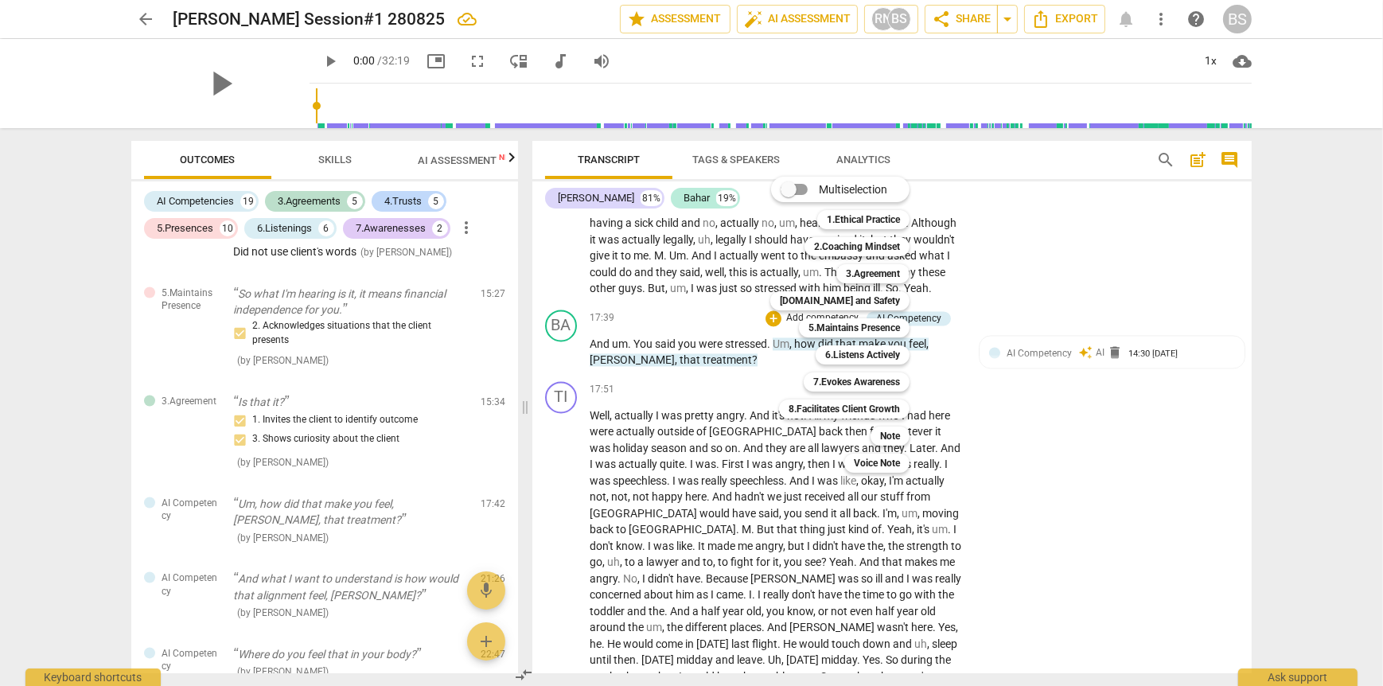
click at [1095, 457] on div at bounding box center [691, 343] width 1383 height 686
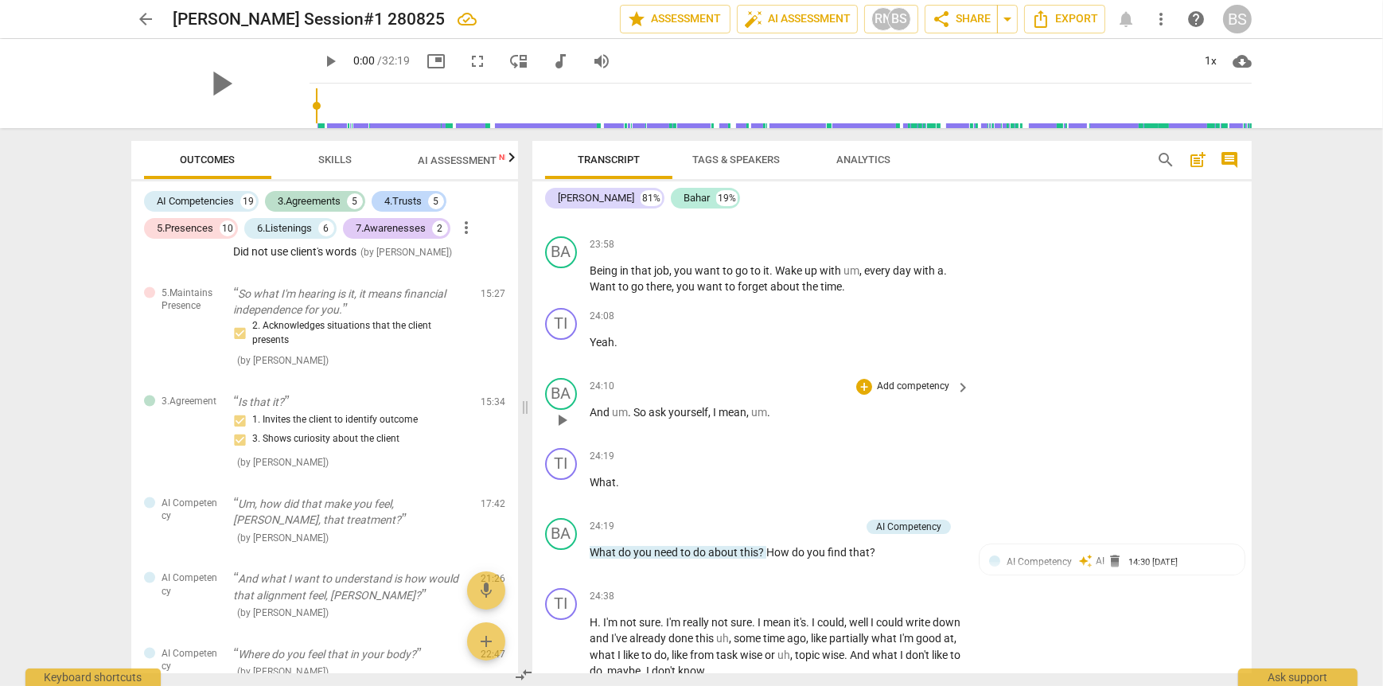
scroll to position [6876, 0]
click at [773, 519] on div "+" at bounding box center [774, 527] width 16 height 16
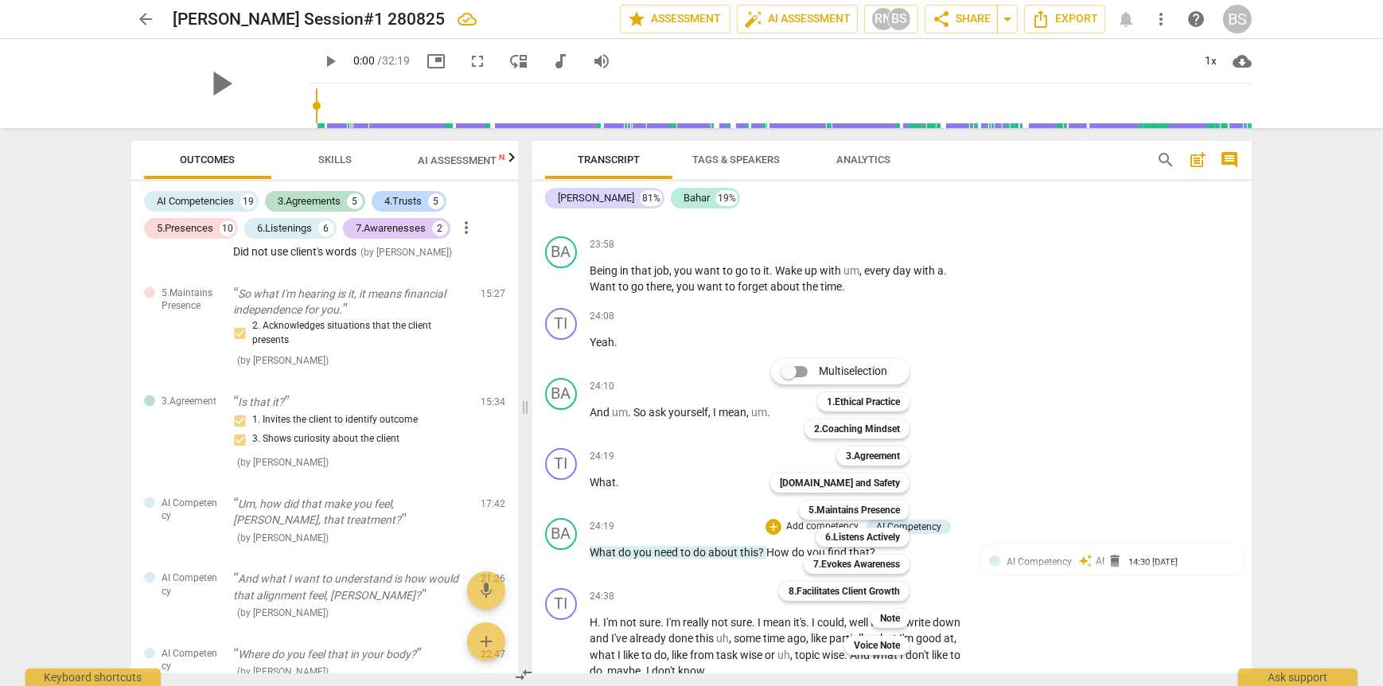
click at [752, 309] on div at bounding box center [691, 343] width 1383 height 686
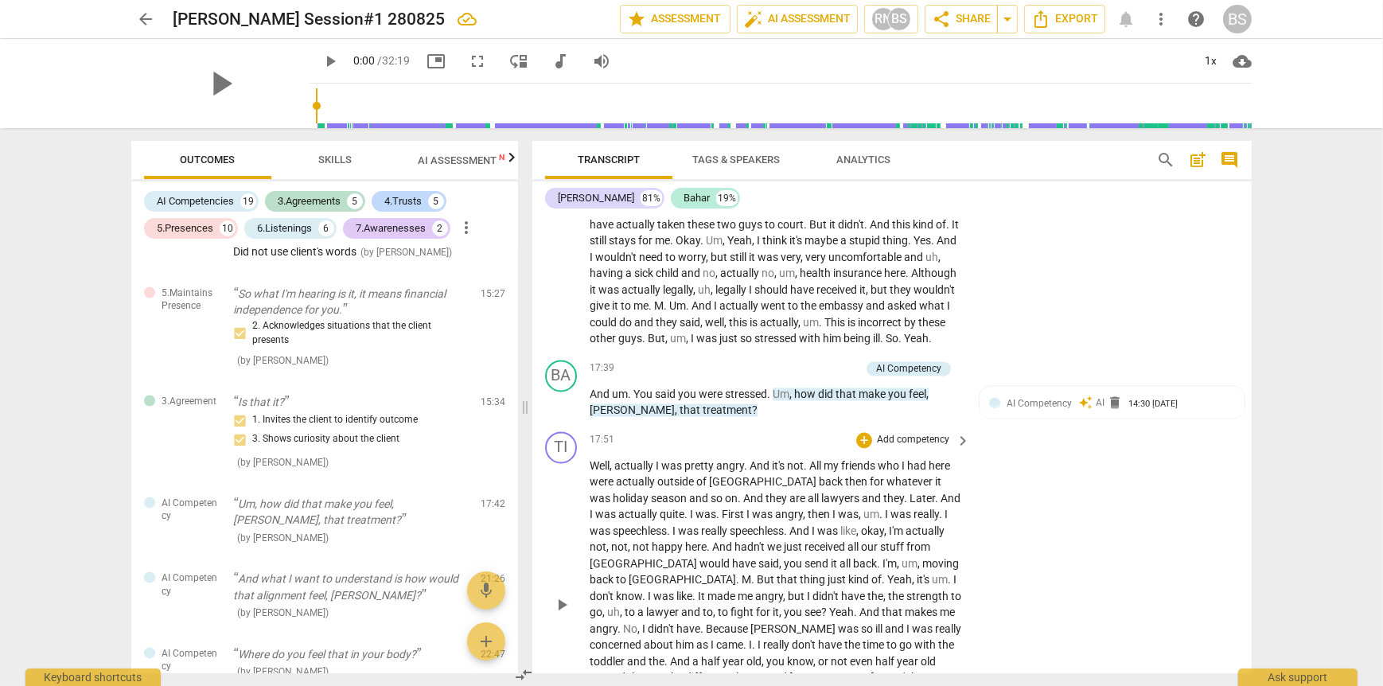
scroll to position [4170, 0]
click at [808, 371] on p "Add competency" at bounding box center [823, 366] width 76 height 14
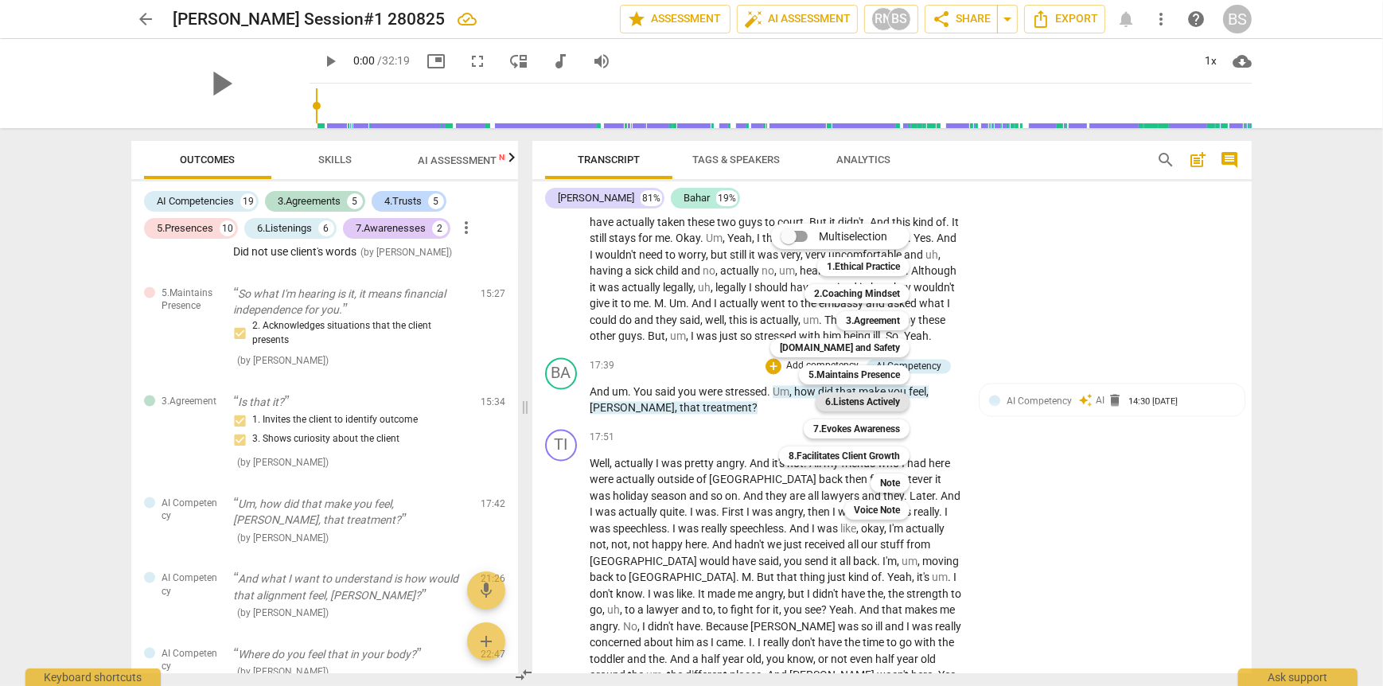
click at [860, 410] on b "6.Listens Actively" at bounding box center [862, 401] width 75 height 19
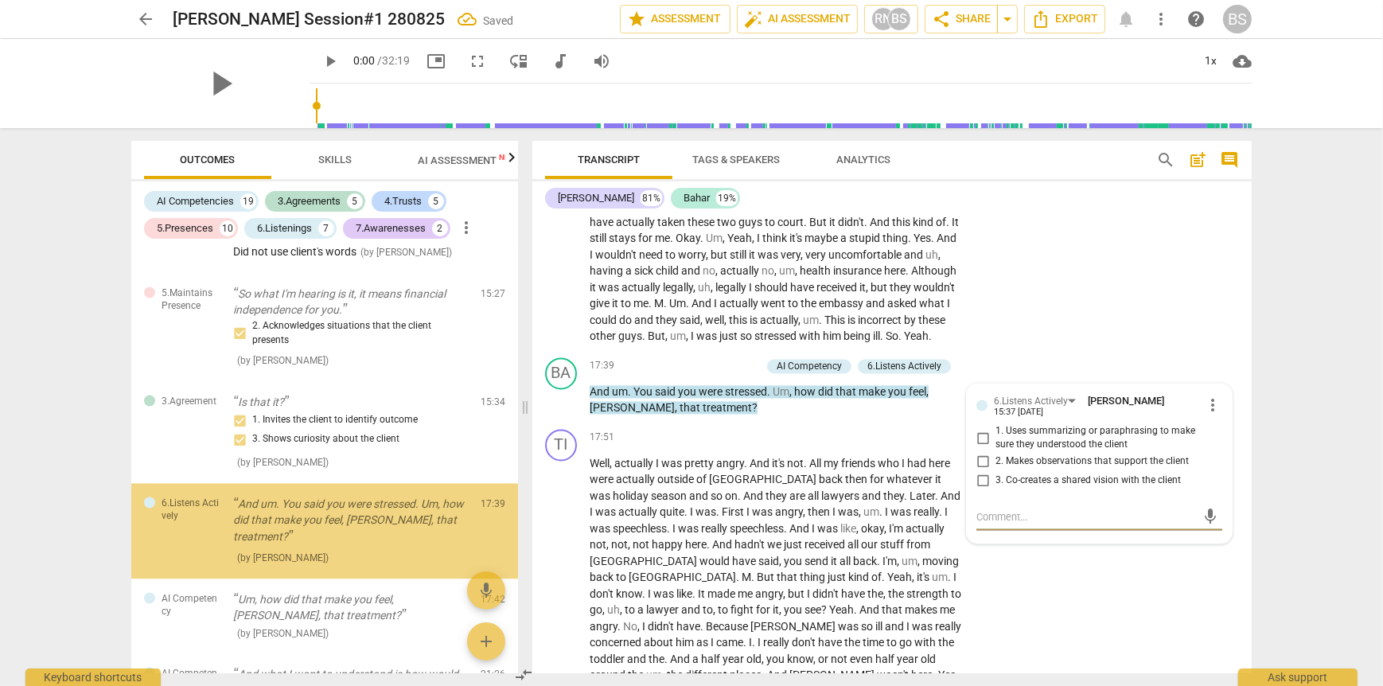
scroll to position [4106, 0]
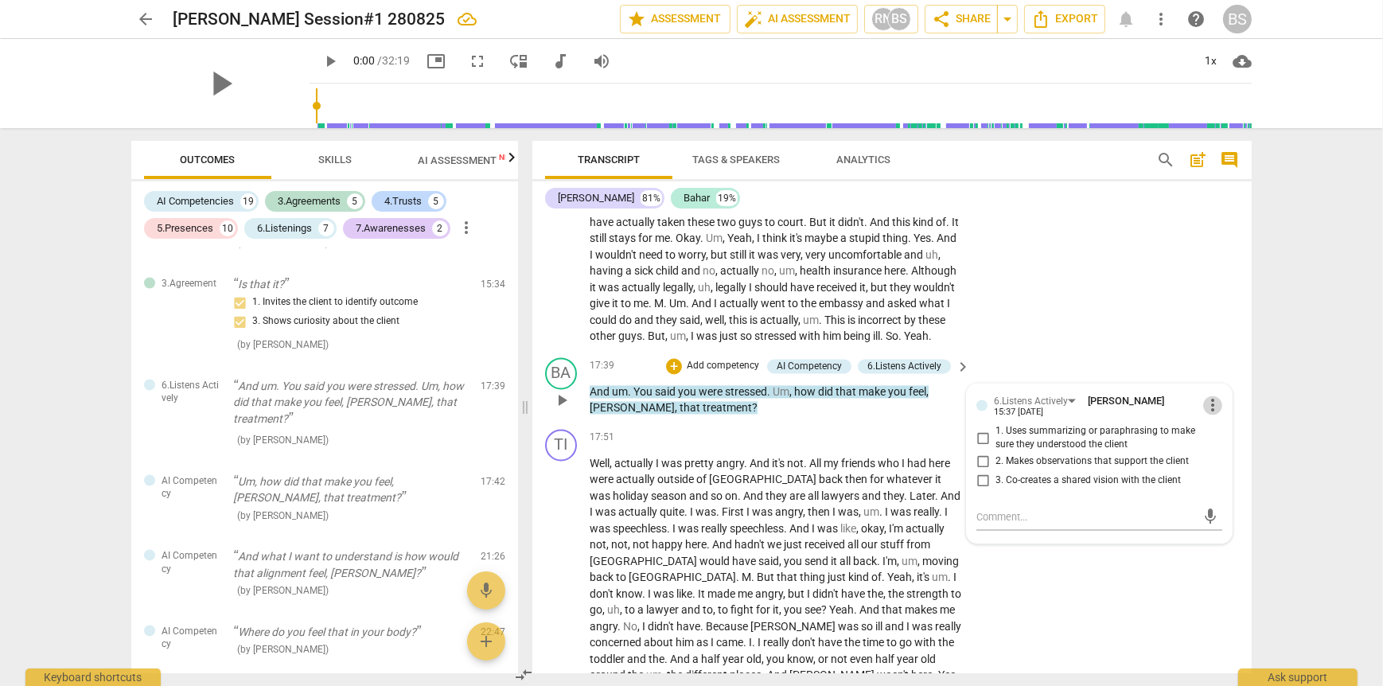
click at [1208, 411] on span "more_vert" at bounding box center [1212, 405] width 19 height 19
click at [1231, 443] on li "Delete" at bounding box center [1225, 441] width 55 height 30
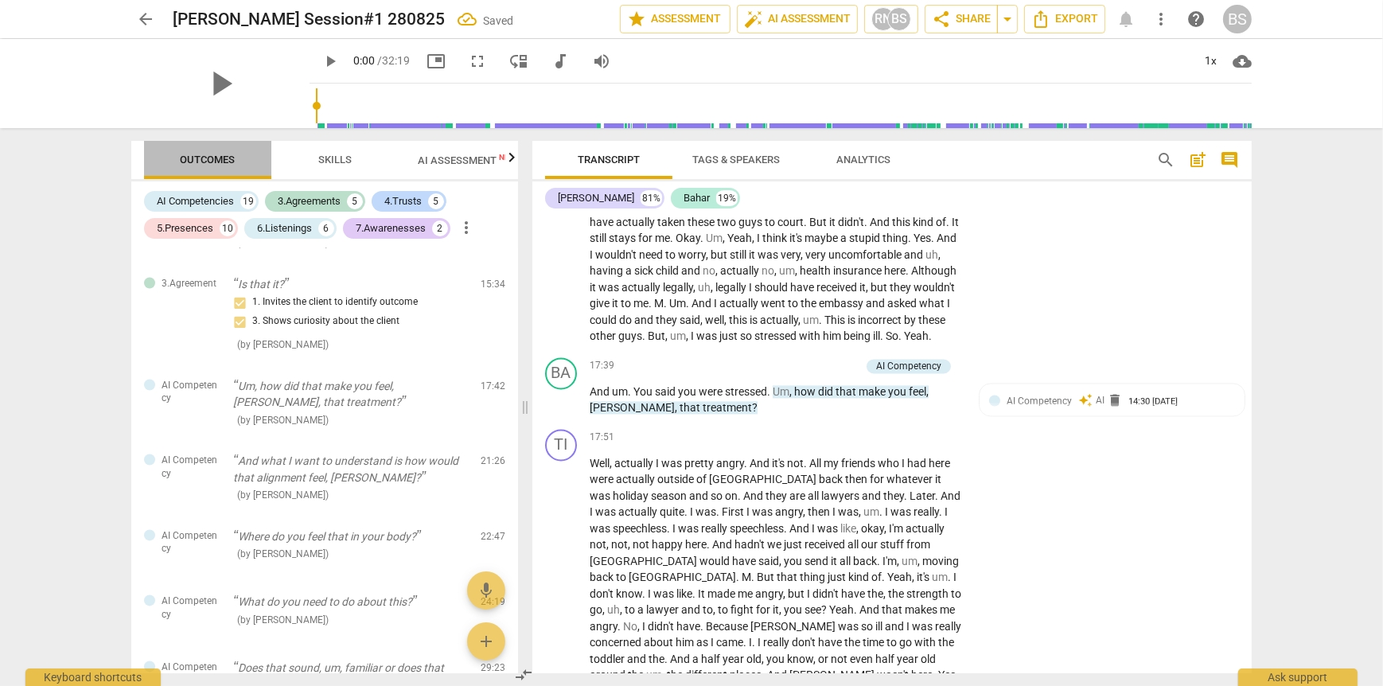
click at [205, 160] on span "Outcomes" at bounding box center [208, 160] width 55 height 12
click at [339, 164] on span "Skills" at bounding box center [334, 160] width 33 height 12
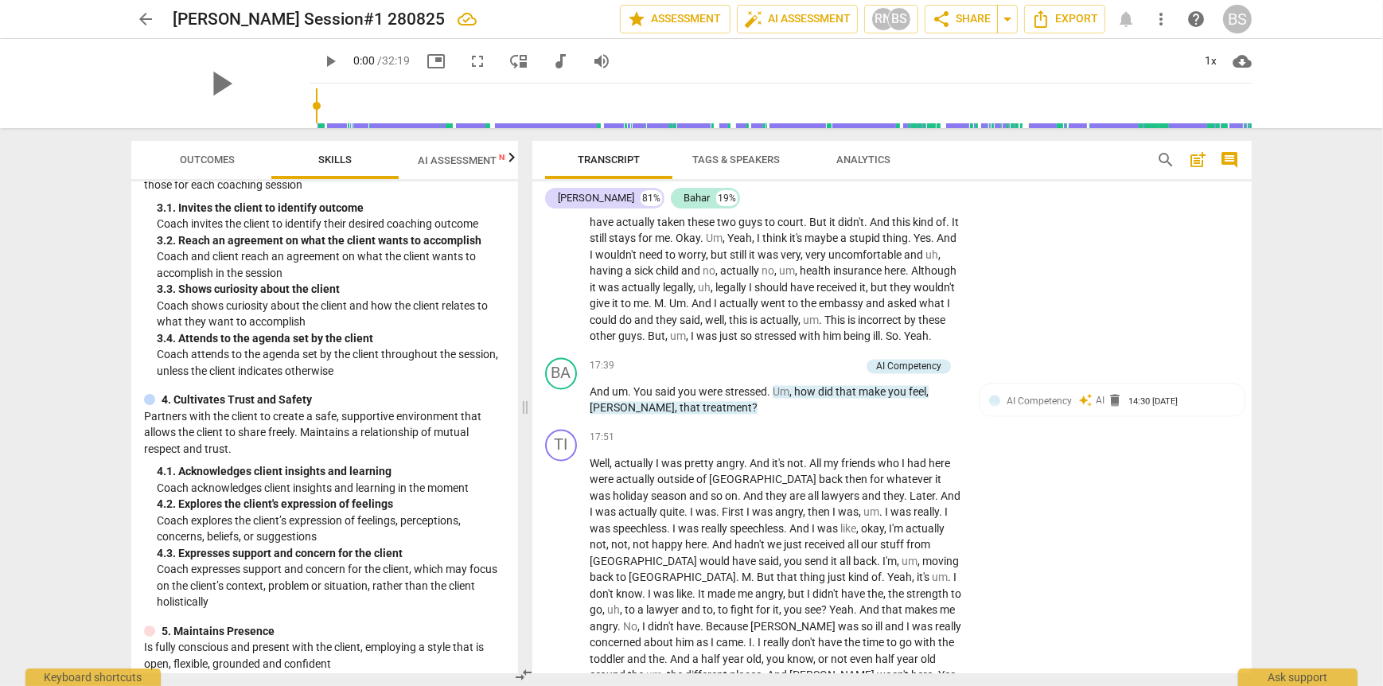
scroll to position [398, 0]
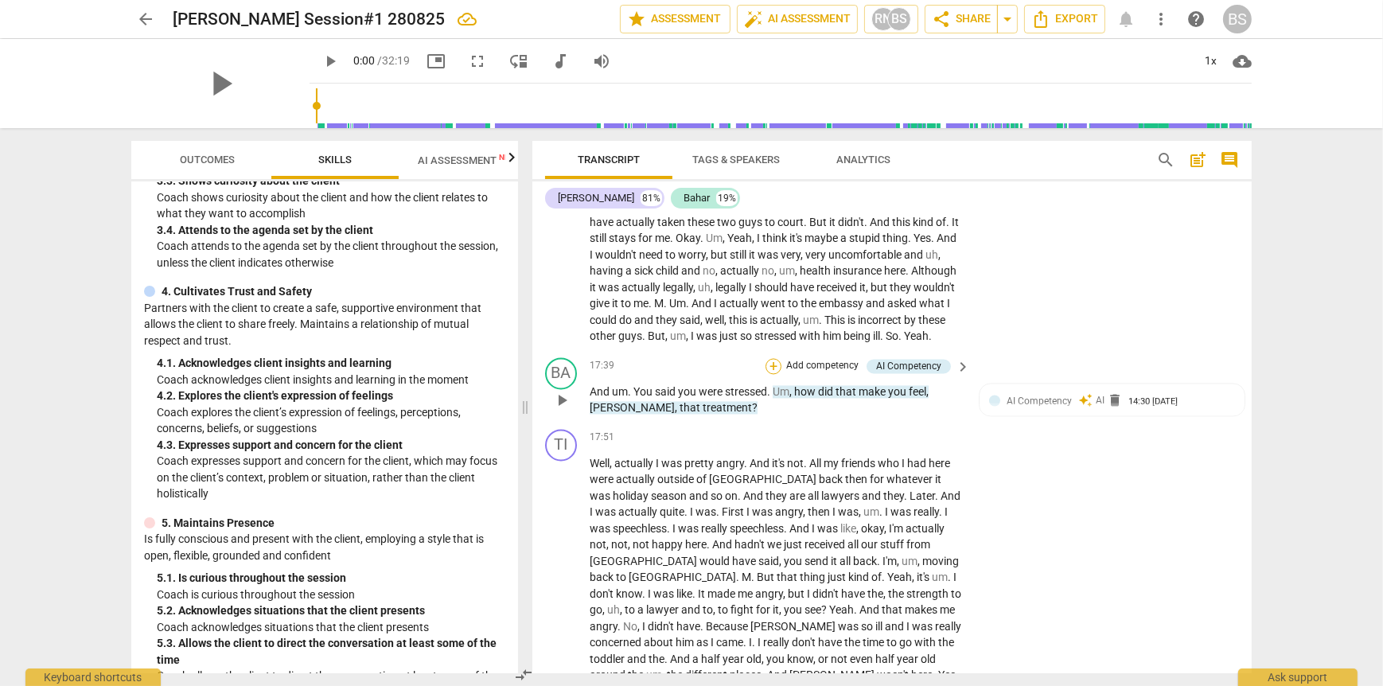
click at [775, 370] on div "+" at bounding box center [774, 366] width 16 height 16
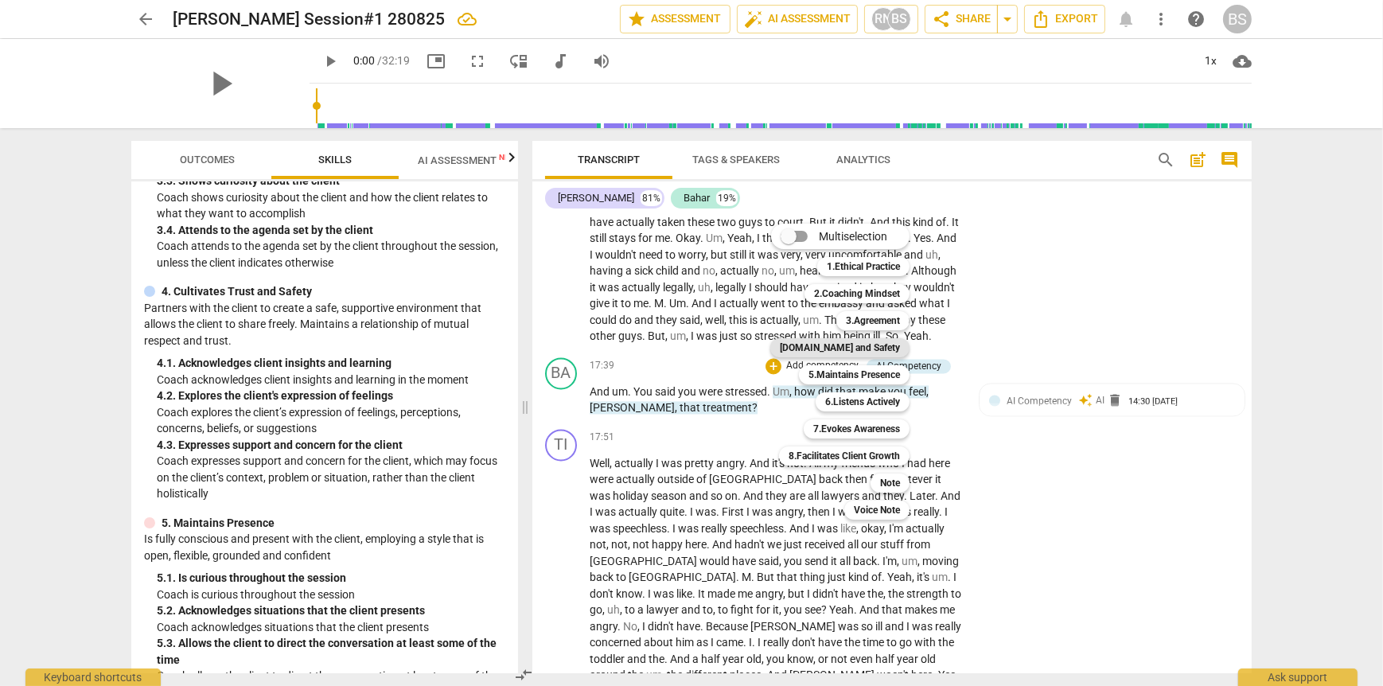
click at [866, 346] on b "[DOMAIN_NAME] and Safety" at bounding box center [840, 347] width 120 height 19
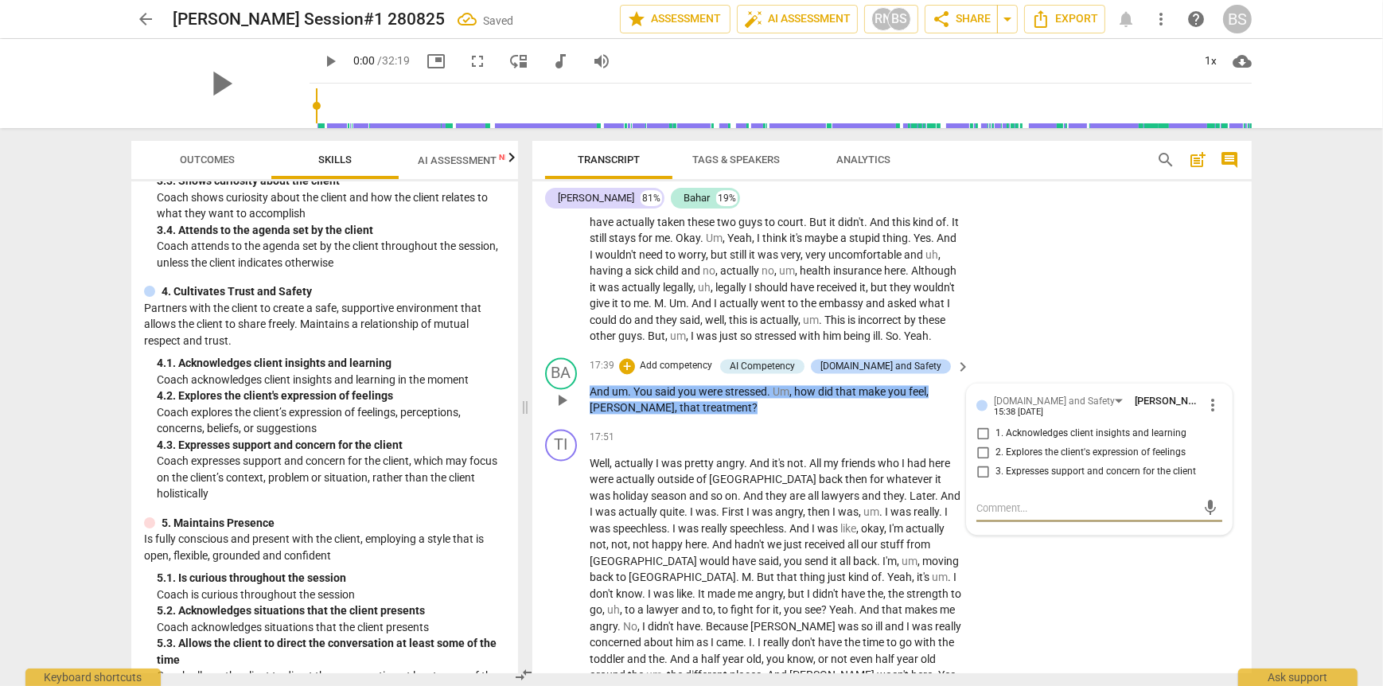
click at [979, 451] on input "2. Explores the client's expression of feelings" at bounding box center [982, 452] width 25 height 19
checkbox input "true"
click at [870, 423] on div "BA play_arrow pause 17:39 + Add competency AI Competency [DOMAIN_NAME] and Safe…" at bounding box center [891, 387] width 719 height 72
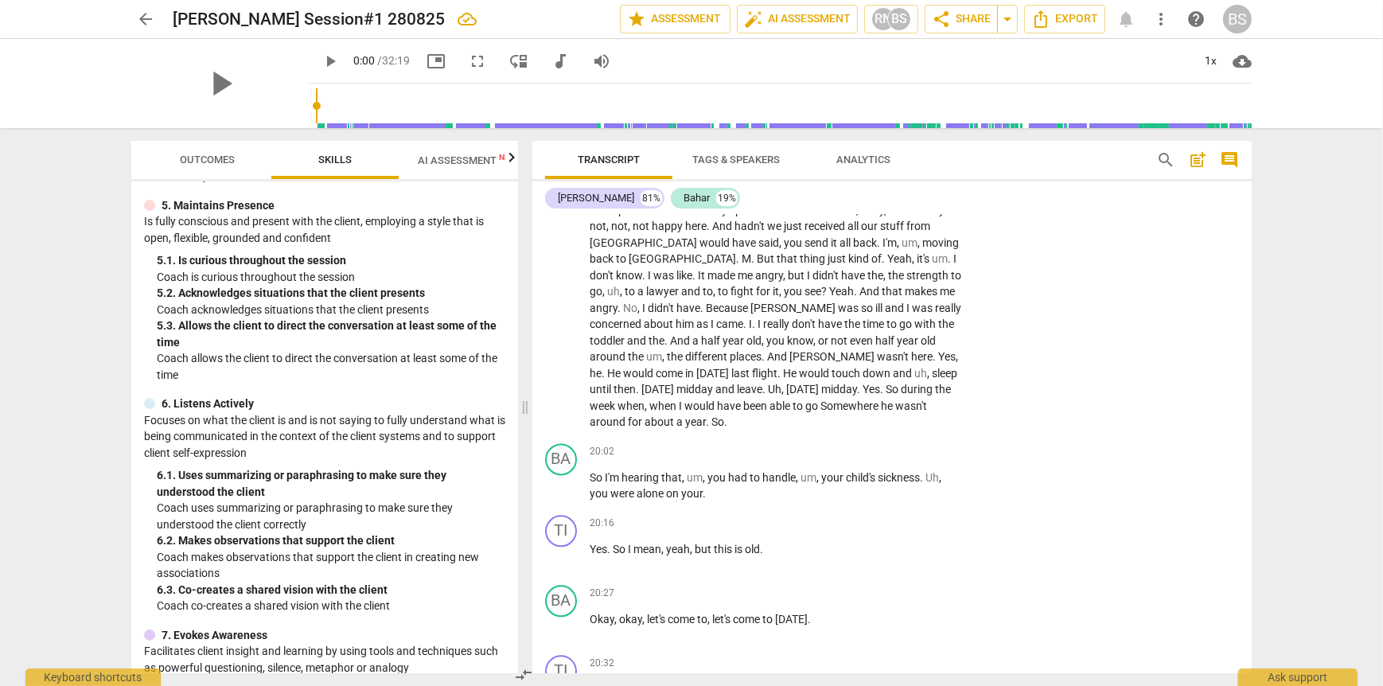
scroll to position [716, 0]
click at [861, 444] on div "+" at bounding box center [864, 452] width 16 height 16
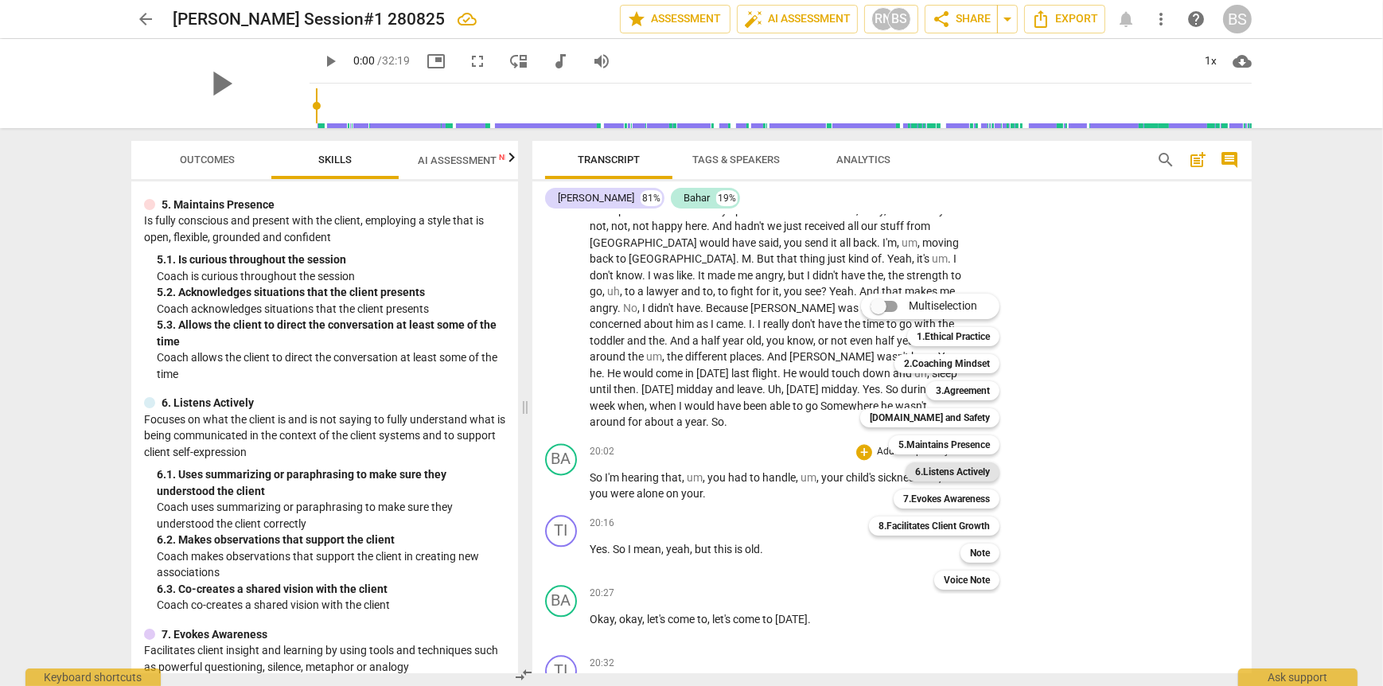
click at [942, 476] on b "6.Listens Actively" at bounding box center [952, 471] width 75 height 19
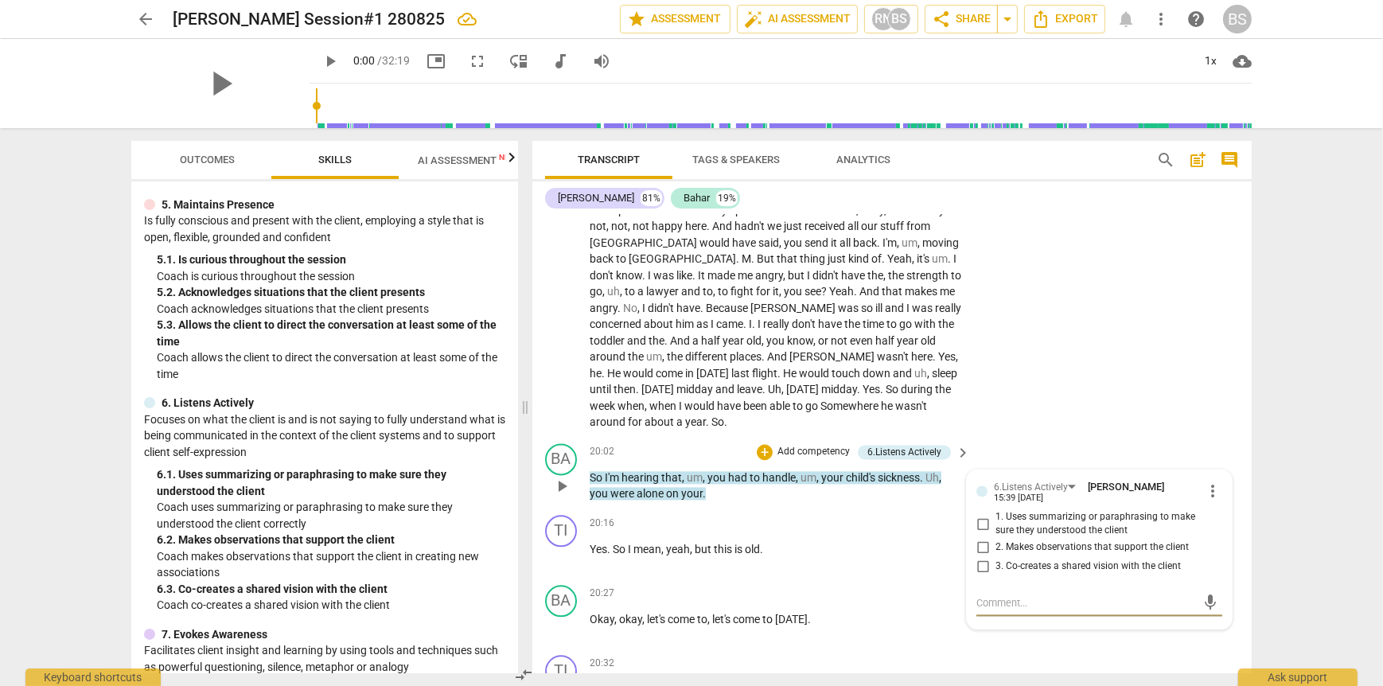
click at [980, 514] on input "1. Uses summarizing or paraphrasing to make sure they understood the client" at bounding box center [982, 523] width 25 height 19
checkbox input "true"
click at [1009, 595] on textarea at bounding box center [1086, 602] width 220 height 15
type textarea "U"
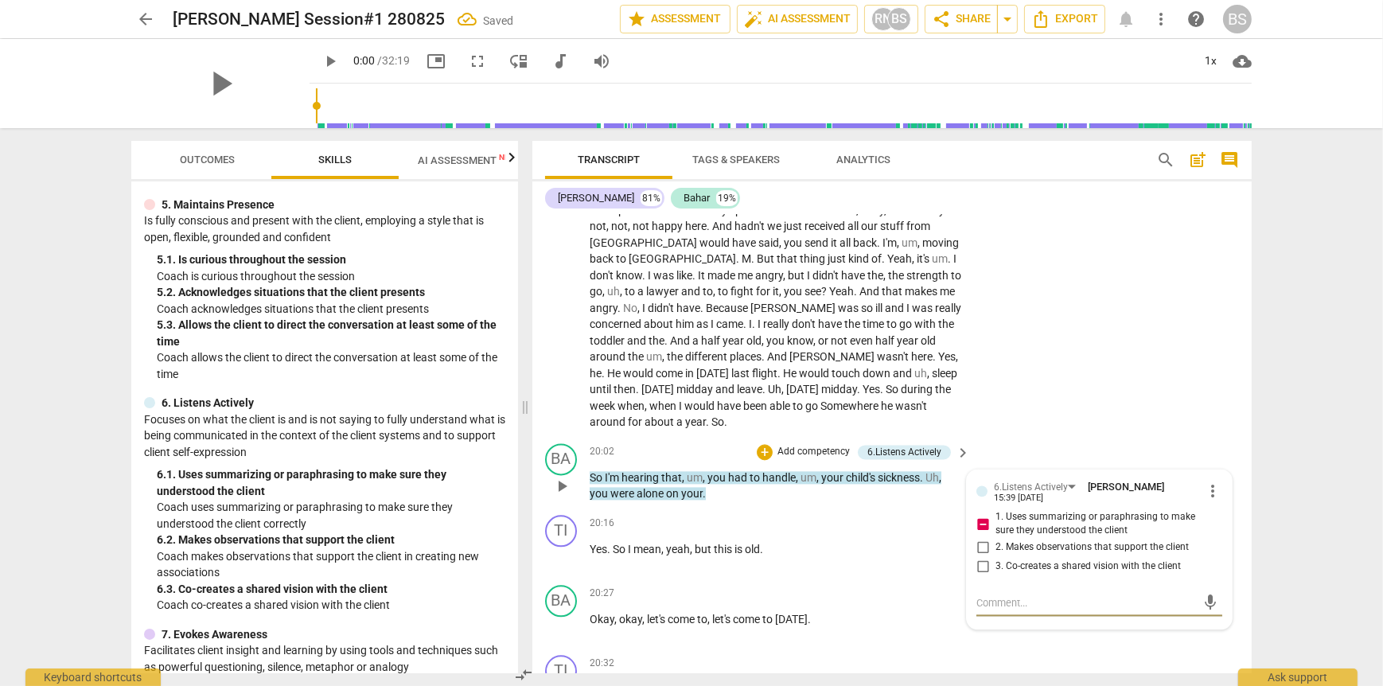
type textarea "U"
type textarea "Us"
type textarea "Use"
type textarea "Used"
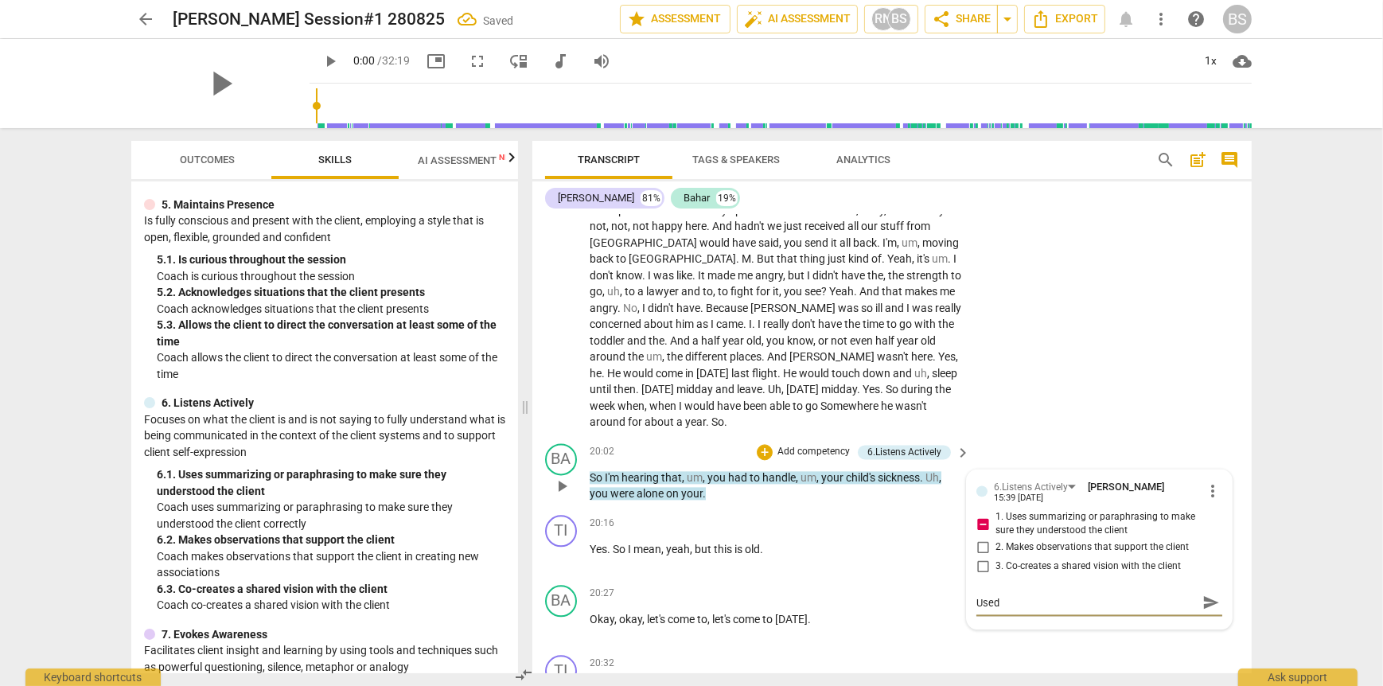
type textarea "Used"
type textarea "Used m"
type textarea "Used my"
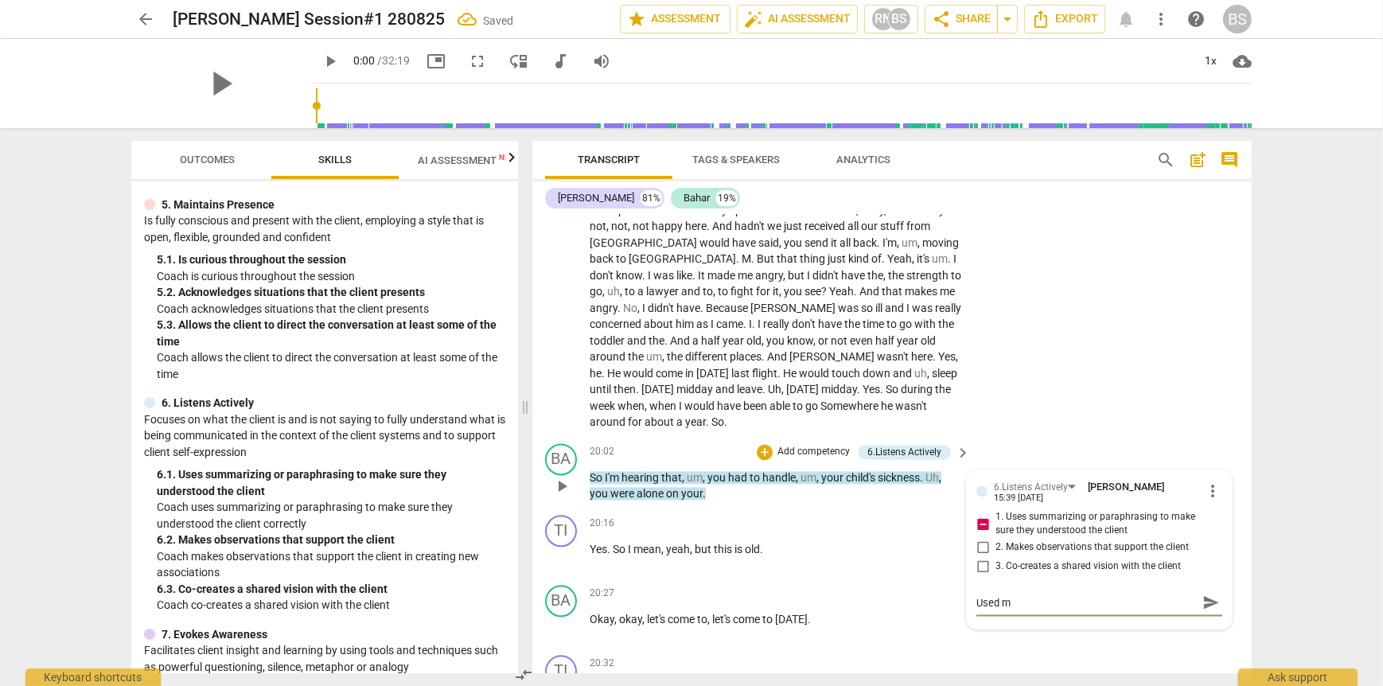
type textarea "Used my"
type textarea "Used my o"
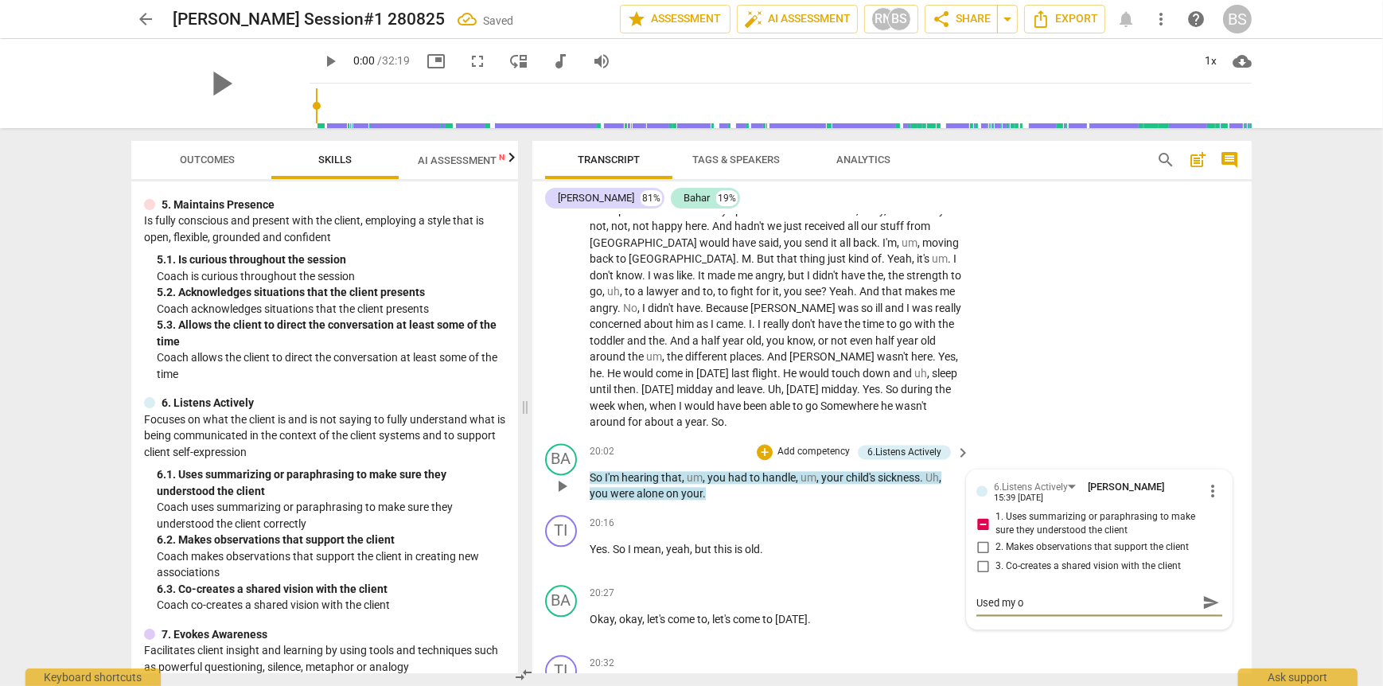
type textarea "Used my ow"
type textarea "Used my own"
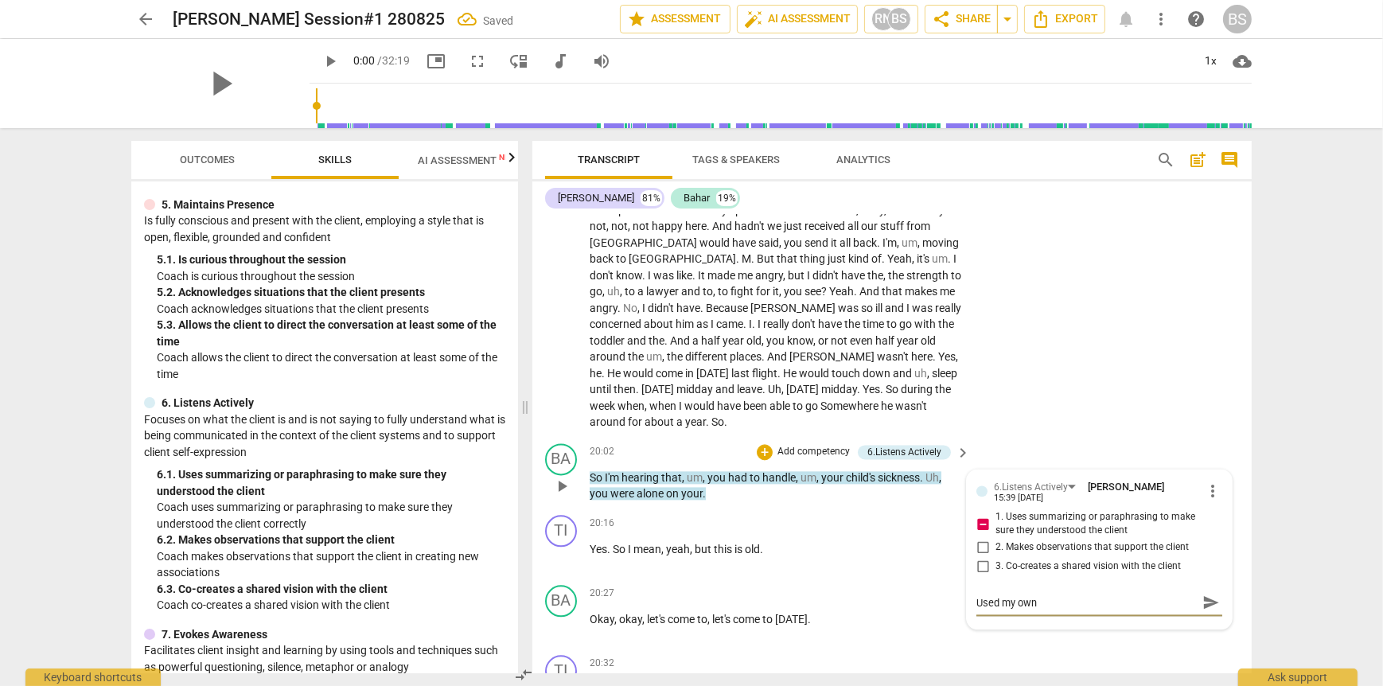
type textarea "Used my own"
type textarea "Used my own w"
type textarea "Used my own wo"
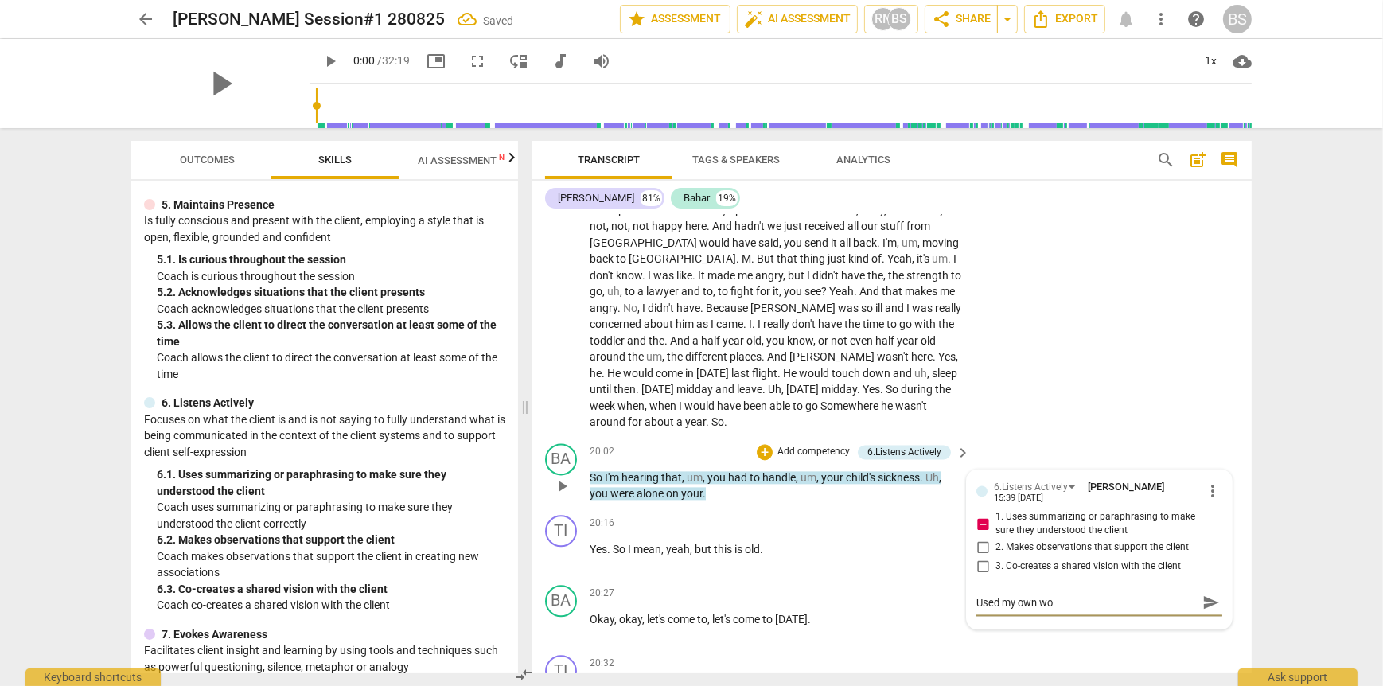
type textarea "Used my own wor"
type textarea "Used my own word"
type textarea "Used my own words"
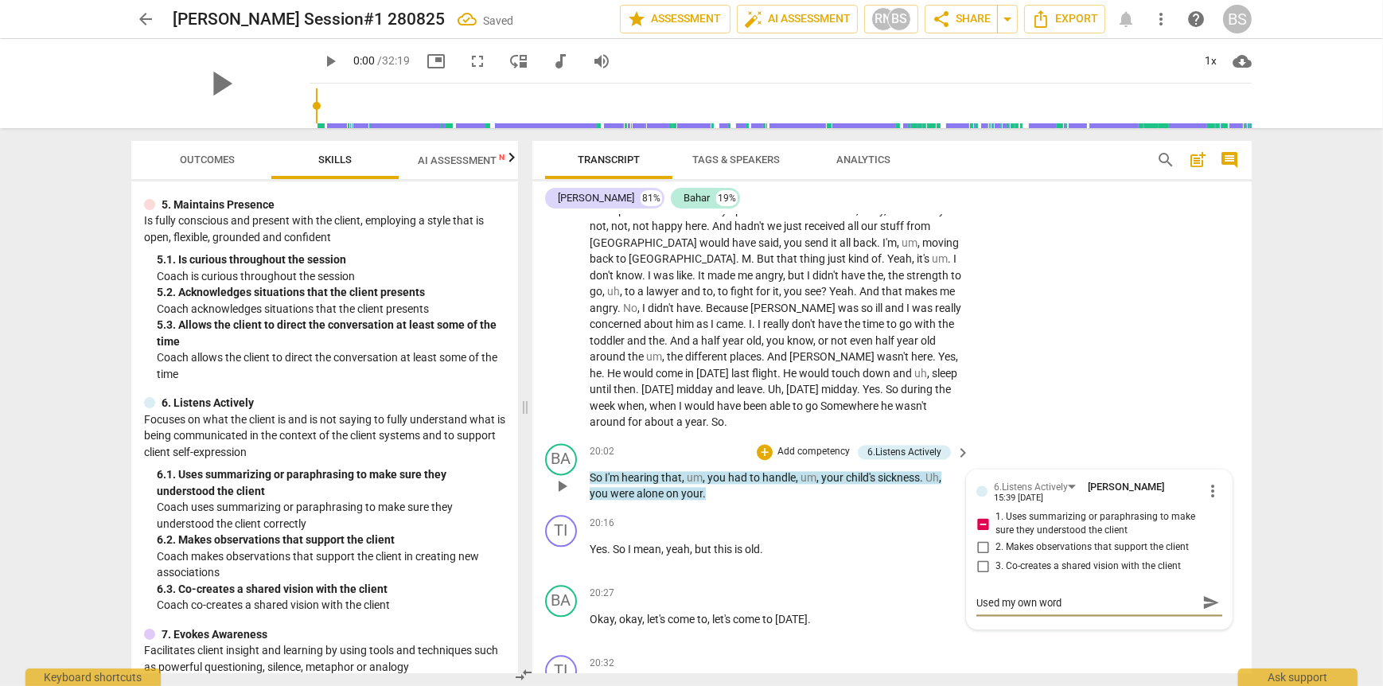
type textarea "Used my own words"
type textarea "Used my own word"
type textarea "Used my own wor"
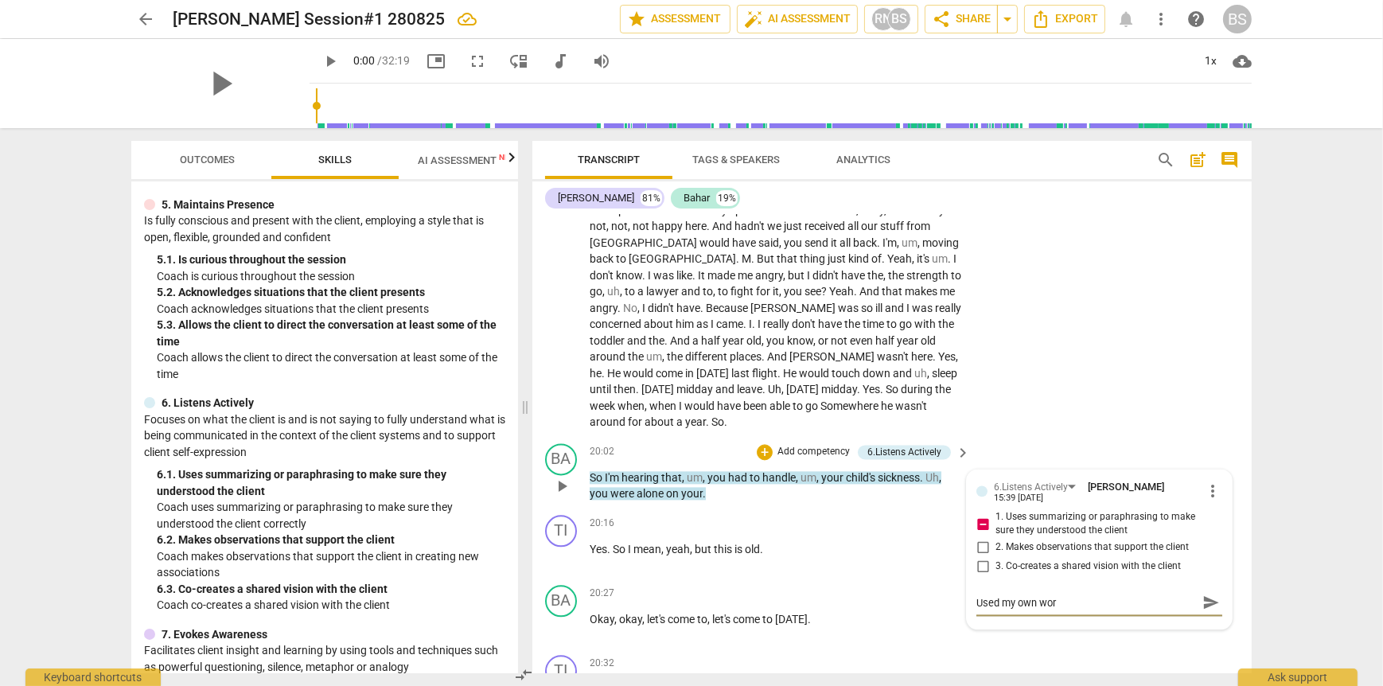
type textarea "Used my own wo"
type textarea "Used my own w"
type textarea "Used my own"
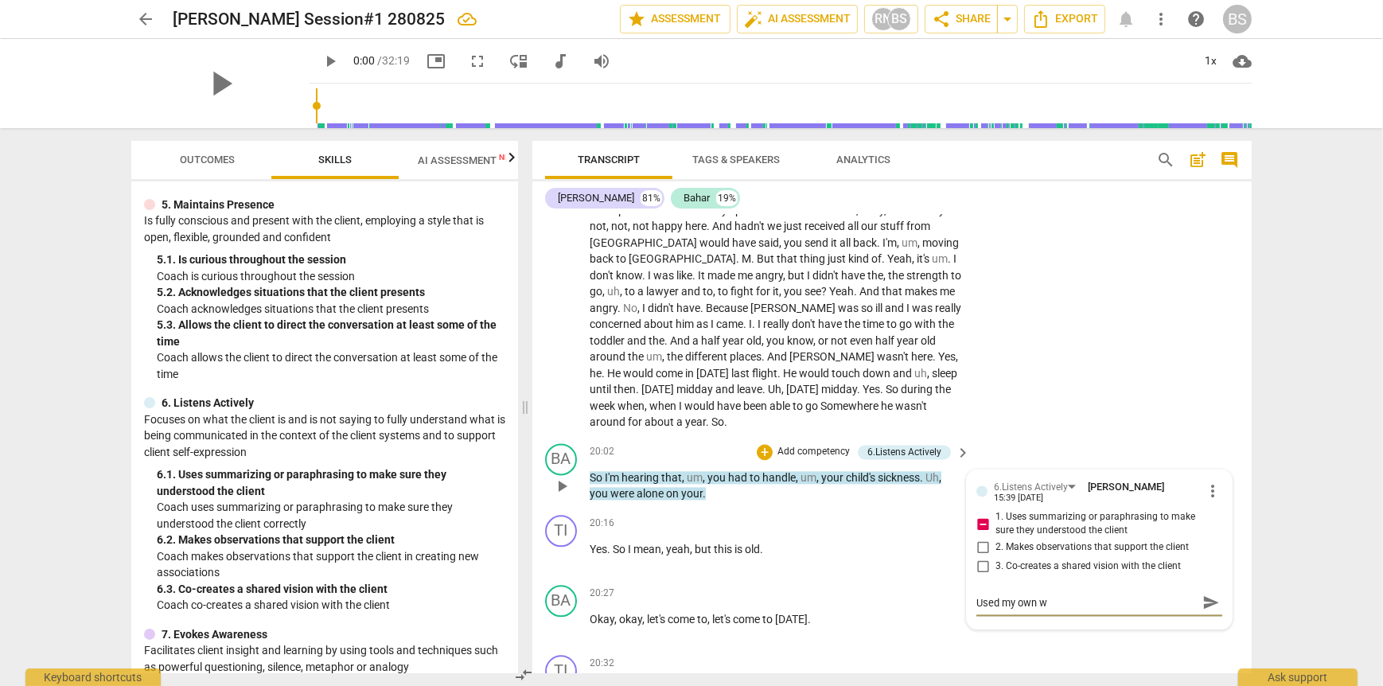
type textarea "Used my own"
type textarea "Used my ow"
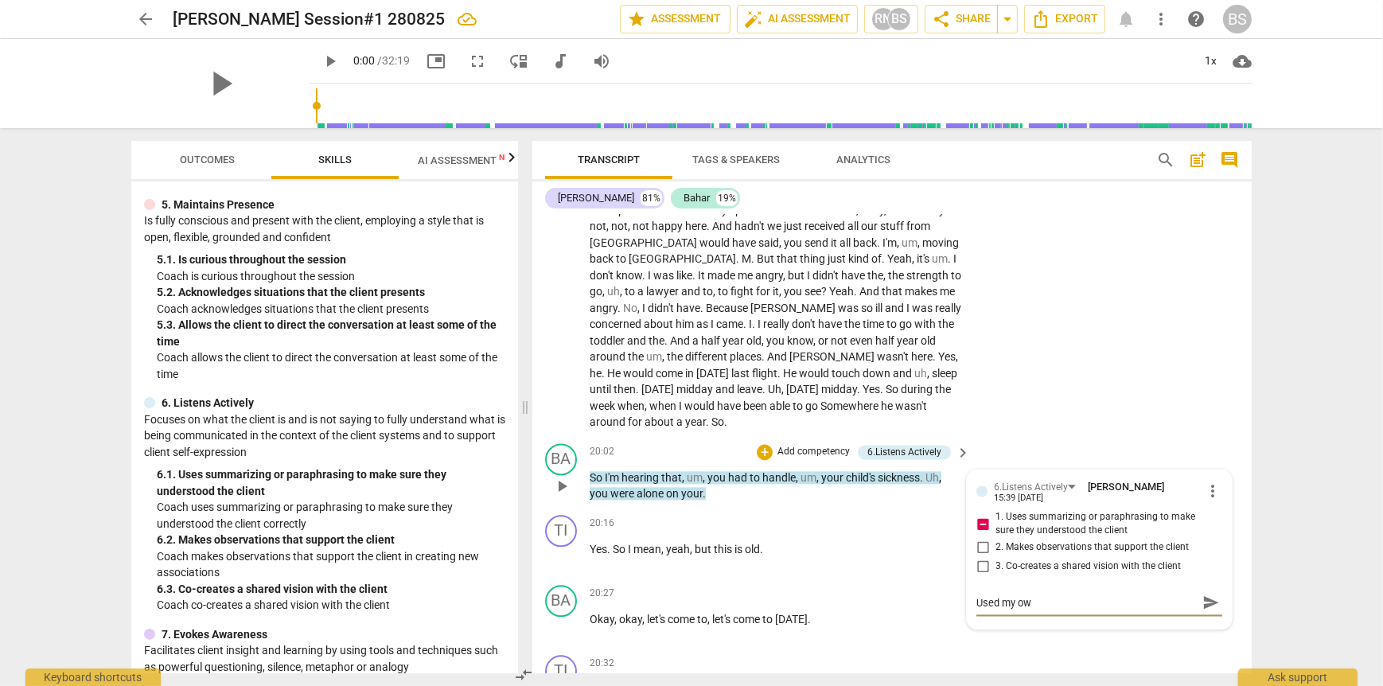
type textarea "Used my own"
type textarea "Used my own w"
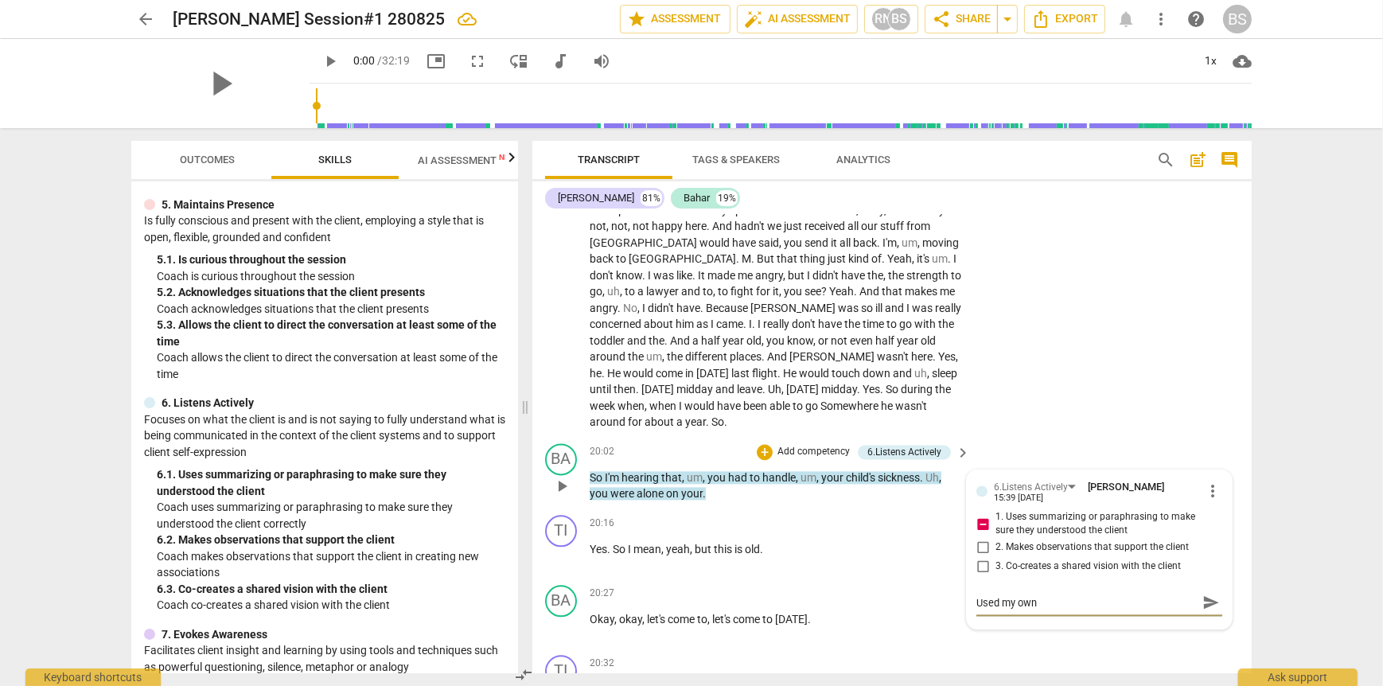
type textarea "Used my own w"
type textarea "Used my own wo"
type textarea "Used my own wor"
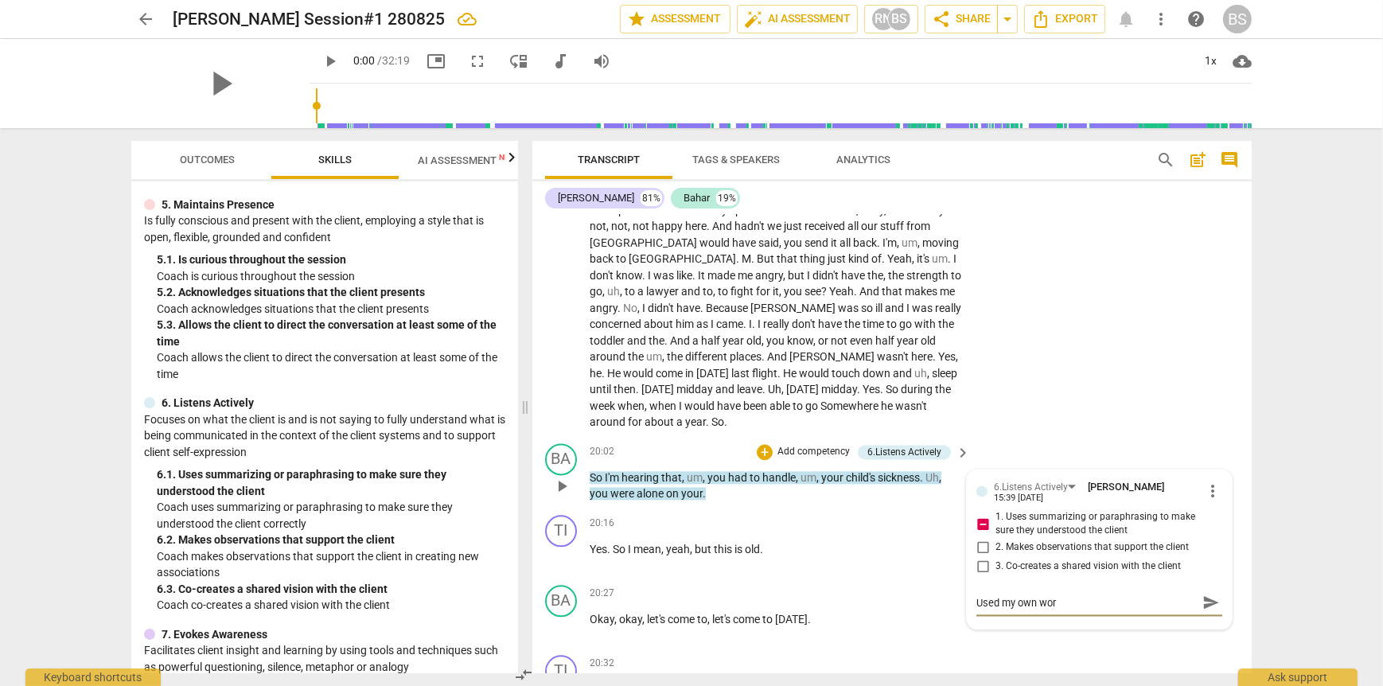
type textarea "Used my own word"
type textarea "Used my own words"
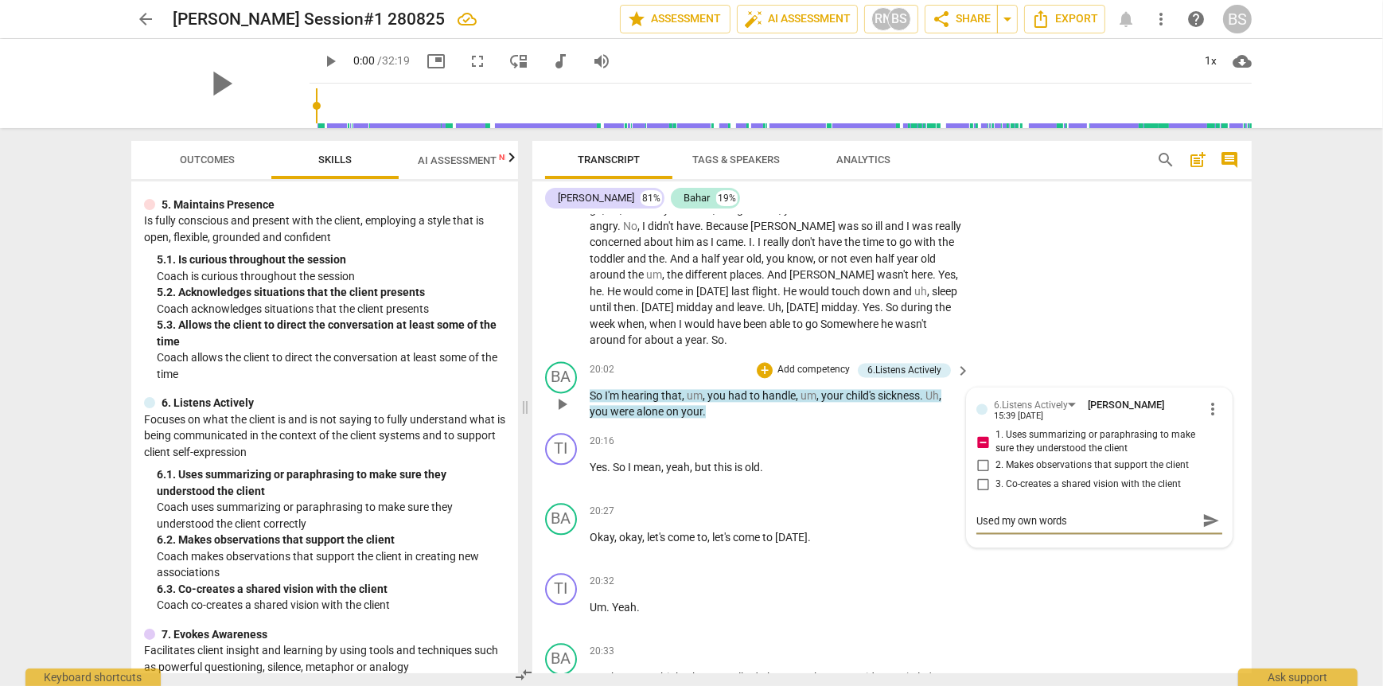
scroll to position [4648, 0]
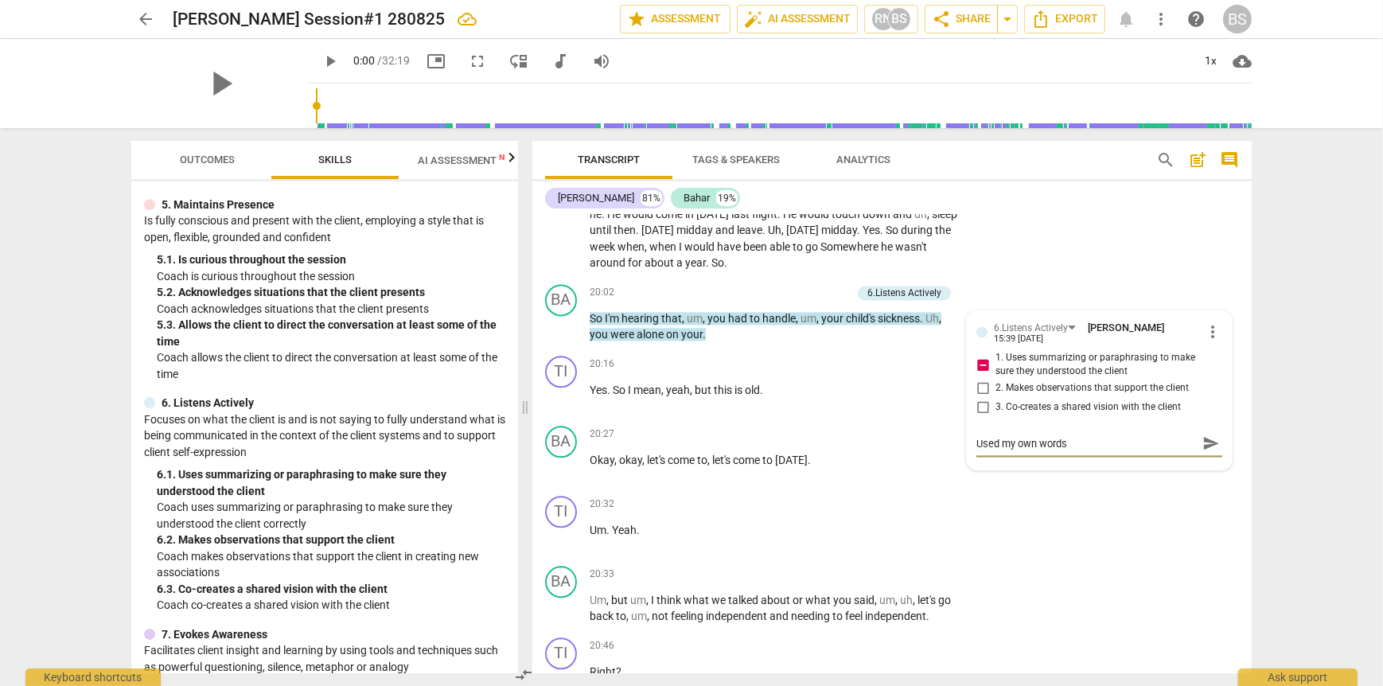
type textarea "Used my own words"
click at [295, 470] on div "6. 1. Uses summarizing or paraphrasing to make sure they understood the client" at bounding box center [331, 482] width 349 height 33
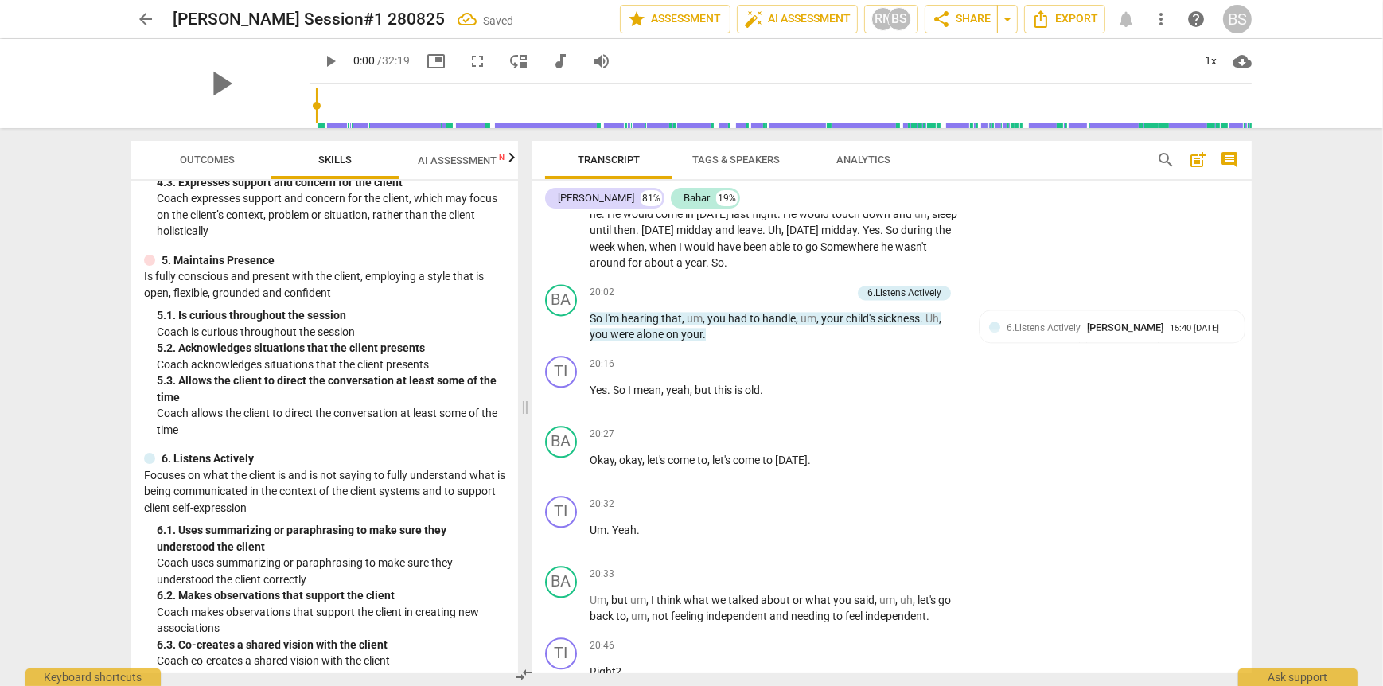
scroll to position [477, 0]
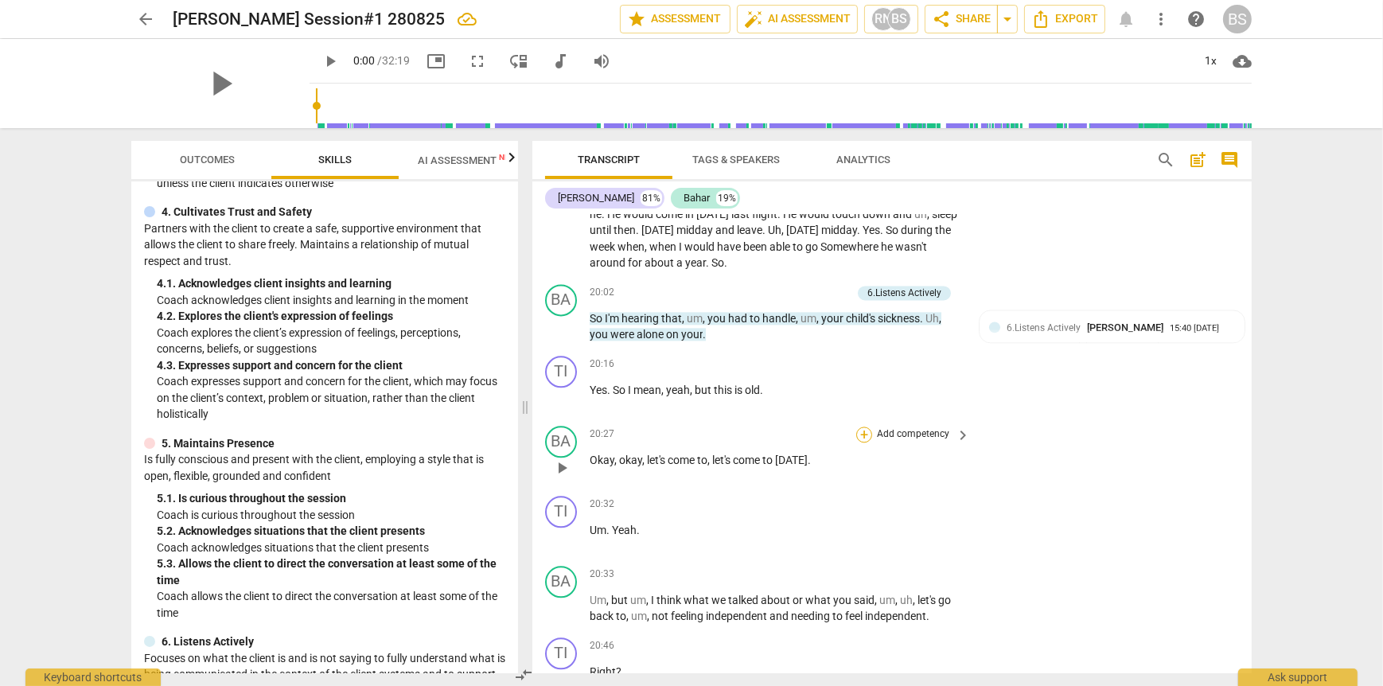
click at [860, 427] on div "+" at bounding box center [864, 435] width 16 height 16
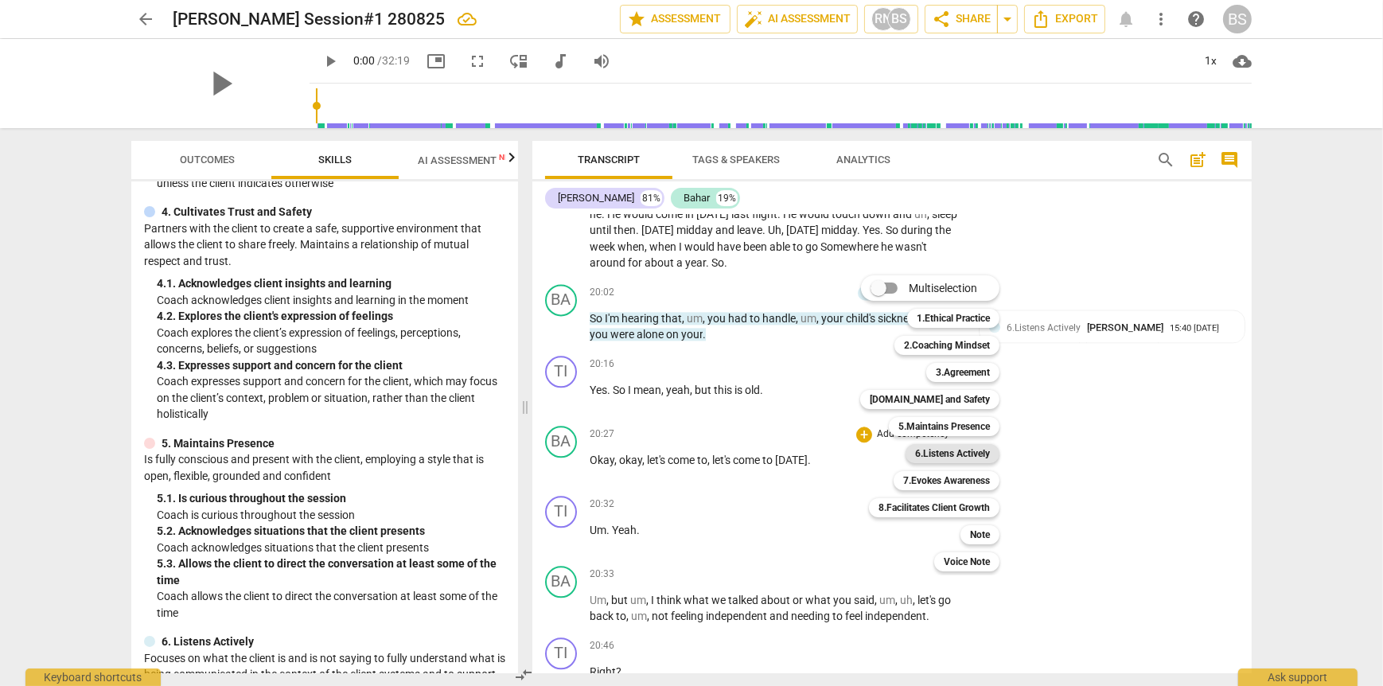
click at [952, 458] on b "6.Listens Actively" at bounding box center [952, 453] width 75 height 19
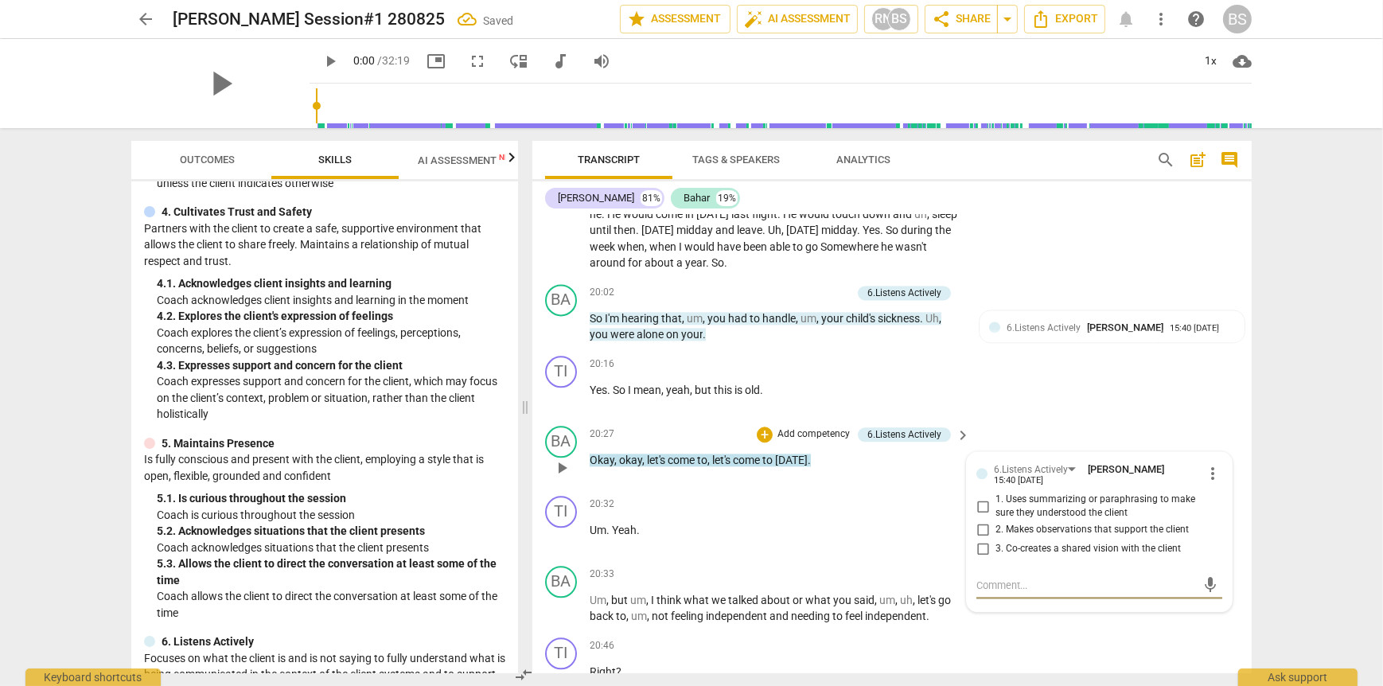
click at [982, 540] on input "3. Co-creates a shared vision with the client" at bounding box center [982, 549] width 25 height 19
checkbox input "true"
click at [1011, 578] on textarea at bounding box center [1086, 585] width 220 height 15
type textarea "S"
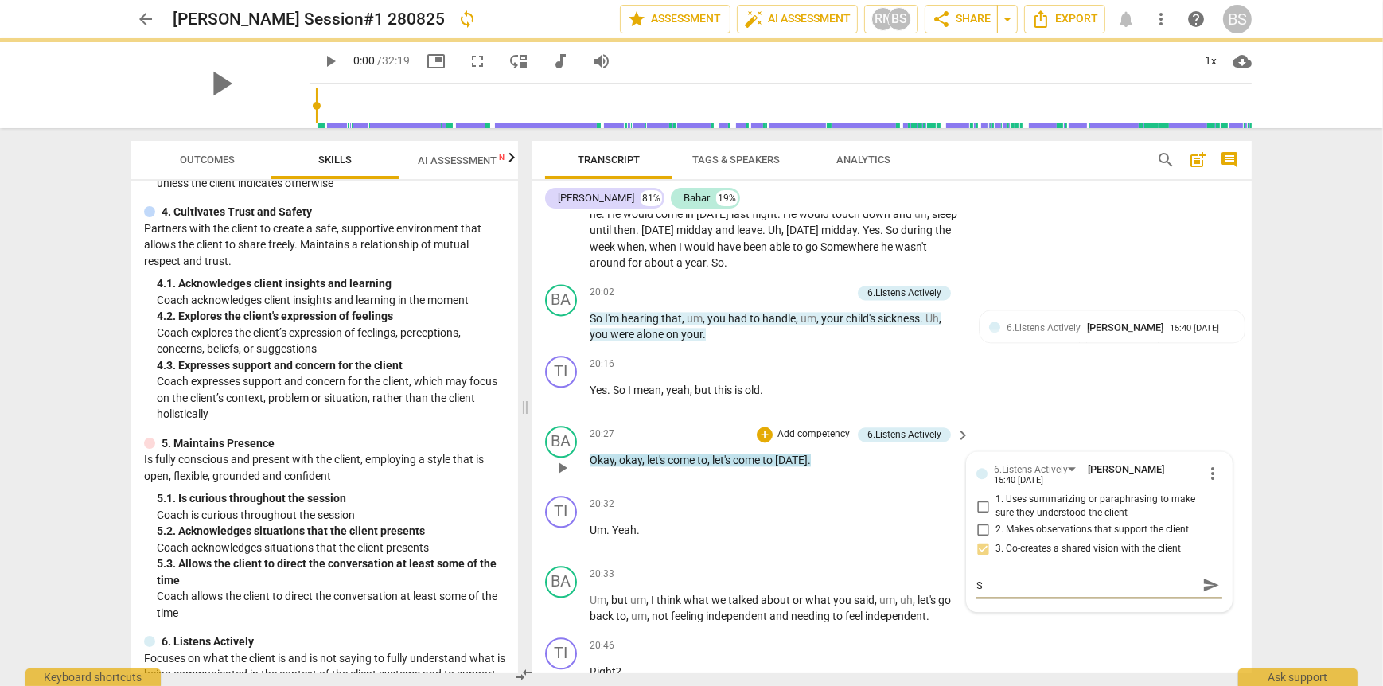
type textarea "Sh"
type textarea "She"
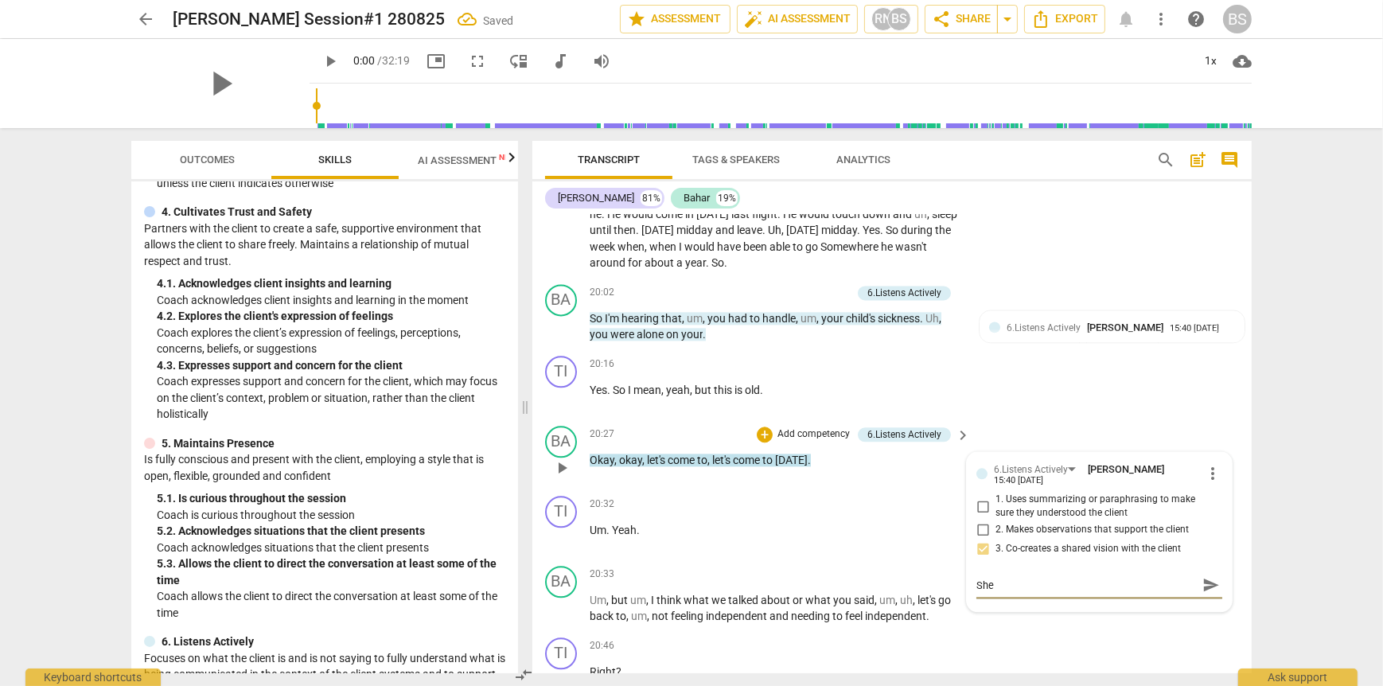
type textarea "She w"
type textarea "She wa"
type textarea "She was"
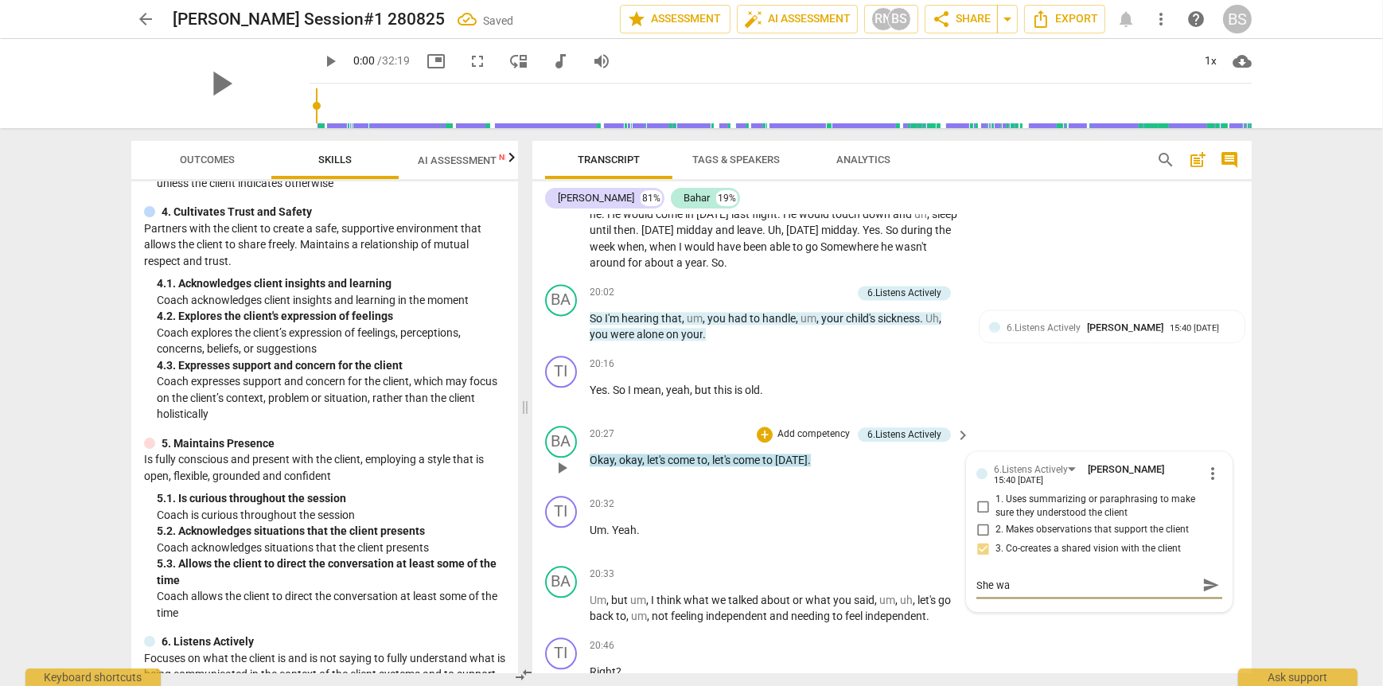
type textarea "She was"
type textarea "She was u"
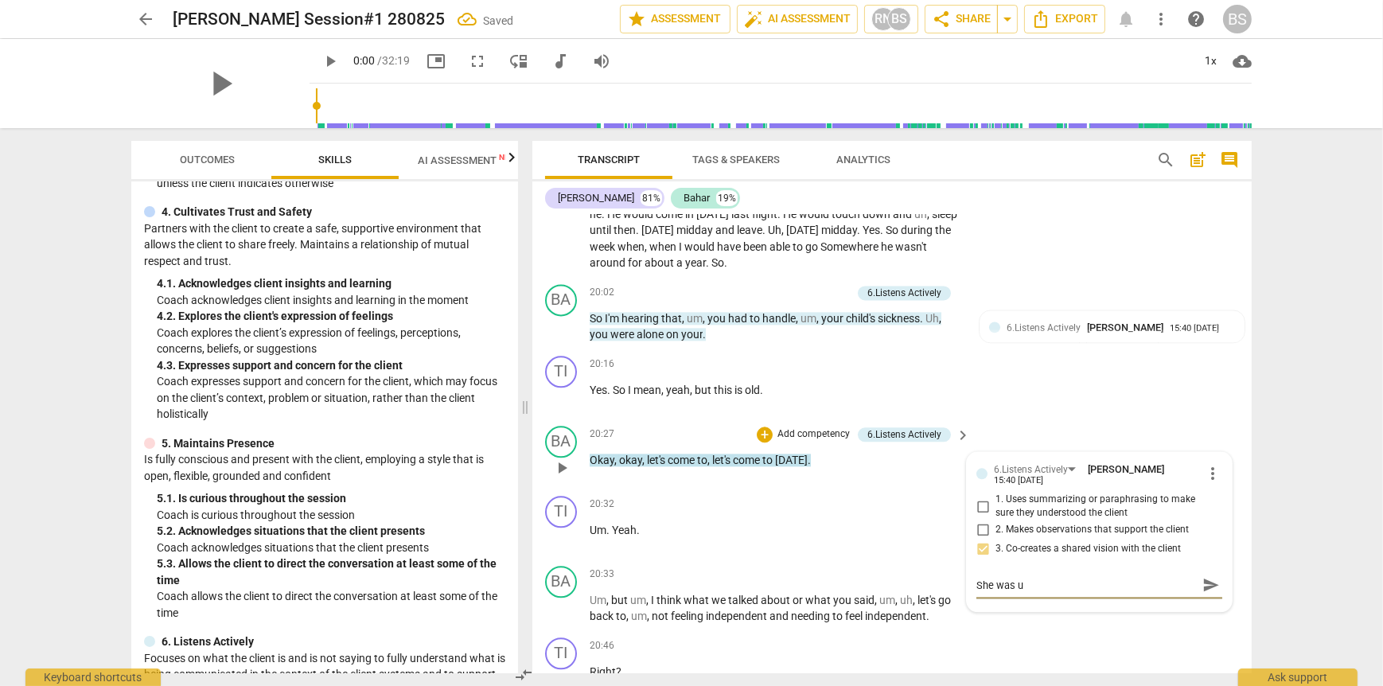
type textarea "She was un"
type textarea "She was unc"
type textarea "She was unco"
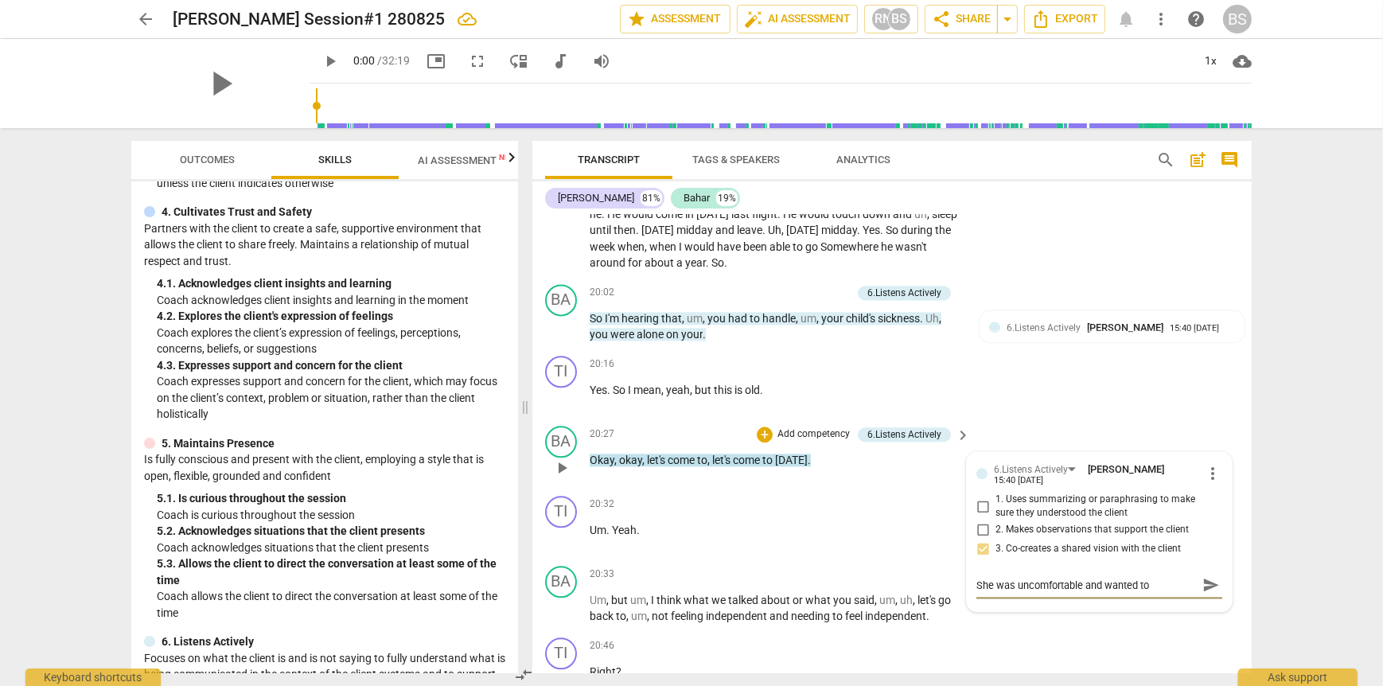
drag, startPoint x: 1154, startPoint y: 574, endPoint x: 969, endPoint y: 564, distance: 184.9
click at [969, 564] on div "6.Listens Actively Bahar Sayiner 15:40 [DATE] more_vert 1. Uses summarizing or …" at bounding box center [1099, 531] width 265 height 159
click at [1269, 587] on div "arrow_back [PERSON_NAME] Session#1 280825 edit star Assessment auto_fix_high AI…" at bounding box center [691, 343] width 1383 height 686
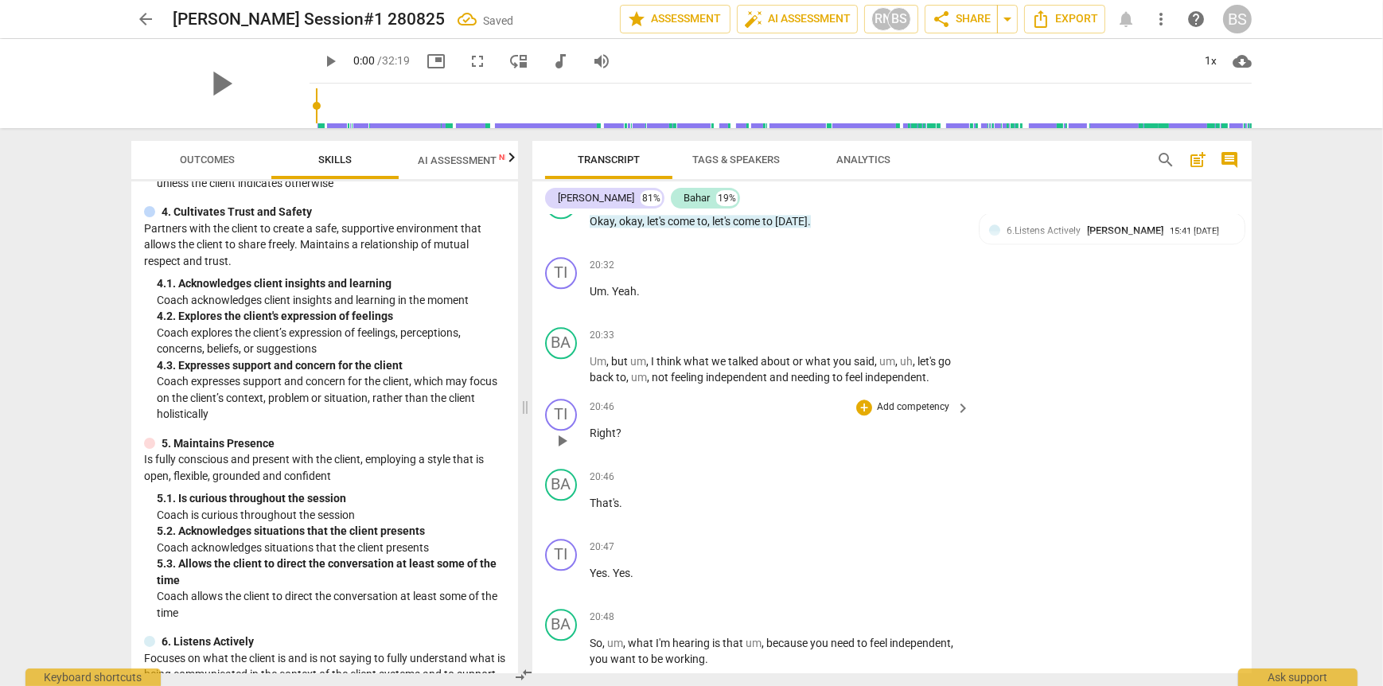
scroll to position [4886, 0]
click at [857, 328] on div "+" at bounding box center [864, 336] width 16 height 16
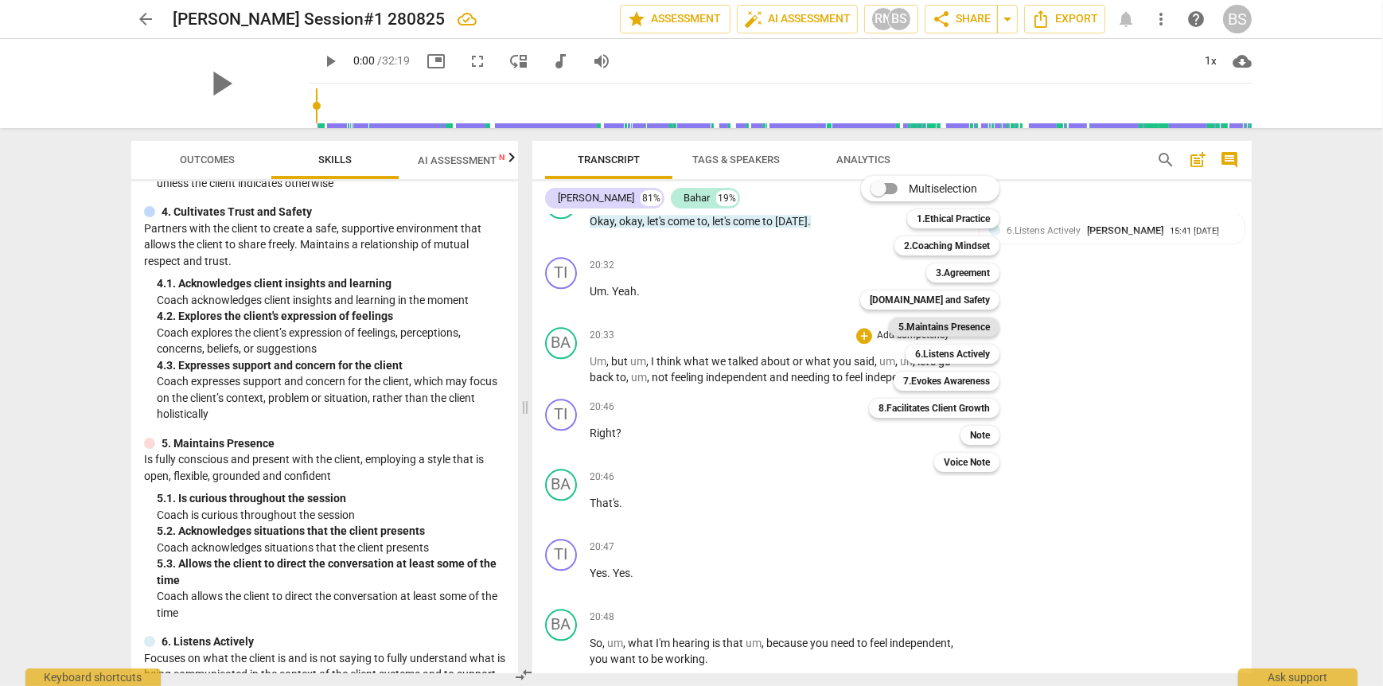
click at [937, 325] on b "5.Maintains Presence" at bounding box center [944, 327] width 92 height 19
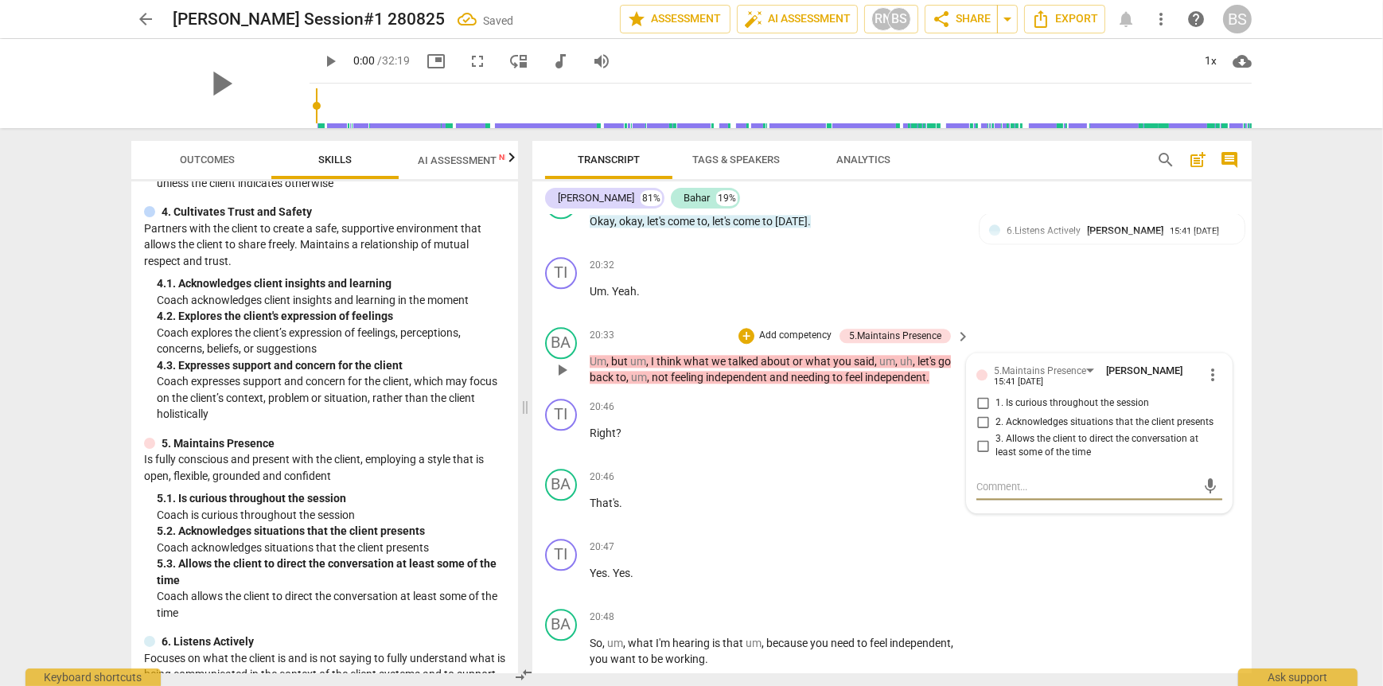
click at [980, 413] on input "2. Acknowledges situations that the client presents" at bounding box center [982, 422] width 25 height 19
click at [975, 394] on input "1. Is curious throughout the session" at bounding box center [982, 403] width 25 height 19
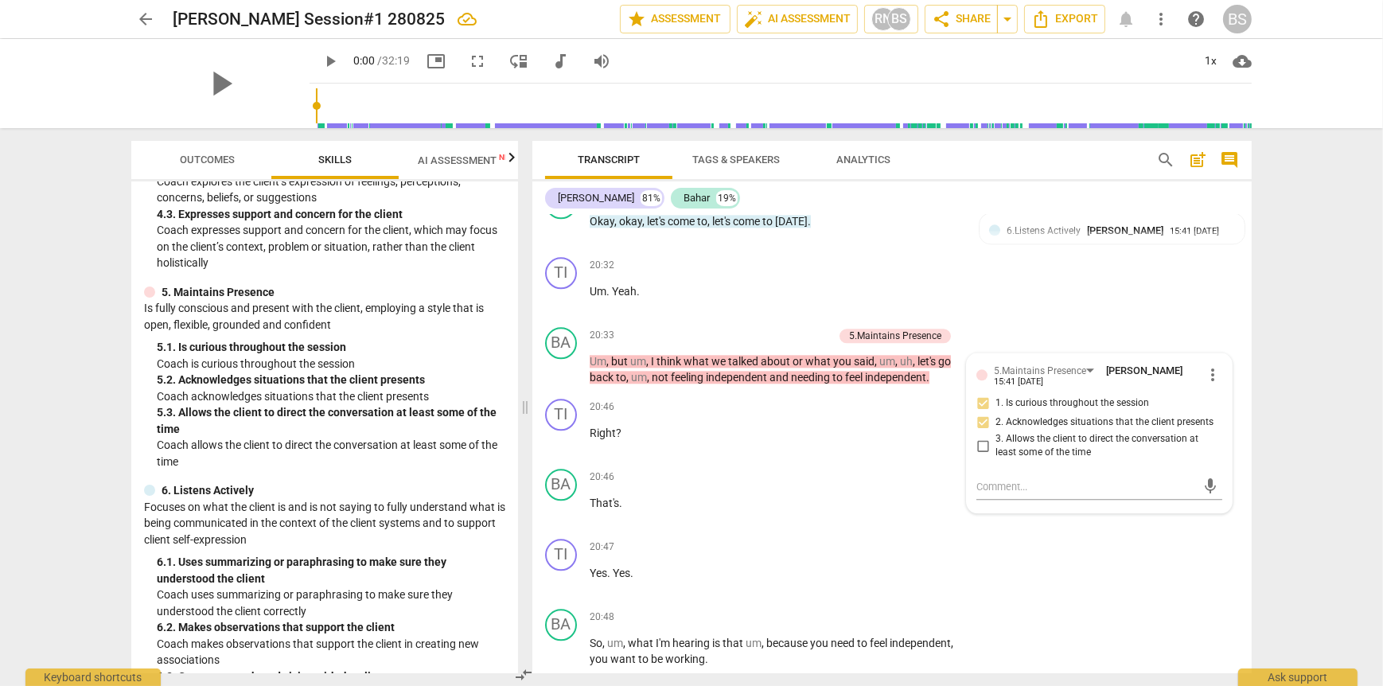
scroll to position [637, 0]
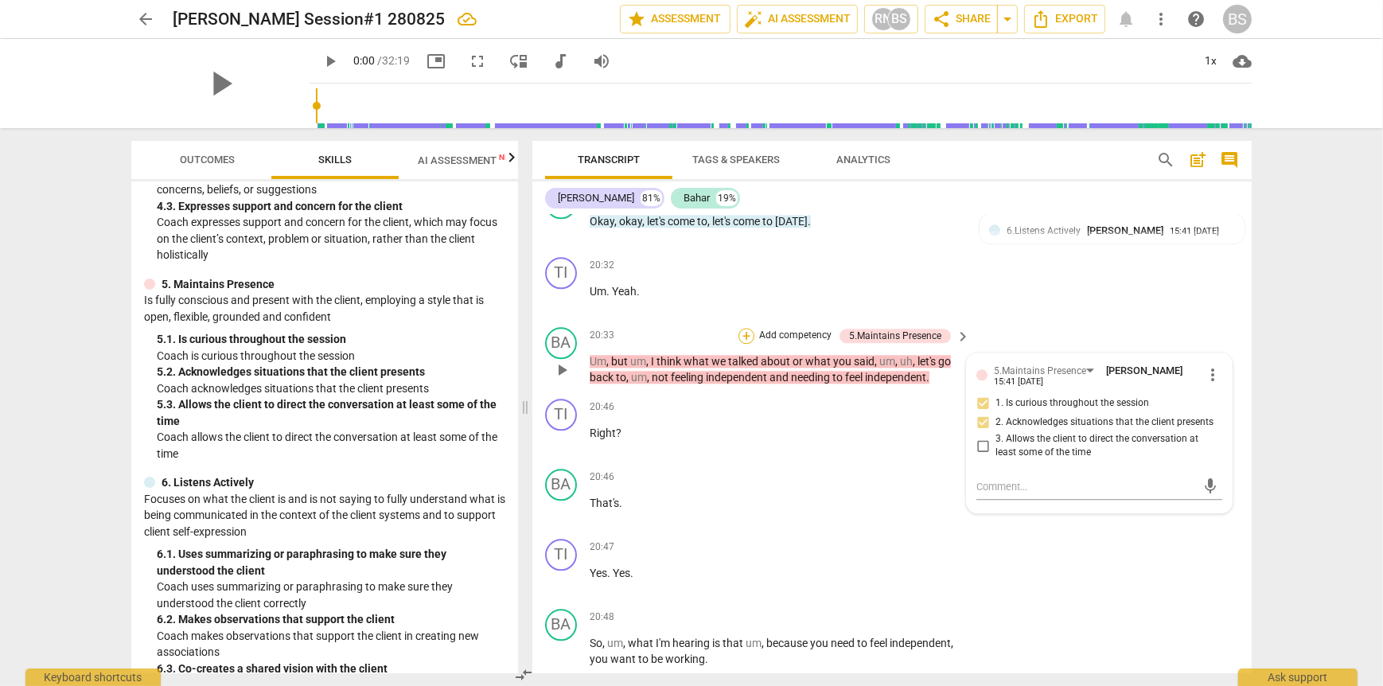
click at [747, 328] on div "+" at bounding box center [747, 336] width 16 height 16
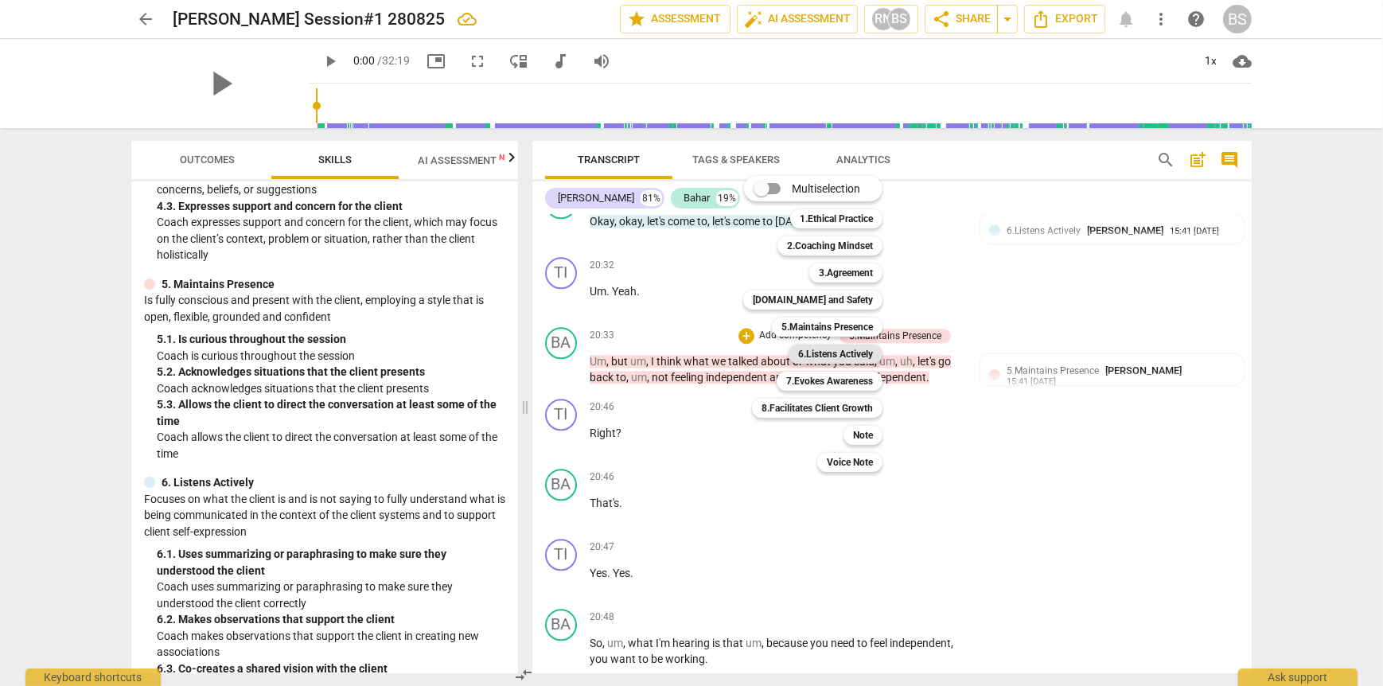
click at [839, 353] on b "6.Listens Actively" at bounding box center [835, 354] width 75 height 19
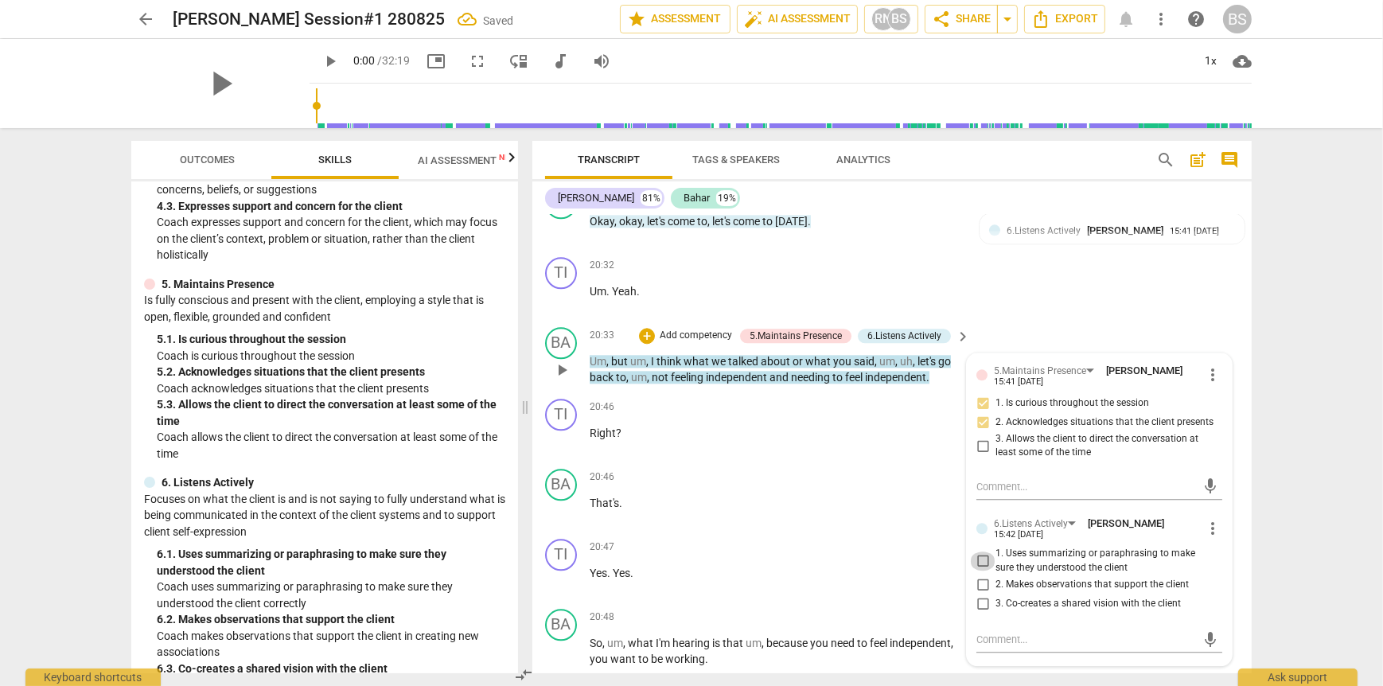
click at [981, 551] on input "1. Uses summarizing or paraphrasing to make sure they understood the client" at bounding box center [982, 560] width 25 height 19
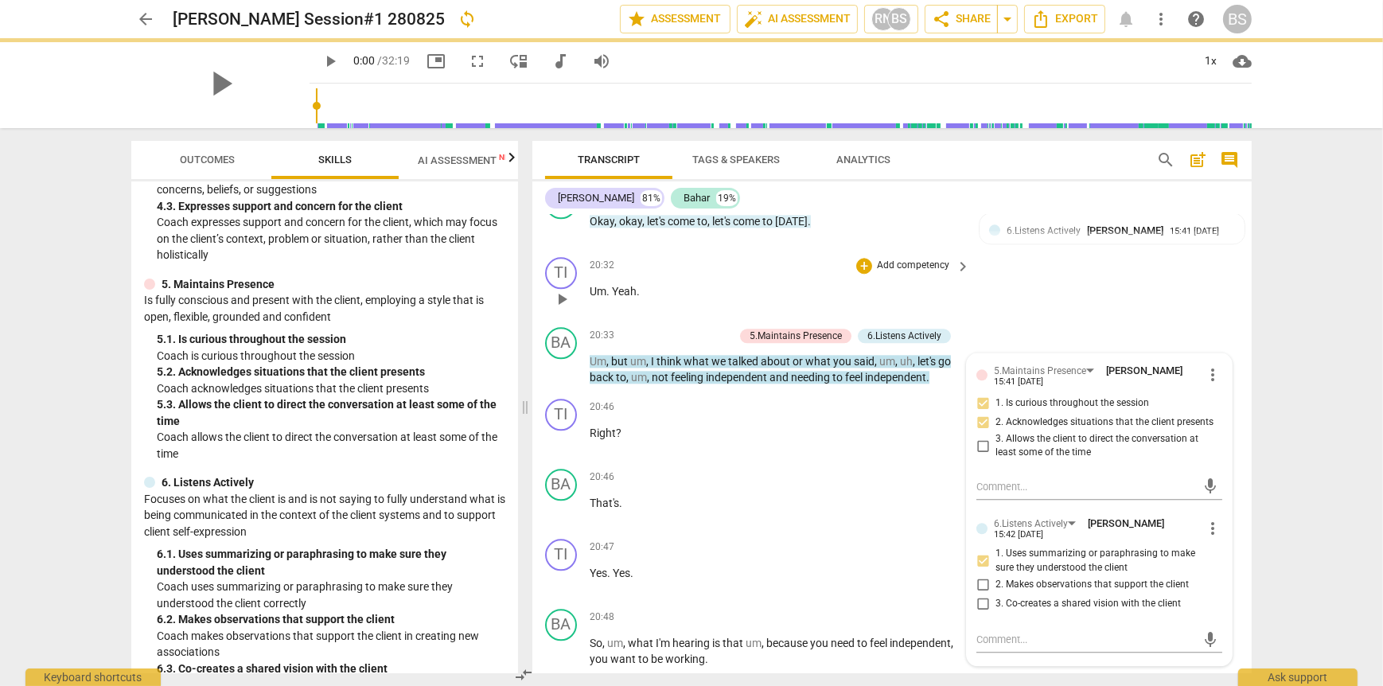
click at [1146, 306] on div "TI play_arrow pause 20:32 + Add competency keyboard_arrow_right Um . Yeah ." at bounding box center [891, 286] width 719 height 70
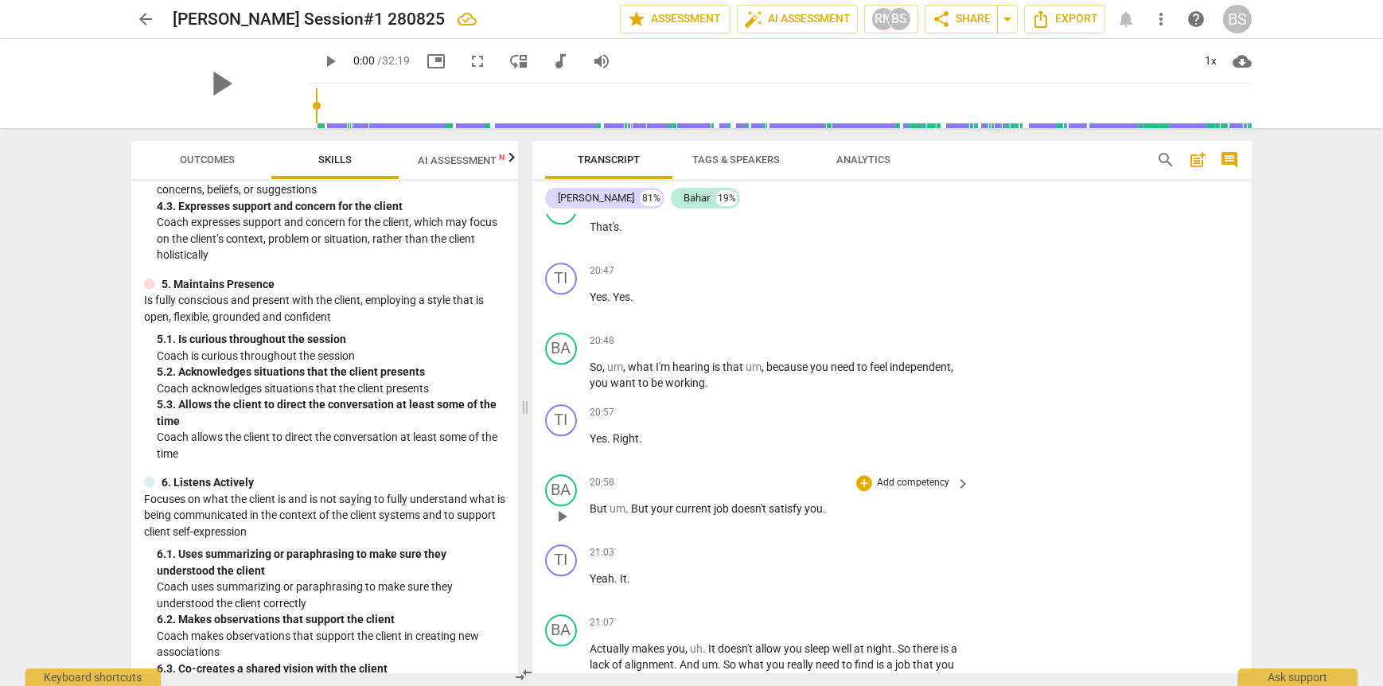
scroll to position [5125, 0]
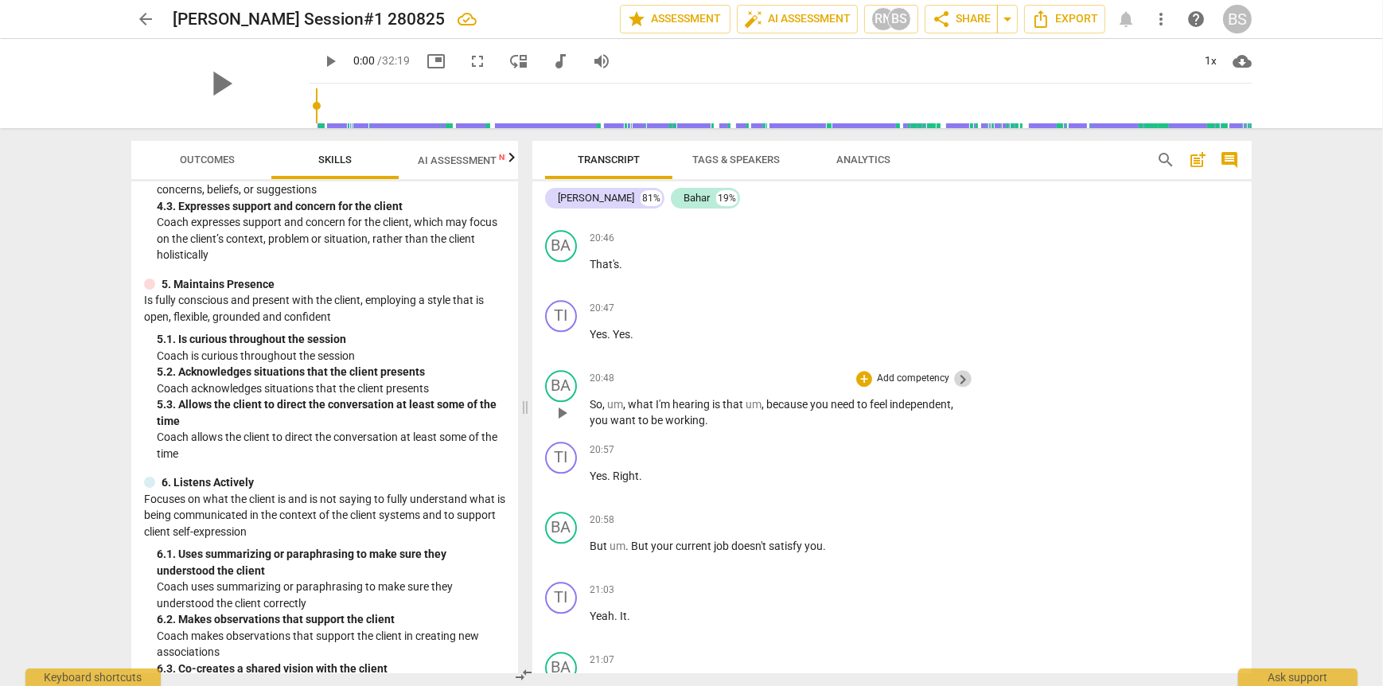
click at [953, 370] on span "keyboard_arrow_right" at bounding box center [962, 379] width 19 height 19
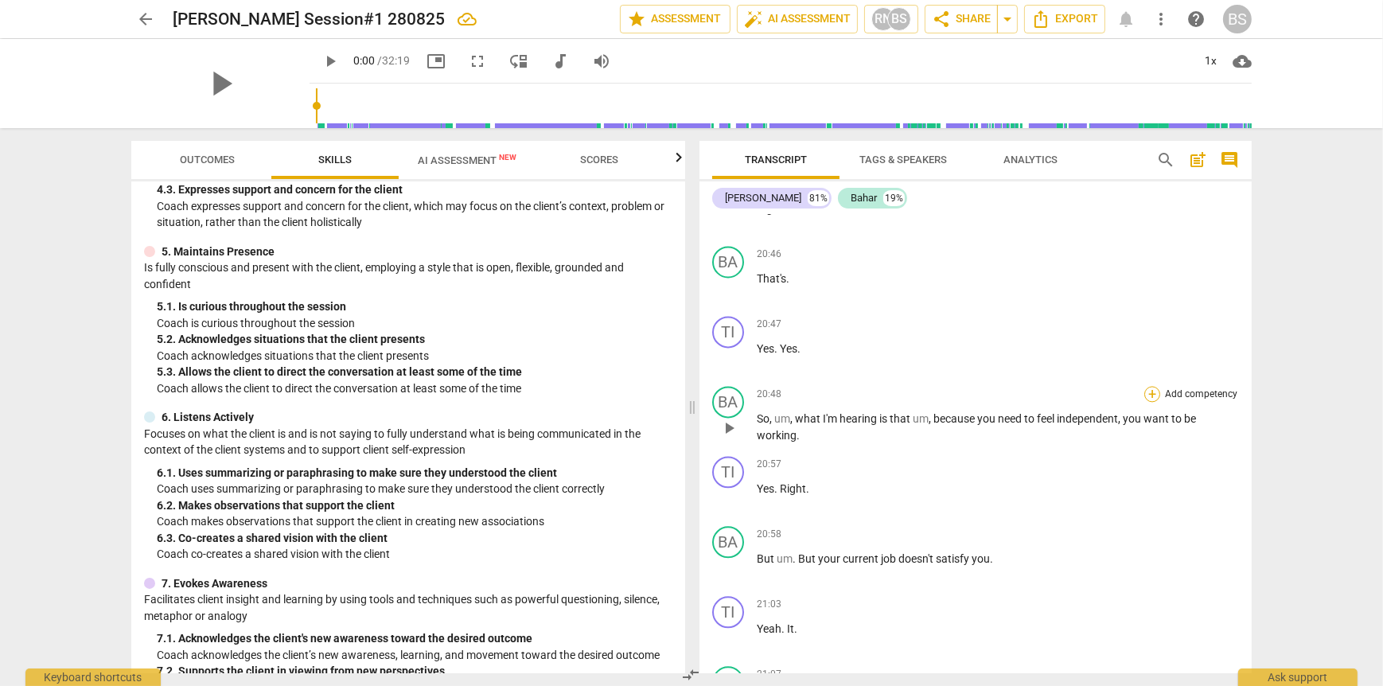
click at [1144, 386] on div "+" at bounding box center [1152, 394] width 16 height 16
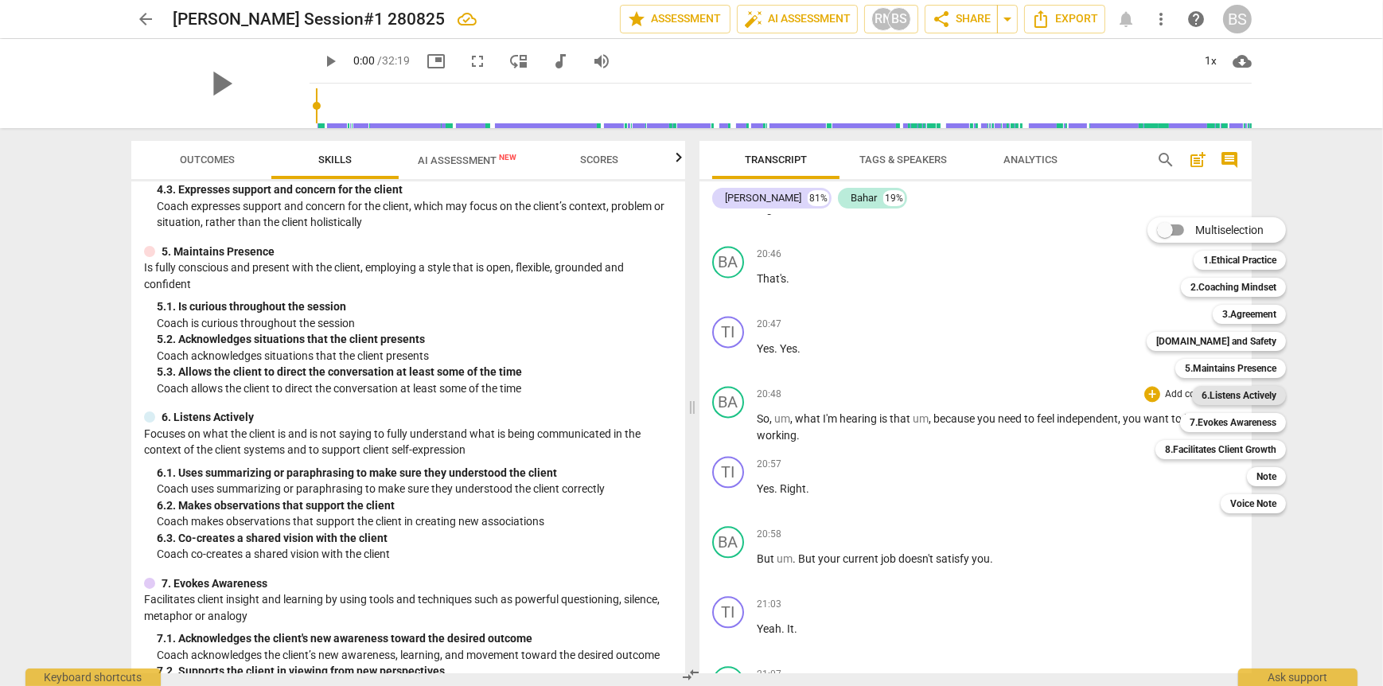
click at [1270, 396] on b "6.Listens Actively" at bounding box center [1239, 395] width 75 height 19
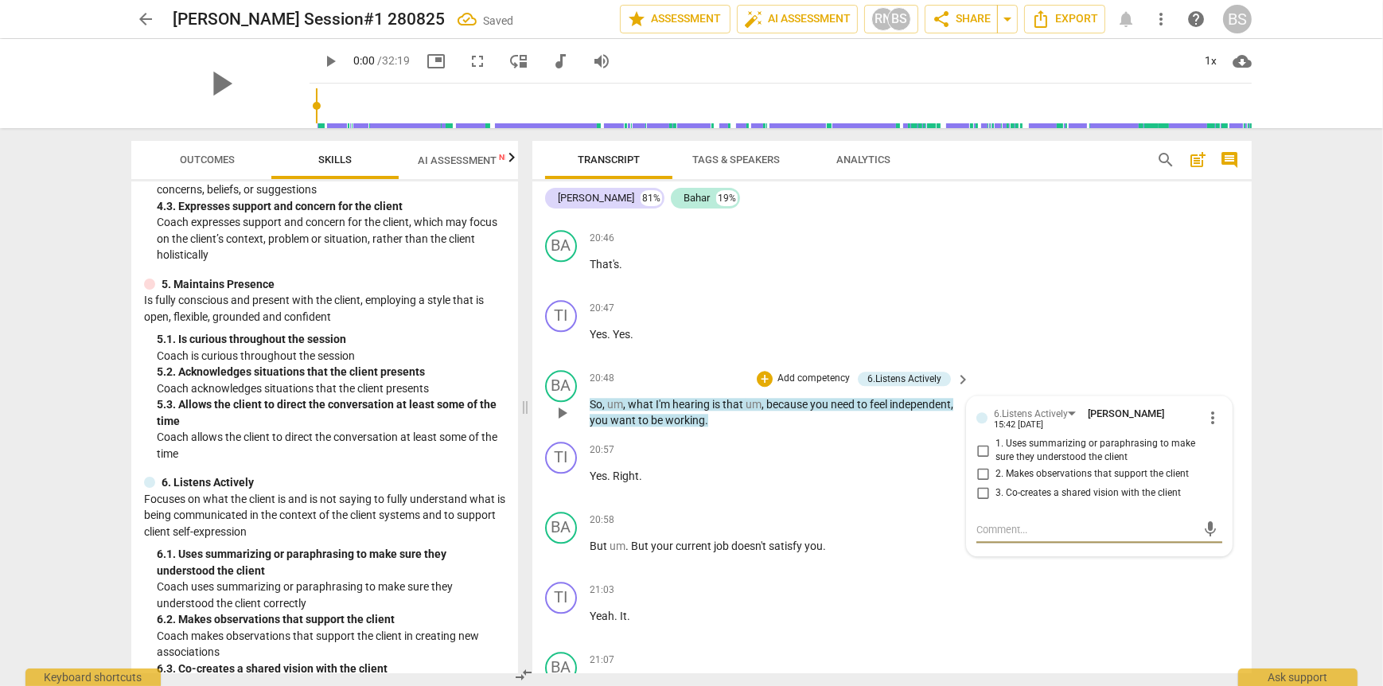
click at [980, 441] on input "1. Uses summarizing or paraphrasing to make sure they understood the client" at bounding box center [982, 450] width 25 height 19
click at [983, 522] on textarea at bounding box center [1086, 529] width 220 height 15
click at [1276, 574] on div "arrow_back [PERSON_NAME] Session#1 280825 edit star Assessment auto_fix_high AI…" at bounding box center [691, 343] width 1383 height 686
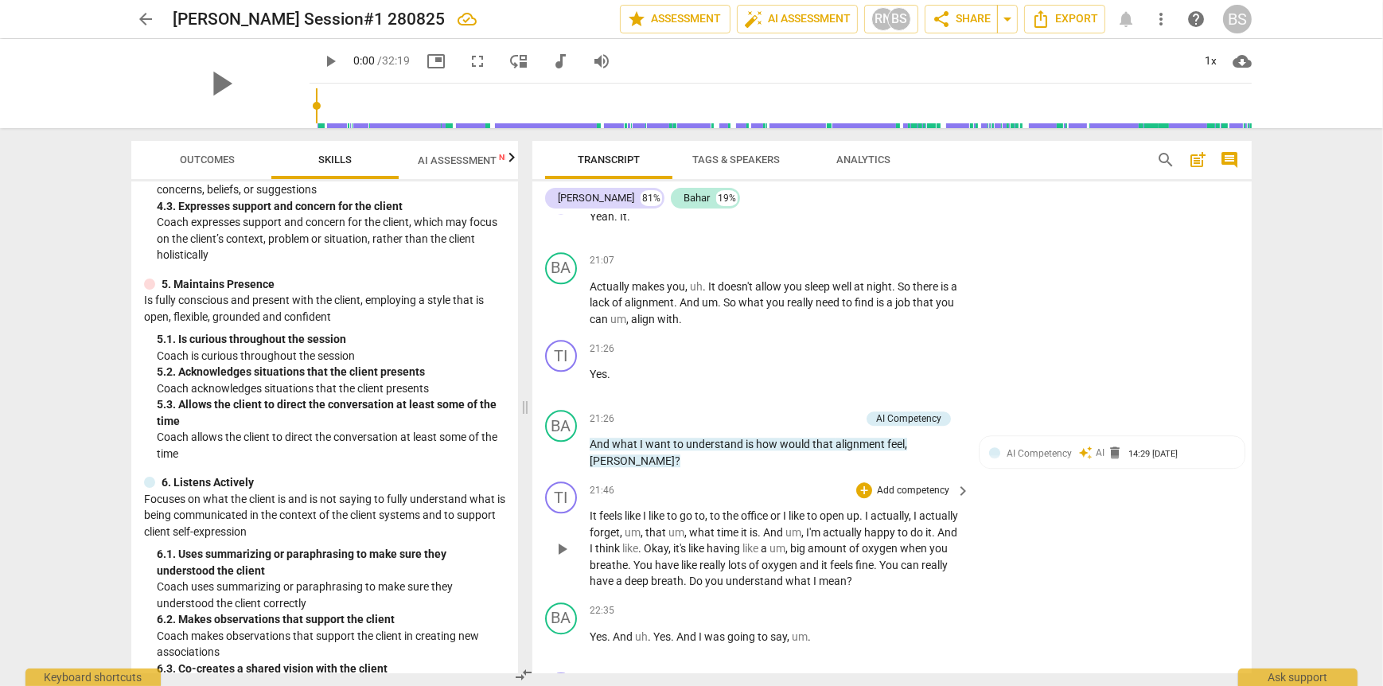
scroll to position [5603, 0]
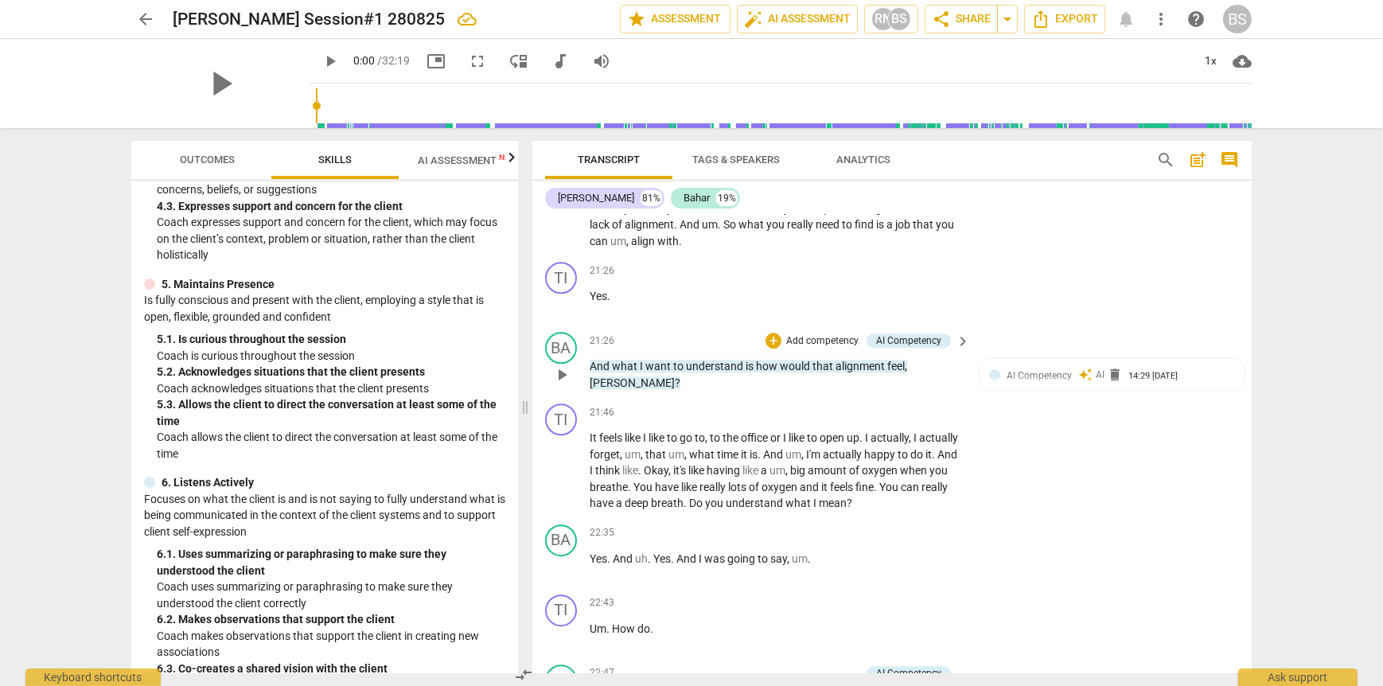
click at [820, 334] on p "Add competency" at bounding box center [823, 341] width 76 height 14
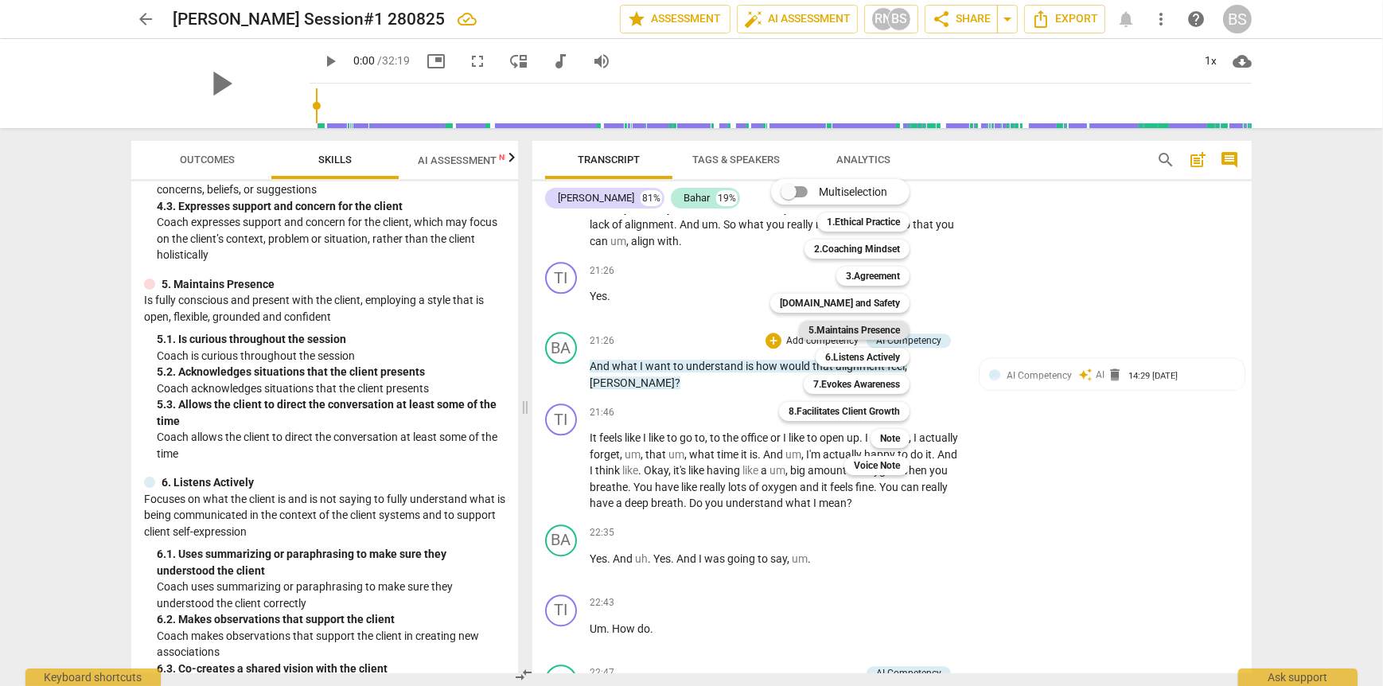
click at [879, 329] on b "5.Maintains Presence" at bounding box center [855, 330] width 92 height 19
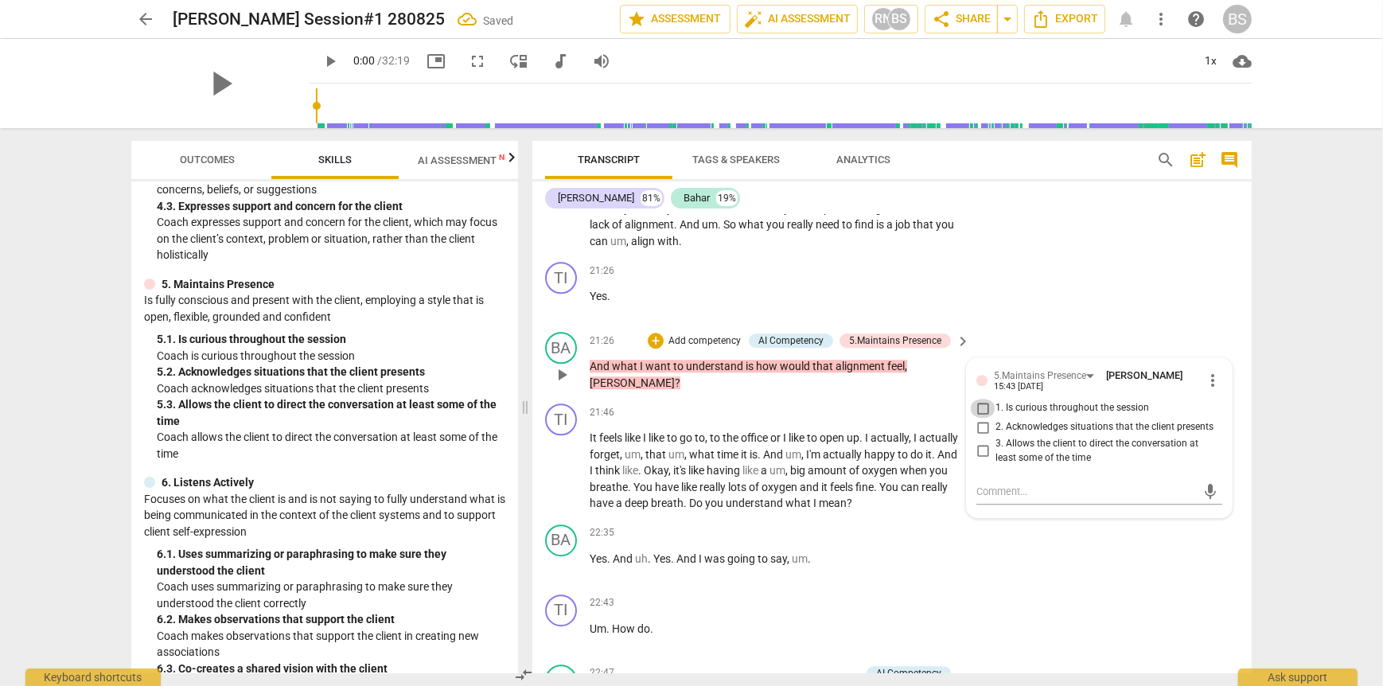
click at [978, 399] on input "1. Is curious throughout the session" at bounding box center [982, 408] width 25 height 19
click at [979, 418] on input "2. Acknowledges situations that the client presents" at bounding box center [982, 427] width 25 height 19
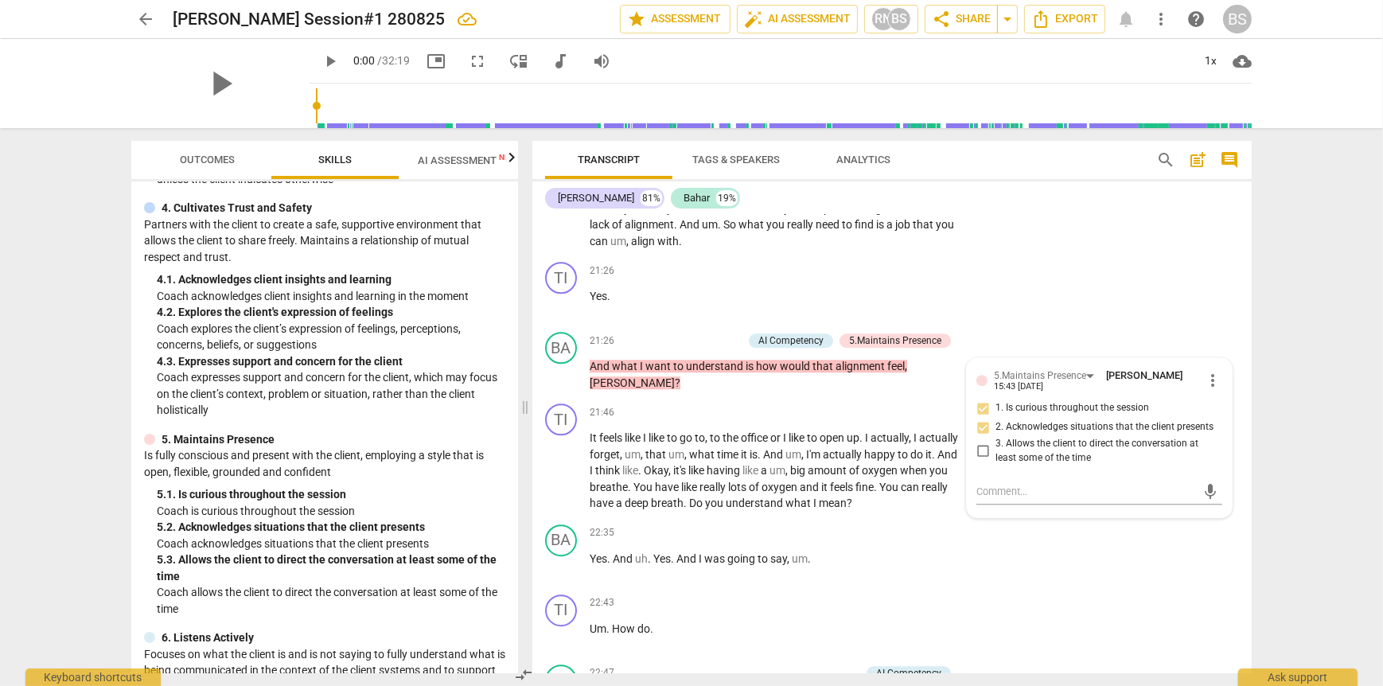
scroll to position [557, 0]
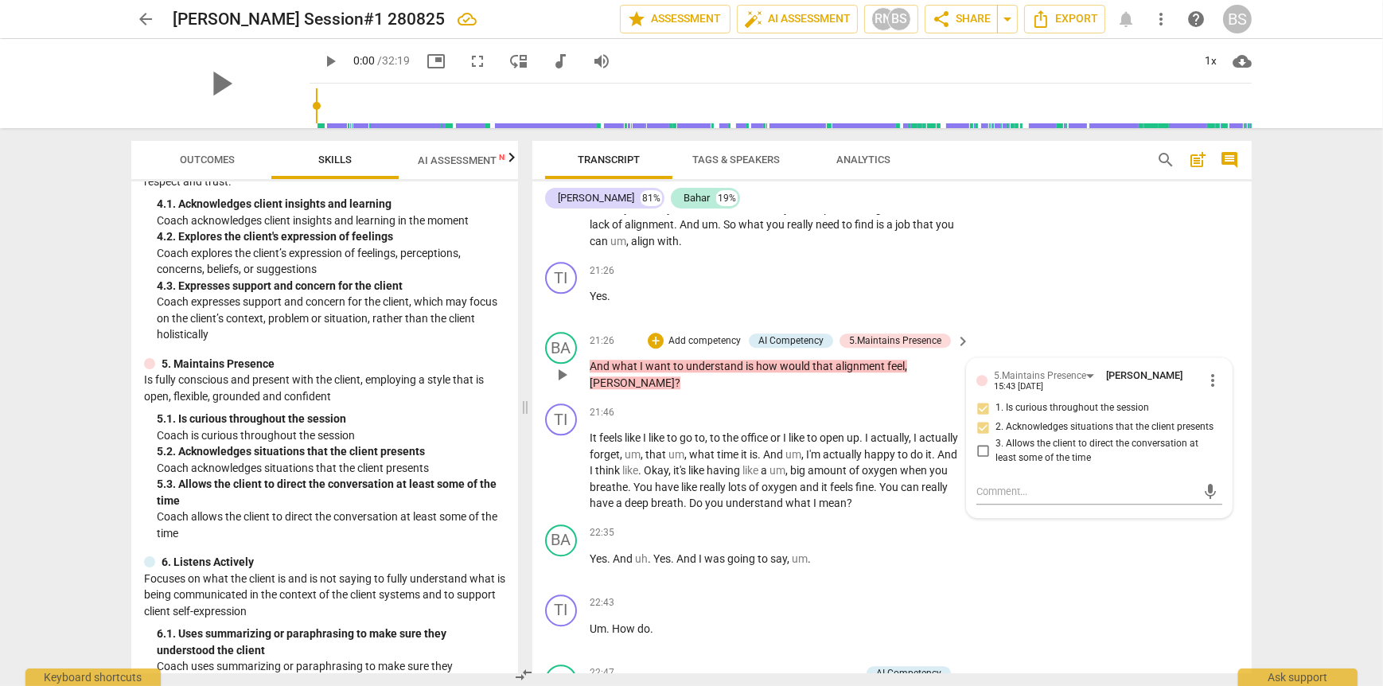
click at [700, 334] on p "Add competency" at bounding box center [705, 341] width 76 height 14
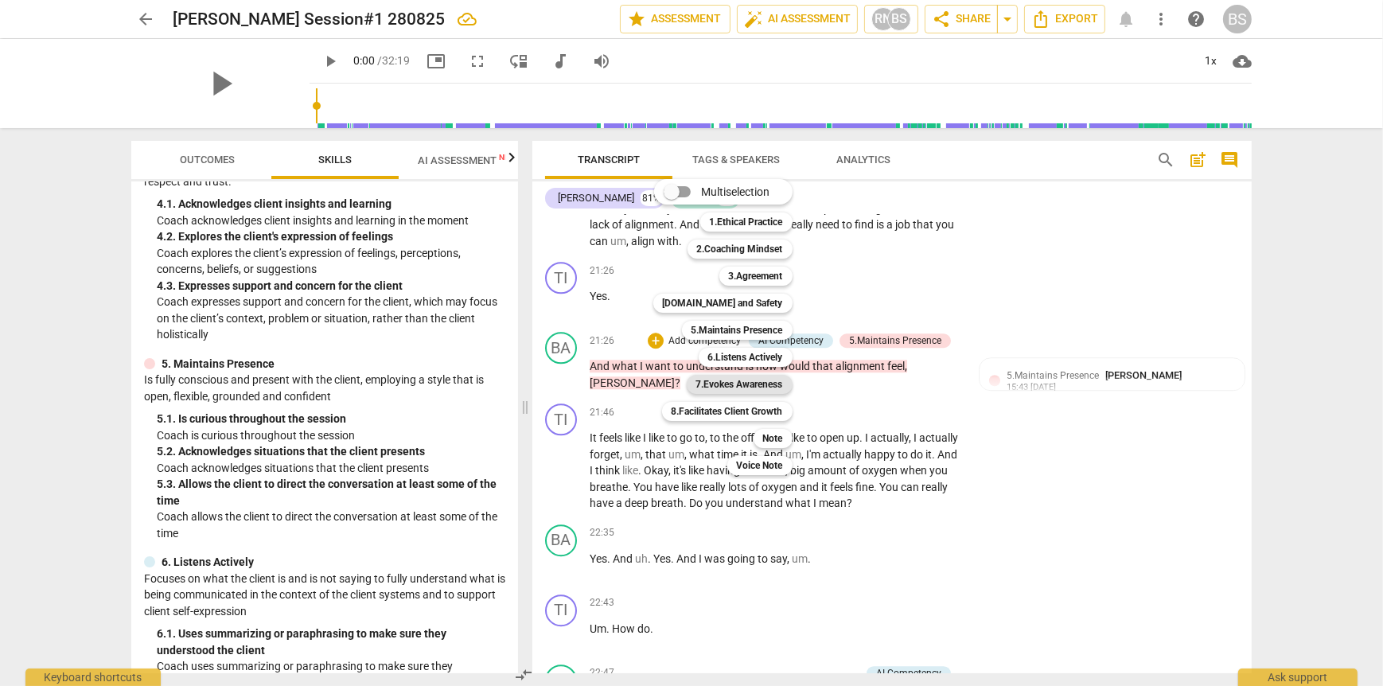
click at [766, 382] on b "7.Evokes Awareness" at bounding box center [739, 384] width 87 height 19
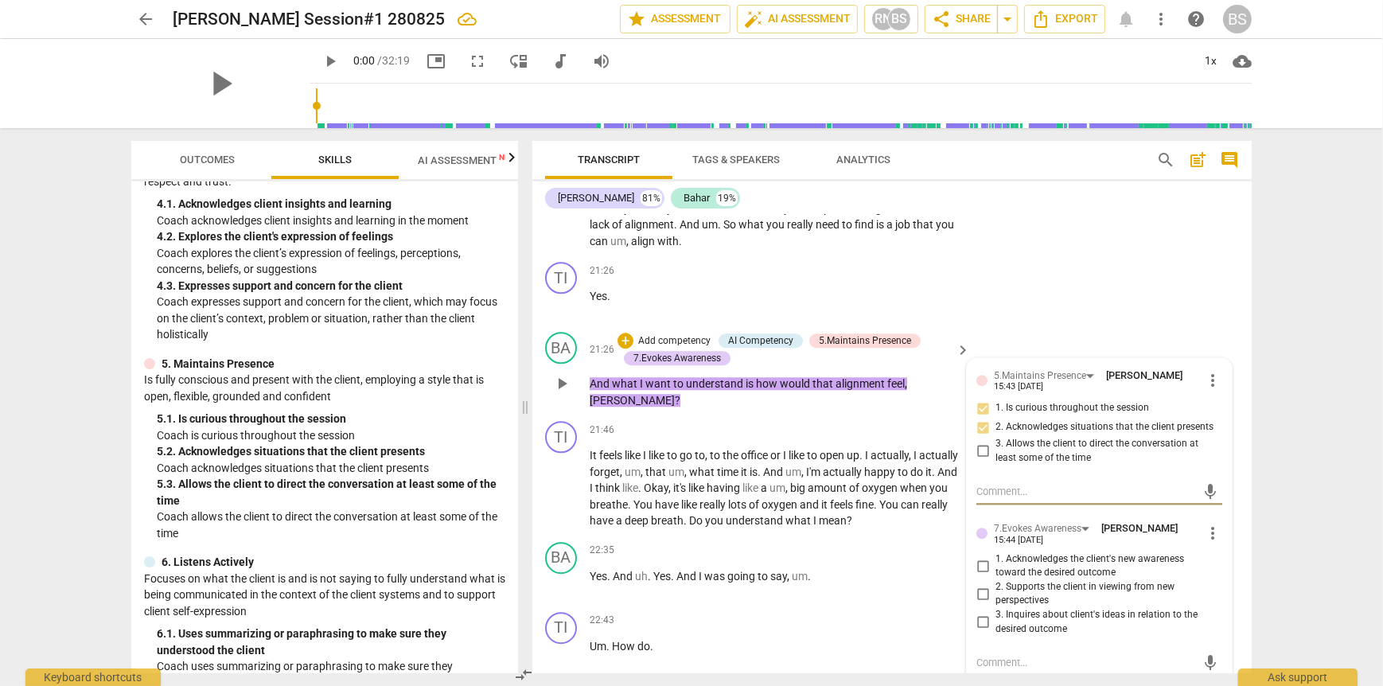
click at [981, 613] on input "3. Inquires about client's ideas in relation to the desired outcome" at bounding box center [982, 622] width 25 height 19
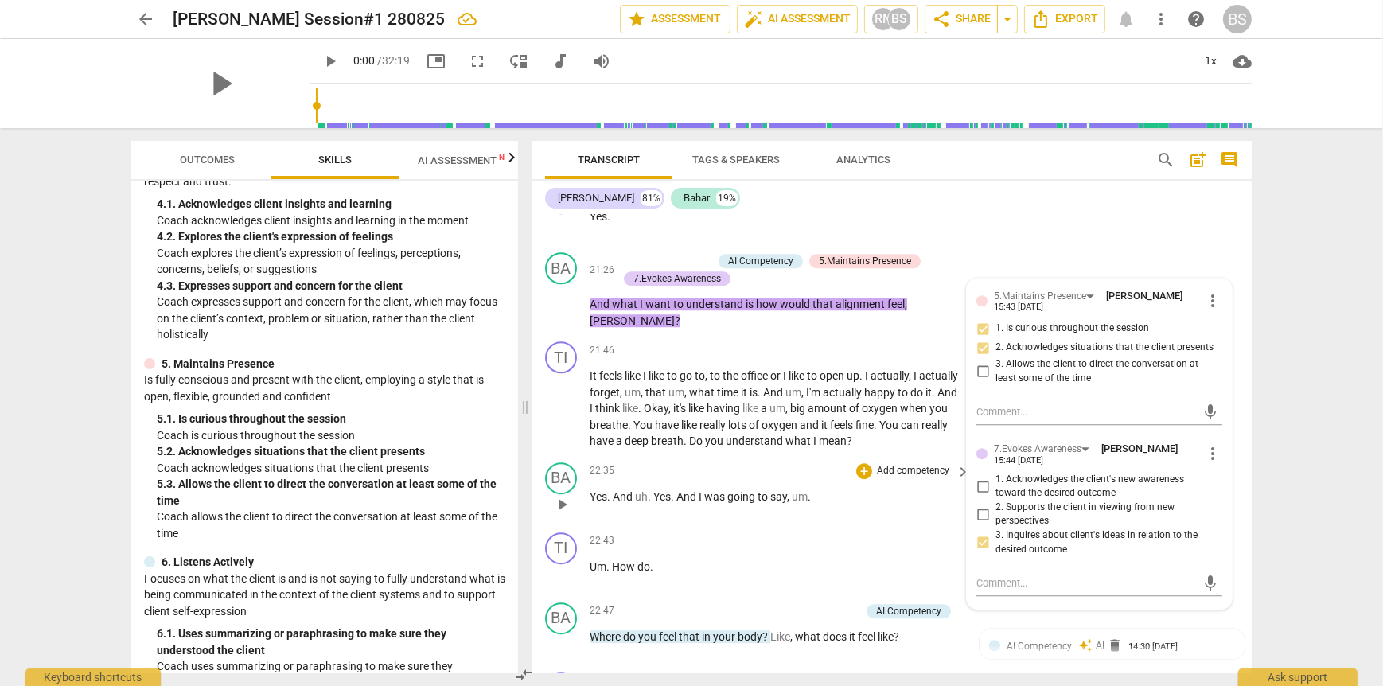
scroll to position [5762, 0]
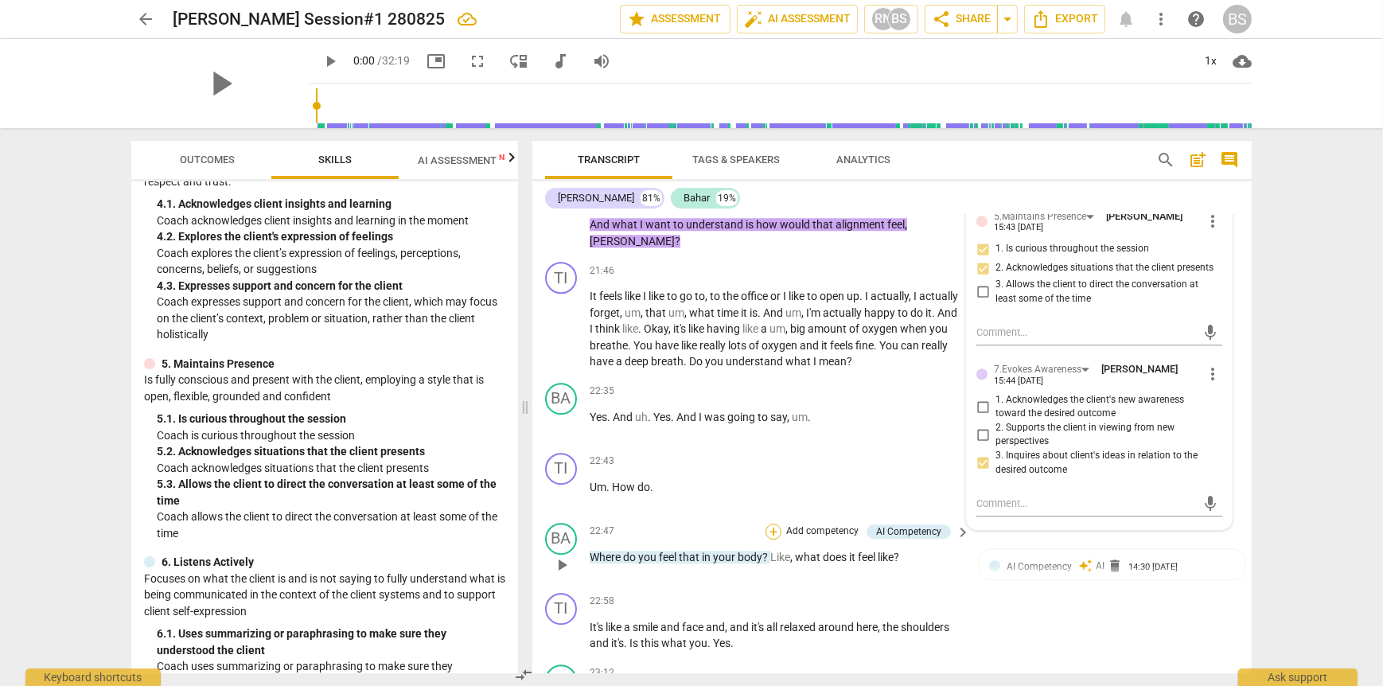
click at [774, 524] on div "+" at bounding box center [774, 532] width 16 height 16
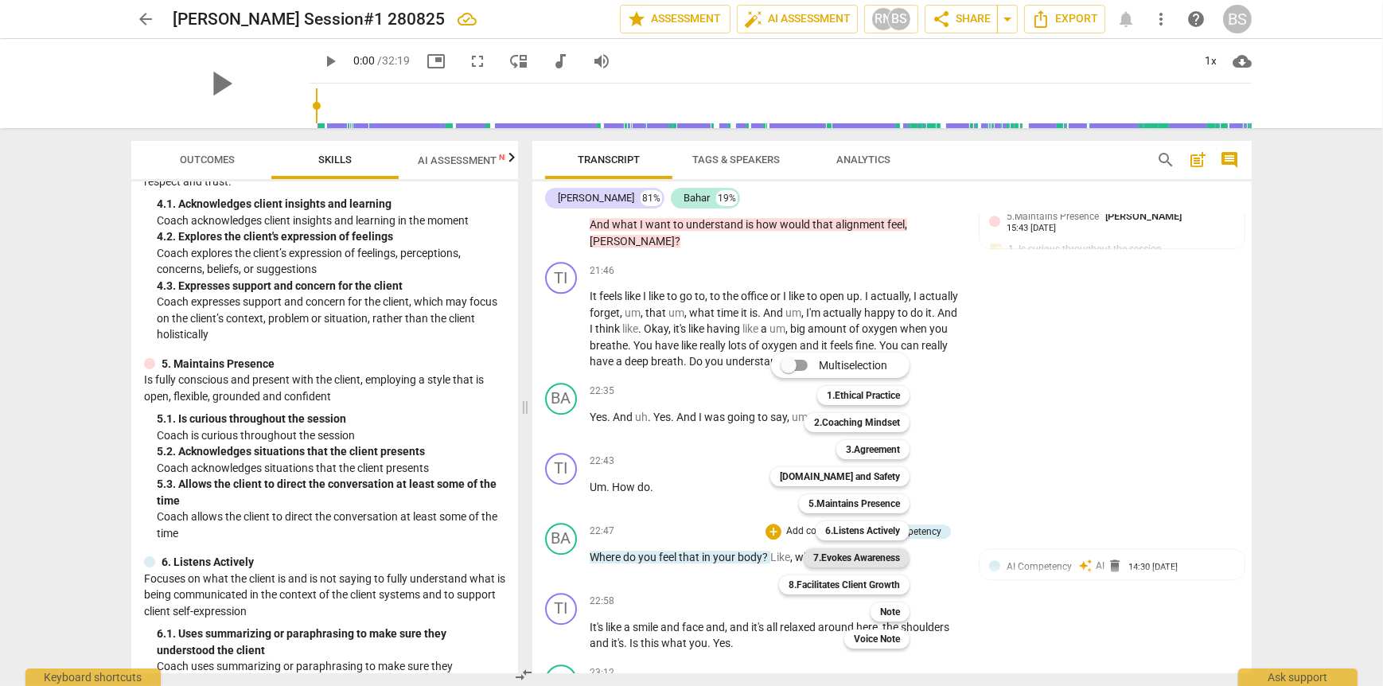
click at [844, 560] on b "7.Evokes Awareness" at bounding box center [856, 557] width 87 height 19
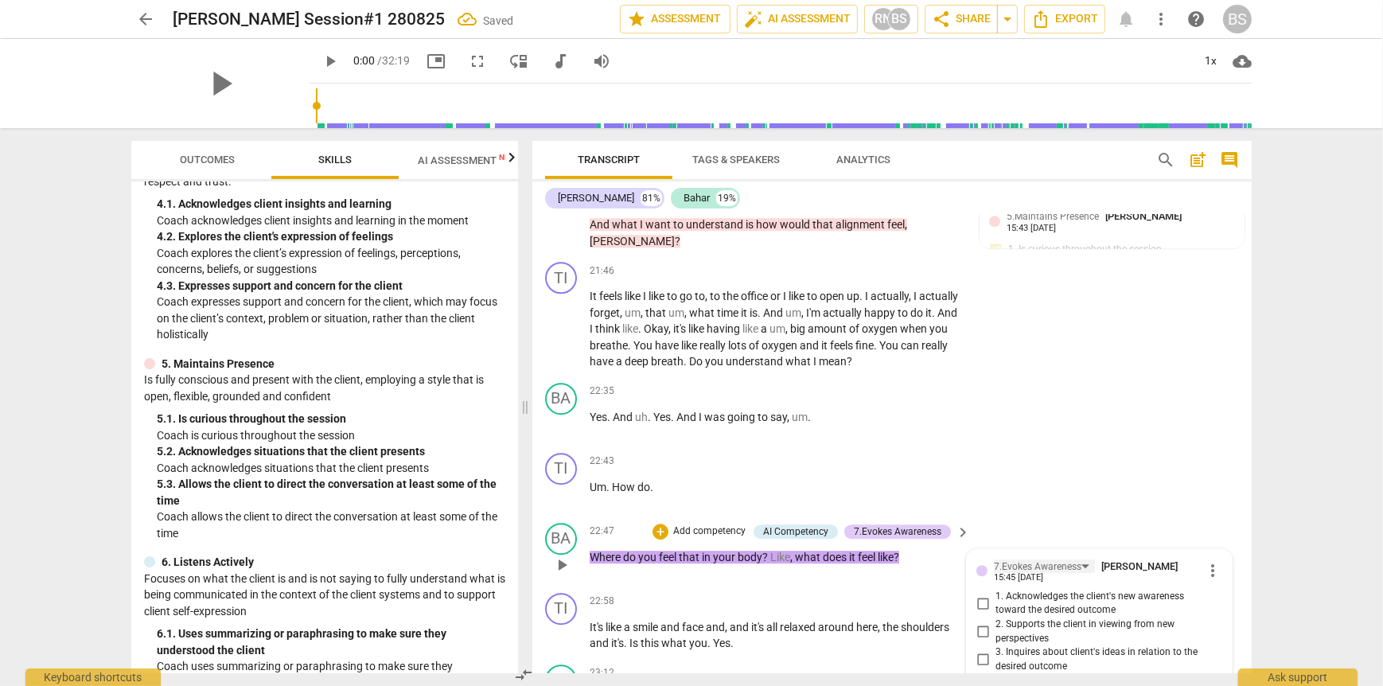
scroll to position [5765, 0]
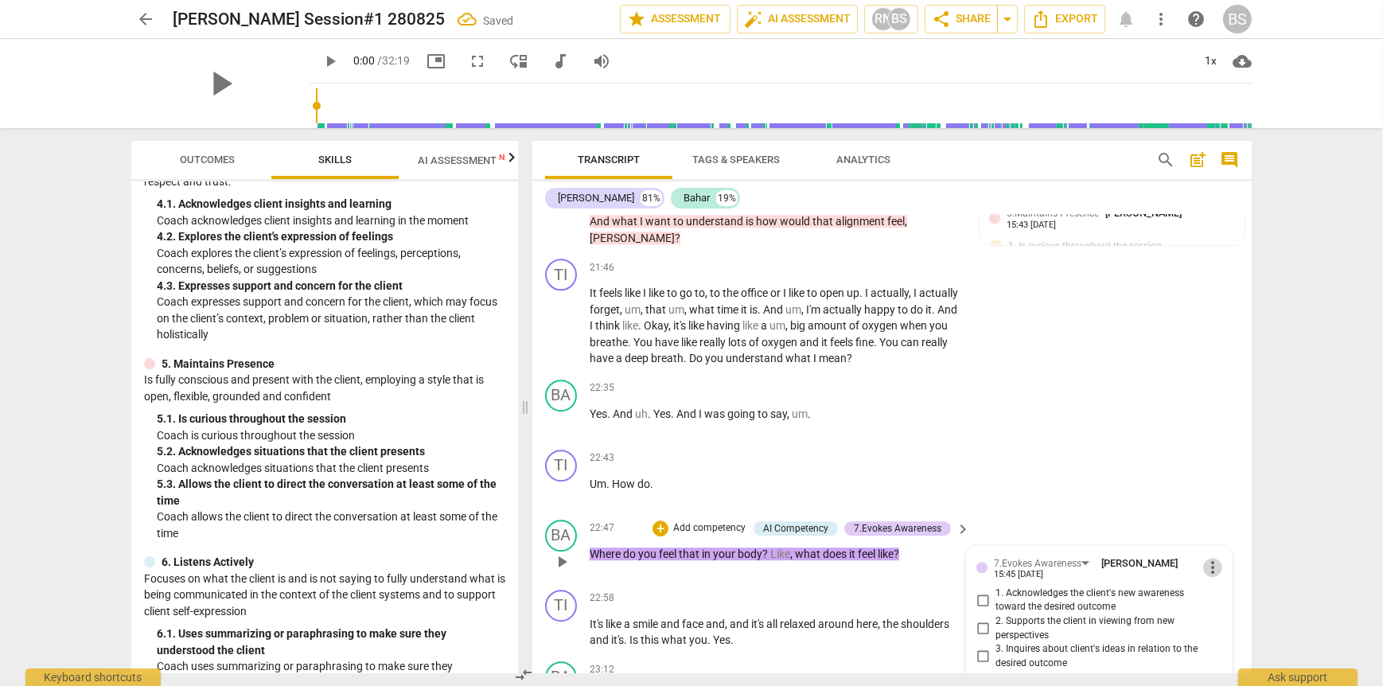
click at [1206, 558] on span "more_vert" at bounding box center [1212, 567] width 19 height 19
click at [1215, 567] on li "Delete" at bounding box center [1225, 567] width 55 height 30
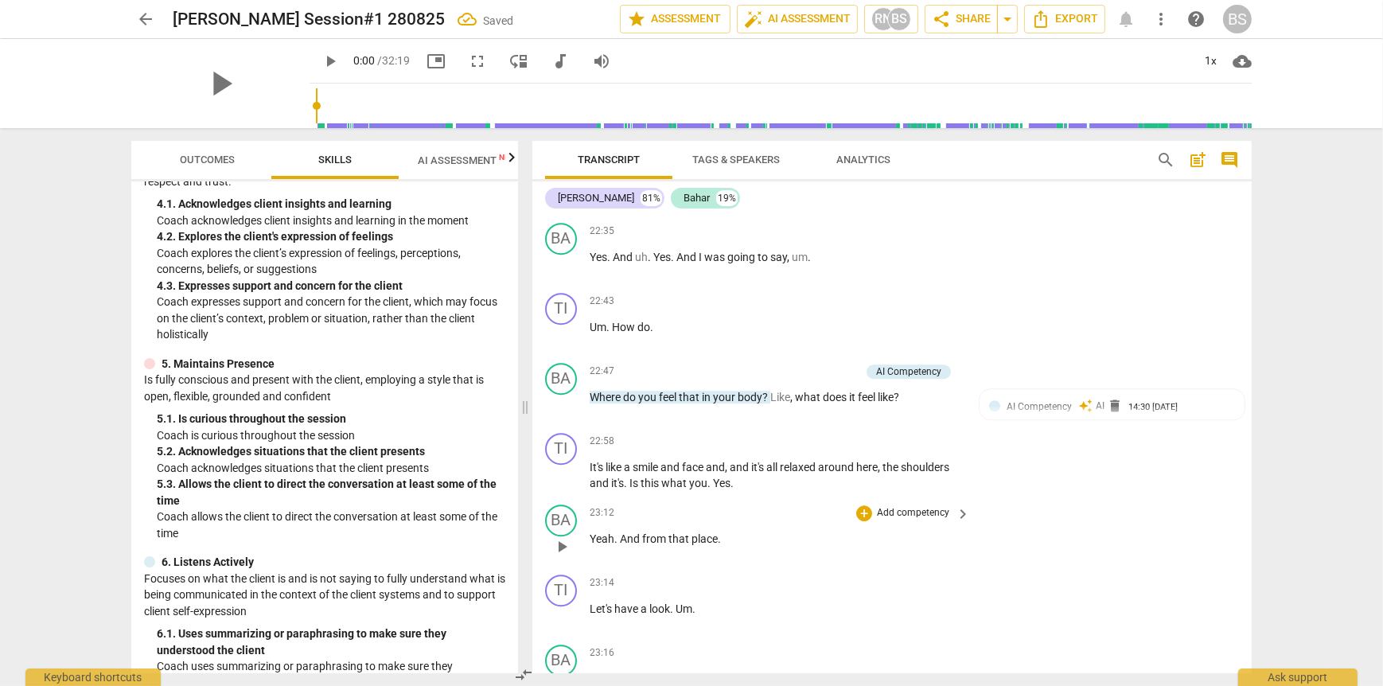
scroll to position [5924, 0]
click at [817, 362] on p "Add competency" at bounding box center [823, 369] width 76 height 14
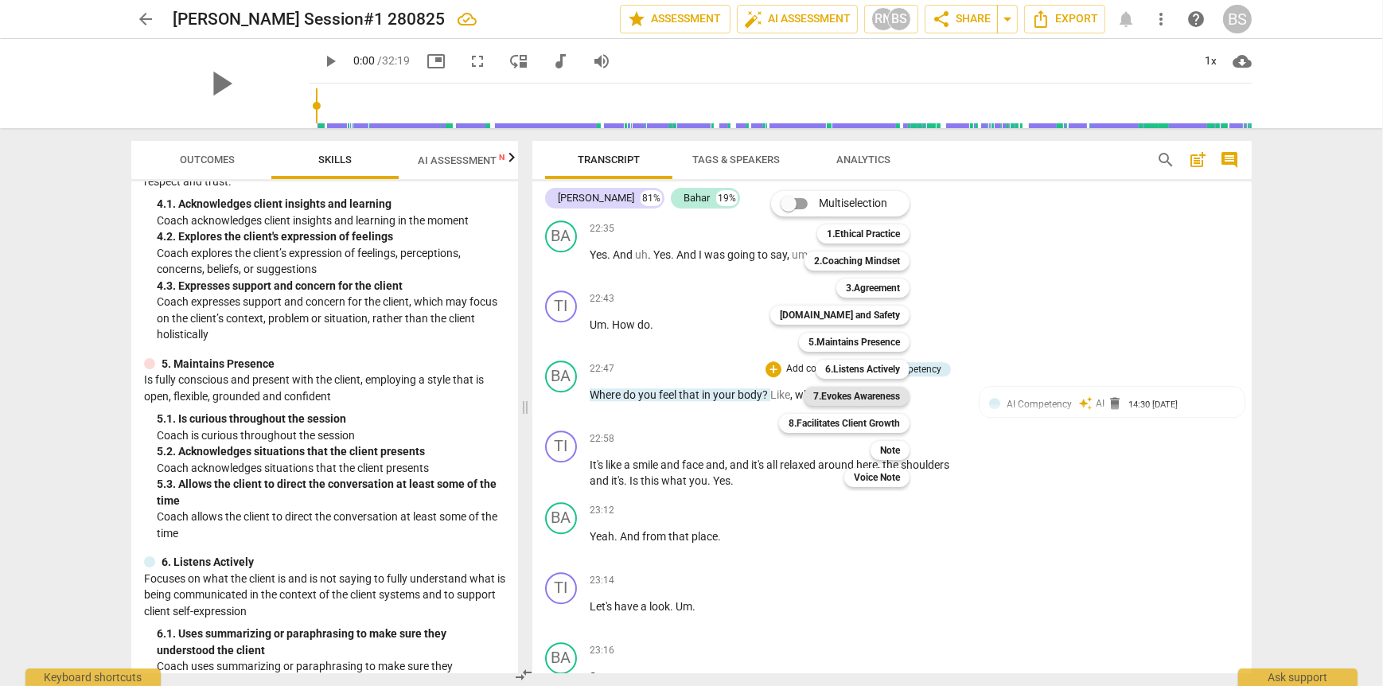
click at [866, 399] on b "7.Evokes Awareness" at bounding box center [856, 396] width 87 height 19
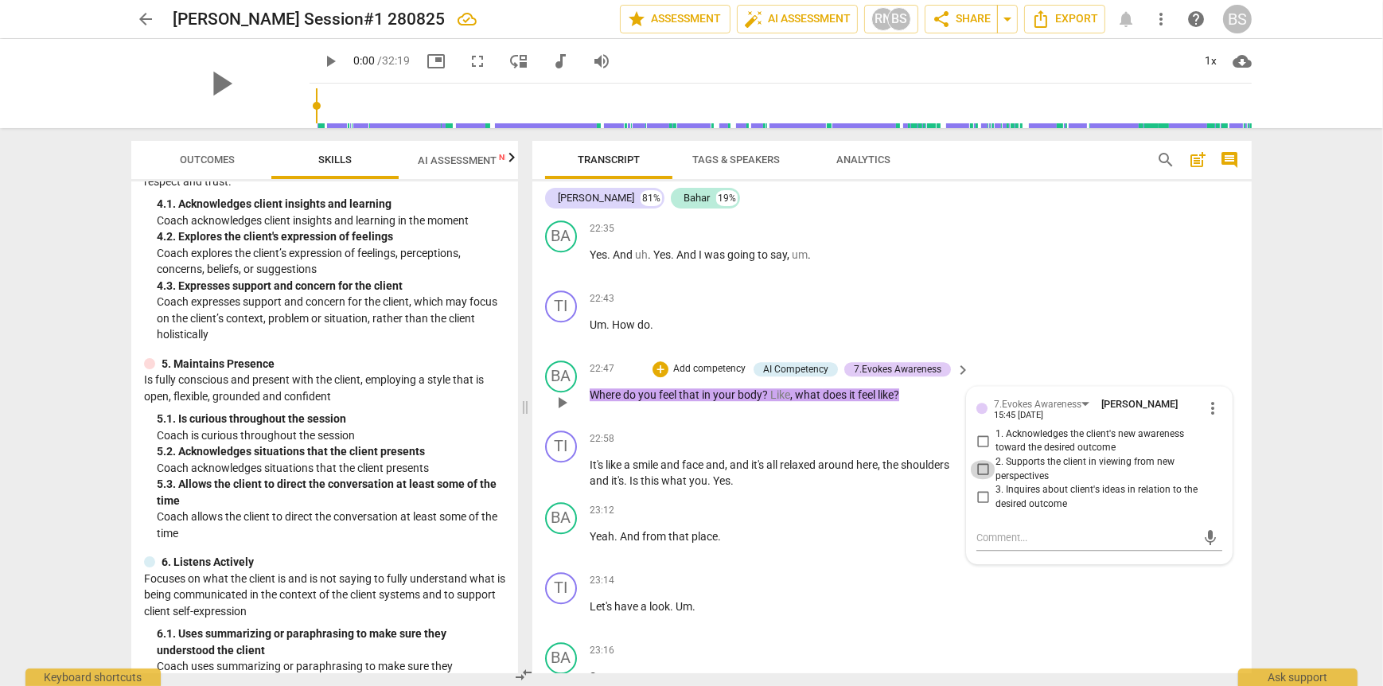
click at [981, 460] on input "2. Supports the client in viewing from new perspectives" at bounding box center [982, 469] width 25 height 19
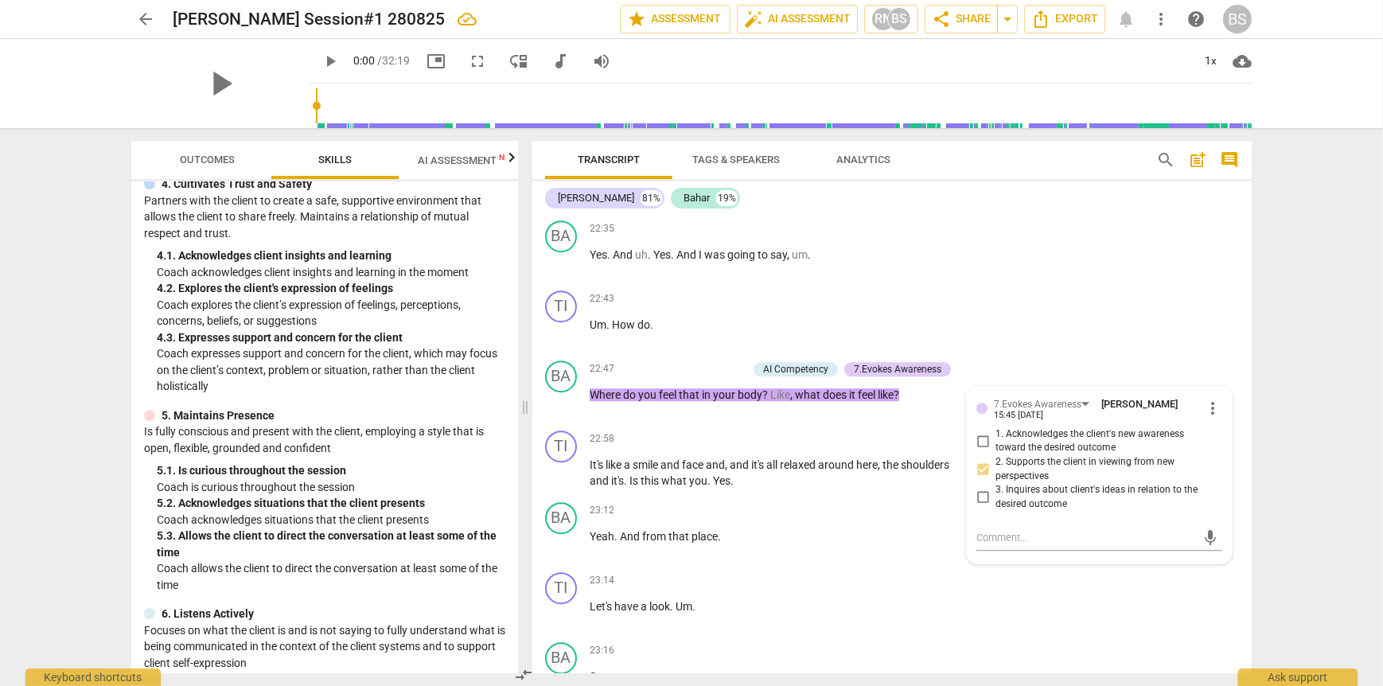
scroll to position [477, 0]
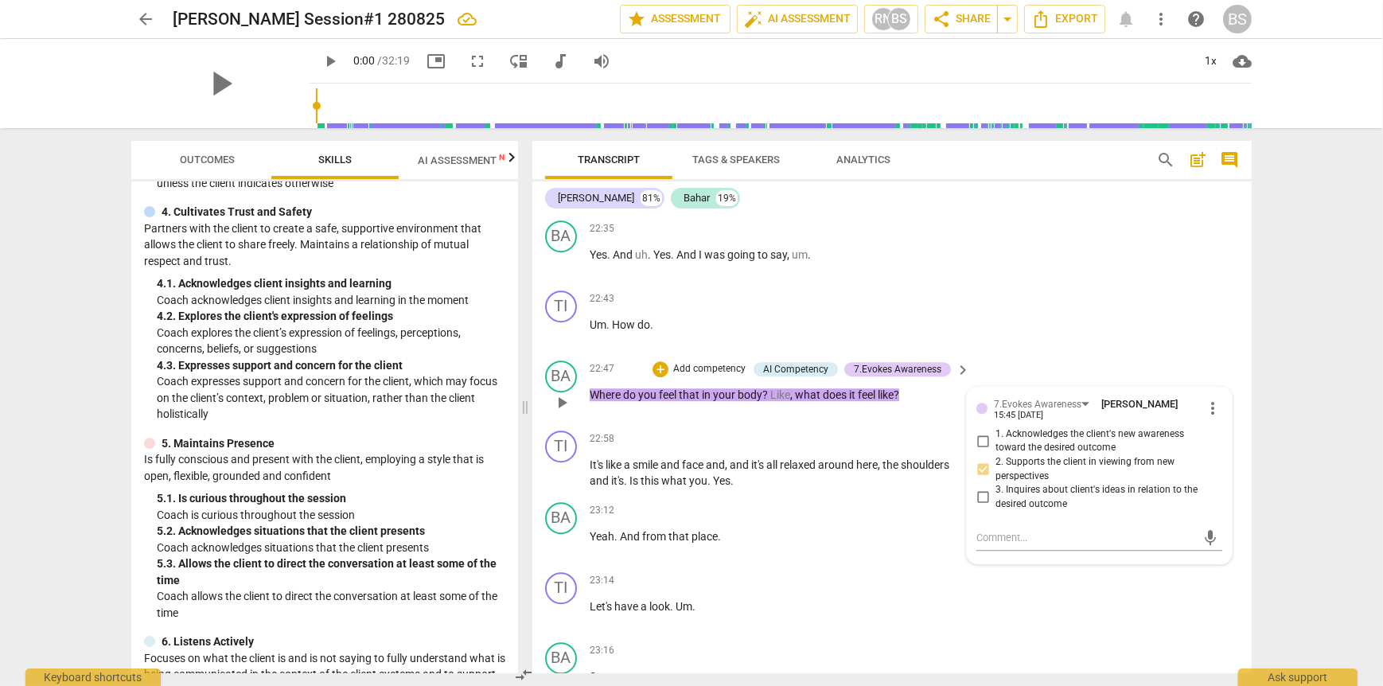
click at [719, 362] on p "Add competency" at bounding box center [710, 369] width 76 height 14
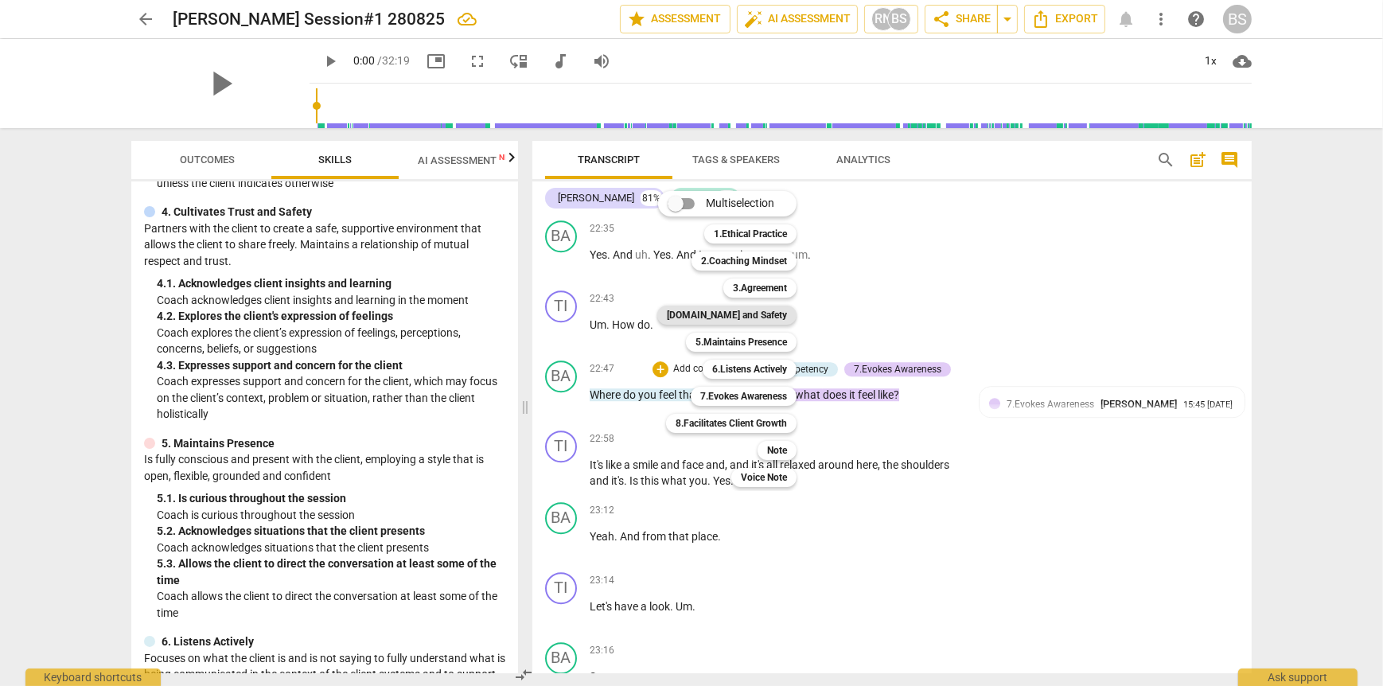
click at [741, 314] on b "[DOMAIN_NAME] and Safety" at bounding box center [727, 315] width 120 height 19
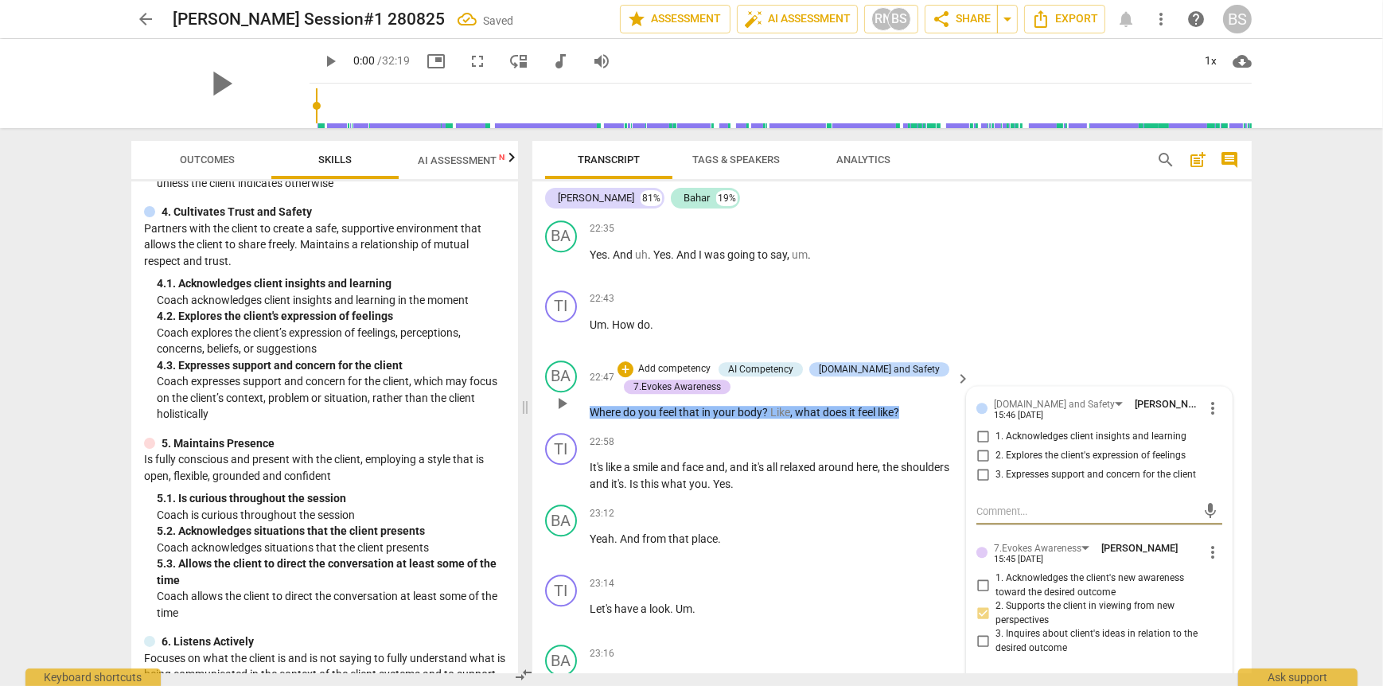
click at [976, 446] on input "2. Explores the client's expression of feelings" at bounding box center [982, 455] width 25 height 19
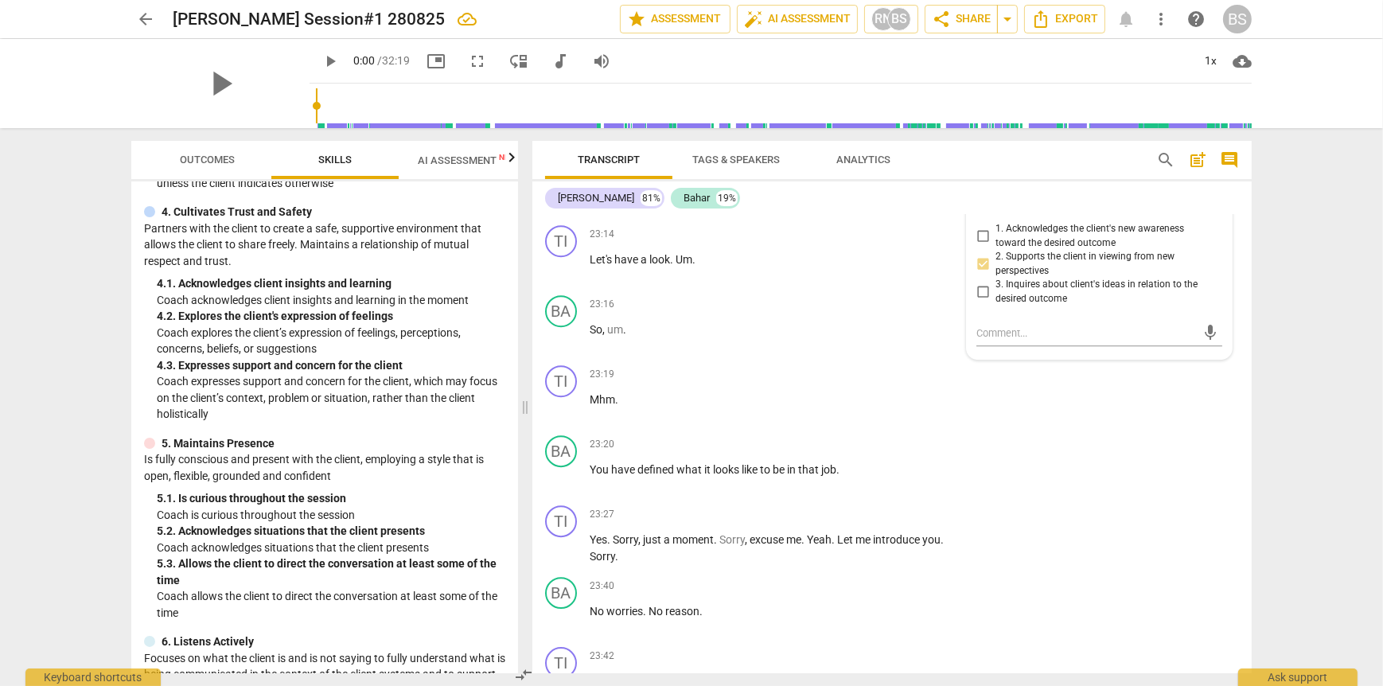
scroll to position [6322, 0]
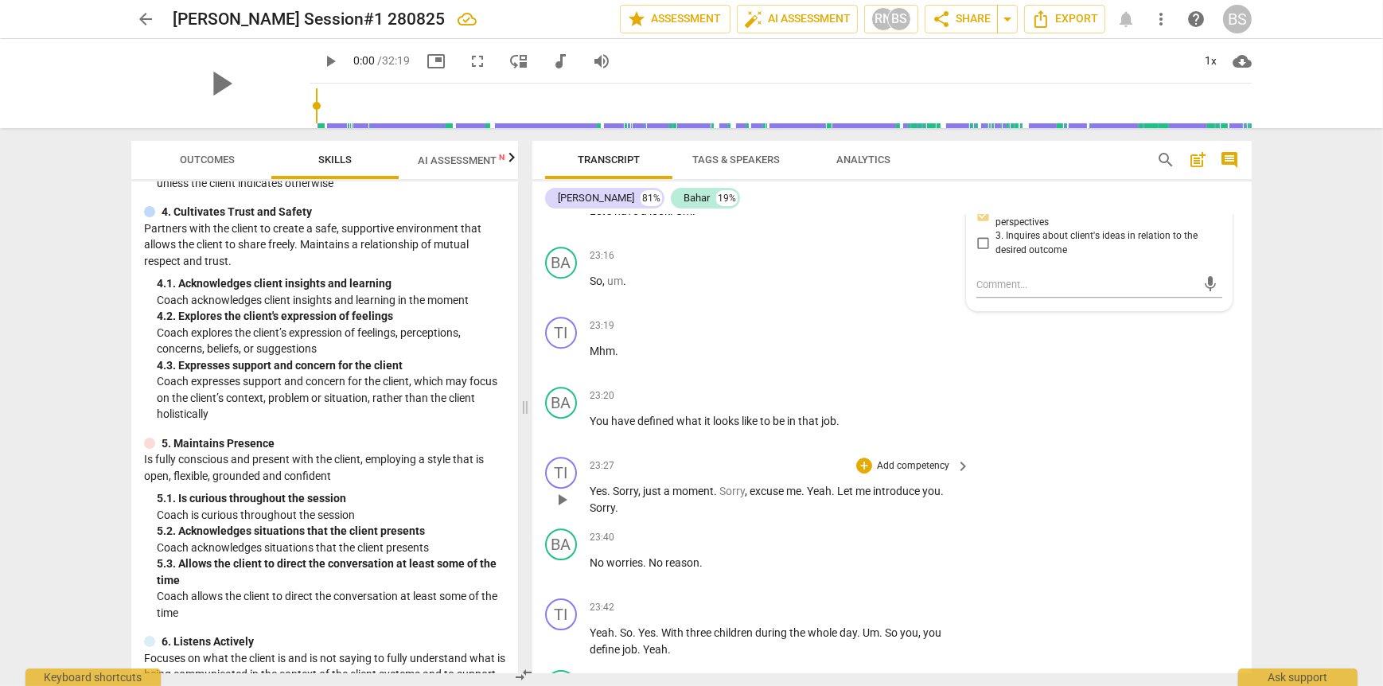
click at [957, 457] on span "keyboard_arrow_right" at bounding box center [962, 466] width 19 height 19
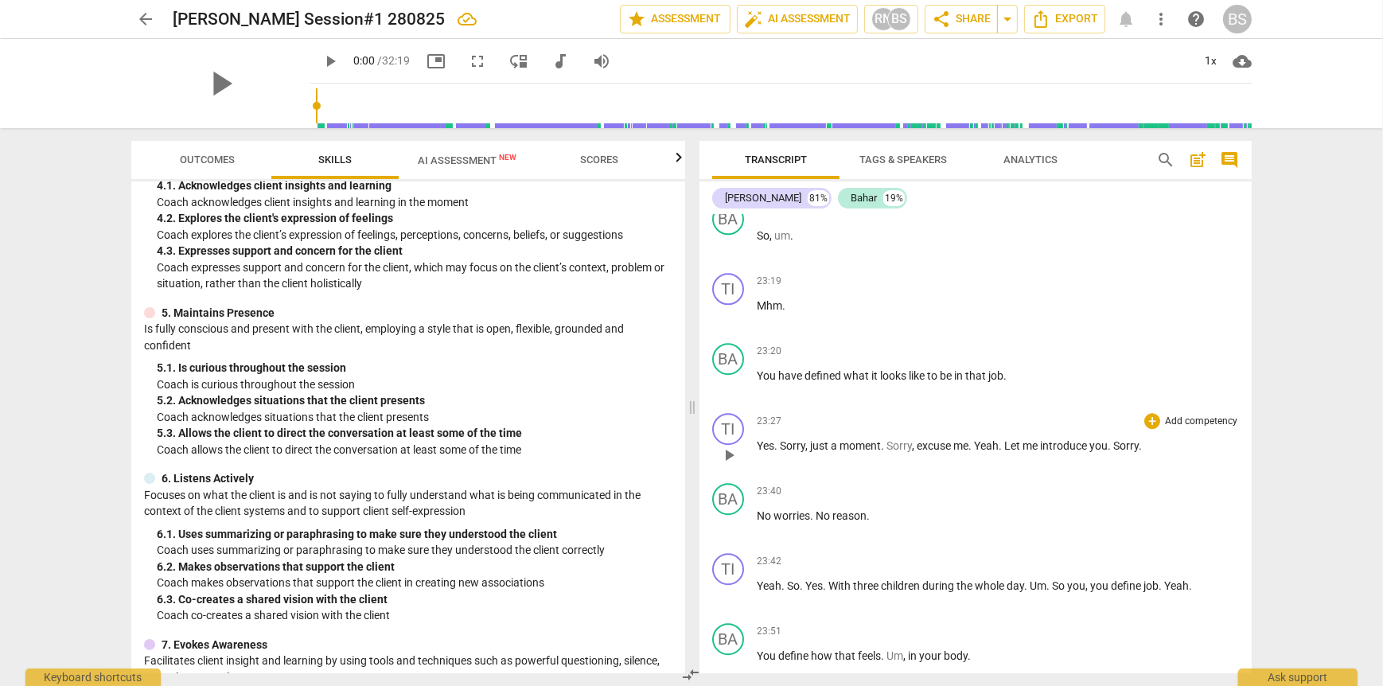
scroll to position [396, 0]
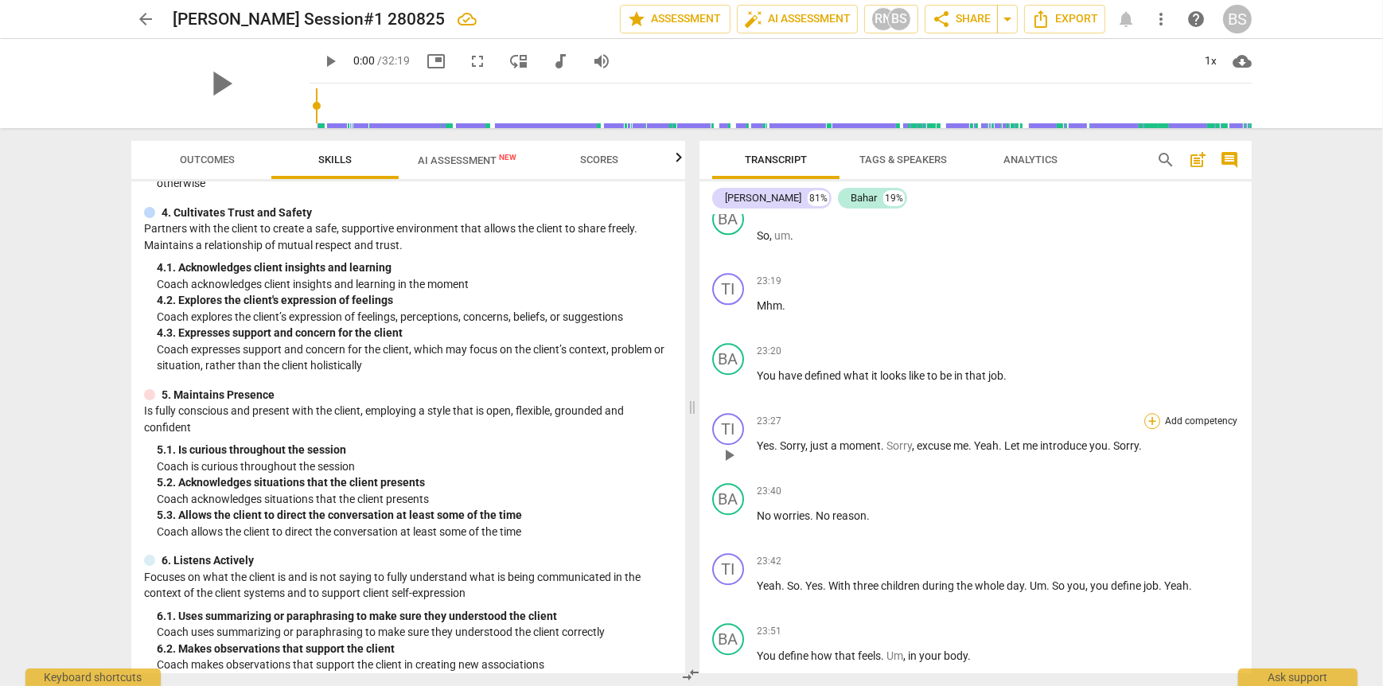
click at [1150, 413] on div "+" at bounding box center [1152, 421] width 16 height 16
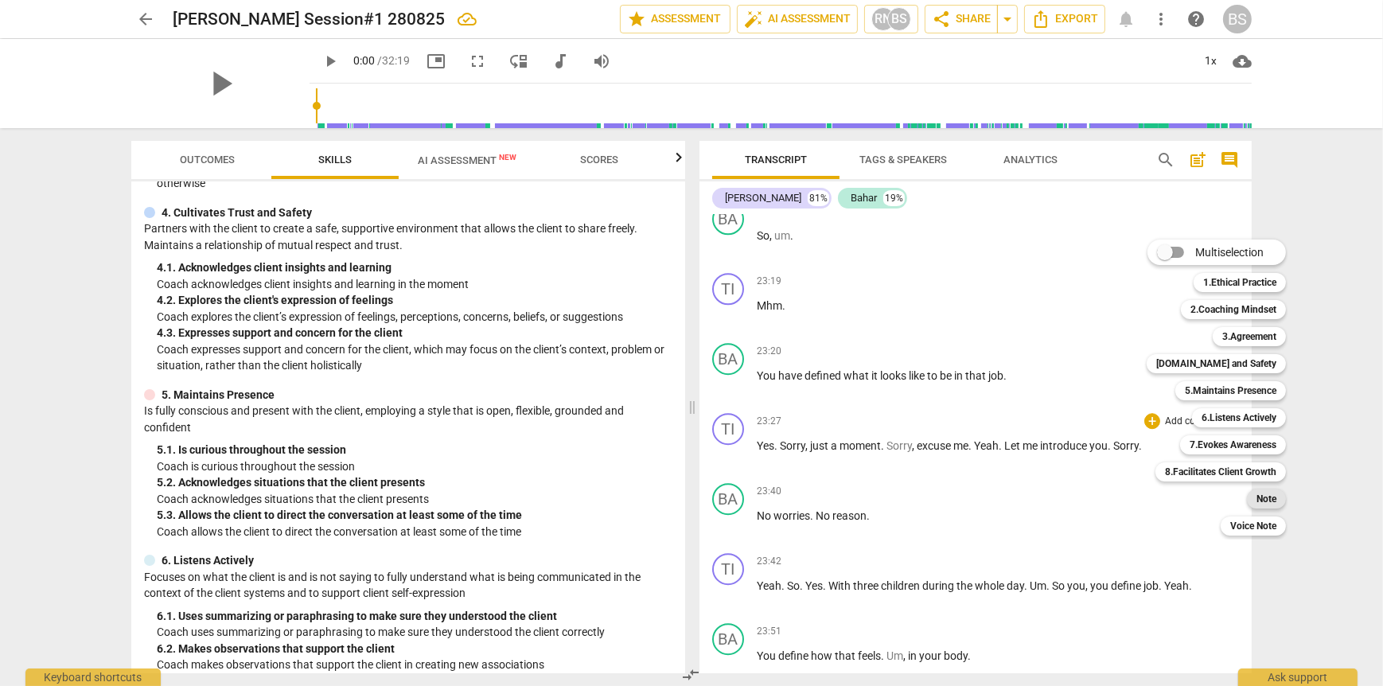
click at [1269, 505] on b "Note" at bounding box center [1267, 498] width 20 height 19
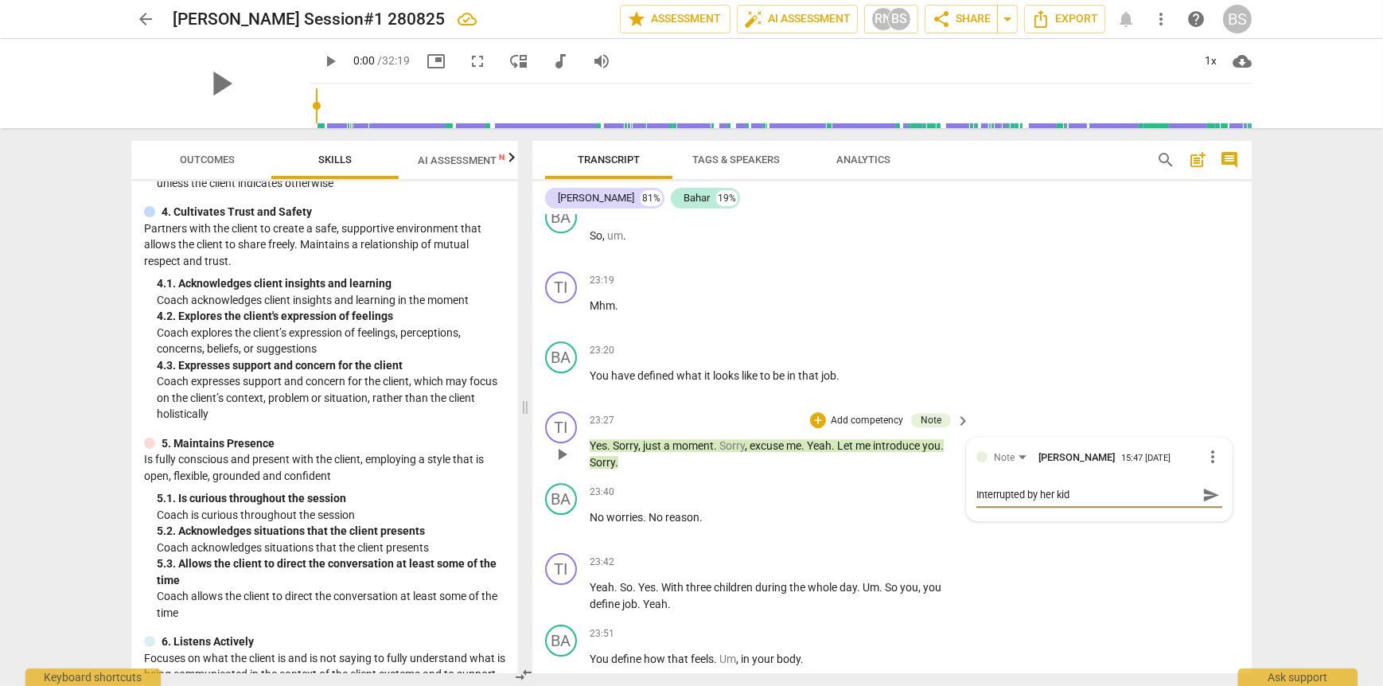
click at [1093, 487] on textarea "Interrupted by her kid" at bounding box center [1086, 494] width 220 height 15
click at [1120, 560] on div "TI play_arrow pause 23:42 + Add competency keyboard_arrow_right Yeah . So . Yes…" at bounding box center [891, 583] width 719 height 72
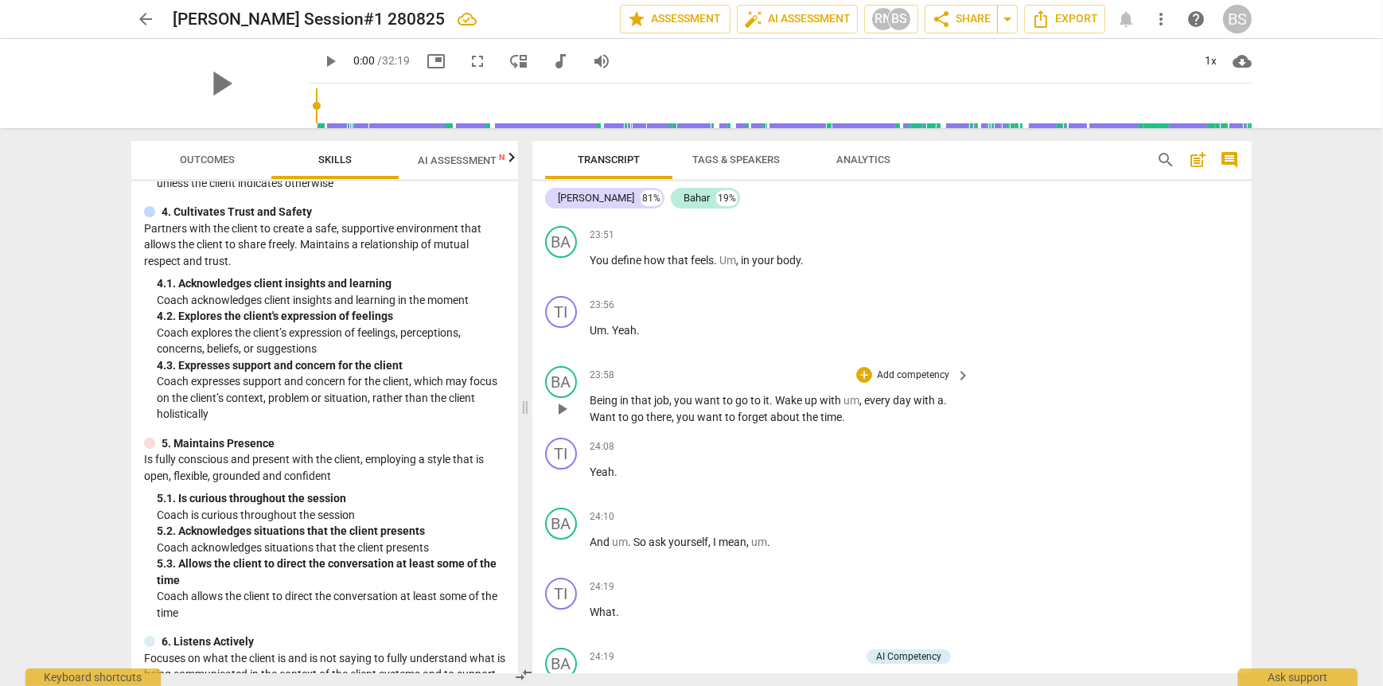
scroll to position [6765, 0]
click at [863, 368] on div "+" at bounding box center [864, 376] width 16 height 16
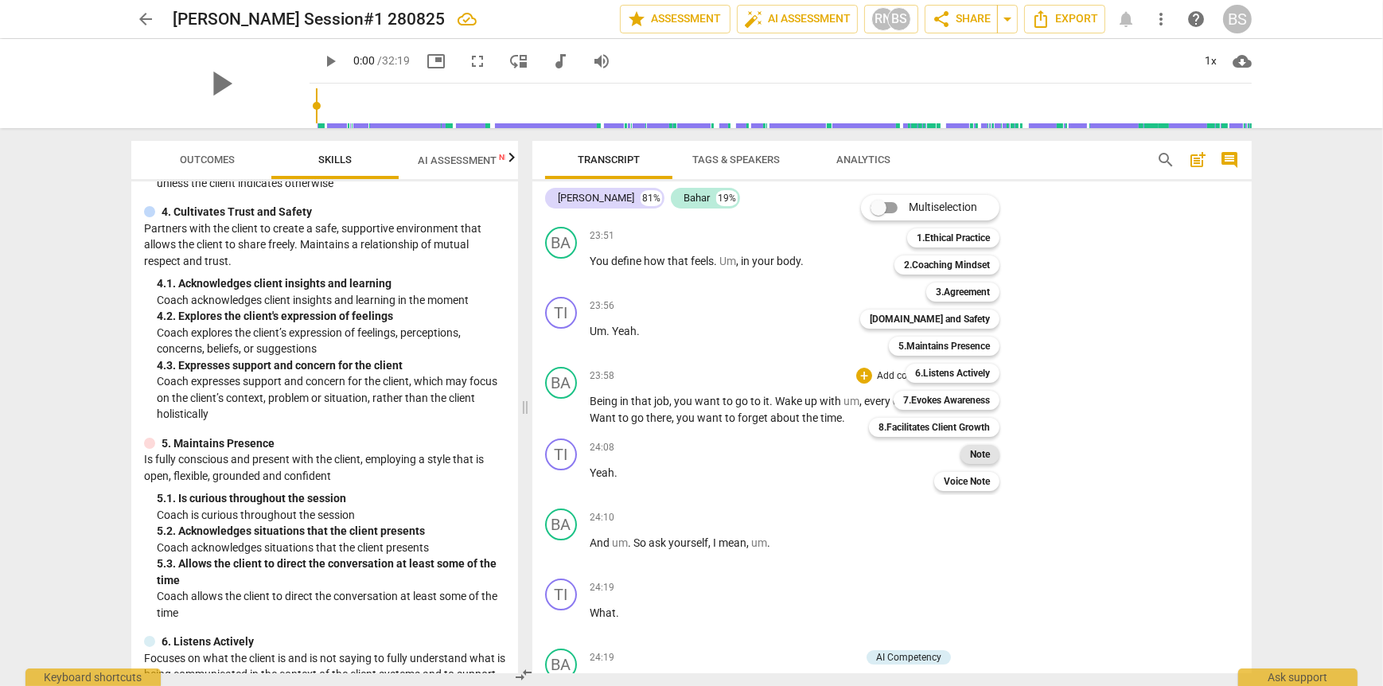
click at [975, 458] on b "Note" at bounding box center [980, 454] width 20 height 19
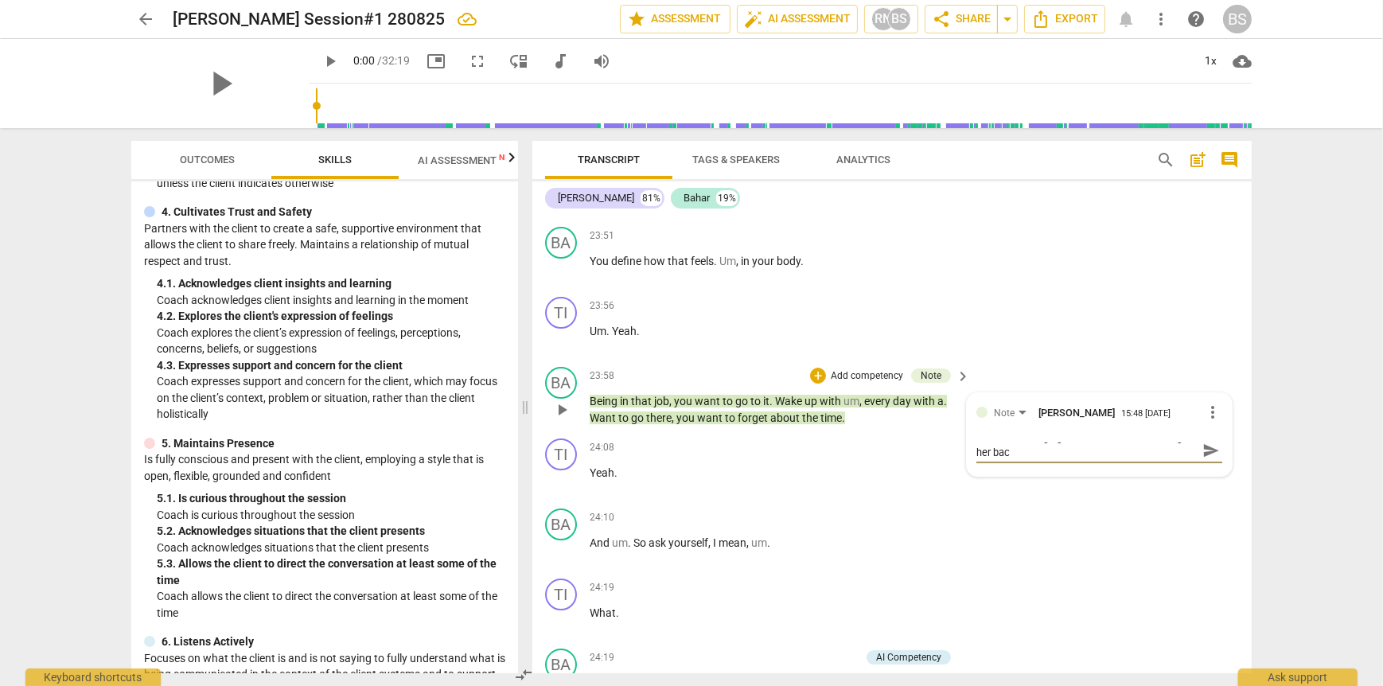
scroll to position [0, 0]
click at [1138, 532] on div "BA play_arrow pause 24:10 + Add competency keyboard_arrow_right And um . So ask…" at bounding box center [891, 537] width 719 height 70
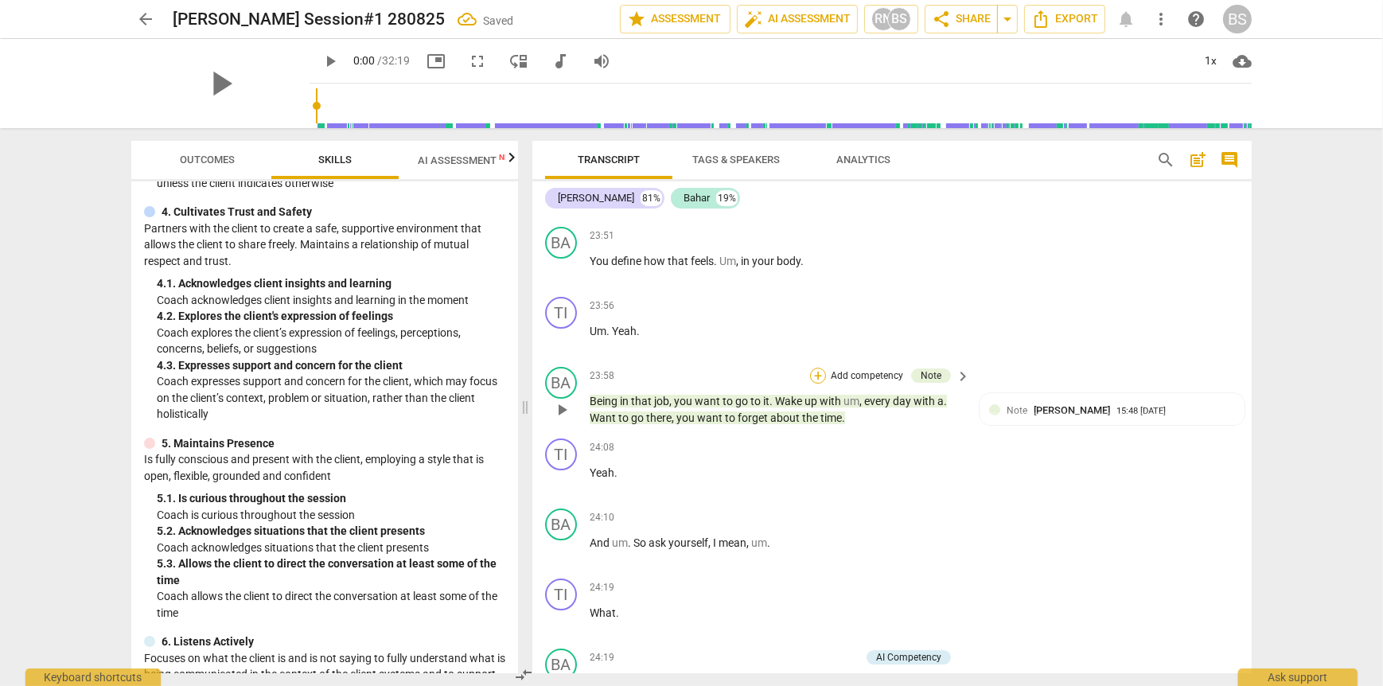
click at [821, 368] on div "+" at bounding box center [818, 376] width 16 height 16
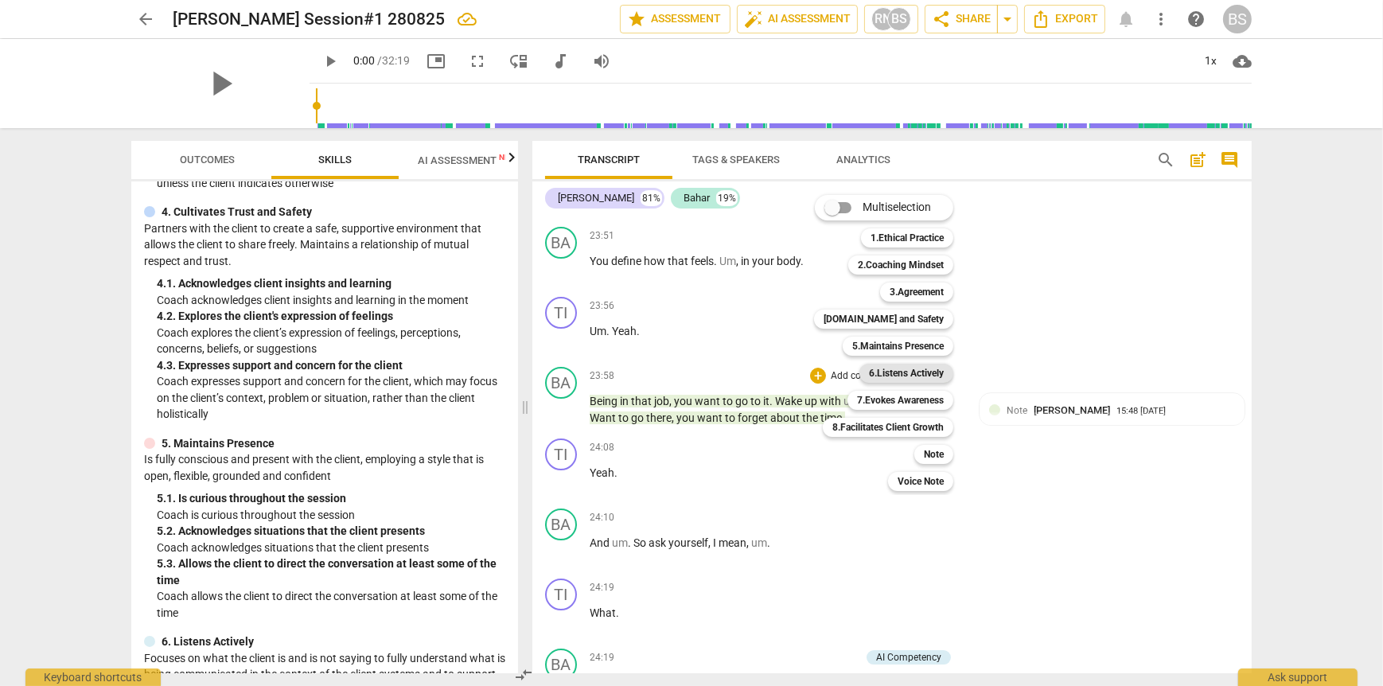
click at [932, 372] on b "6.Listens Actively" at bounding box center [906, 373] width 75 height 19
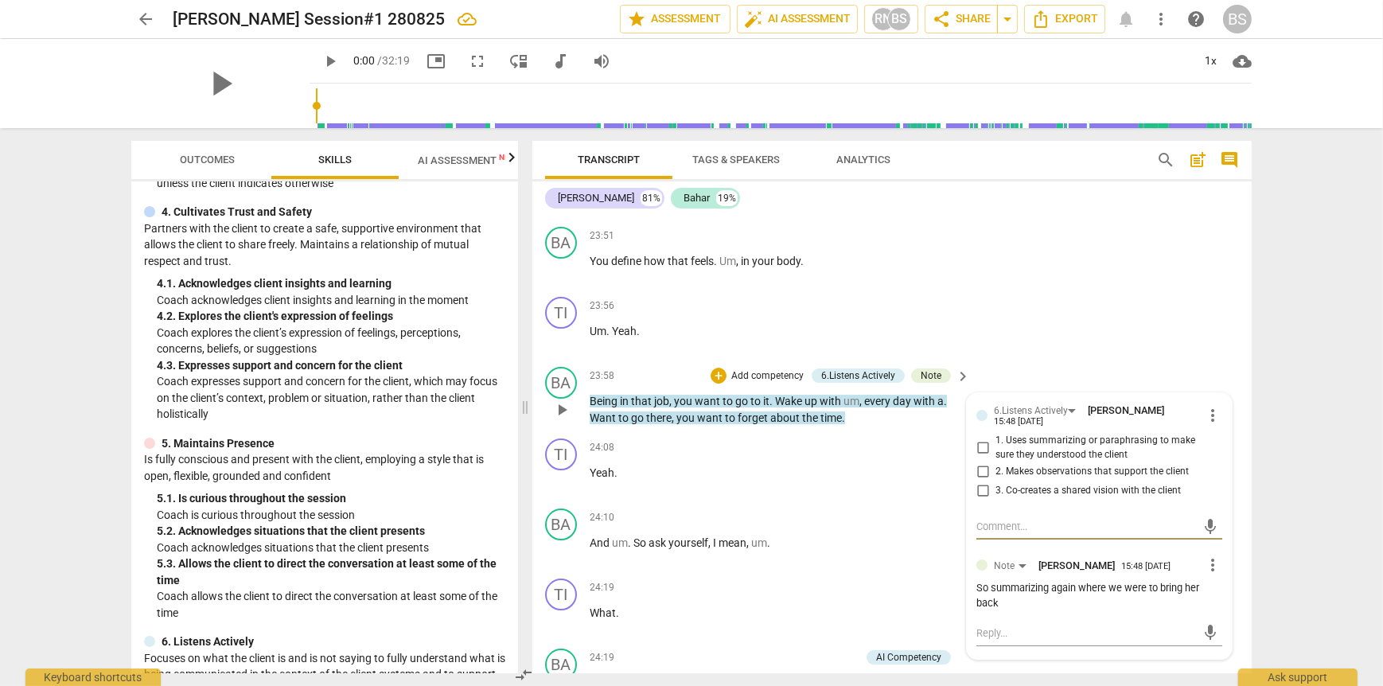
click at [978, 438] on input "1. Uses summarizing or paraphrasing to make sure they understood the client" at bounding box center [982, 447] width 25 height 19
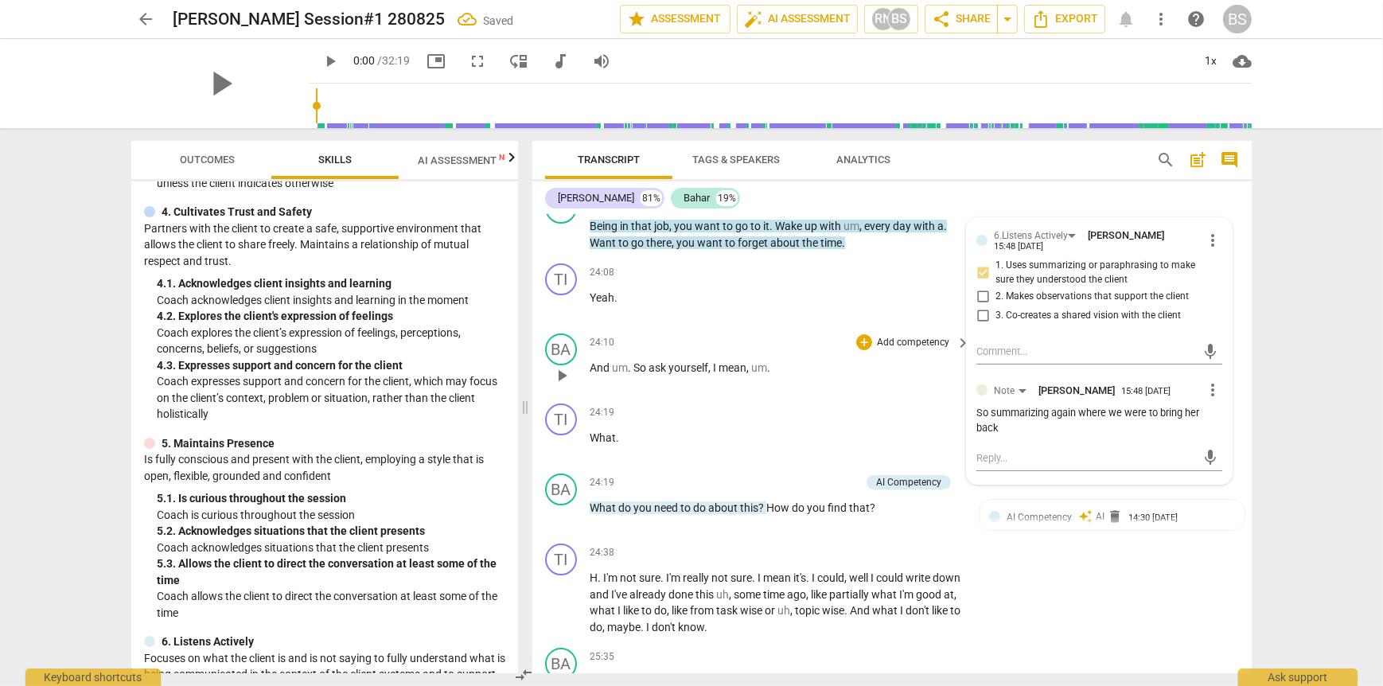
scroll to position [7004, 0]
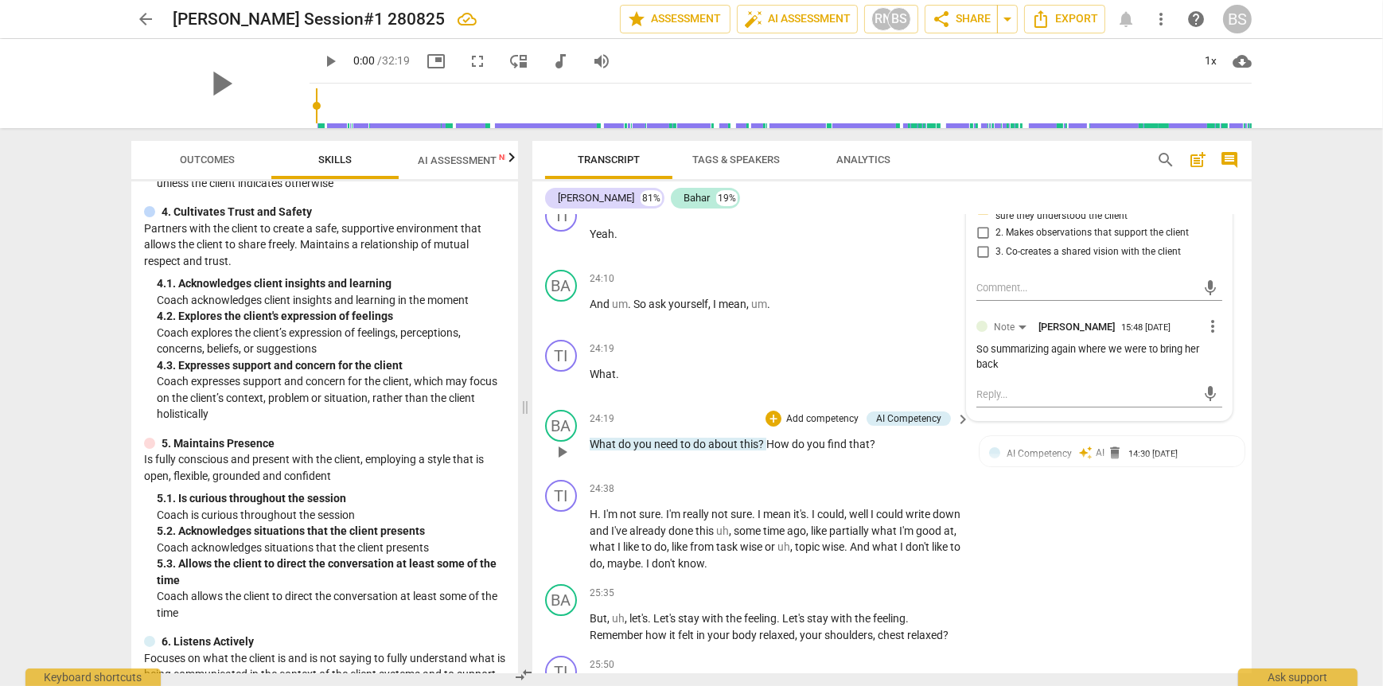
click at [811, 412] on p "Add competency" at bounding box center [823, 419] width 76 height 14
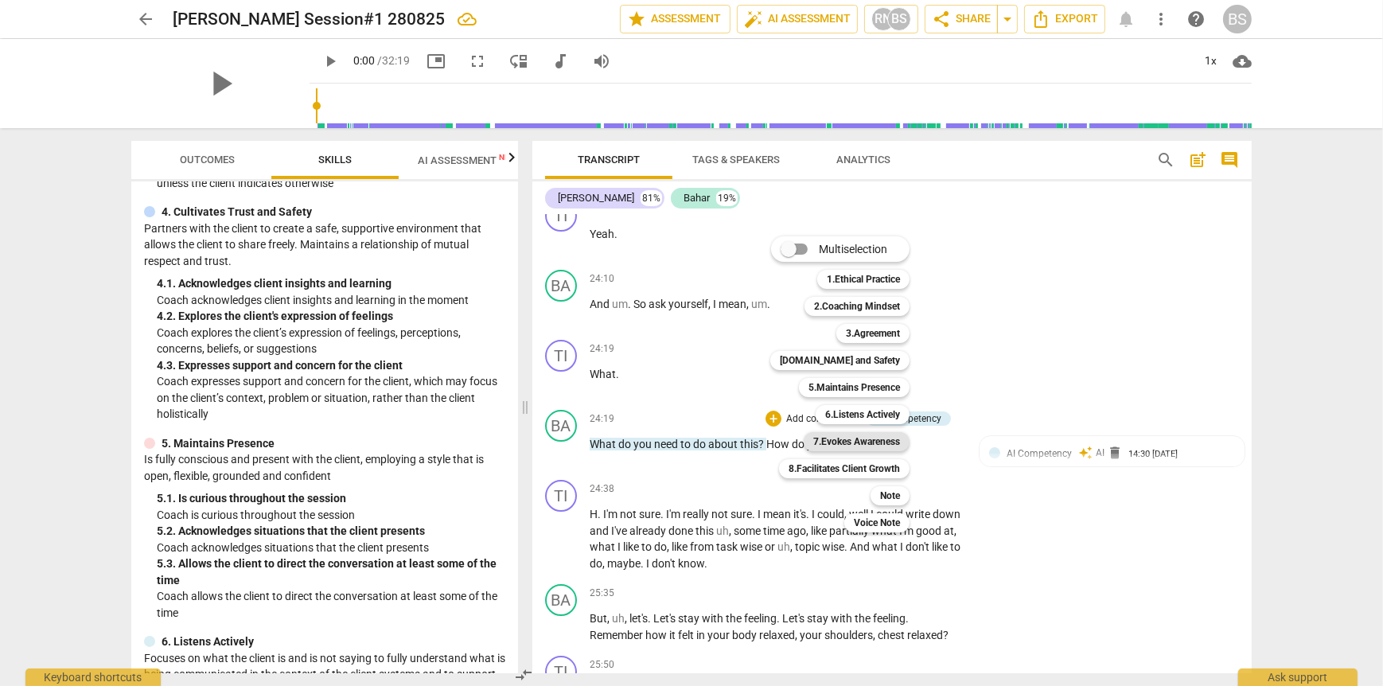
click at [882, 445] on b "7.Evokes Awareness" at bounding box center [856, 441] width 87 height 19
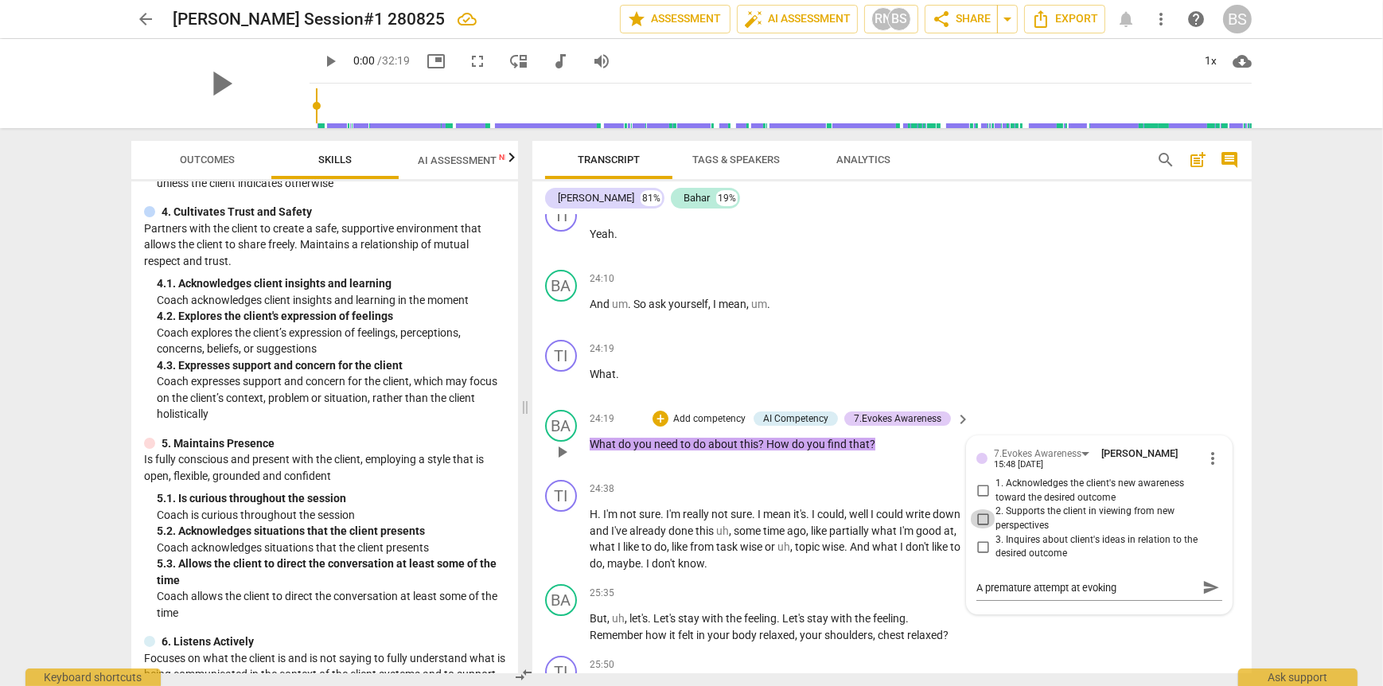
click at [978, 509] on input "2. Supports the client in viewing from new perspectives" at bounding box center [982, 518] width 25 height 19
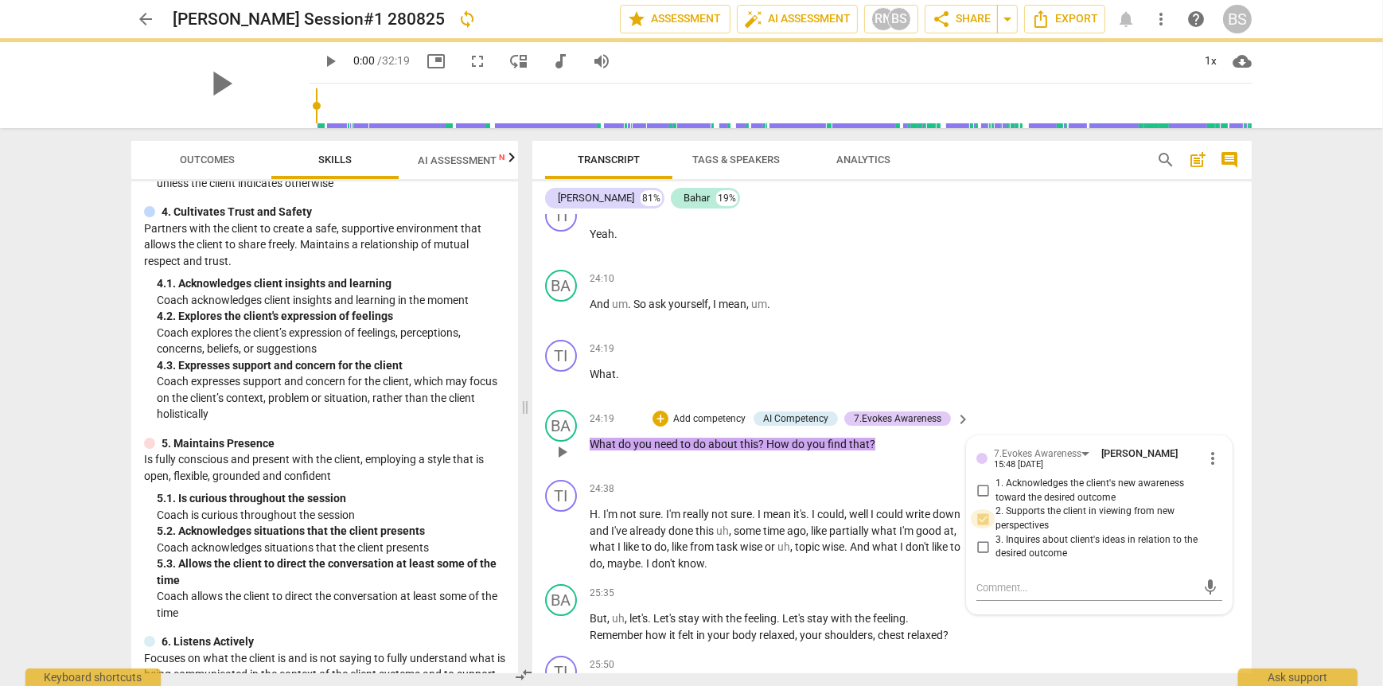
click at [978, 509] on input "2. Supports the client in viewing from new perspectives" at bounding box center [982, 518] width 25 height 19
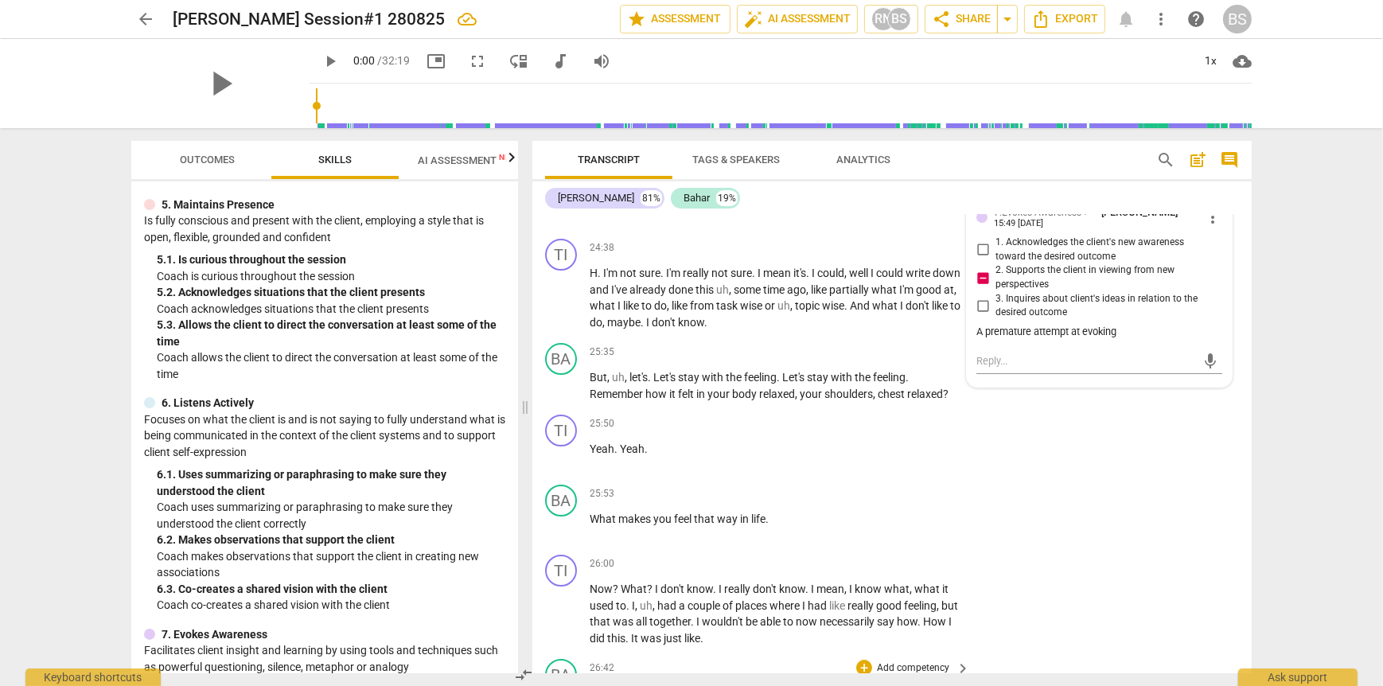
scroll to position [7243, 0]
click at [857, 488] on div "+" at bounding box center [864, 496] width 16 height 16
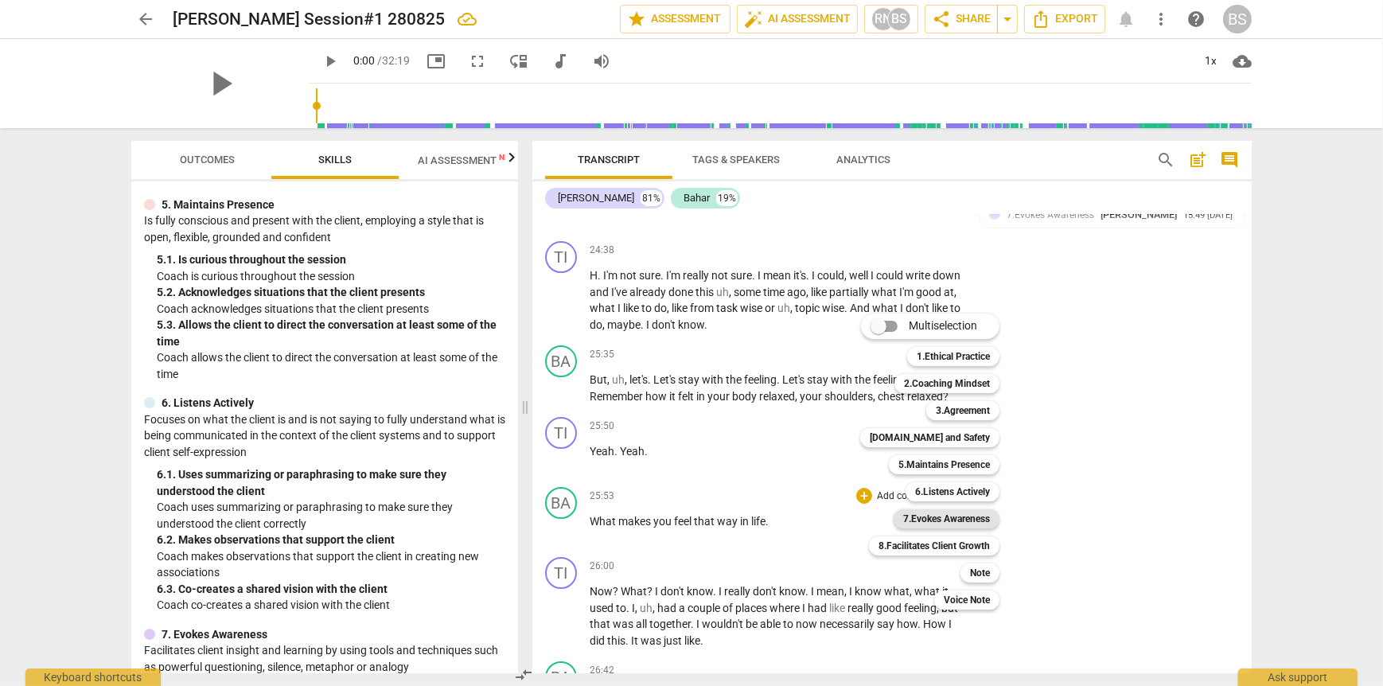
click at [941, 517] on b "7.Evokes Awareness" at bounding box center [946, 518] width 87 height 19
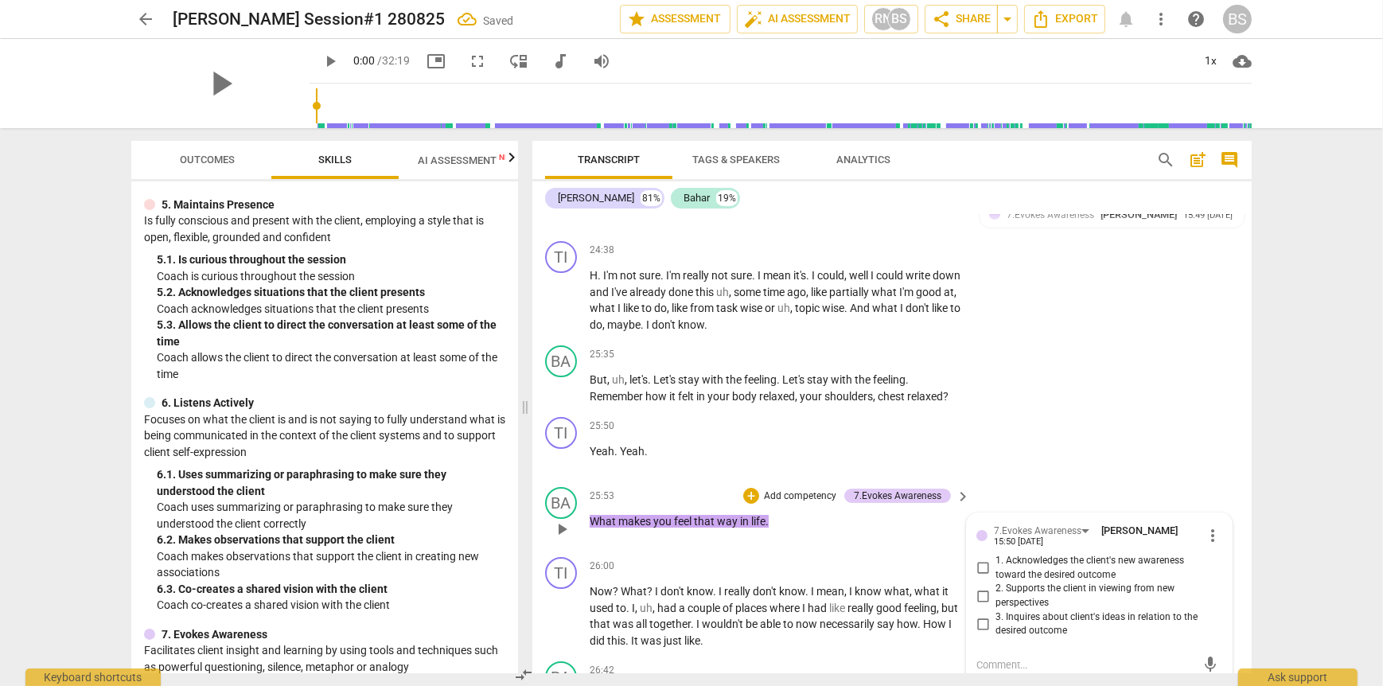
click at [978, 559] on input "1. Acknowledges the client's new awareness toward the desired outcome" at bounding box center [982, 568] width 25 height 19
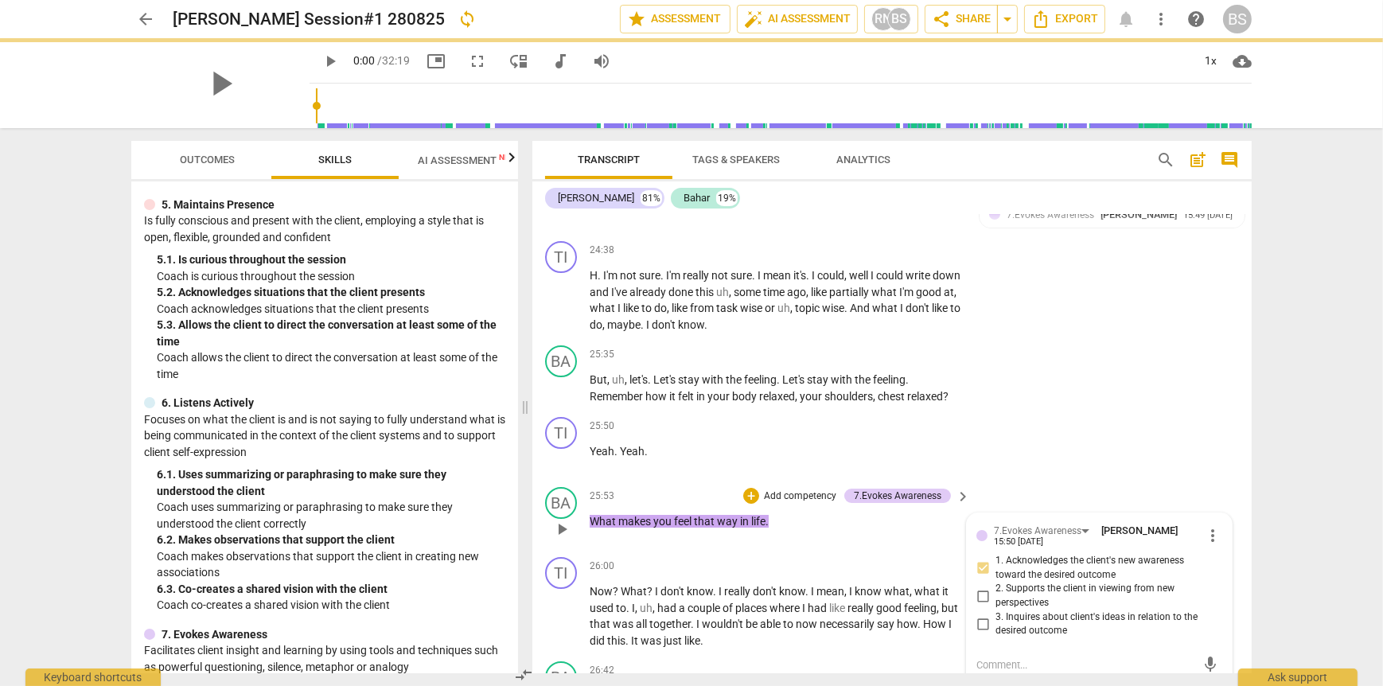
click at [979, 587] on input "2. Supports the client in viewing from new perspectives" at bounding box center [982, 596] width 25 height 19
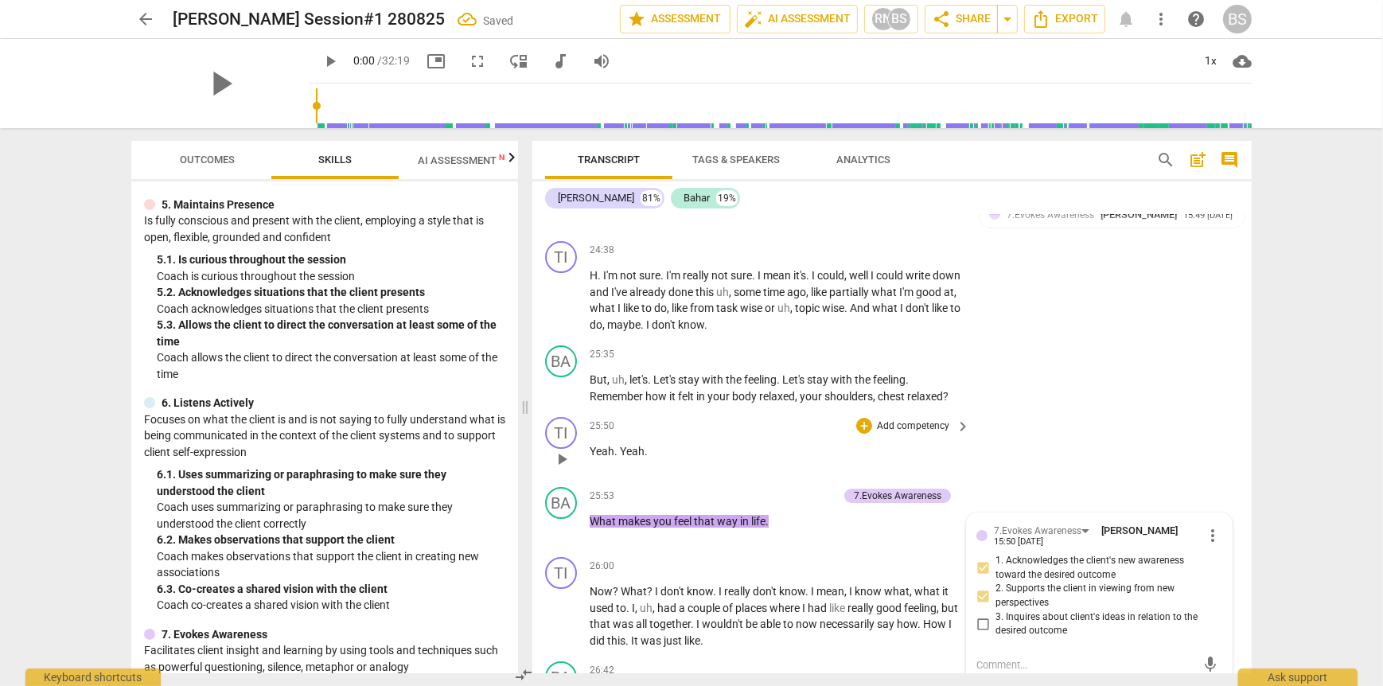
click at [809, 443] on p "Yeah . Yeah ." at bounding box center [776, 451] width 372 height 17
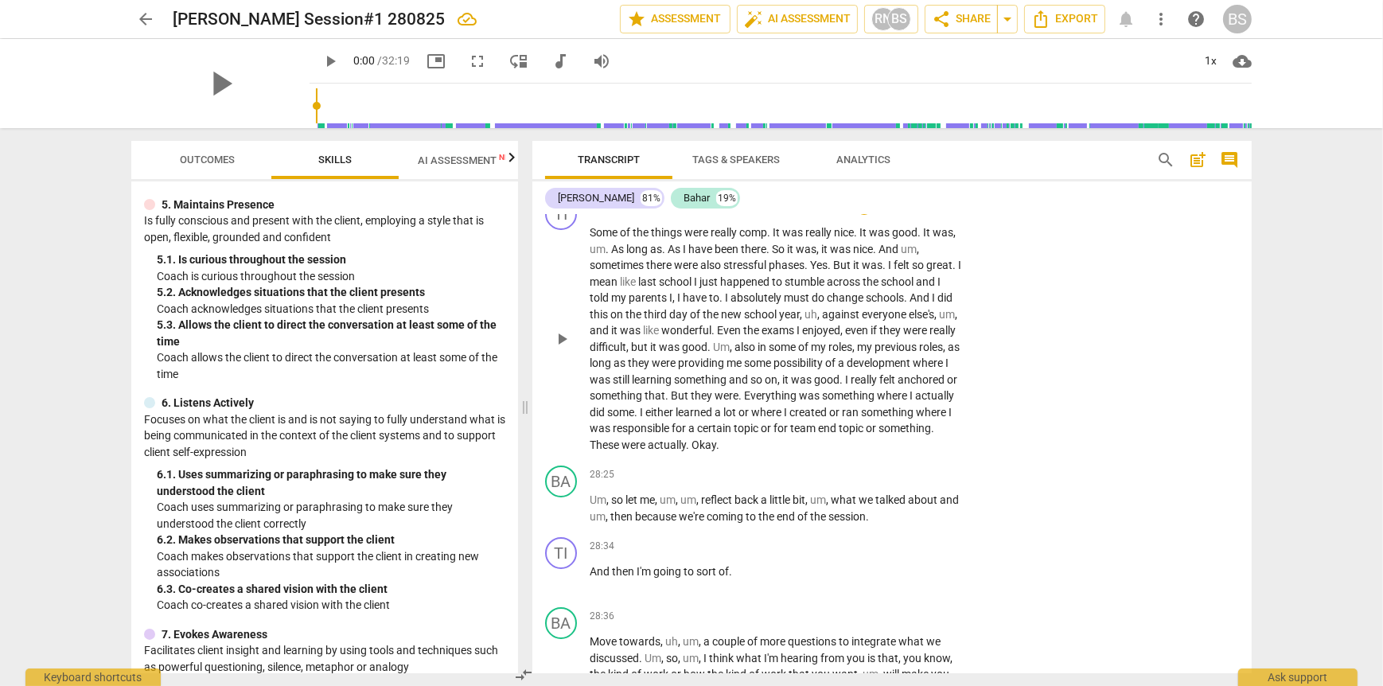
scroll to position [7800, 0]
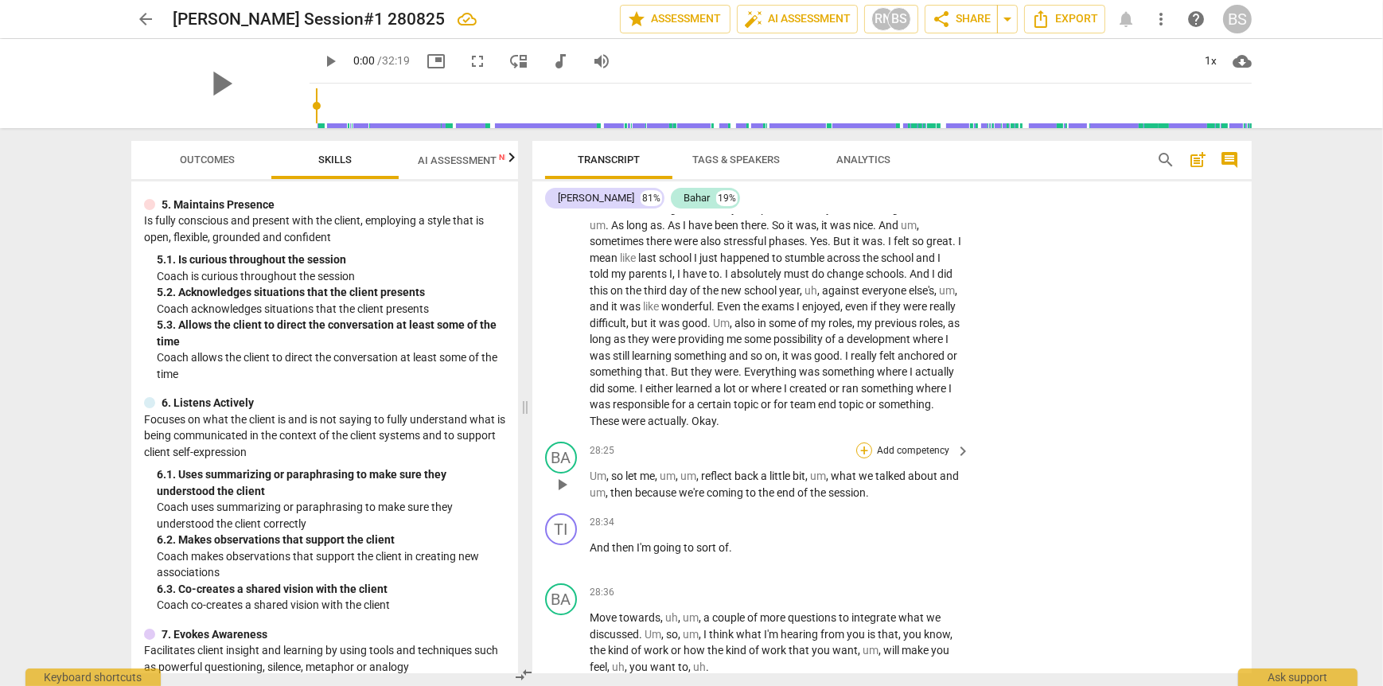
click at [856, 442] on div "+" at bounding box center [864, 450] width 16 height 16
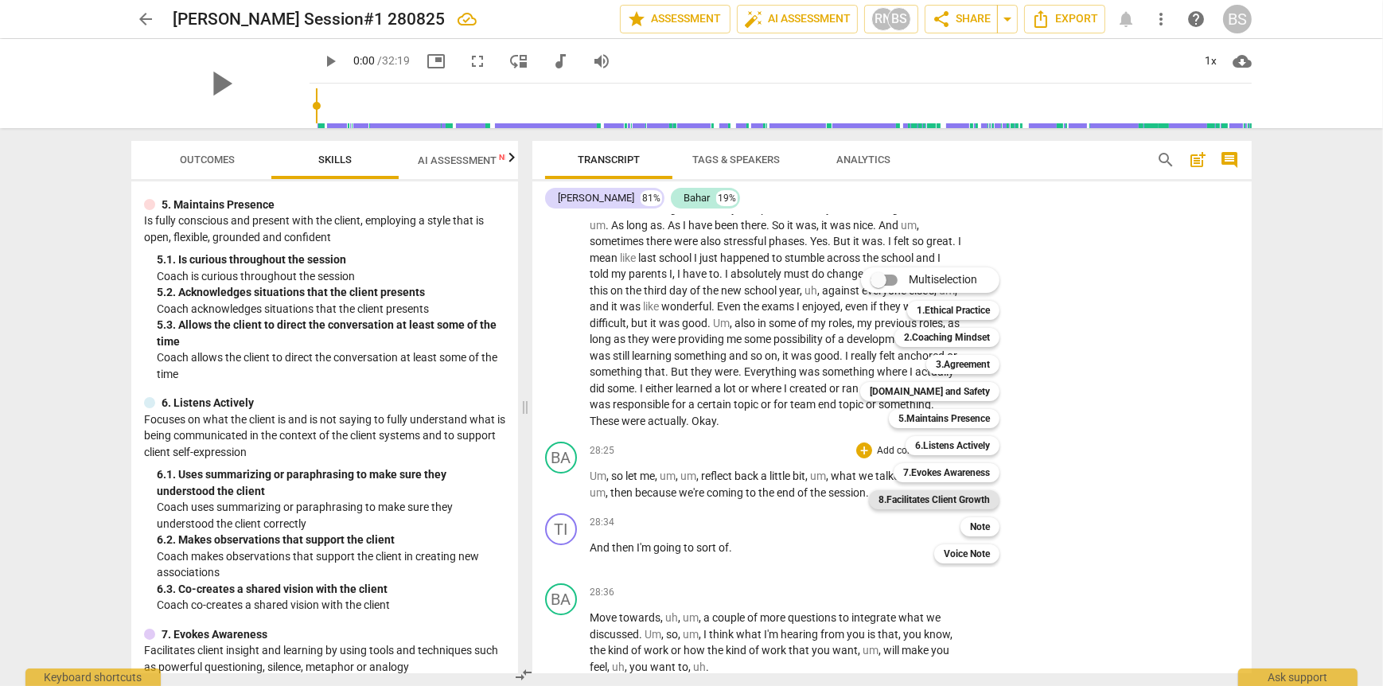
click at [912, 501] on b "8.Facilitates Client Growth" at bounding box center [934, 499] width 111 height 19
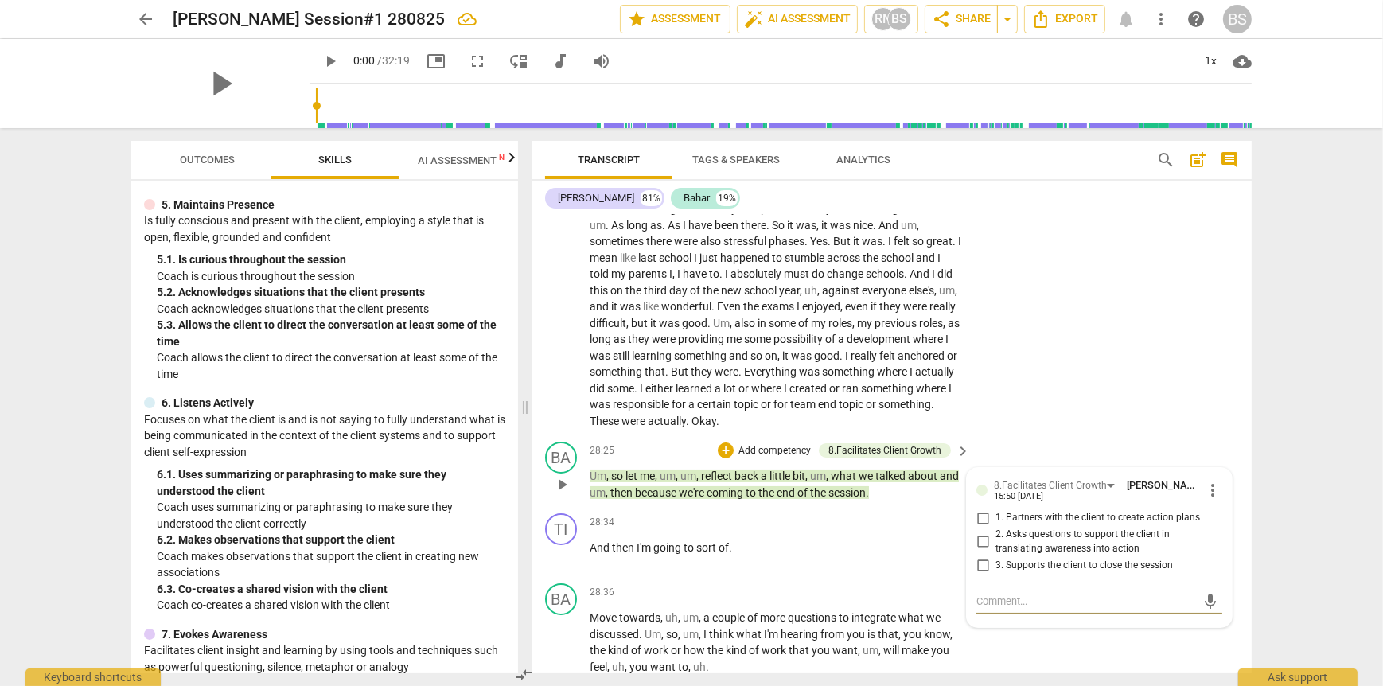
click at [976, 555] on input "3. Supports the client to close the session" at bounding box center [982, 564] width 25 height 19
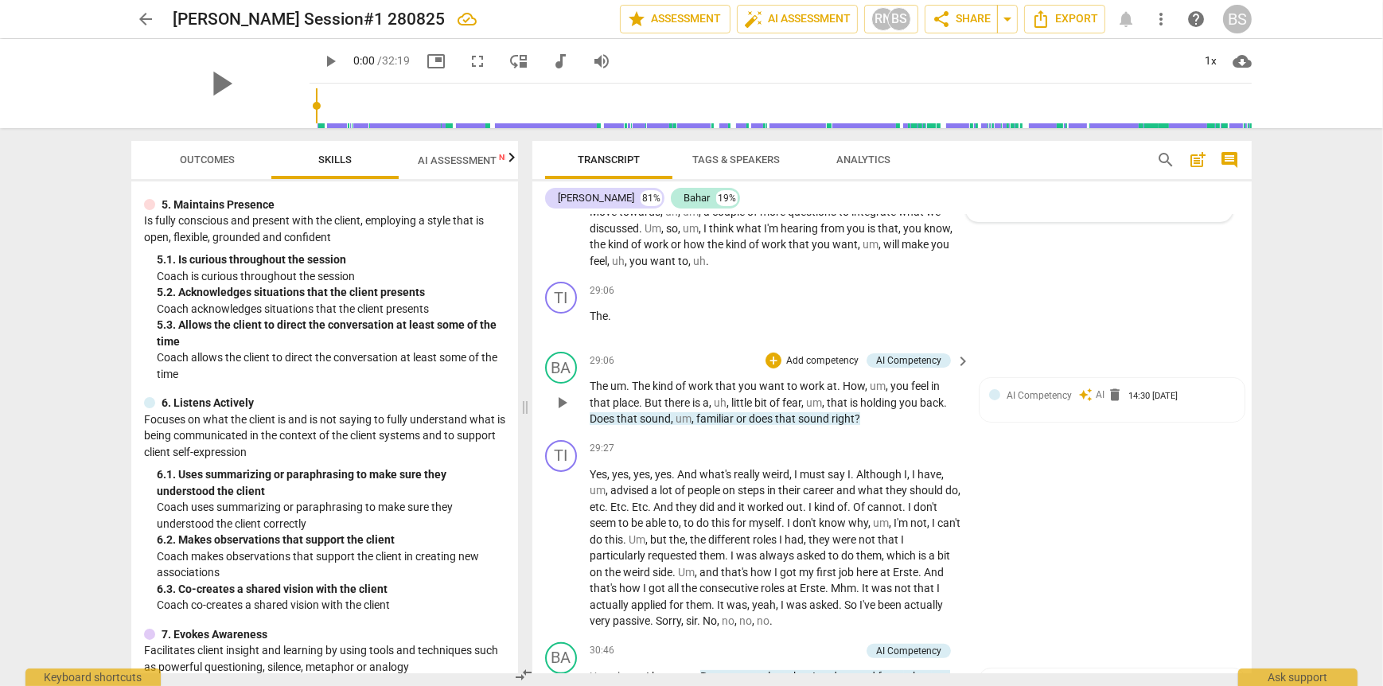
scroll to position [8277, 0]
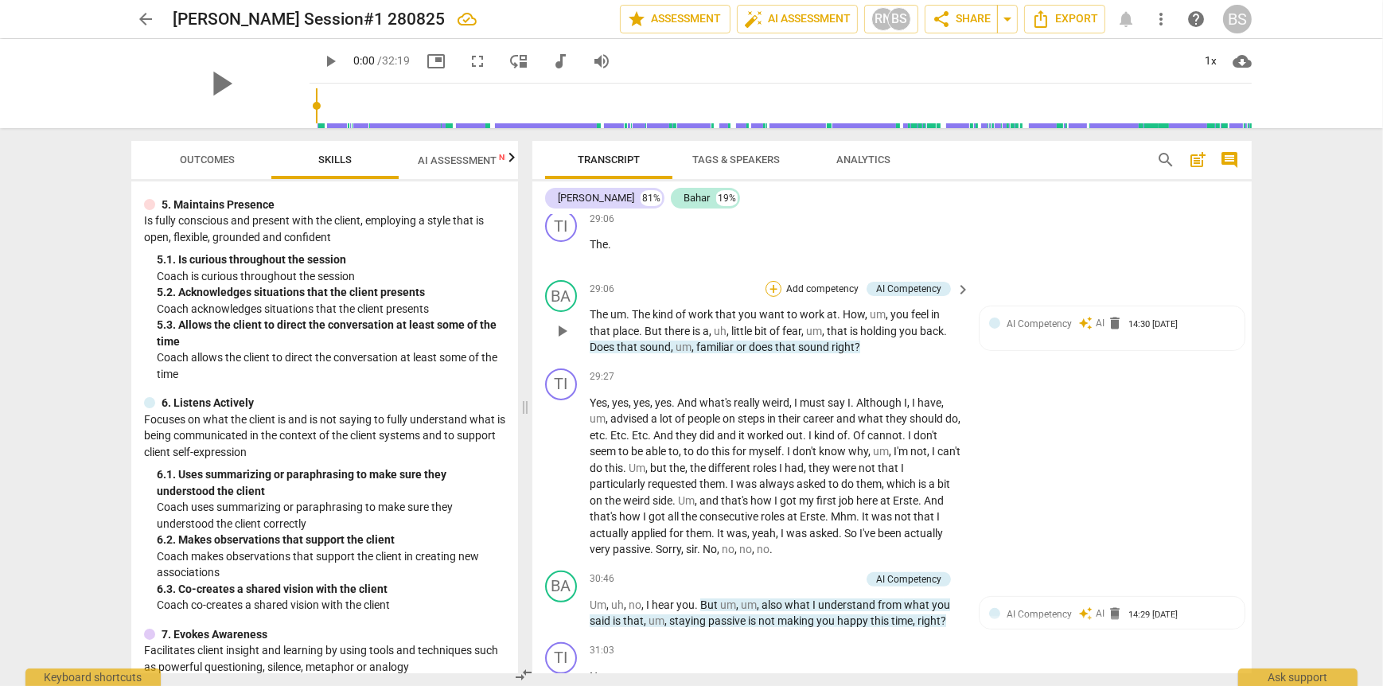
click at [770, 281] on div "+" at bounding box center [774, 289] width 16 height 16
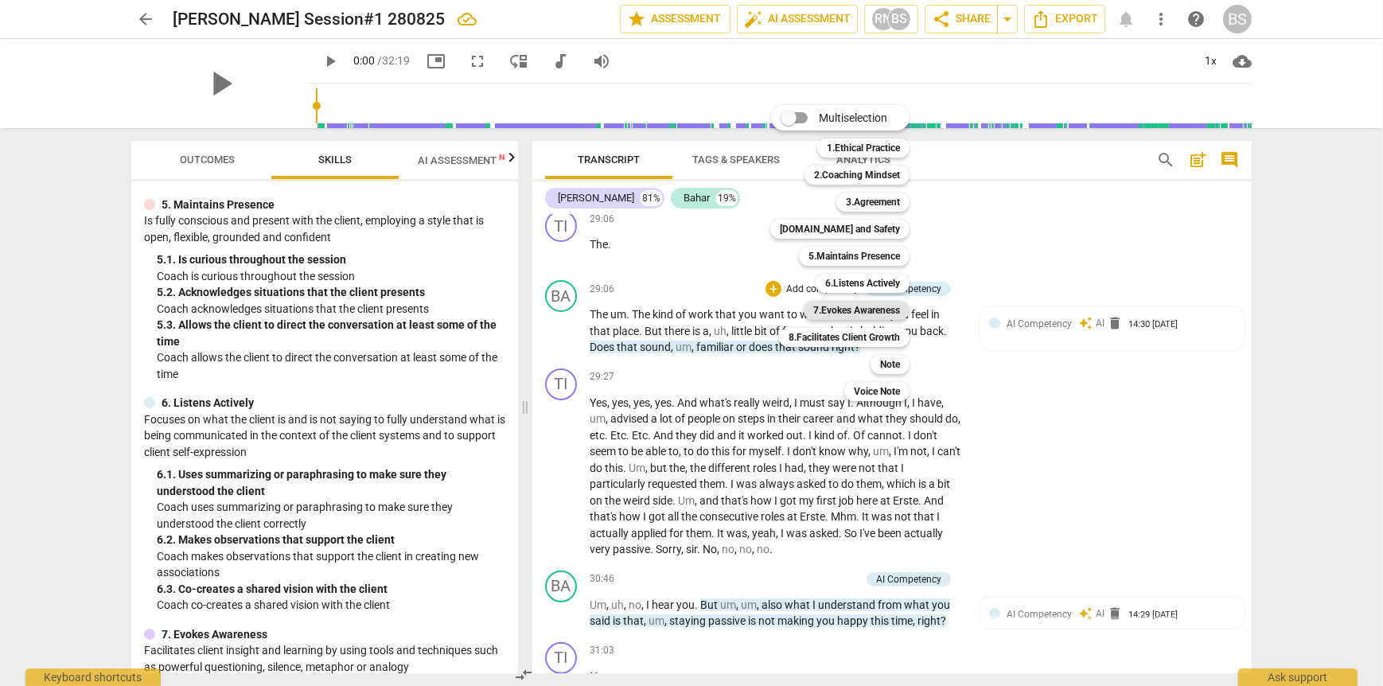
click at [860, 314] on b "7.Evokes Awareness" at bounding box center [856, 310] width 87 height 19
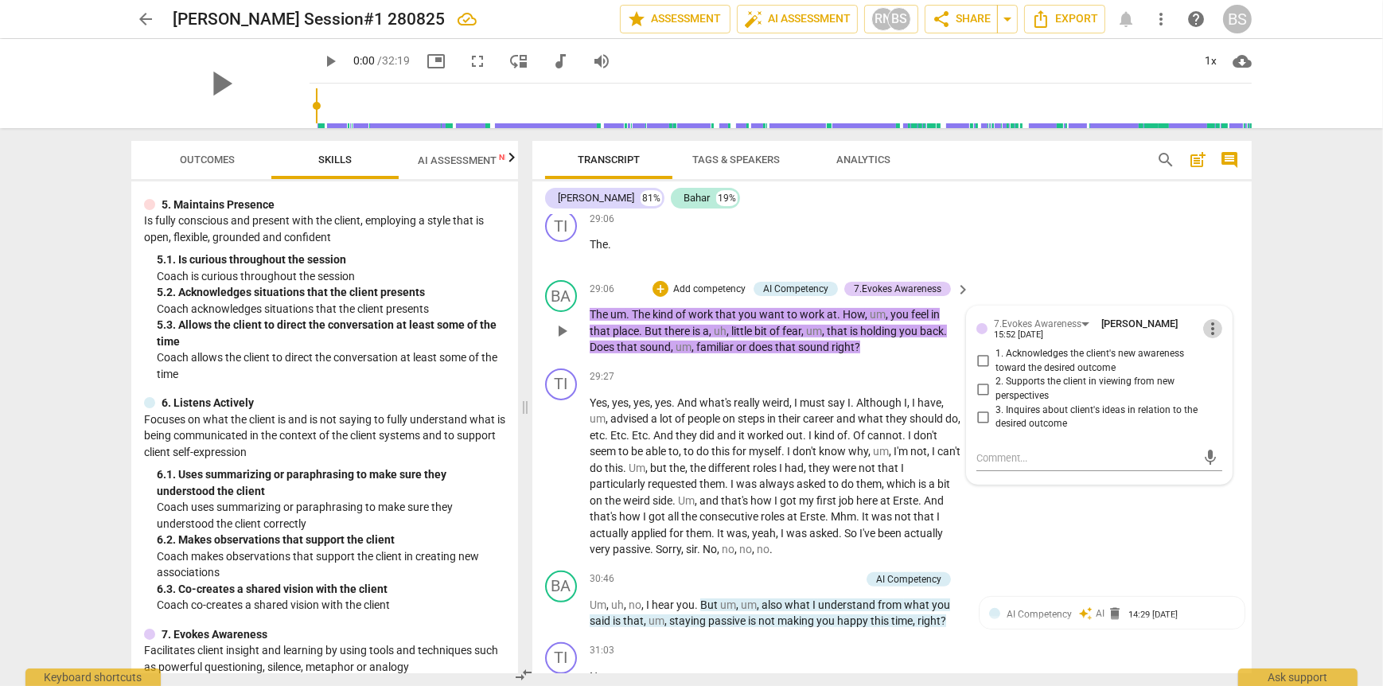
click at [1206, 319] on span "more_vert" at bounding box center [1212, 328] width 19 height 19
click at [1215, 324] on li "Delete" at bounding box center [1225, 322] width 55 height 30
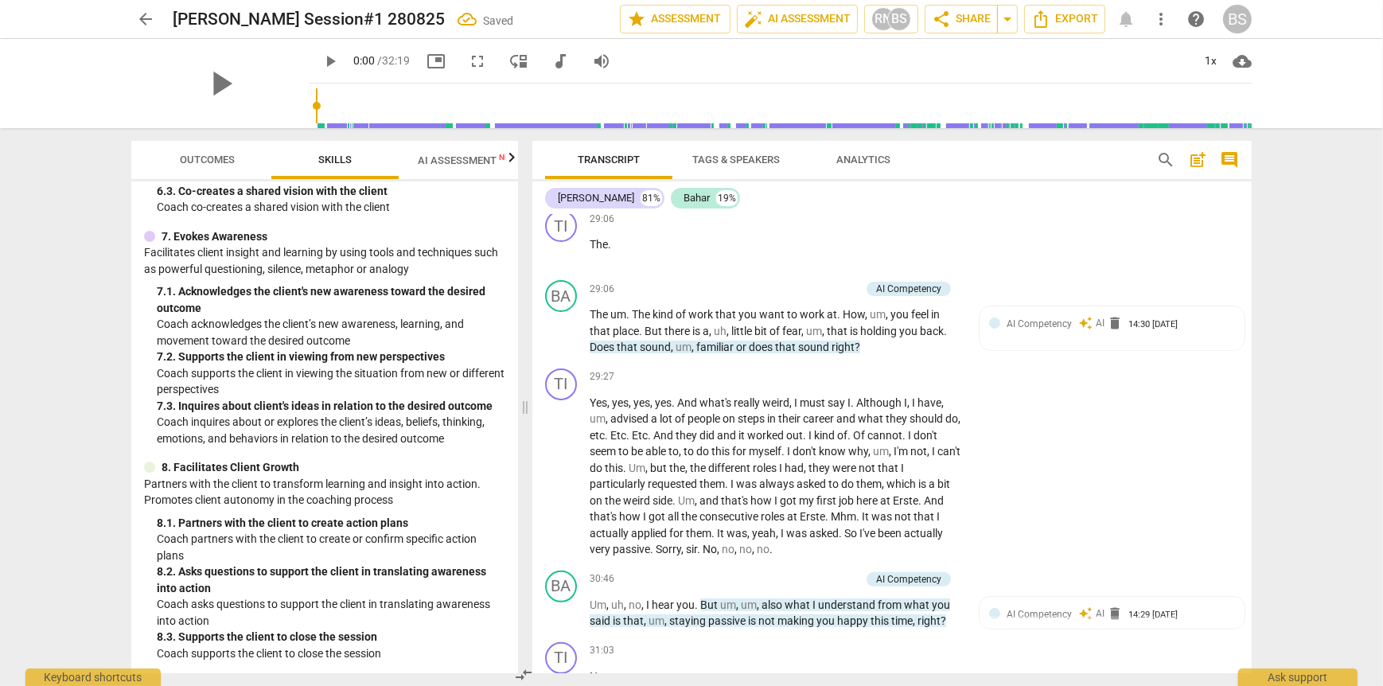
scroll to position [1115, 0]
click at [773, 281] on div "+" at bounding box center [774, 289] width 16 height 16
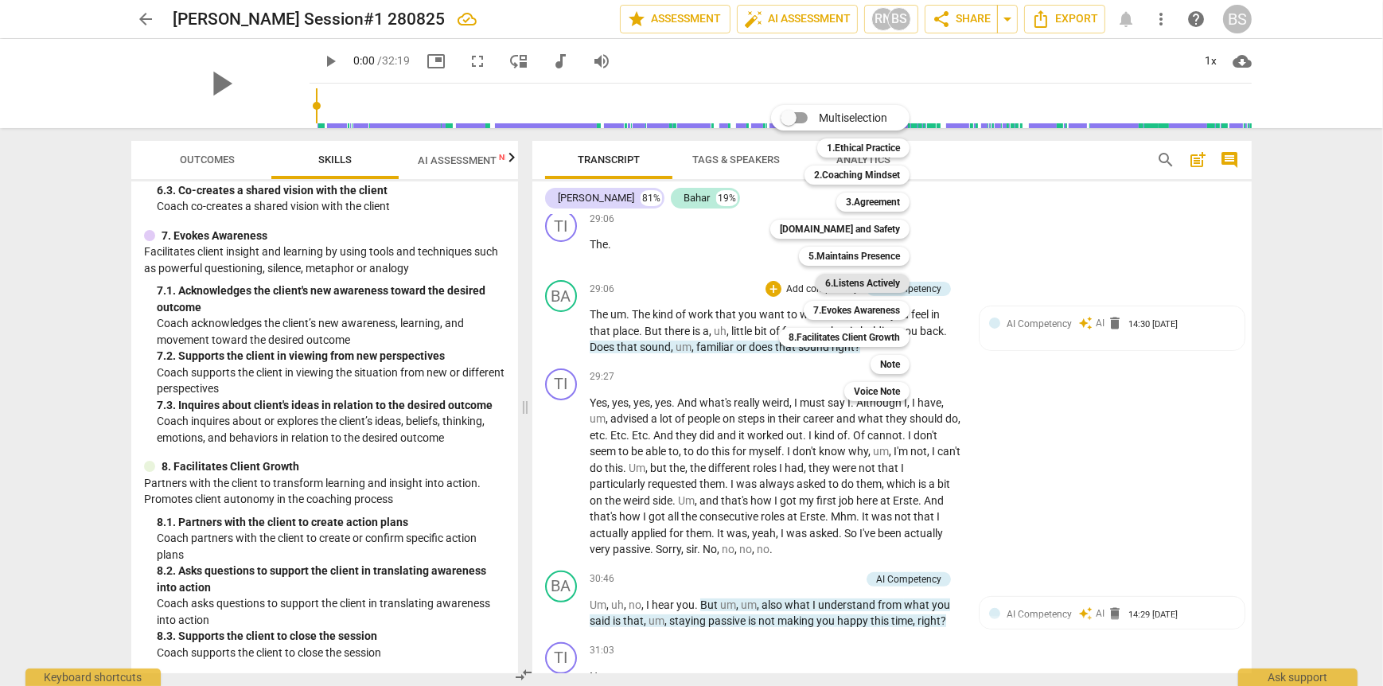
click at [872, 285] on b "6.Listens Actively" at bounding box center [862, 283] width 75 height 19
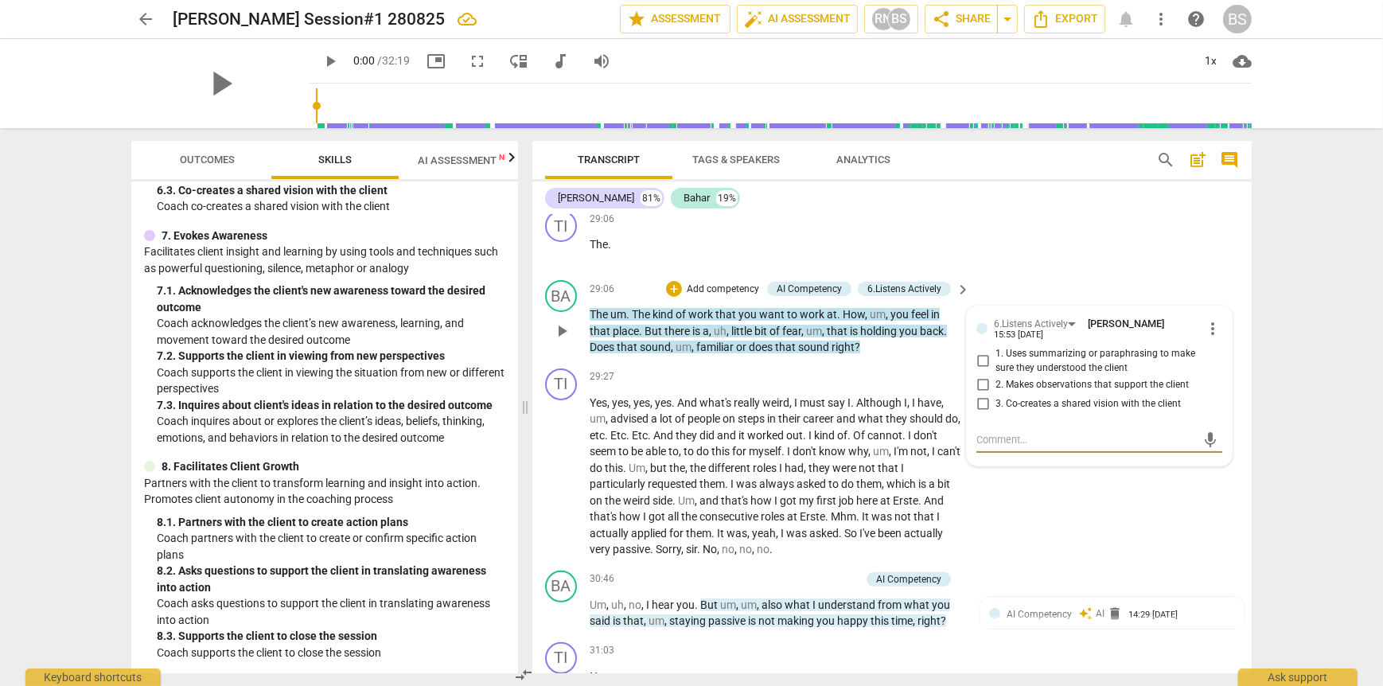
click at [976, 352] on input "1. Uses summarizing or paraphrasing to make sure they understood the client" at bounding box center [982, 361] width 25 height 19
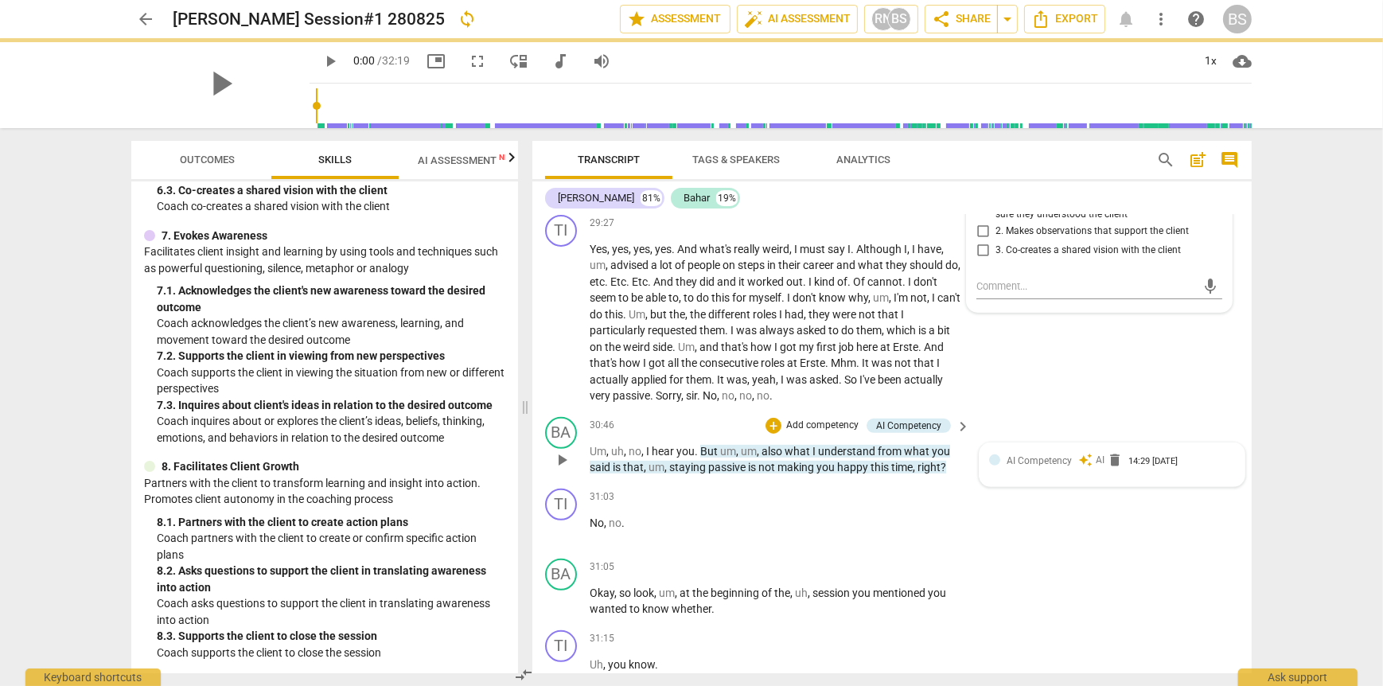
scroll to position [8436, 0]
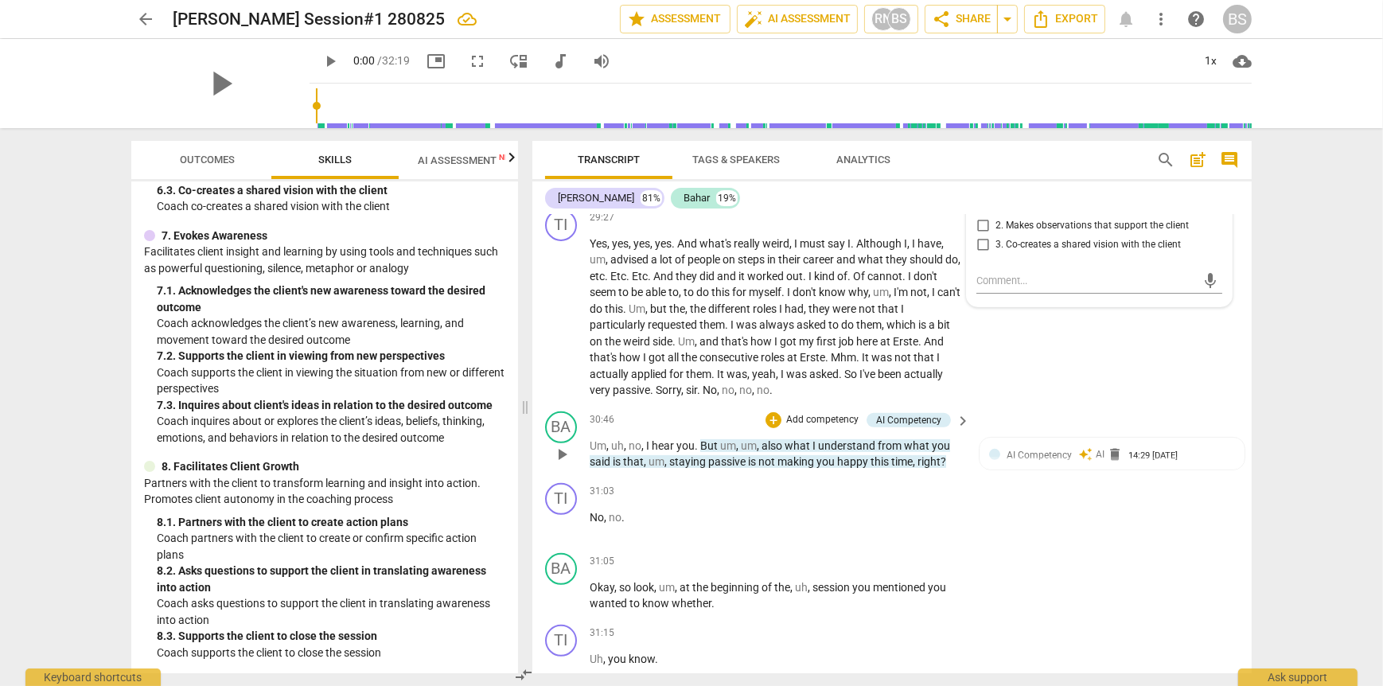
click at [808, 413] on p "Add competency" at bounding box center [823, 420] width 76 height 14
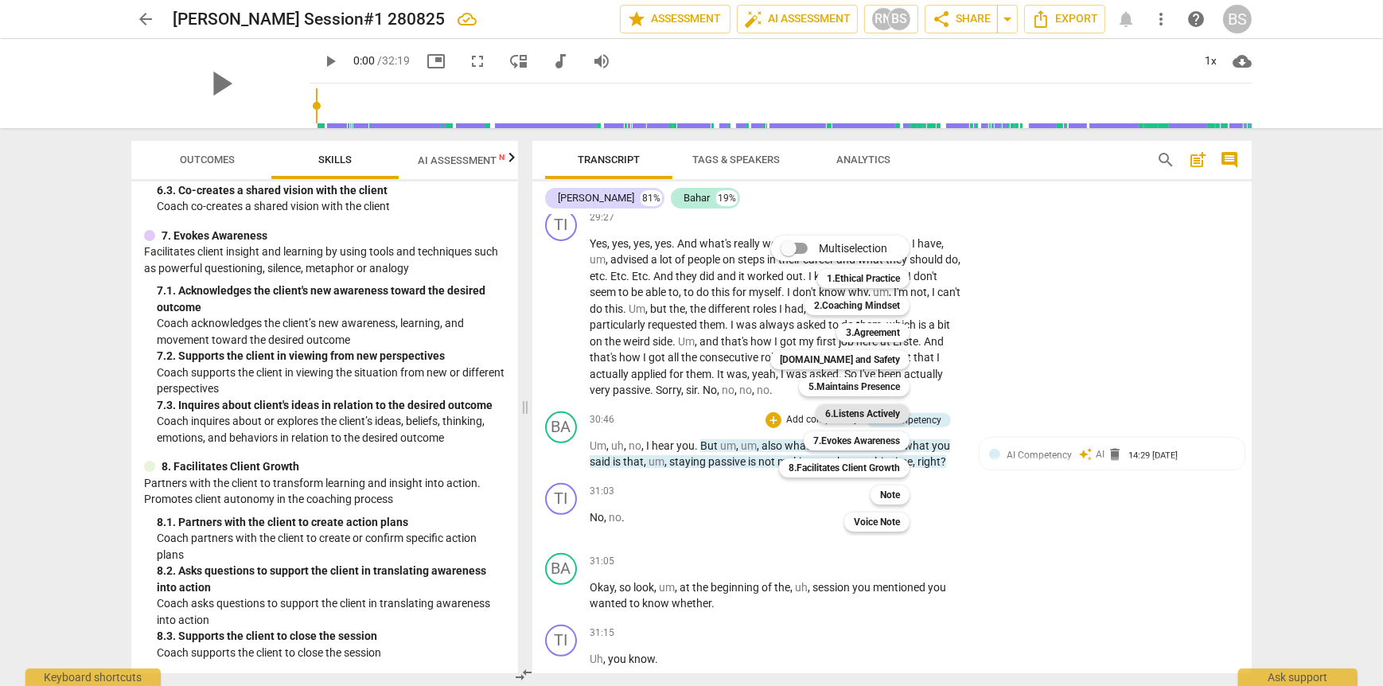
click at [891, 414] on b "6.Listens Actively" at bounding box center [862, 413] width 75 height 19
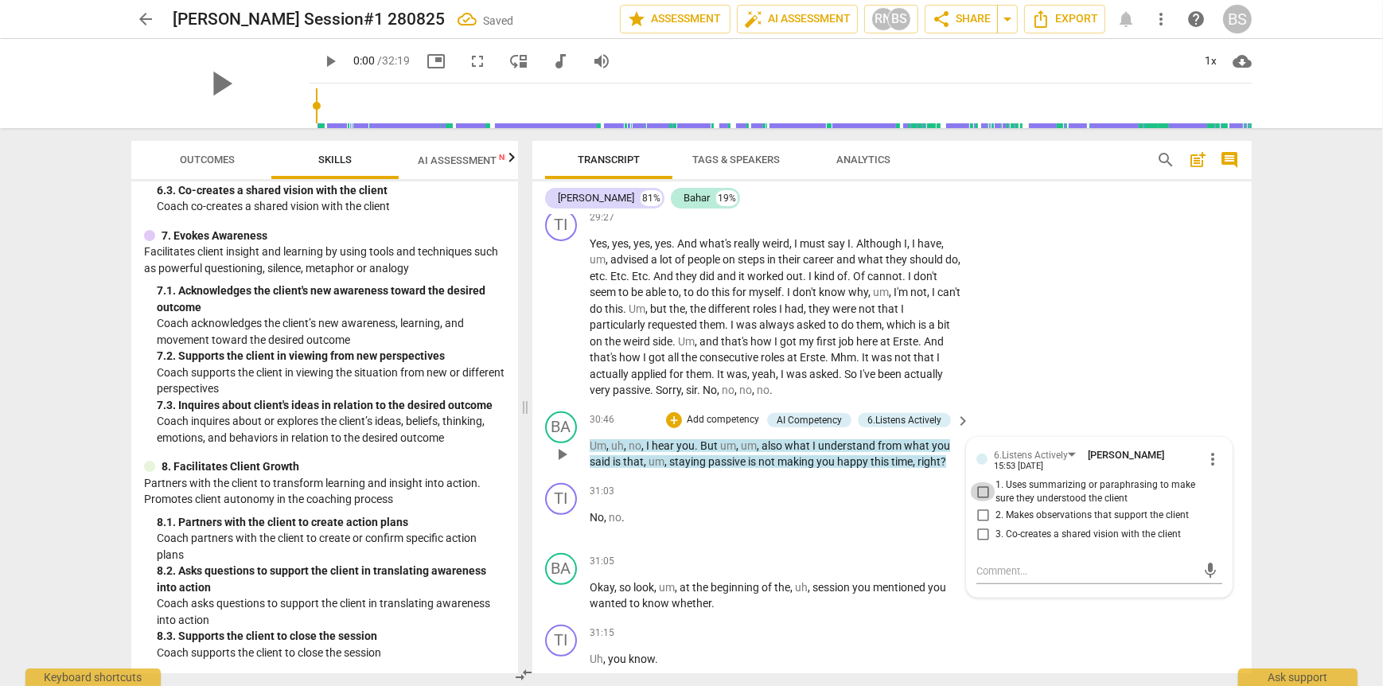
click at [978, 482] on input "1. Uses summarizing or paraphrasing to make sure they understood the client" at bounding box center [982, 491] width 25 height 19
click at [781, 483] on div "31:03 + Add competency keyboard_arrow_right" at bounding box center [781, 492] width 382 height 18
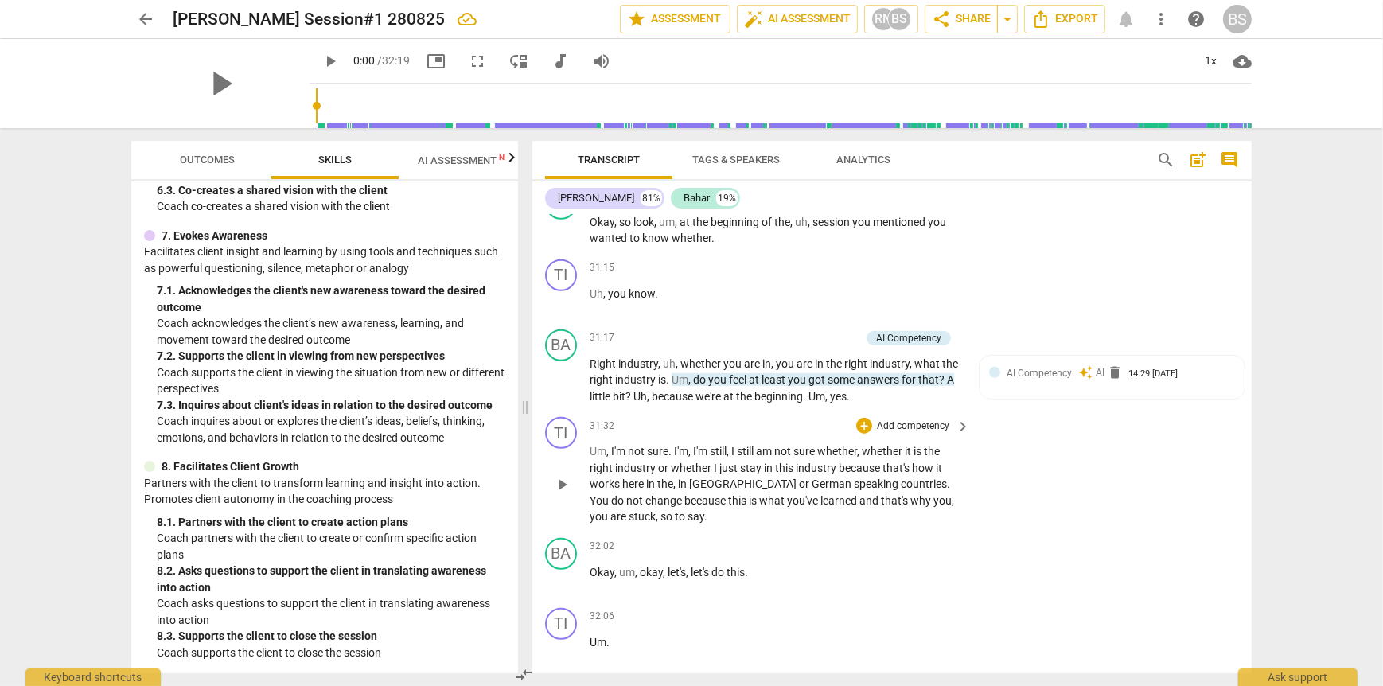
scroll to position [8713, 0]
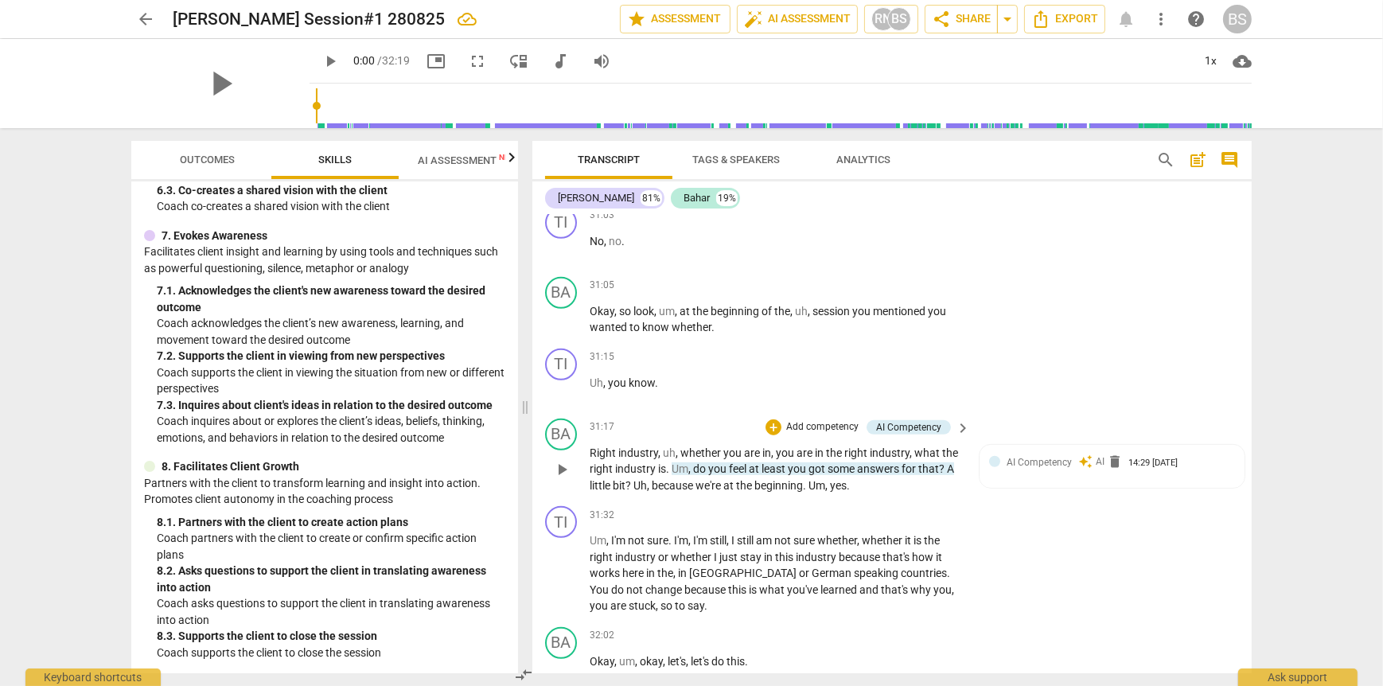
drag, startPoint x: 593, startPoint y: 415, endPoint x: 742, endPoint y: 438, distance: 151.4
click at [742, 445] on p "Right industry , uh , whether you are in , you are in the right industry , what…" at bounding box center [776, 469] width 372 height 49
click at [817, 420] on p "Add competency" at bounding box center [823, 427] width 76 height 14
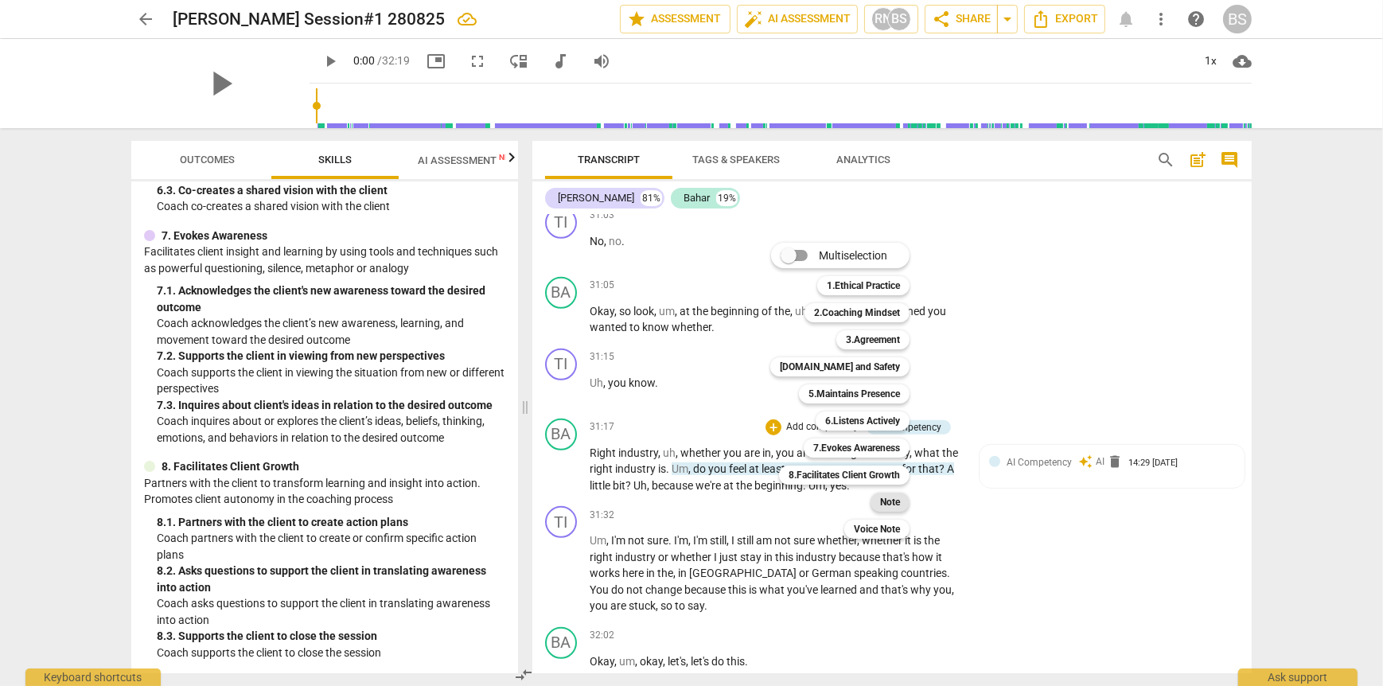
click at [893, 504] on b "Note" at bounding box center [890, 502] width 20 height 19
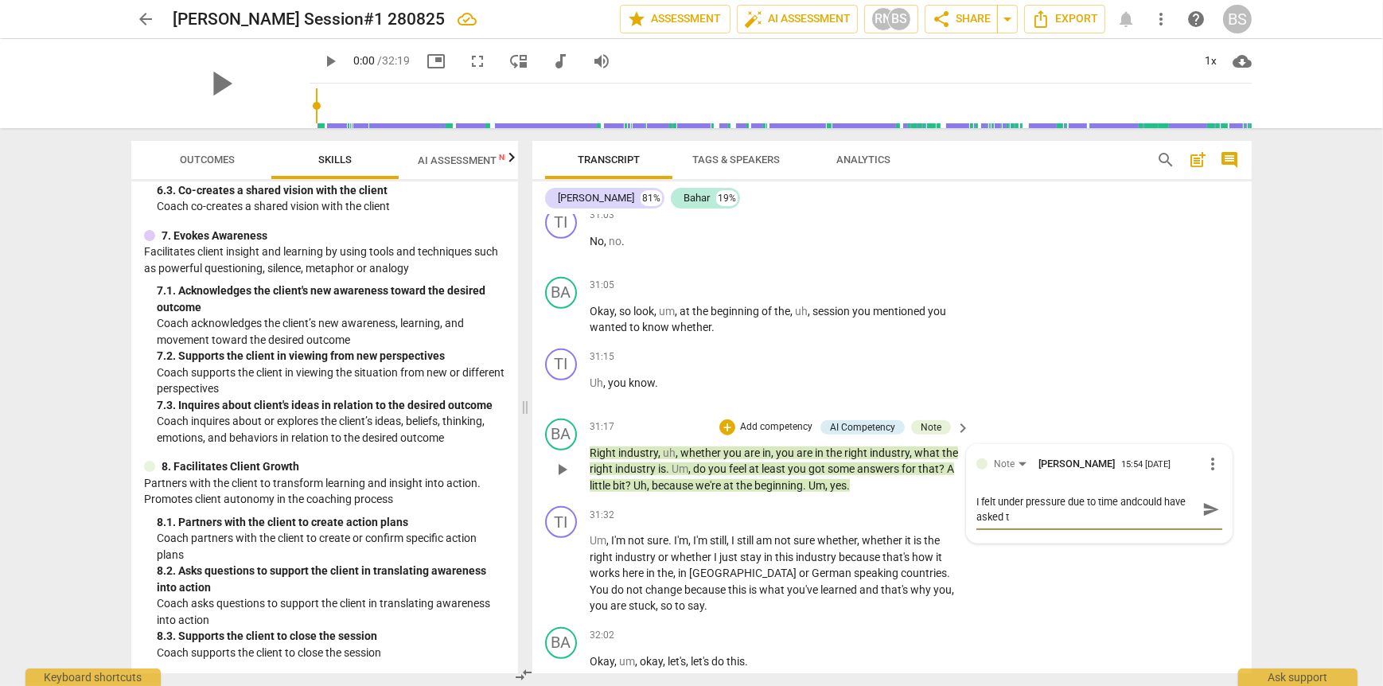
scroll to position [0, 0]
click at [1133, 554] on div "TI play_arrow pause 31:32 + Add competency keyboard_arrow_right Um , I'm not su…" at bounding box center [891, 560] width 719 height 121
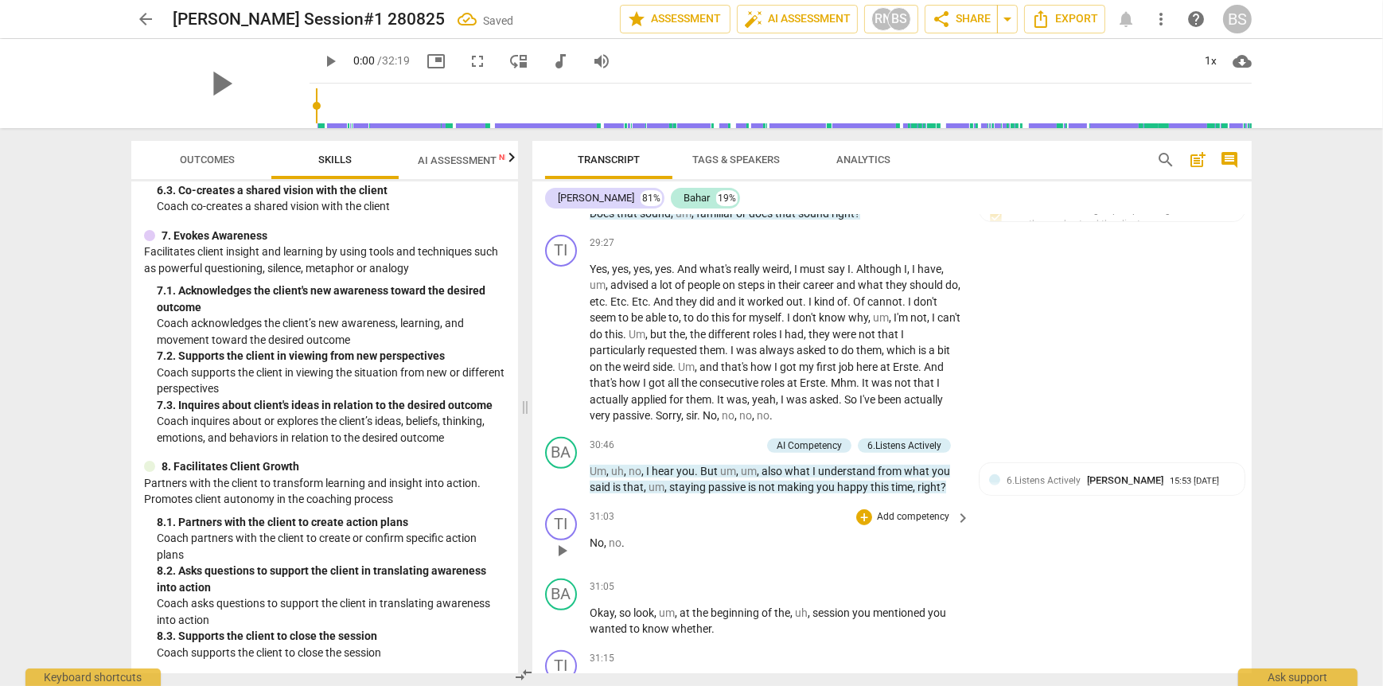
scroll to position [8394, 0]
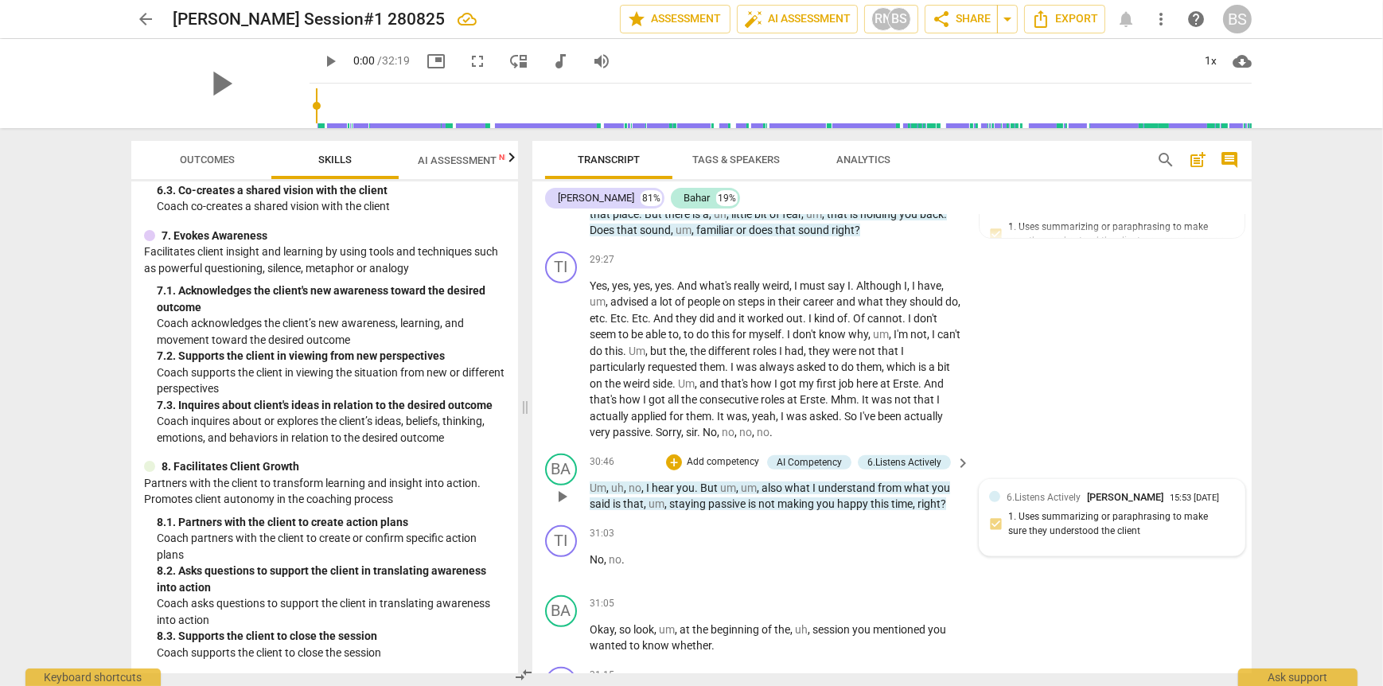
click at [1093, 489] on div "6.Listens Actively Bahar Sayiner 15:53 [DATE] 1. Uses summarizing or paraphrasi…" at bounding box center [1112, 517] width 246 height 57
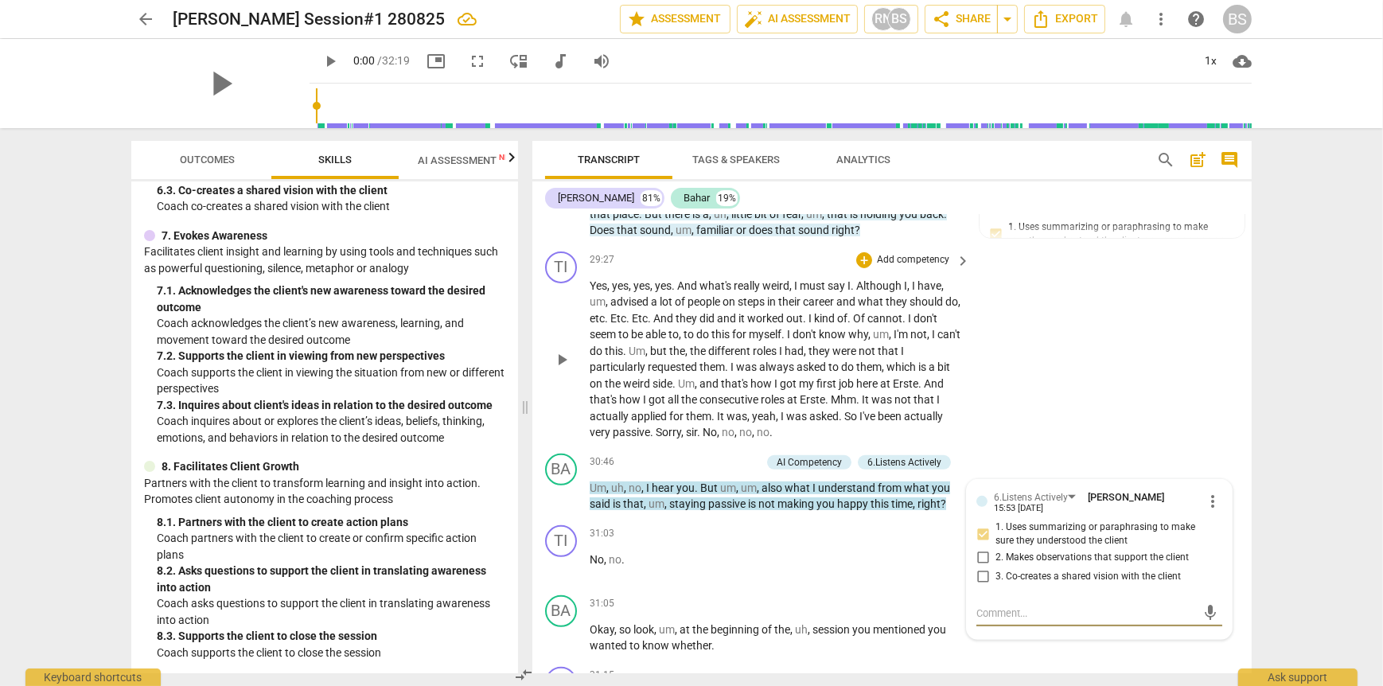
click at [1140, 372] on div "TI play_arrow pause 29:27 + Add competency keyboard_arrow_right Yes , yes , yes…" at bounding box center [891, 346] width 719 height 202
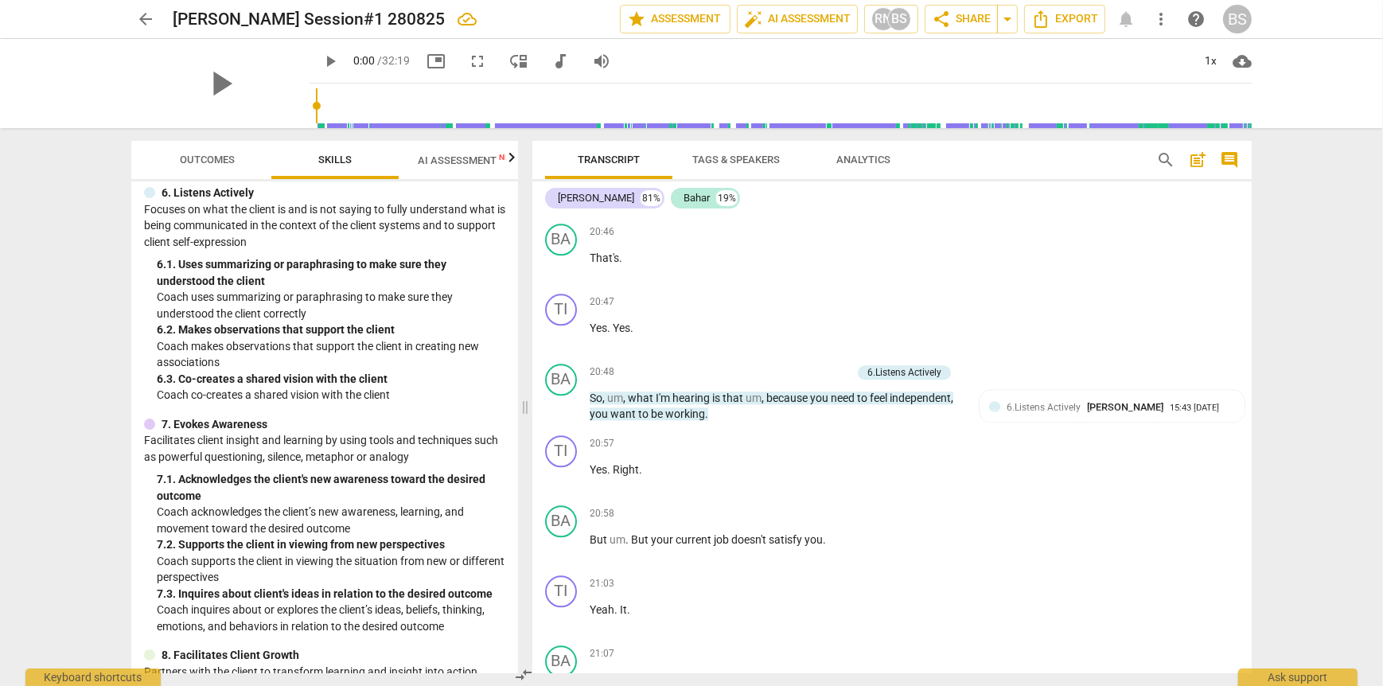
scroll to position [876, 0]
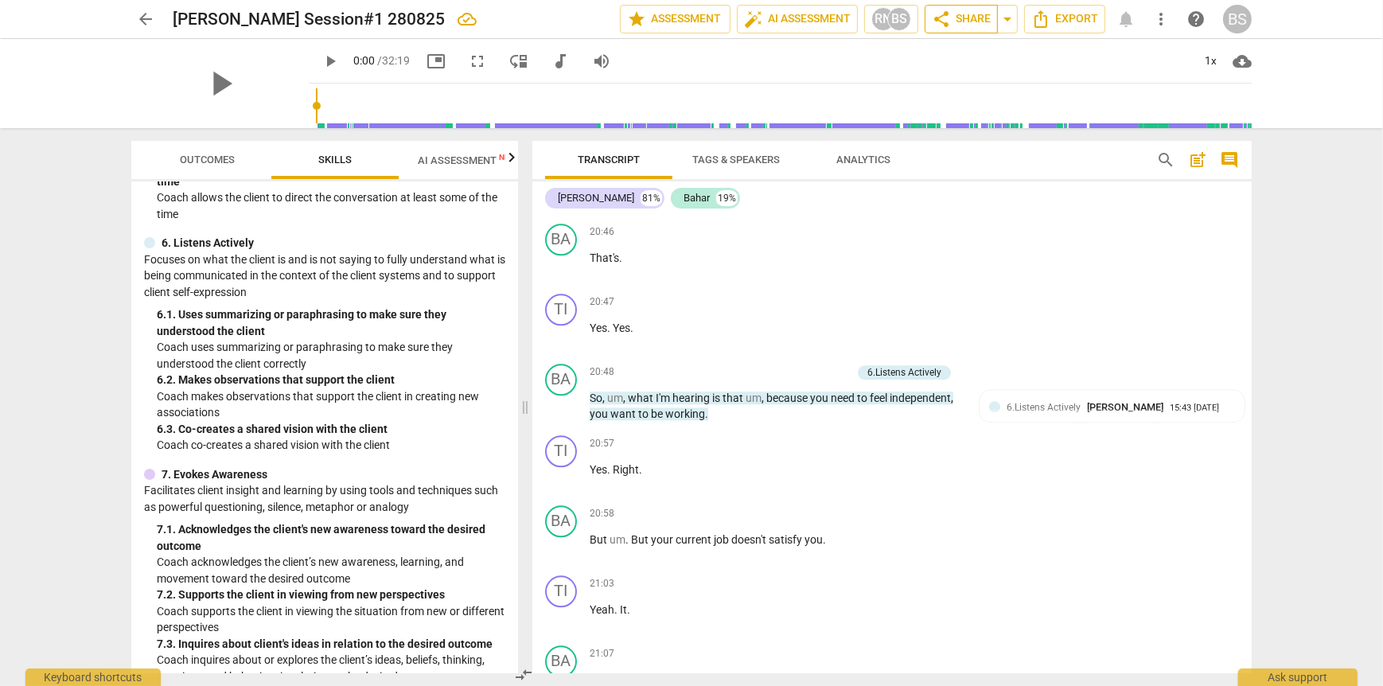
click at [954, 21] on span "share Share" at bounding box center [961, 19] width 59 height 19
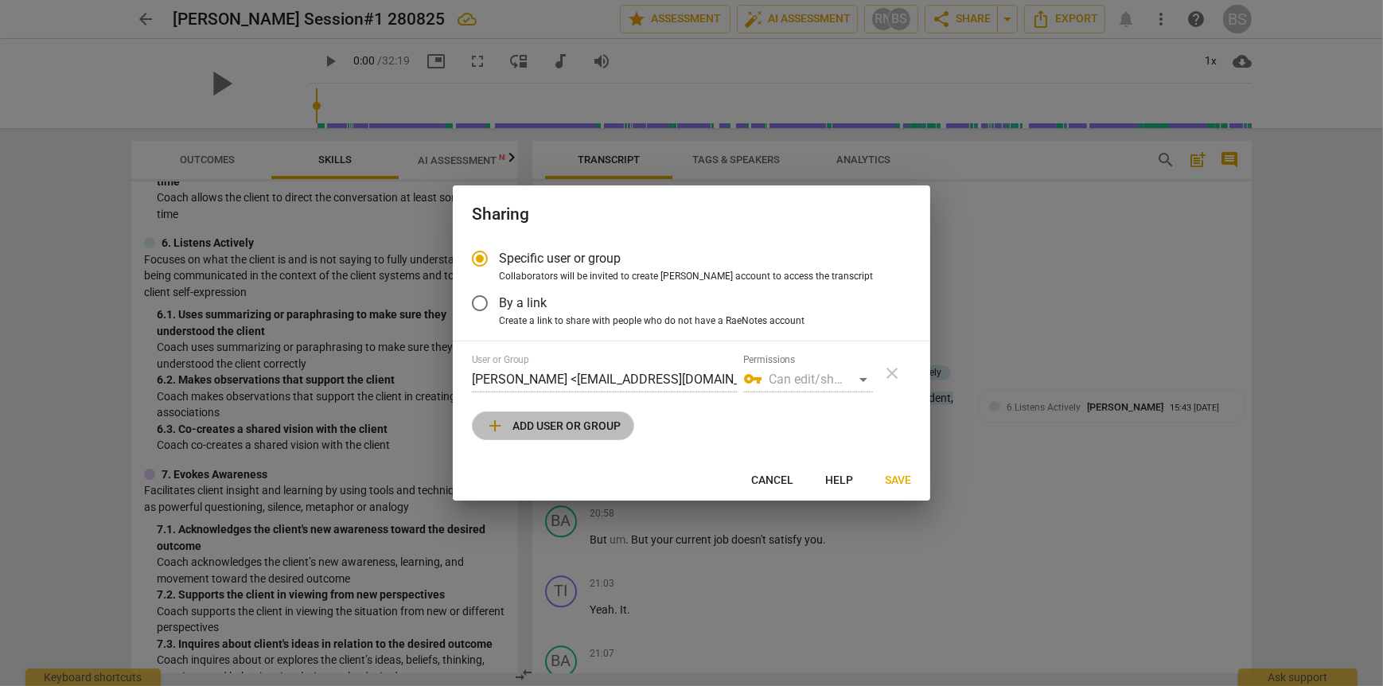
click at [529, 423] on span "add Add user or group" at bounding box center [552, 425] width 135 height 19
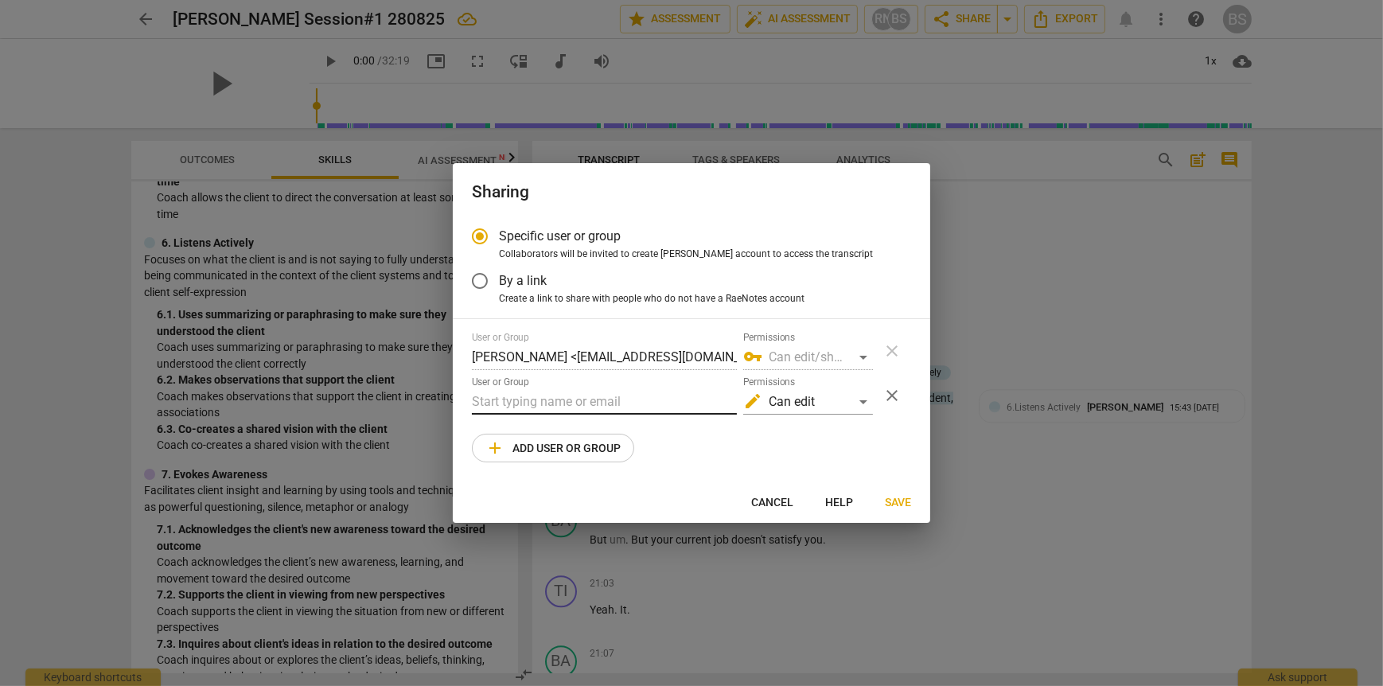
click at [539, 402] on input "text" at bounding box center [604, 401] width 265 height 25
click at [898, 499] on span "Save" at bounding box center [898, 503] width 26 height 16
